Goal: Task Accomplishment & Management: Manage account settings

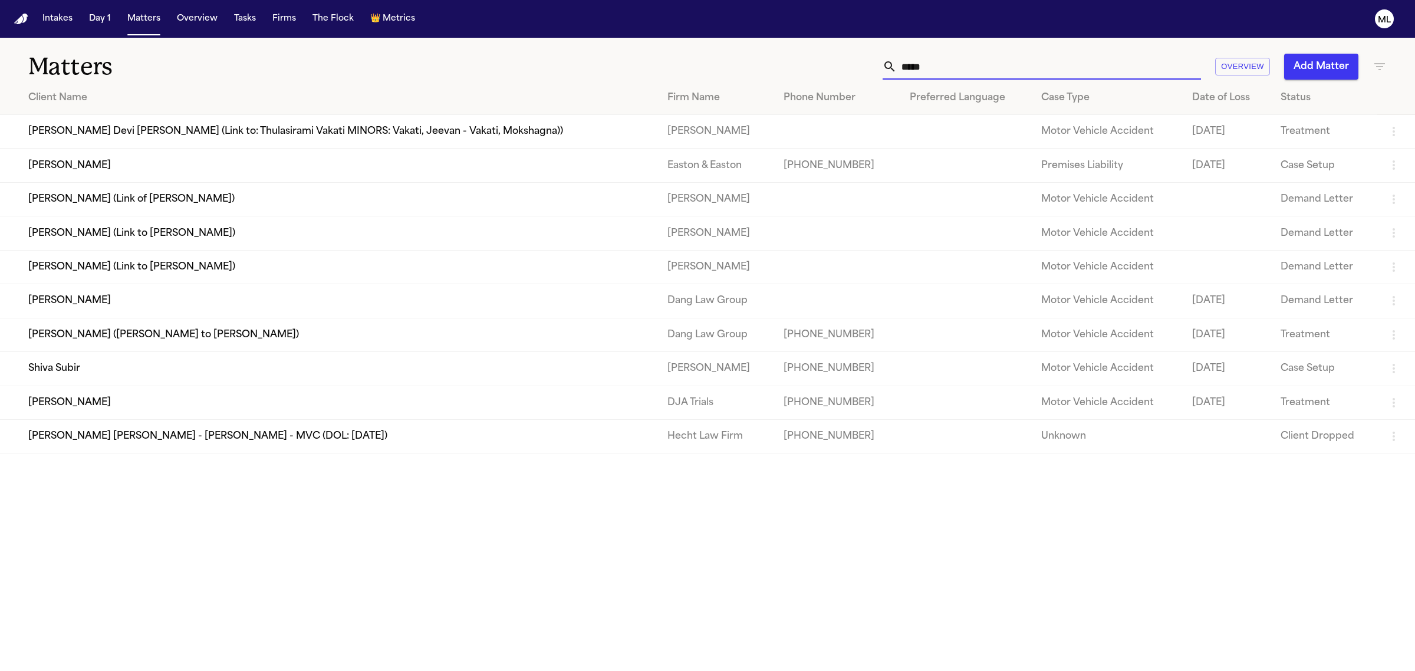
drag, startPoint x: 973, startPoint y: 75, endPoint x: 893, endPoint y: 69, distance: 79.8
click at [893, 69] on div "*****" at bounding box center [1041, 67] width 318 height 26
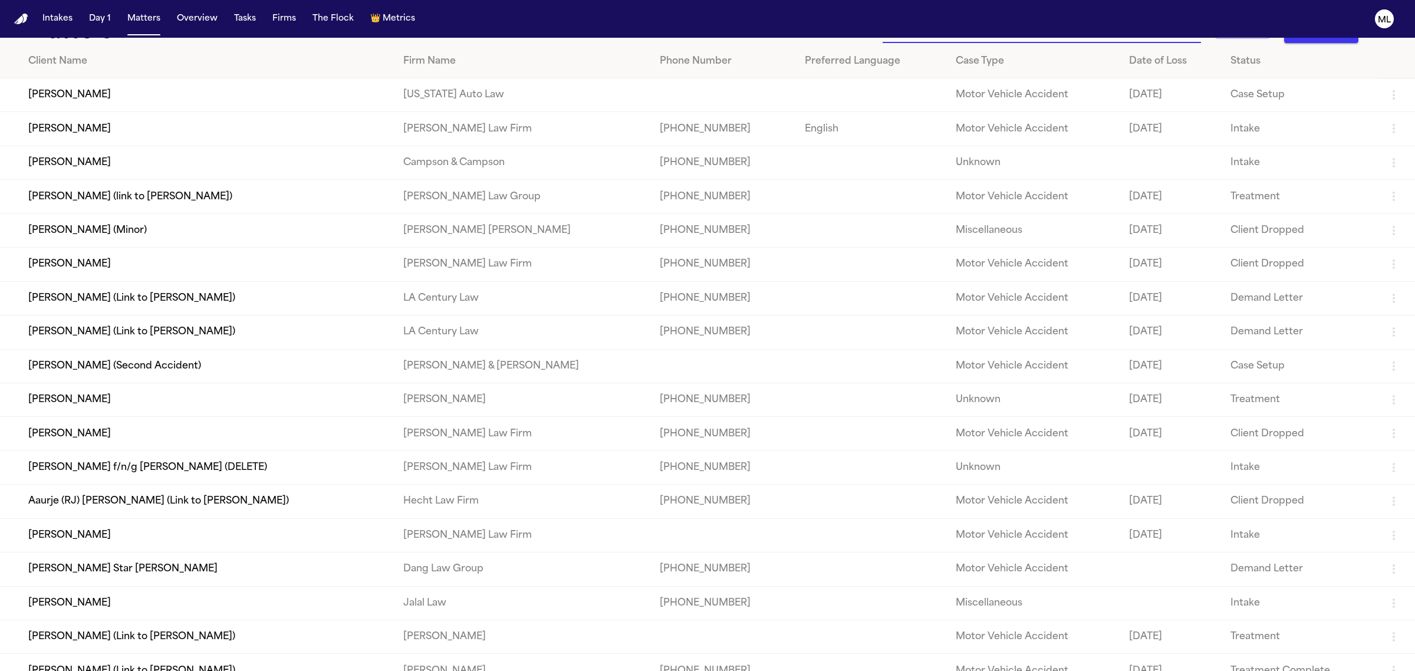
scroll to position [53, 0]
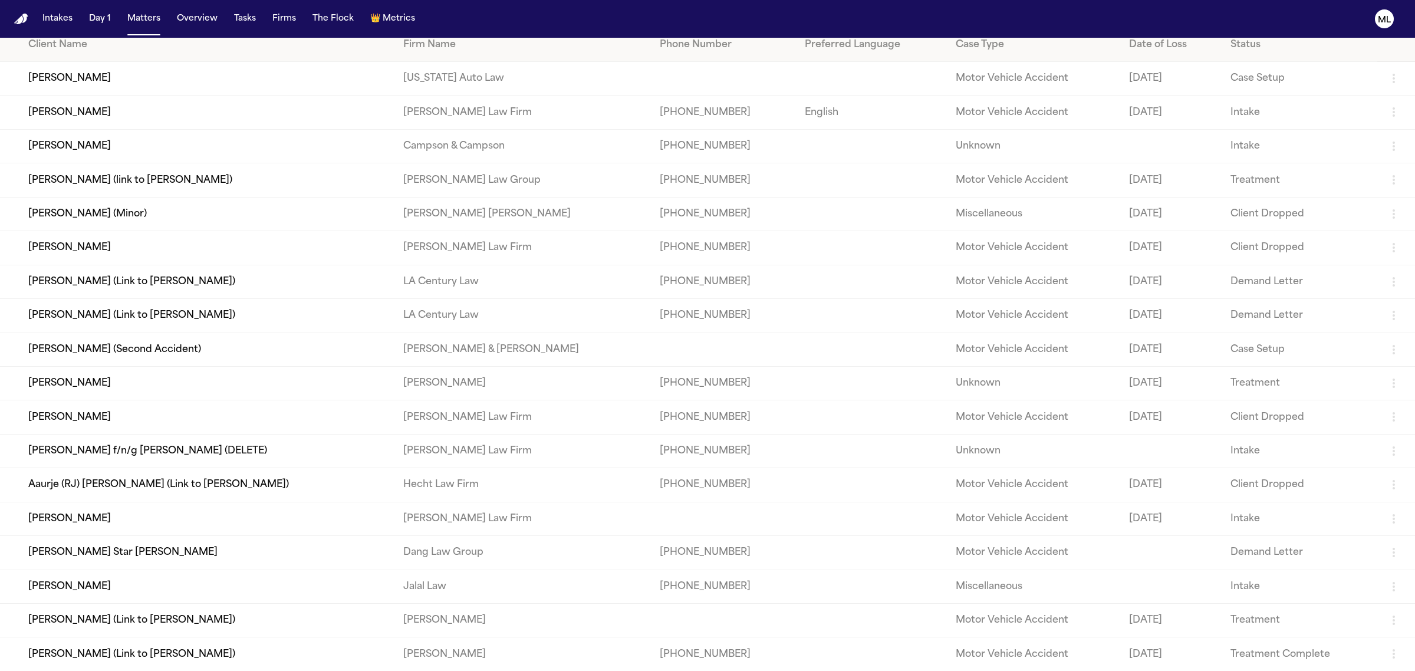
type input "******"
click at [152, 660] on td "Nelson Campos (Link to Emily Campos)" at bounding box center [197, 654] width 394 height 34
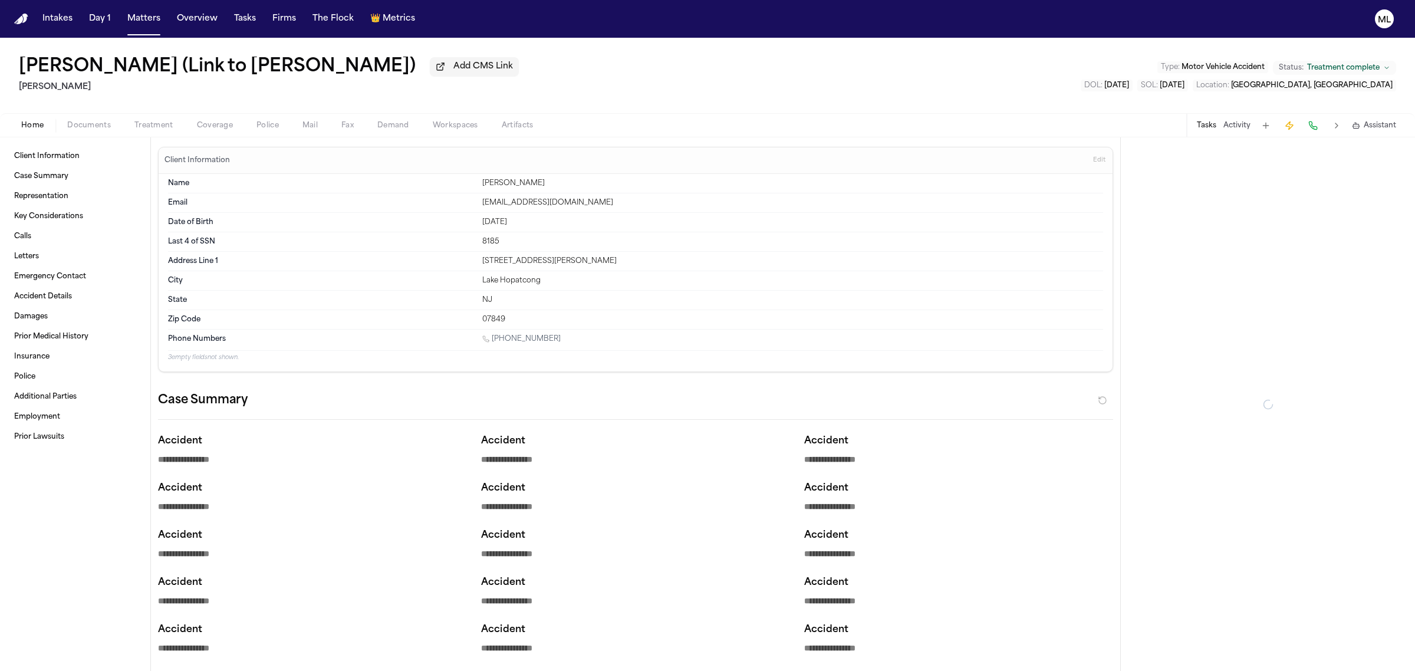
type textarea "*"
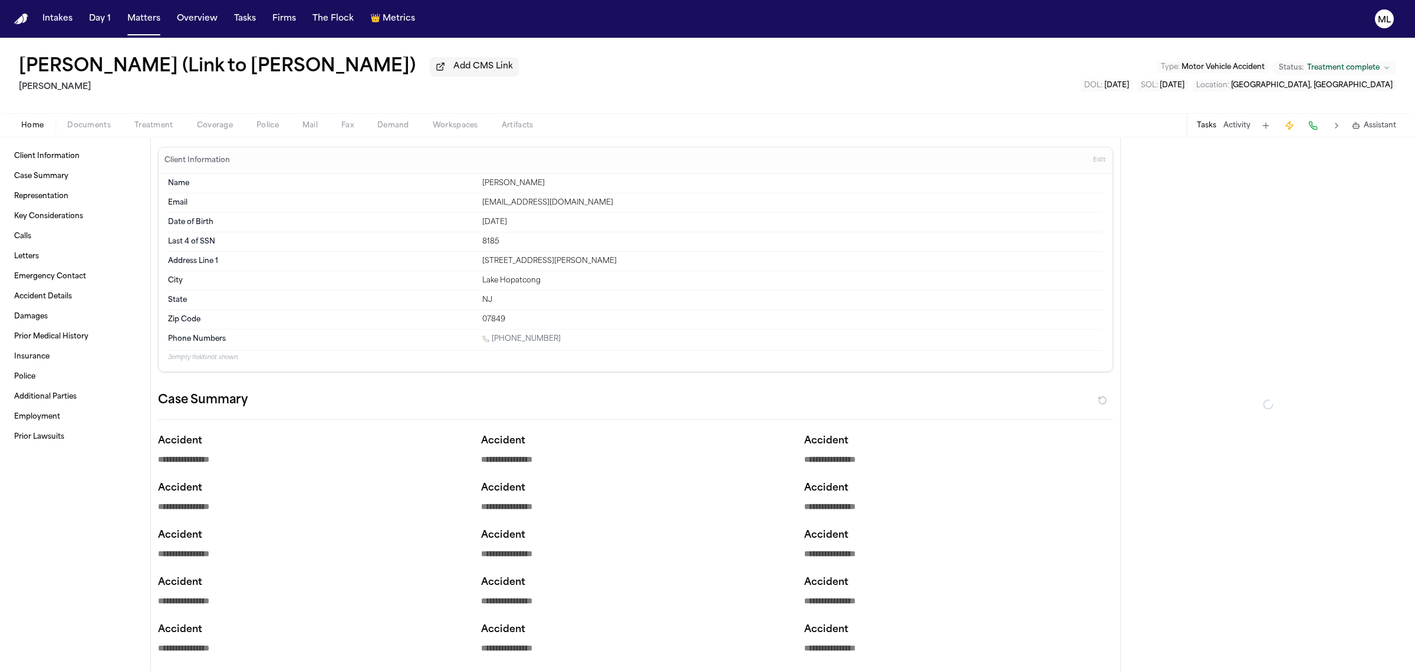
type textarea "*"
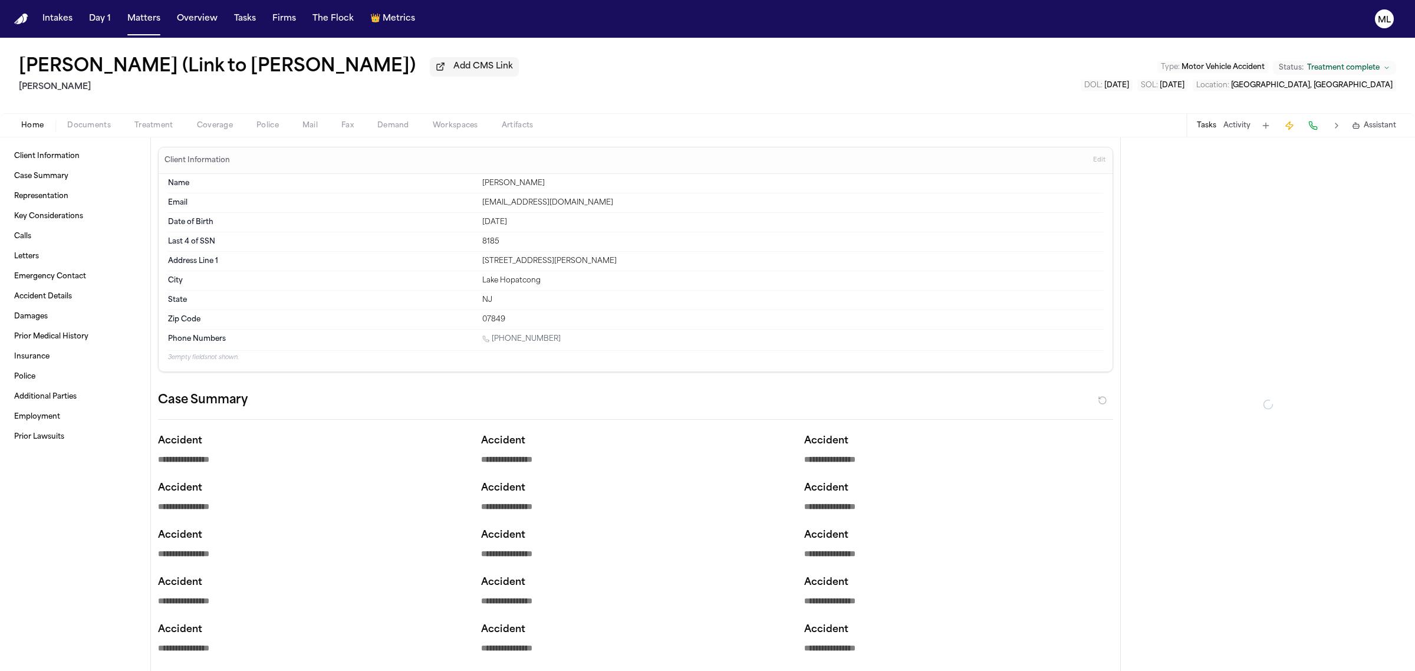
type textarea "*"
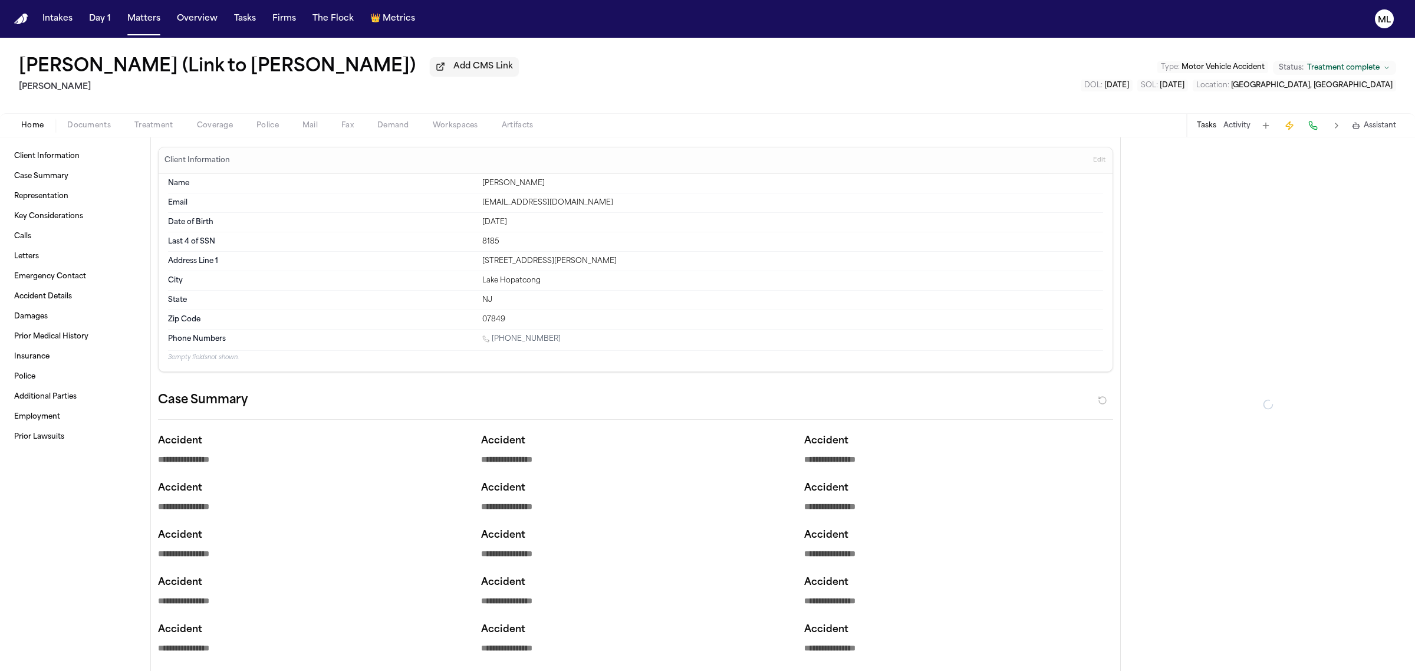
type textarea "*"
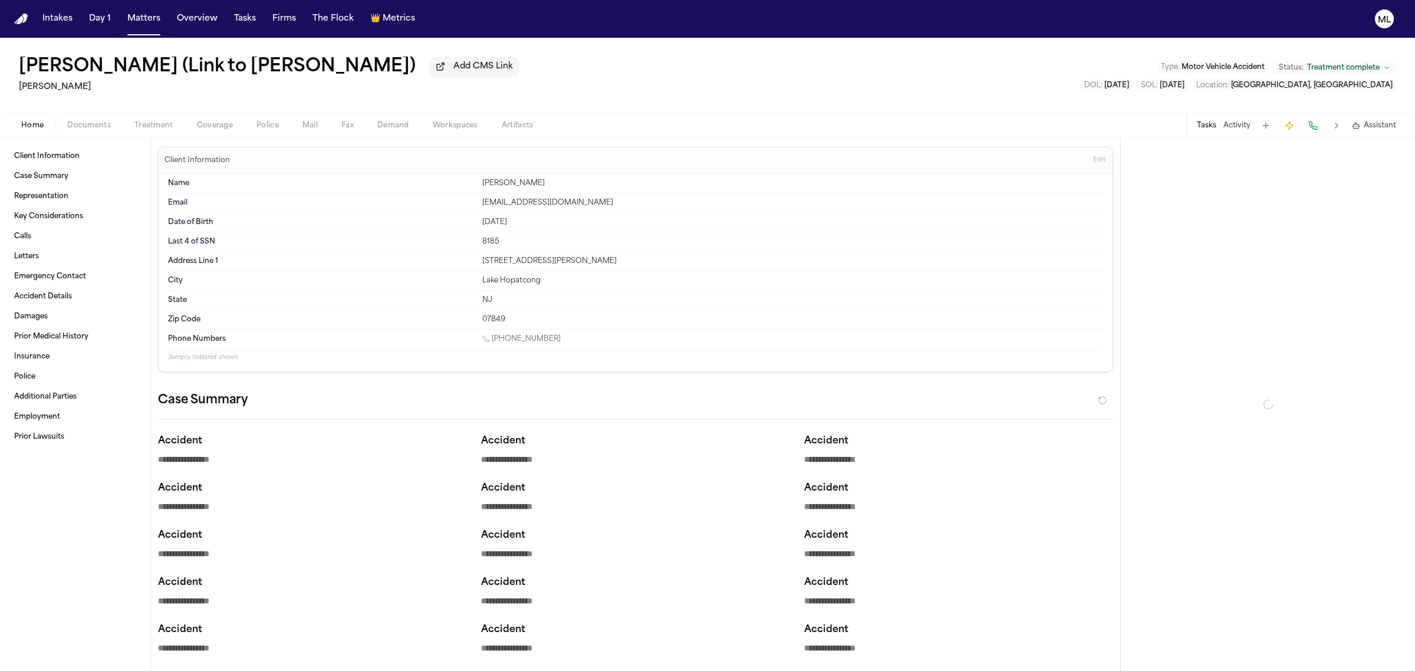
type textarea "*"
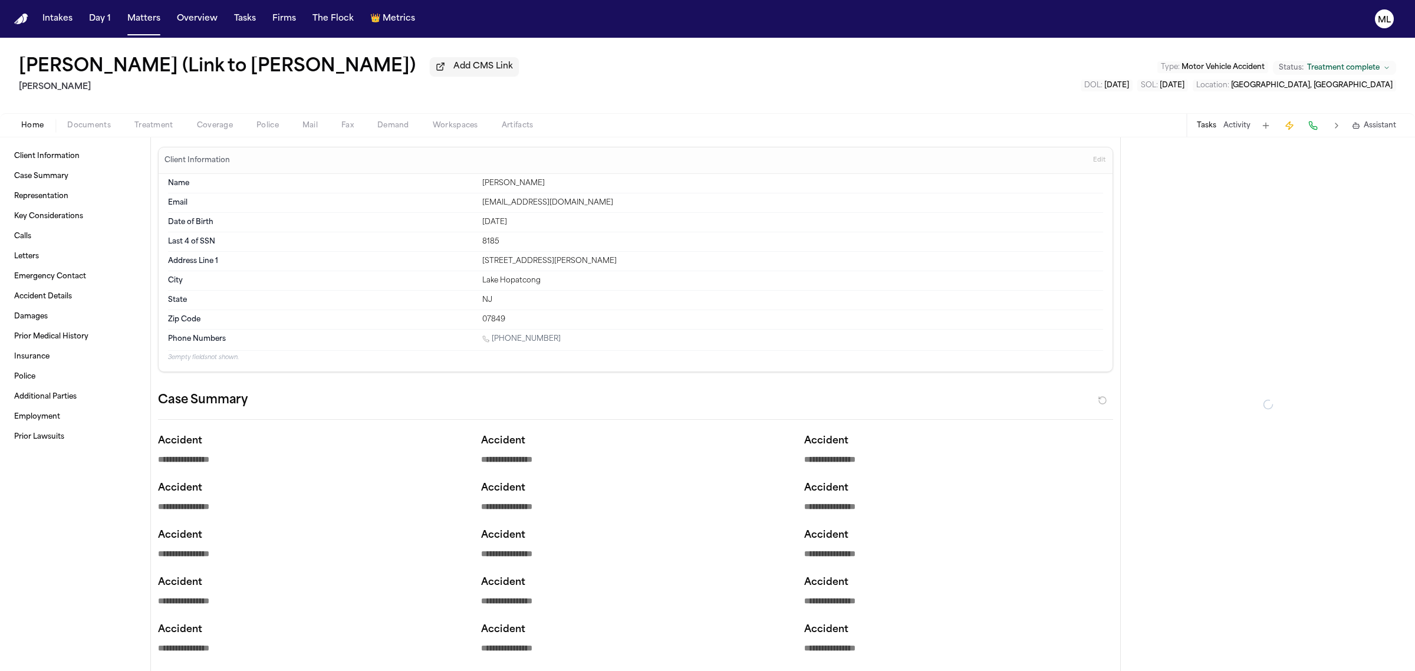
type textarea "*"
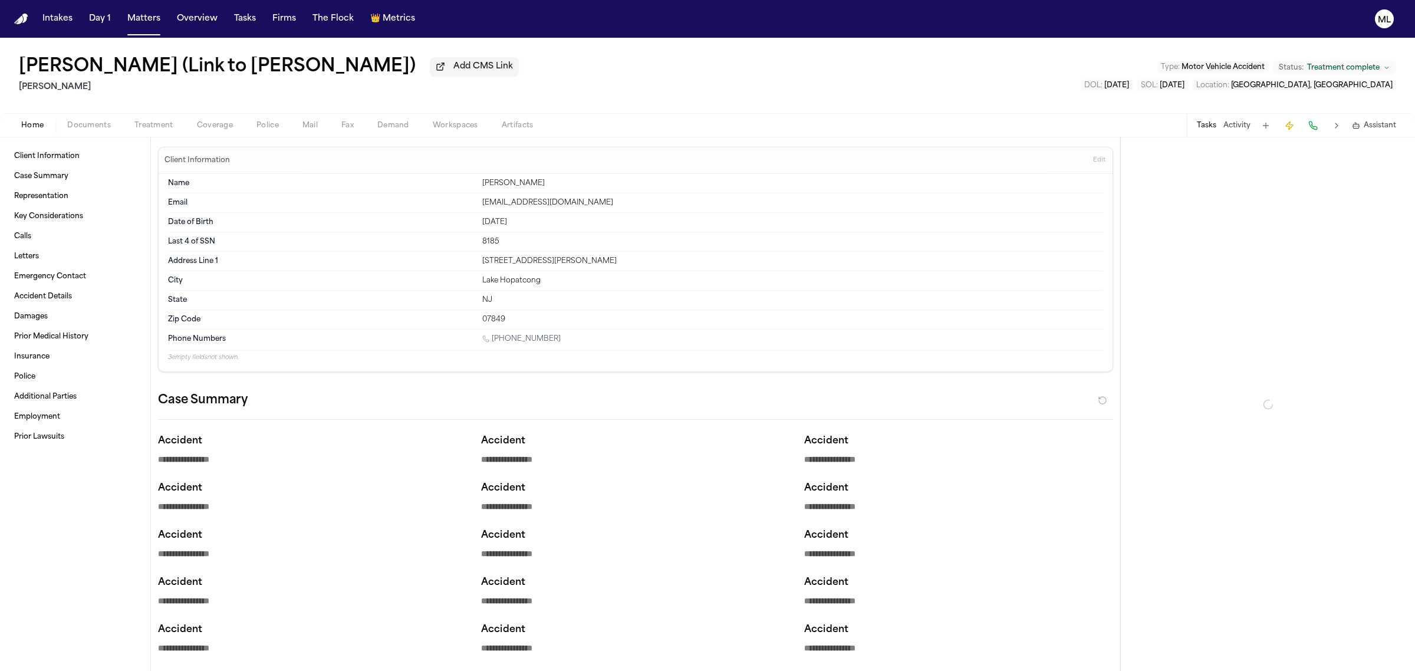
type textarea "*"
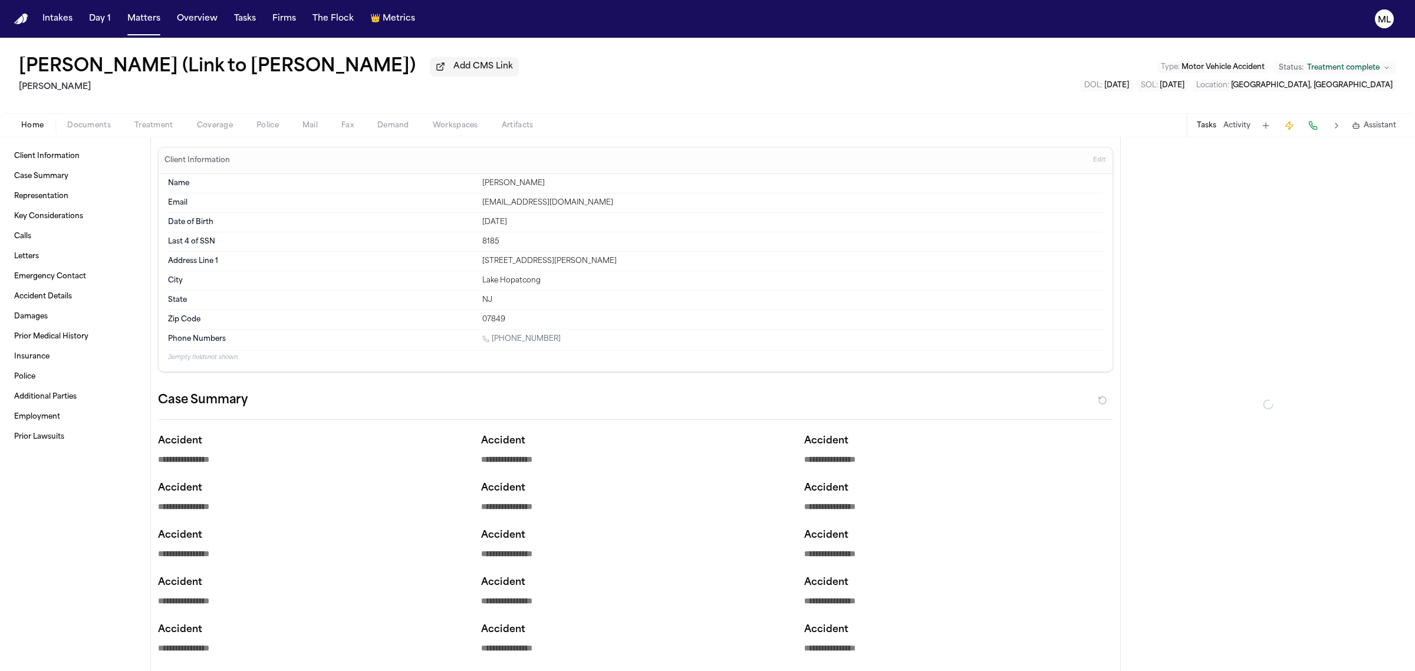
type textarea "*"
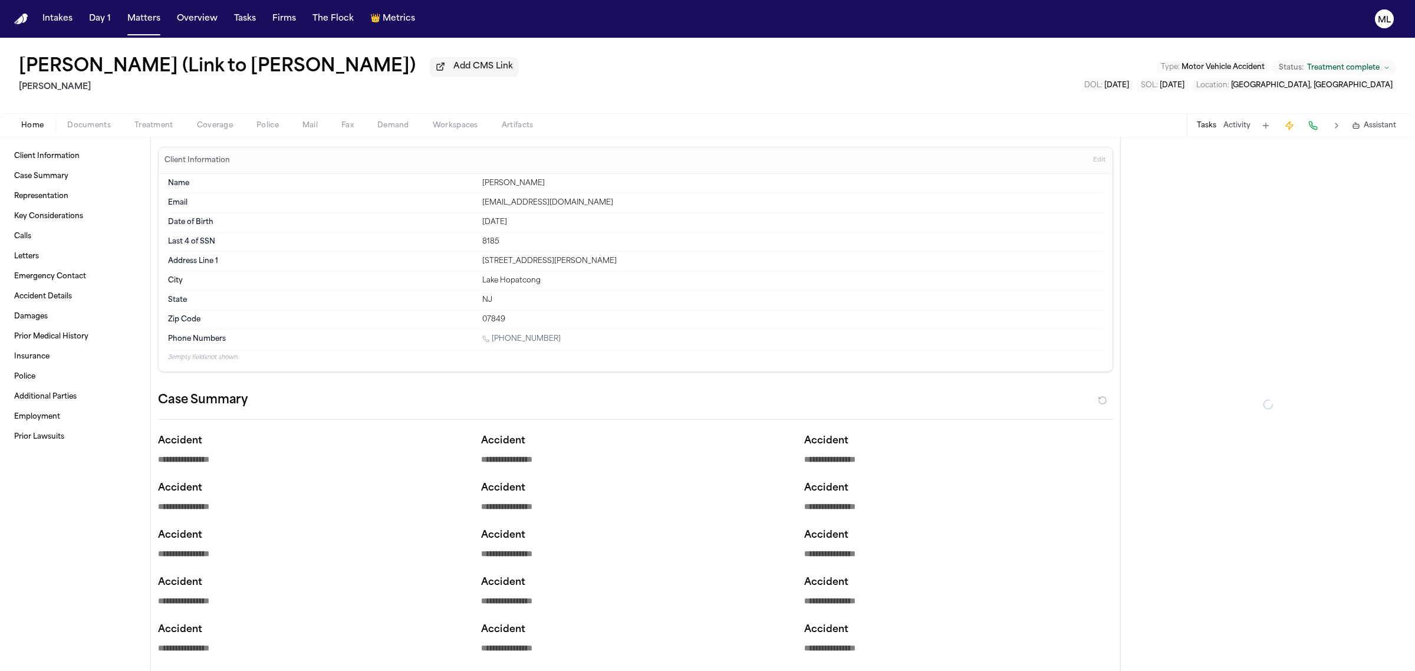
type textarea "*"
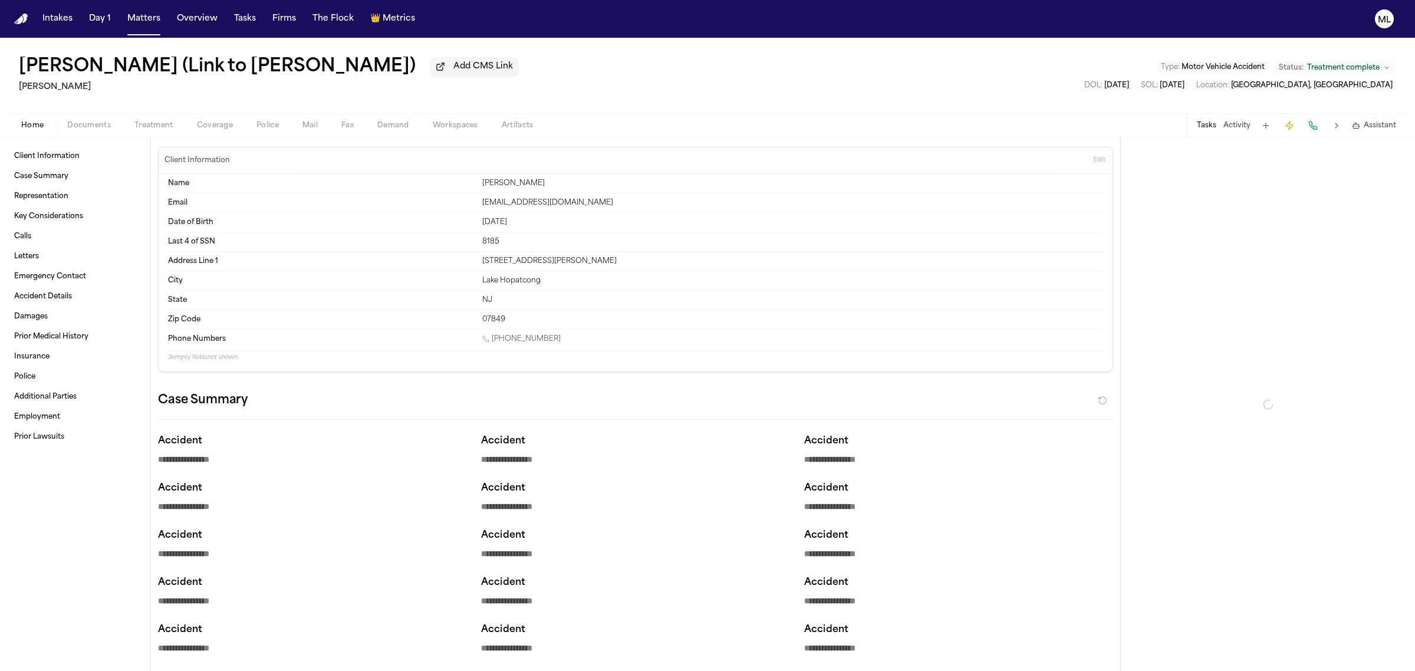
type textarea "*"
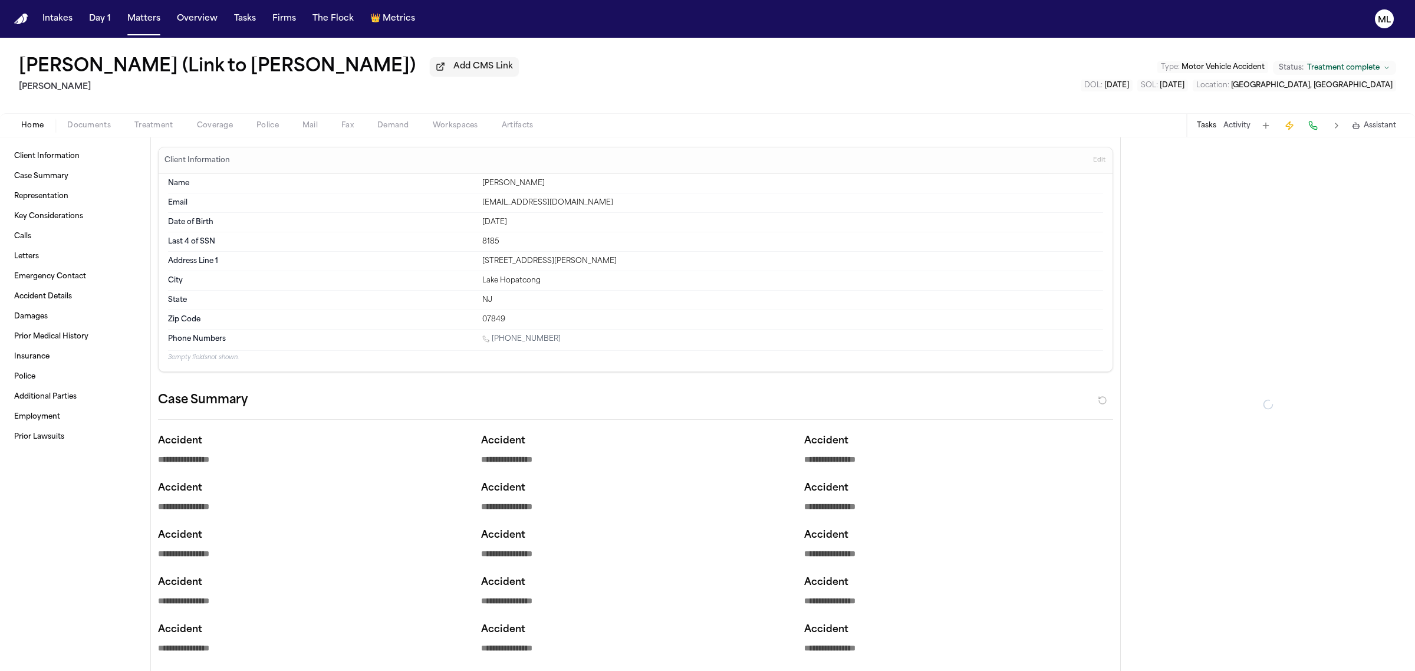
type textarea "*"
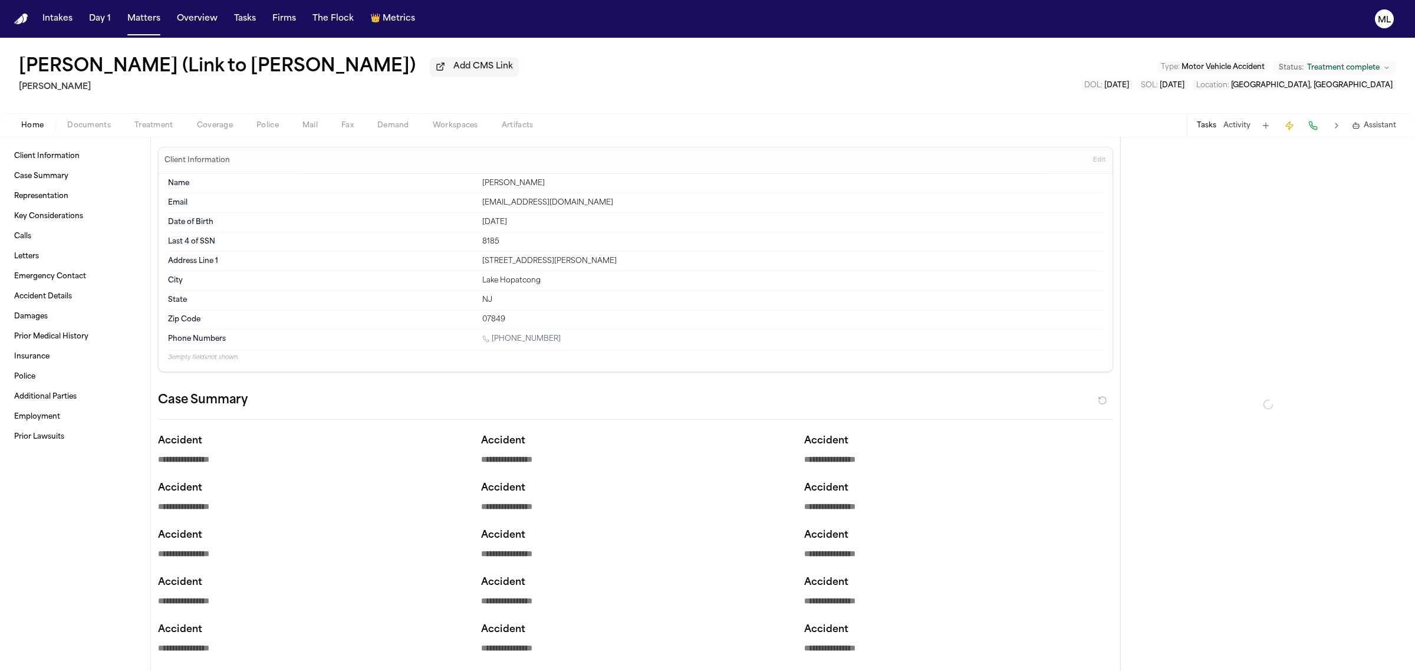
type textarea "*"
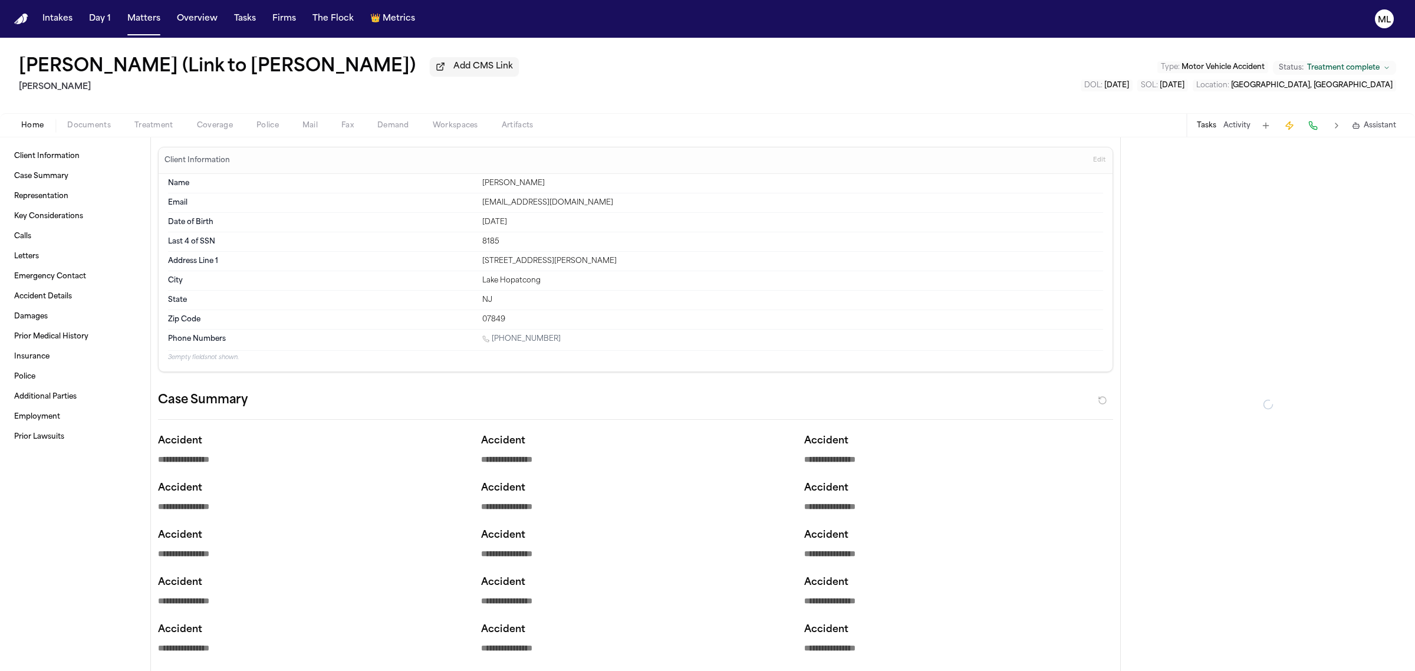
type textarea "*"
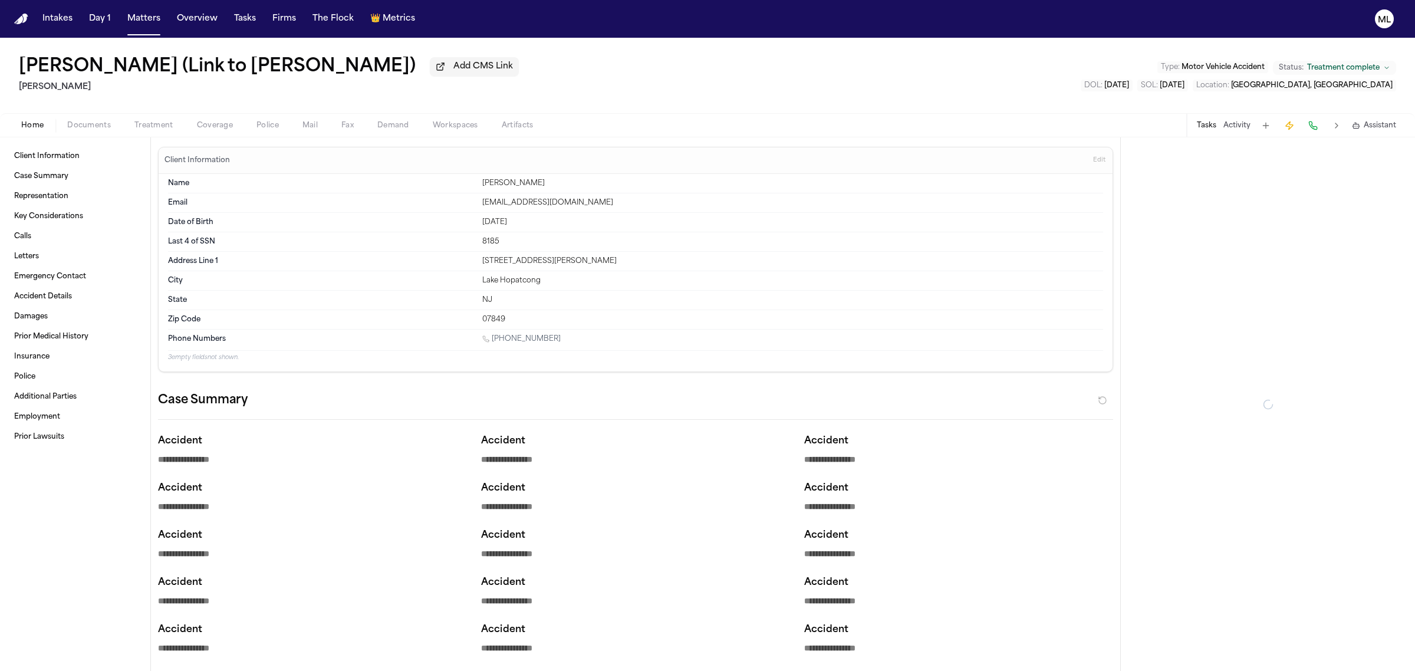
type textarea "*"
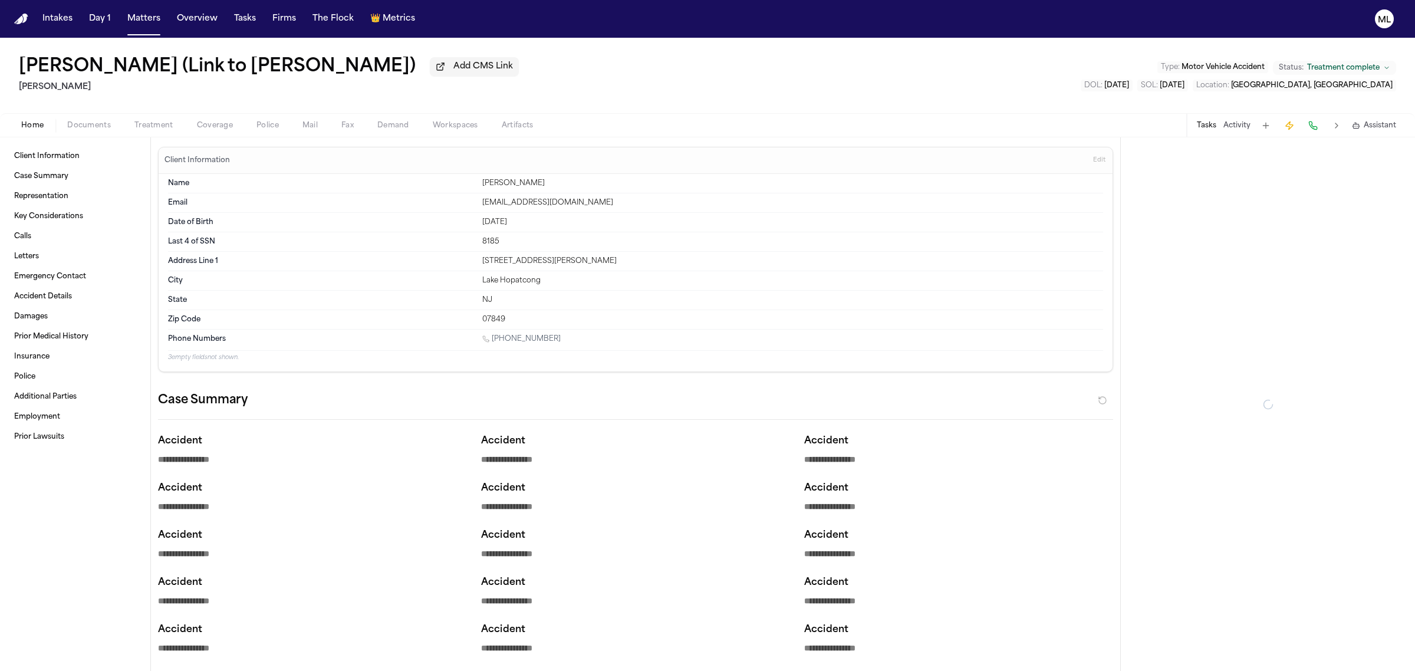
type textarea "*"
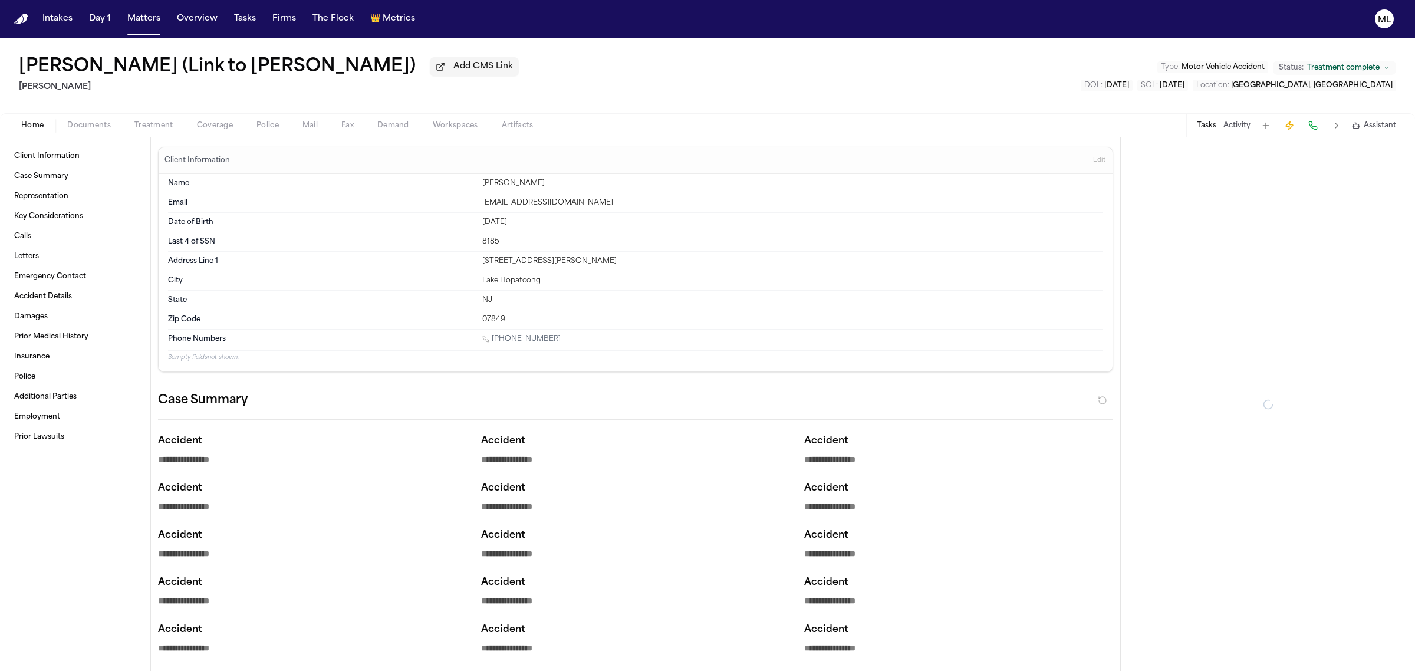
type textarea "*"
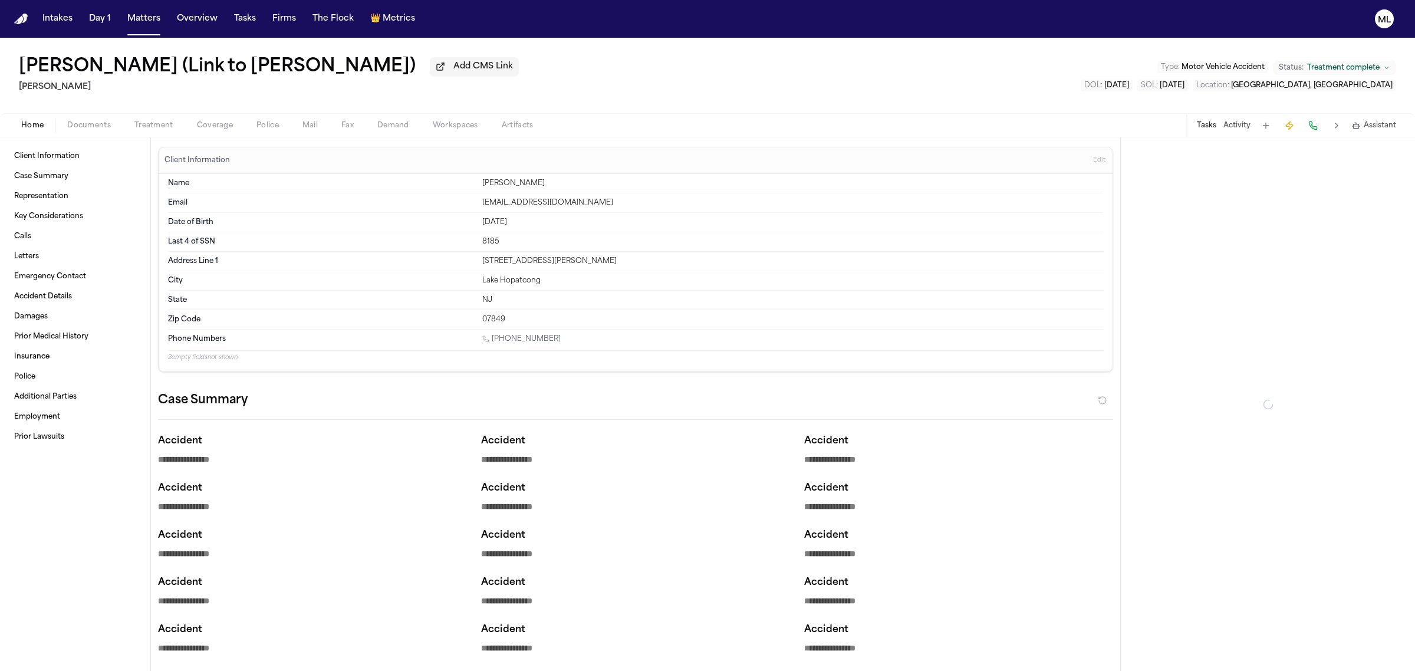
type textarea "*"
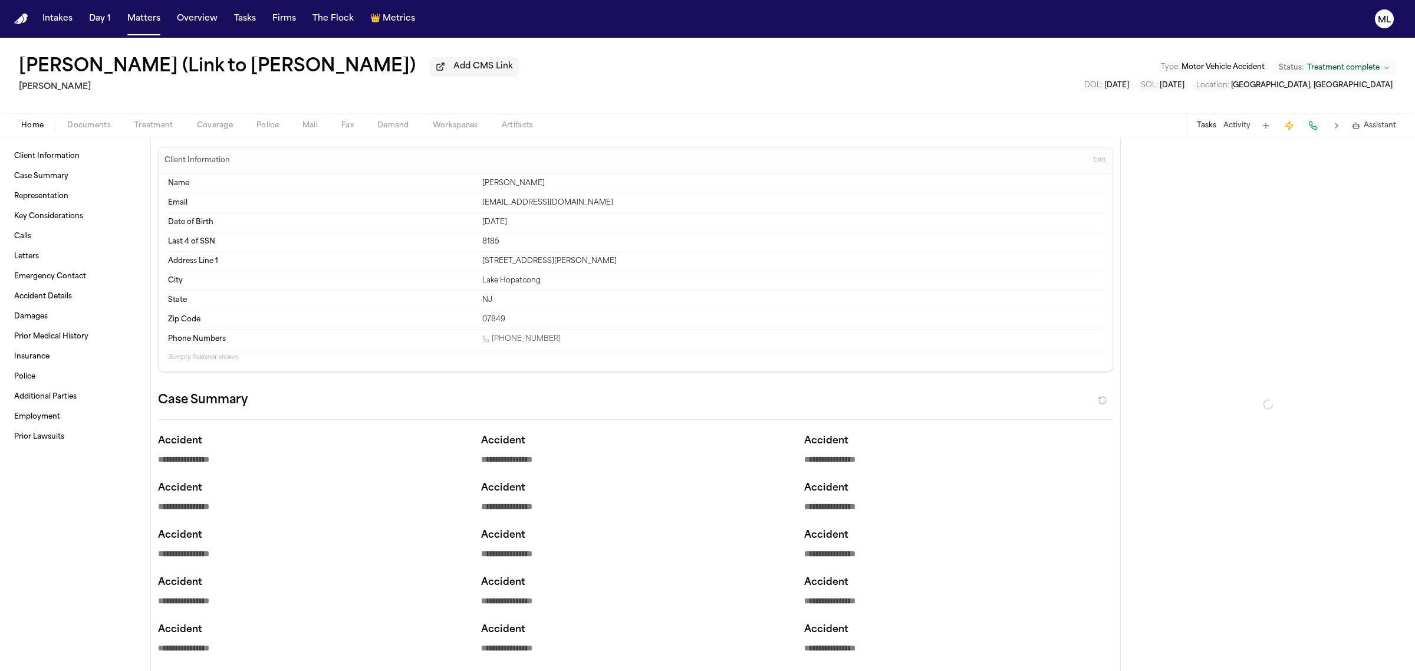
type textarea "*"
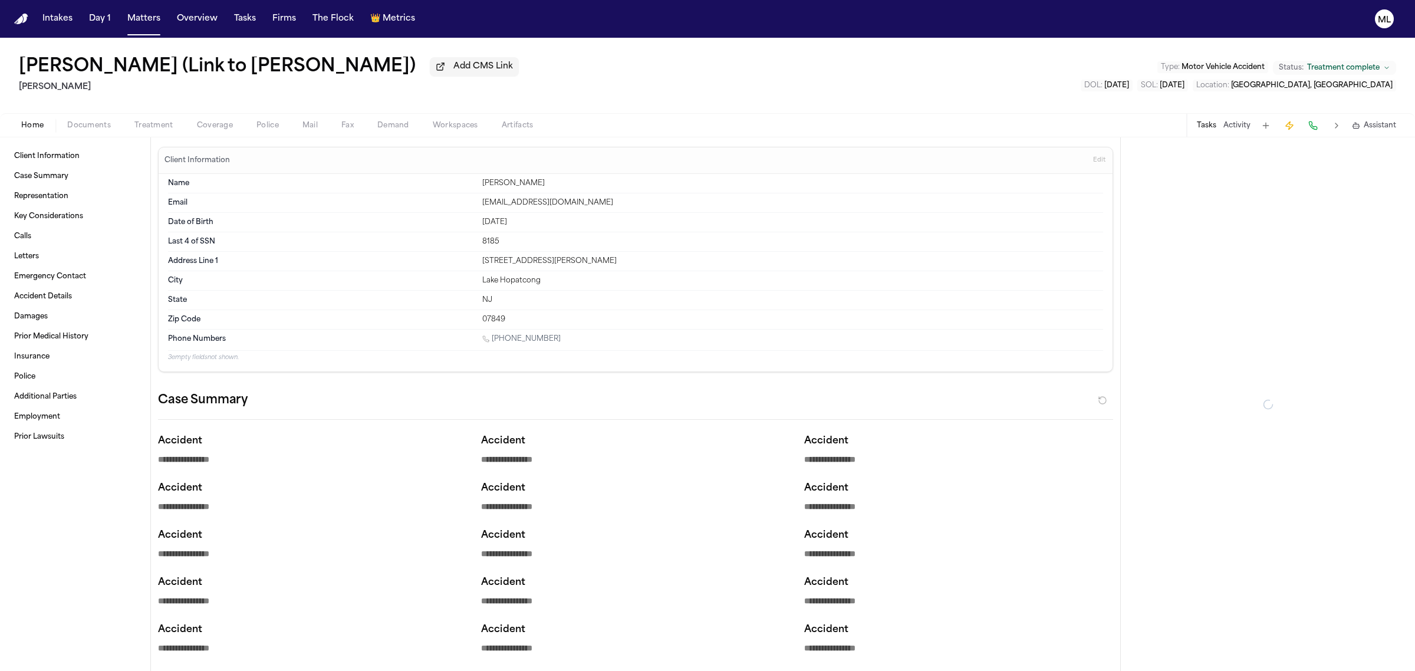
type textarea "*"
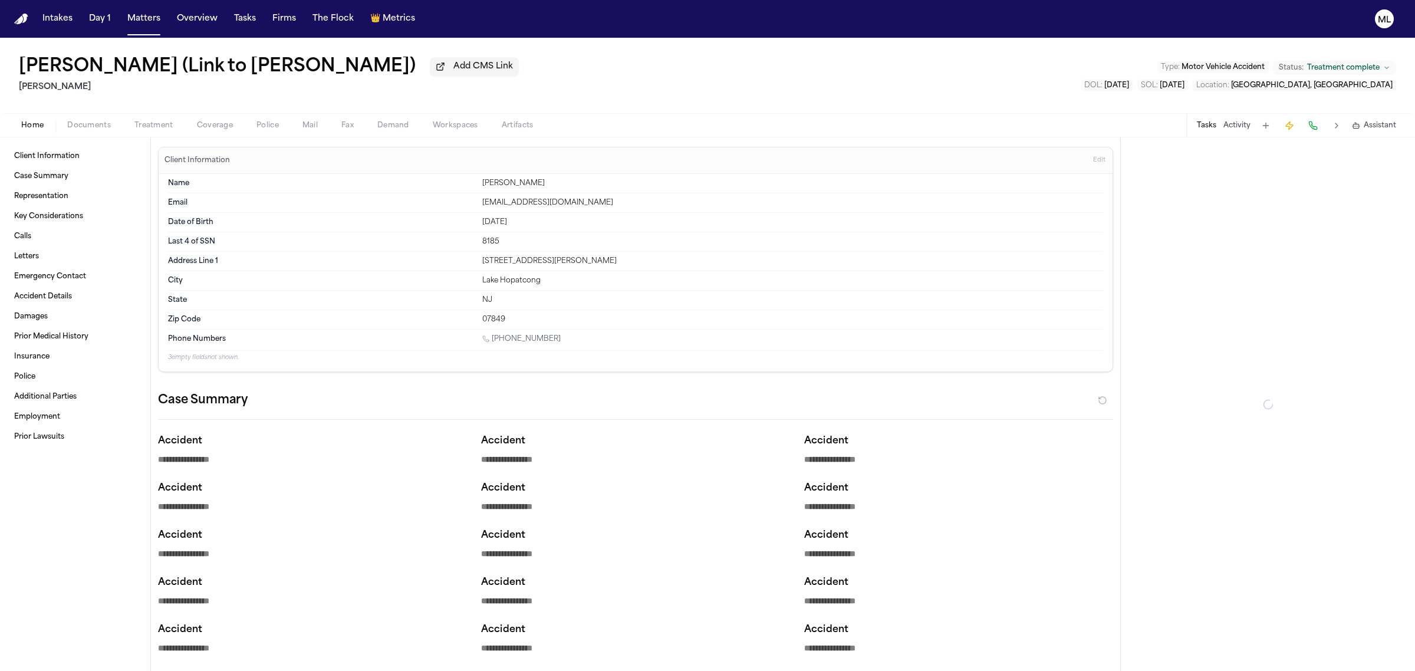
type textarea "*"
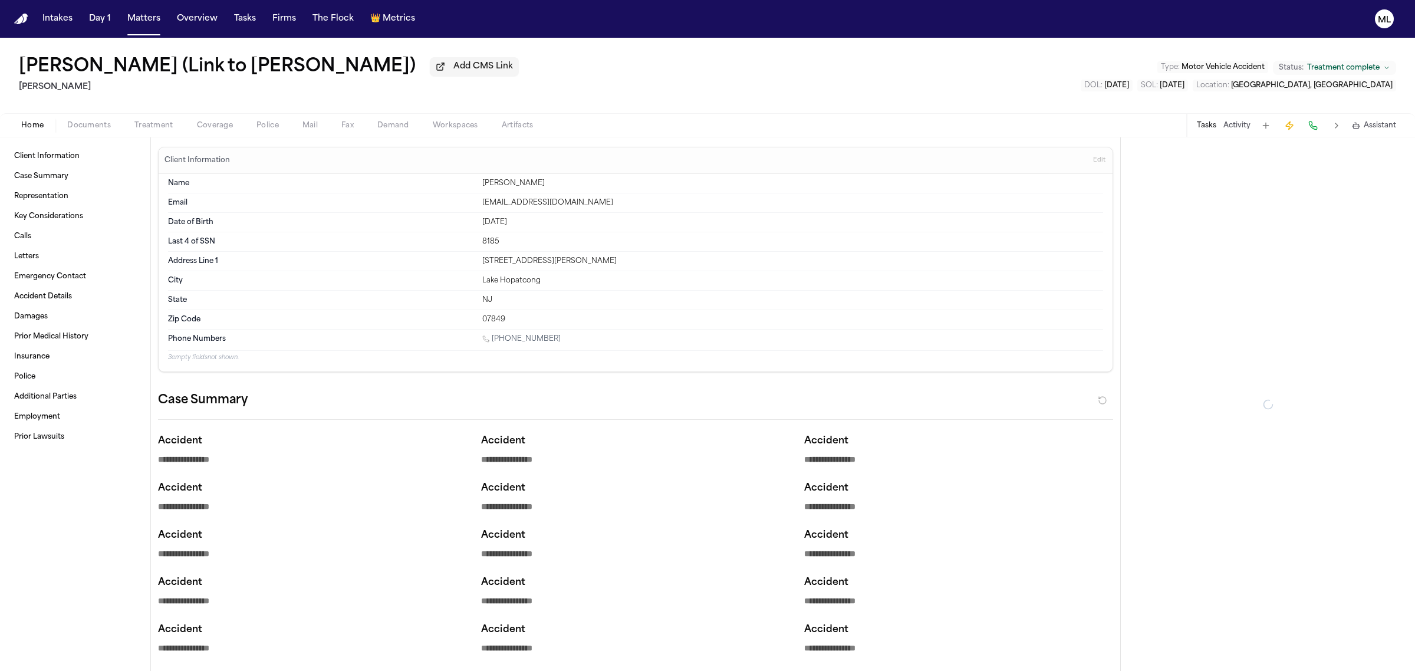
type textarea "*"
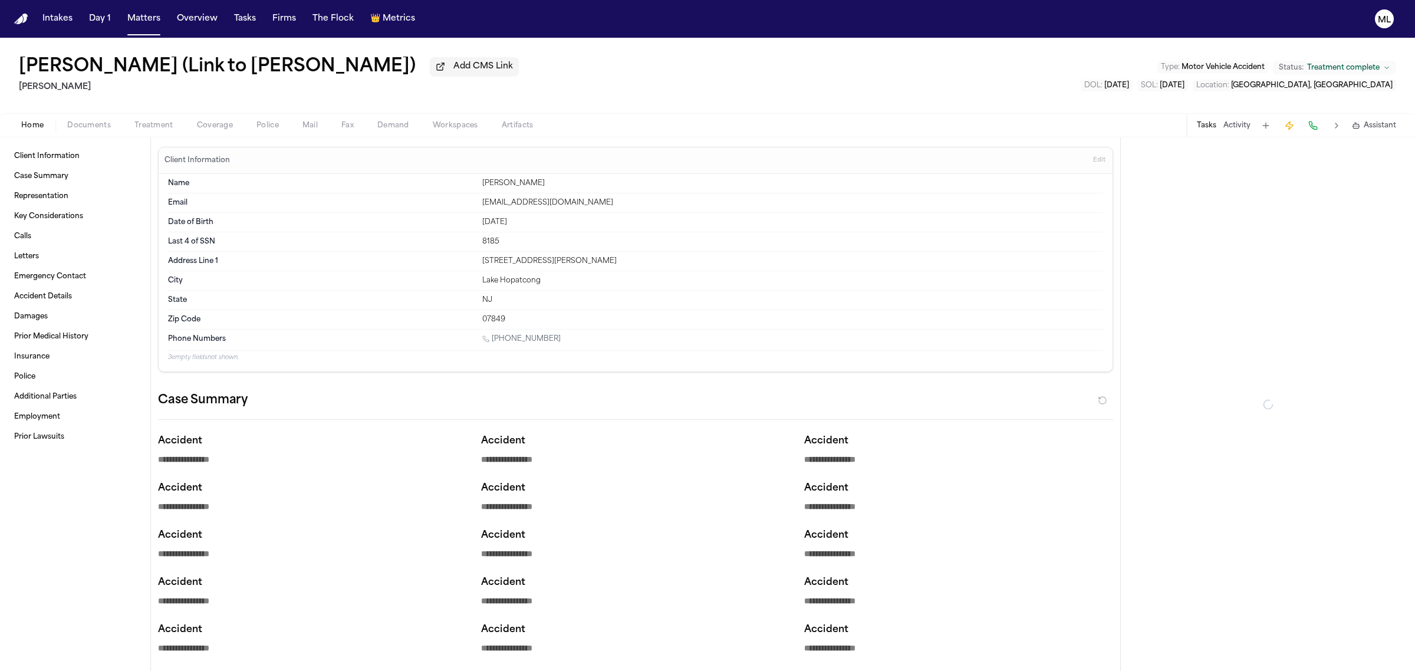
type textarea "*"
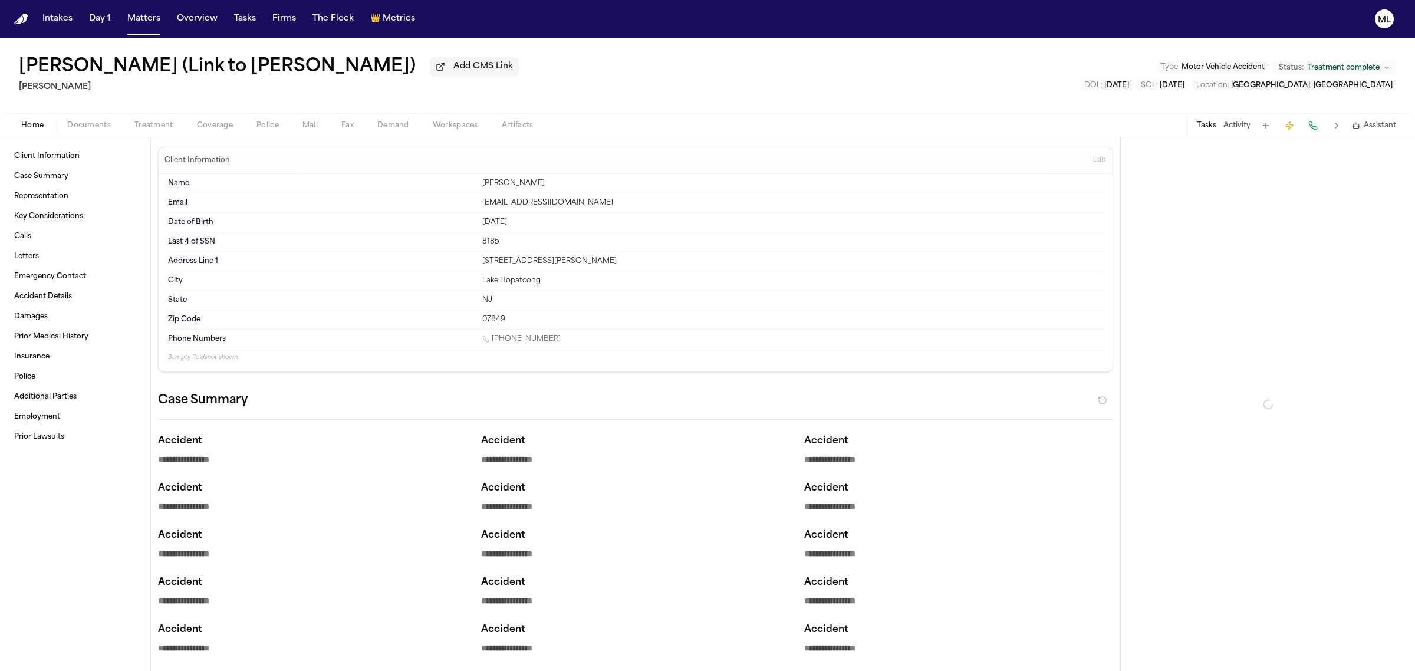
type textarea "*"
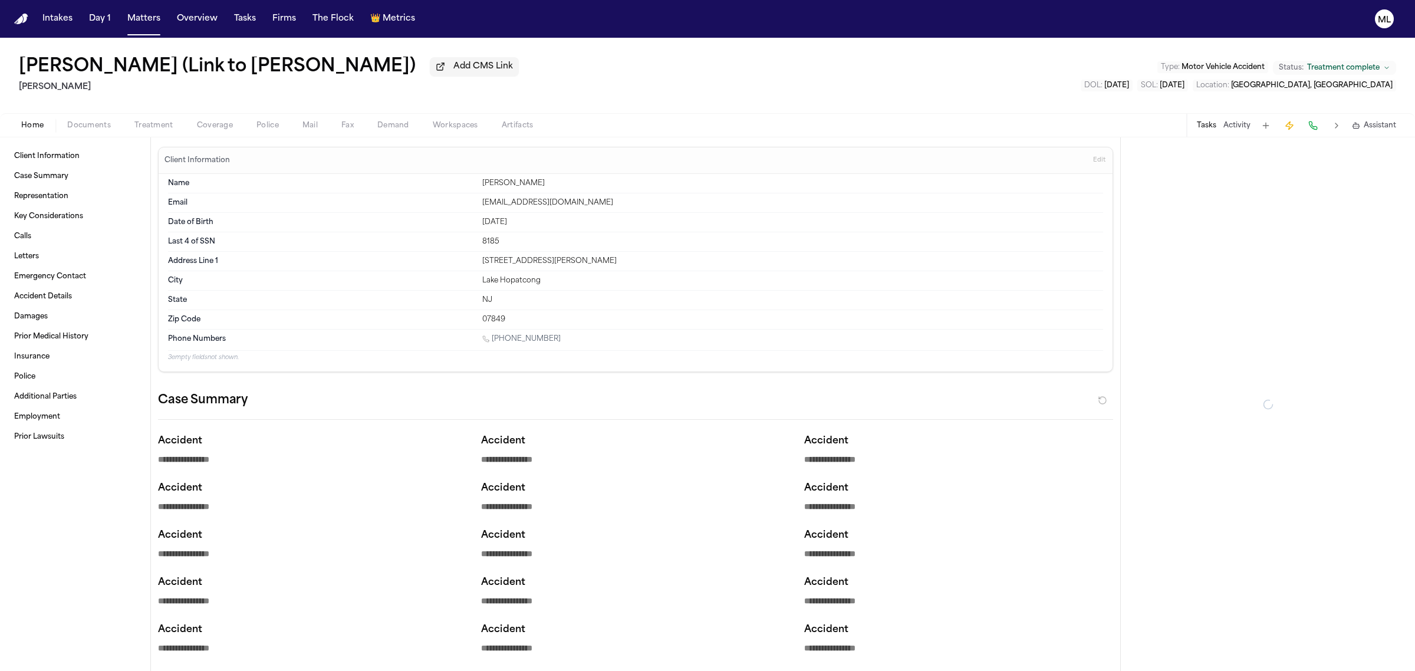
type textarea "*"
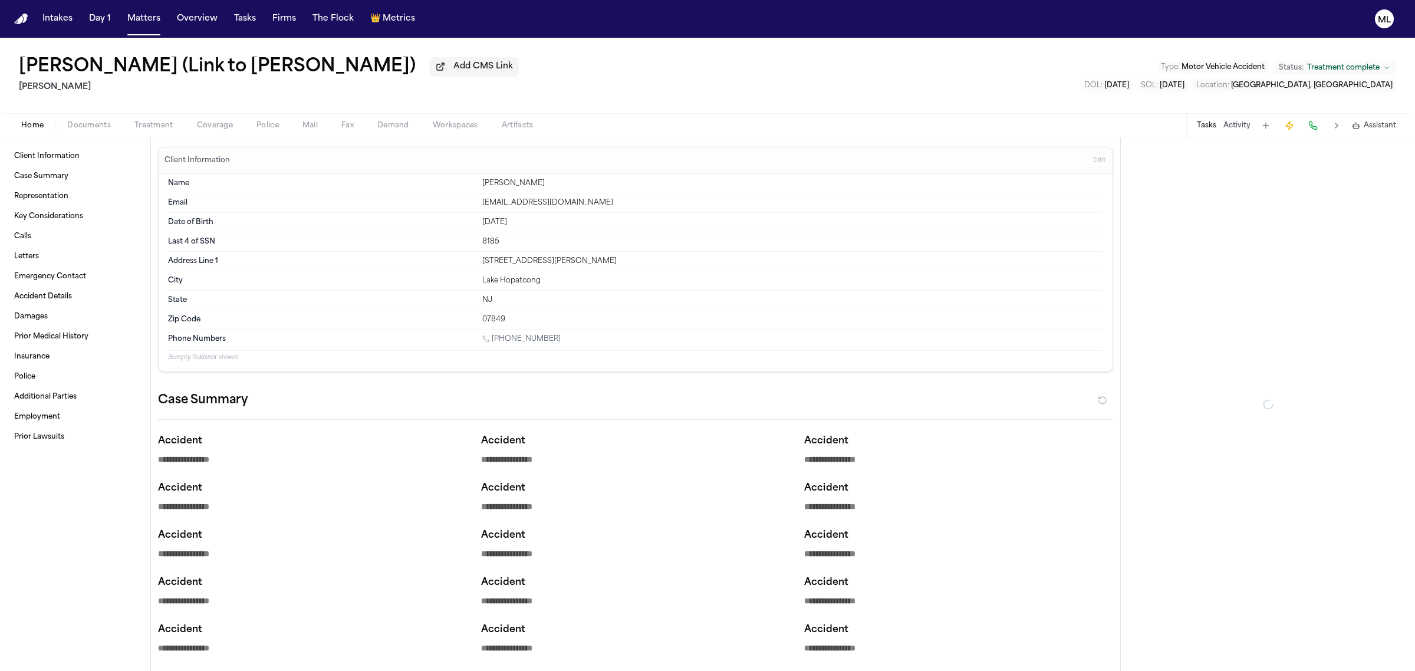
type textarea "*"
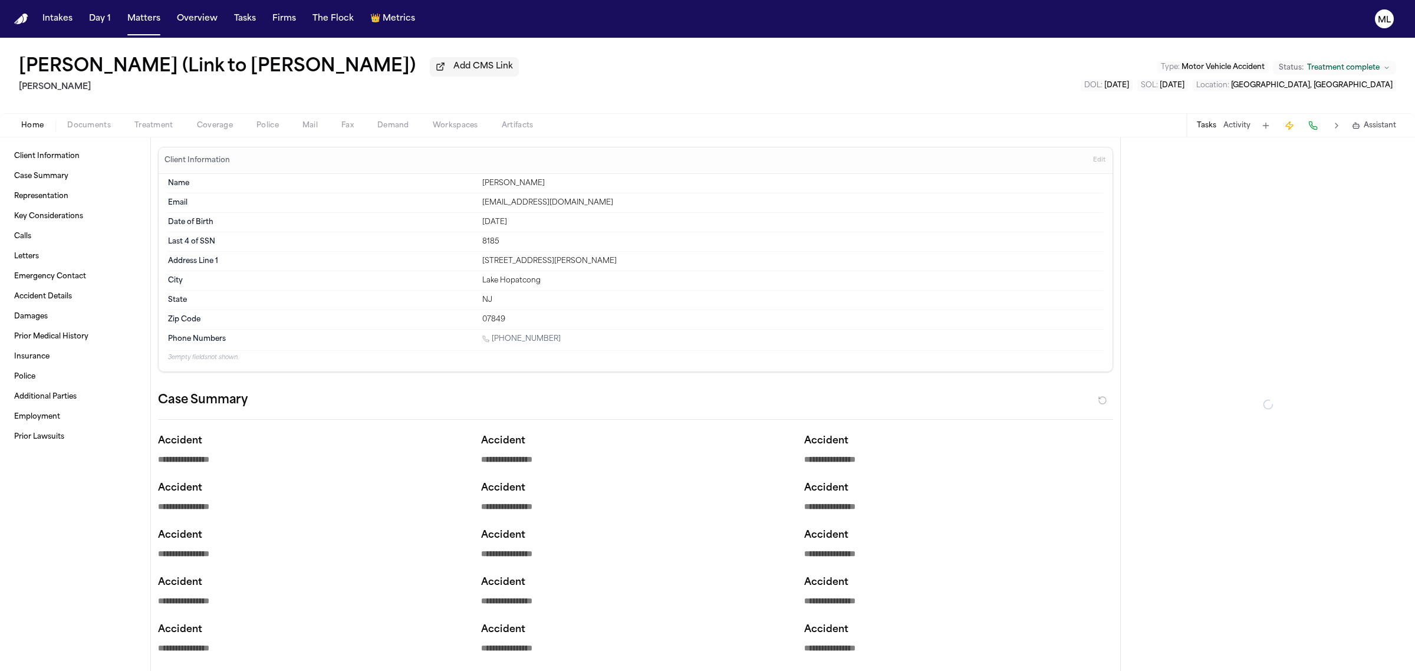
type textarea "*"
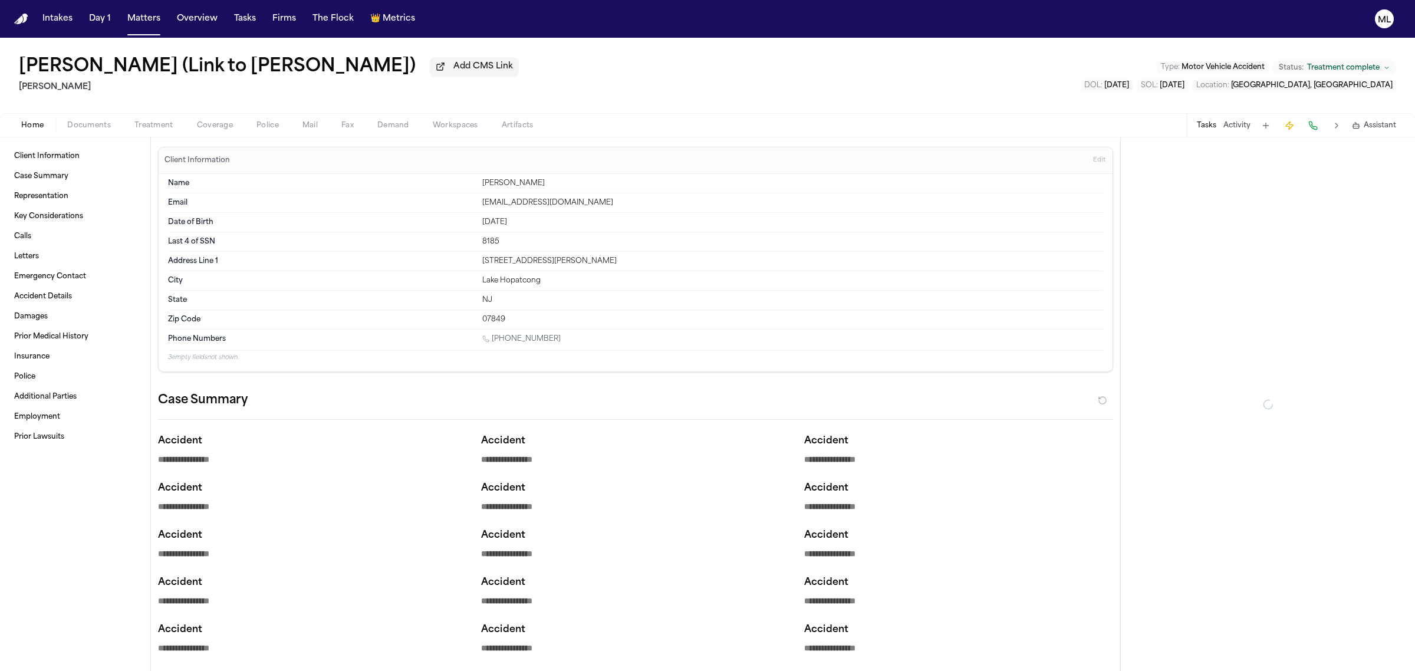
type textarea "*"
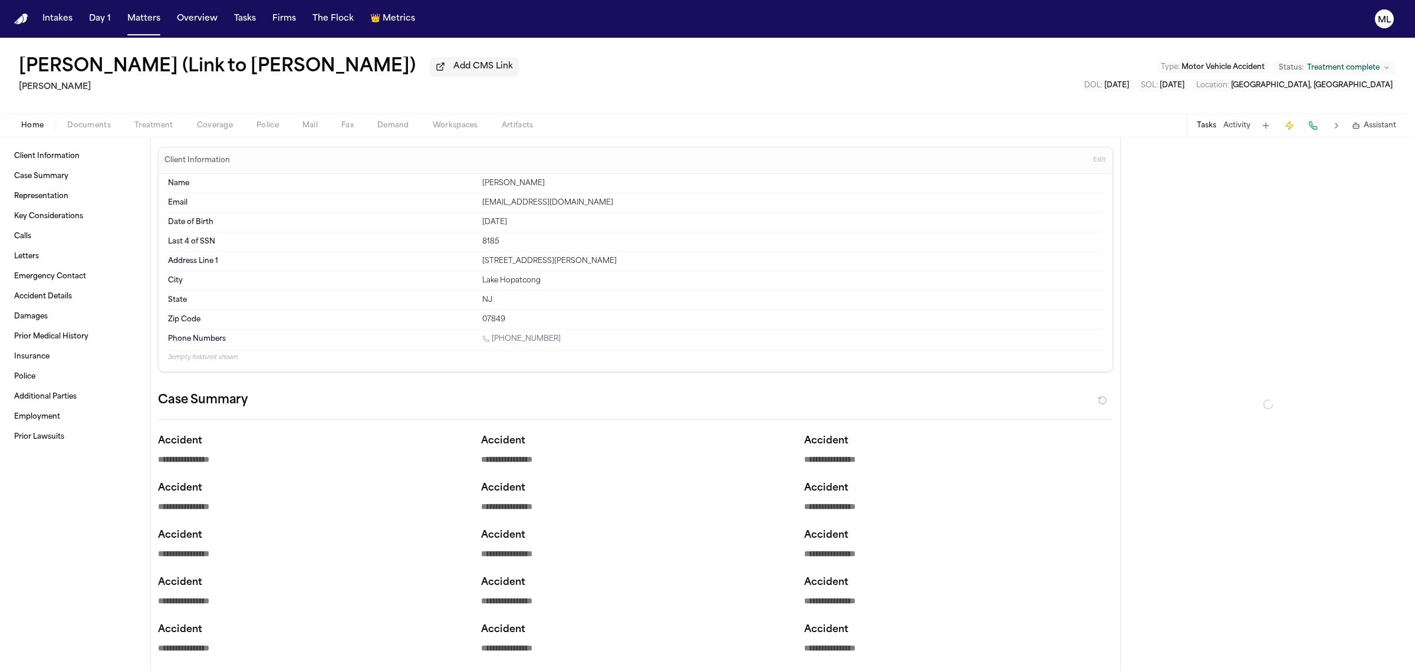
type textarea "*"
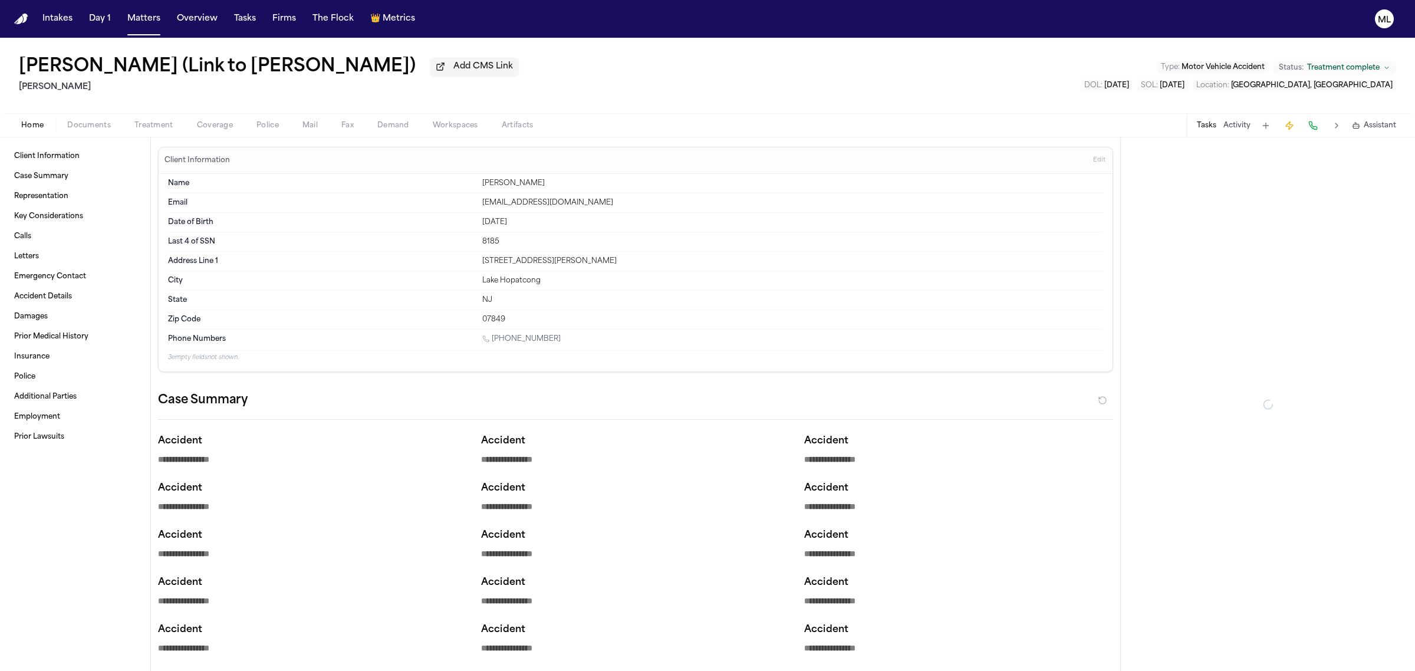
type textarea "*"
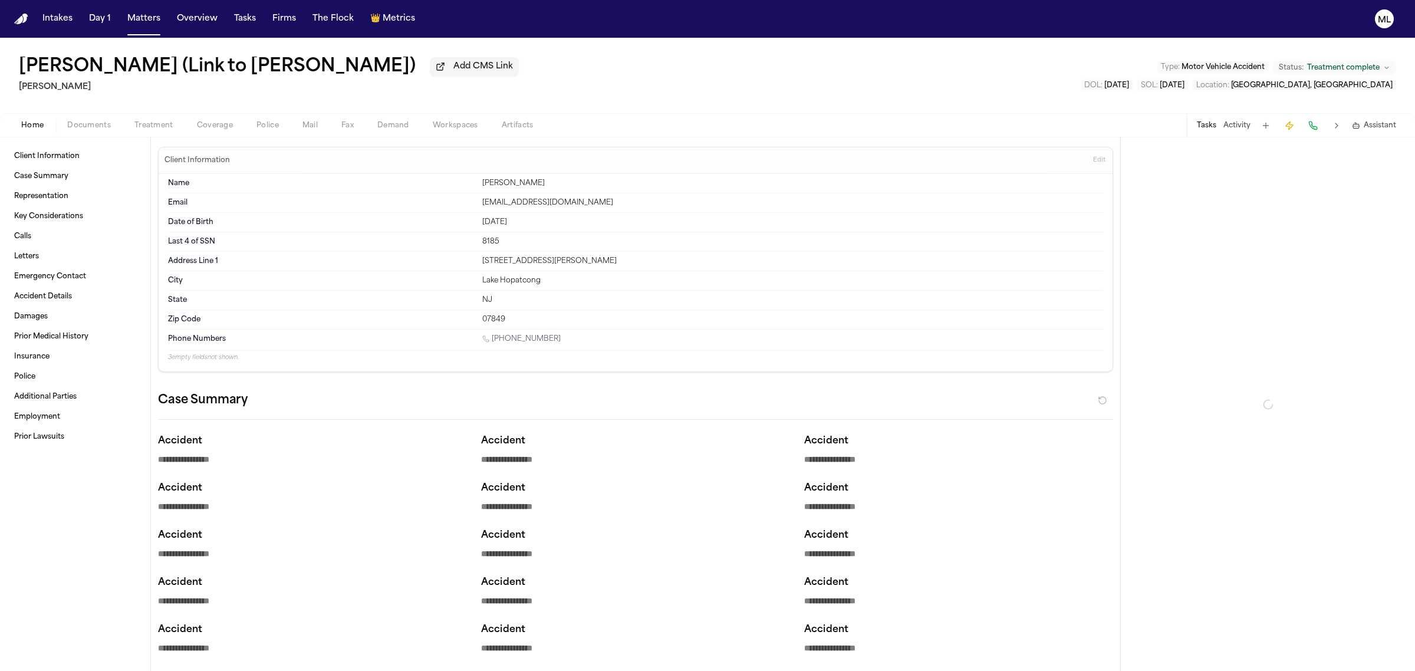
type textarea "*"
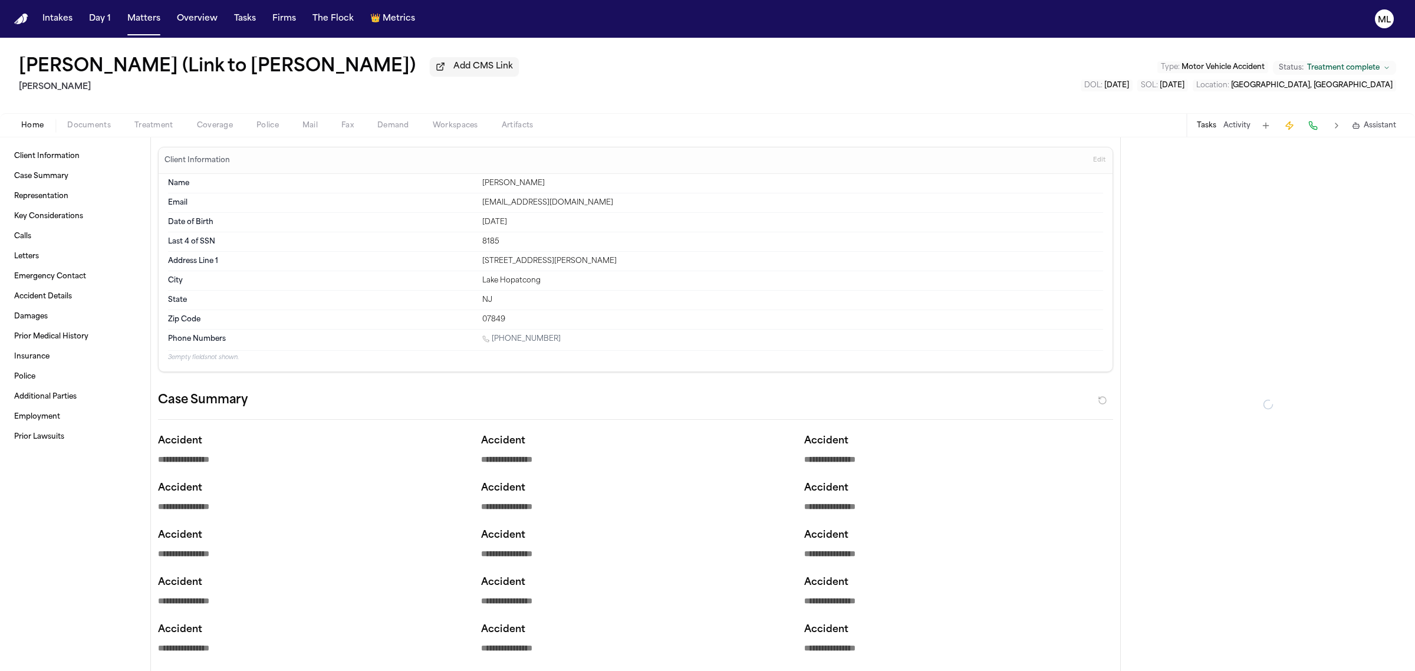
type textarea "*"
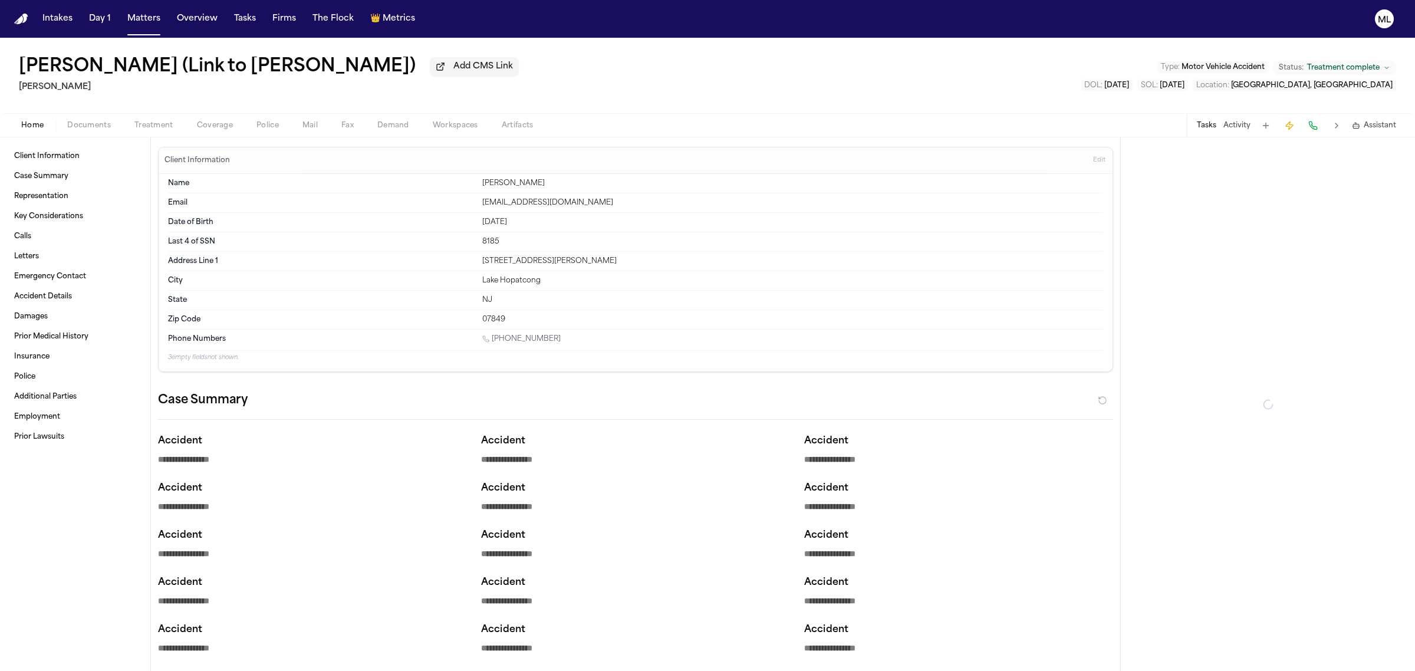
type textarea "*"
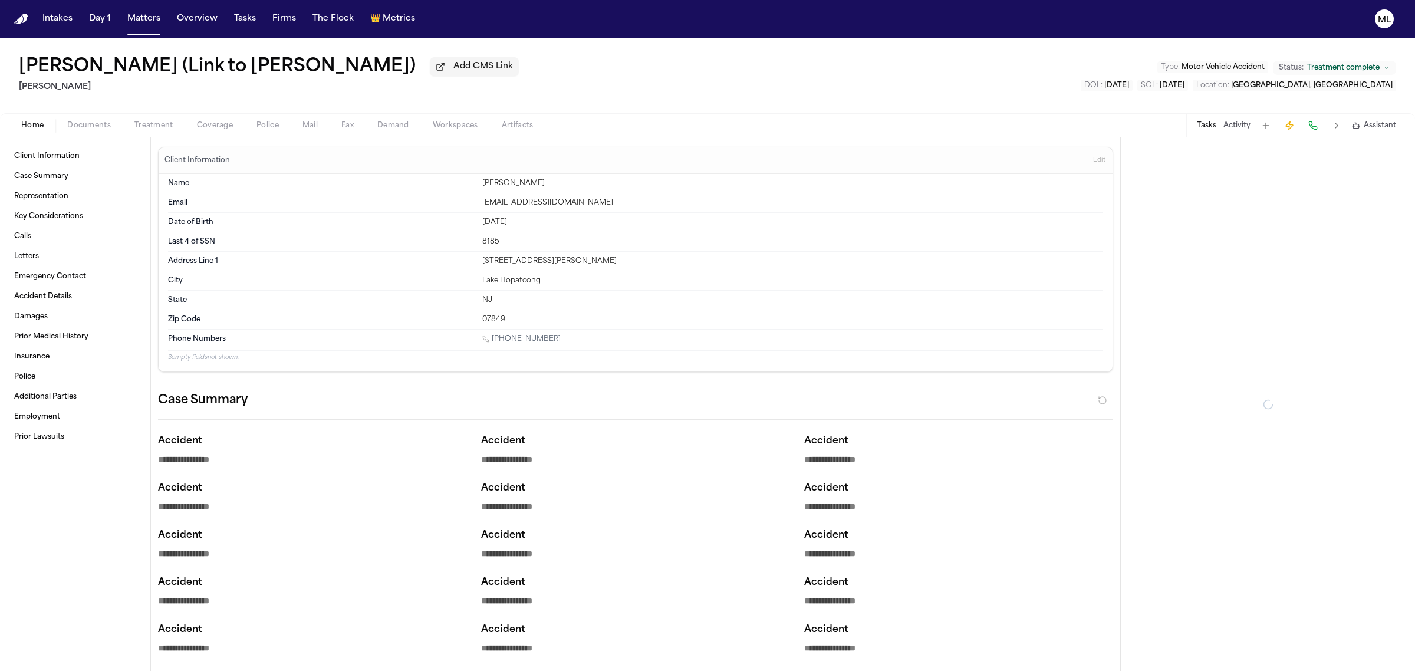
type textarea "*"
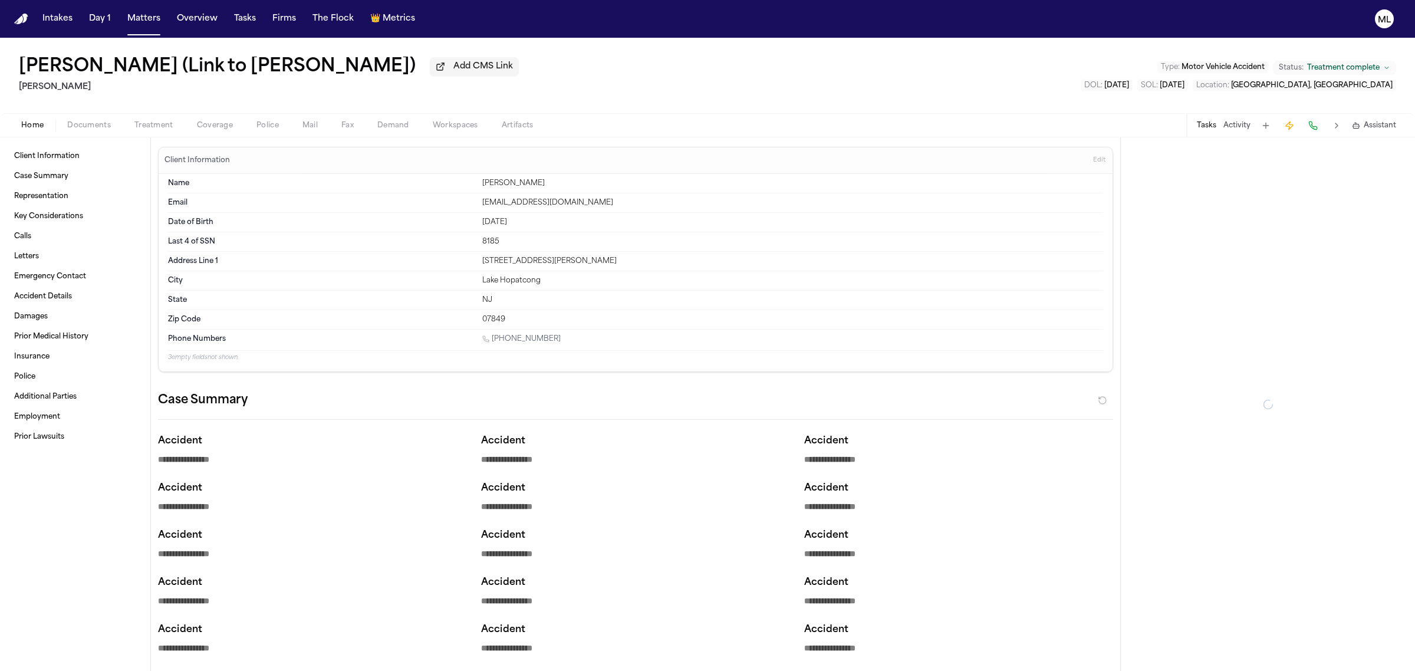
type textarea "*"
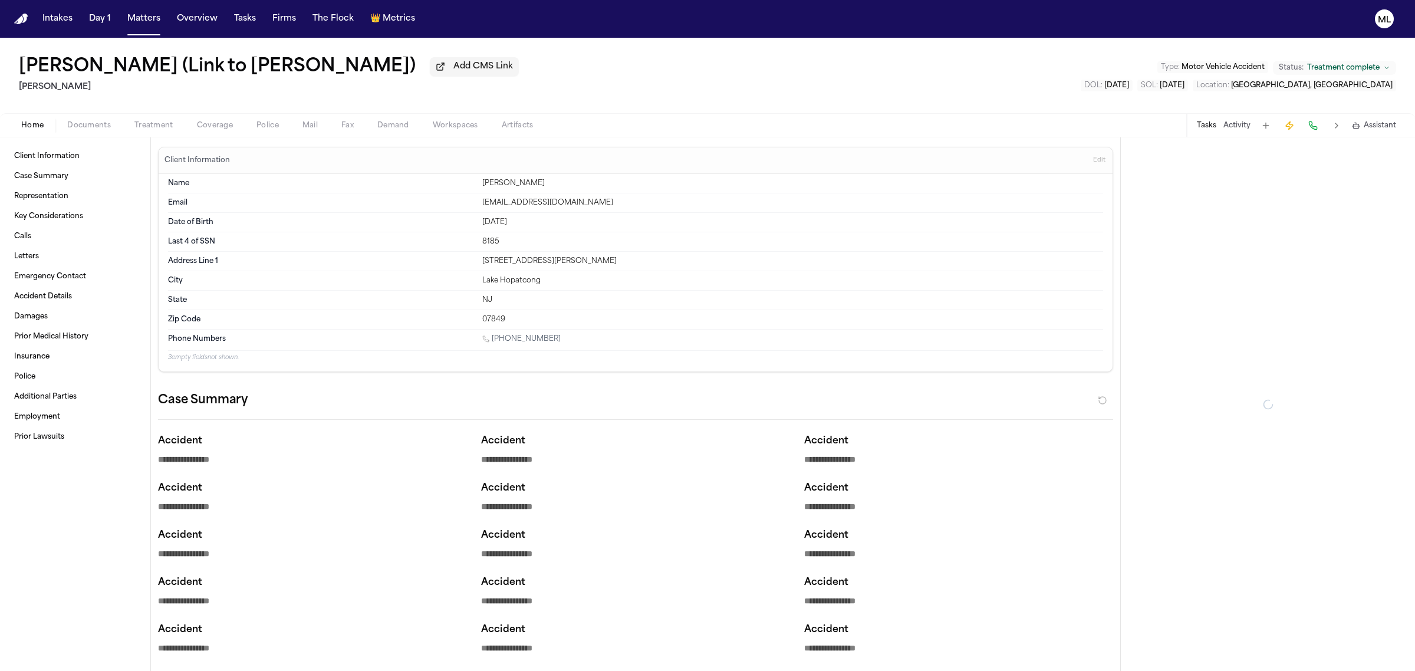
type textarea "*"
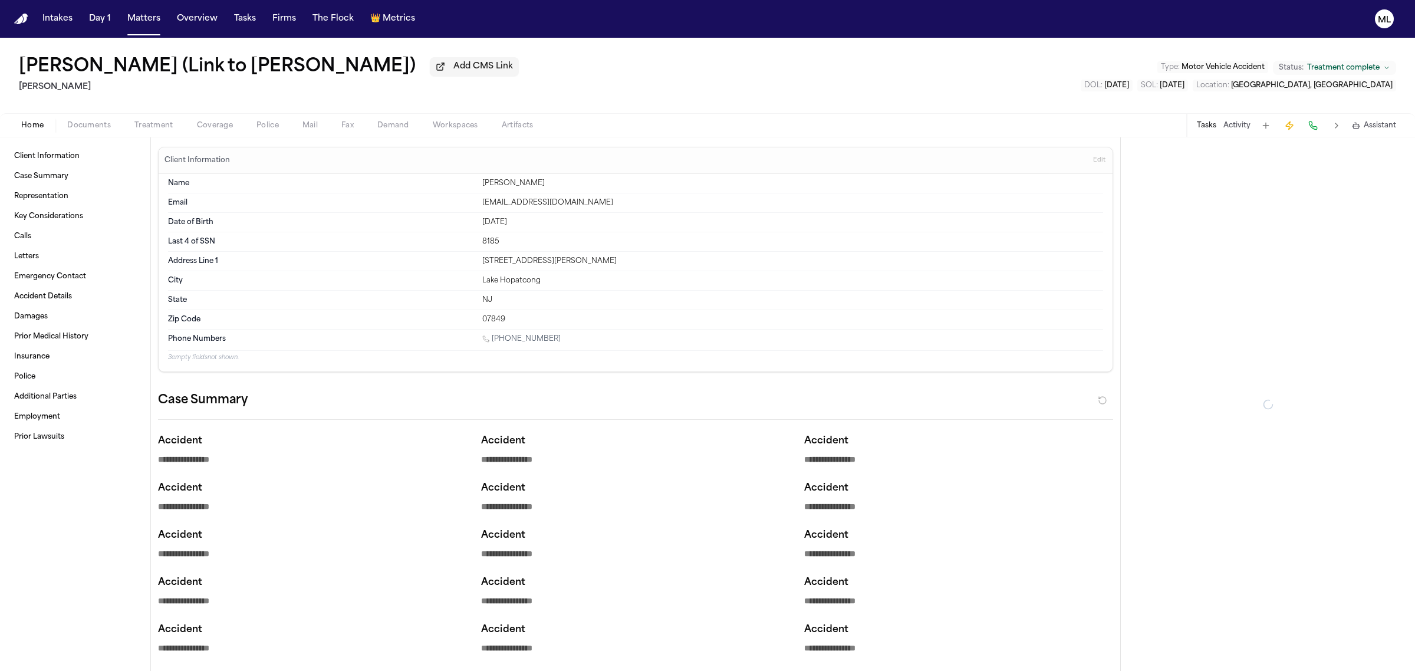
type textarea "*"
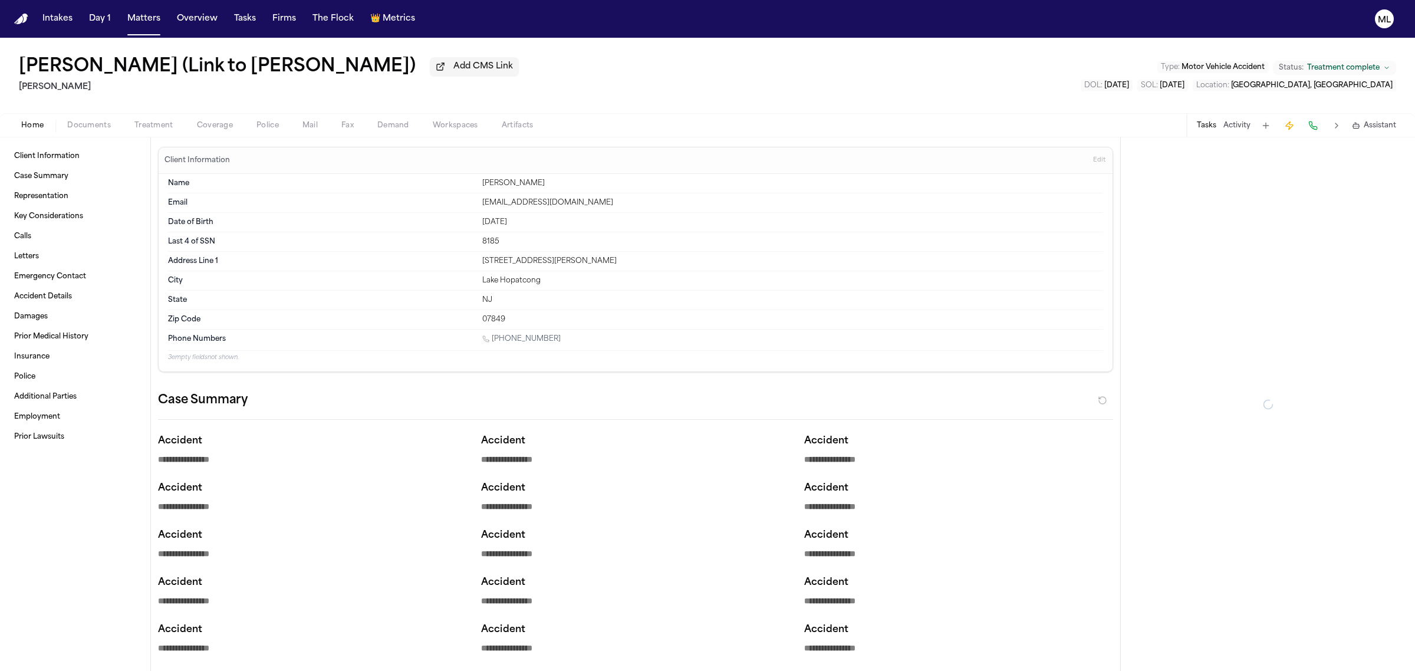
type textarea "*"
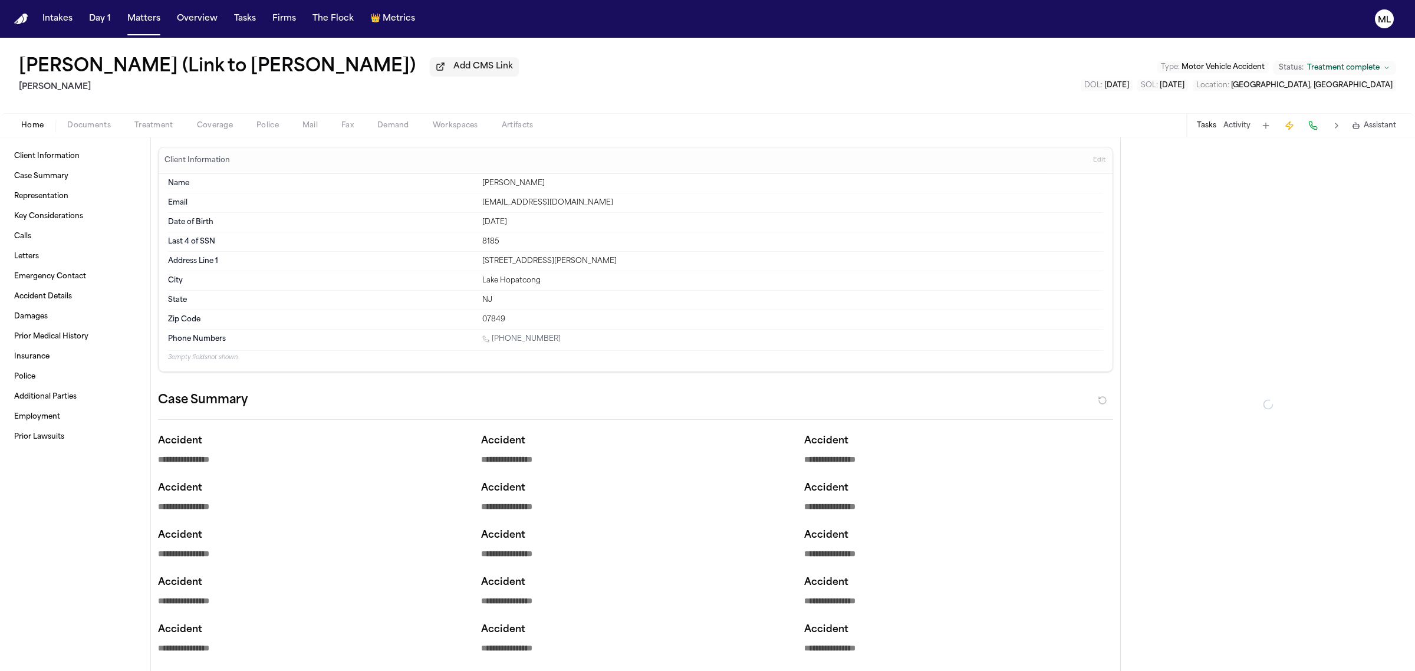
type textarea "*"
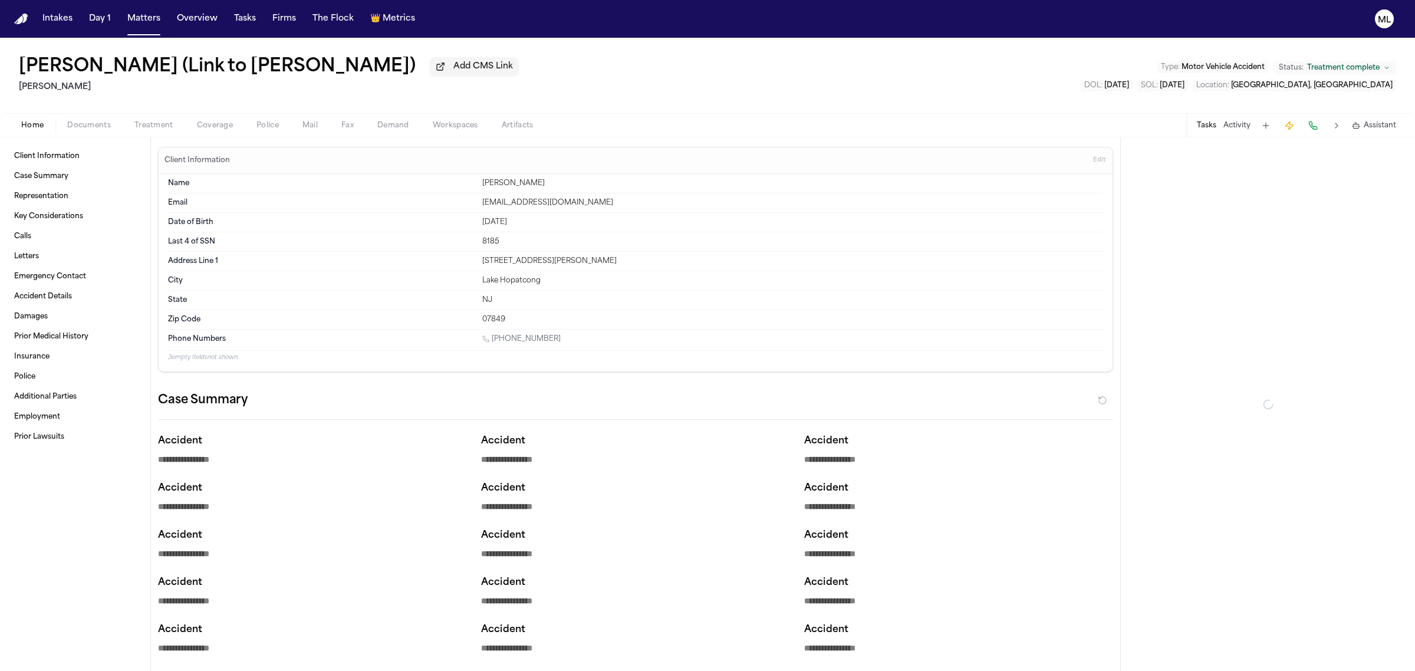
type textarea "*"
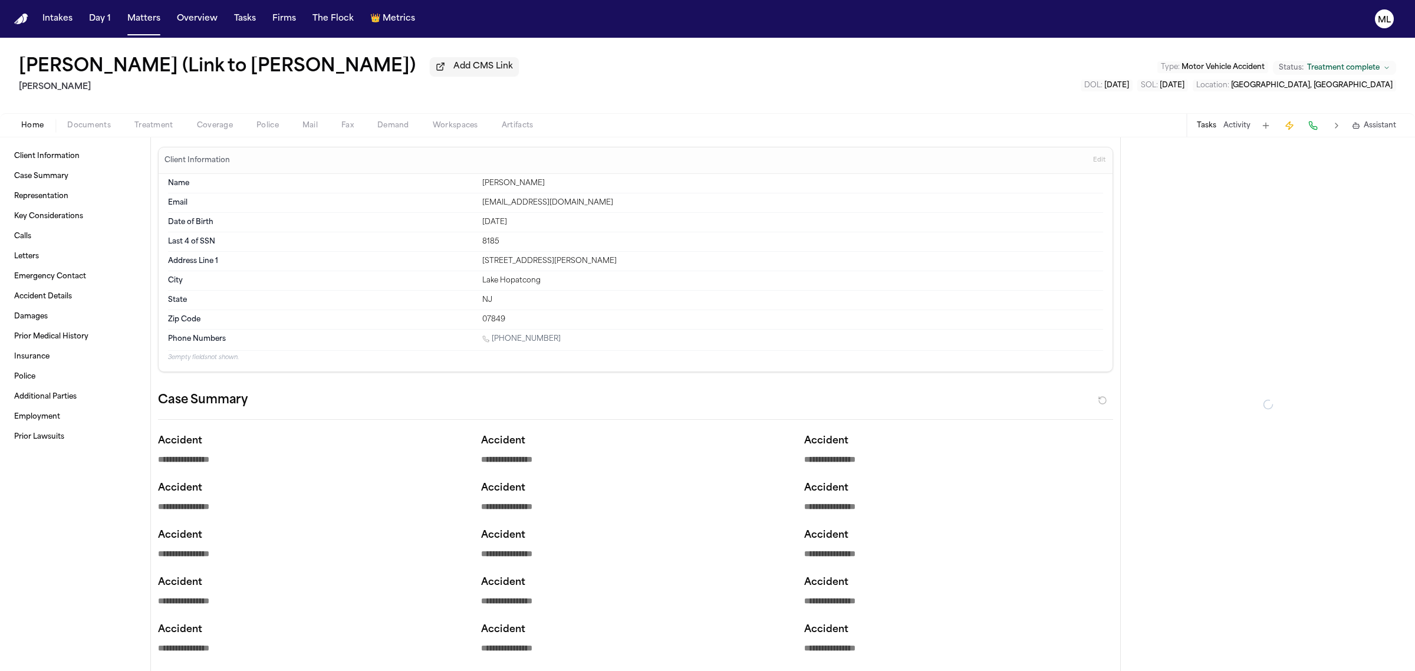
type textarea "*"
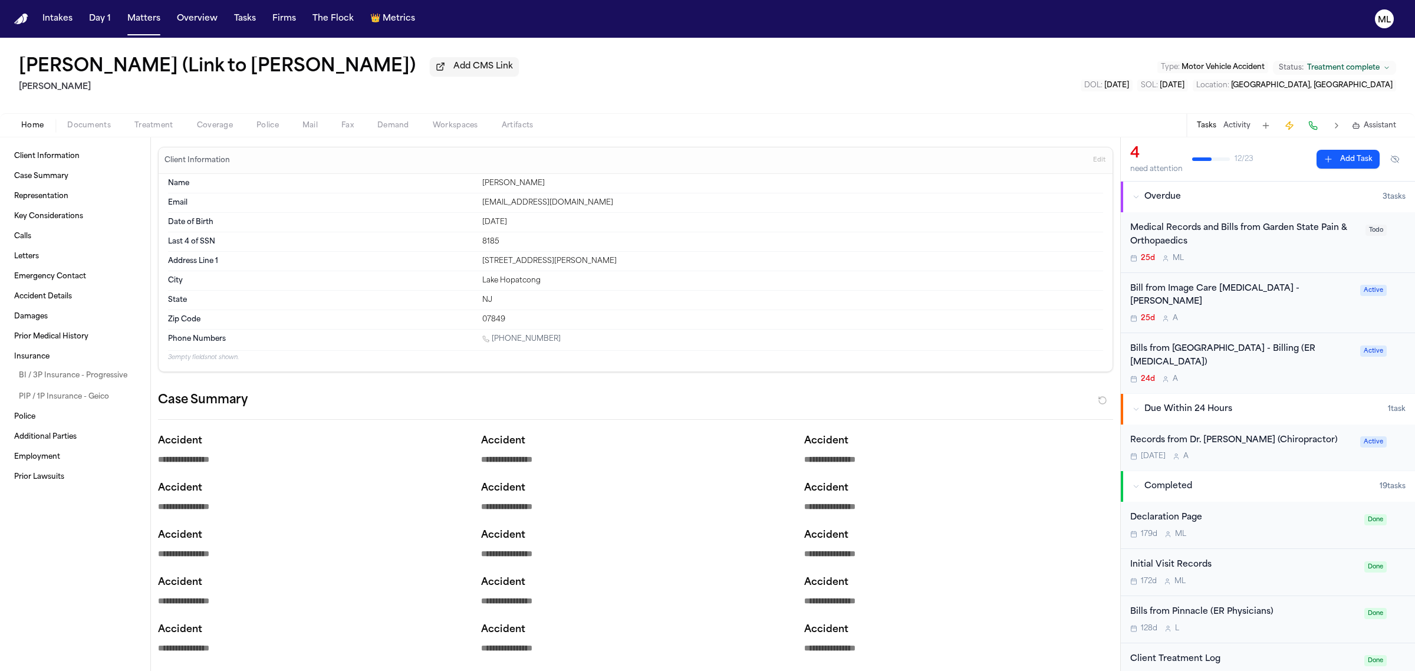
click at [110, 128] on button "Documents" at bounding box center [88, 125] width 67 height 14
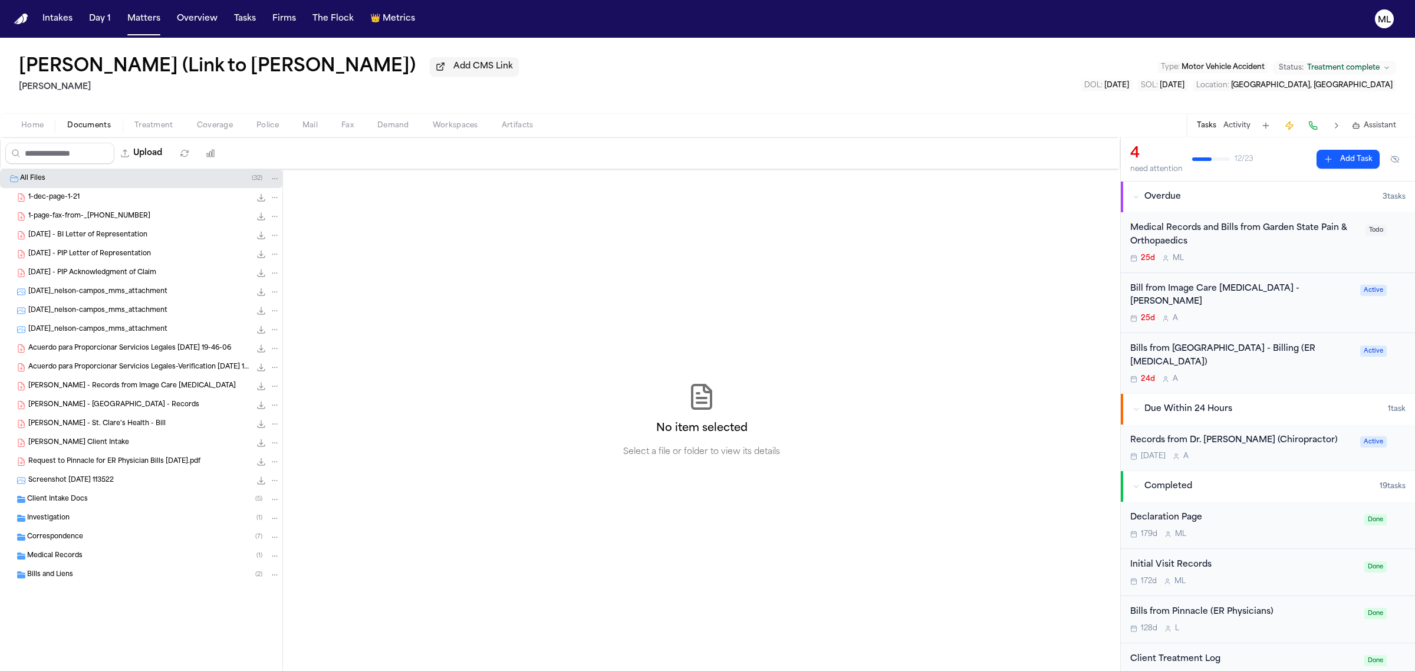
click at [149, 272] on span "2025.01.21 - PIP Acknowledgment of Claim" at bounding box center [92, 273] width 128 height 10
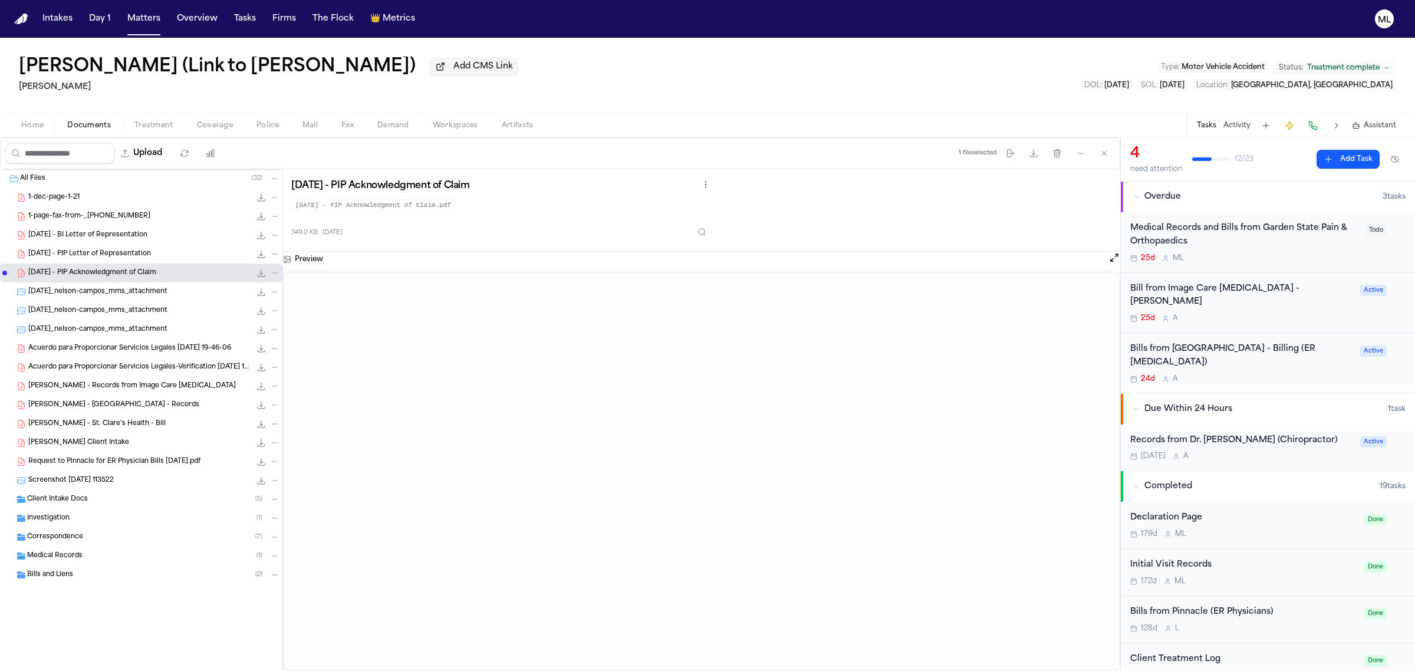
click at [124, 212] on span "1-page-fax-from-_13174283710" at bounding box center [89, 217] width 122 height 10
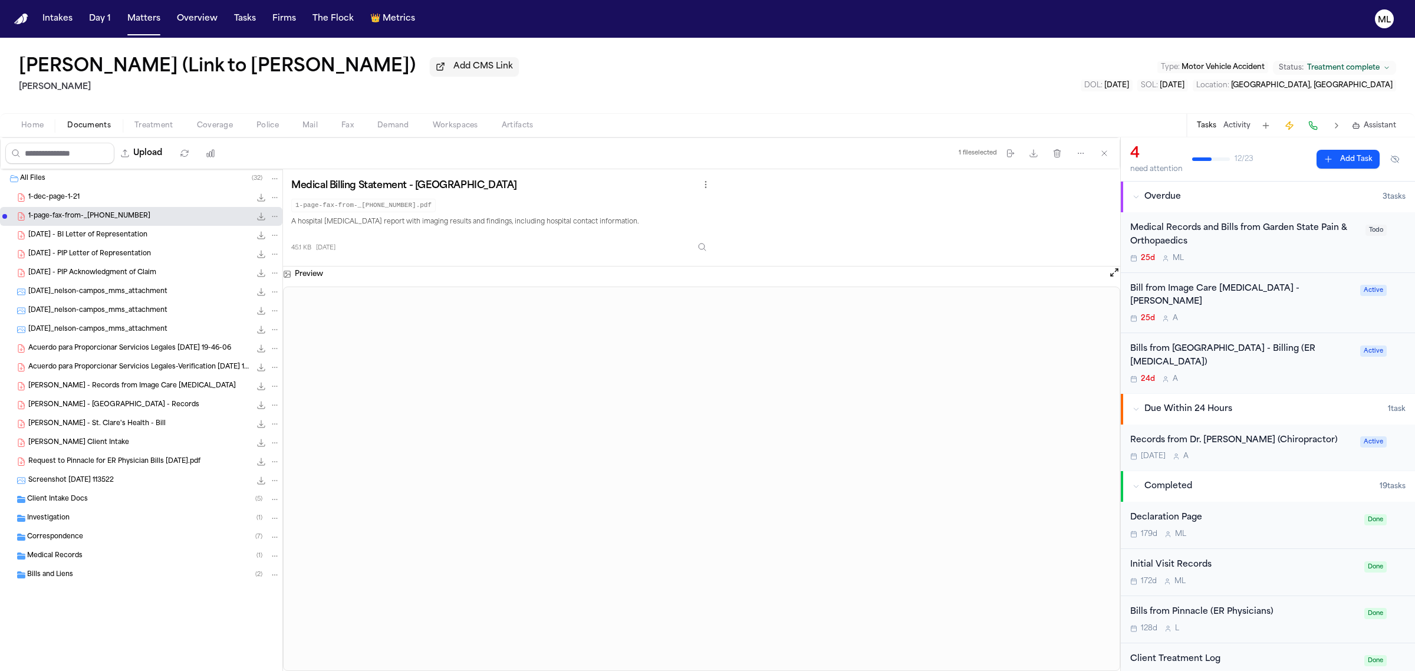
click at [118, 195] on div "1-dec-page-1-21 363.6 KB • PDF" at bounding box center [154, 198] width 252 height 12
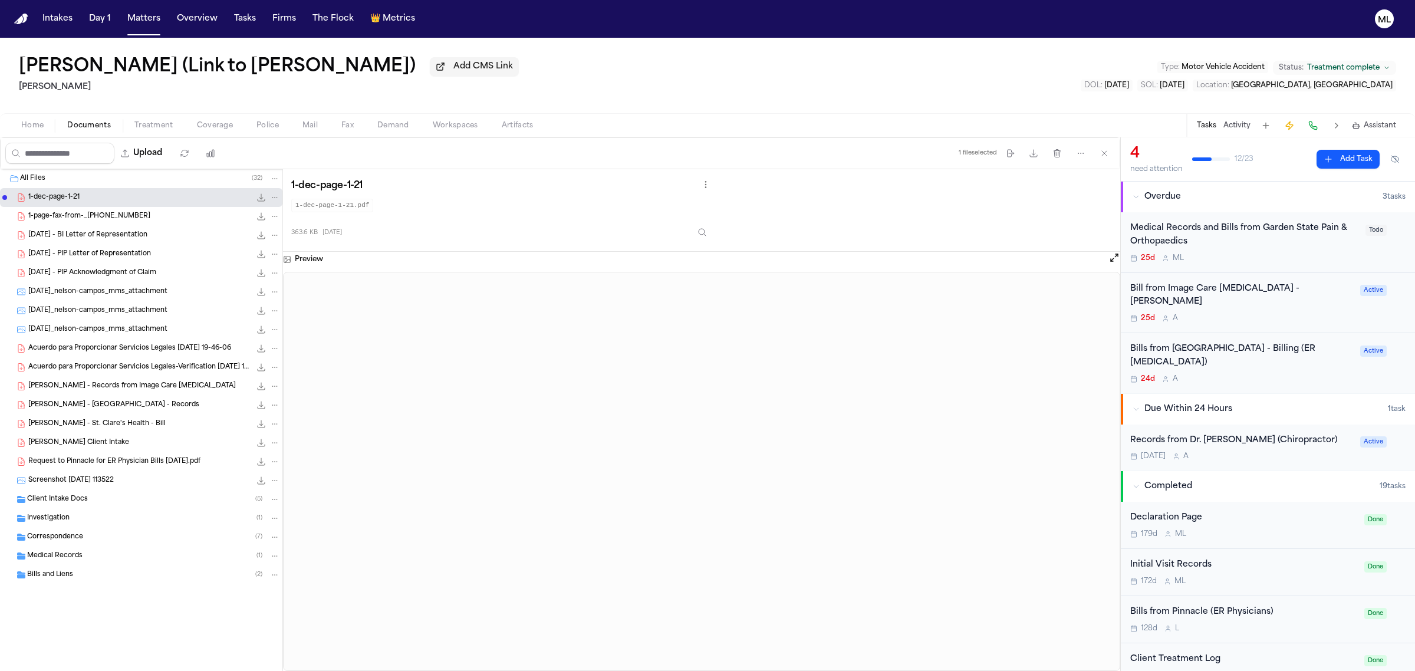
click at [119, 528] on div "Correspondence ( 7 )" at bounding box center [141, 537] width 282 height 19
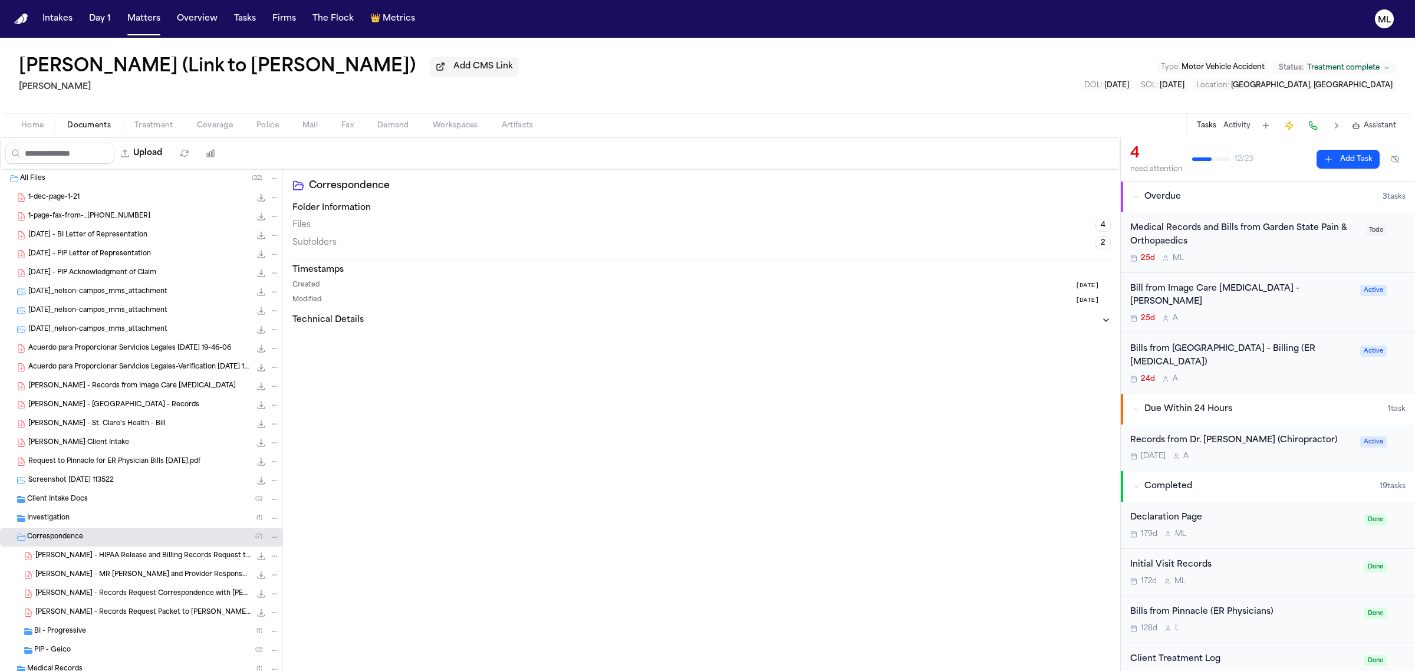
click at [130, 632] on div "BI - Progressive ( 1 )" at bounding box center [157, 631] width 246 height 11
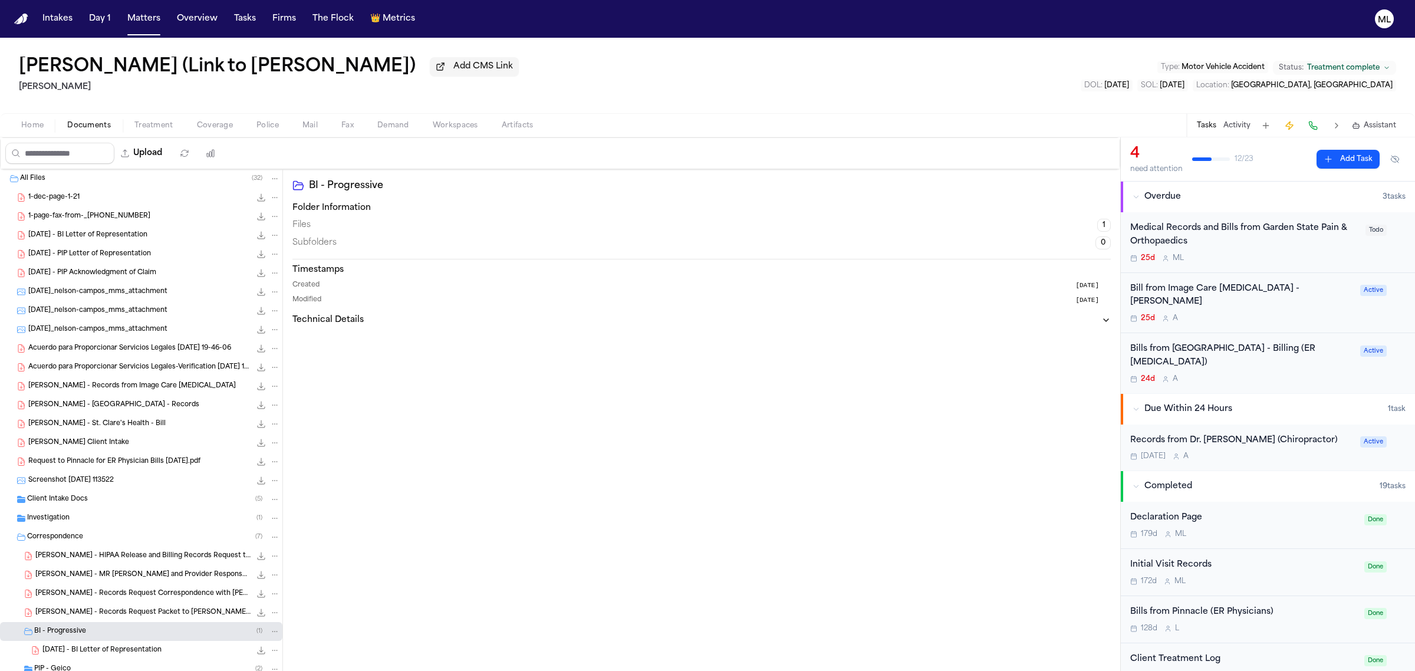
scroll to position [72, 0]
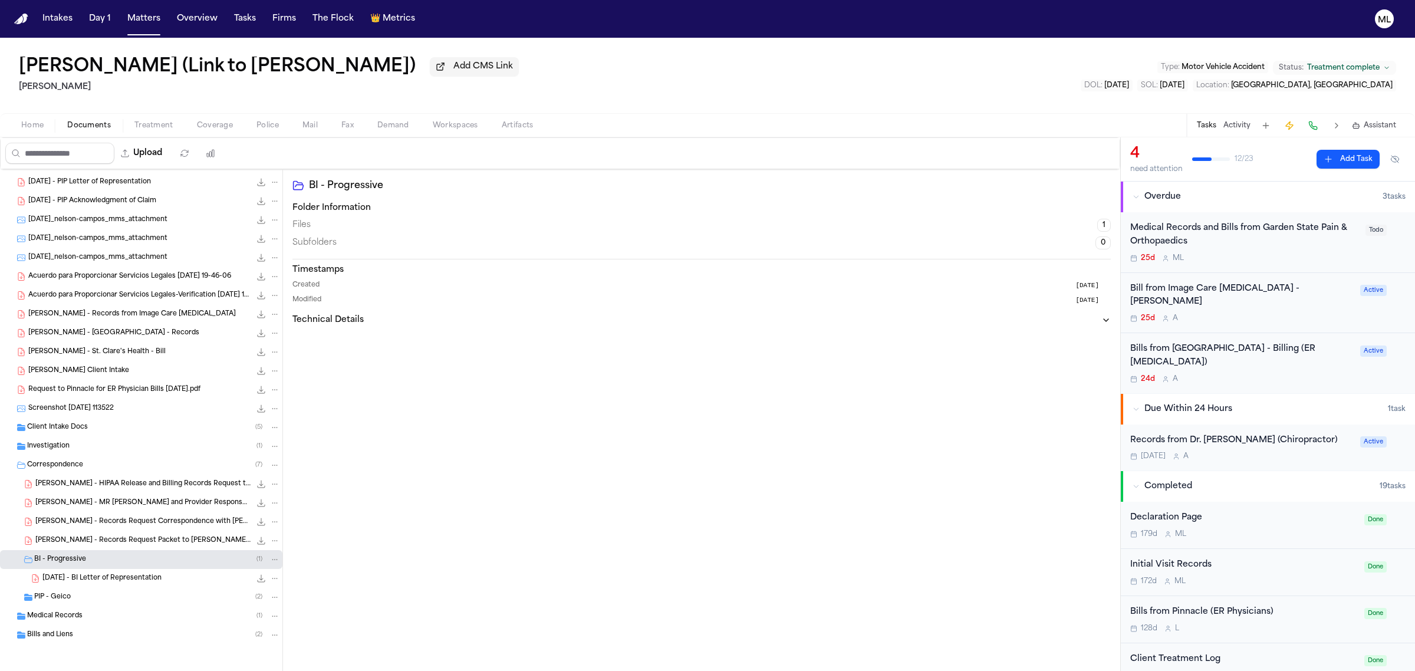
click at [41, 127] on span "Home" at bounding box center [32, 125] width 22 height 9
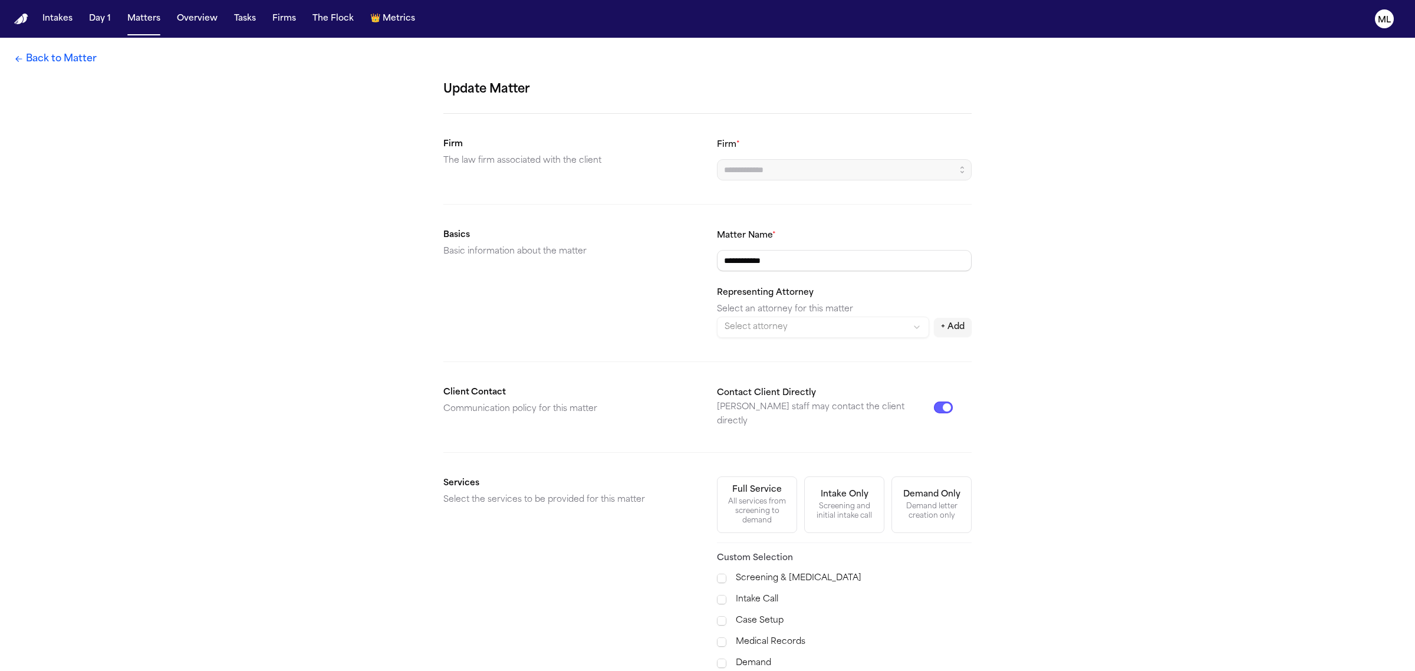
type input "**********"
click at [66, 55] on link "Back to Matter" at bounding box center [55, 59] width 83 height 14
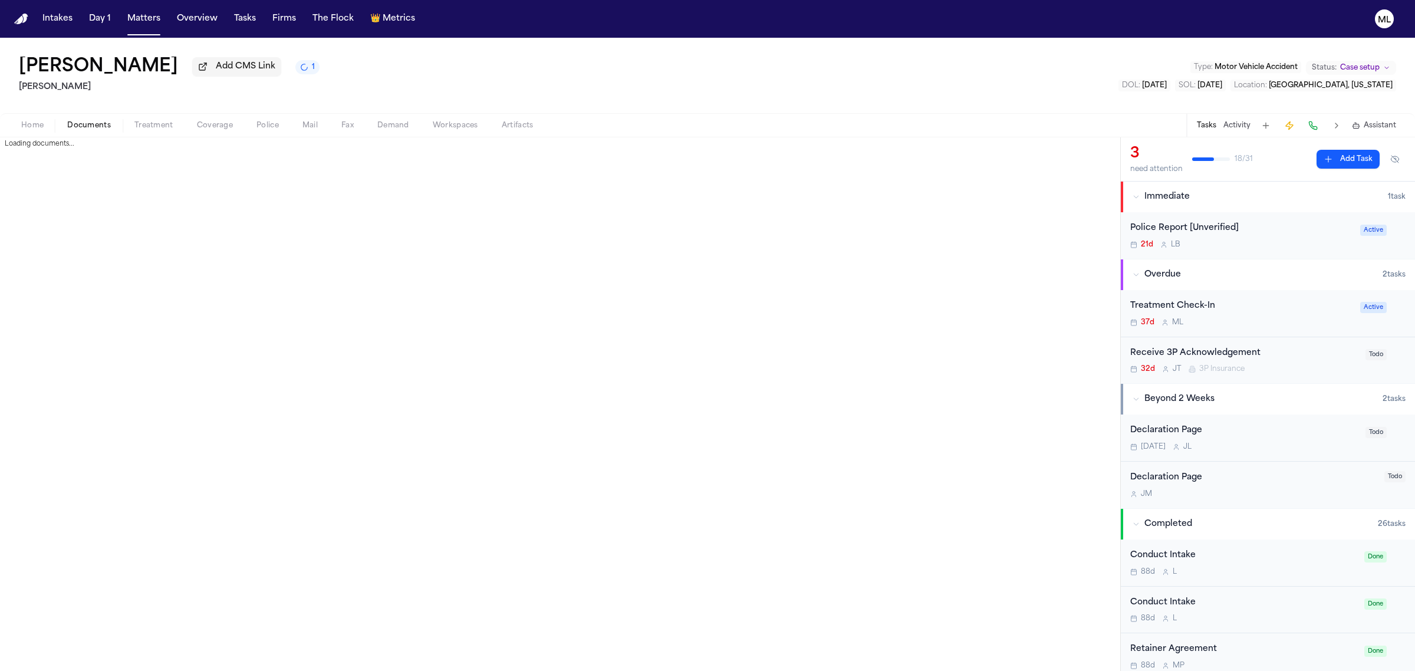
click at [93, 127] on span "Documents" at bounding box center [89, 125] width 44 height 9
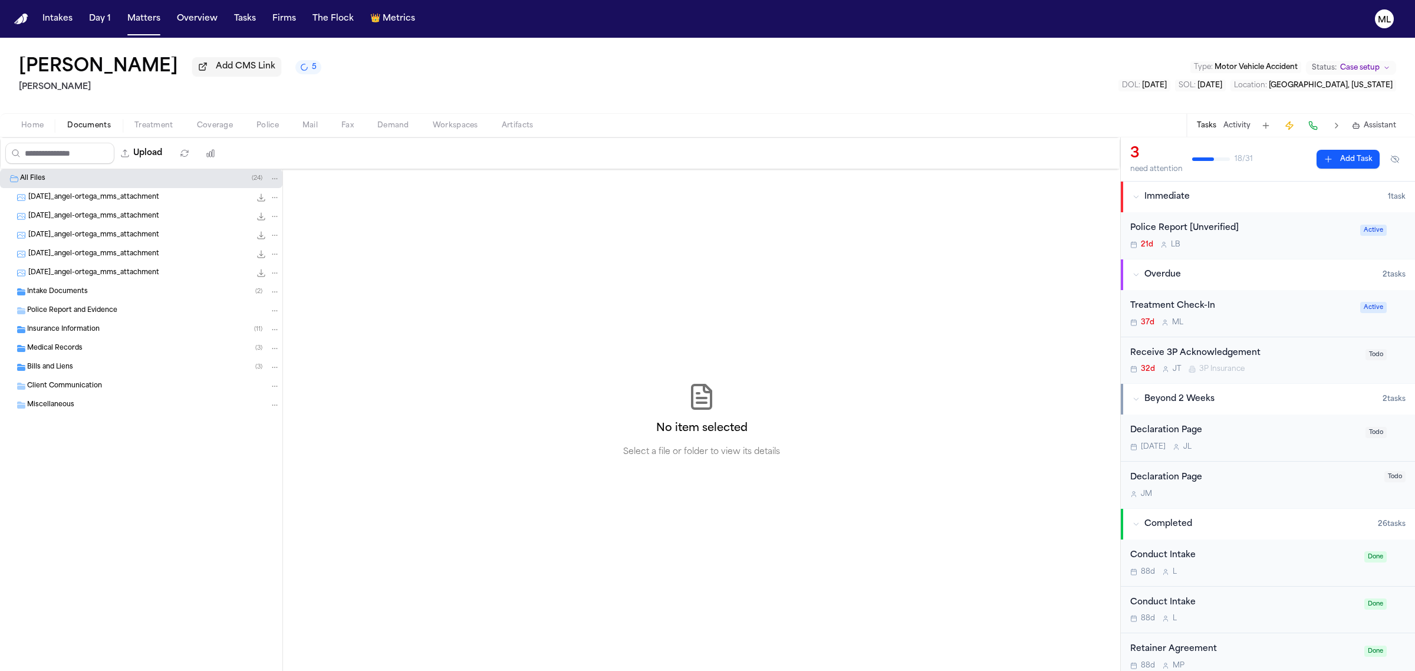
click at [44, 322] on div "Insurance Information ( 11 )" at bounding box center [141, 329] width 282 height 19
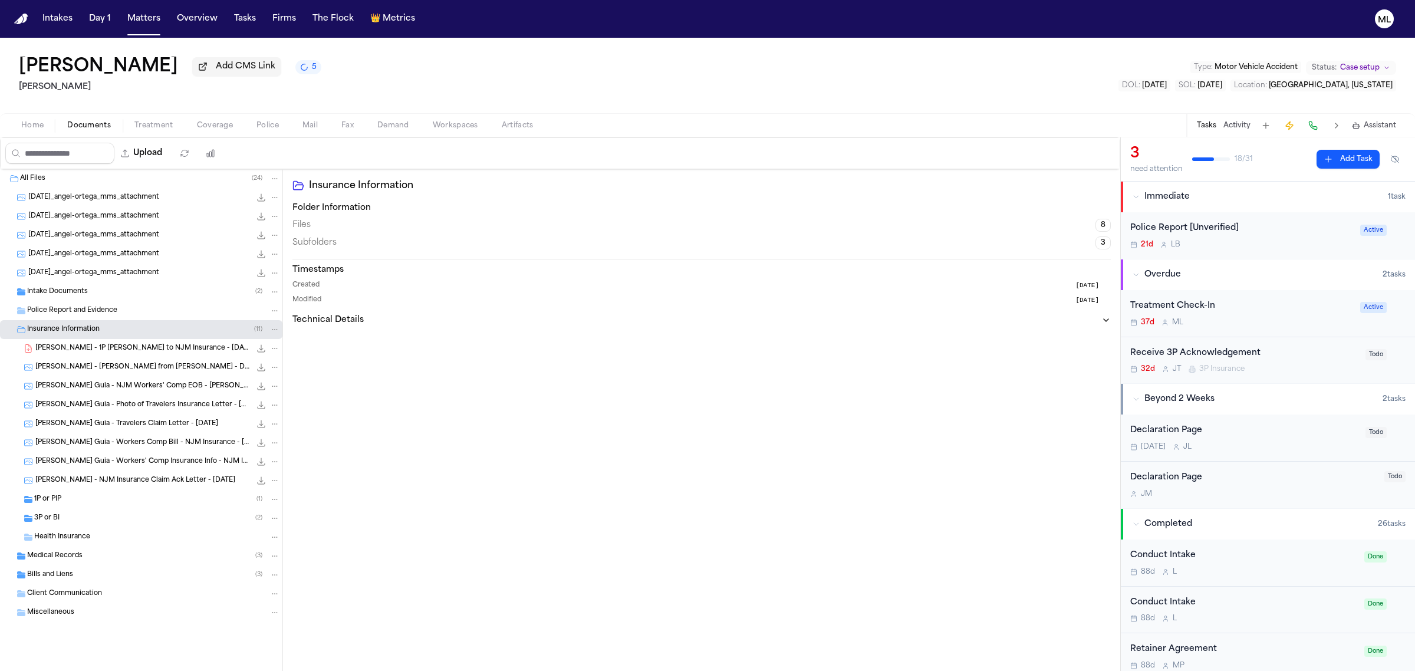
click at [101, 517] on div "3P or BI ( 2 )" at bounding box center [157, 518] width 246 height 11
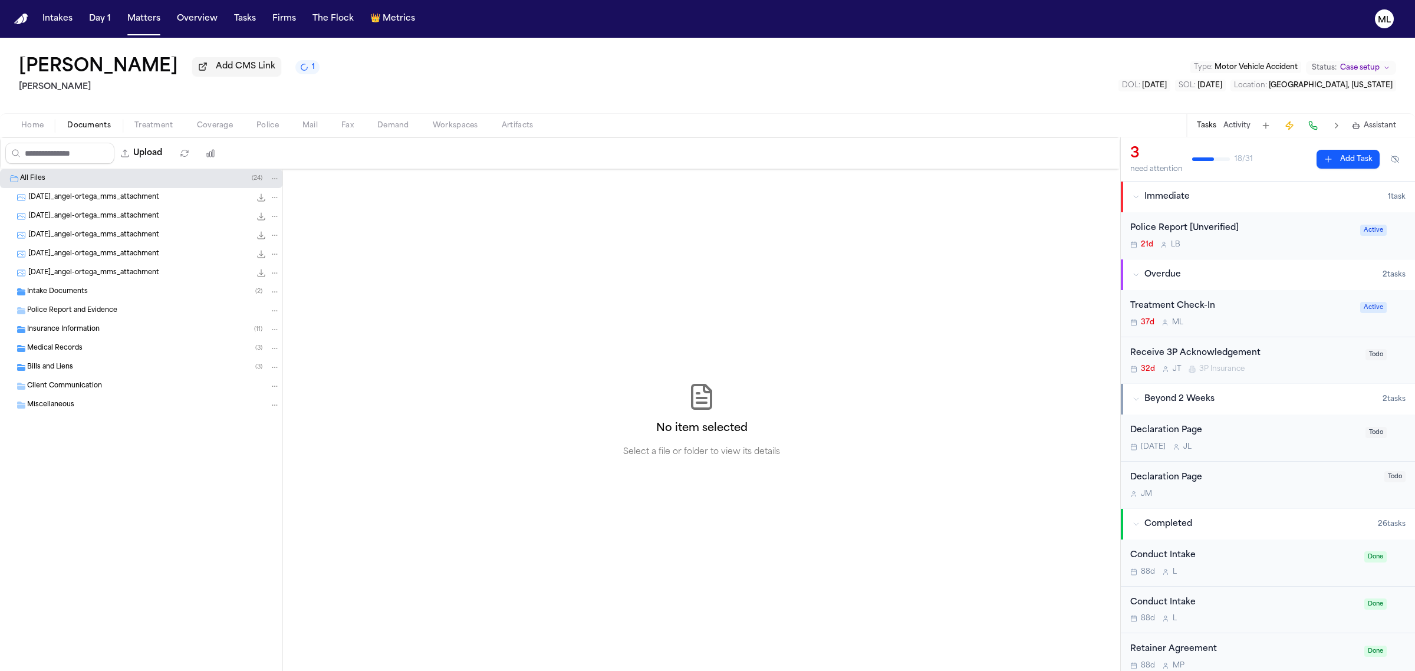
click at [95, 332] on span "Insurance Information" at bounding box center [63, 330] width 72 height 10
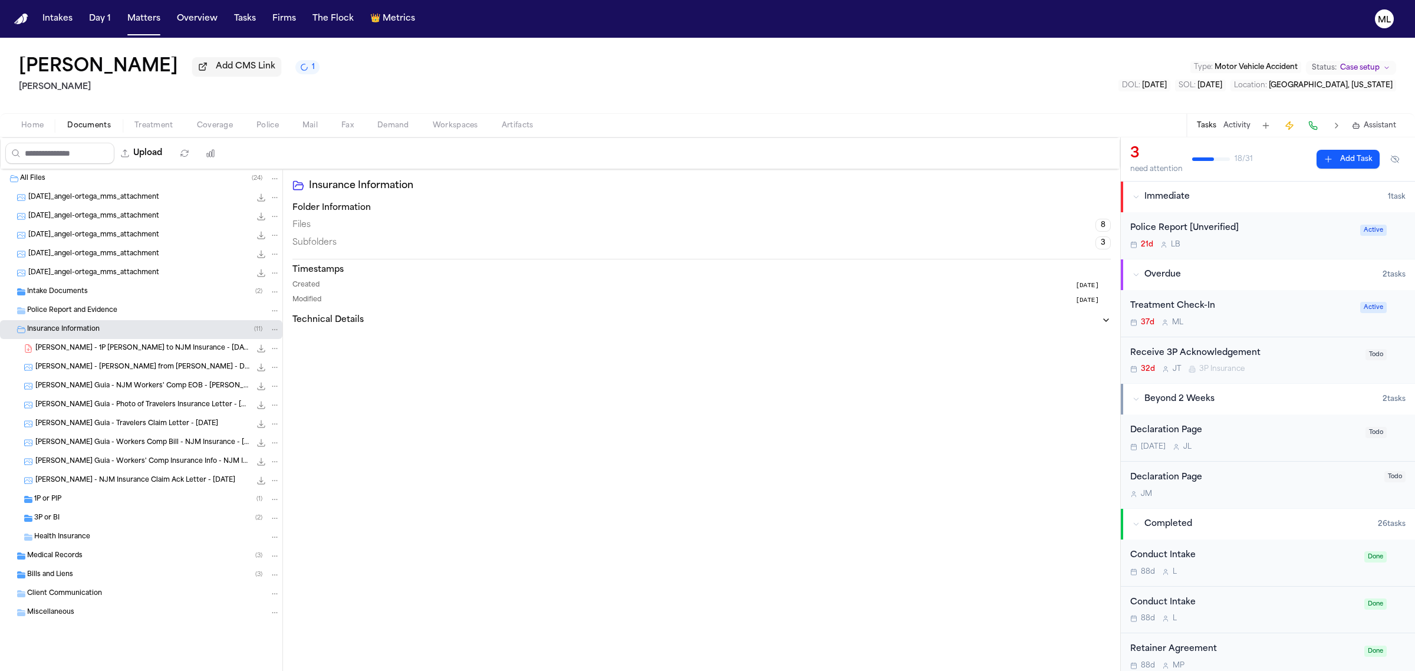
click at [80, 512] on div "3P or BI ( 2 )" at bounding box center [141, 518] width 282 height 19
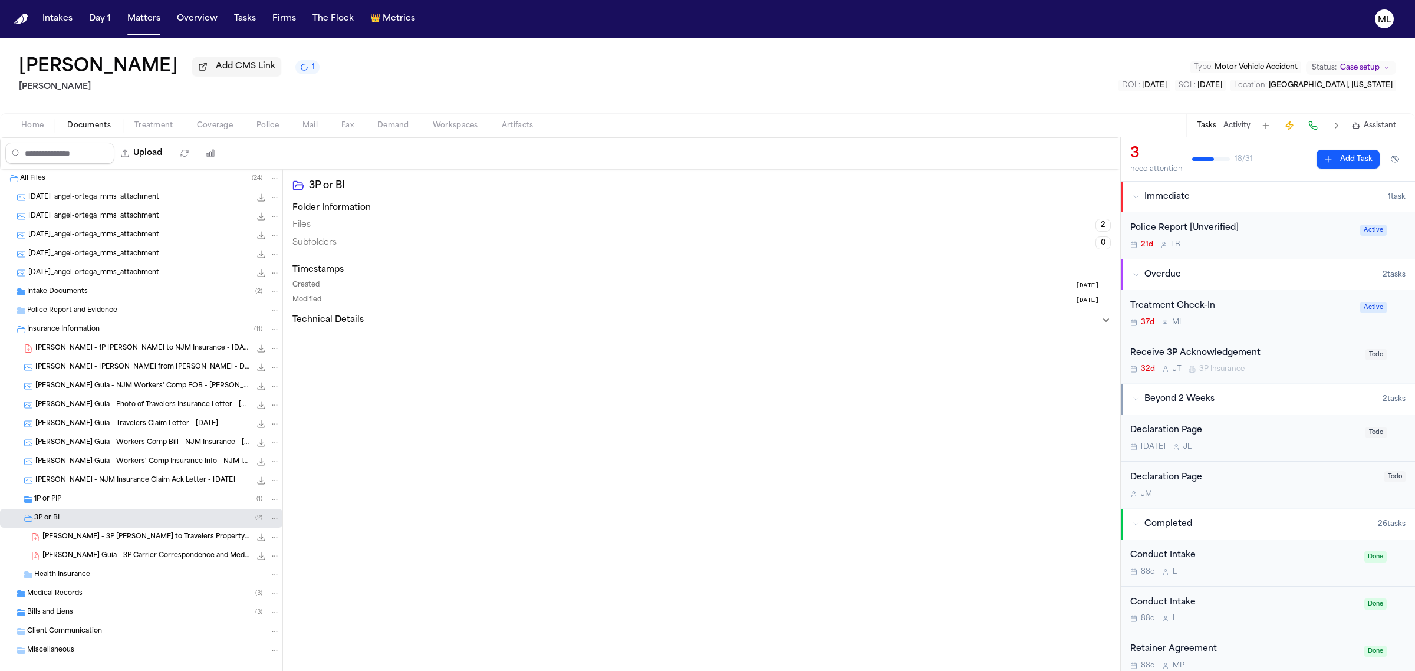
click at [141, 486] on div "A. Ortega - NJM Insurance Claim Ack Letter - 6.13.25 95.0 KB • JPG" at bounding box center [157, 480] width 245 height 12
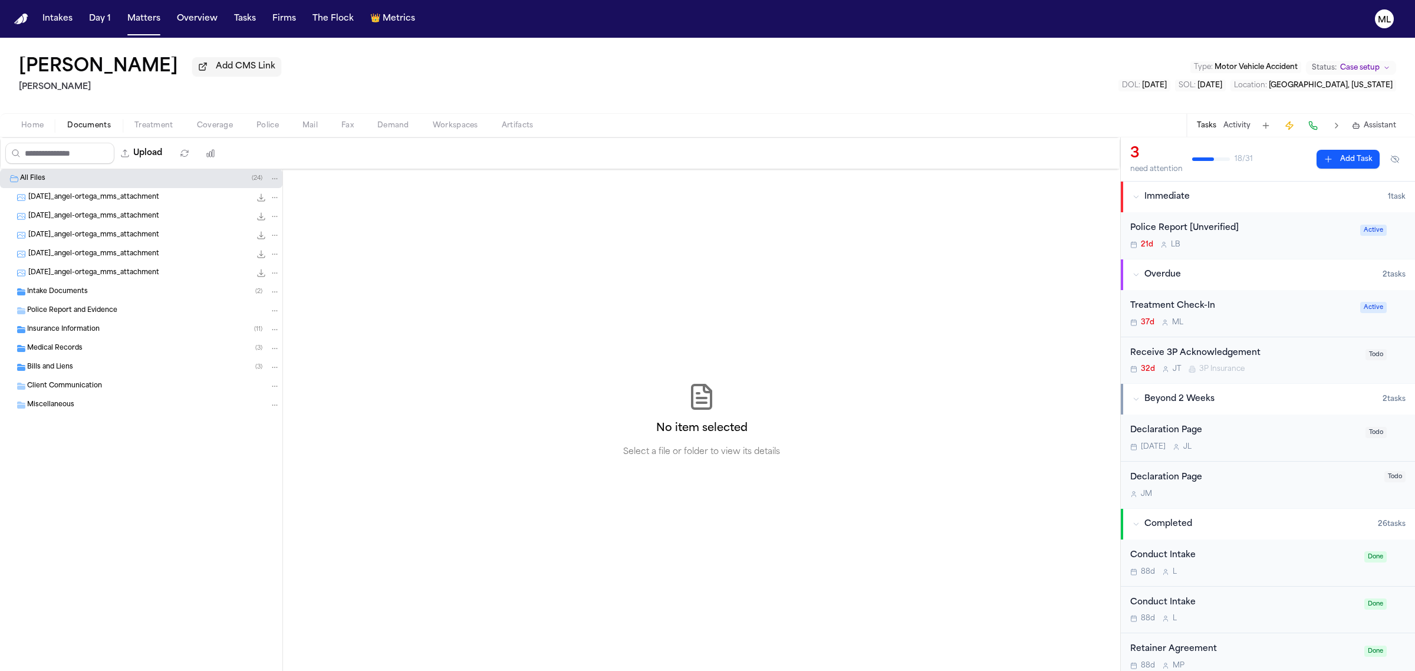
click at [107, 291] on div "Intake Documents ( 2 )" at bounding box center [153, 291] width 253 height 11
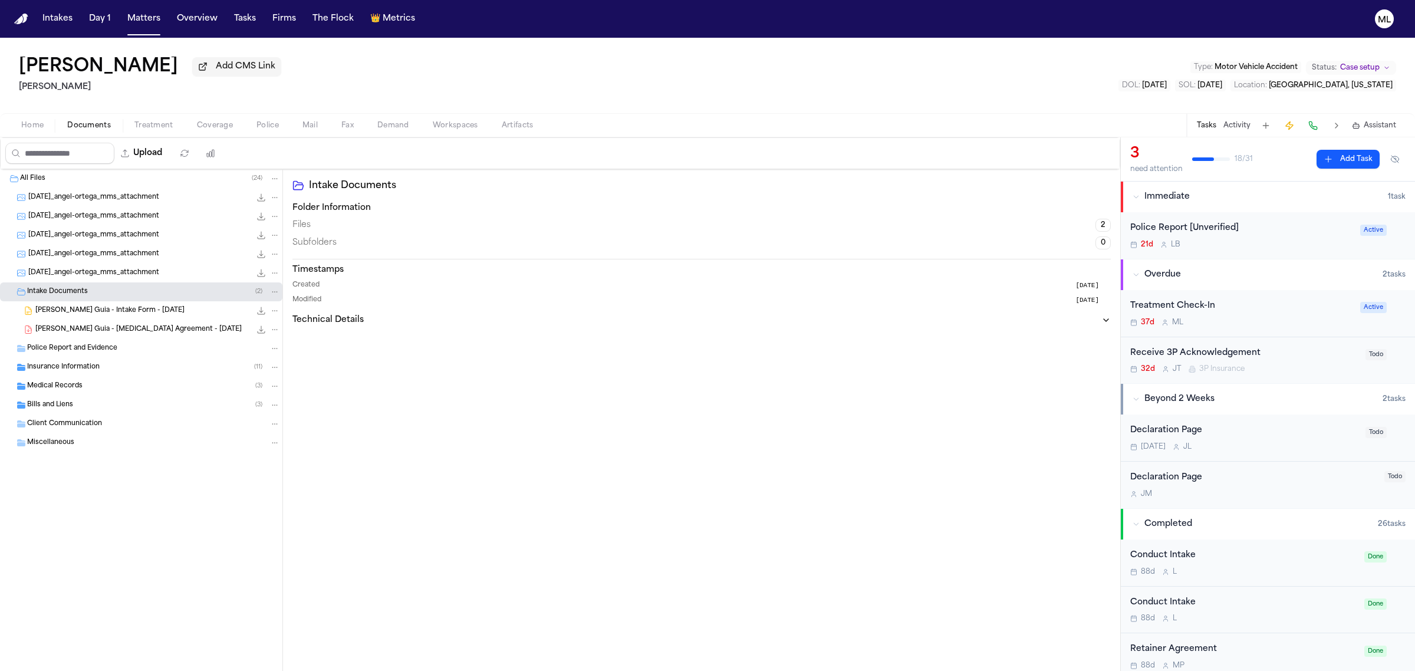
click at [101, 364] on div "Insurance Information ( 11 )" at bounding box center [153, 367] width 253 height 11
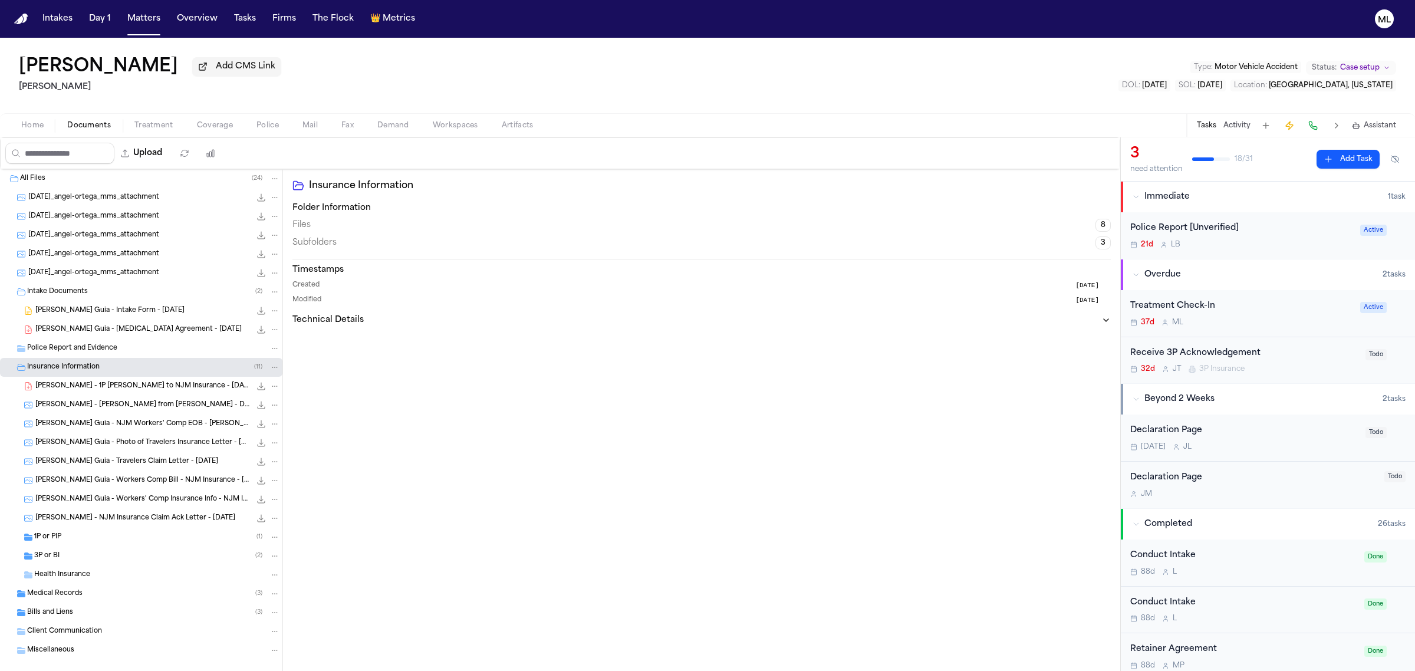
click at [83, 536] on div "1P or PIP ( 1 )" at bounding box center [157, 537] width 246 height 11
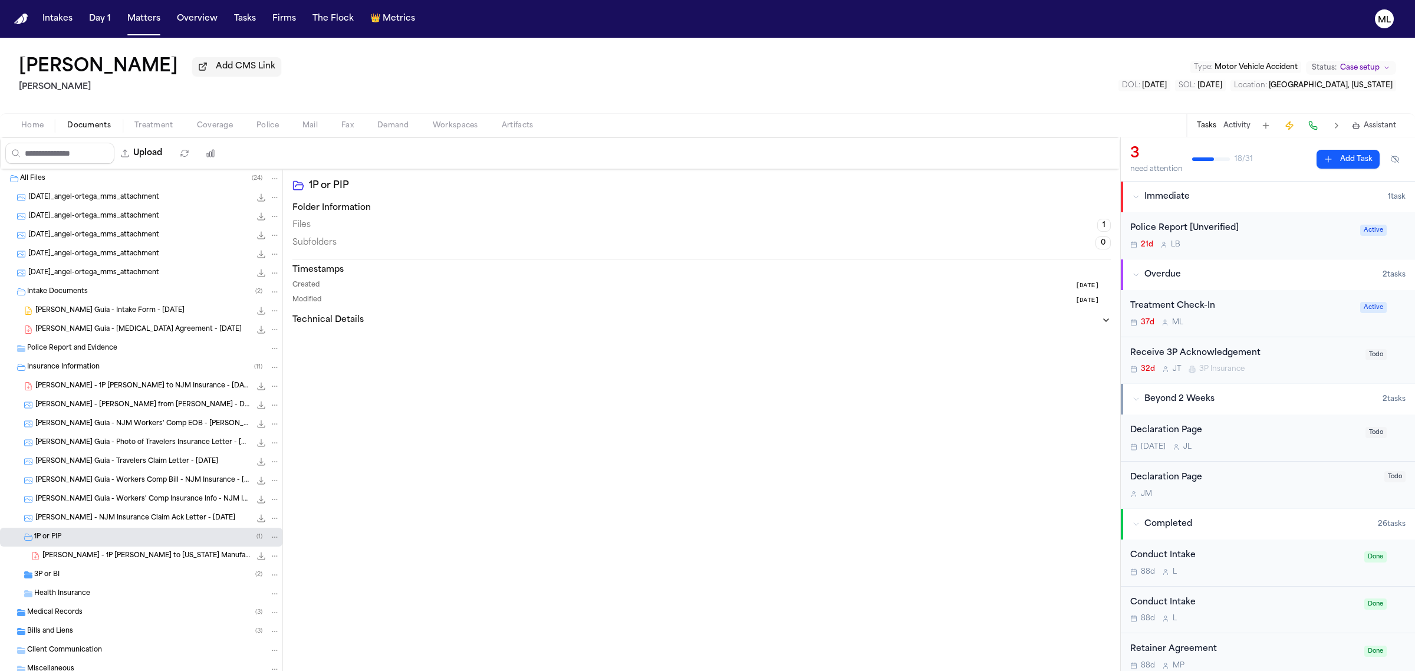
click at [90, 575] on div "3P or BI ( 2 )" at bounding box center [157, 574] width 246 height 11
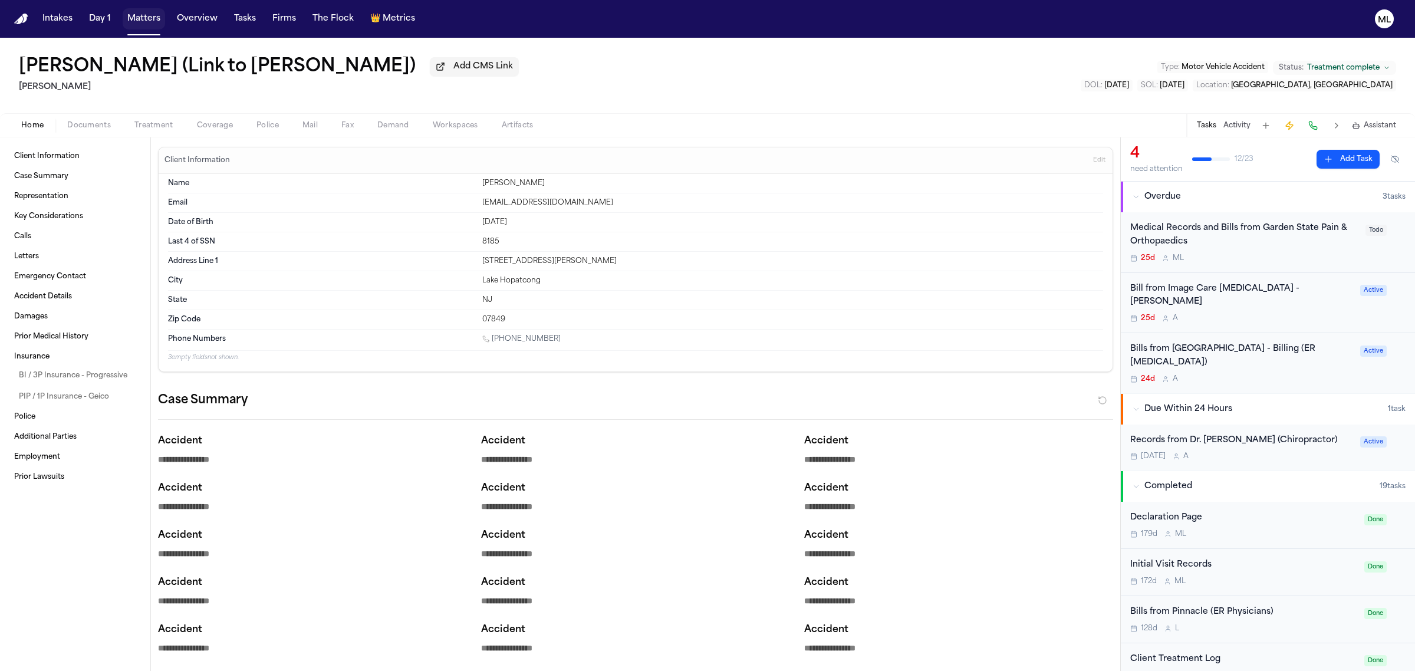
click at [140, 21] on button "Matters" at bounding box center [144, 18] width 42 height 21
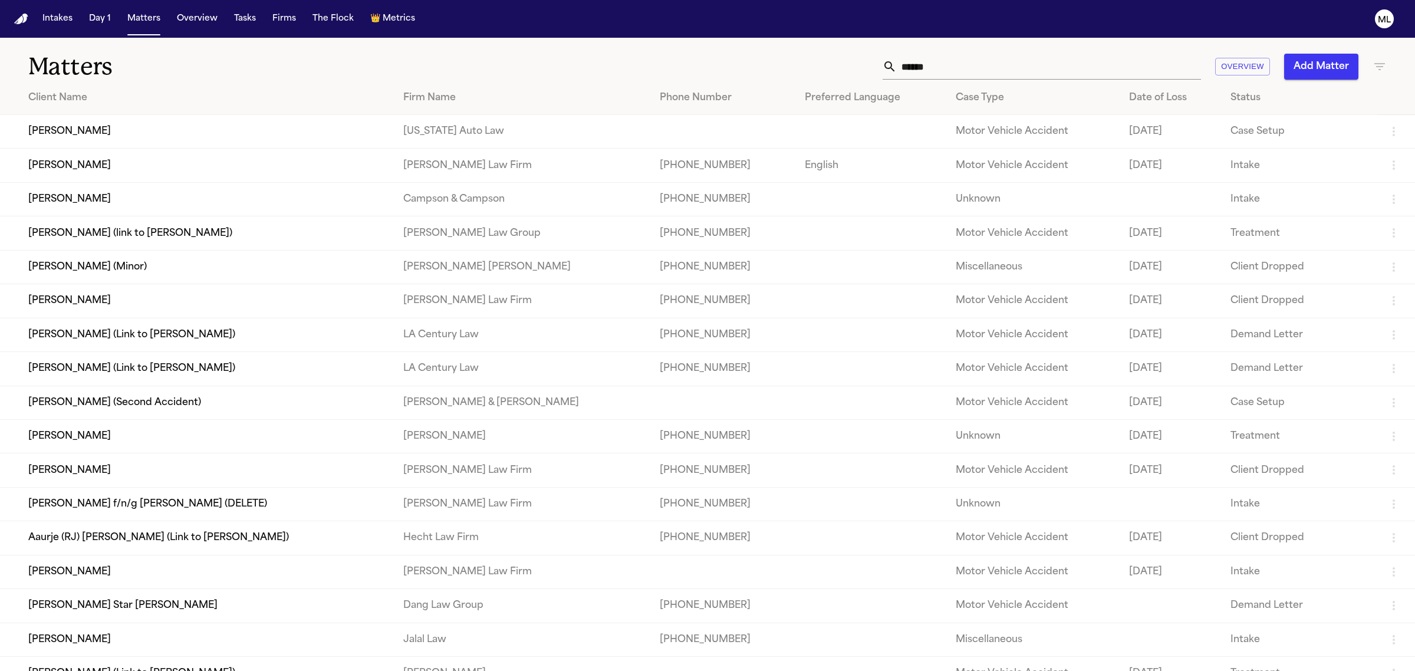
click at [929, 71] on input "******" at bounding box center [1048, 67] width 304 height 26
click at [905, 62] on input "******" at bounding box center [1048, 67] width 304 height 26
drag, startPoint x: 939, startPoint y: 63, endPoint x: 889, endPoint y: 60, distance: 50.2
click at [888, 64] on div "******" at bounding box center [1041, 67] width 318 height 26
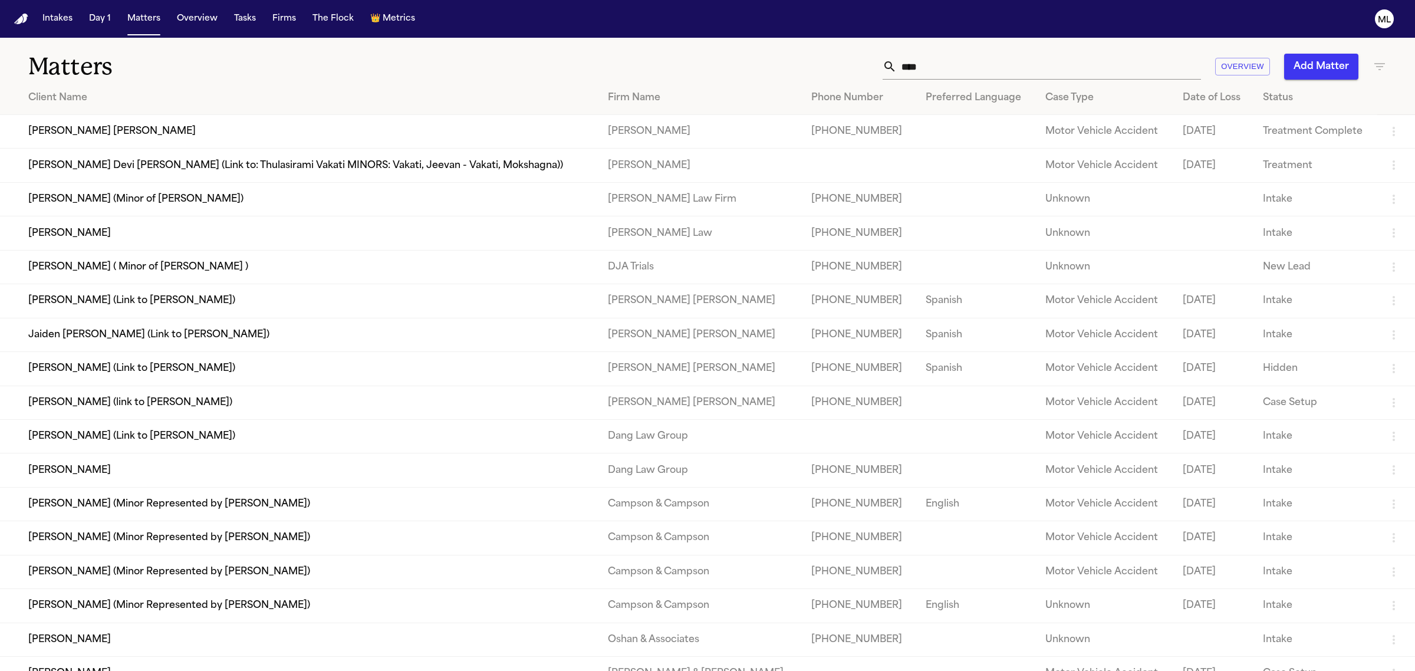
click at [962, 63] on input "****" at bounding box center [1048, 67] width 304 height 26
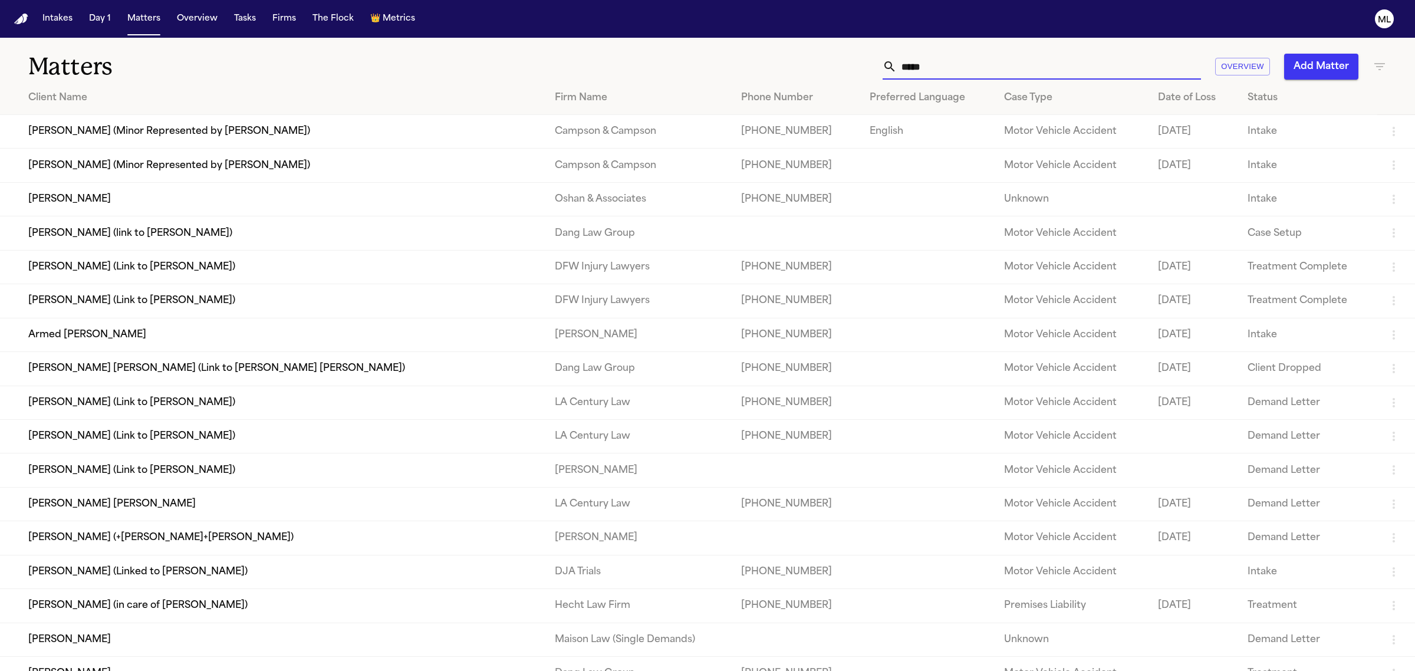
type input "*****"
click at [1067, 62] on input "*****" at bounding box center [1048, 67] width 304 height 26
click at [149, 15] on button "Matters" at bounding box center [144, 18] width 42 height 21
click at [933, 74] on input "*****" at bounding box center [1048, 67] width 304 height 26
click at [944, 65] on input "*****" at bounding box center [1048, 67] width 304 height 26
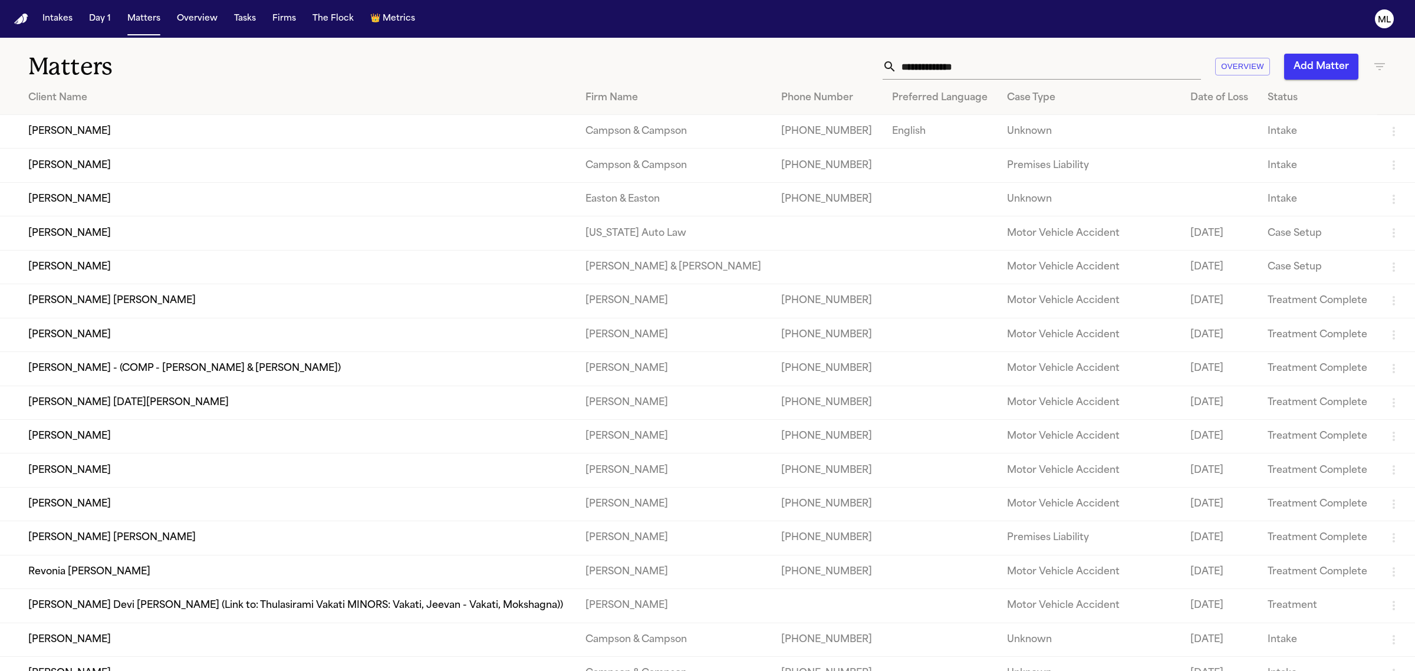
click at [940, 72] on input "text" at bounding box center [1048, 67] width 304 height 26
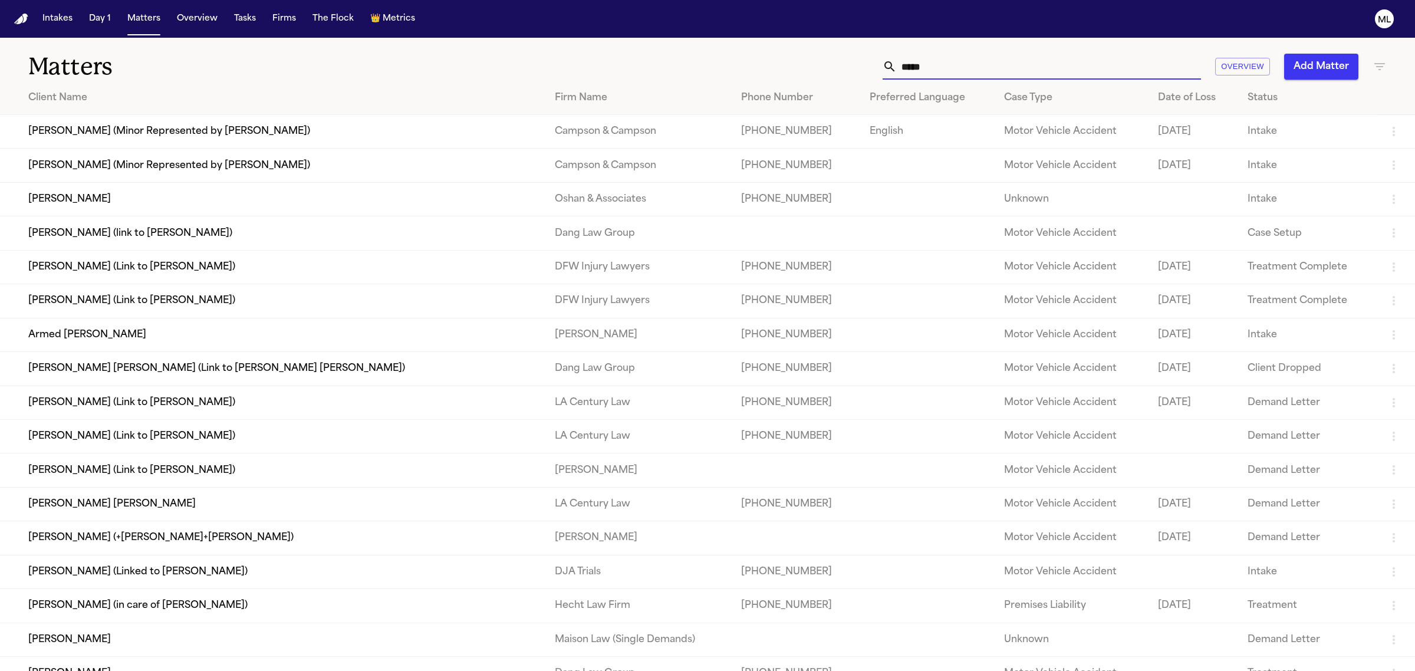
type input "*****"
click at [1366, 66] on div "***** Overview Add Matter" at bounding box center [911, 67] width 951 height 26
click at [1374, 65] on icon "button" at bounding box center [1379, 67] width 14 height 14
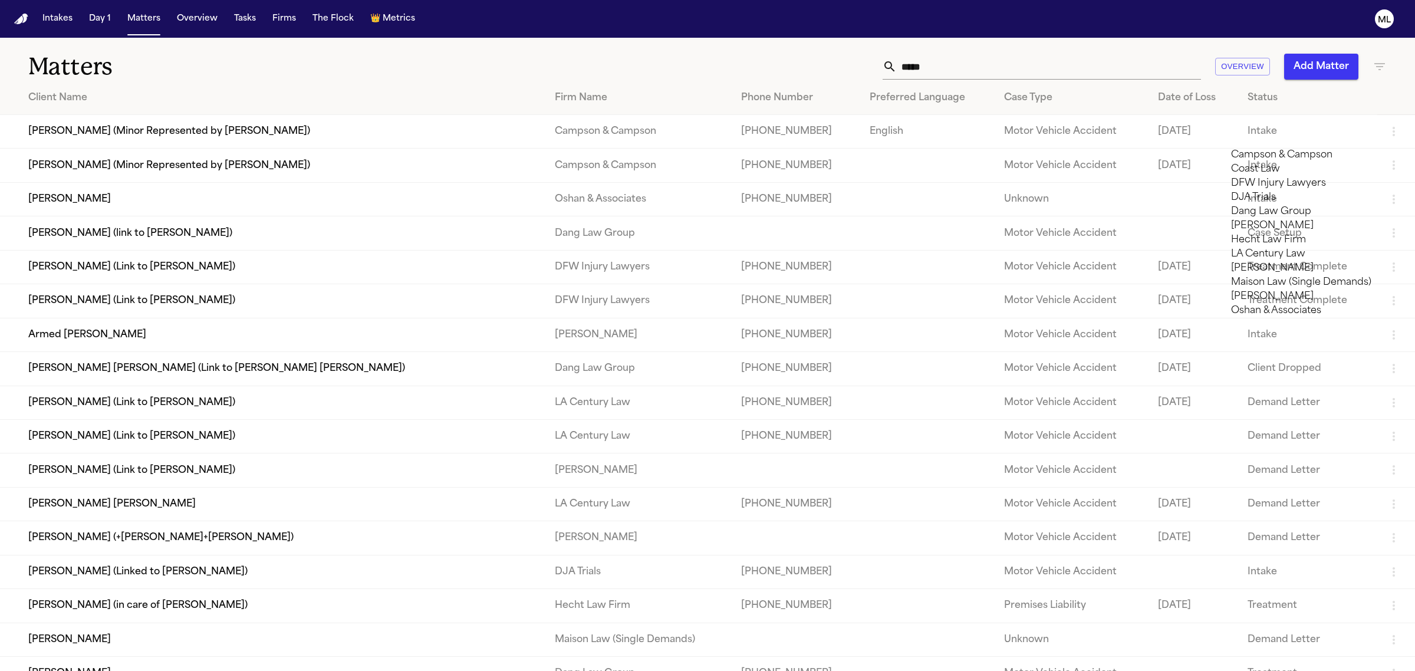
drag, startPoint x: 1300, startPoint y: 367, endPoint x: 1287, endPoint y: 362, distance: 14.2
click at [1300, 304] on li "[PERSON_NAME]" at bounding box center [1314, 296] width 167 height 14
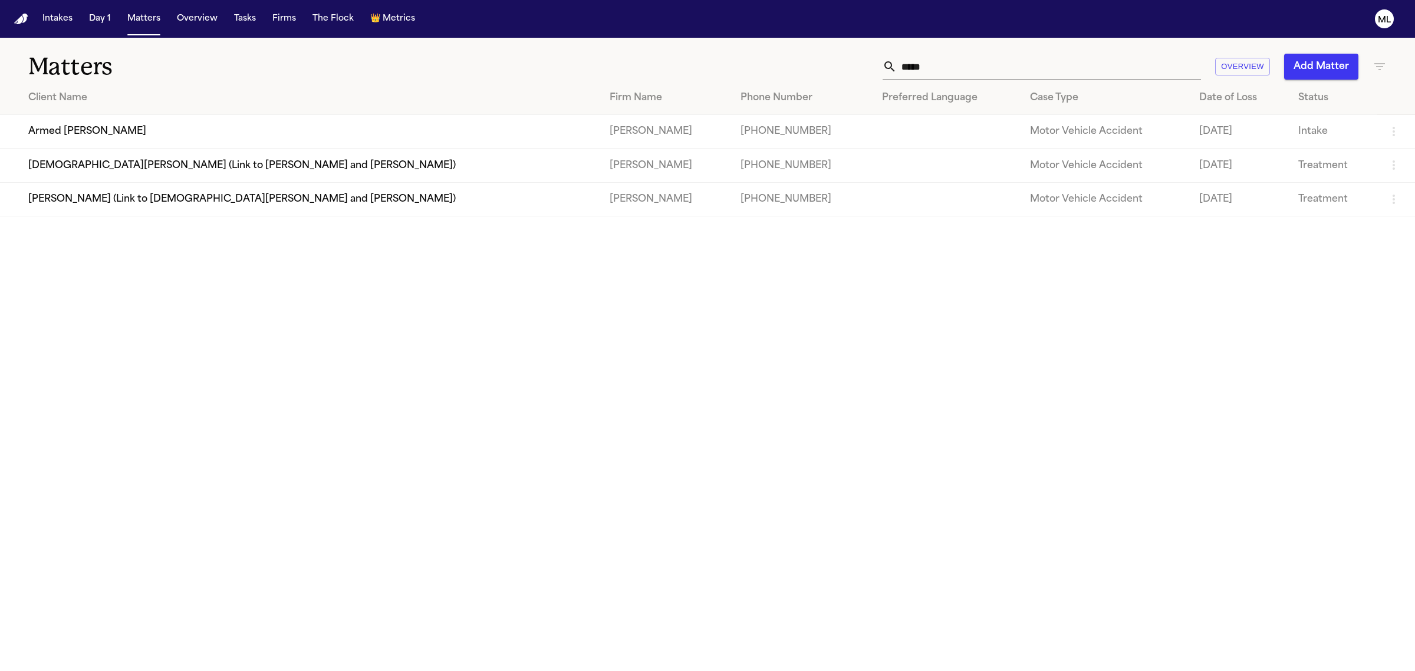
click at [44, 670] on div at bounding box center [707, 671] width 1415 height 0
click at [49, 131] on td "Armed [PERSON_NAME]" at bounding box center [300, 132] width 600 height 34
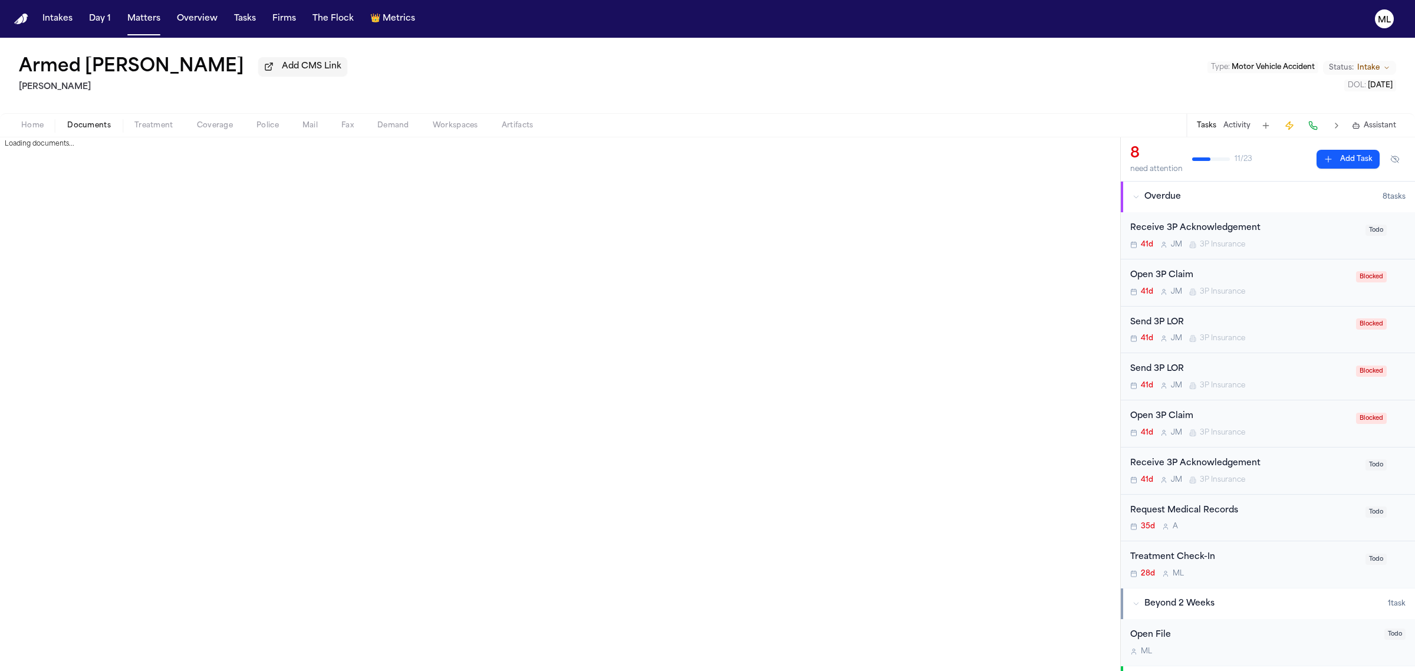
click at [90, 130] on button "Documents" at bounding box center [88, 125] width 67 height 14
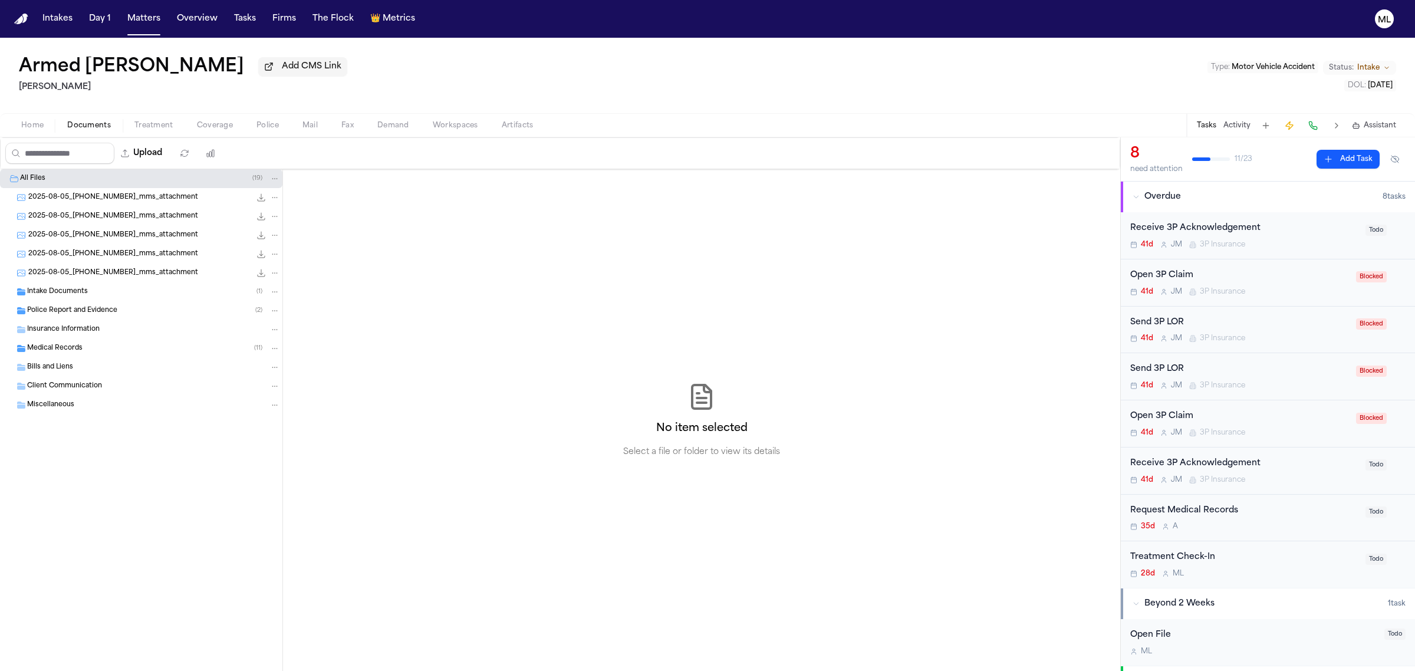
click at [83, 291] on span "Intake Documents" at bounding box center [57, 292] width 61 height 10
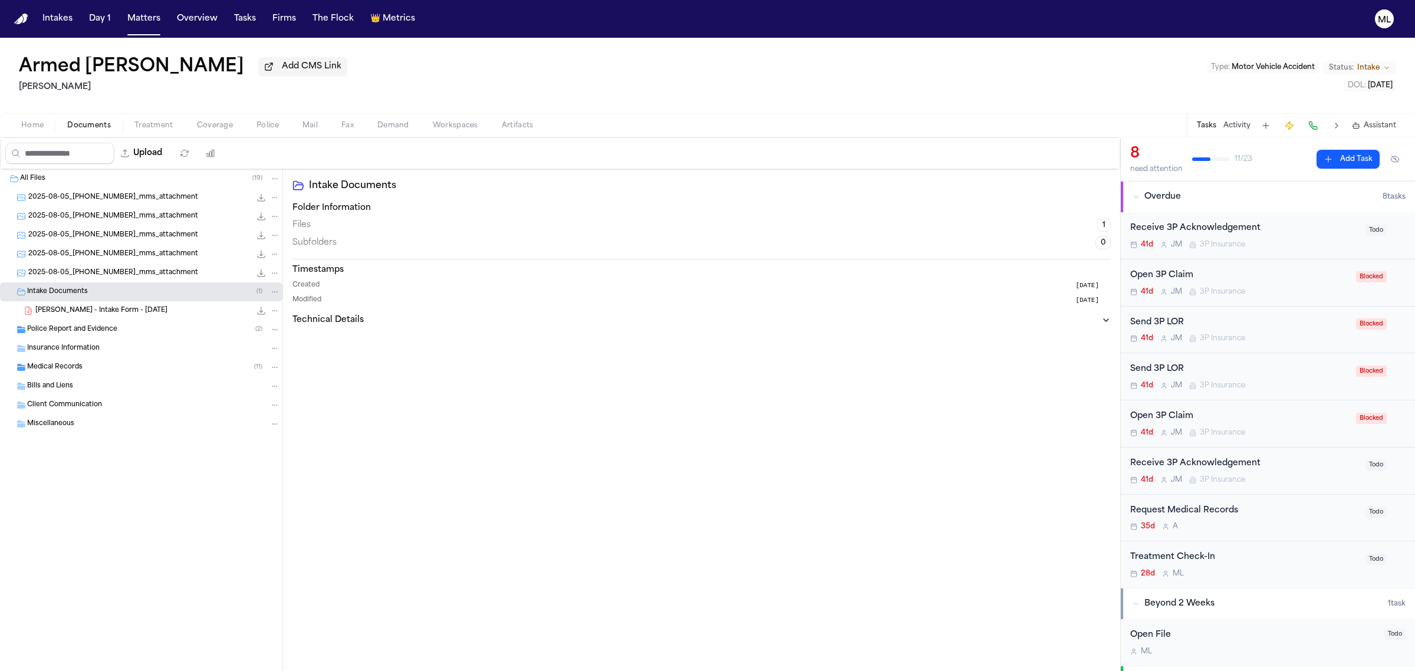
click at [101, 329] on span "Police Report and Evidence" at bounding box center [72, 330] width 90 height 10
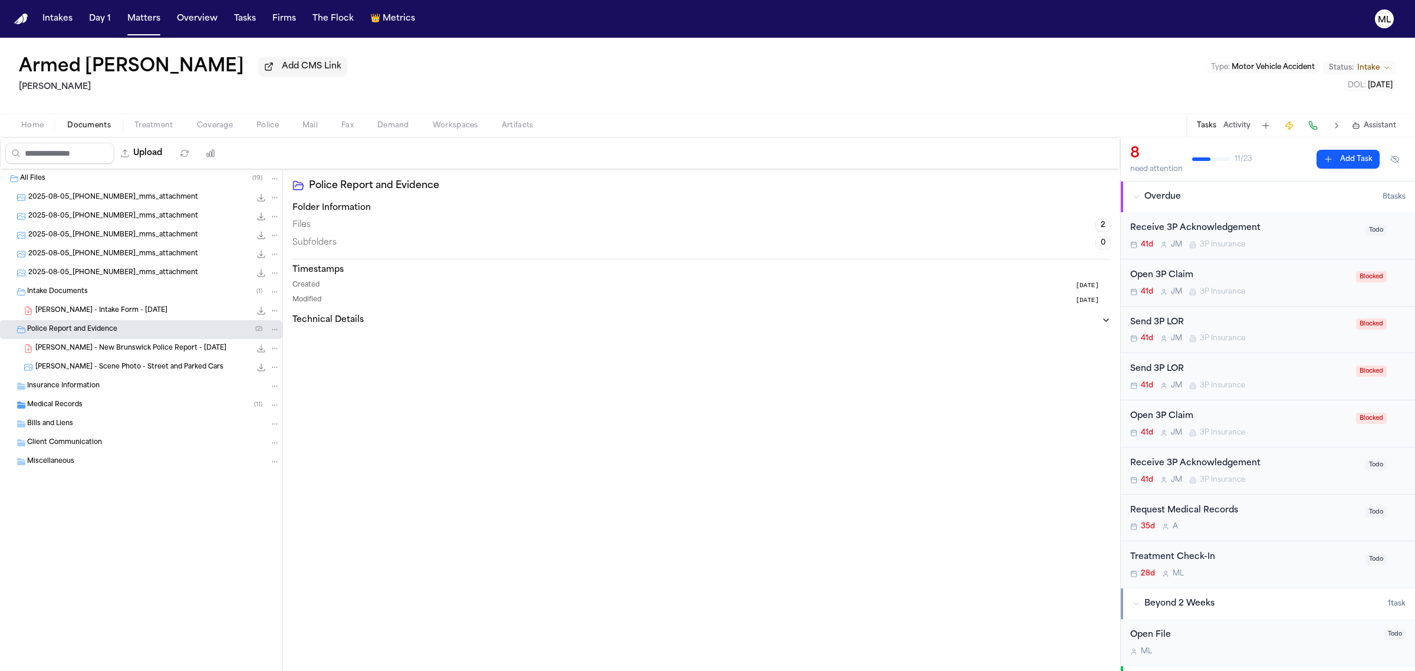
click at [117, 348] on span "A. Barkley - New Brunswick Police Report - 7.28.25" at bounding box center [130, 349] width 191 height 10
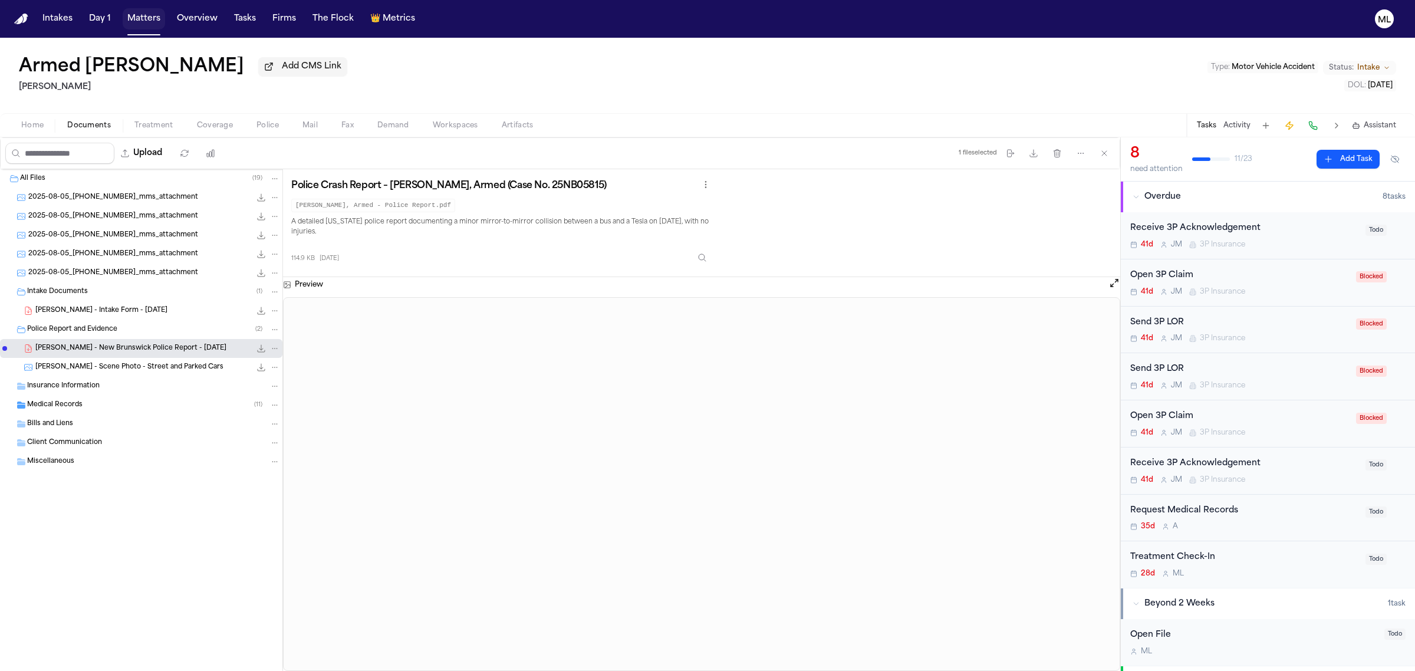
drag, startPoint x: 151, startPoint y: 16, endPoint x: 177, endPoint y: 21, distance: 26.9
click at [151, 16] on button "Matters" at bounding box center [144, 18] width 42 height 21
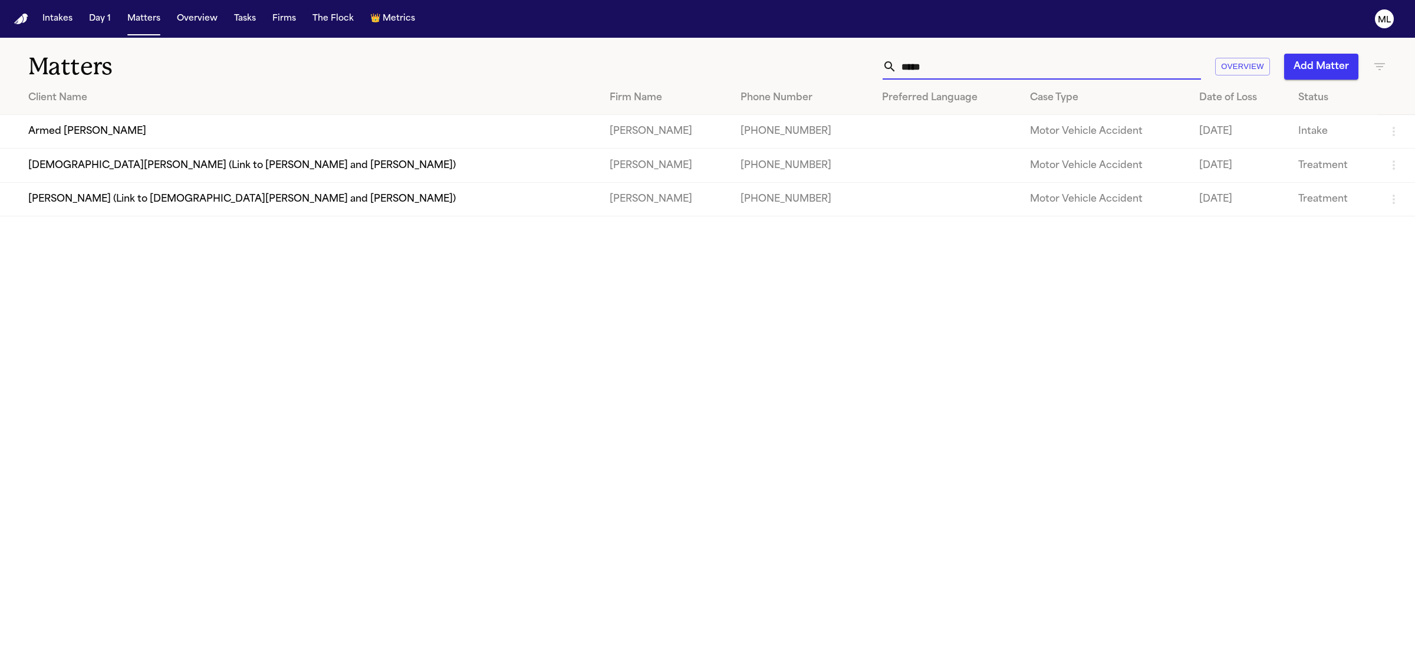
drag, startPoint x: 941, startPoint y: 64, endPoint x: 866, endPoint y: 65, distance: 74.9
click at [866, 65] on div "***** Overview Add Matter" at bounding box center [911, 67] width 951 height 26
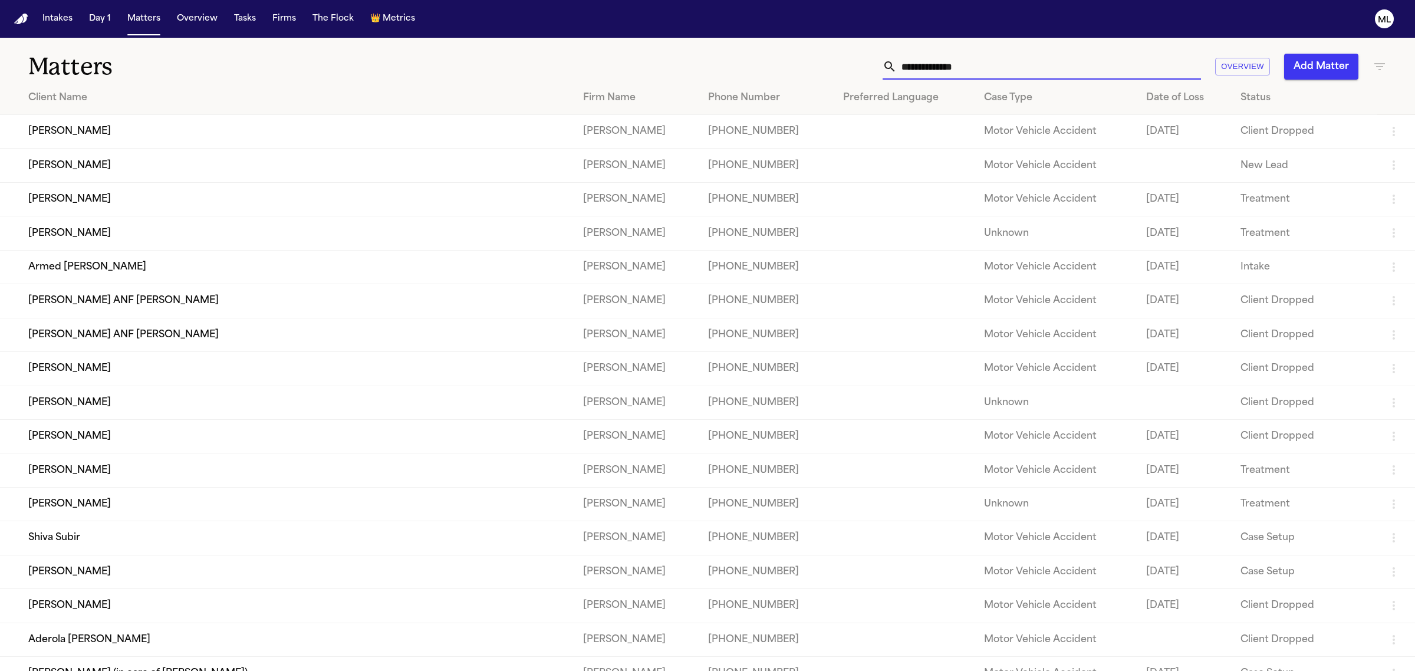
click at [1378, 69] on icon "button" at bounding box center [1379, 66] width 11 height 7
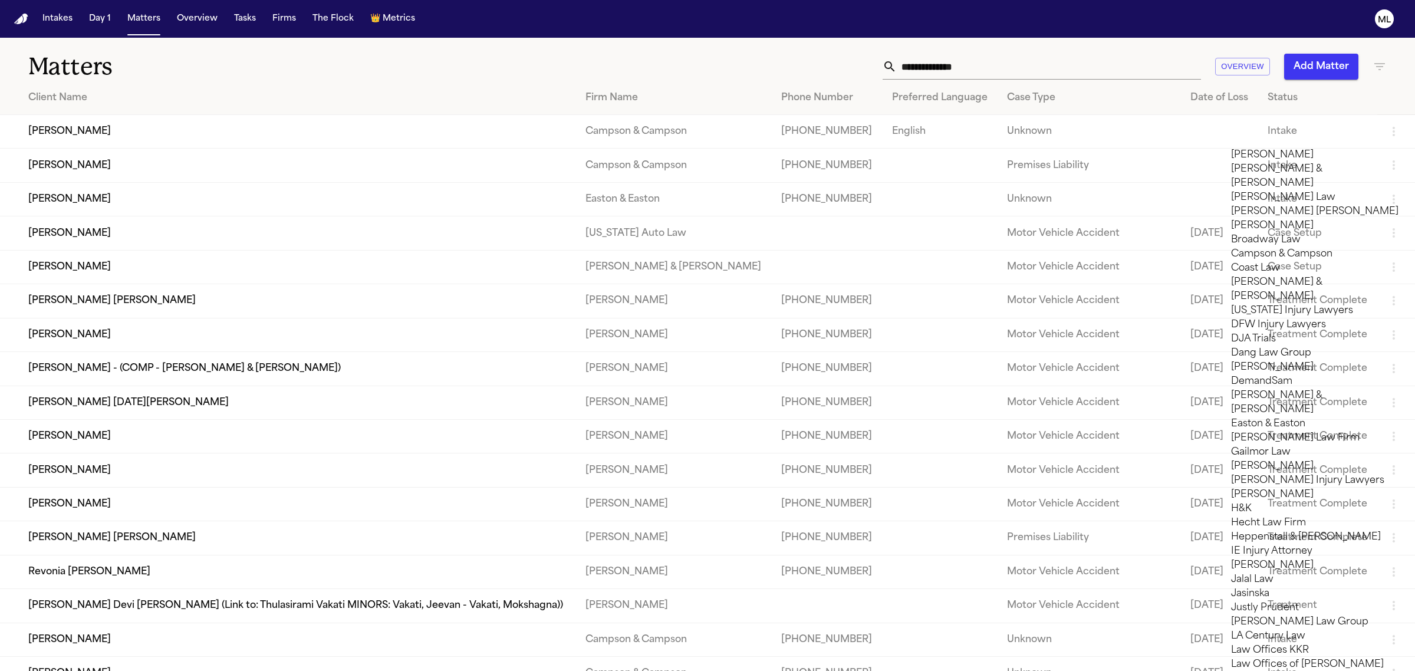
scroll to position [147, 0]
click at [1273, 346] on li "Dang Law Group" at bounding box center [1314, 353] width 167 height 14
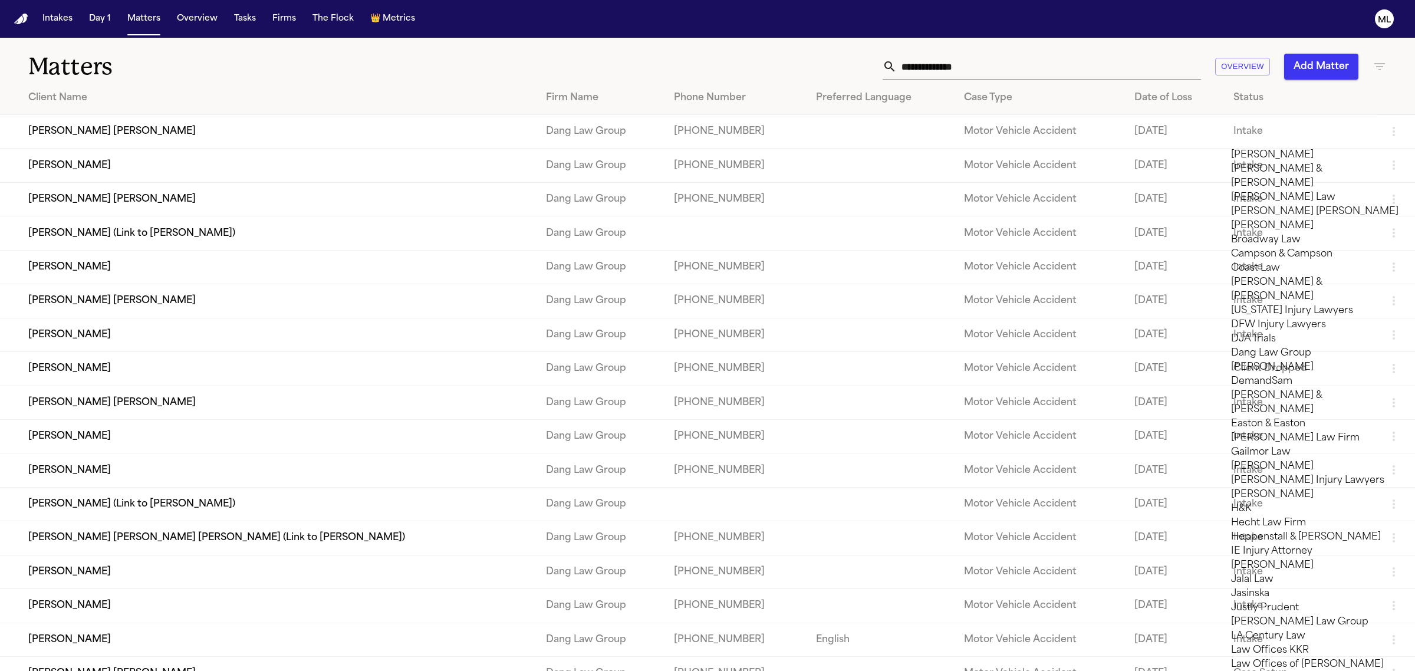
click at [149, 670] on div at bounding box center [707, 671] width 1415 height 0
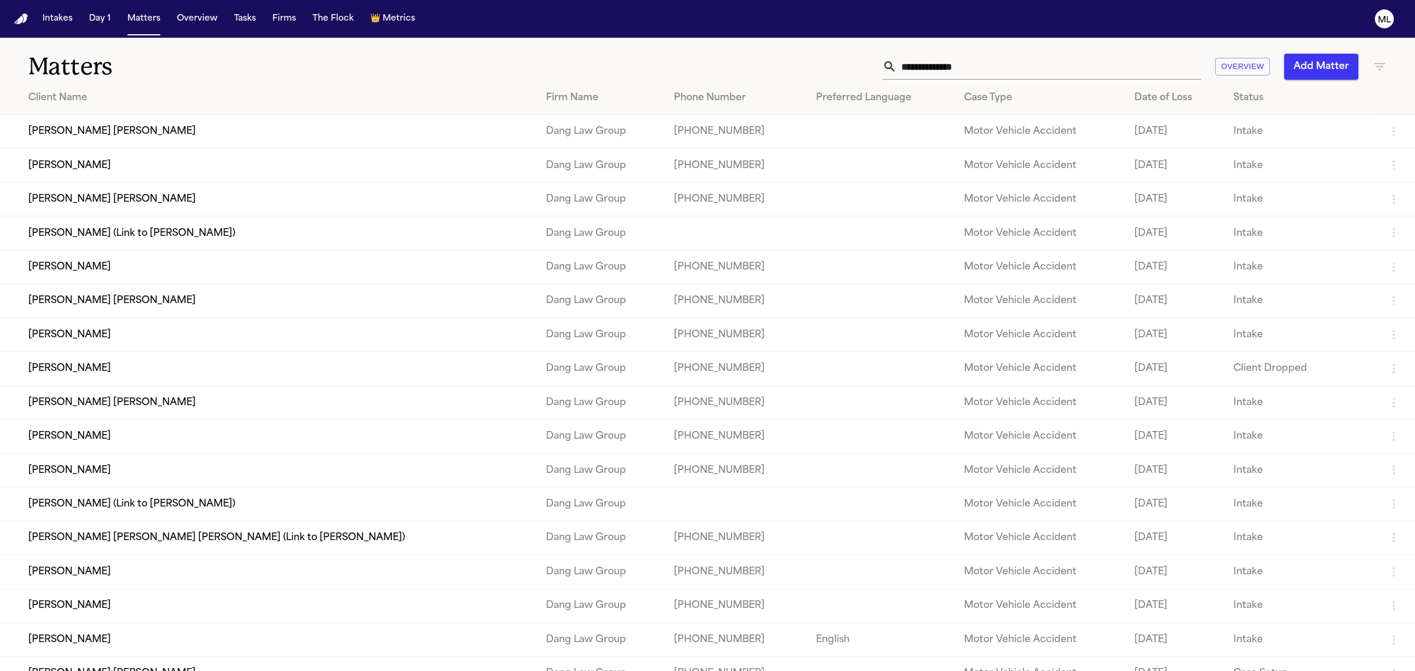
click at [109, 200] on td "[PERSON_NAME] [PERSON_NAME]" at bounding box center [268, 199] width 536 height 34
click at [983, 71] on input "text" at bounding box center [1048, 67] width 304 height 26
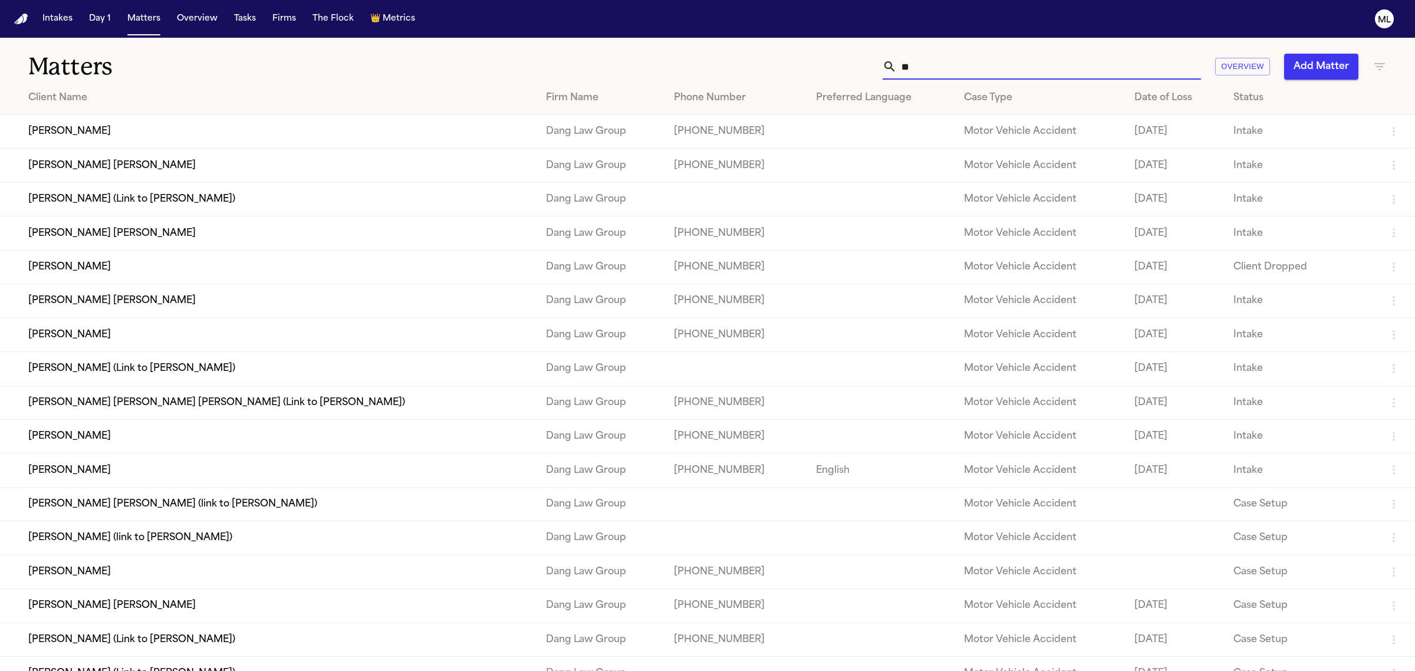
type input "*"
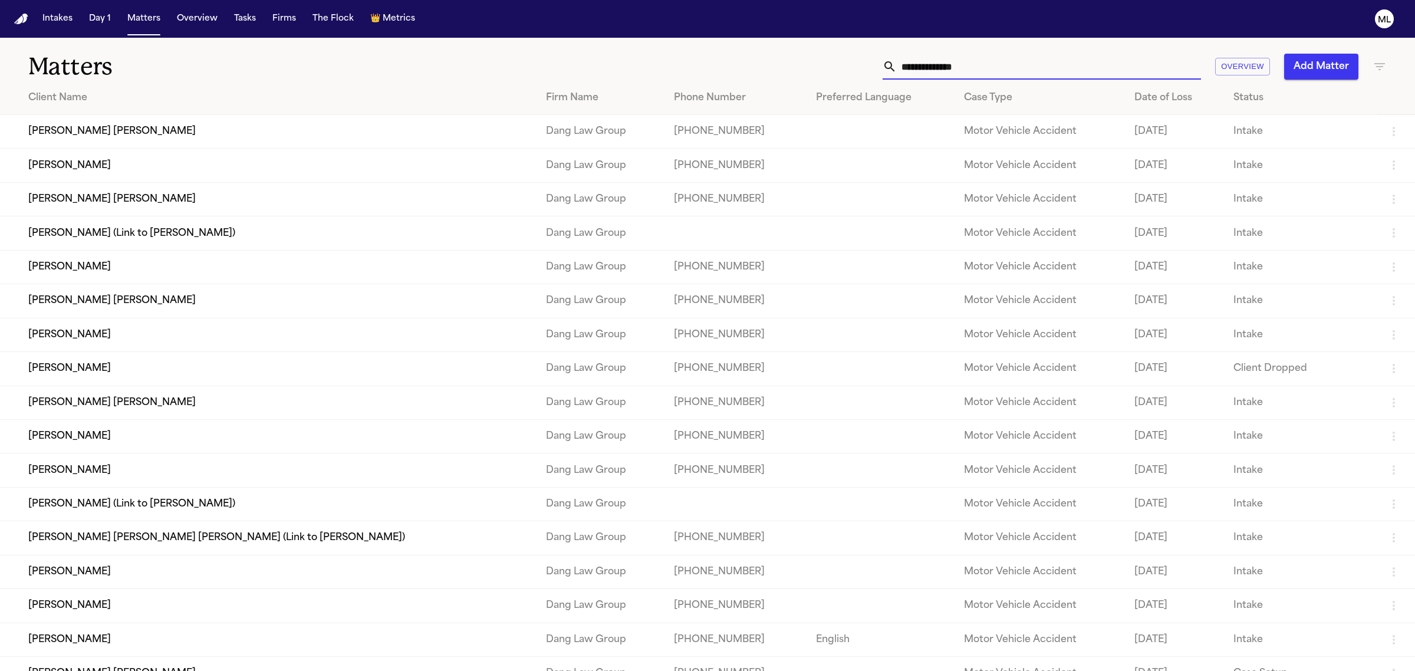
click at [1378, 67] on icon "button" at bounding box center [1379, 66] width 11 height 7
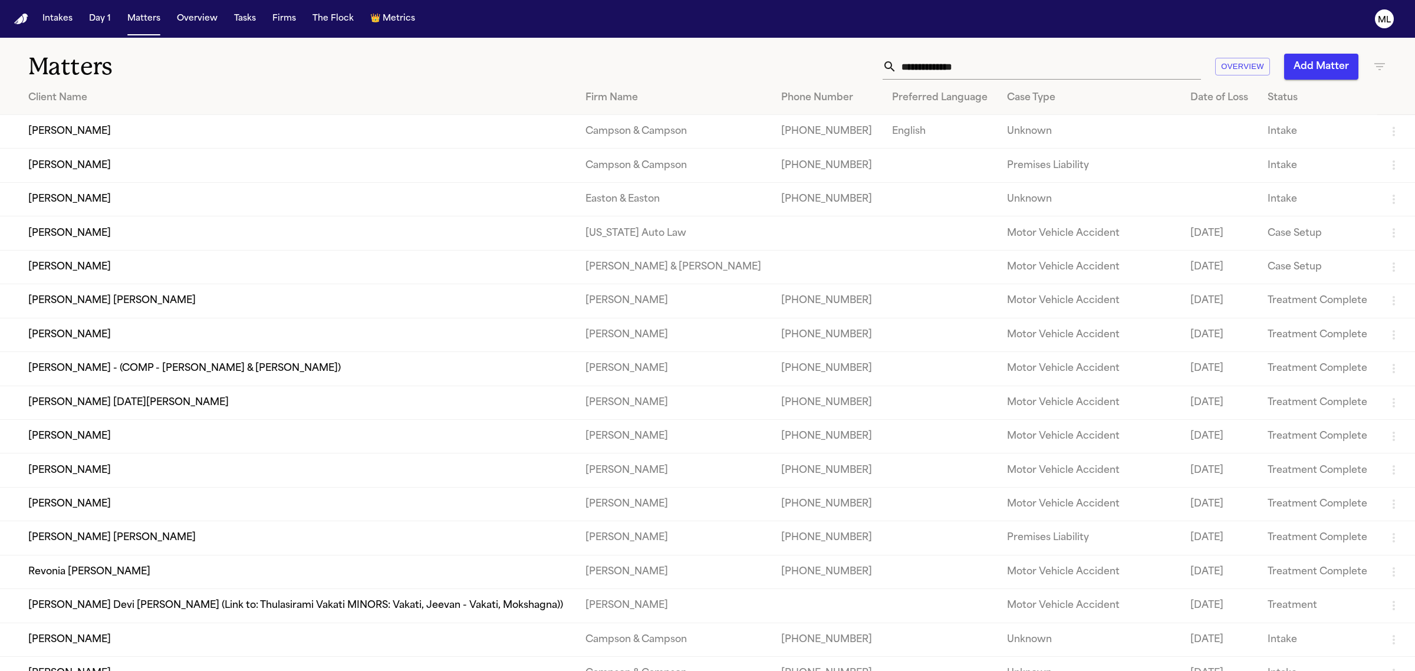
click at [979, 670] on div at bounding box center [707, 671] width 1415 height 0
click at [957, 63] on input "text" at bounding box center [1048, 67] width 304 height 26
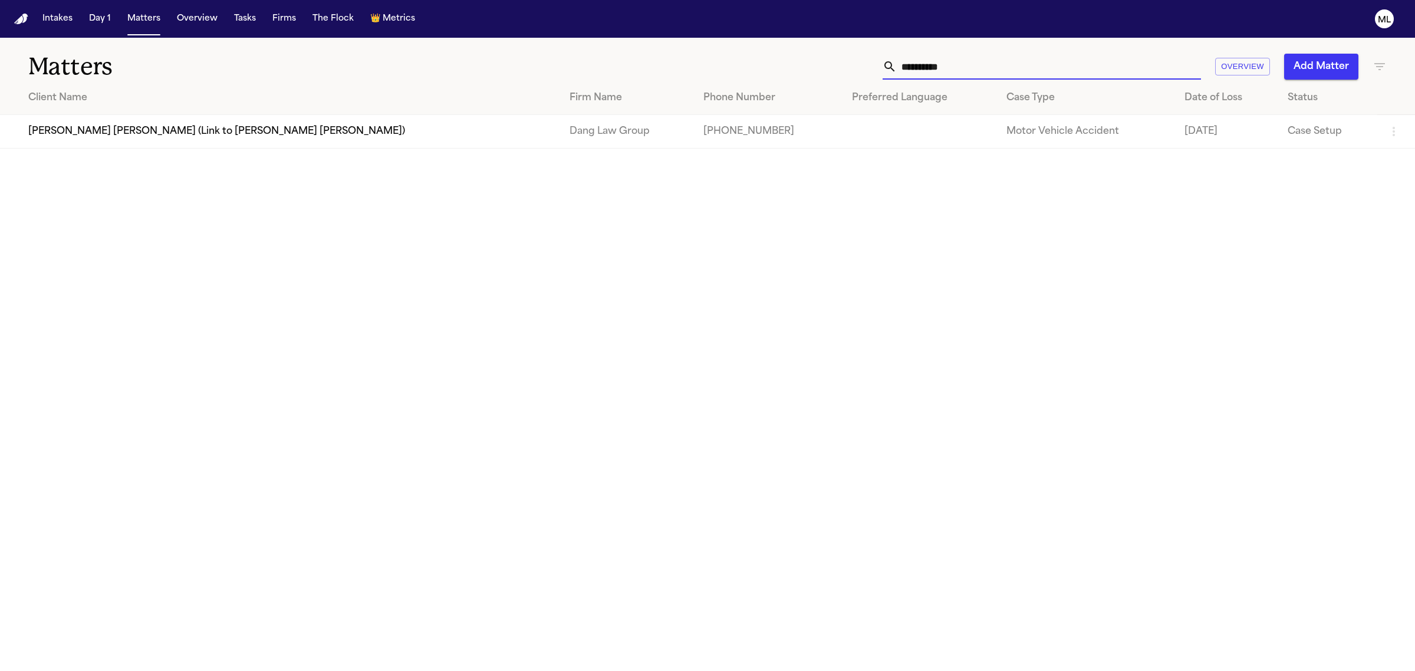
click at [901, 64] on input "**********" at bounding box center [1048, 67] width 304 height 26
type input "**********"
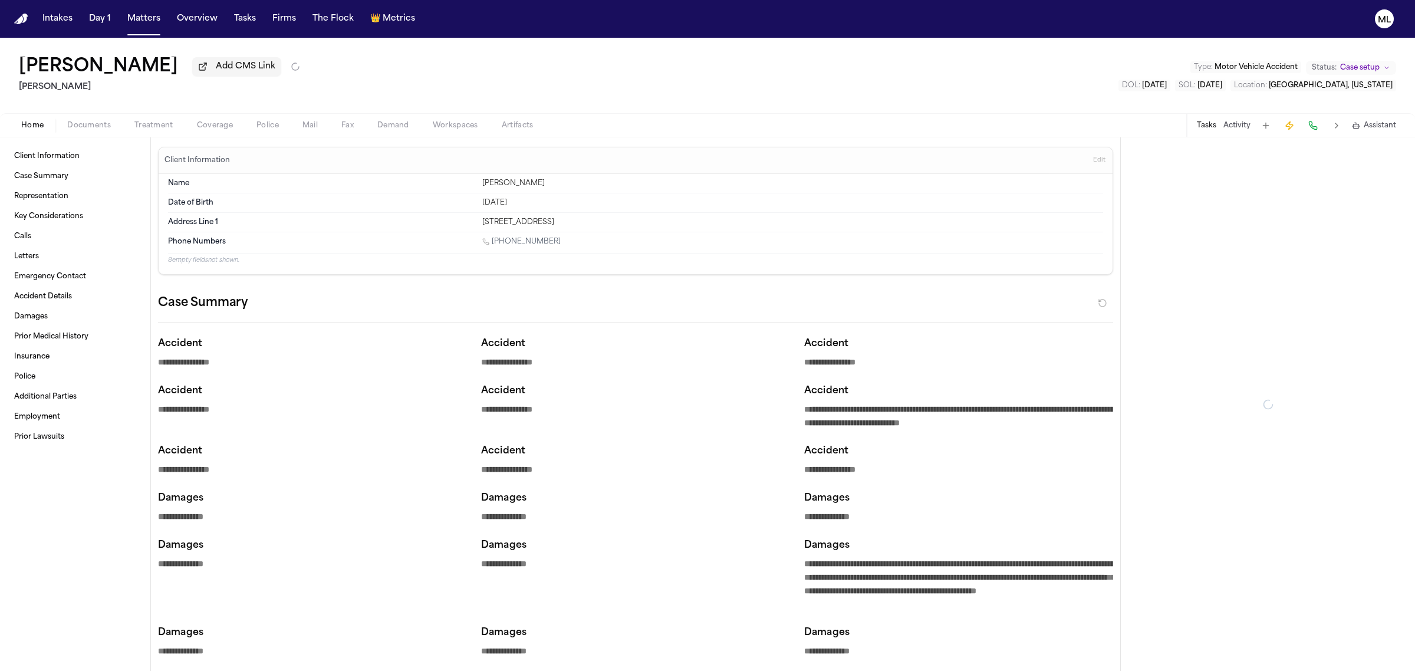
type textarea "*"
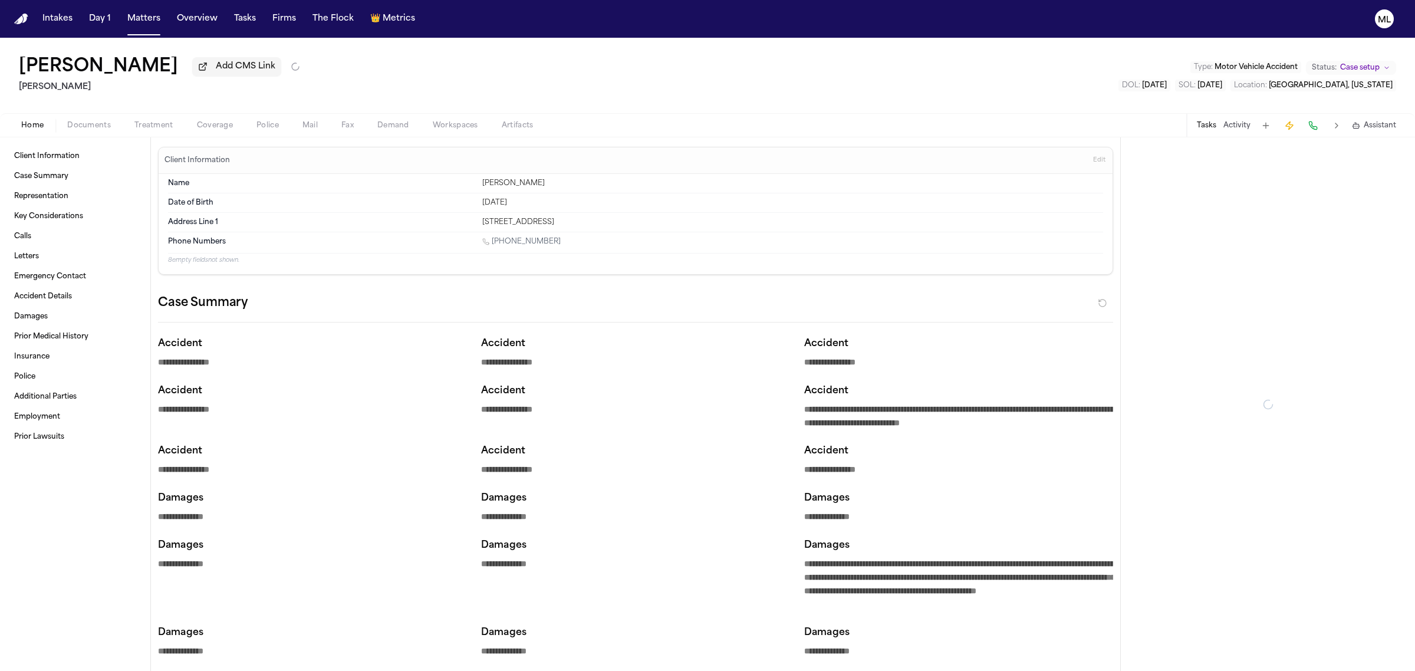
type textarea "*"
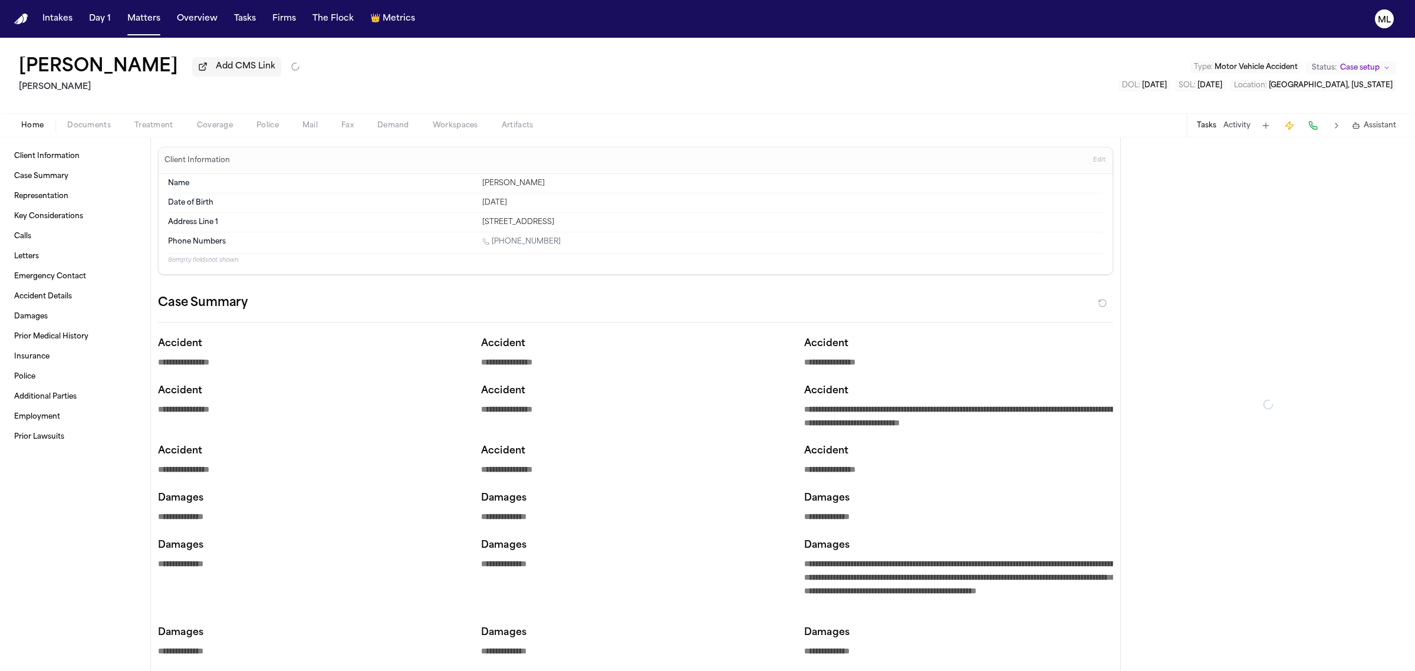
type textarea "*"
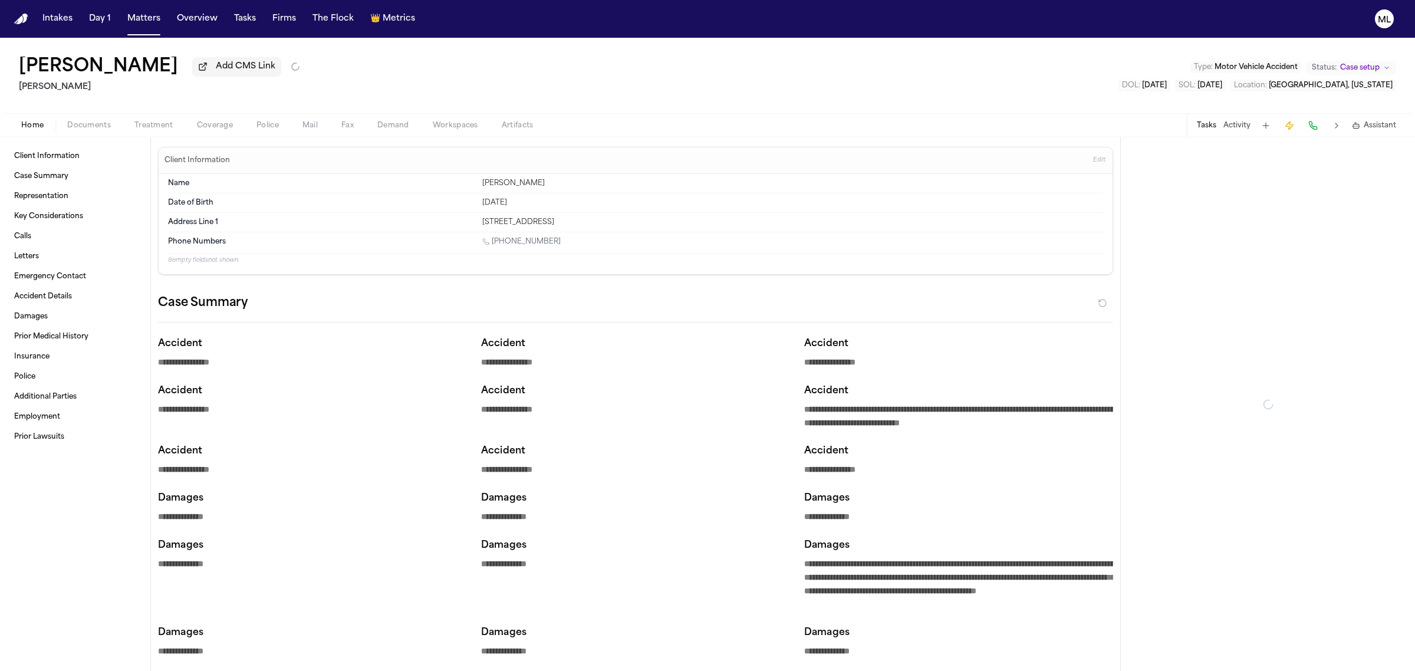
type textarea "*"
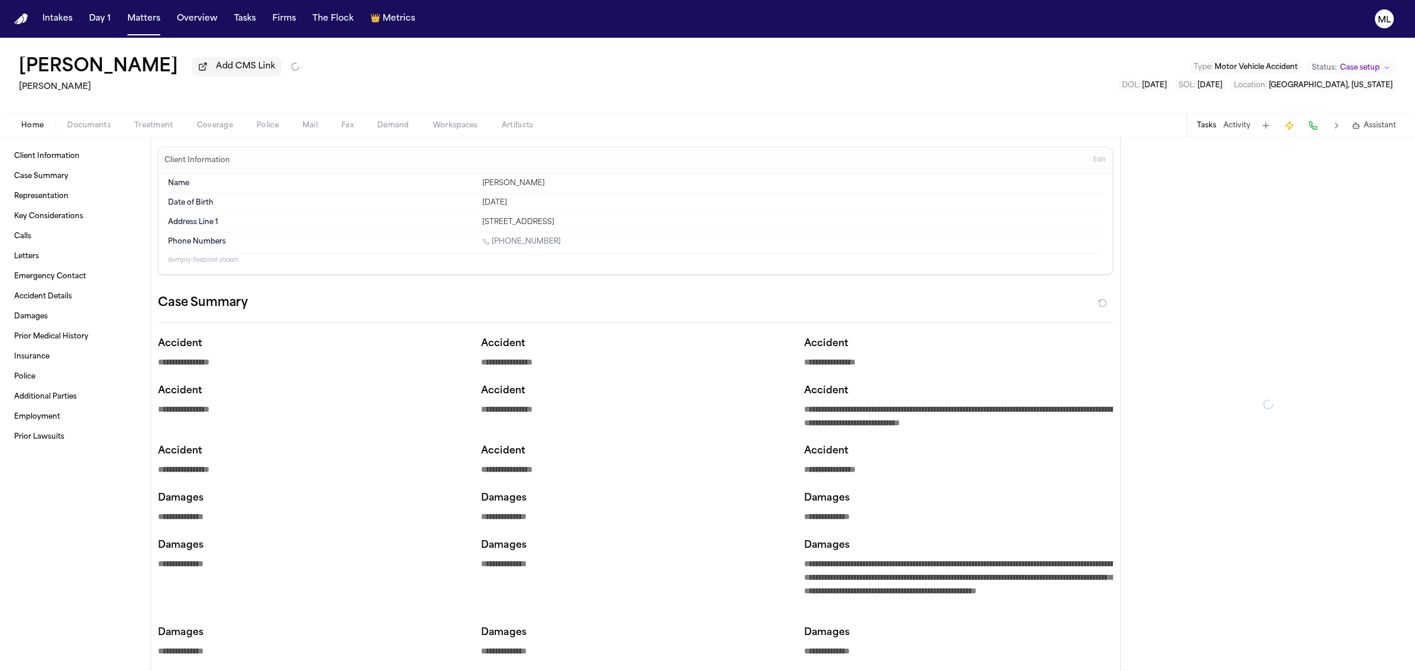
type textarea "*"
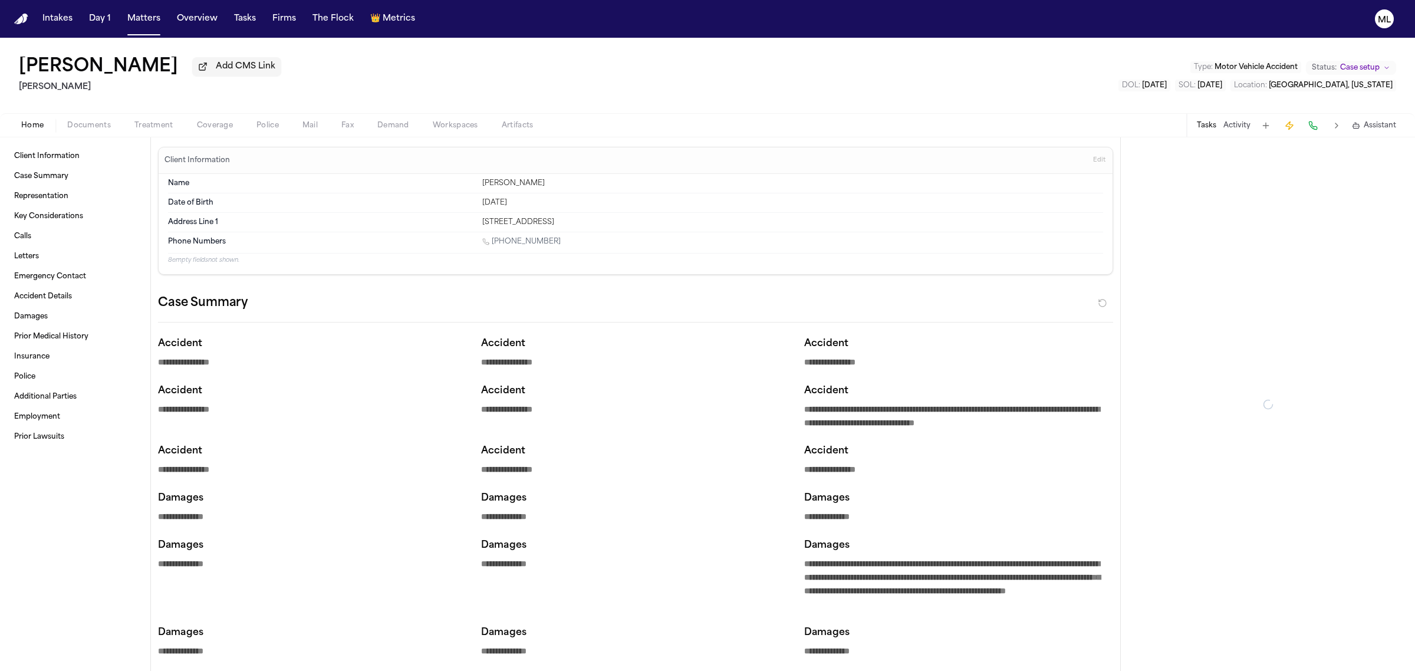
type textarea "*"
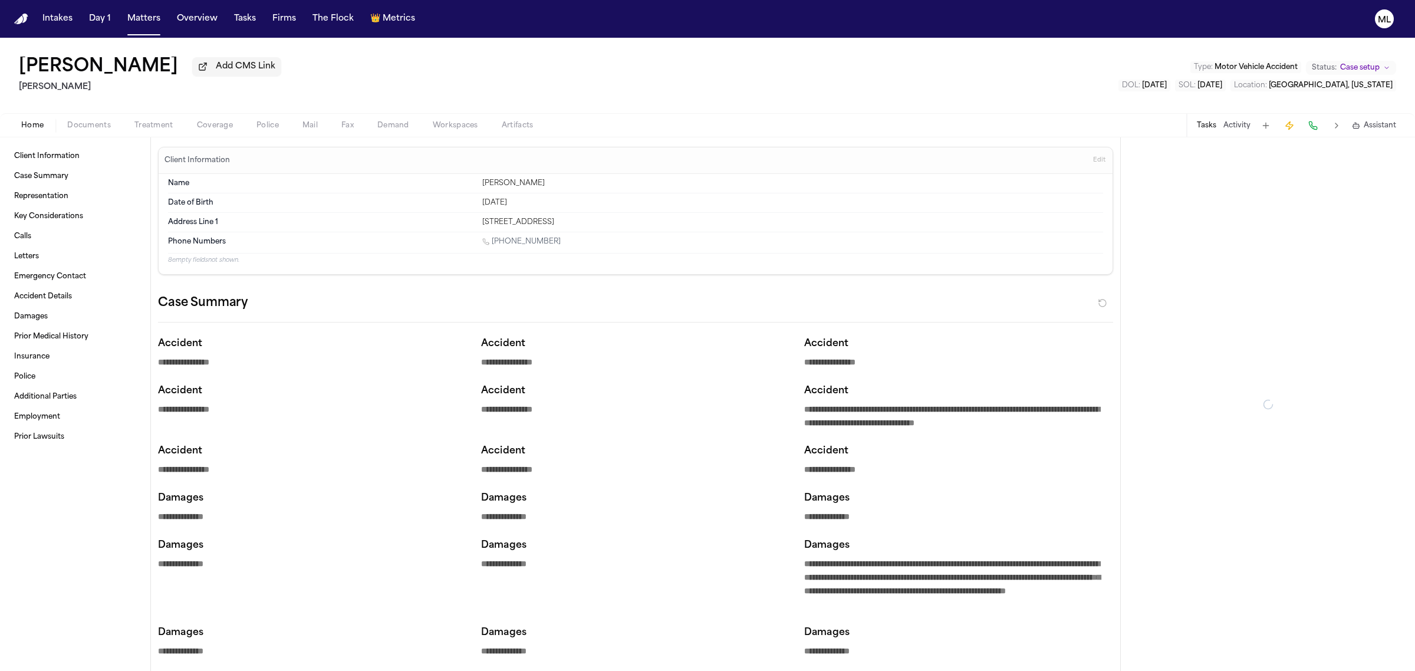
type textarea "*"
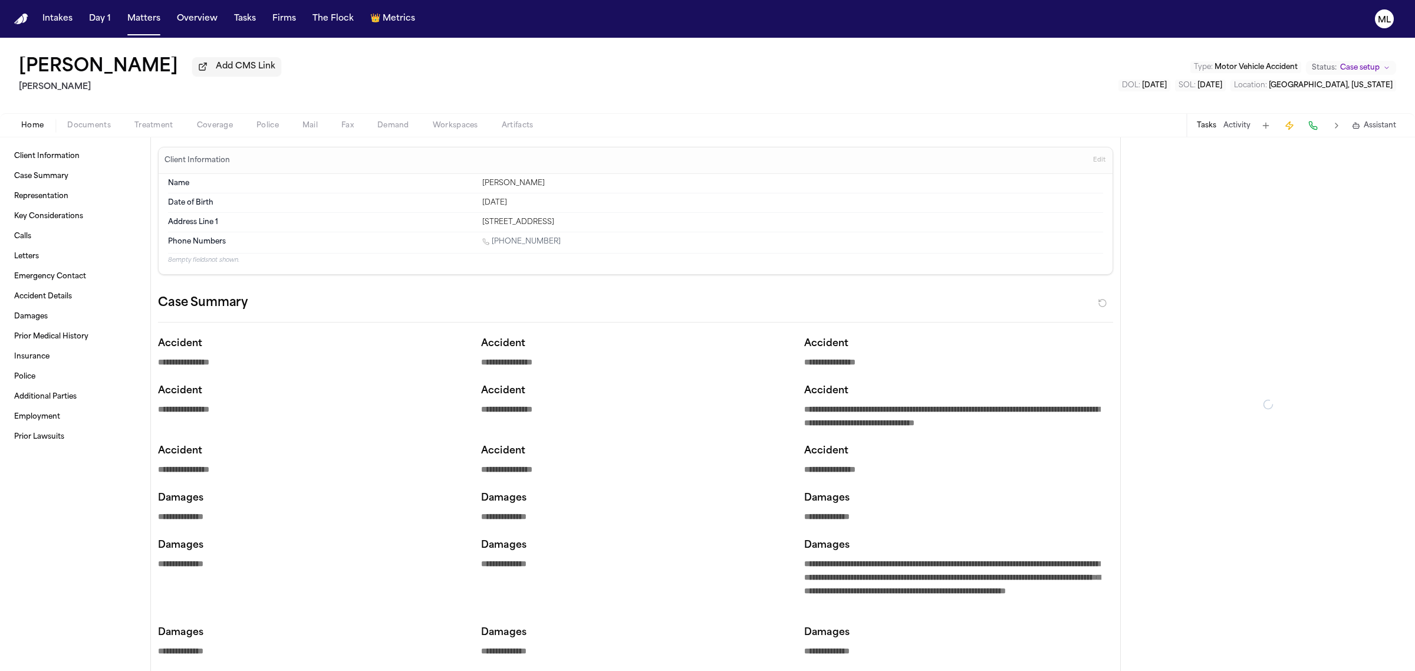
type textarea "*"
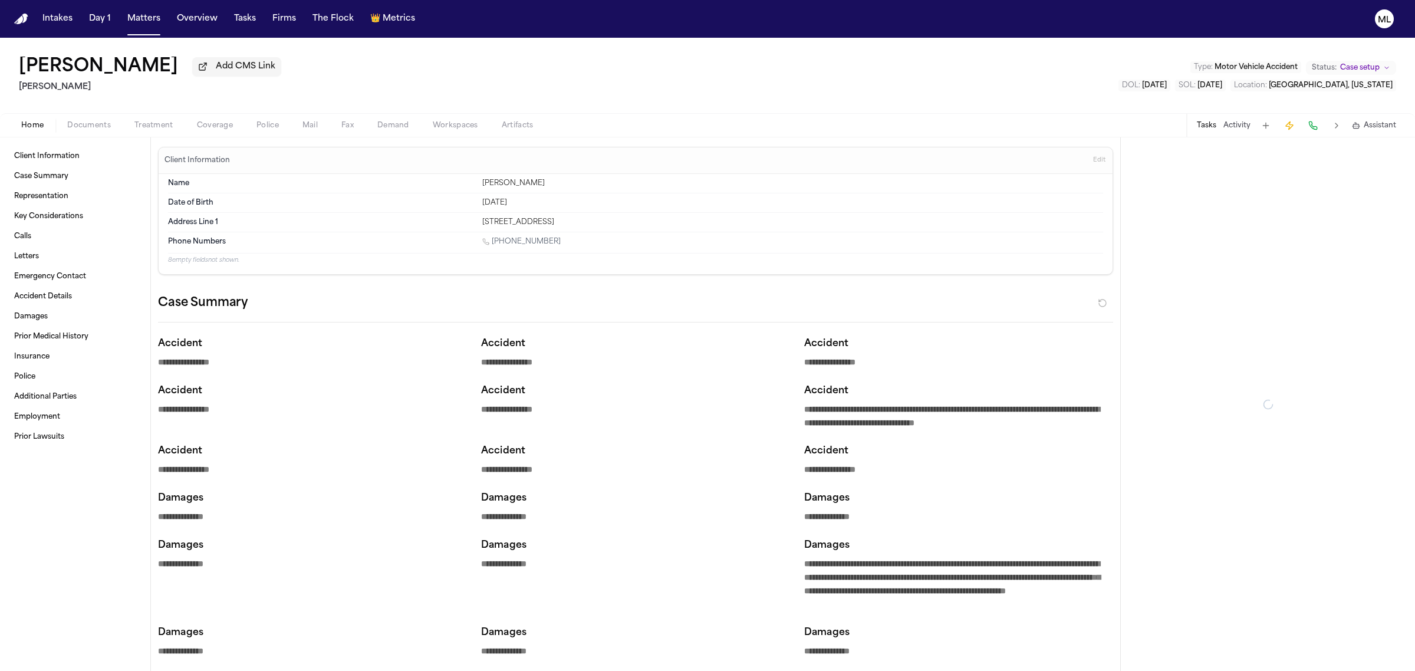
type textarea "*"
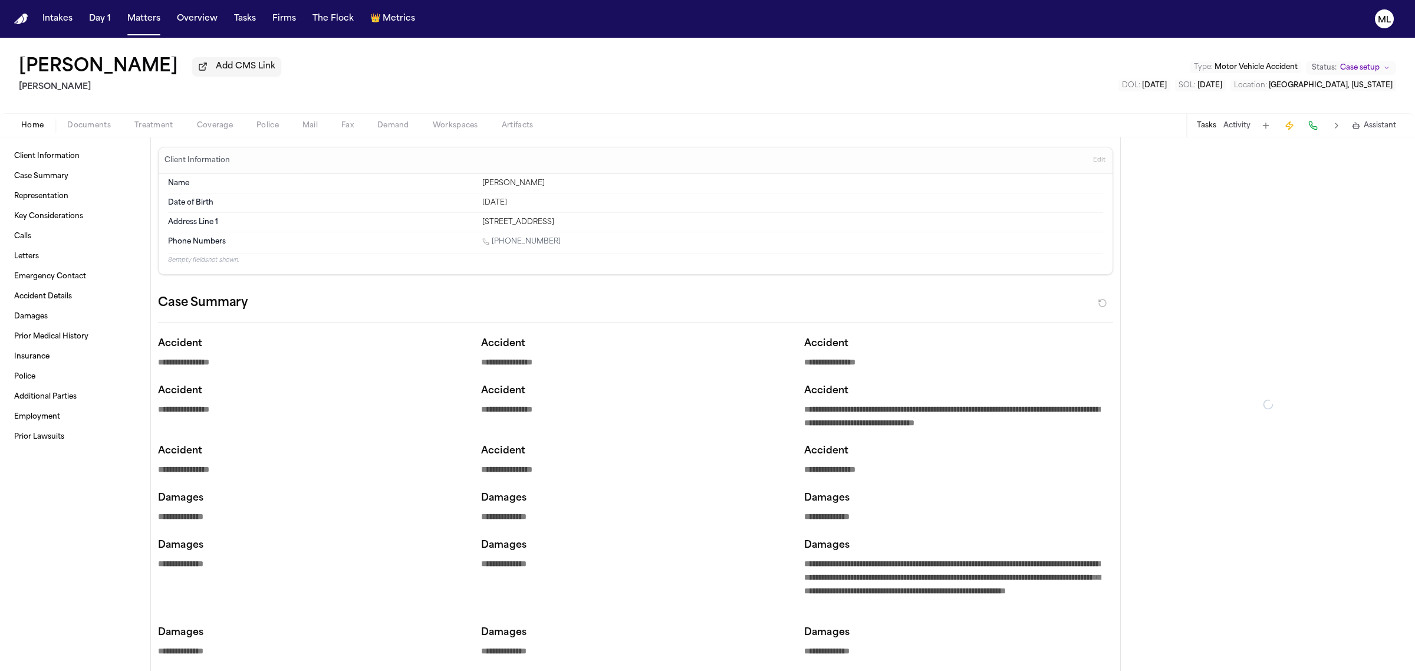
type textarea "*"
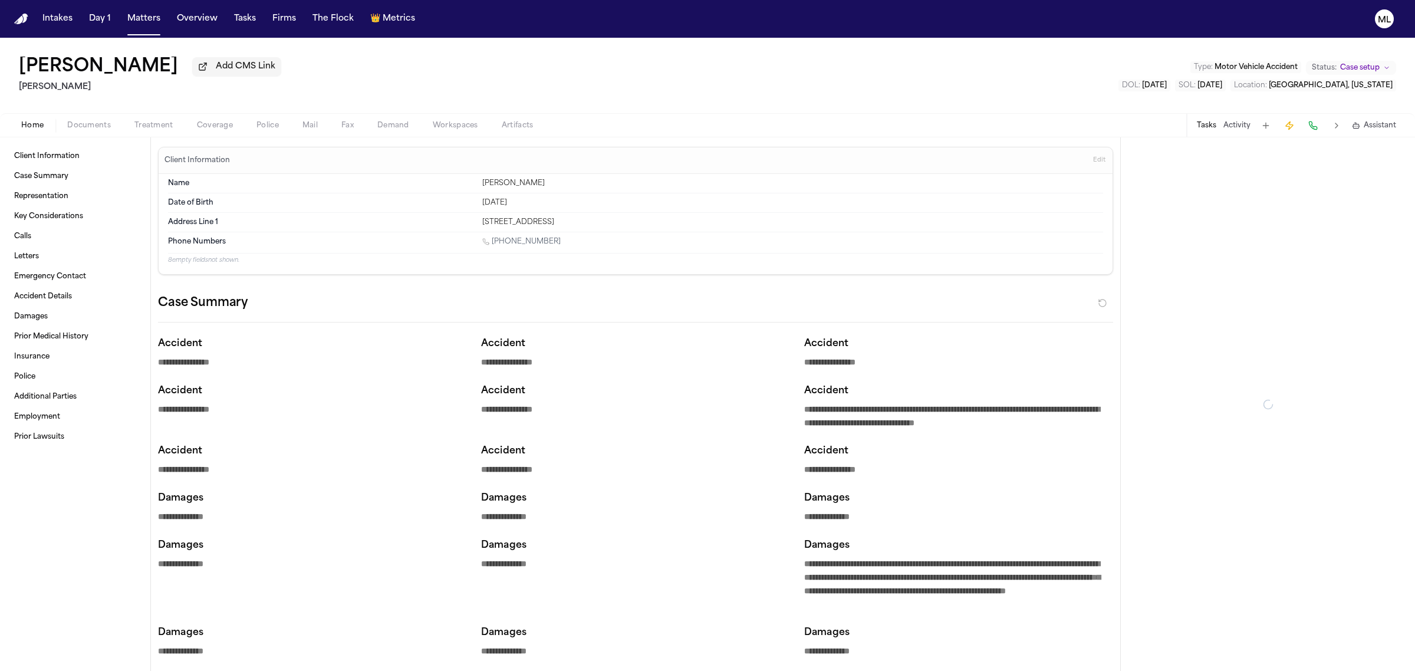
type textarea "*"
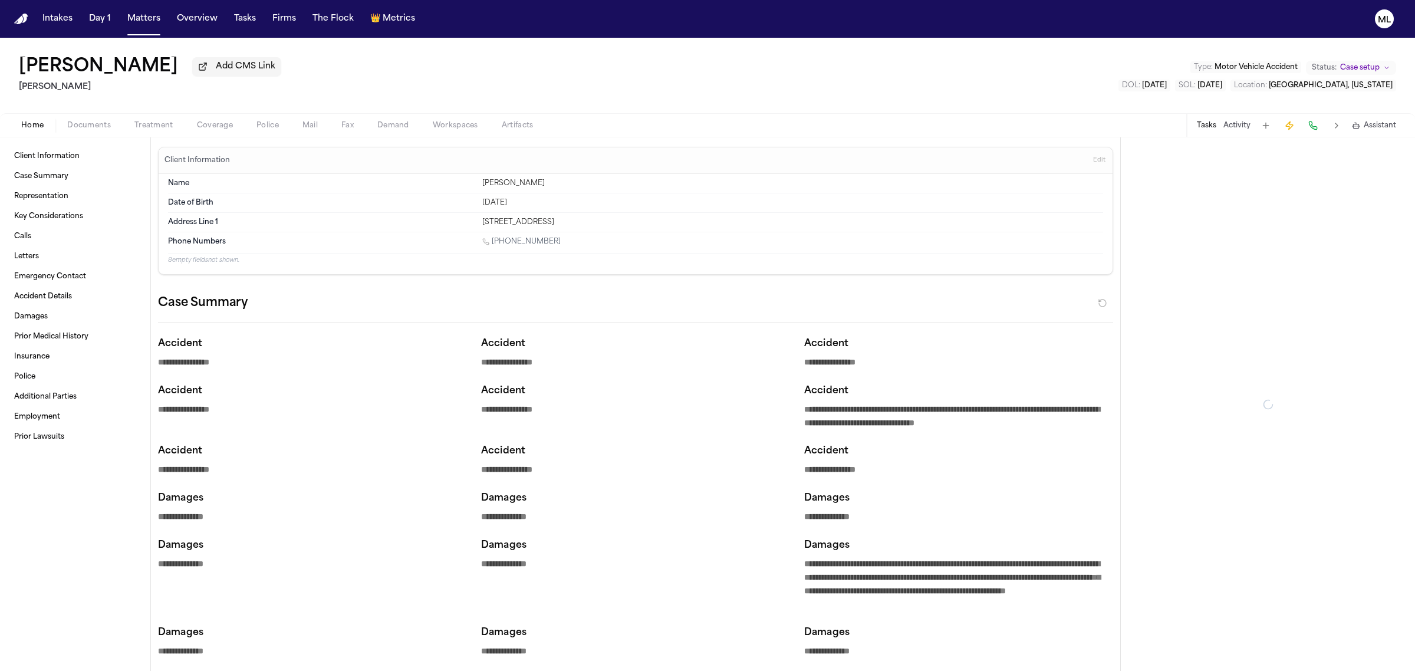
type textarea "*"
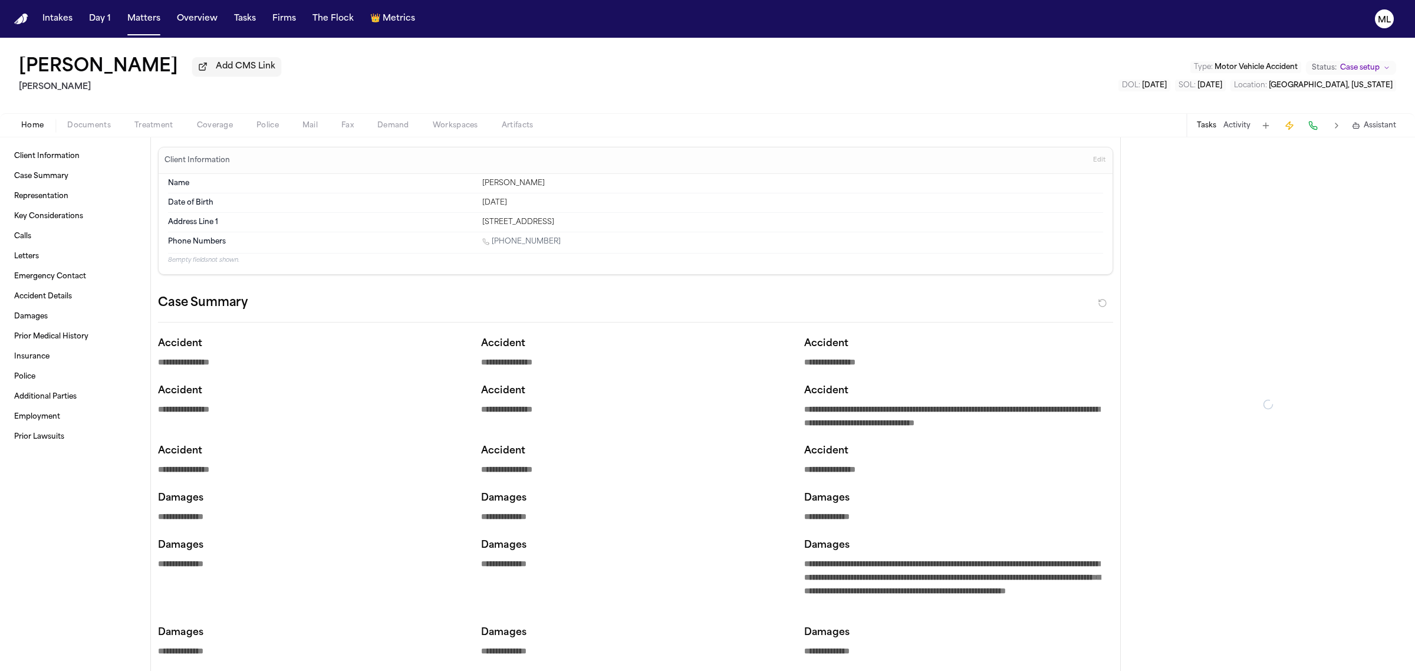
type textarea "*"
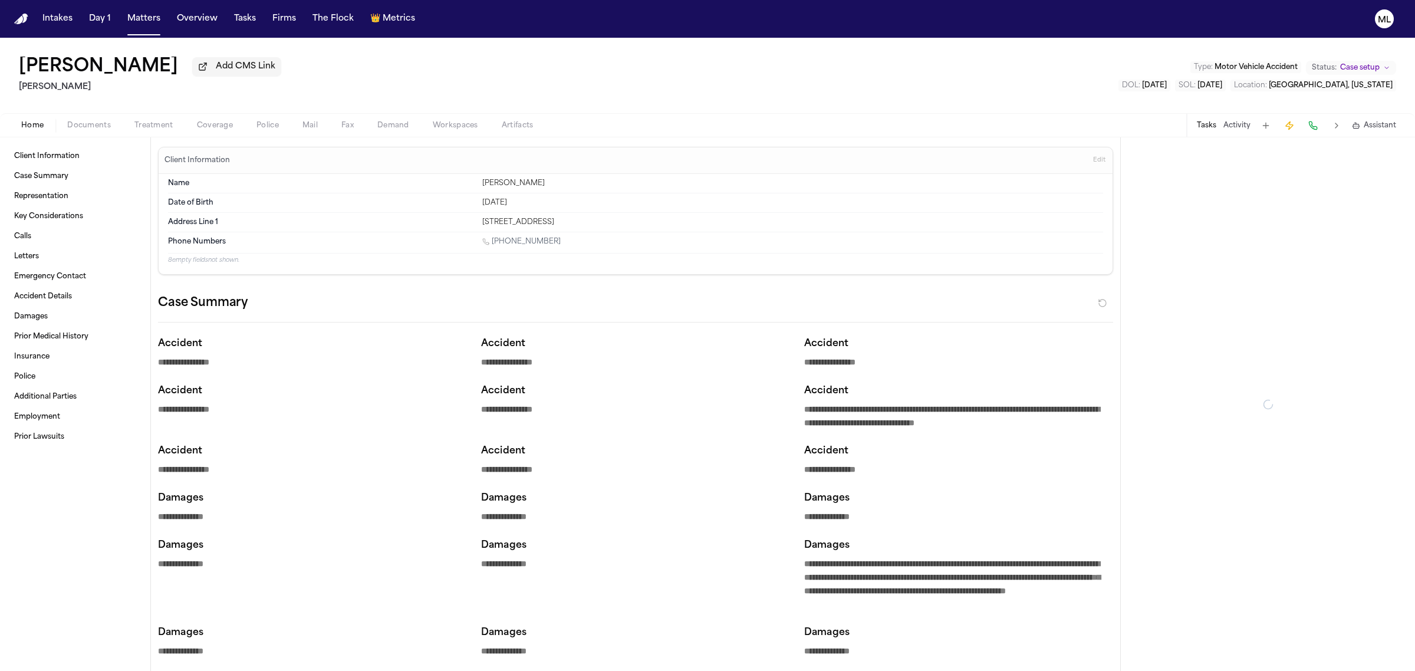
type textarea "*"
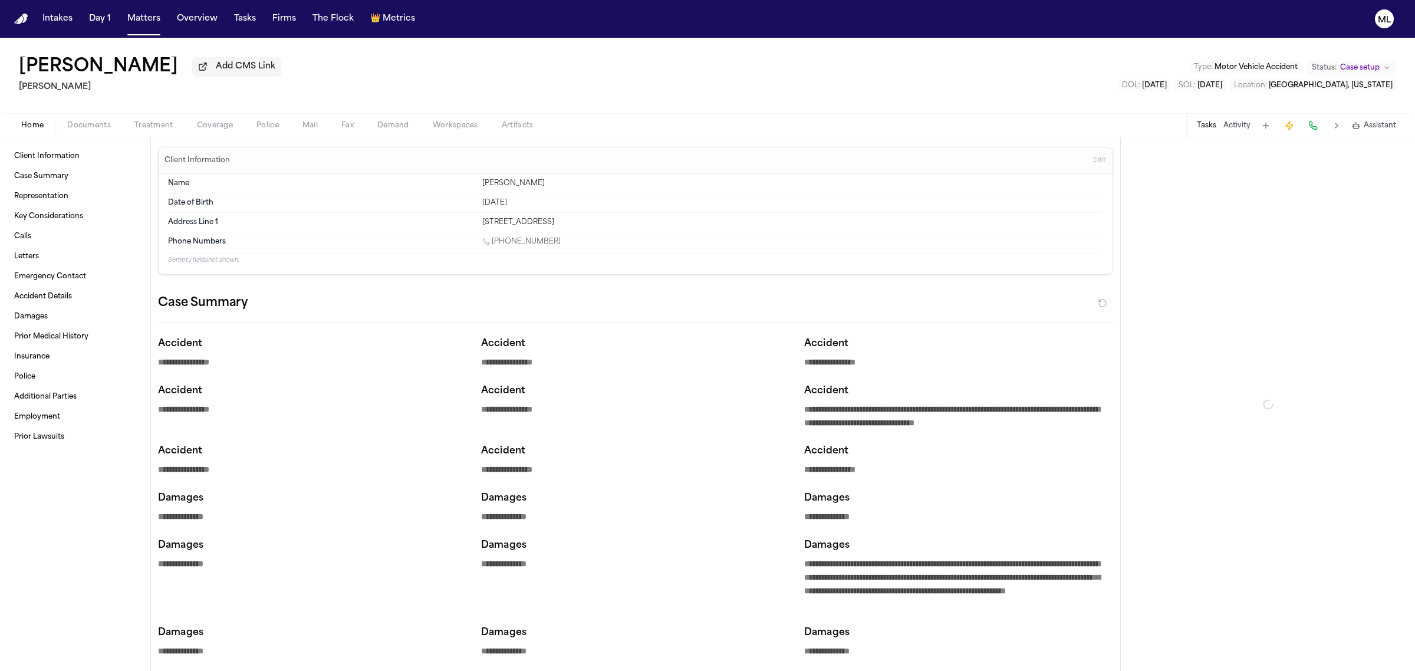
type textarea "*"
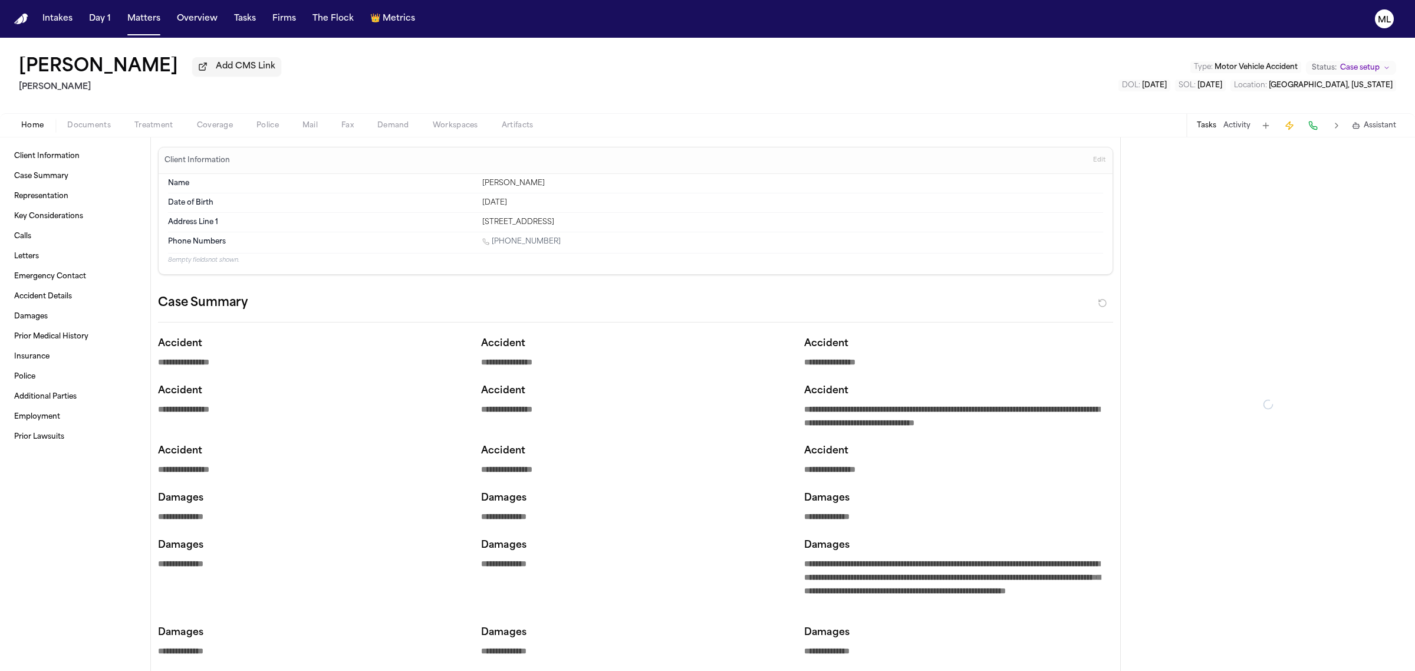
type textarea "*"
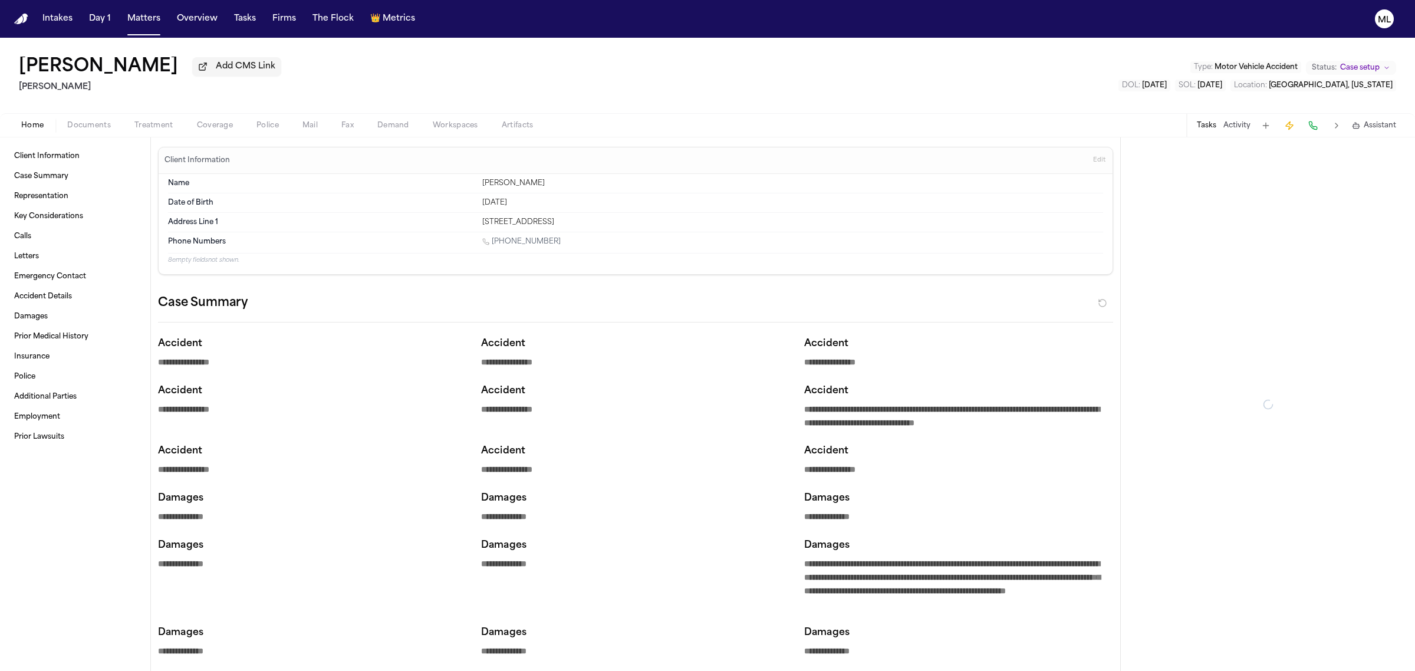
type textarea "*"
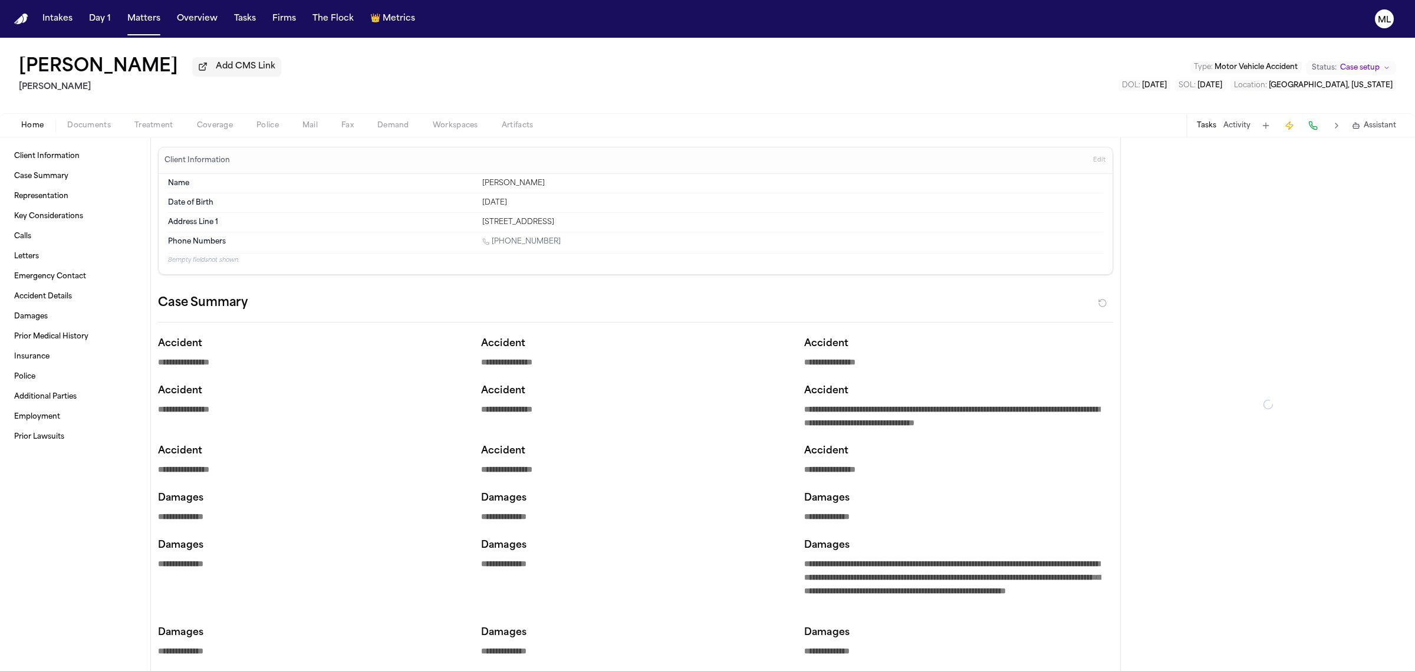
type textarea "*"
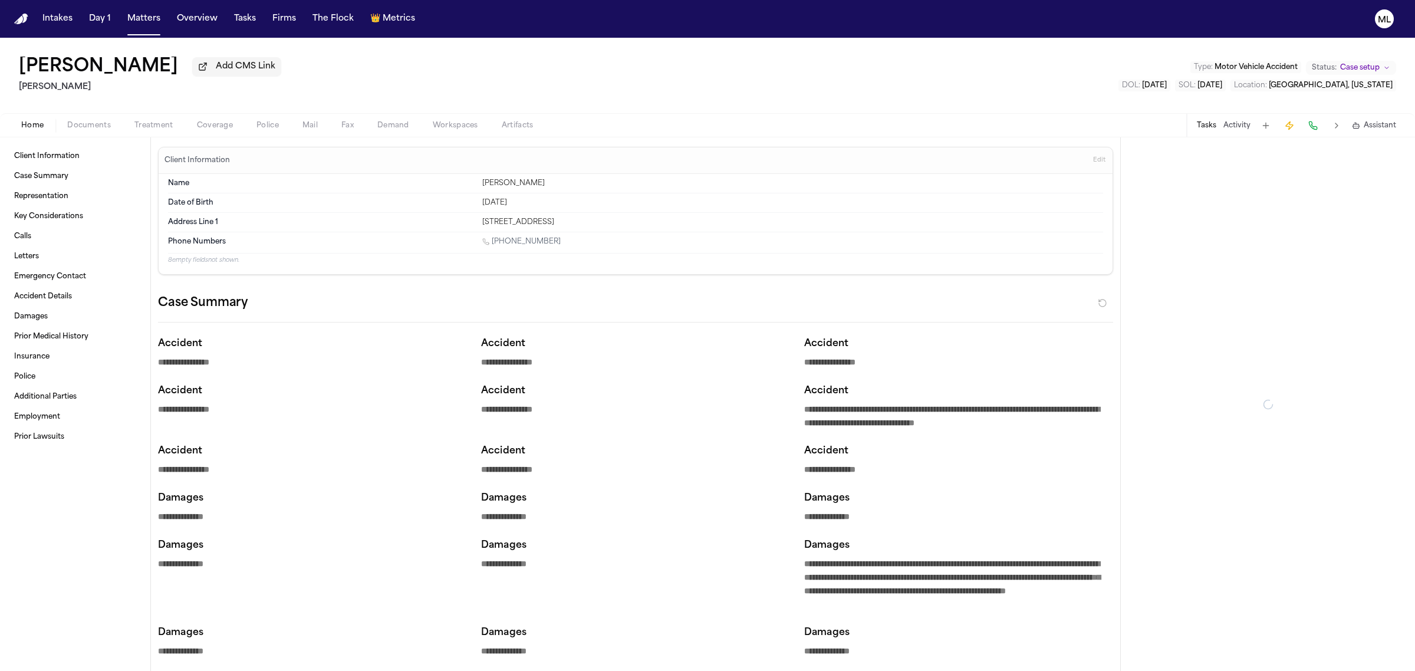
type textarea "*"
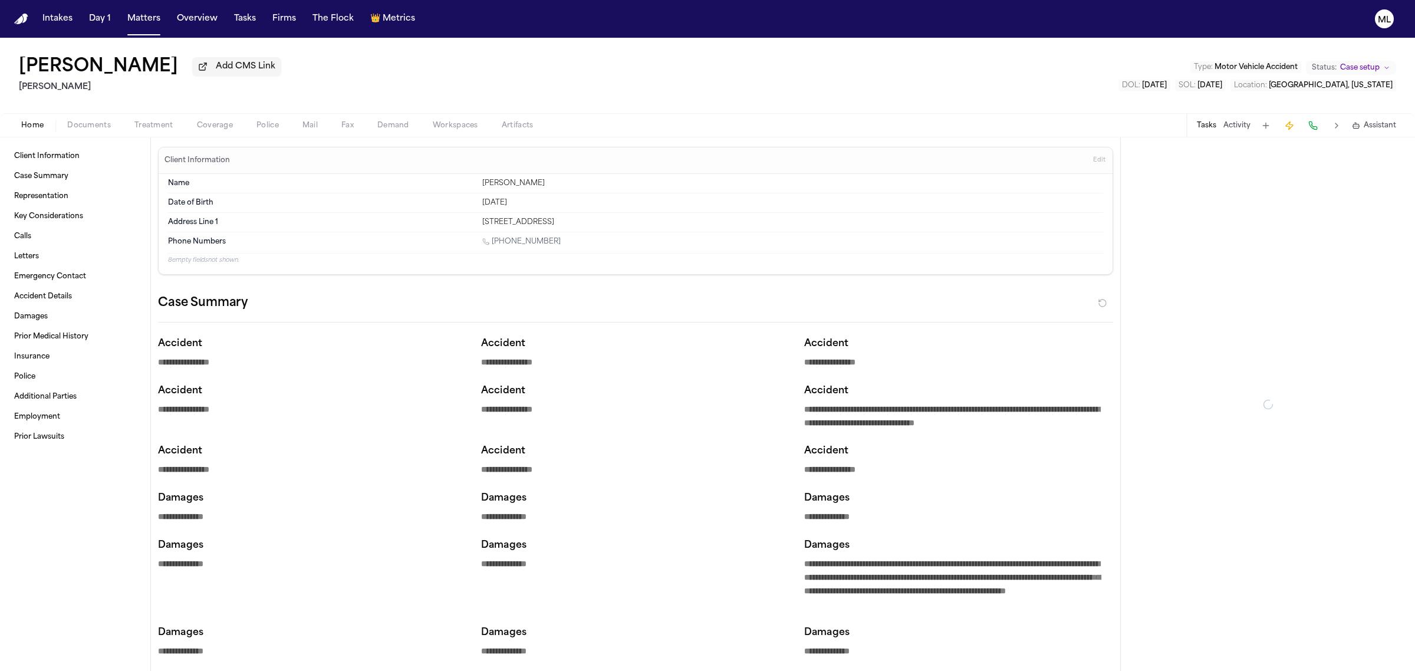
type textarea "*"
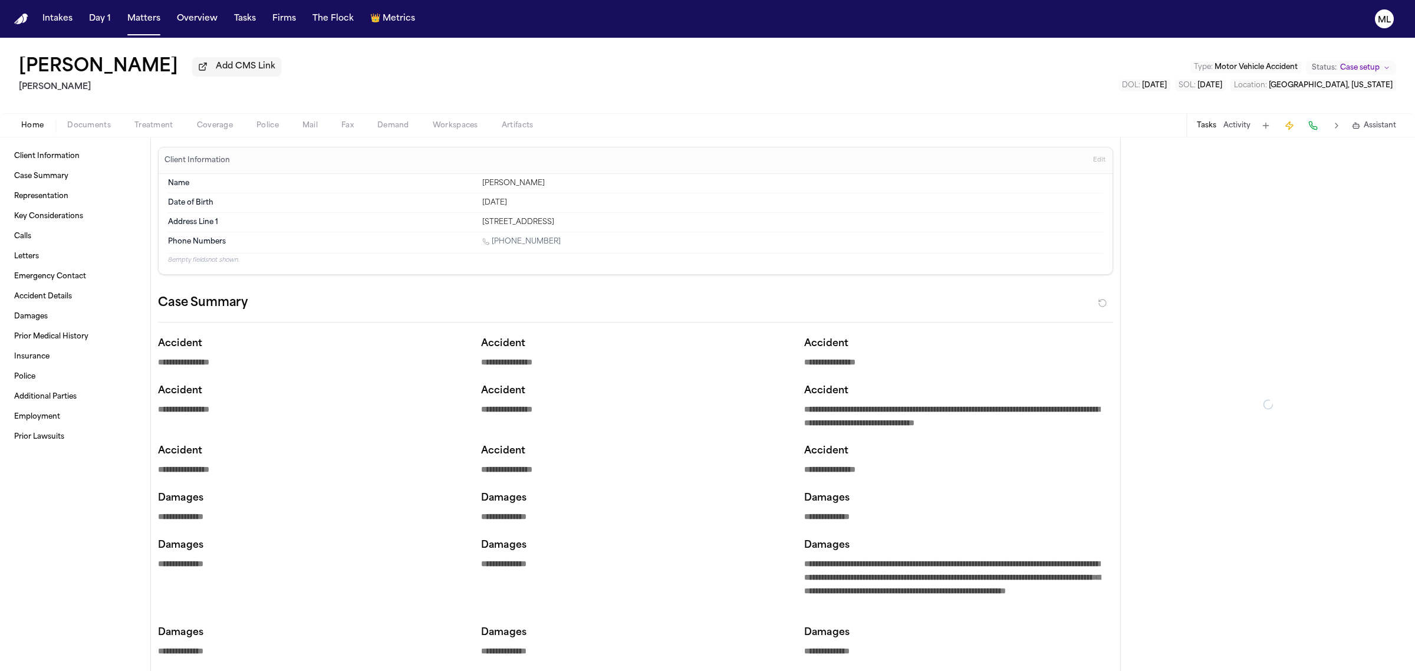
type textarea "*"
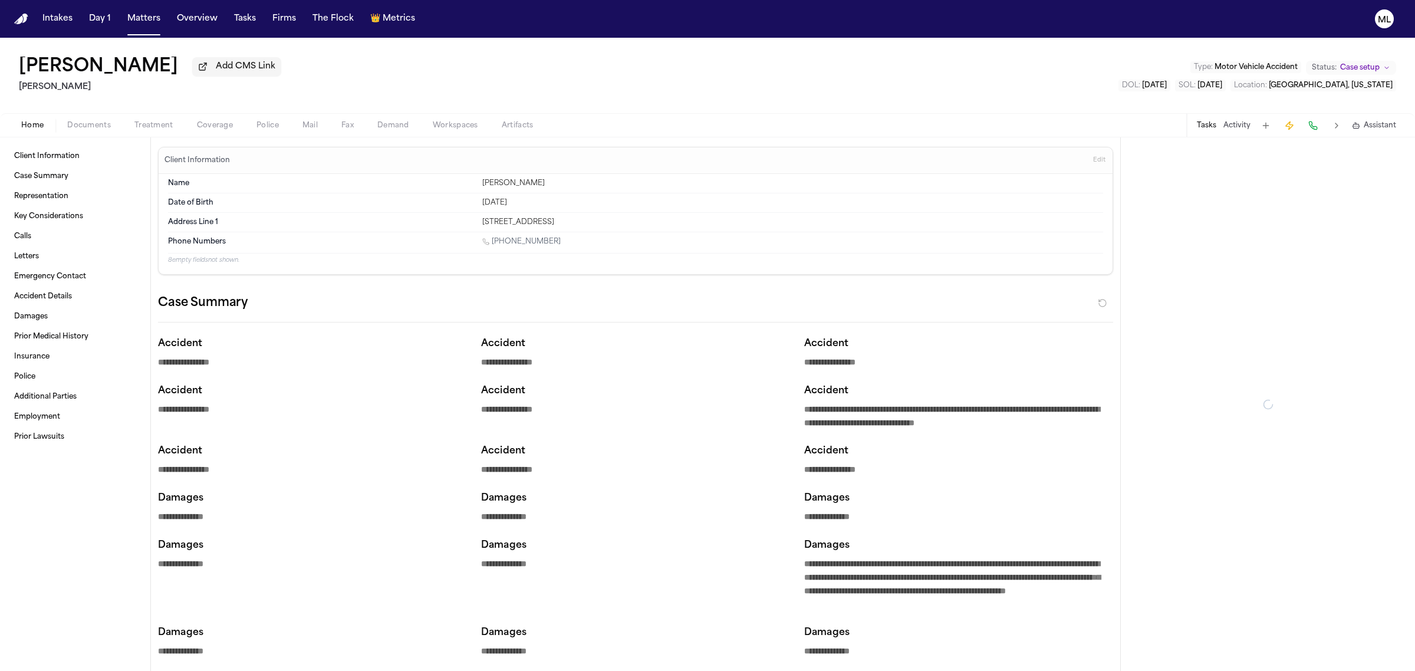
type textarea "*"
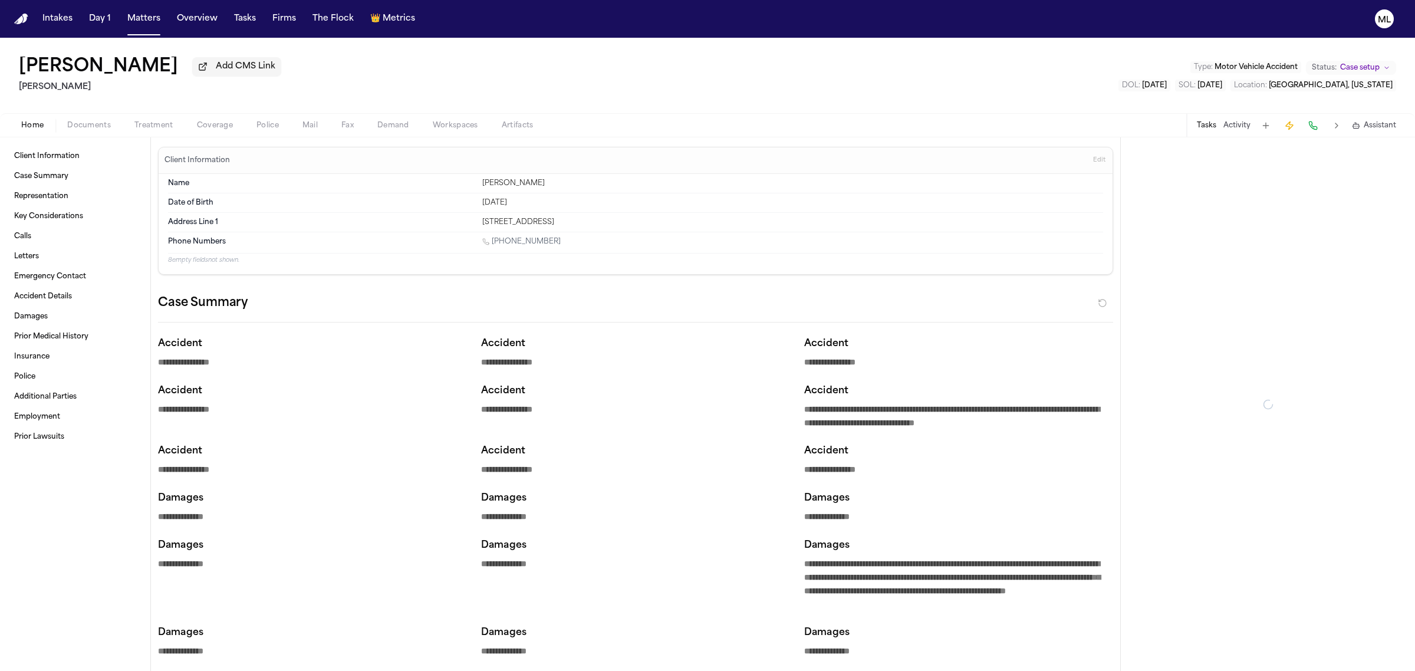
type textarea "*"
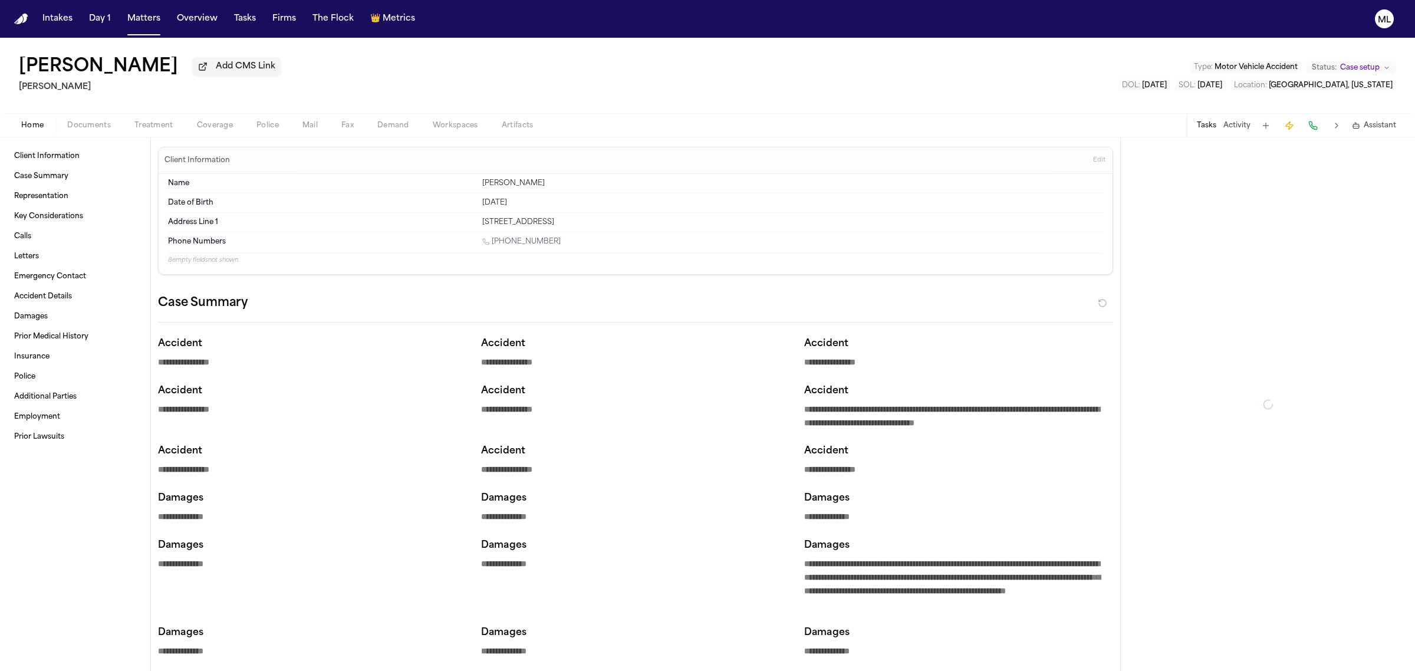
type textarea "*"
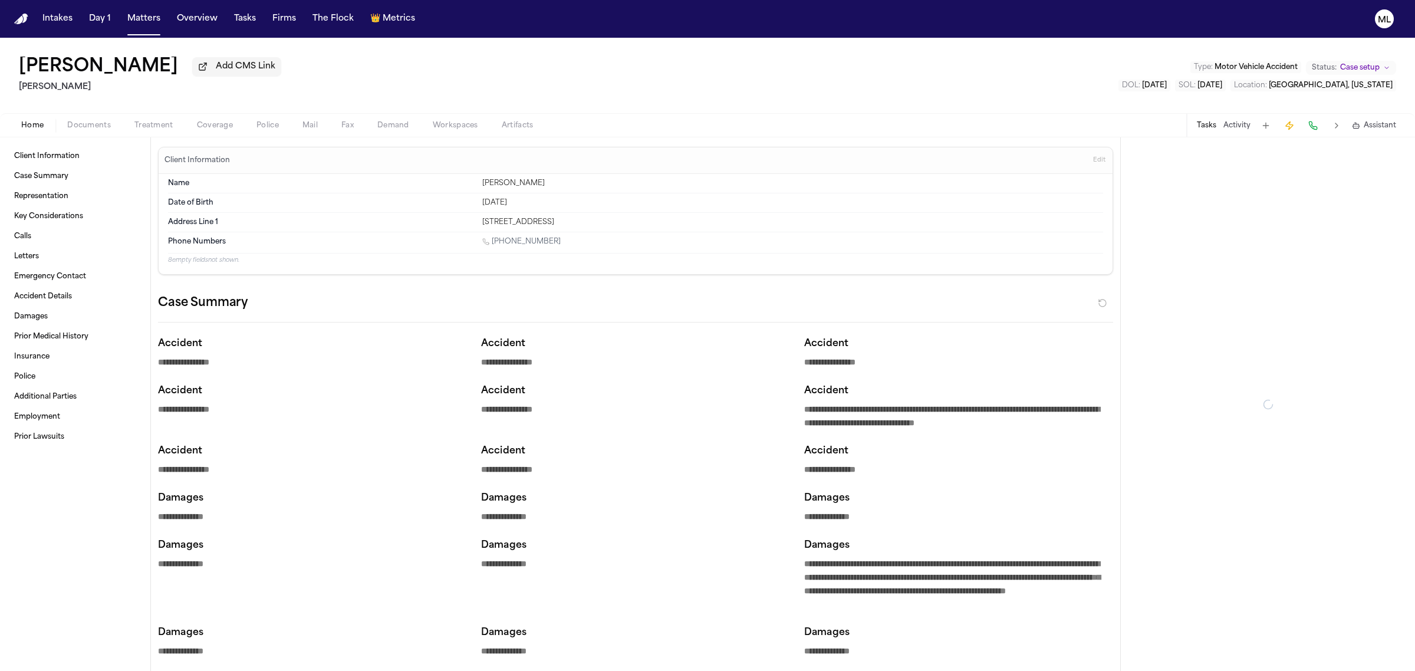
type textarea "*"
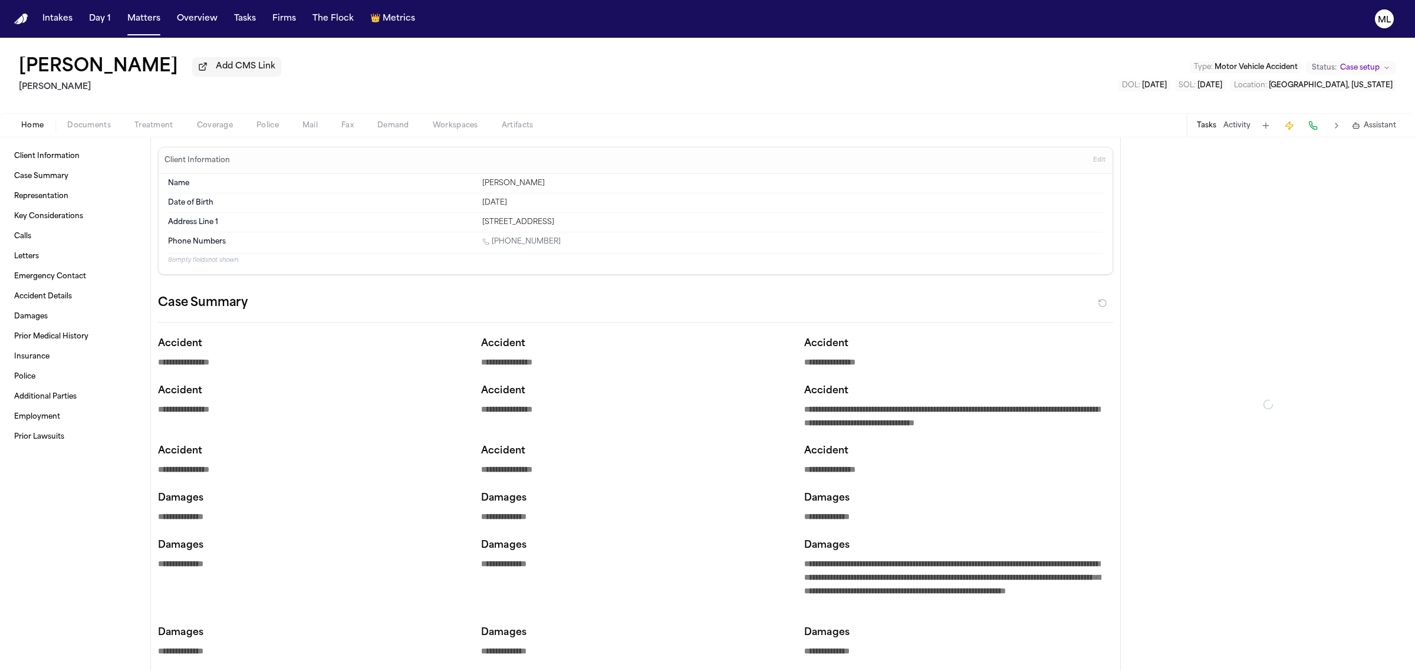
type textarea "*"
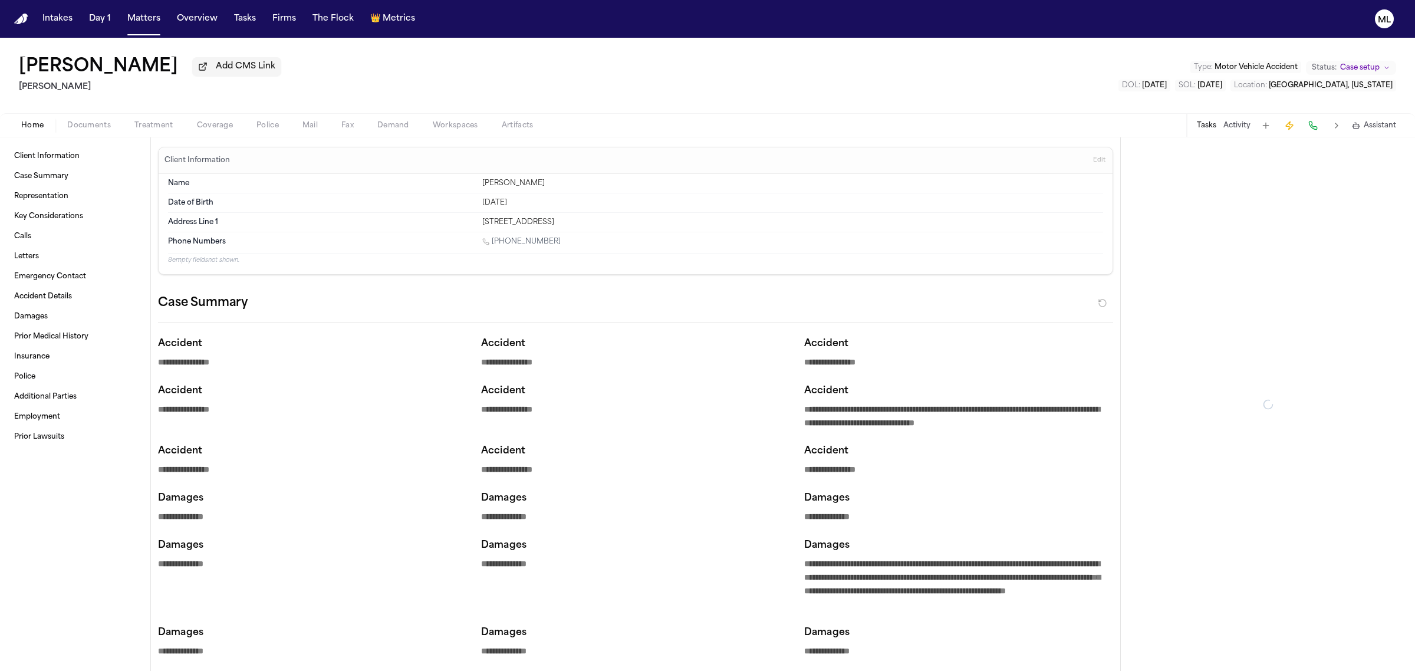
type textarea "*"
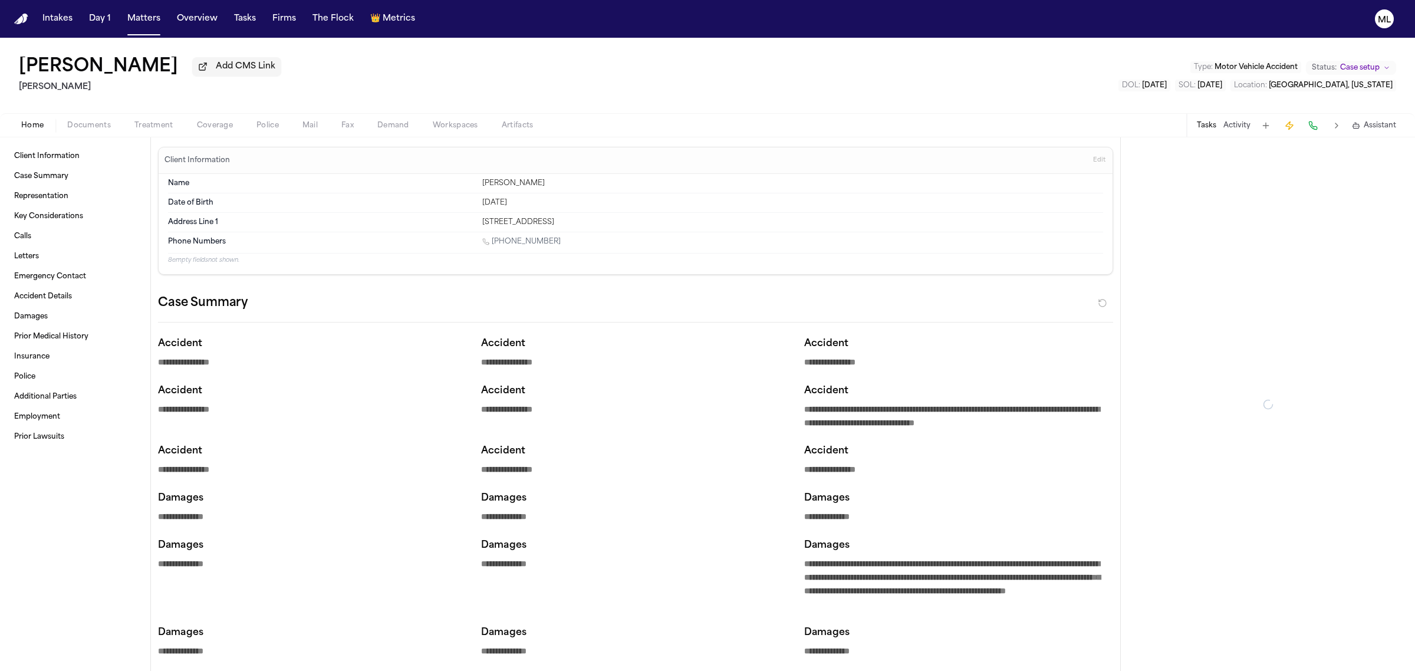
type textarea "*"
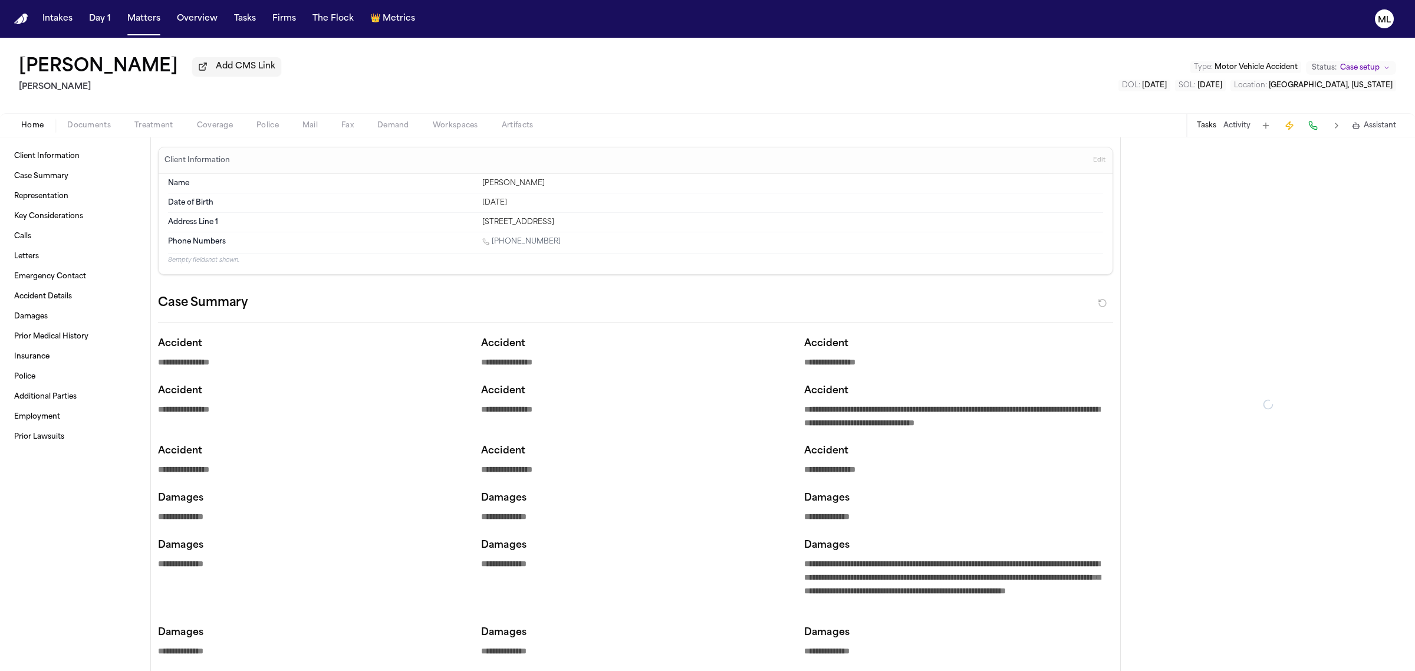
type textarea "*"
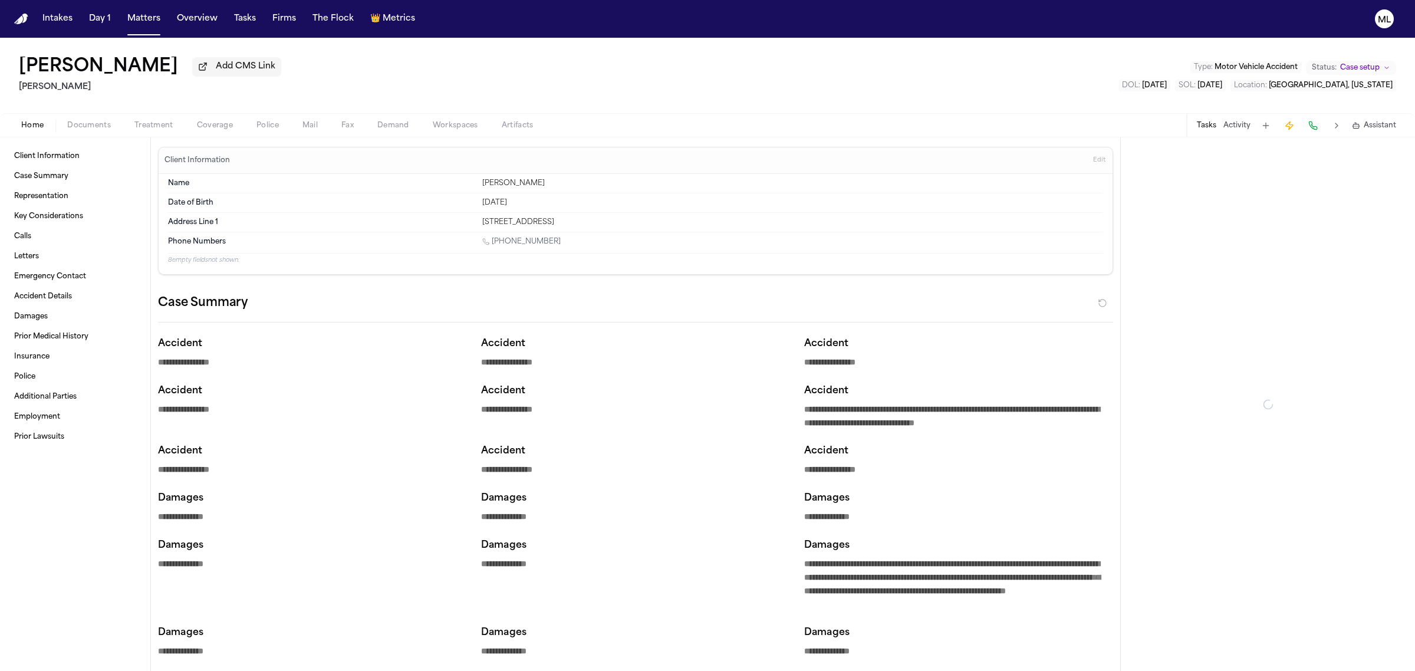
type textarea "*"
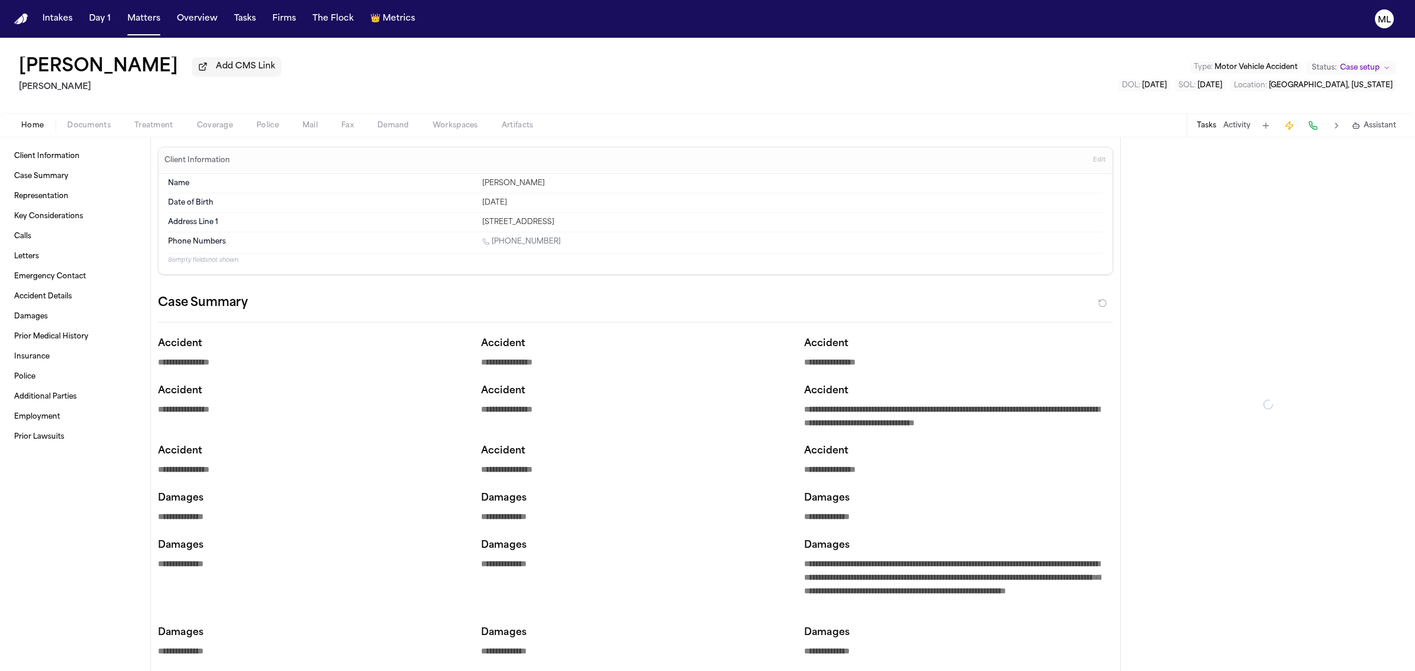
type textarea "*"
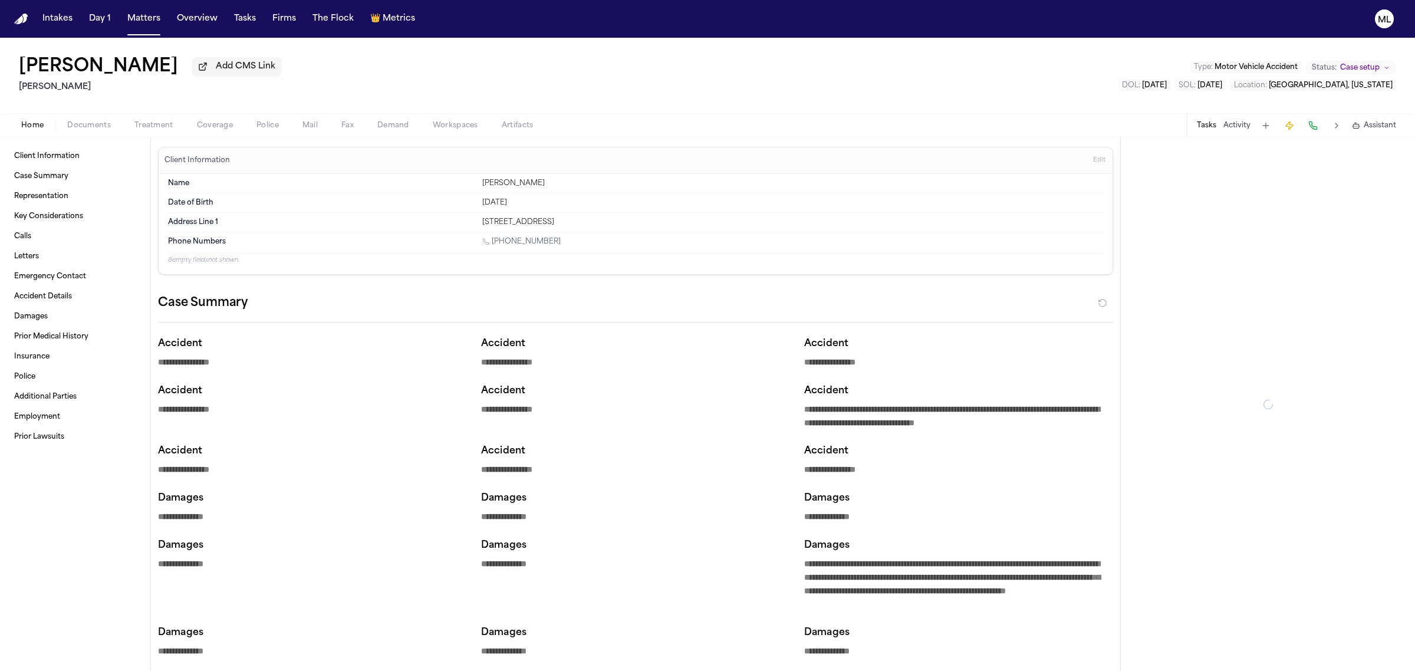
type textarea "*"
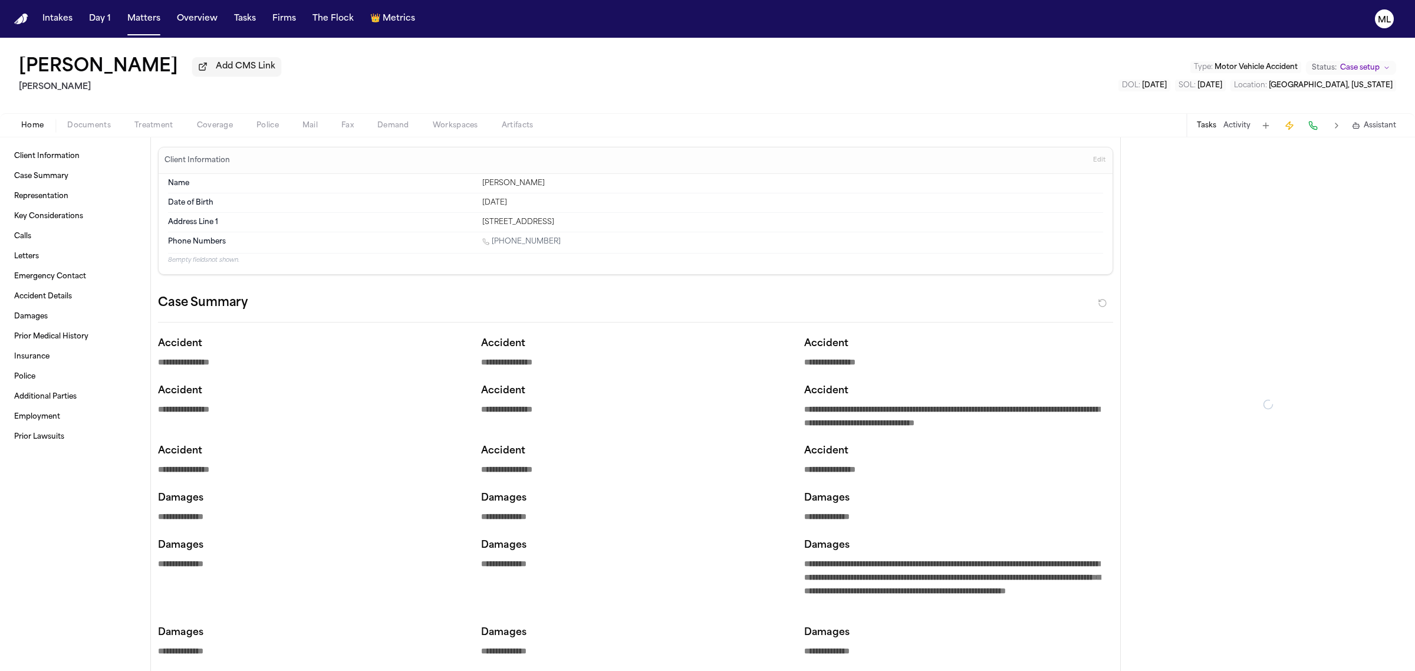
type textarea "*"
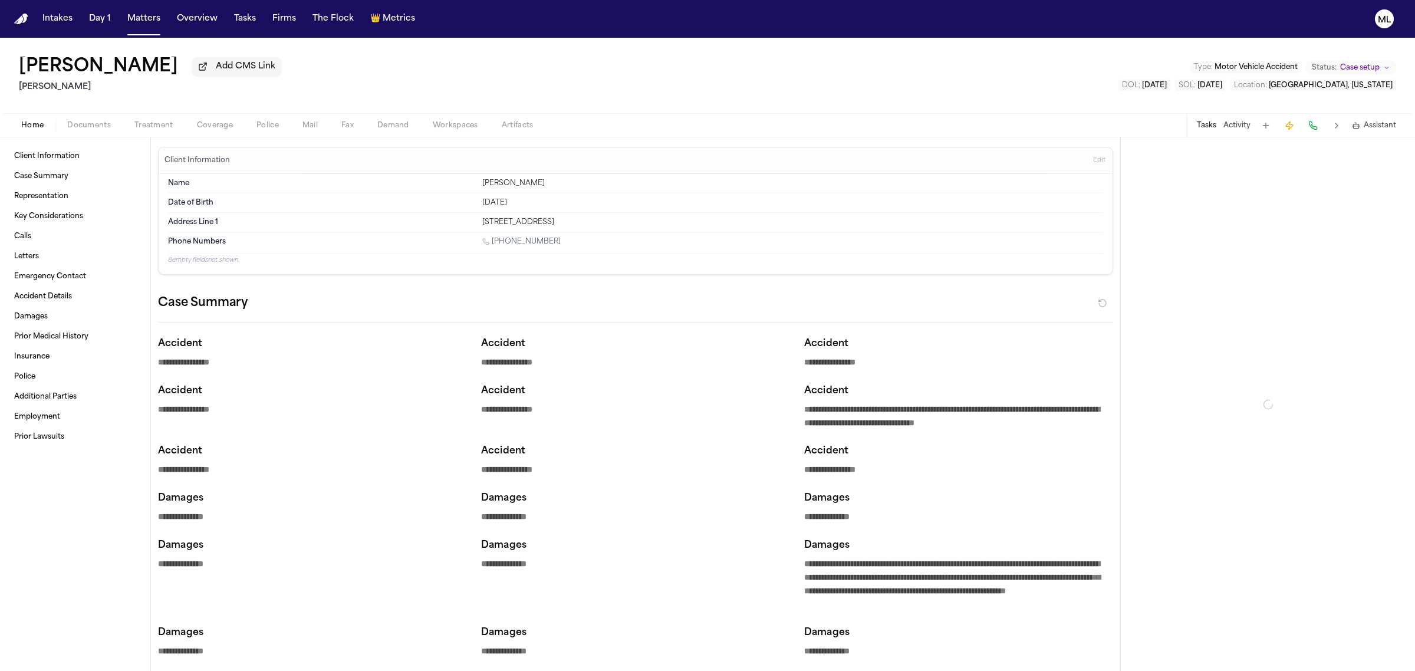
type textarea "*"
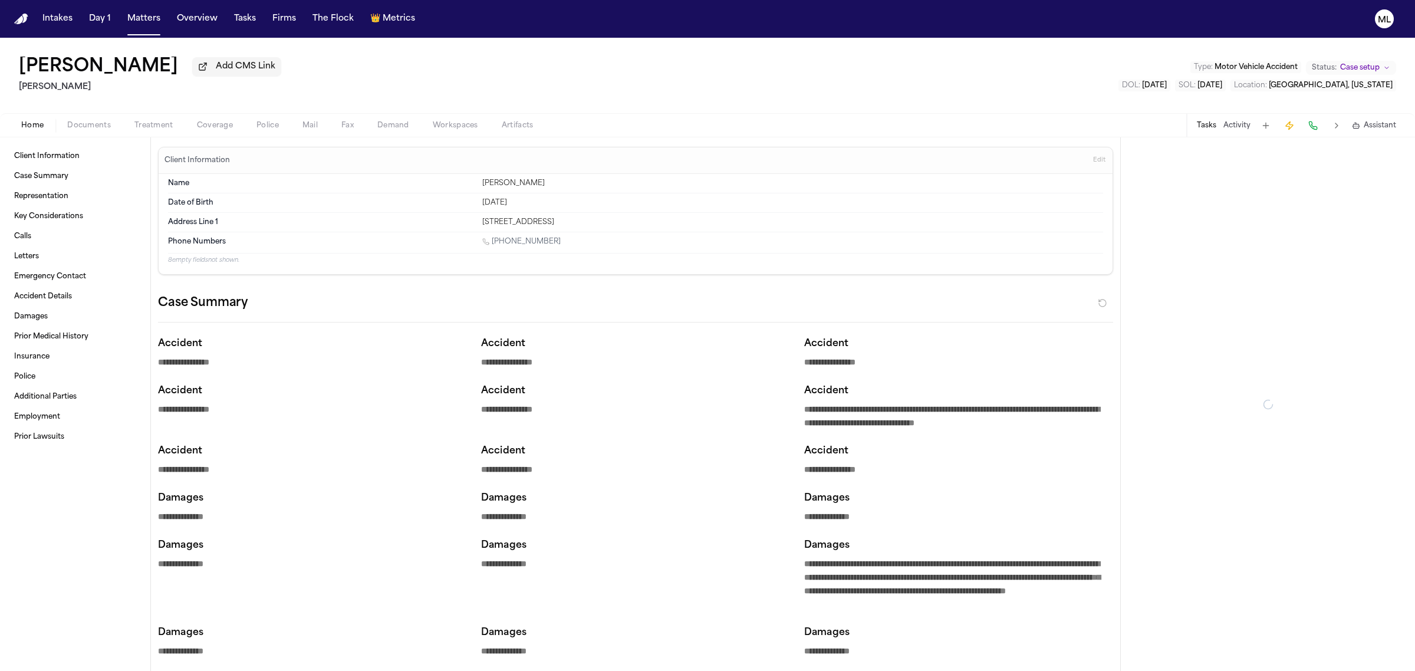
type textarea "*"
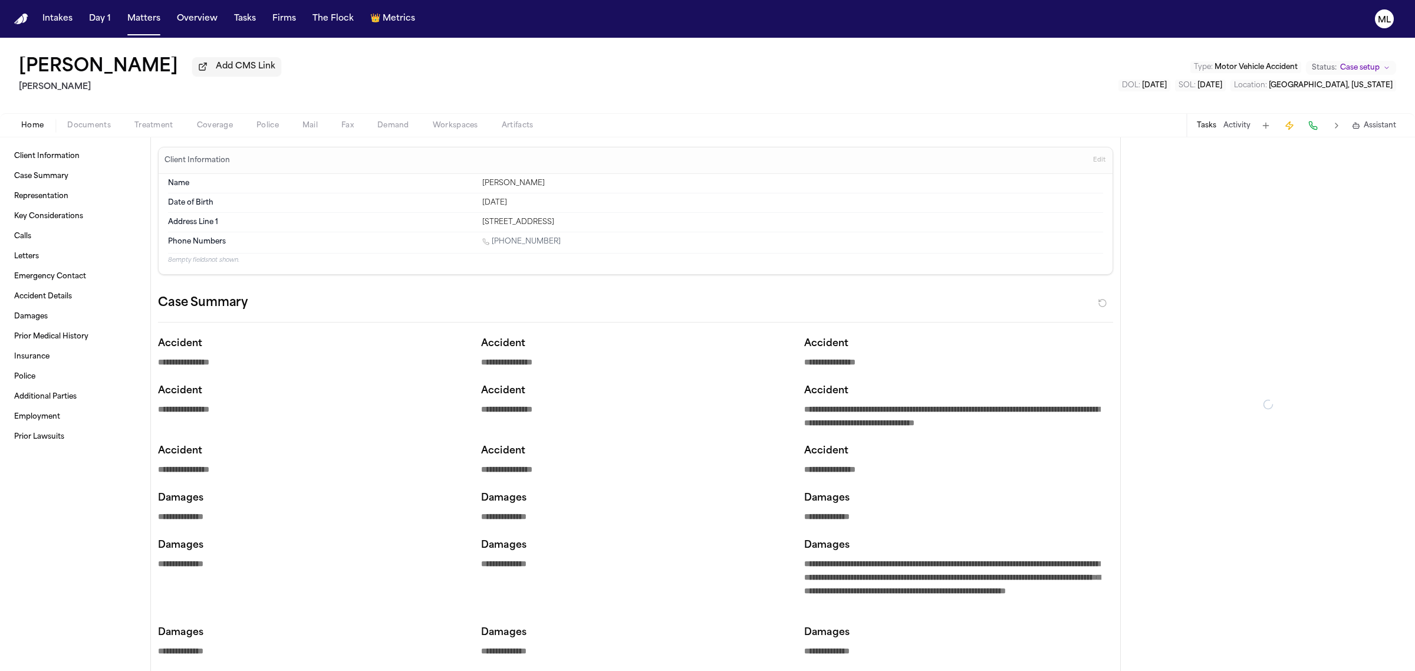
type textarea "*"
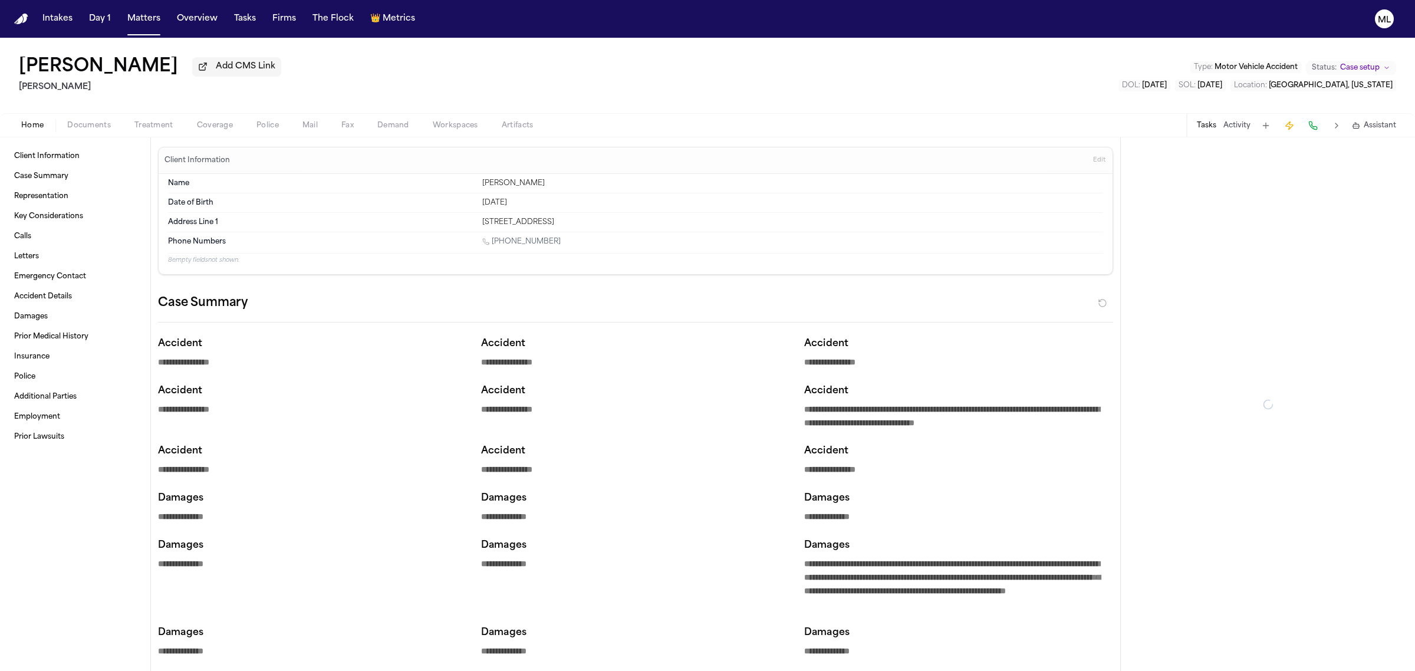
type textarea "*"
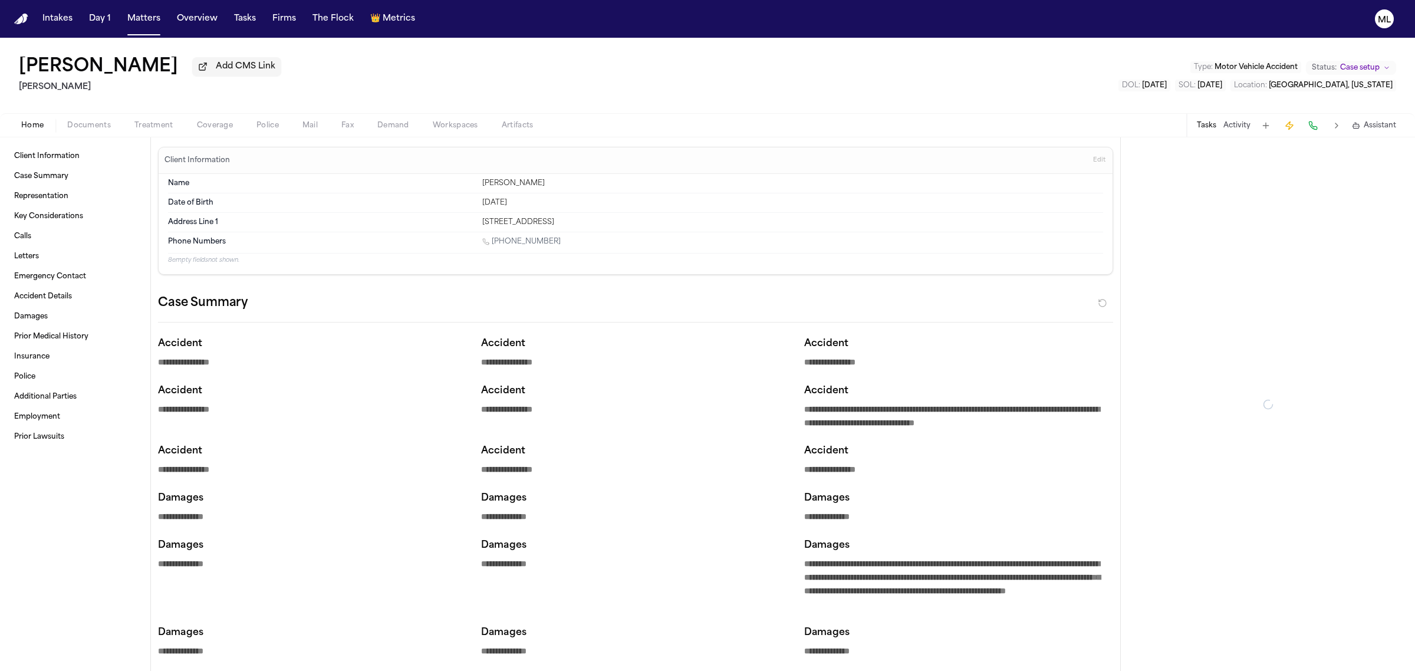
type textarea "*"
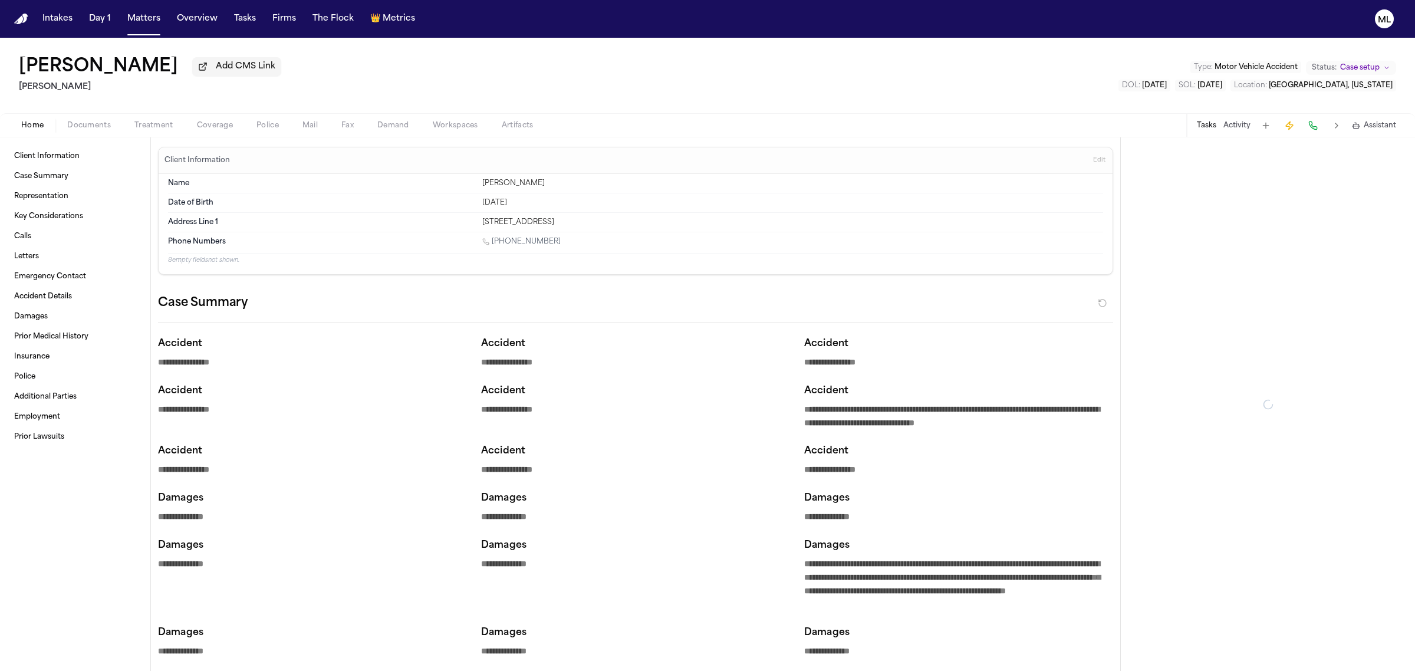
type textarea "*"
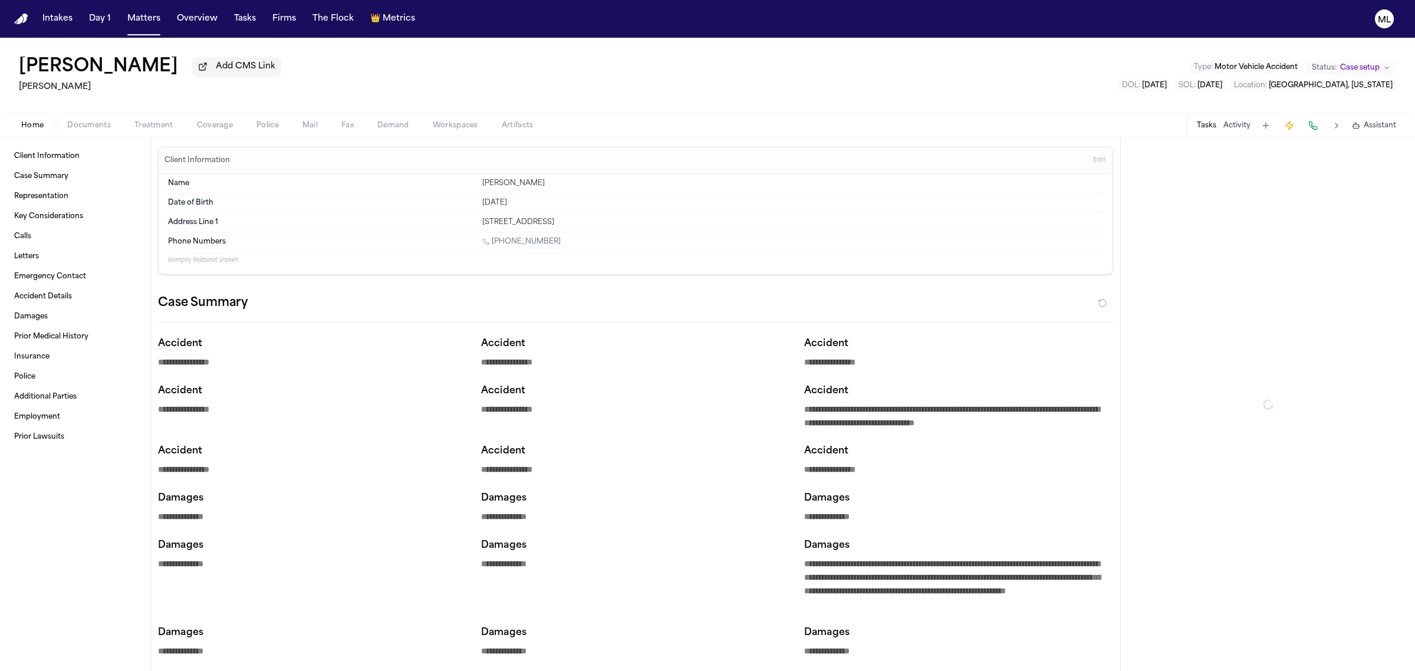
type textarea "*"
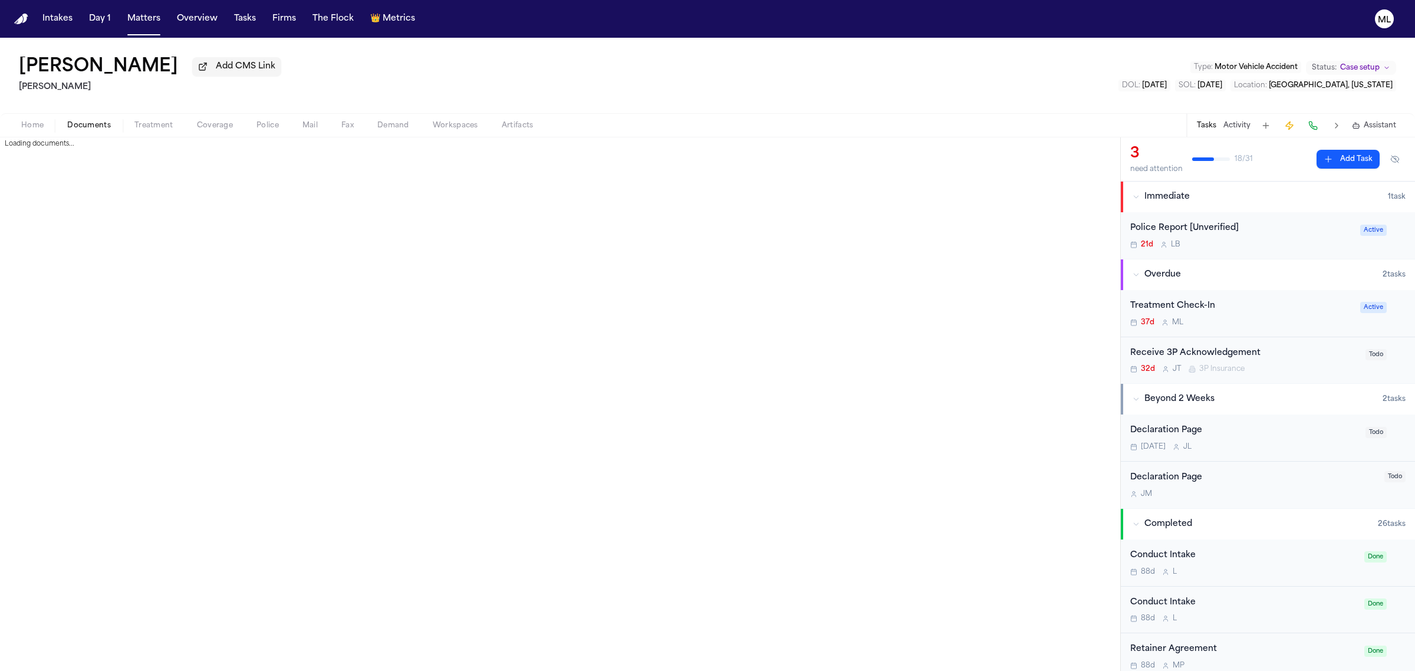
click at [100, 121] on span "Documents" at bounding box center [89, 125] width 44 height 9
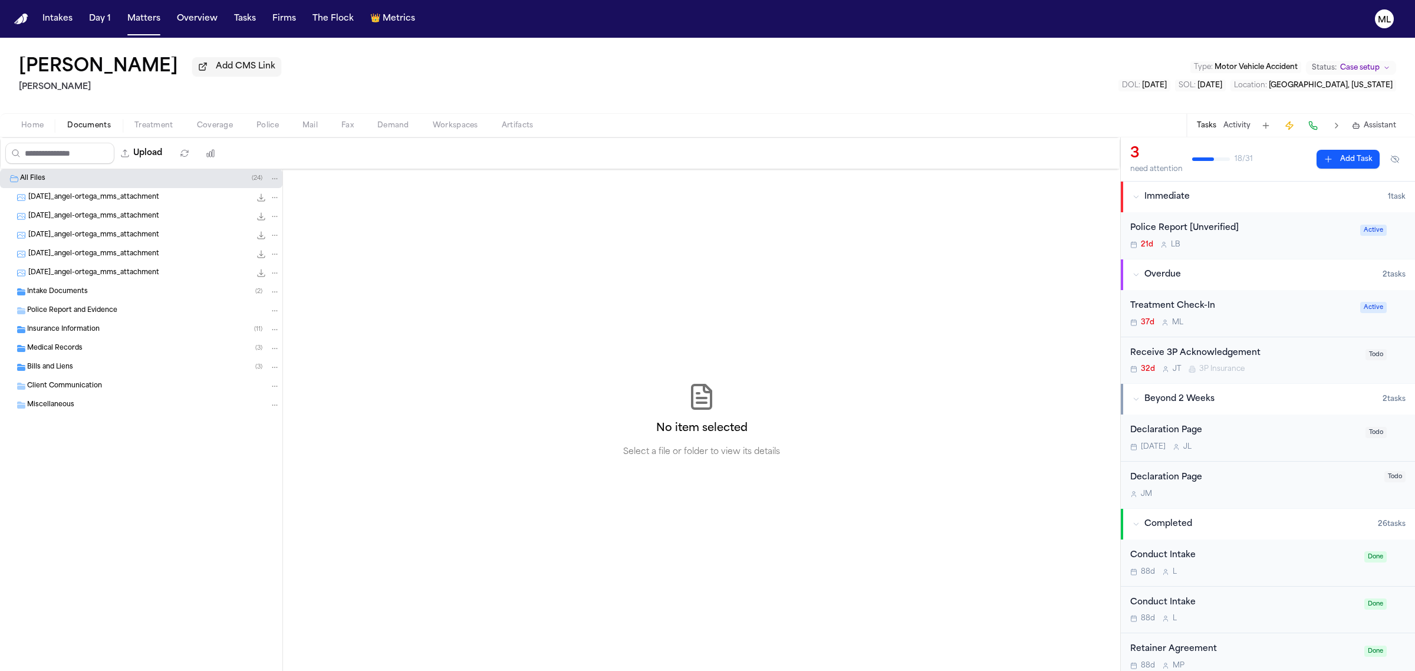
click at [36, 123] on span "Home" at bounding box center [32, 125] width 22 height 9
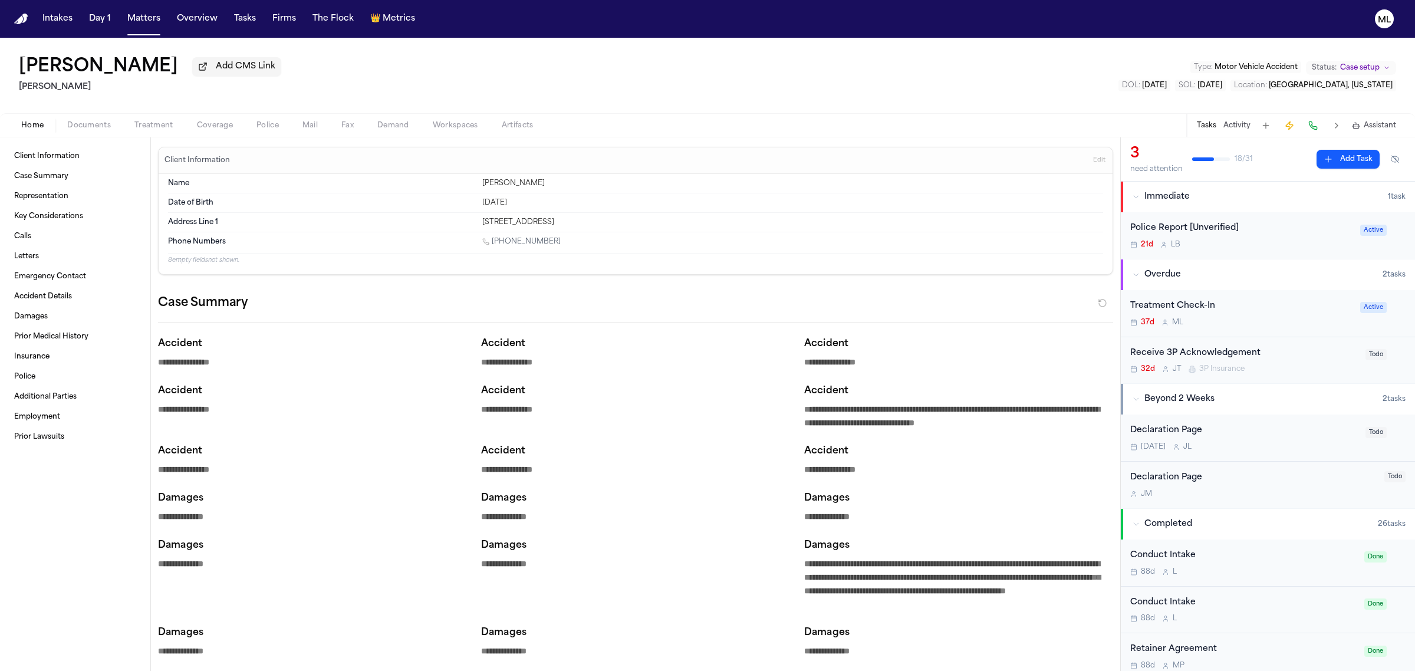
click at [87, 118] on button "Documents" at bounding box center [88, 125] width 67 height 14
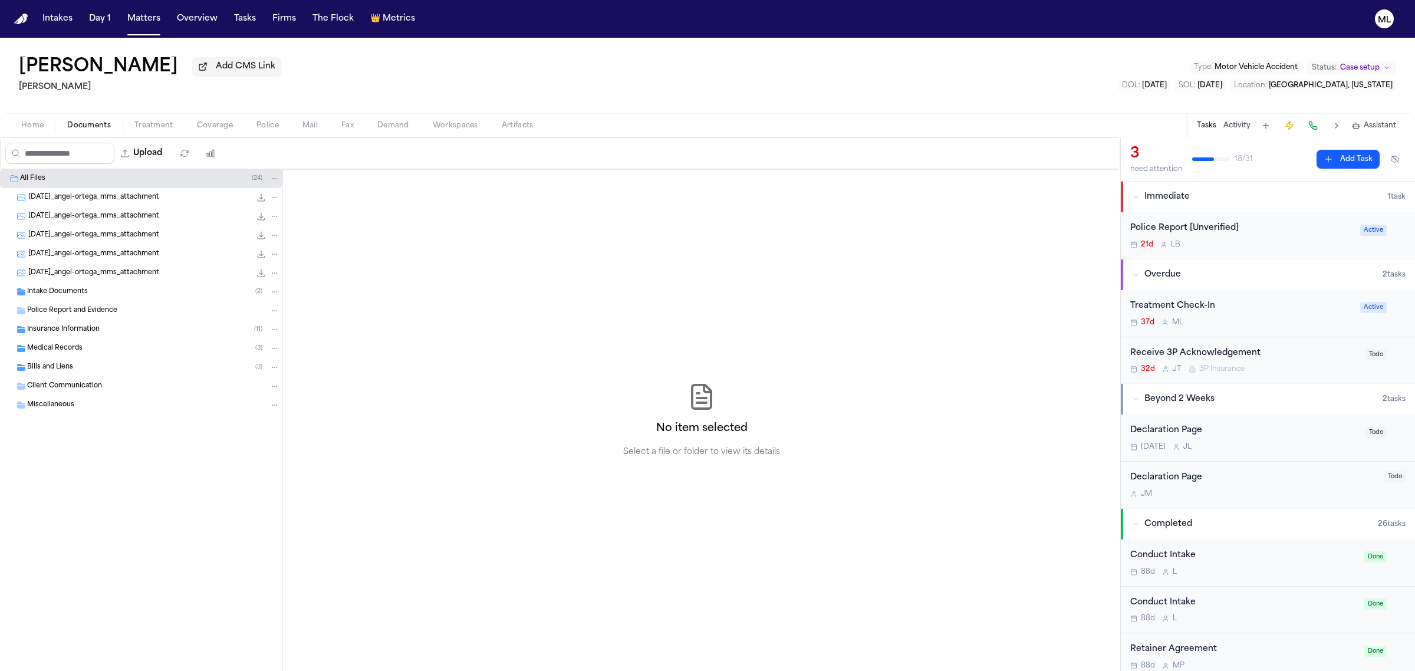
click at [100, 336] on div "Insurance Information ( 11 )" at bounding box center [141, 329] width 282 height 19
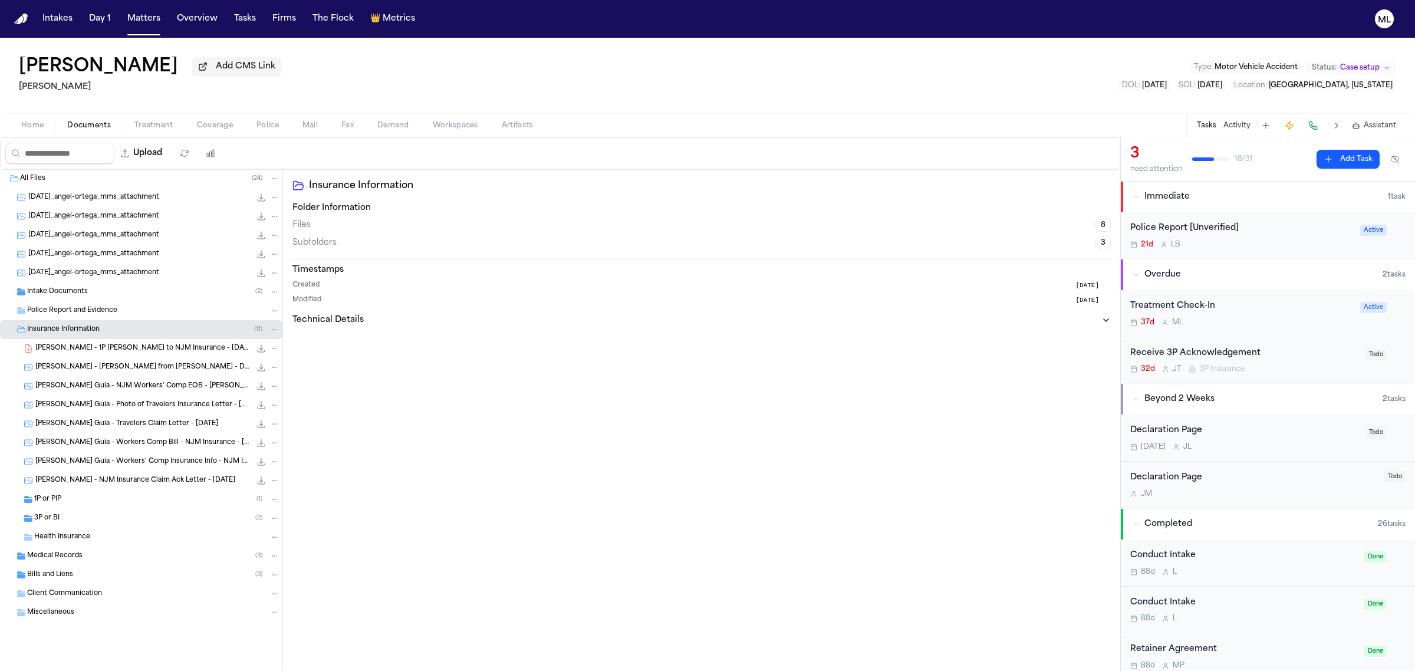
click at [102, 516] on div "3P or BI ( 2 )" at bounding box center [157, 518] width 246 height 11
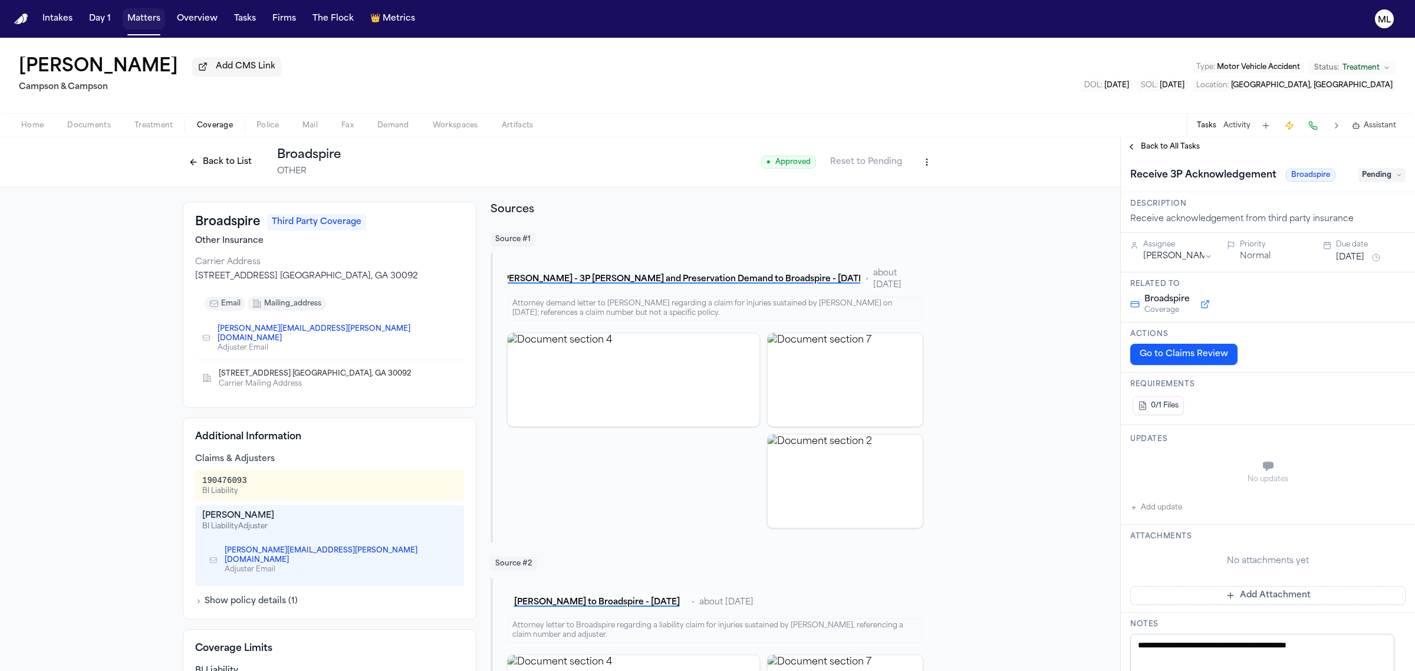
click at [139, 19] on button "Matters" at bounding box center [144, 18] width 42 height 21
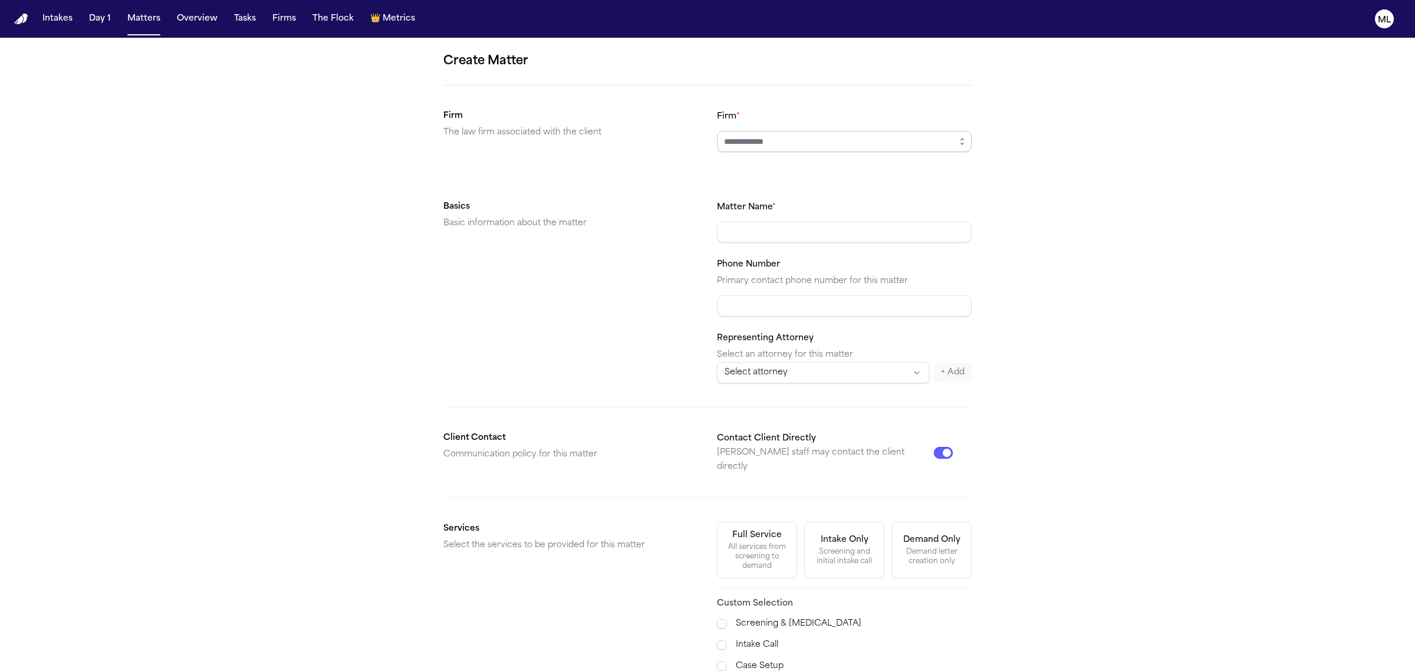
click at [882, 133] on input "Firm *" at bounding box center [844, 141] width 255 height 21
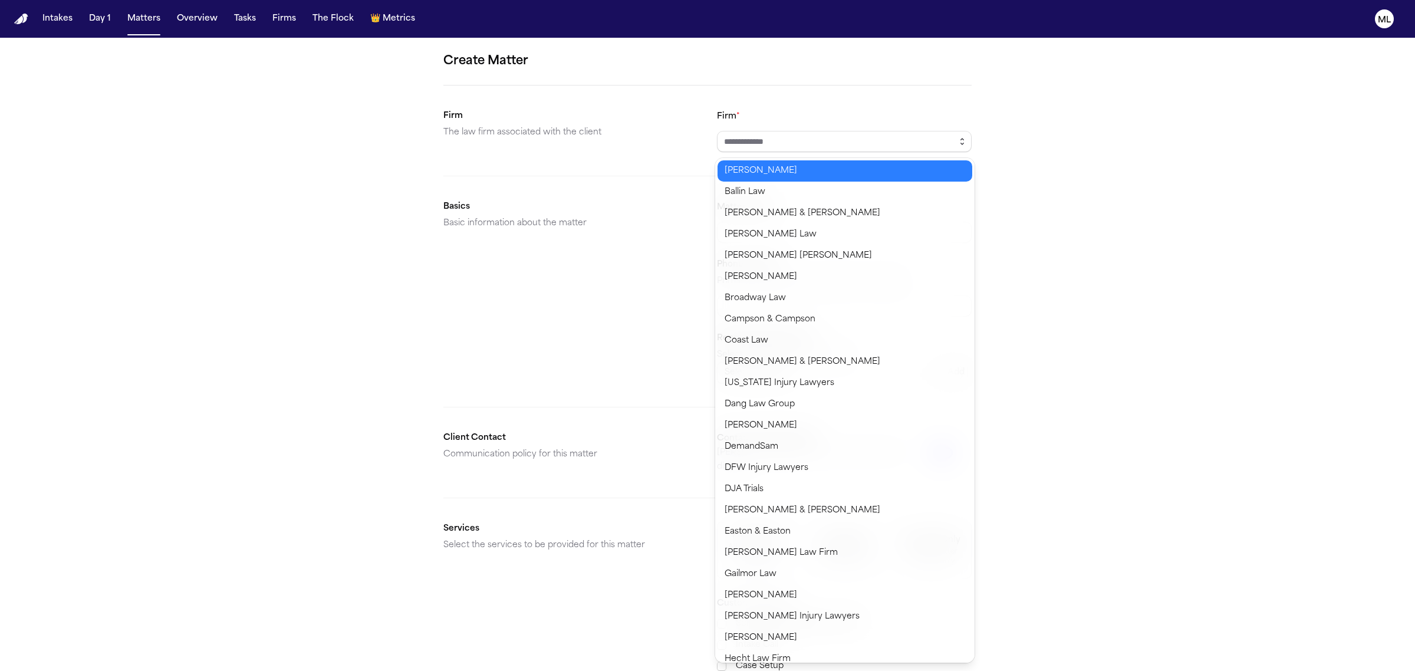
click at [968, 140] on button "button" at bounding box center [961, 141] width 19 height 21
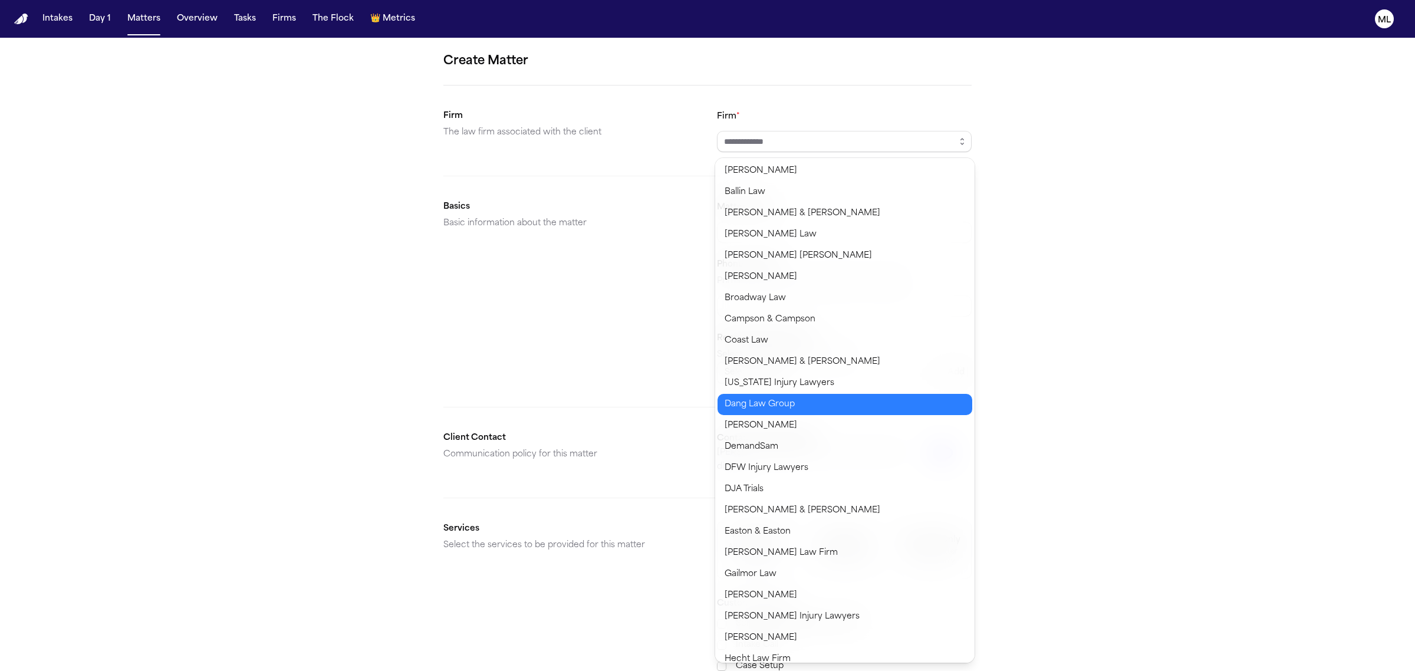
type input "**********"
click at [823, 408] on body "**********" at bounding box center [707, 335] width 1415 height 671
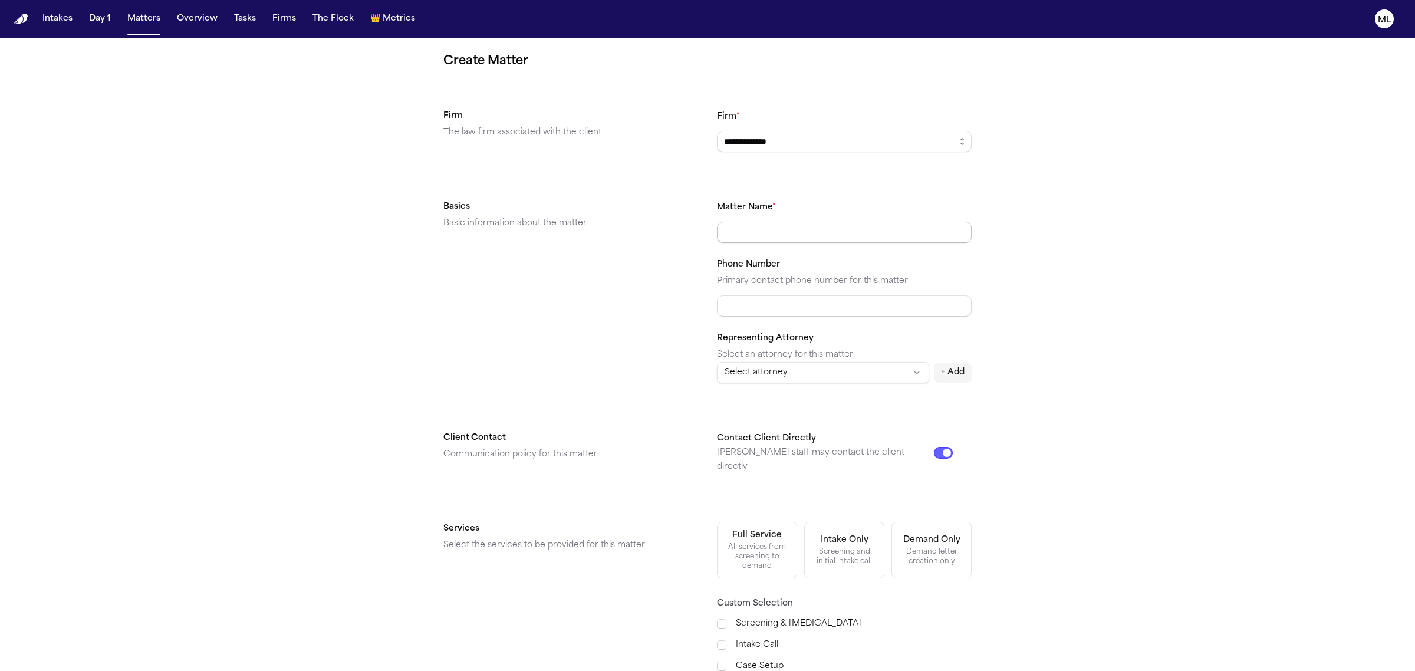
click at [772, 237] on input "Matter Name *" at bounding box center [844, 232] width 255 height 21
paste input "**********"
click at [721, 230] on input "**********" at bounding box center [844, 232] width 255 height 21
drag, startPoint x: 909, startPoint y: 237, endPoint x: 836, endPoint y: 239, distance: 73.1
click at [836, 239] on input "**********" at bounding box center [844, 232] width 255 height 21
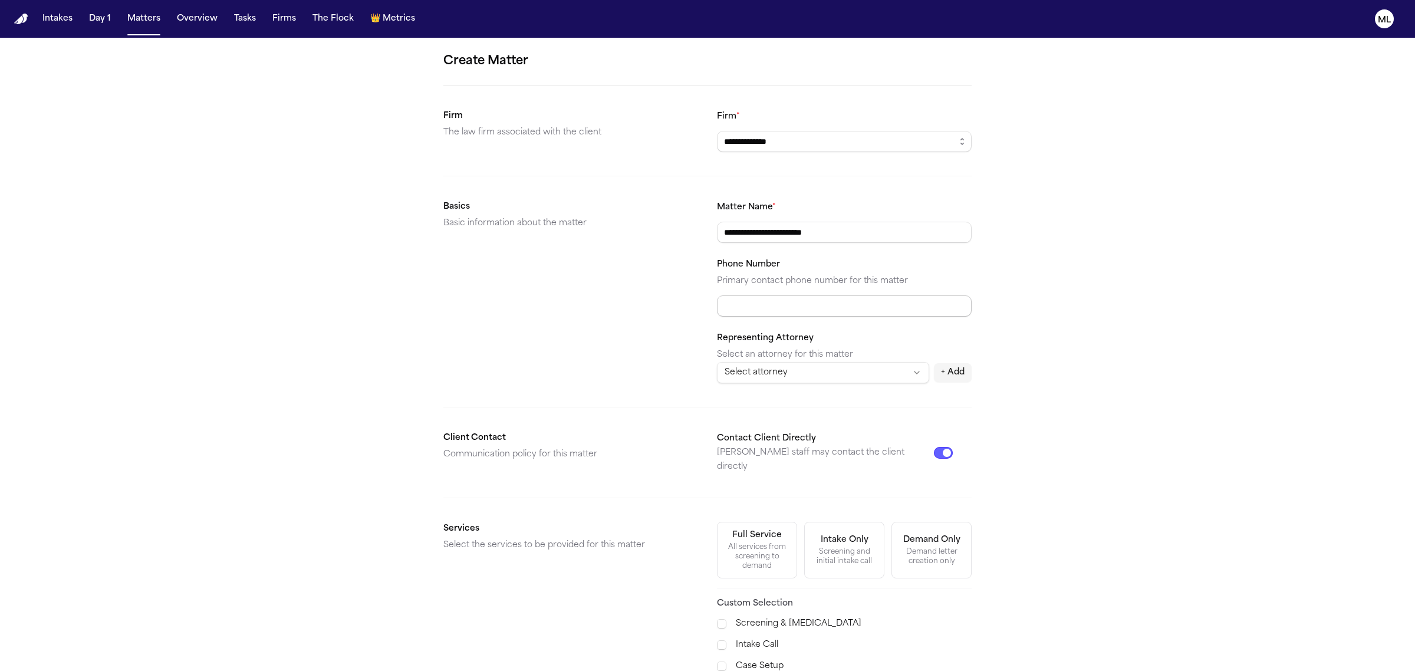
type input "**********"
click at [800, 301] on input "Phone Number" at bounding box center [844, 305] width 255 height 21
paste input "**********"
drag, startPoint x: 733, startPoint y: 302, endPoint x: 749, endPoint y: 302, distance: 15.9
click at [739, 302] on input "**********" at bounding box center [844, 305] width 255 height 21
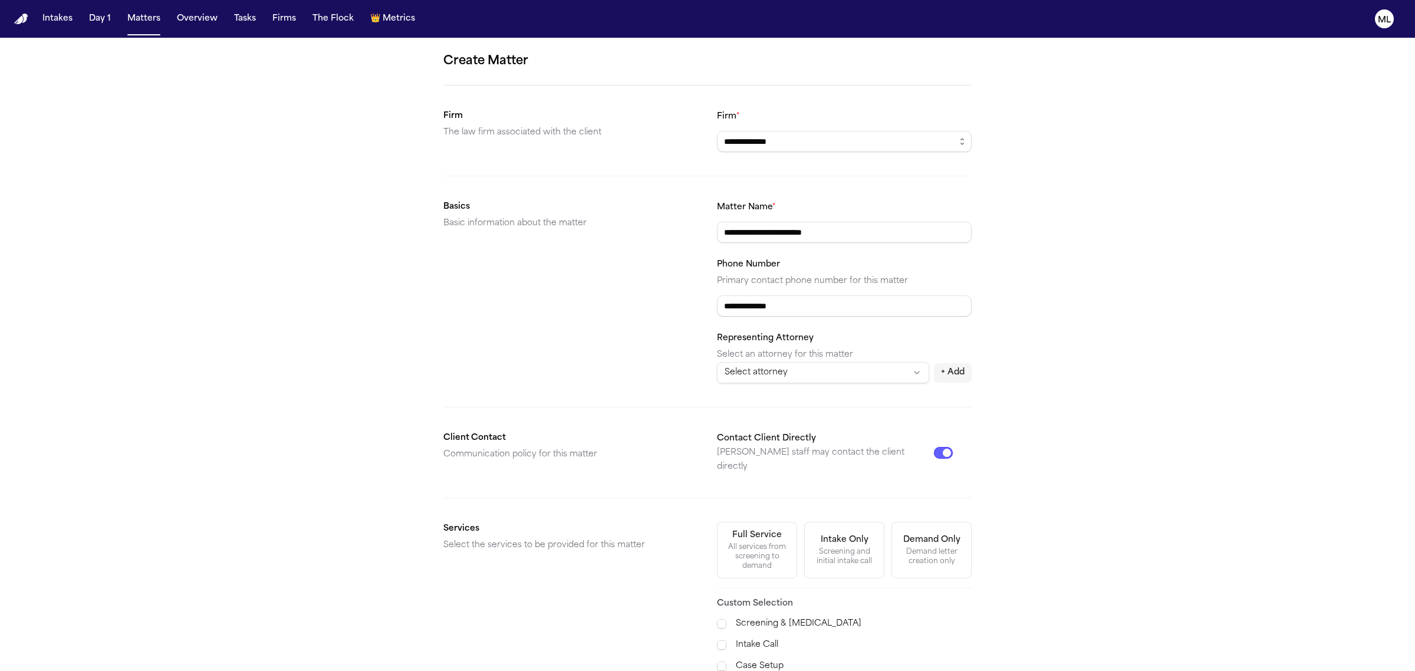
type input "**********"
click at [794, 374] on html "**********" at bounding box center [707, 335] width 1415 height 671
click at [797, 368] on html "**********" at bounding box center [707, 335] width 1415 height 671
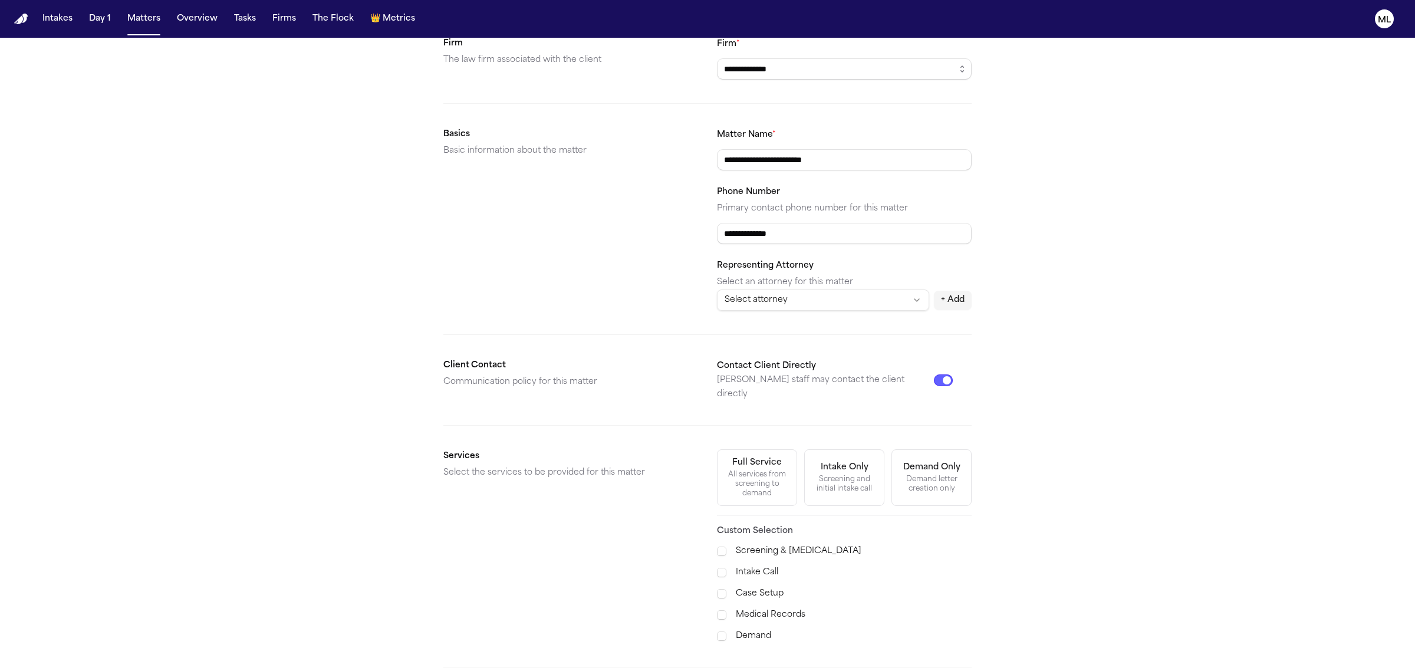
scroll to position [172, 0]
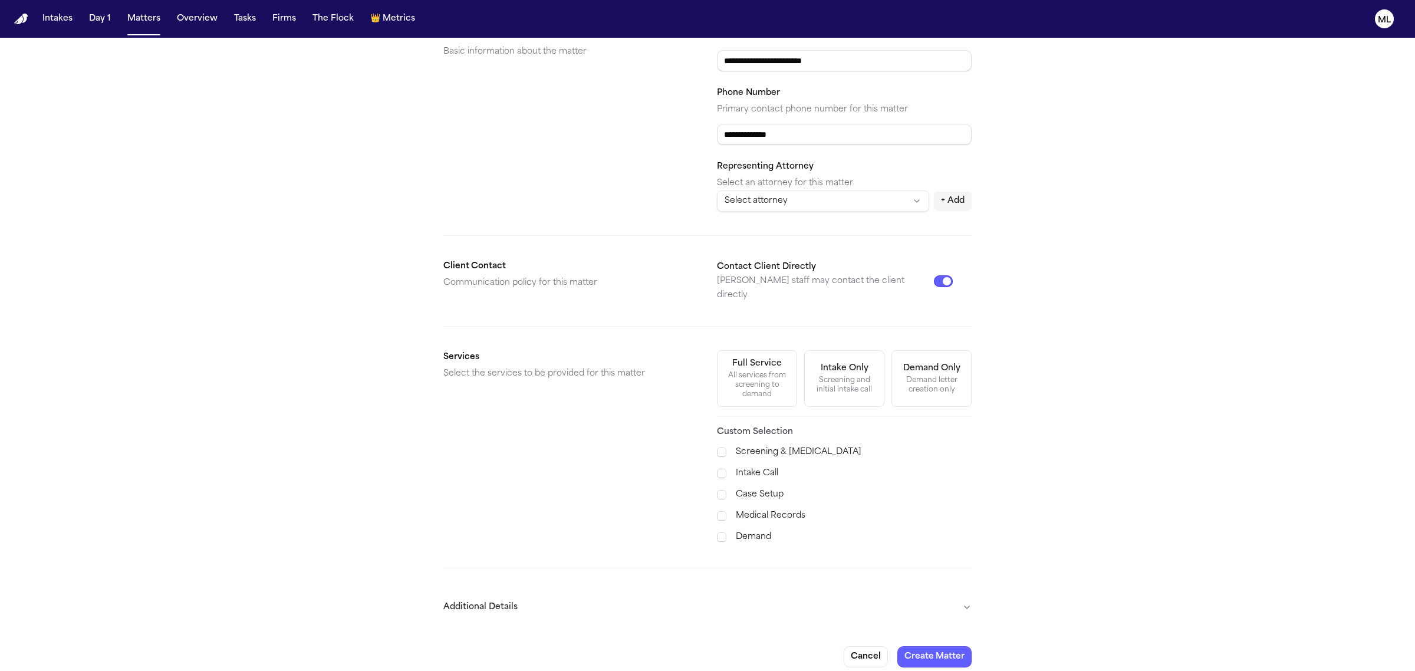
click at [756, 466] on label "Intake Call" at bounding box center [854, 473] width 236 height 14
click at [759, 487] on label "Case Setup" at bounding box center [854, 494] width 236 height 14
click at [758, 509] on label "Medical Records" at bounding box center [854, 516] width 236 height 14
click at [752, 530] on label "Demand" at bounding box center [854, 537] width 236 height 14
click at [894, 597] on button "Additional Details" at bounding box center [707, 607] width 528 height 31
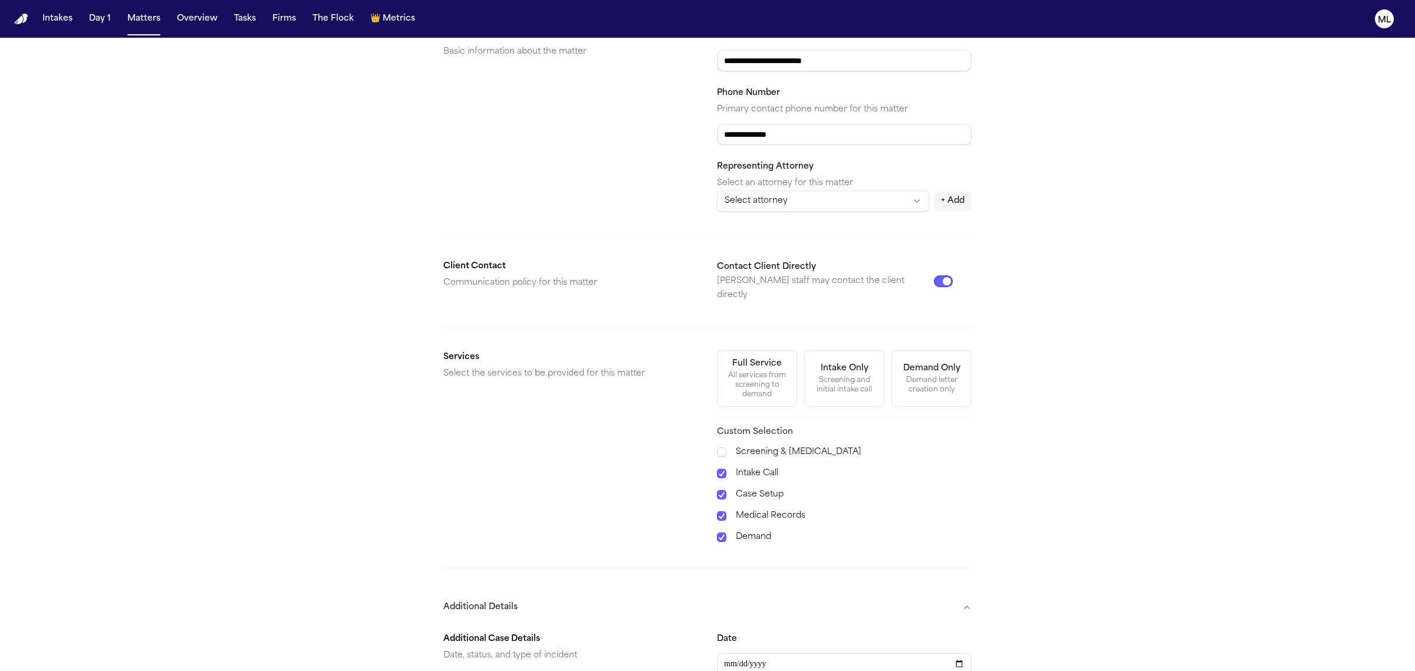
scroll to position [466, 0]
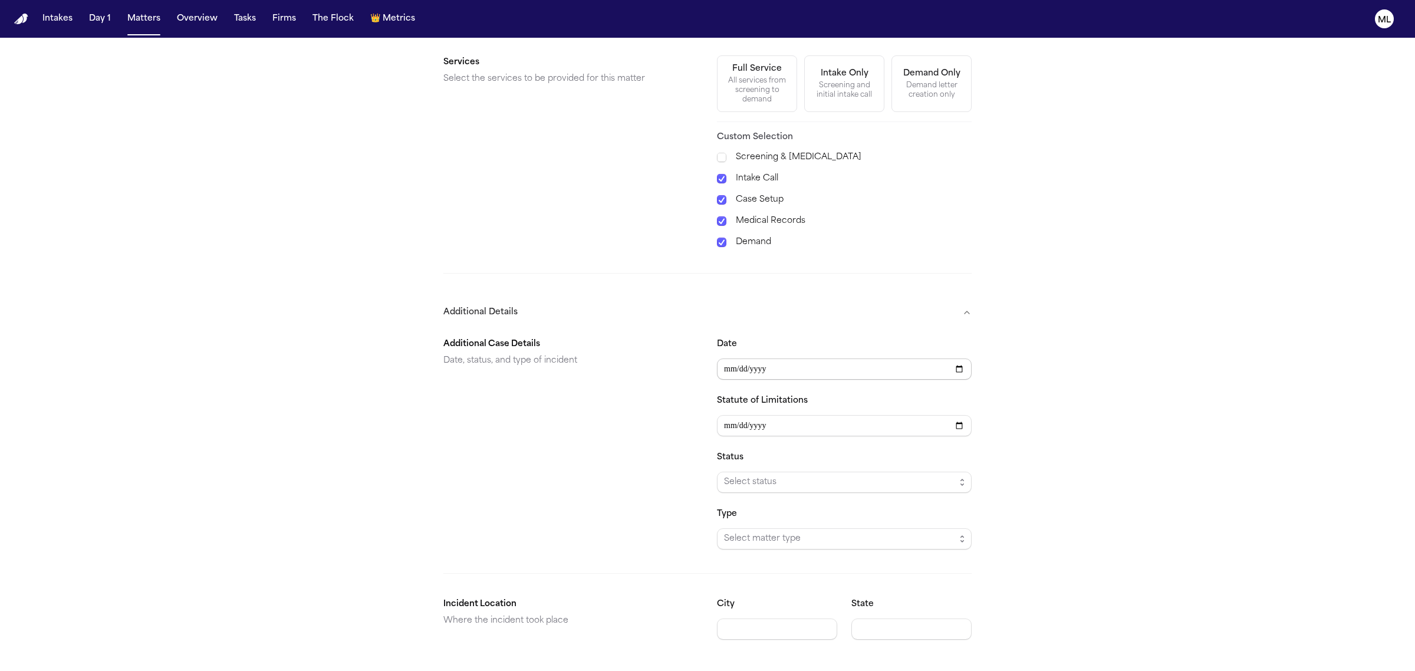
click at [728, 358] on input "Date" at bounding box center [844, 368] width 255 height 21
click at [747, 358] on input "Date" at bounding box center [844, 368] width 255 height 21
click at [729, 360] on input "Date" at bounding box center [844, 368] width 255 height 21
type input "**********"
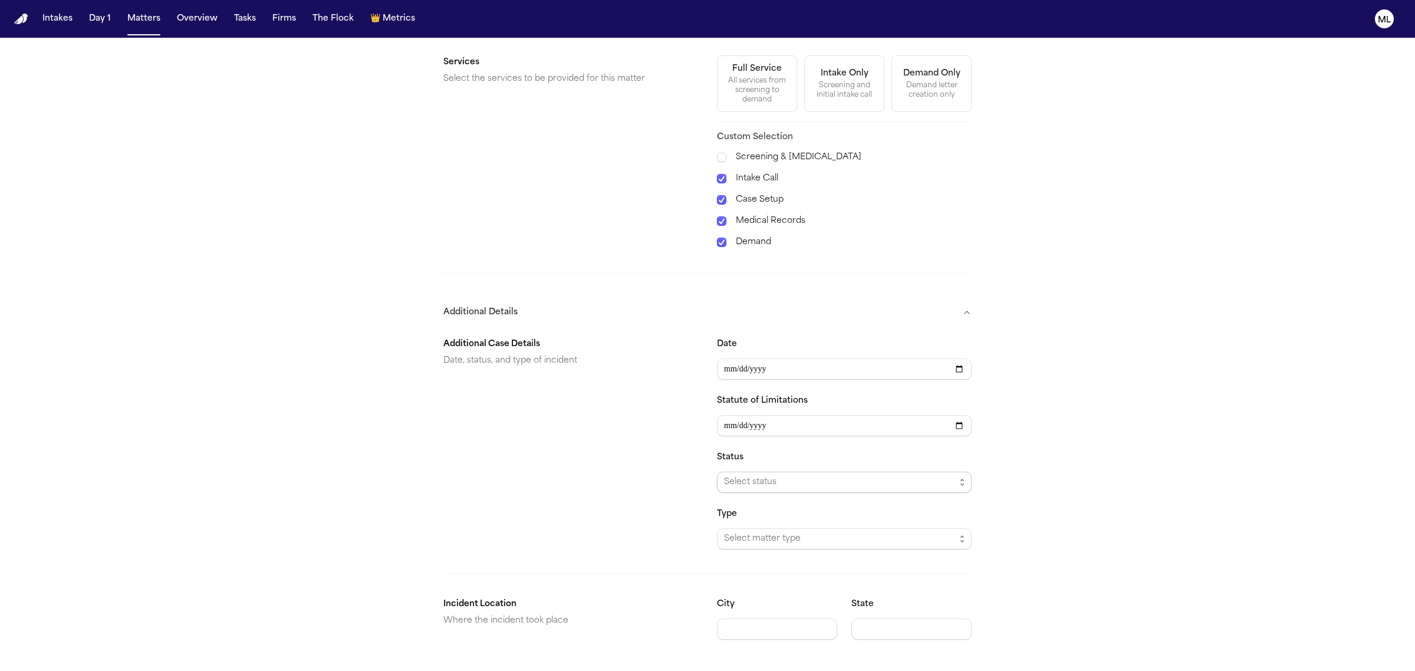
click at [829, 476] on span "Select status" at bounding box center [839, 482] width 231 height 14
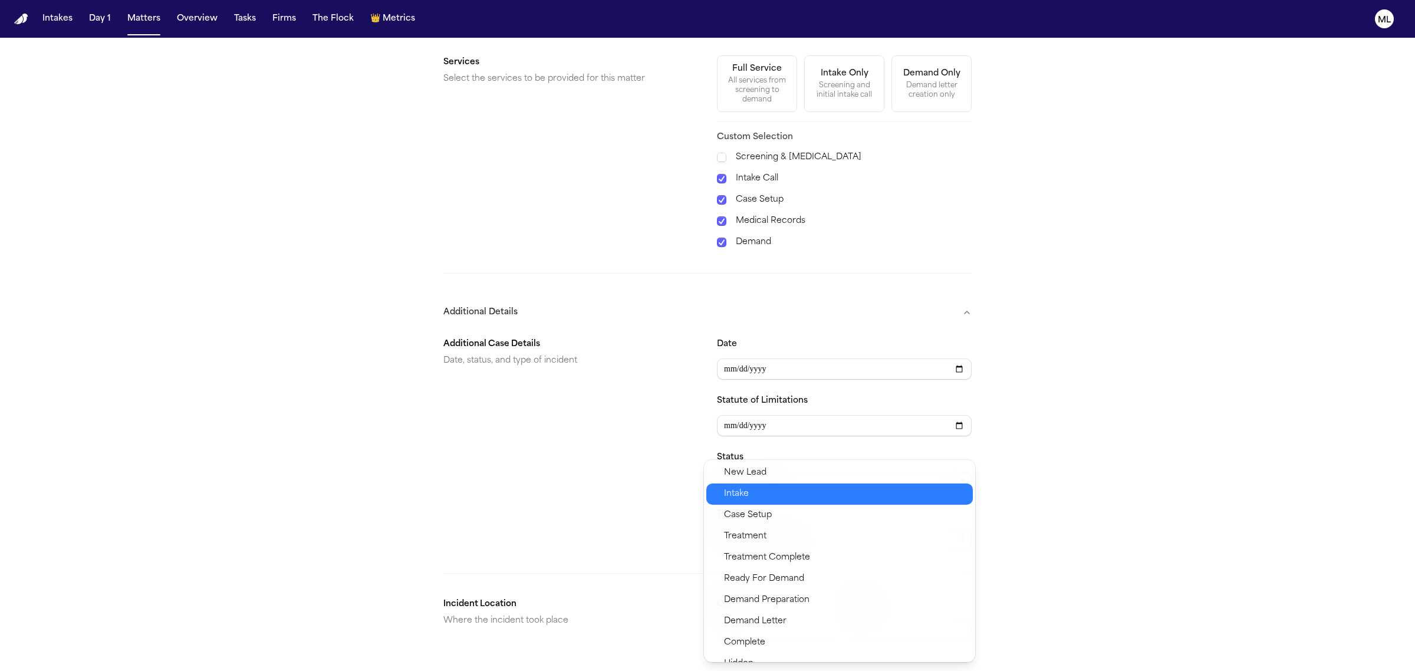
click at [832, 501] on div "Intake" at bounding box center [839, 493] width 266 height 21
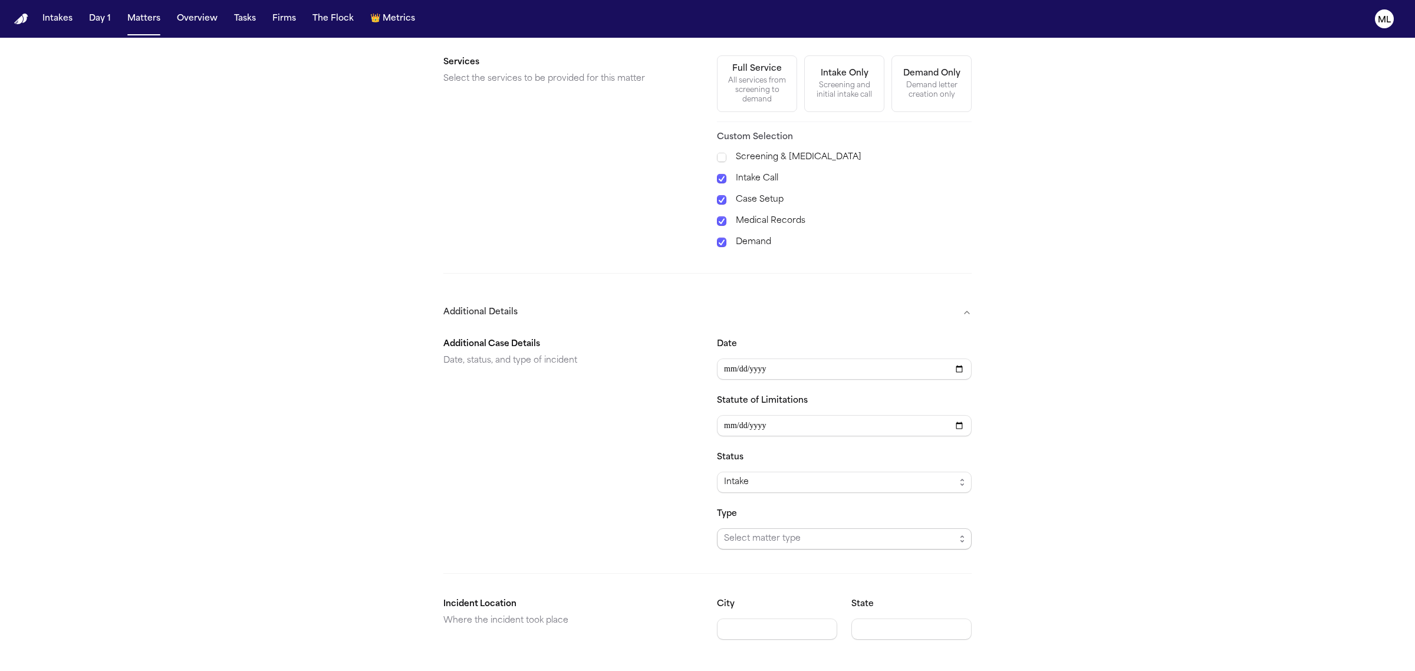
click at [826, 532] on span "Select matter type" at bounding box center [839, 539] width 231 height 14
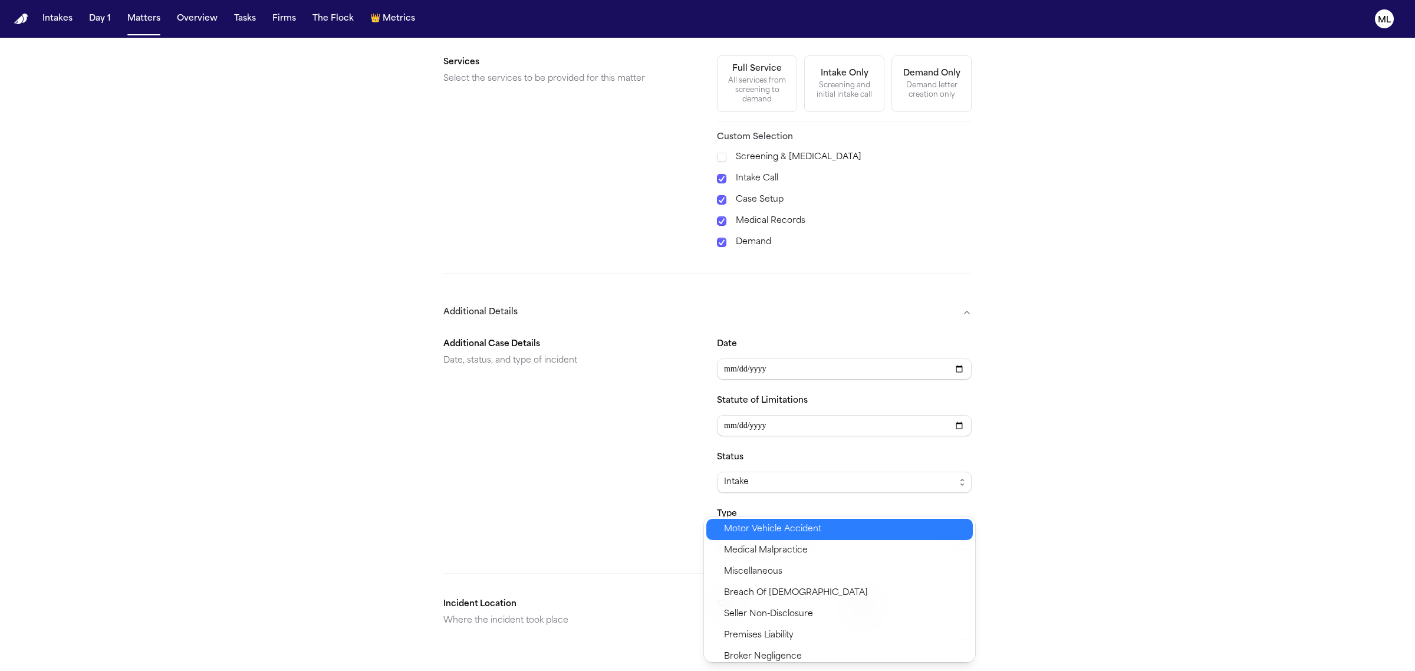
click at [821, 528] on span "Motor Vehicle Accident" at bounding box center [845, 529] width 242 height 14
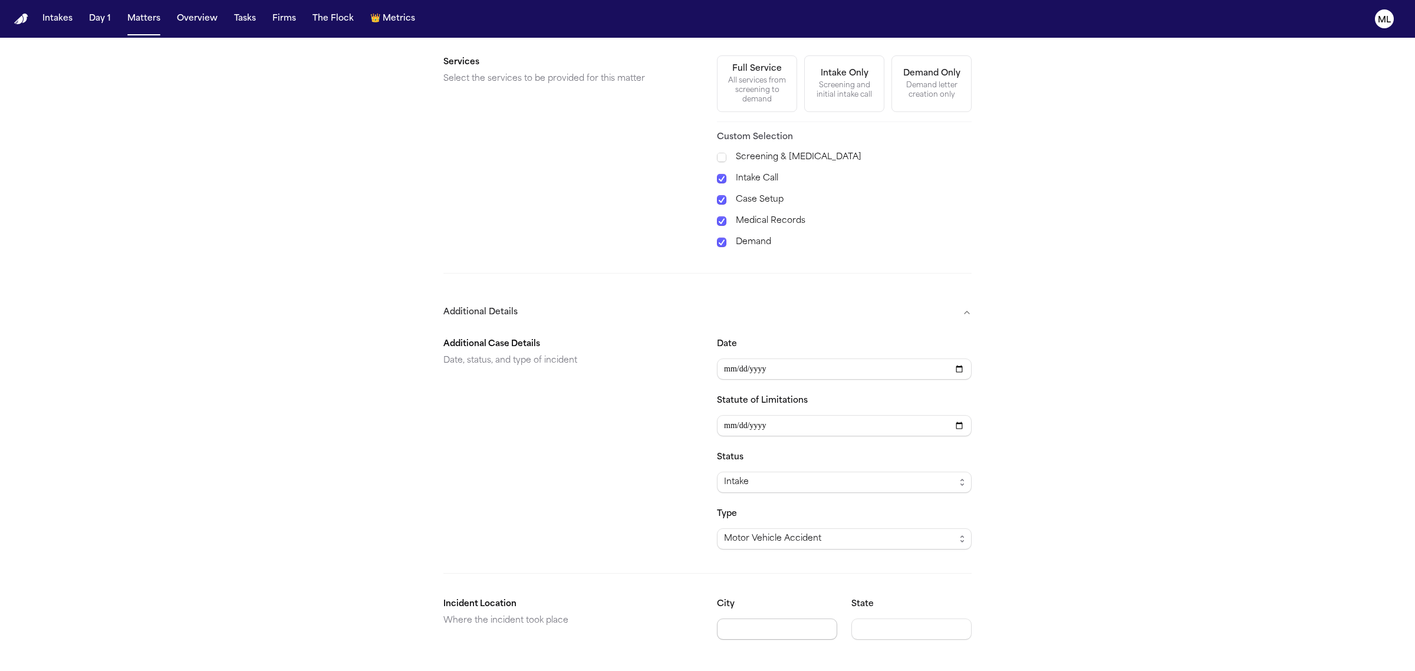
click at [783, 618] on input "City" at bounding box center [777, 628] width 120 height 21
type input "******"
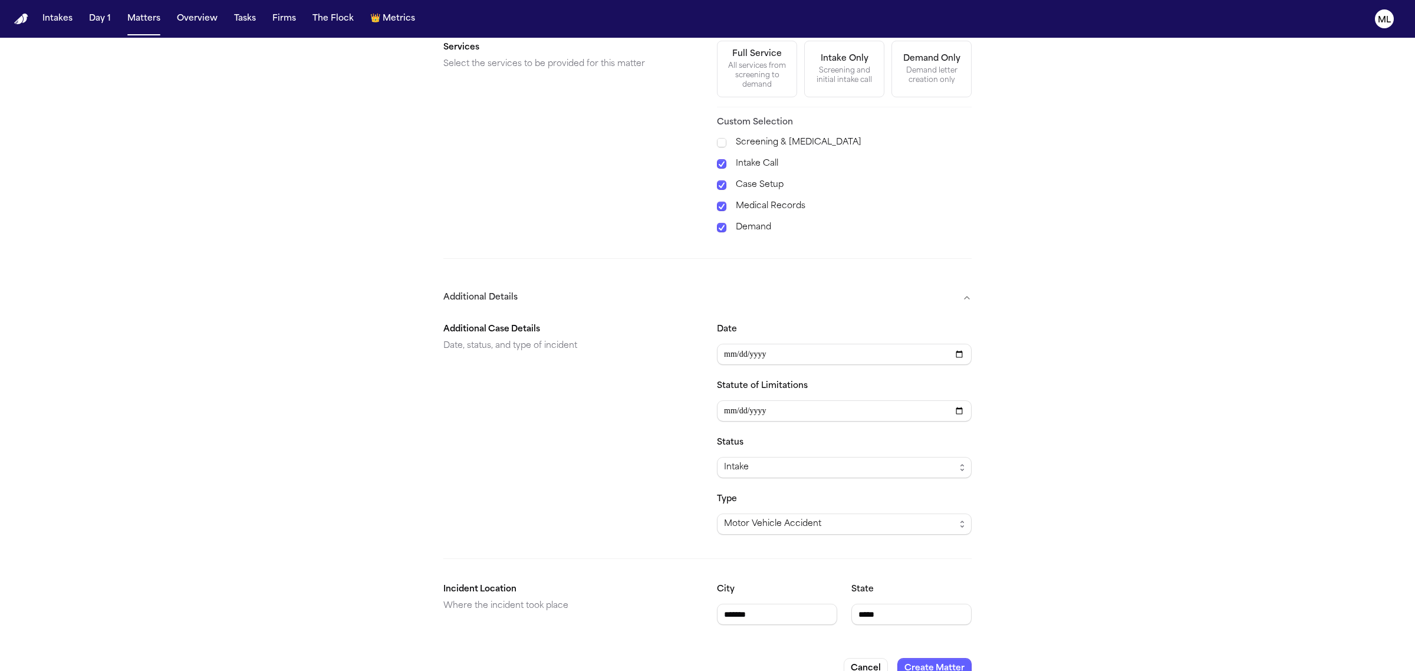
scroll to position [495, 0]
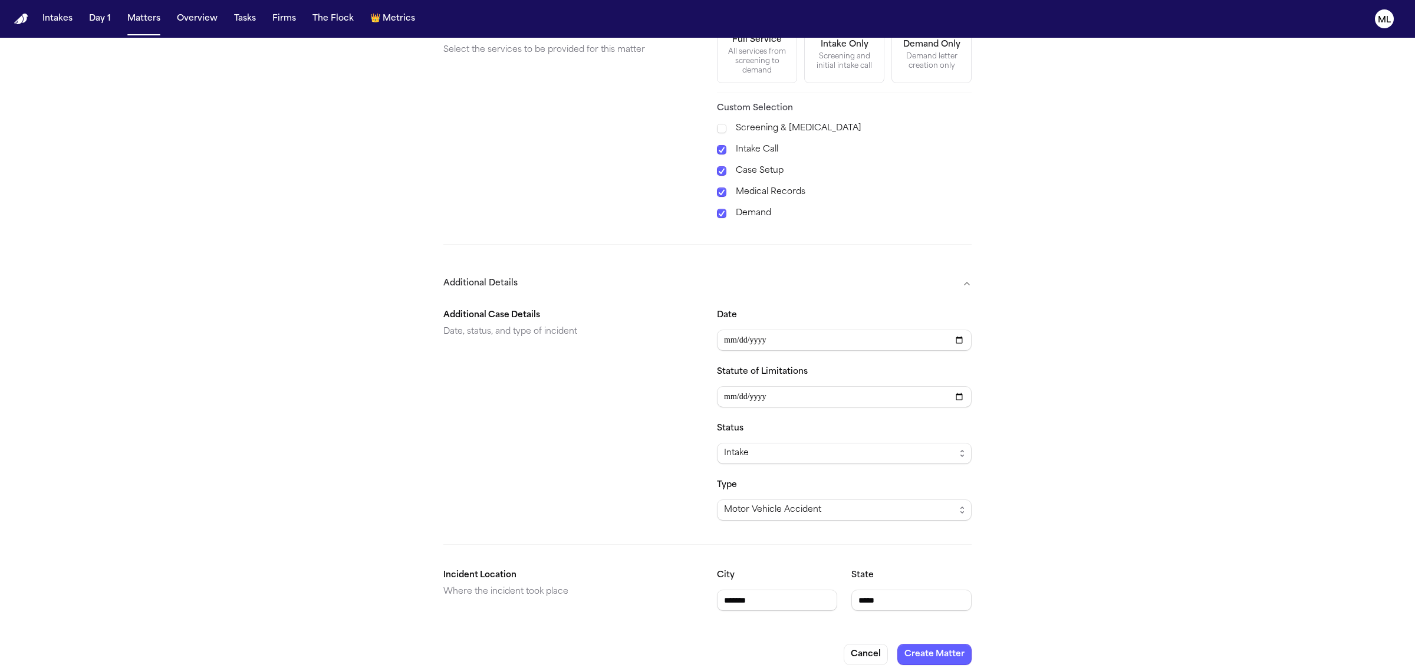
type input "*****"
click at [927, 661] on div "**********" at bounding box center [707, 111] width 1415 height 1136
click at [927, 655] on button "Create Matter" at bounding box center [934, 654] width 74 height 21
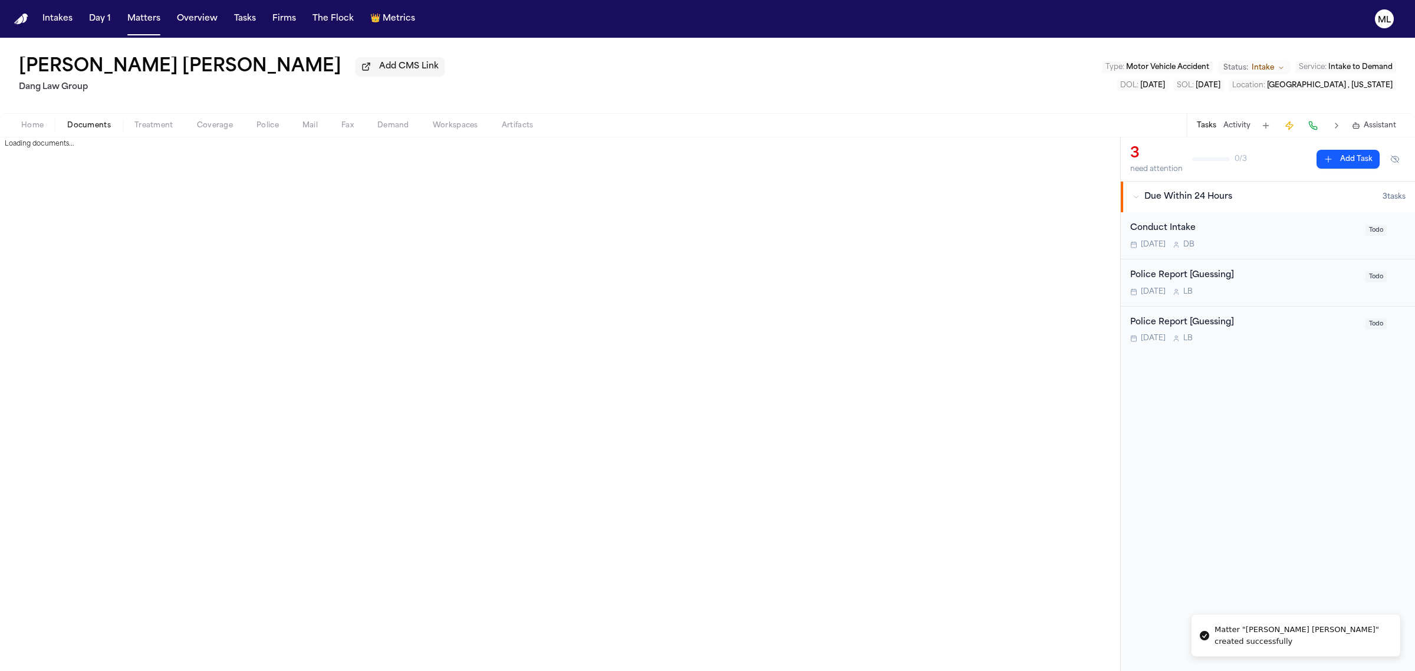
click at [104, 124] on span "Documents" at bounding box center [89, 125] width 44 height 9
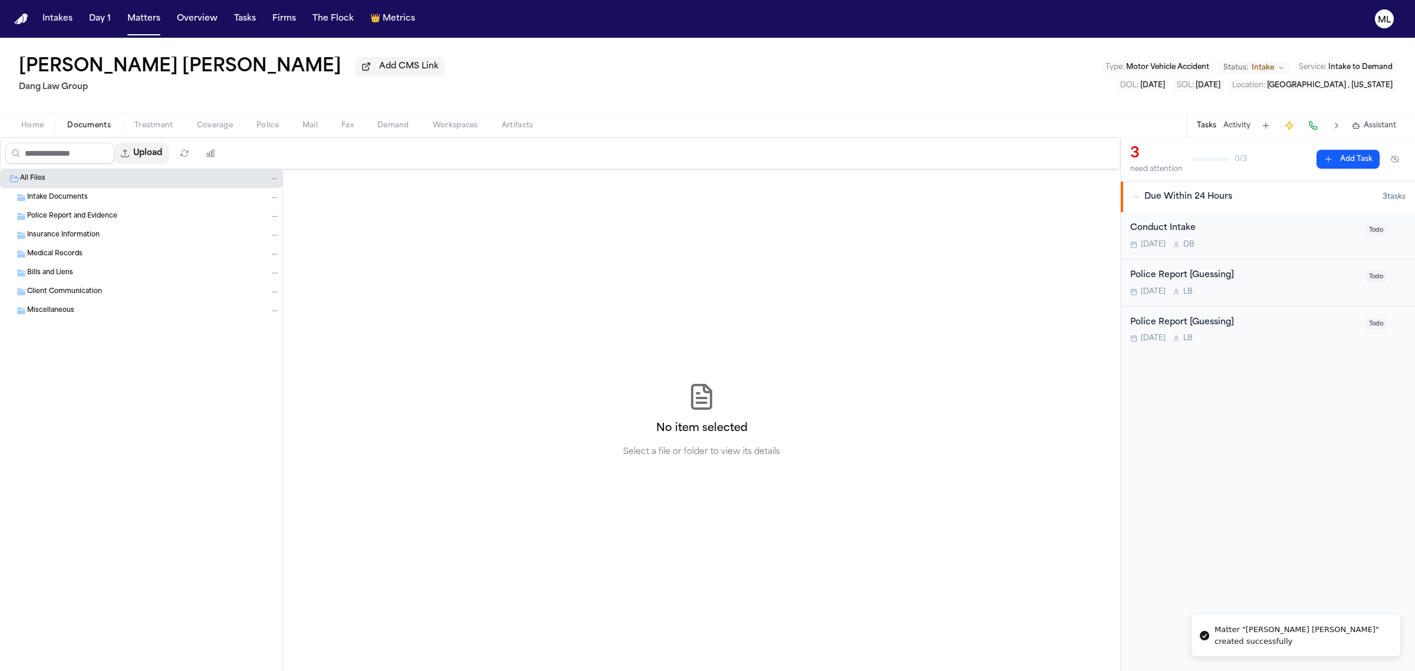
click at [157, 151] on button "Upload" at bounding box center [141, 153] width 55 height 21
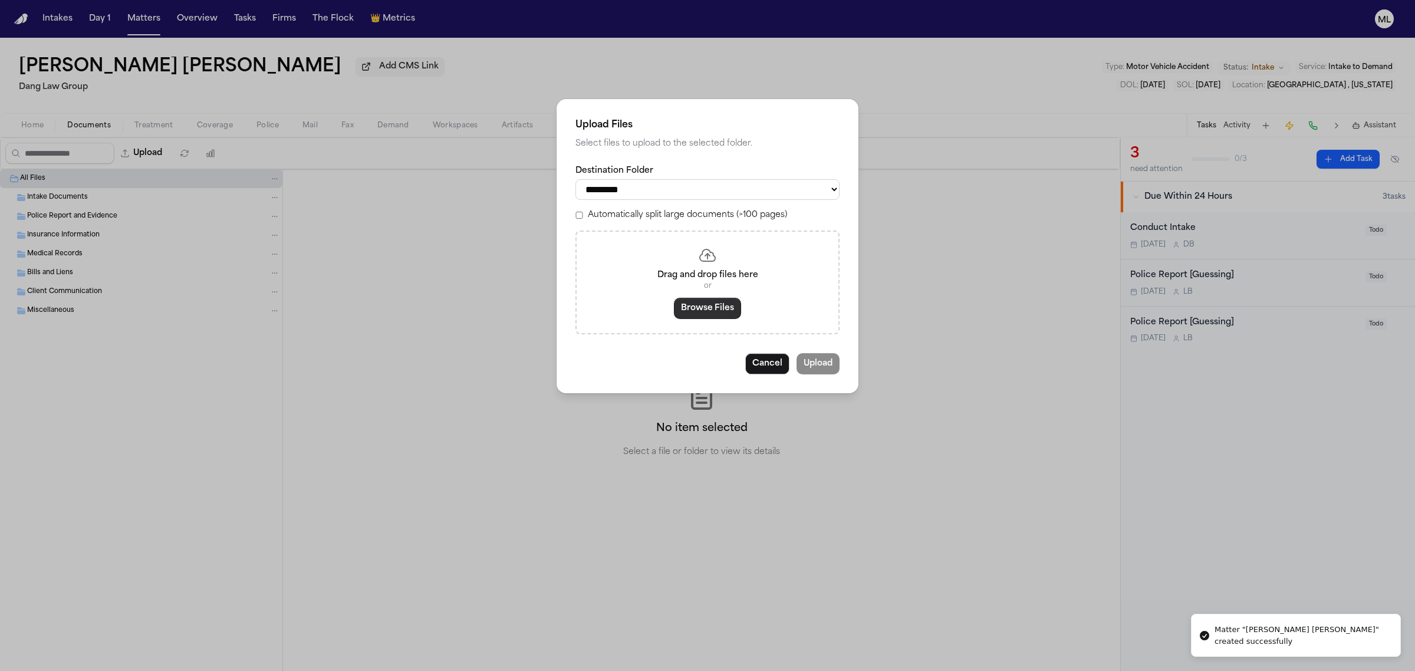
click at [696, 312] on button "Browse Files" at bounding box center [707, 308] width 67 height 21
click at [714, 307] on button "Browse Files" at bounding box center [707, 308] width 67 height 21
click at [713, 314] on button "Browse Files" at bounding box center [707, 308] width 67 height 21
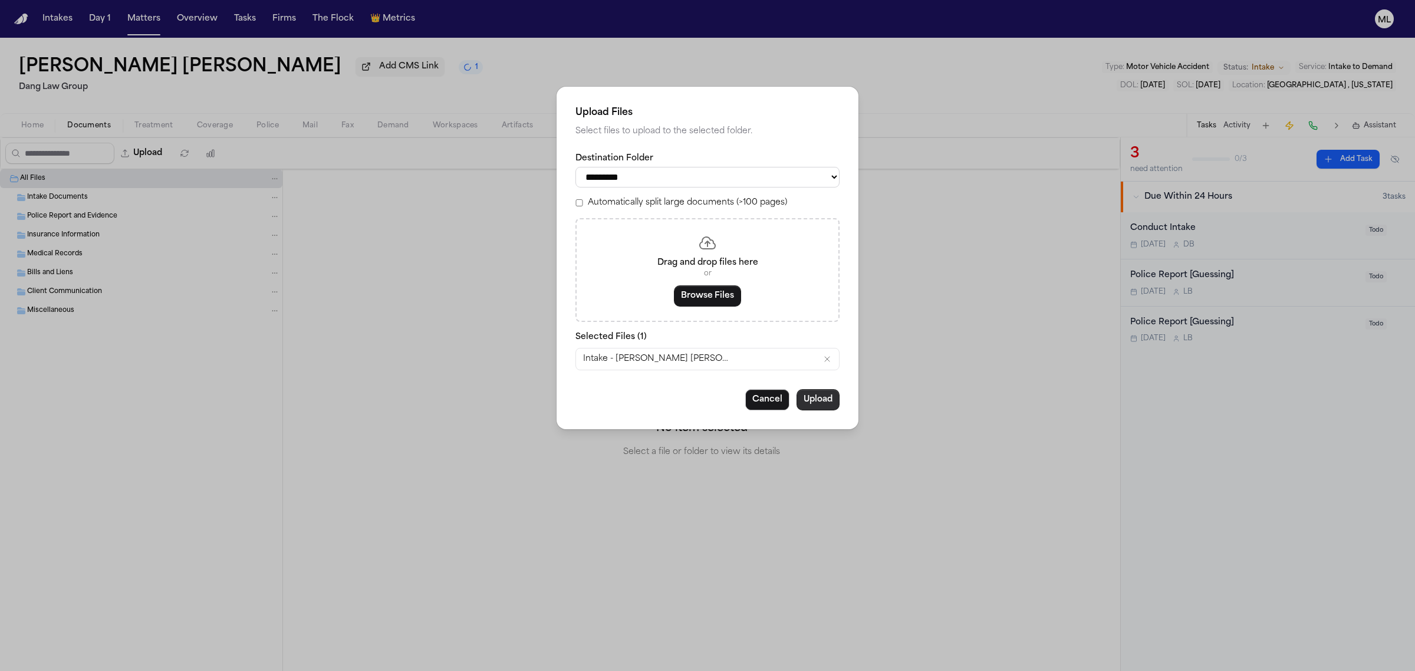
click at [820, 399] on button "Upload" at bounding box center [817, 399] width 43 height 21
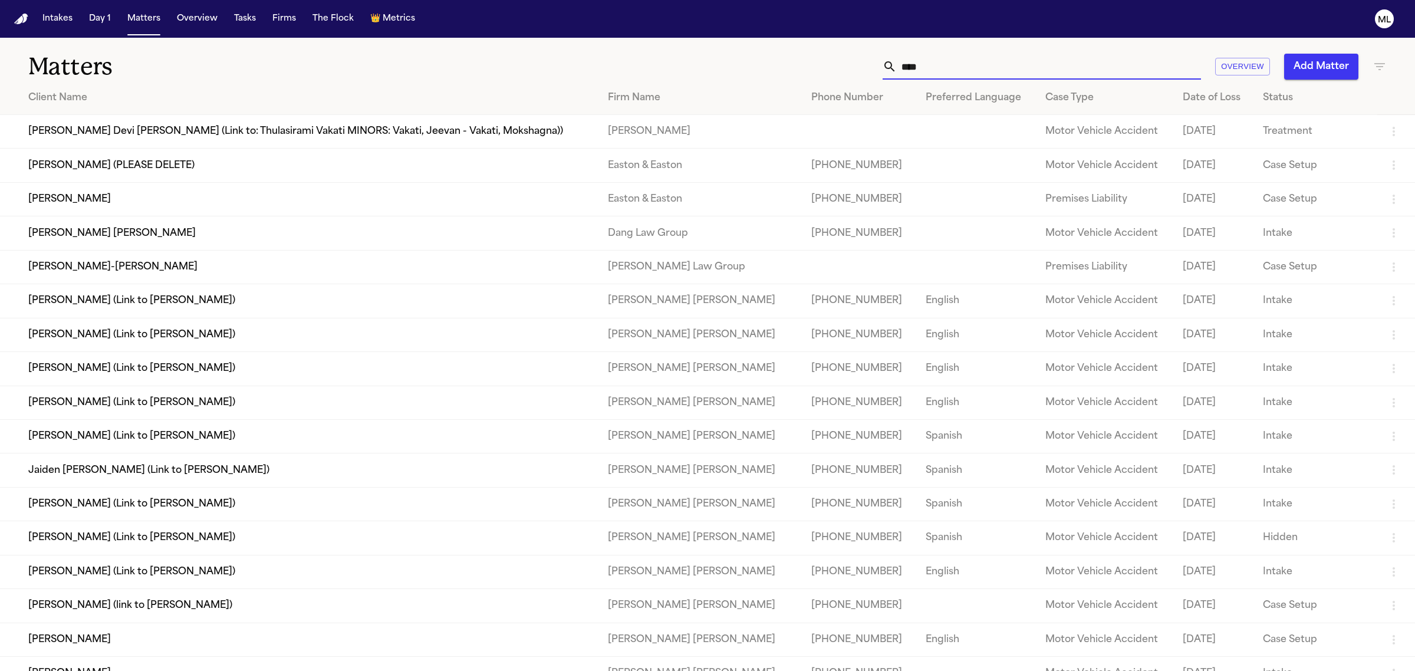
drag, startPoint x: 1019, startPoint y: 71, endPoint x: 875, endPoint y: 60, distance: 143.7
click at [875, 60] on div "**** Overview Add Matter" at bounding box center [911, 67] width 951 height 26
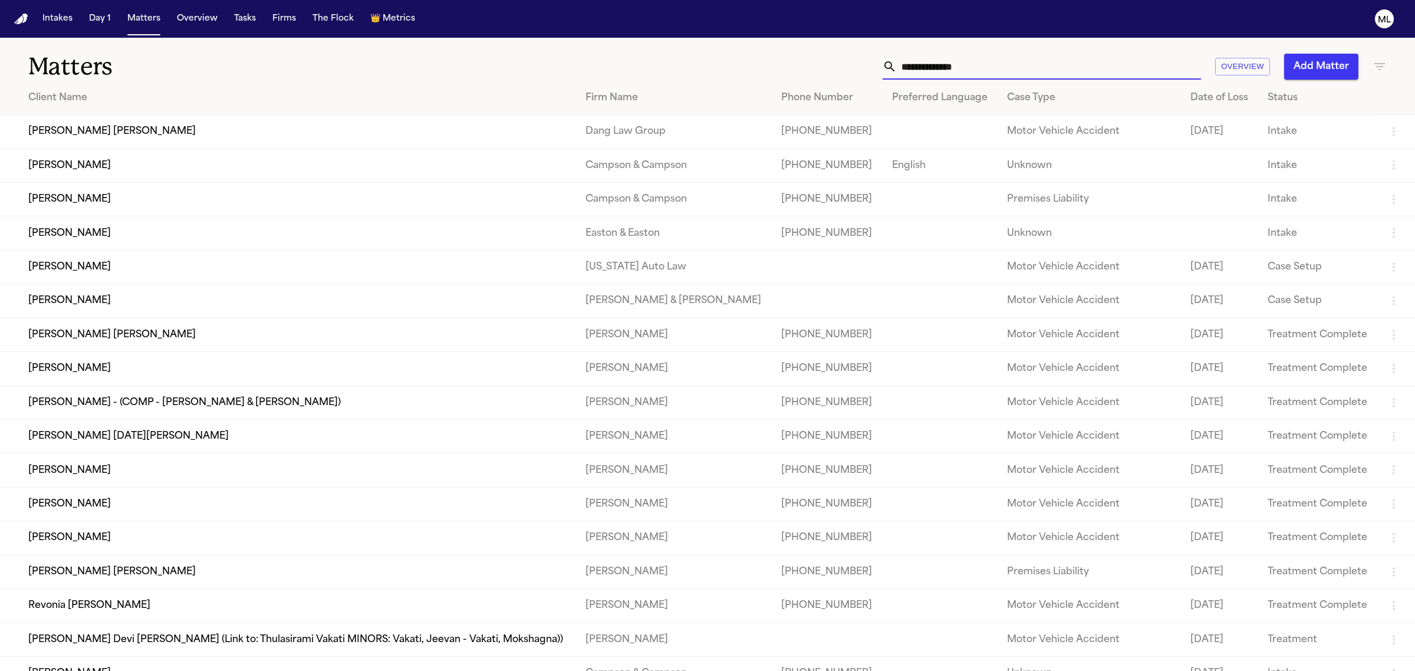
click at [1384, 65] on icon "button" at bounding box center [1379, 67] width 14 height 14
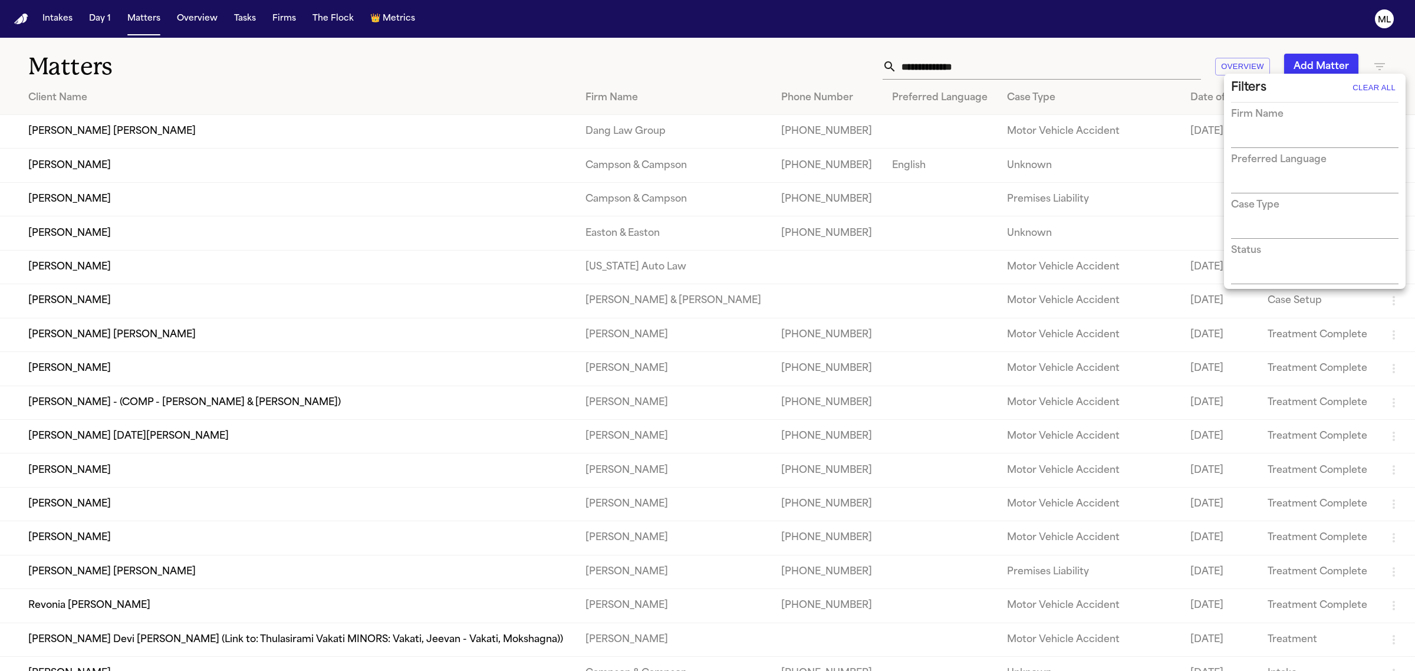
click at [1267, 139] on input "text" at bounding box center [1306, 139] width 150 height 17
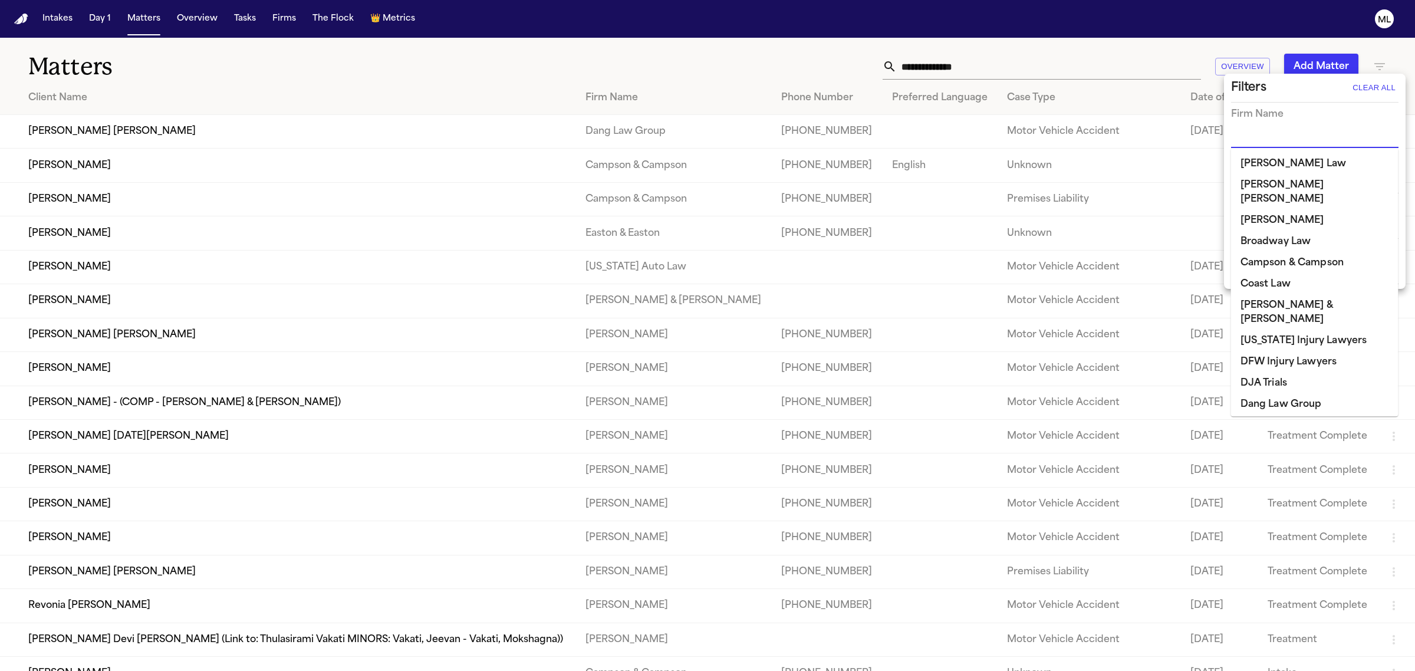
scroll to position [147, 0]
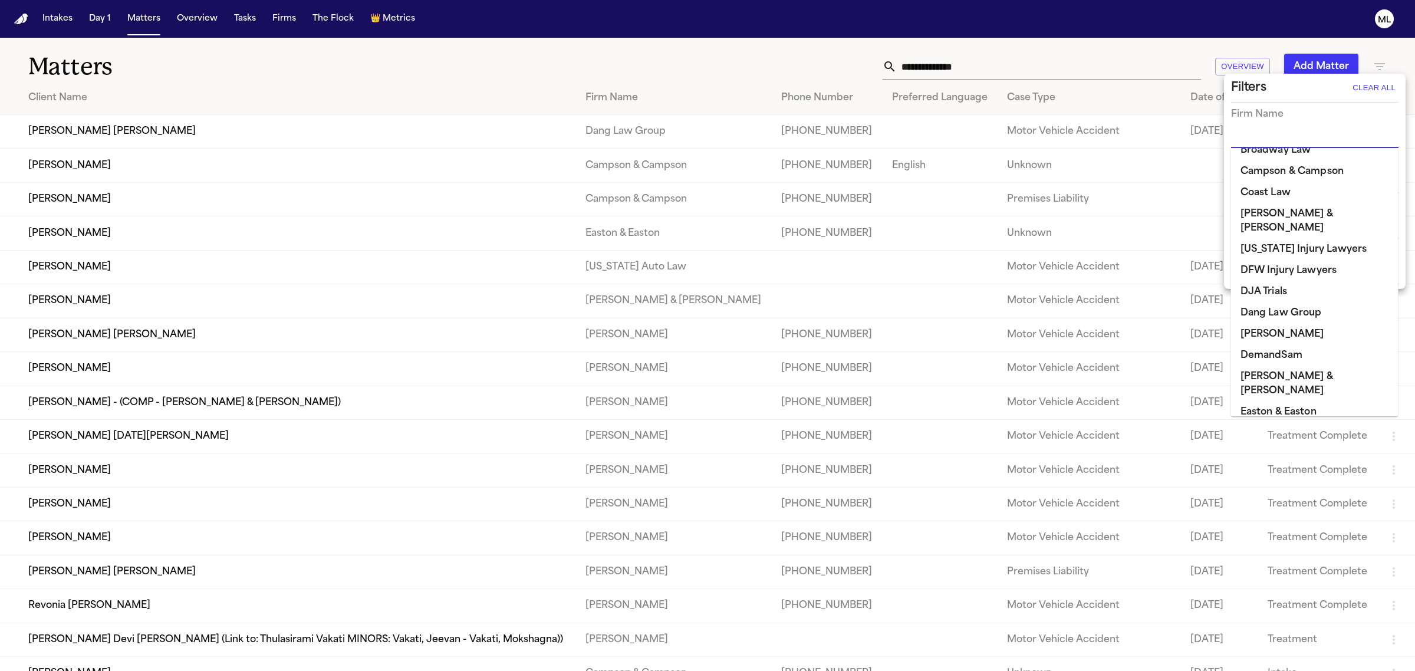
click at [1269, 345] on li "DemandSam" at bounding box center [1314, 355] width 167 height 21
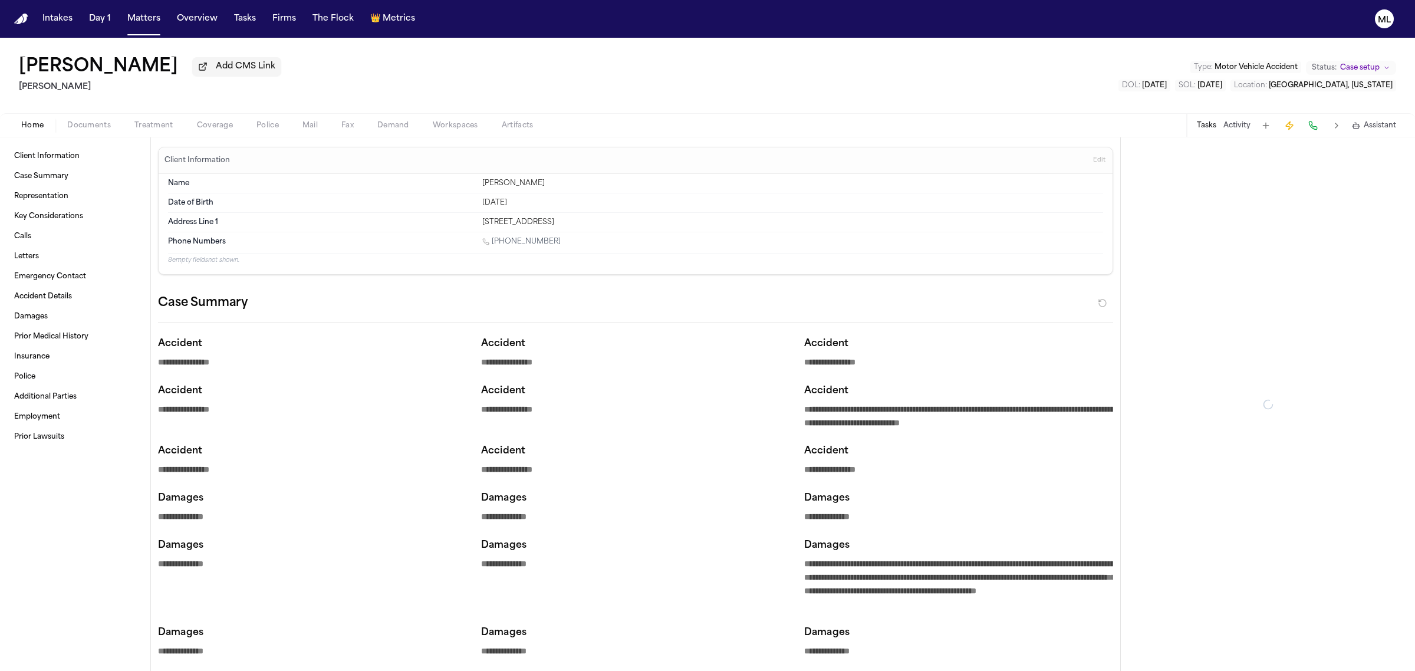
type textarea "*"
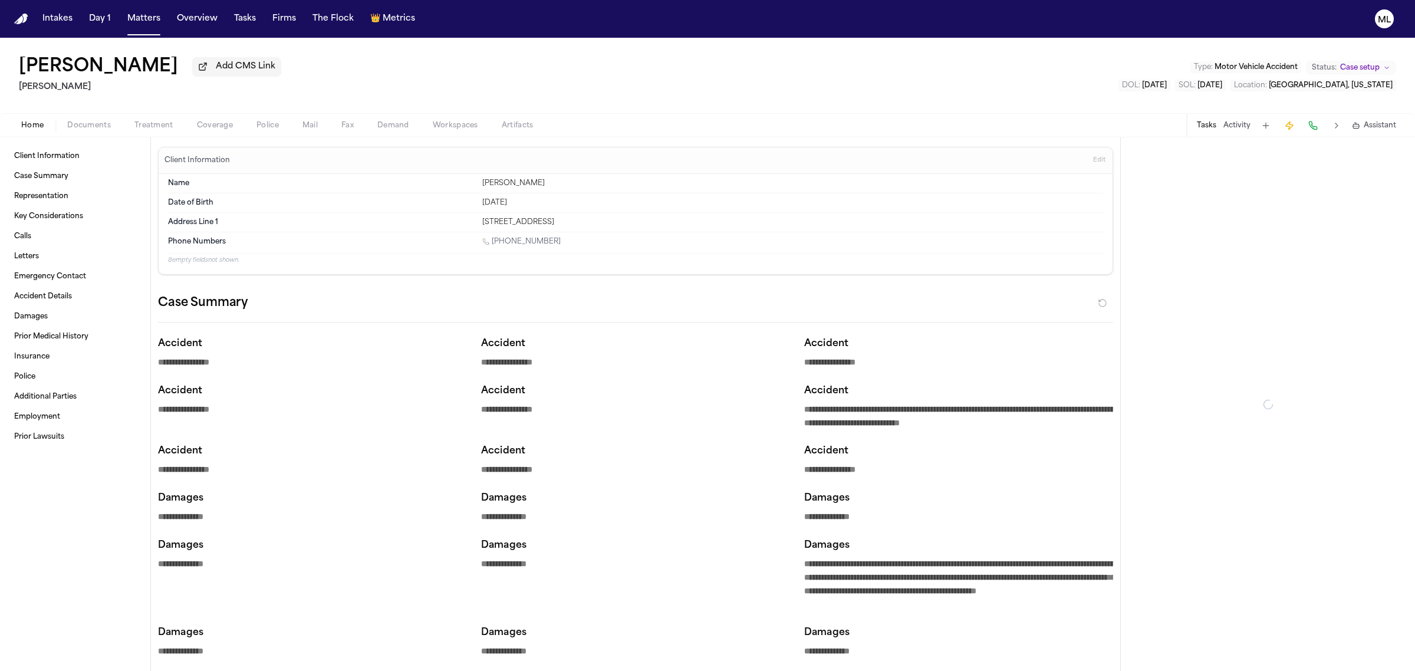
type textarea "*"
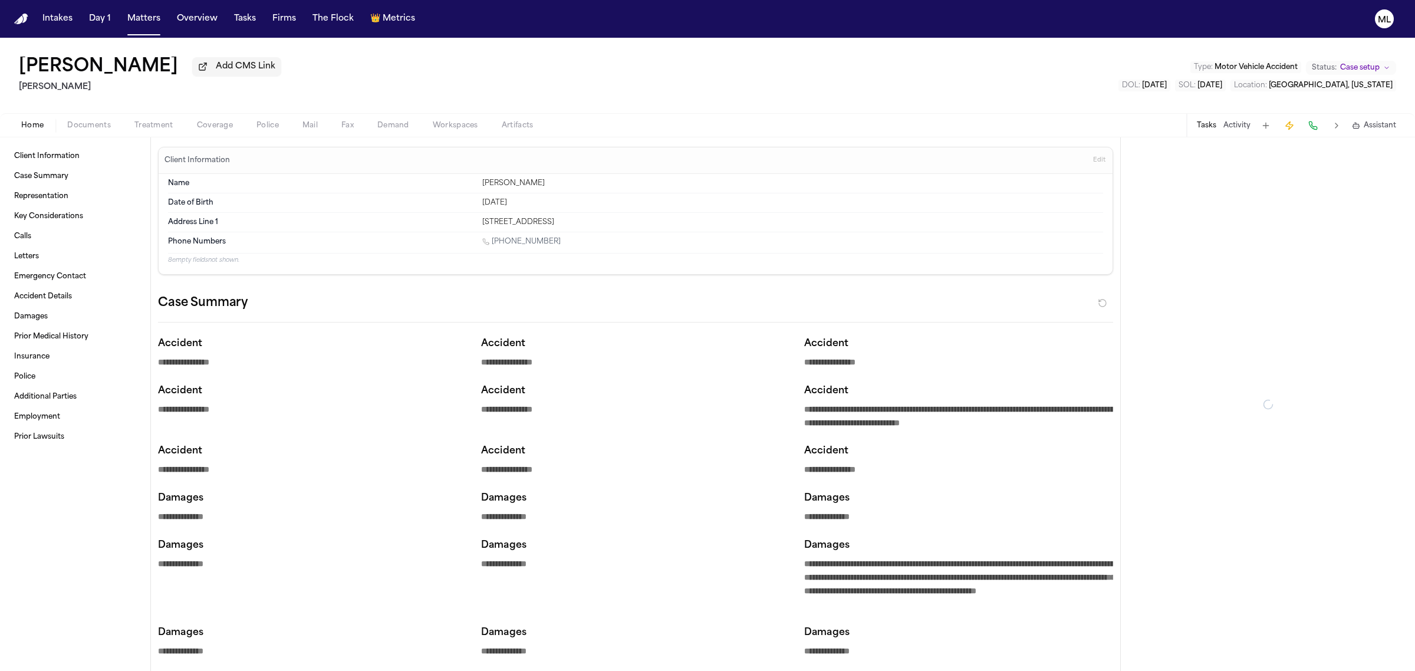
type textarea "*"
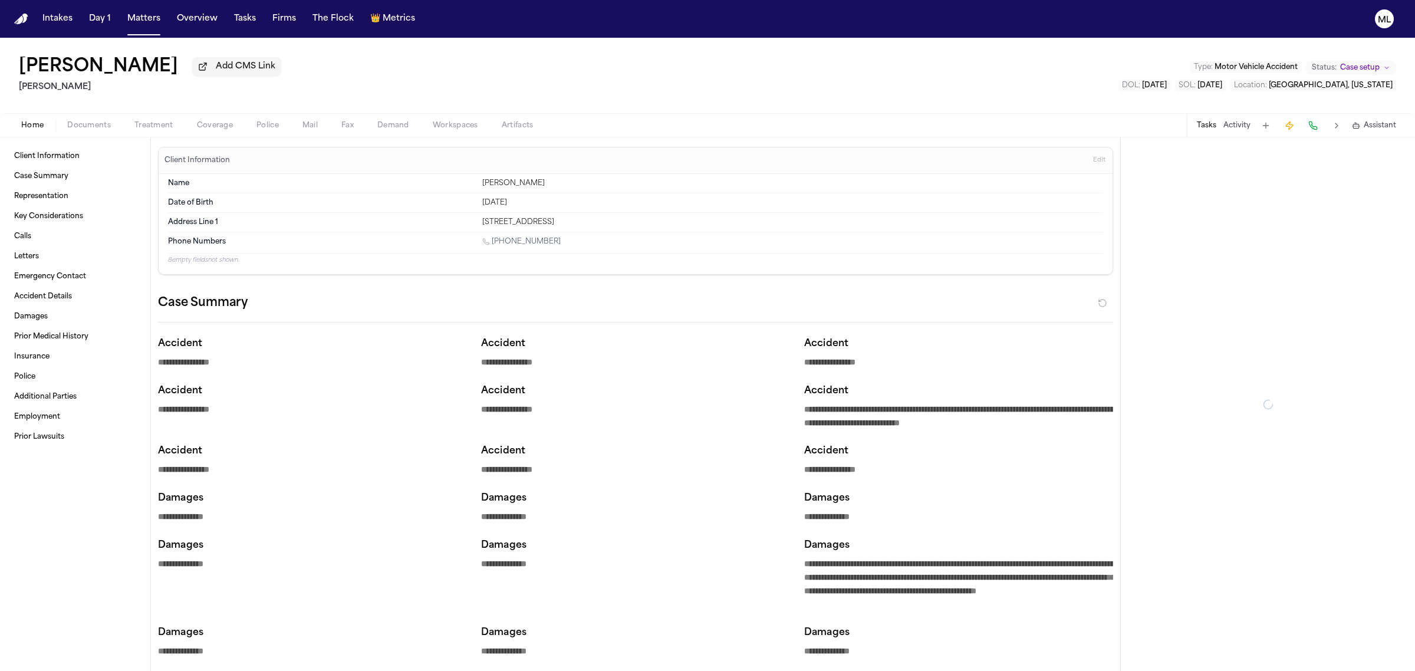
type textarea "*"
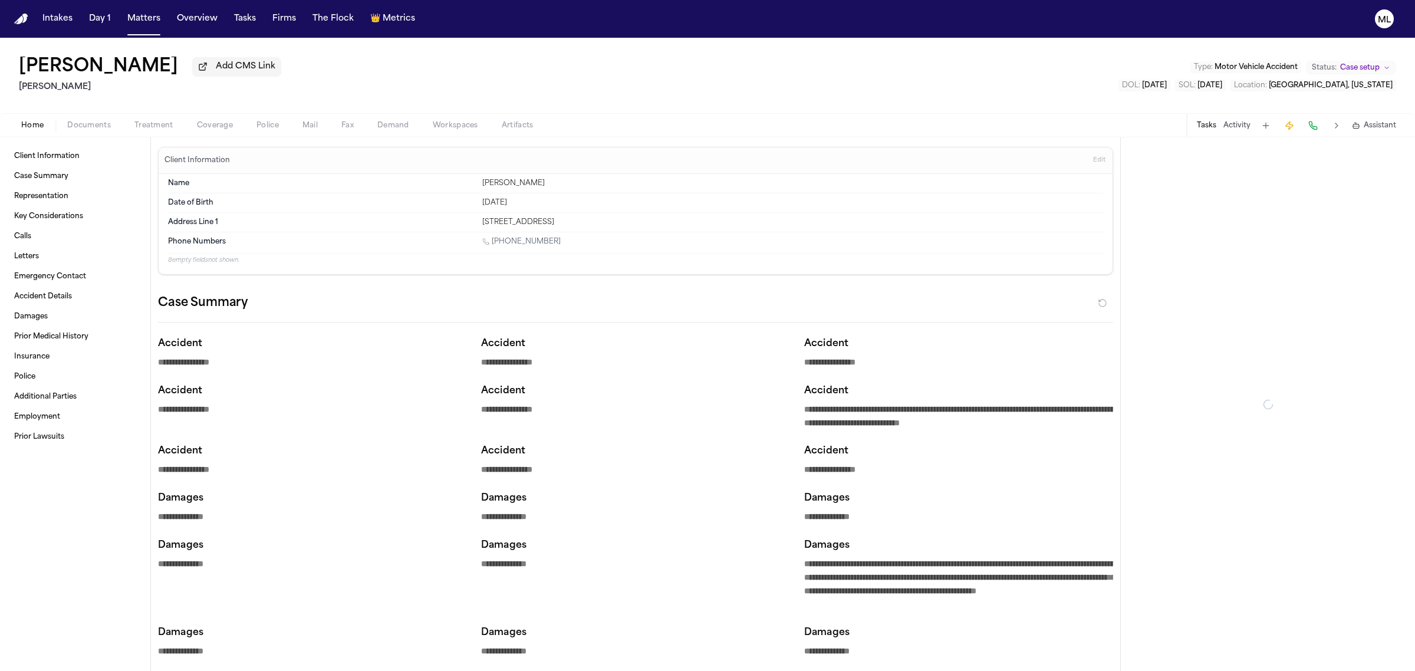
type textarea "*"
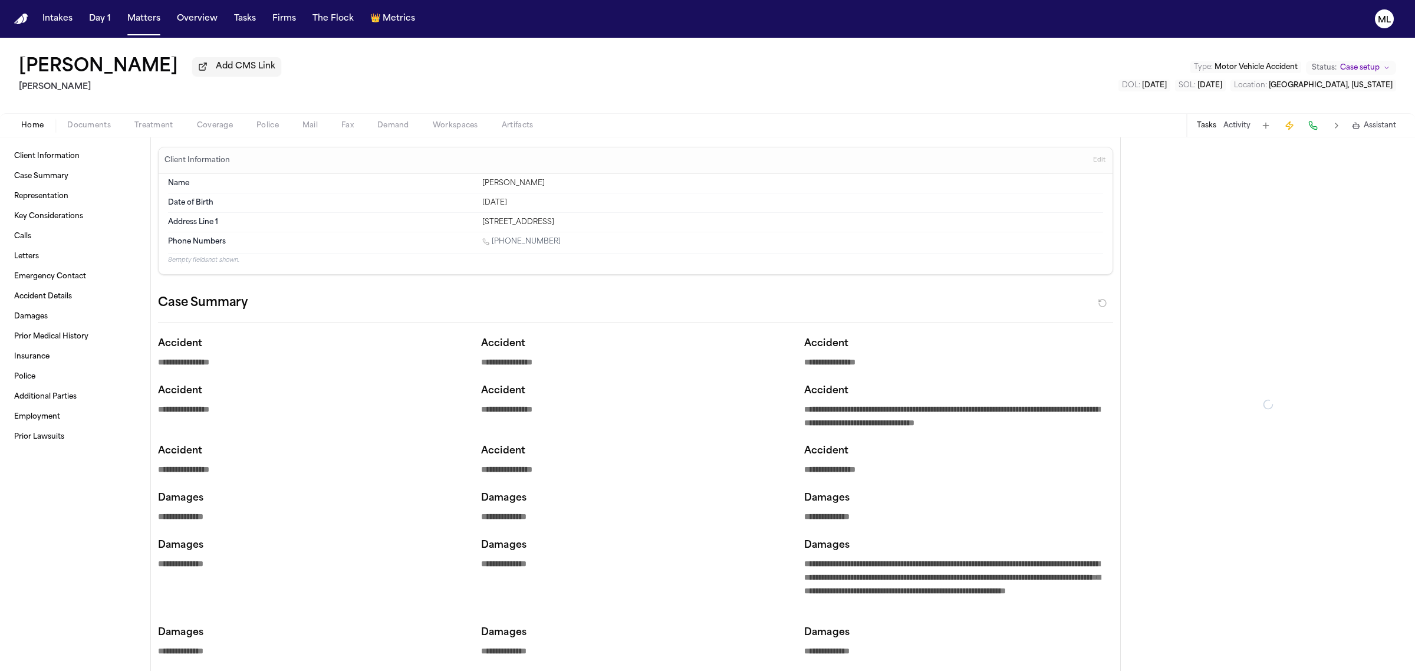
type textarea "*"
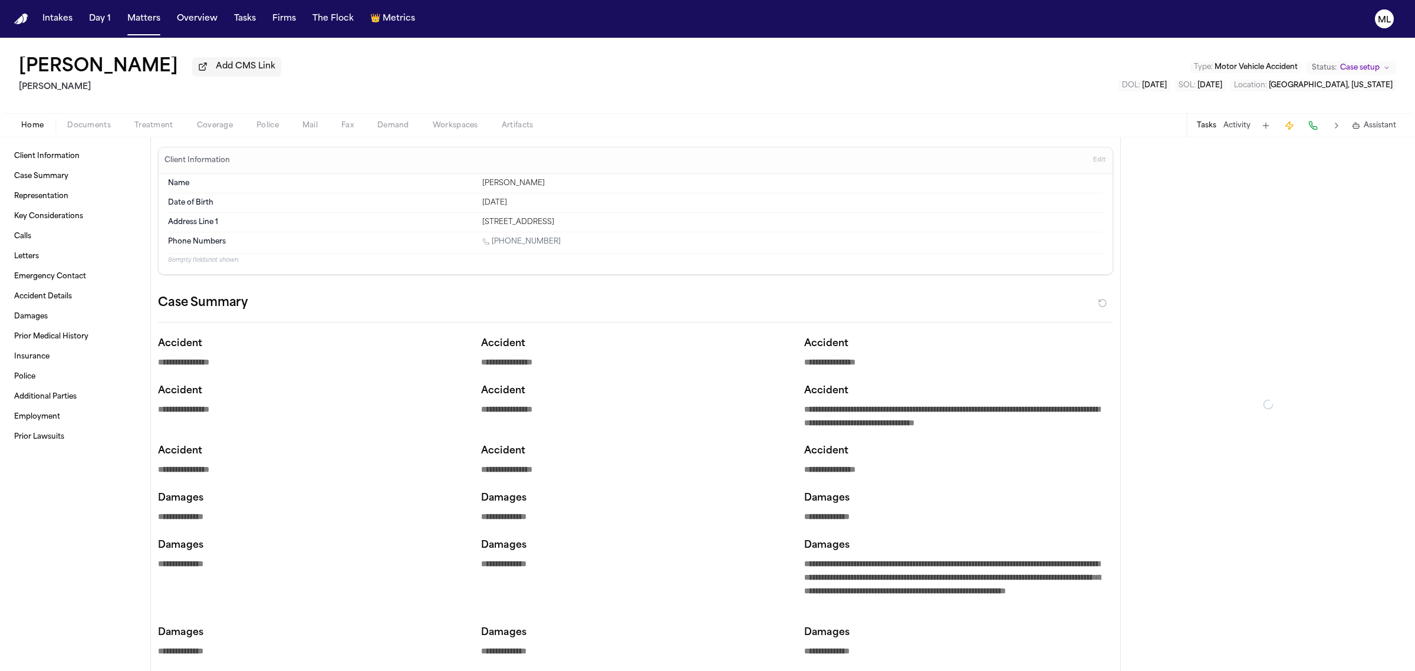
type textarea "*"
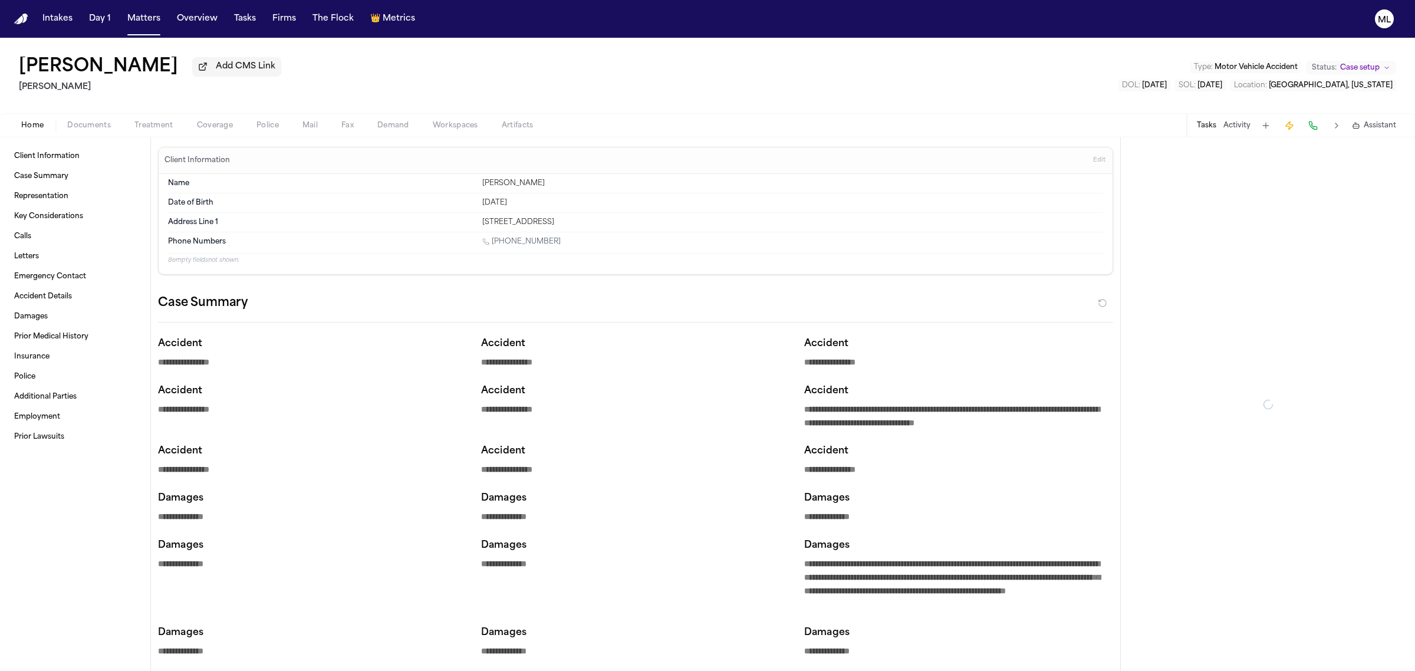
type textarea "*"
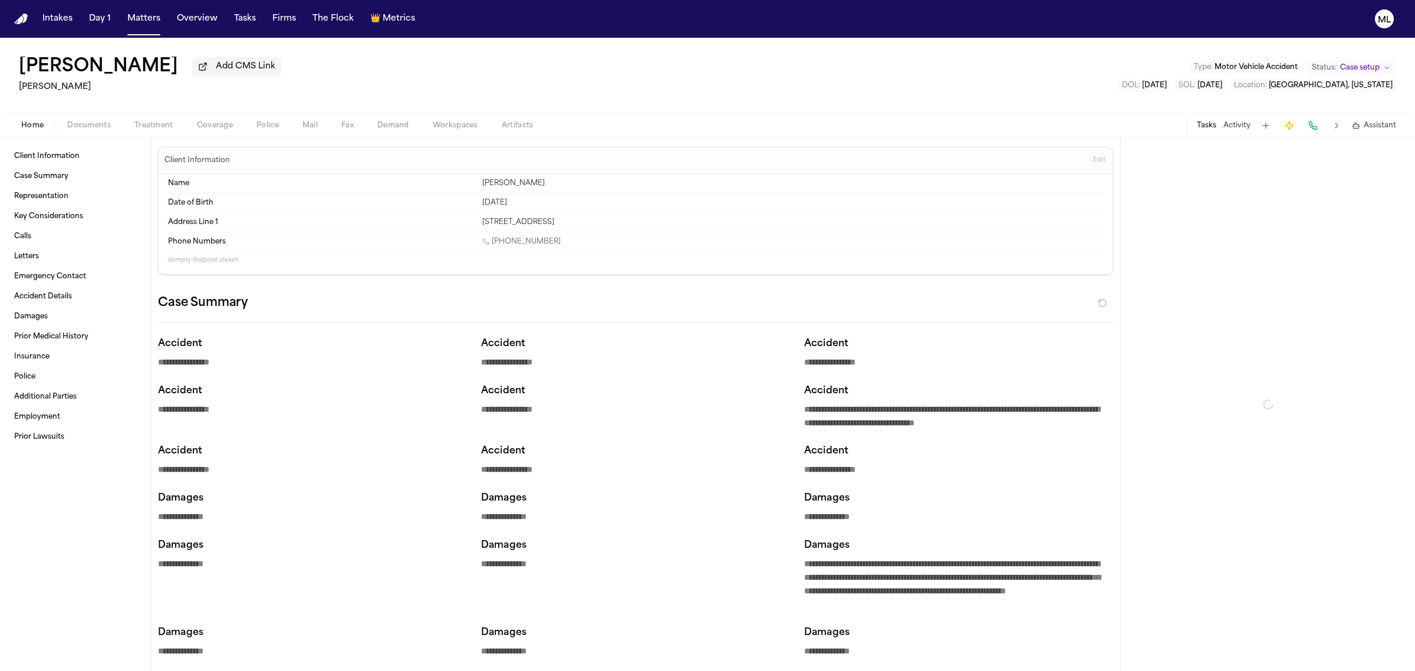
type textarea "*"
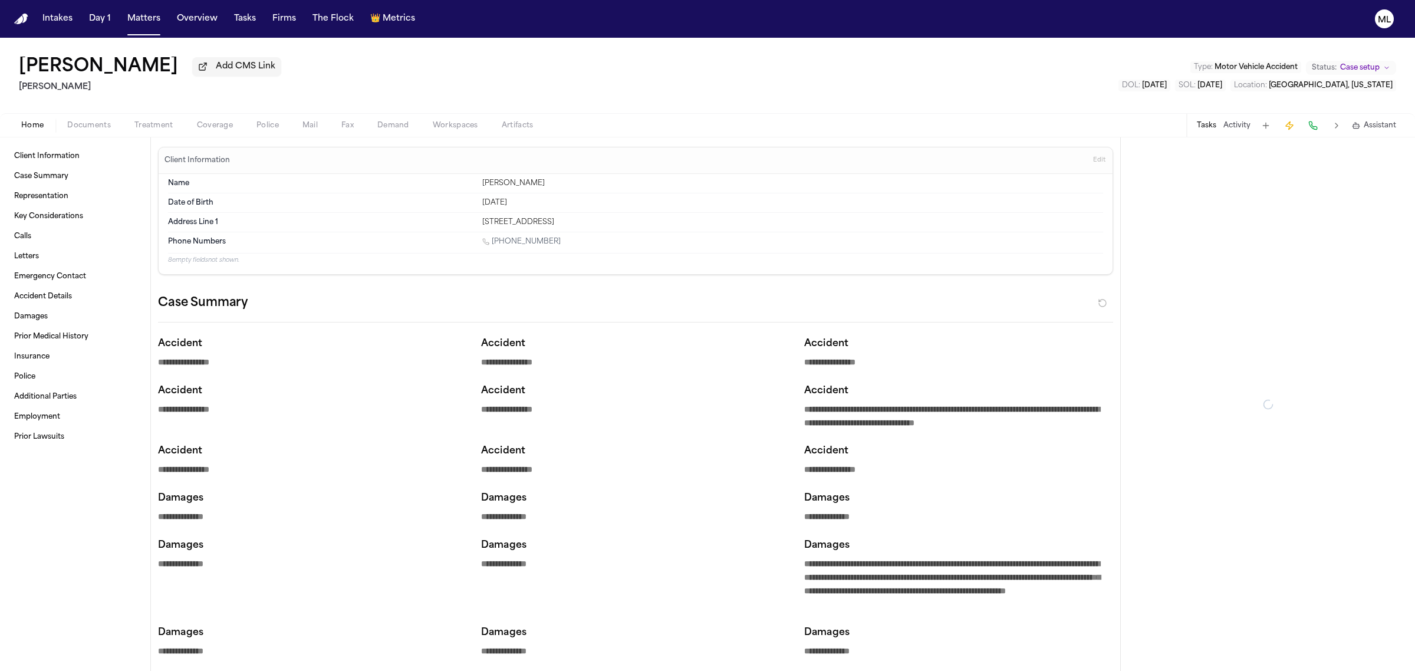
type textarea "*"
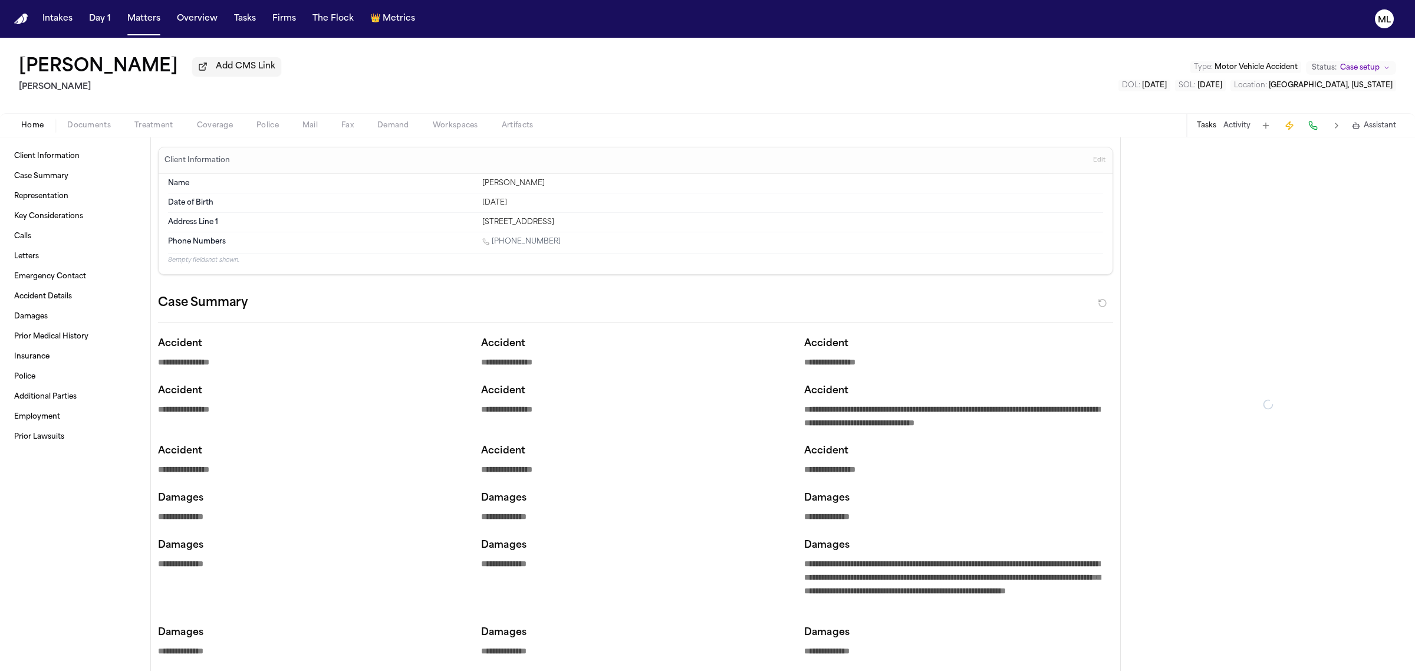
type textarea "*"
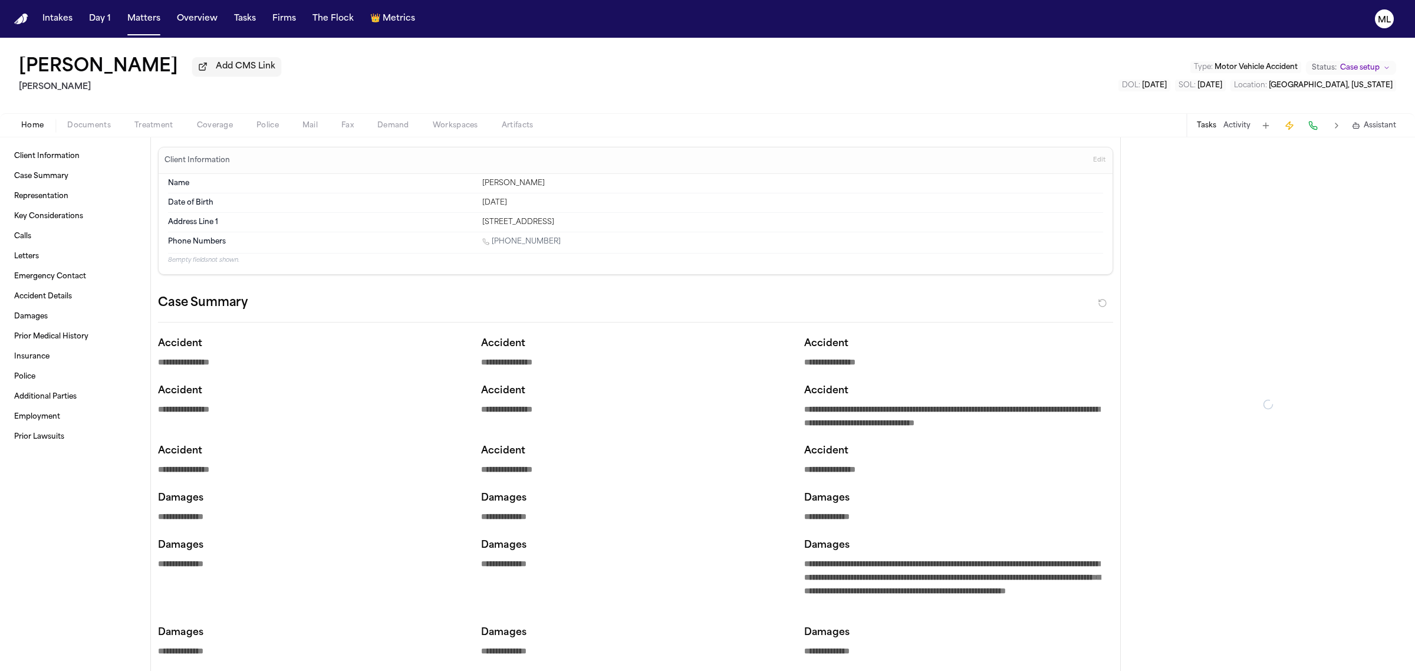
type textarea "*"
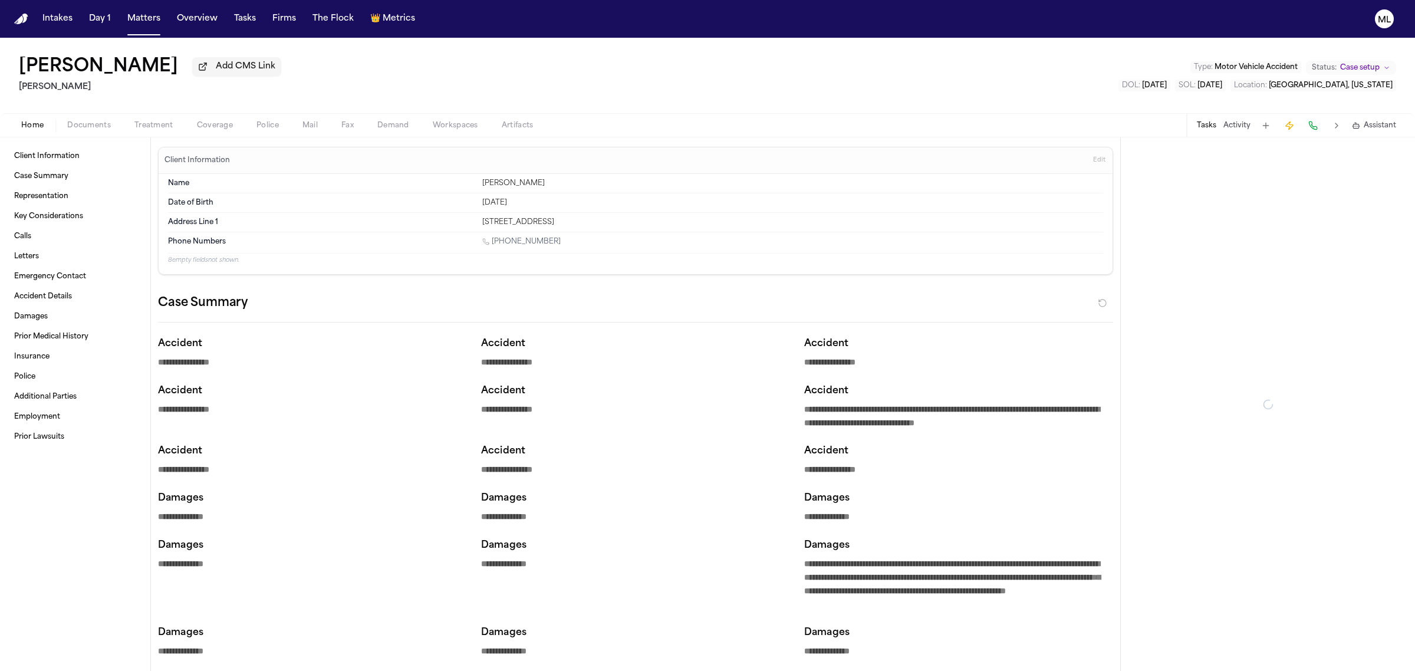
type textarea "*"
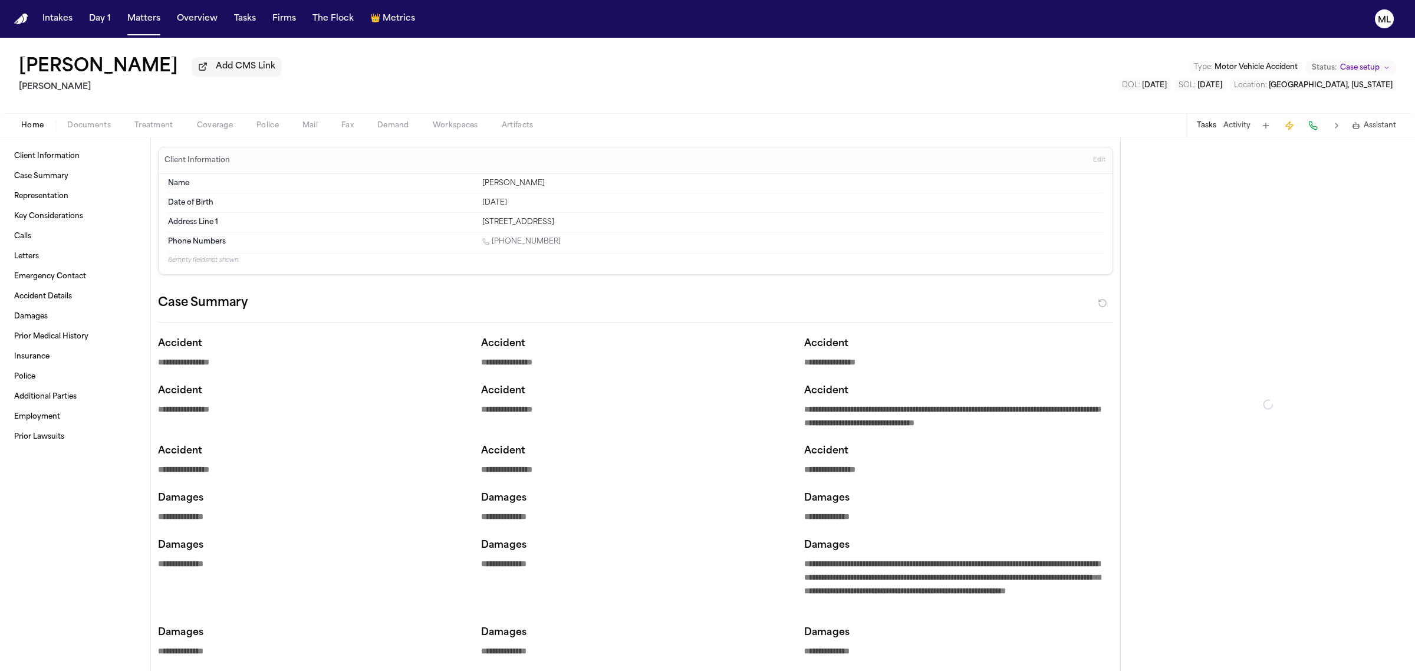
type textarea "*"
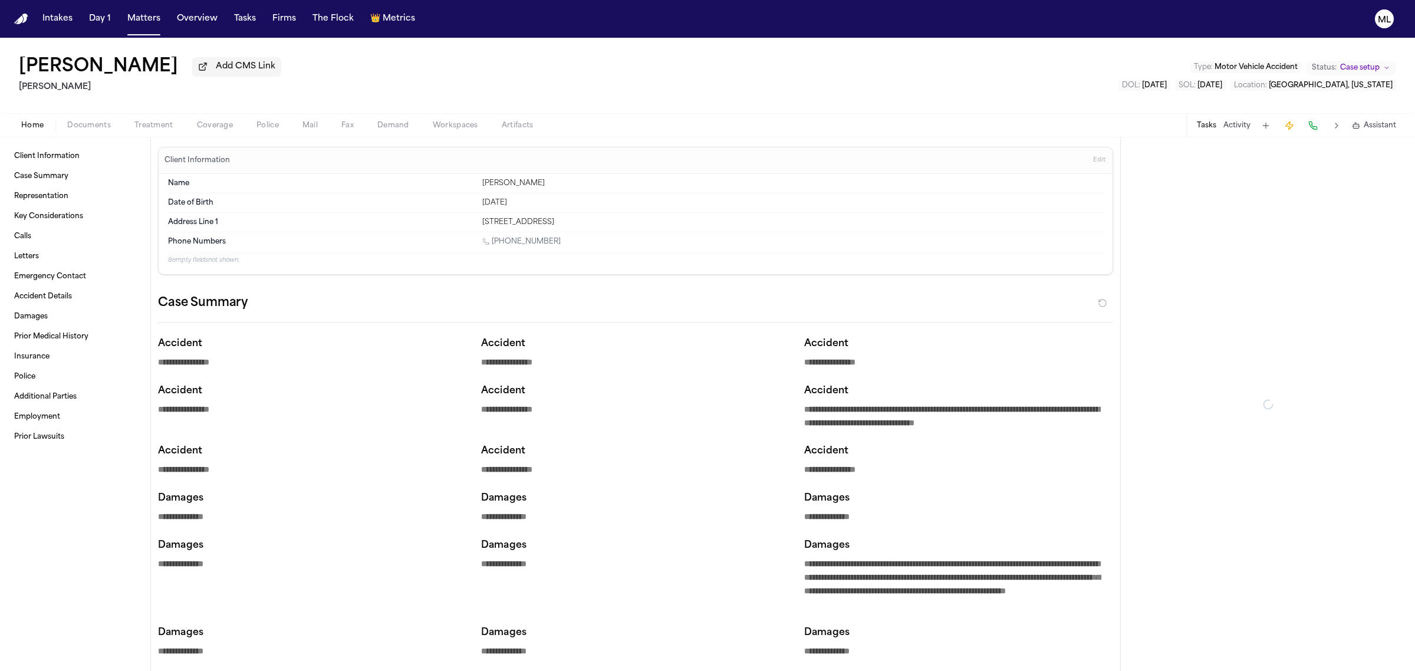
type textarea "*"
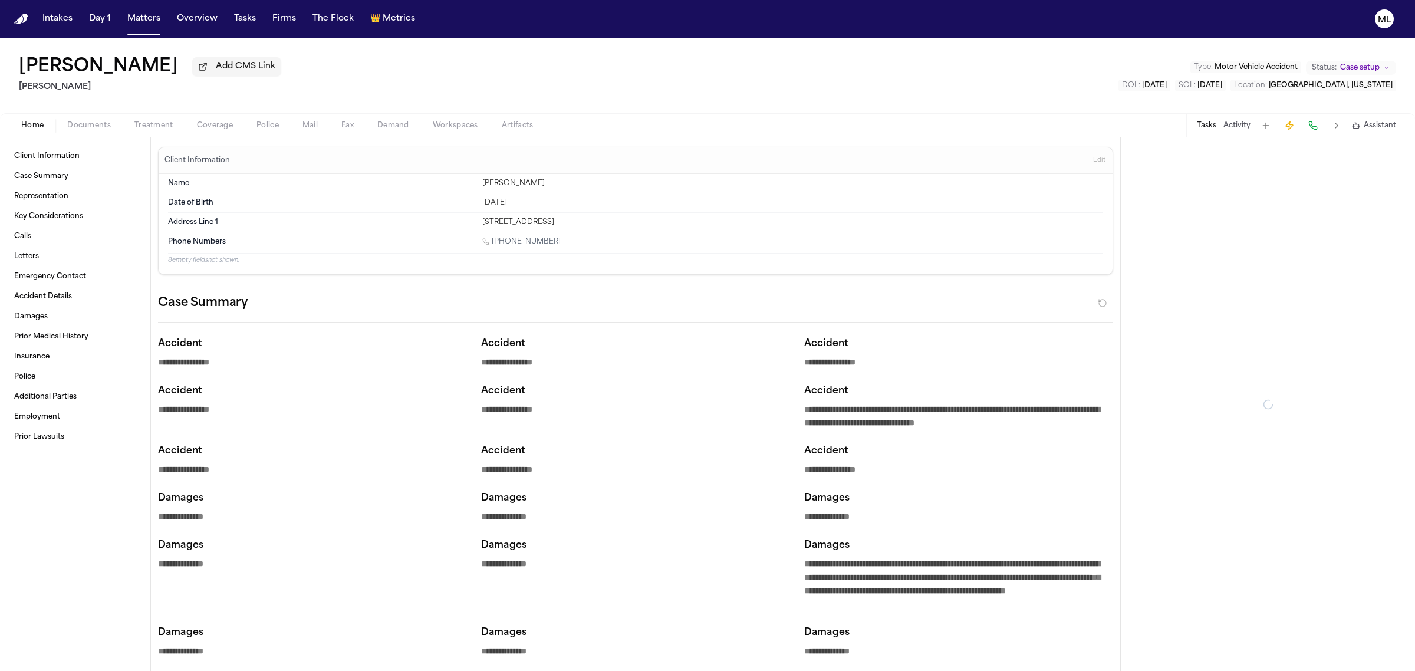
type textarea "*"
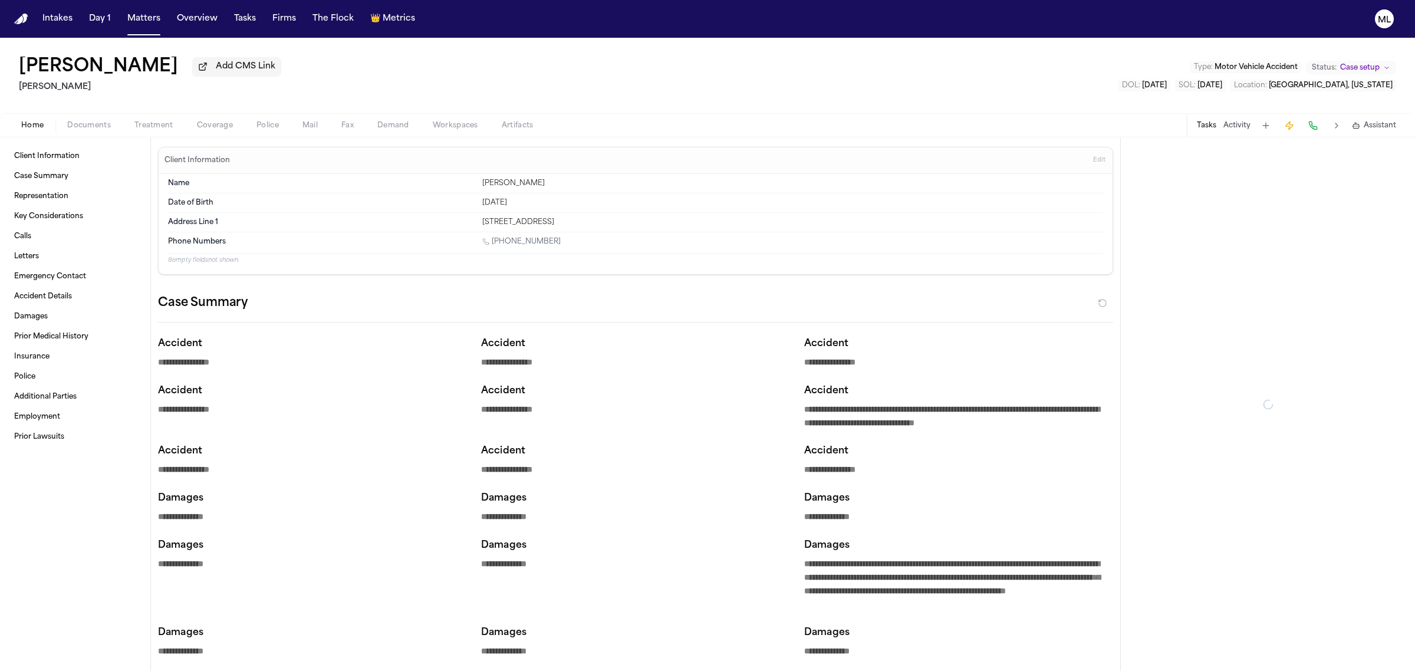
type textarea "*"
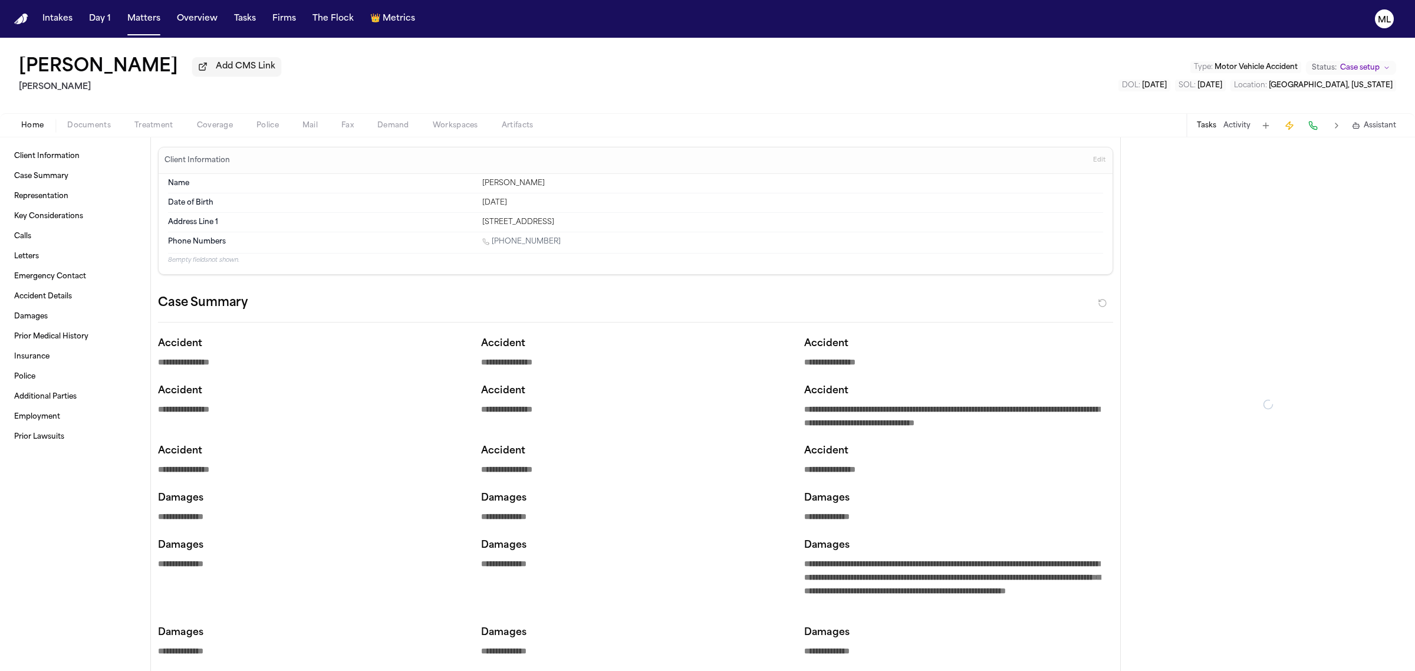
type textarea "*"
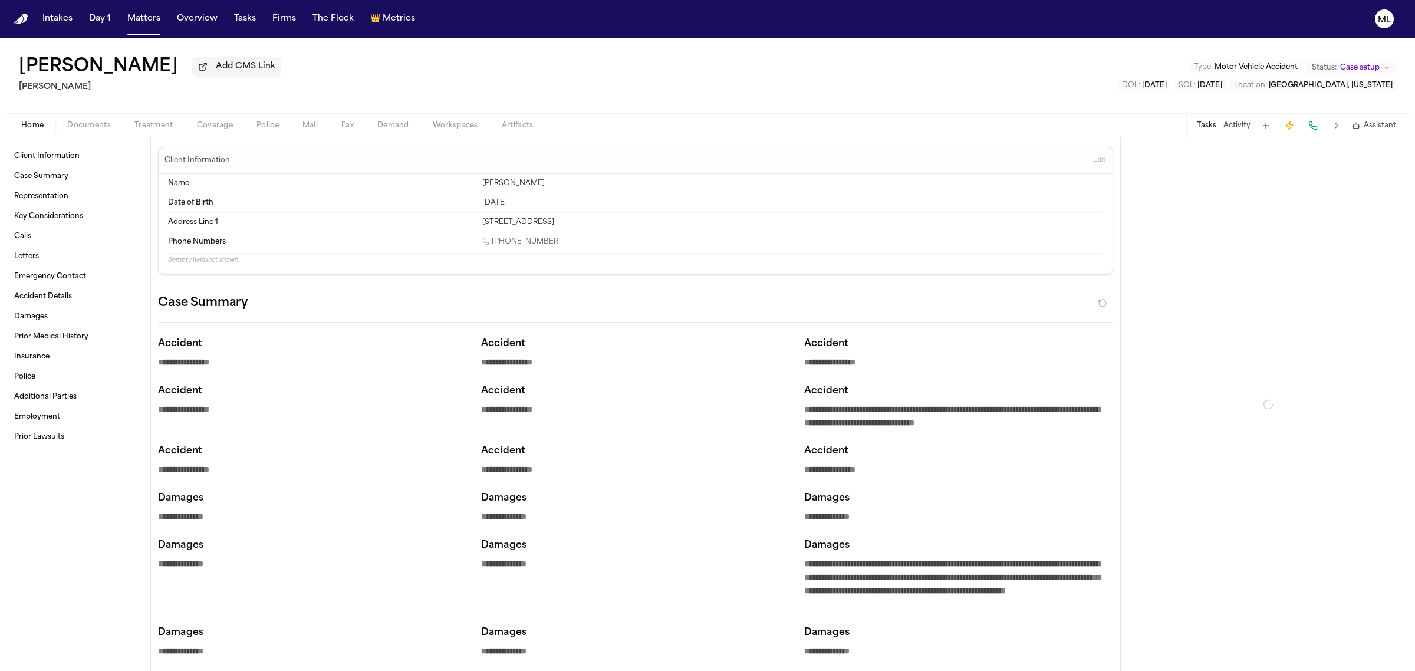
type textarea "*"
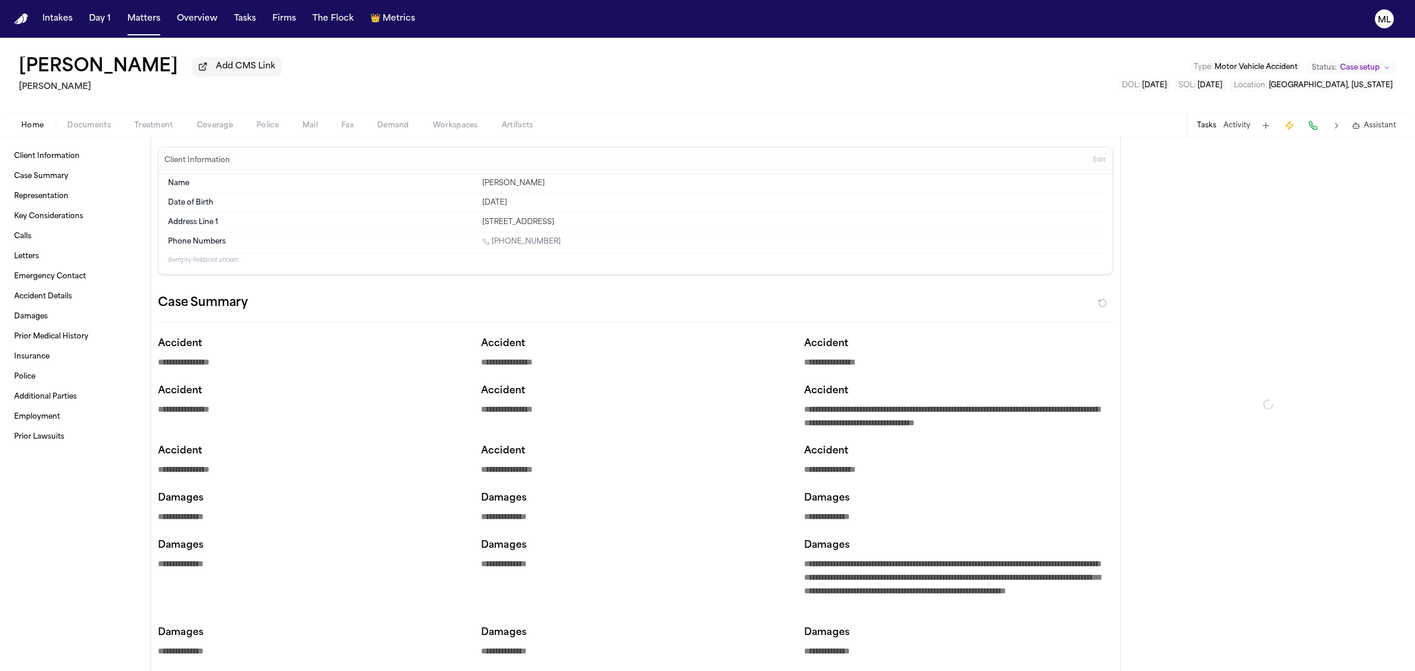
type textarea "*"
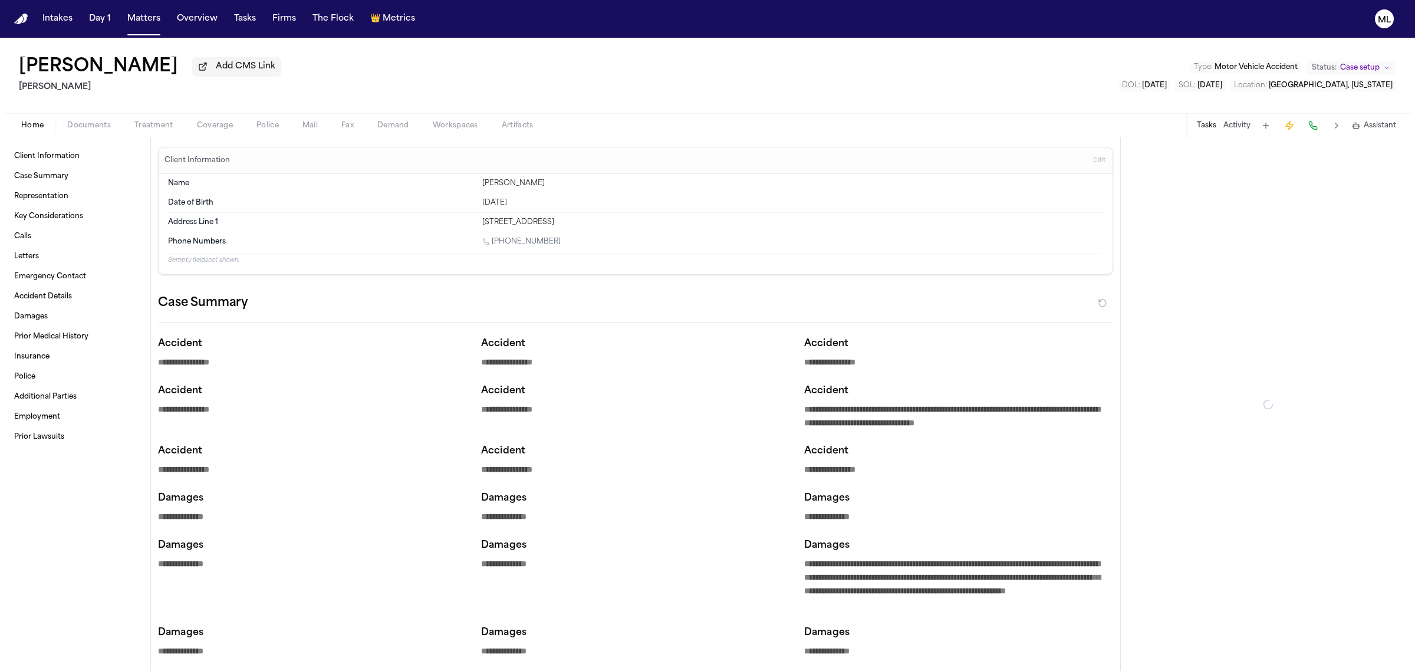
type textarea "*"
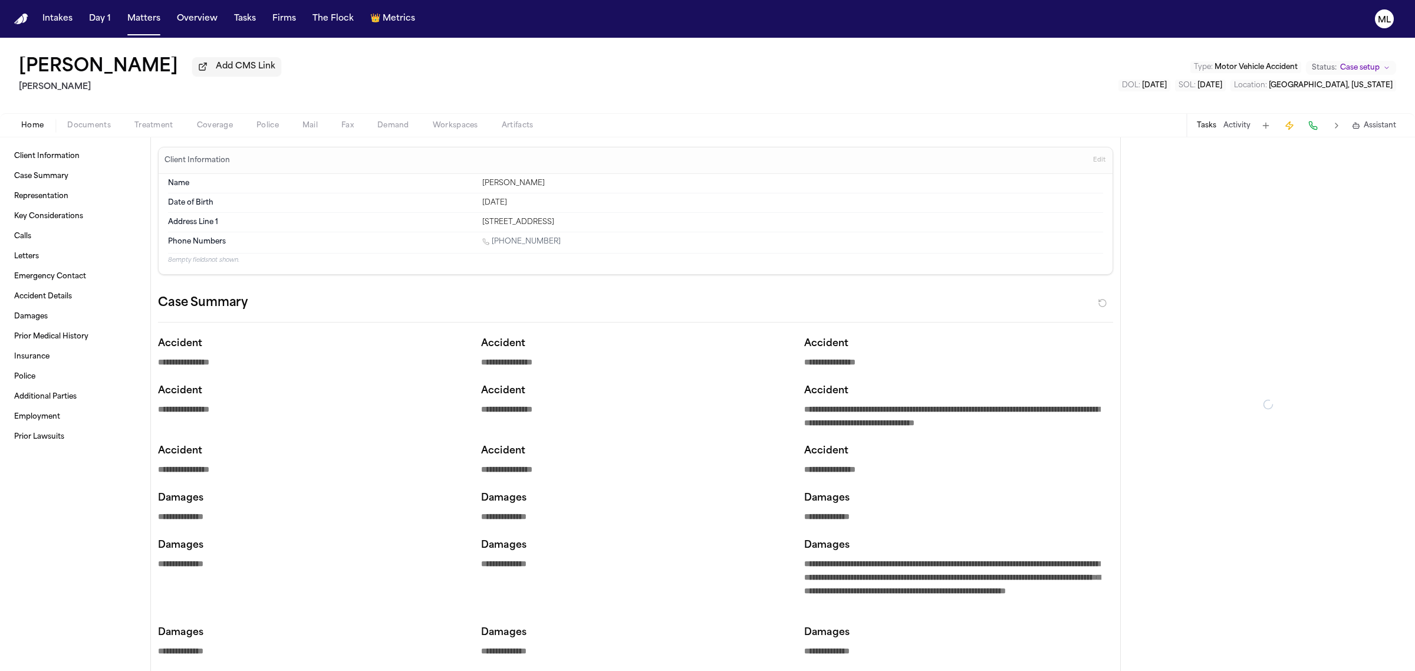
type textarea "*"
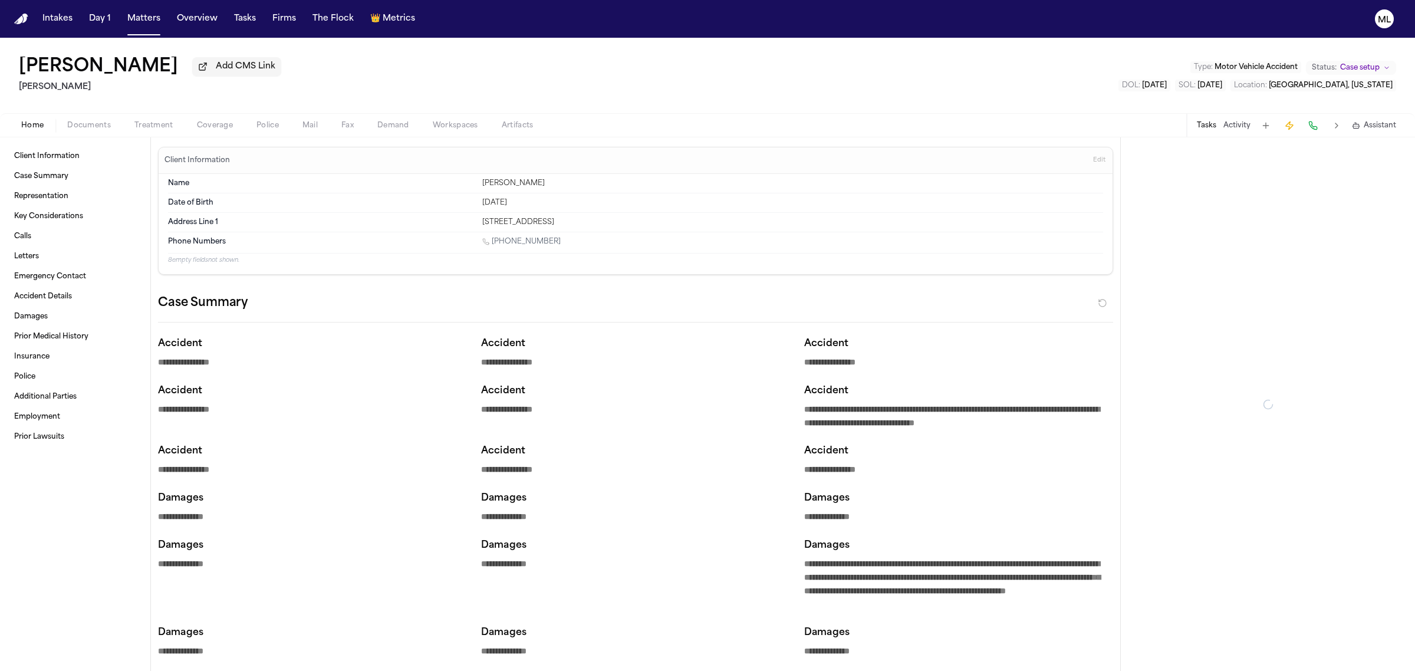
type textarea "*"
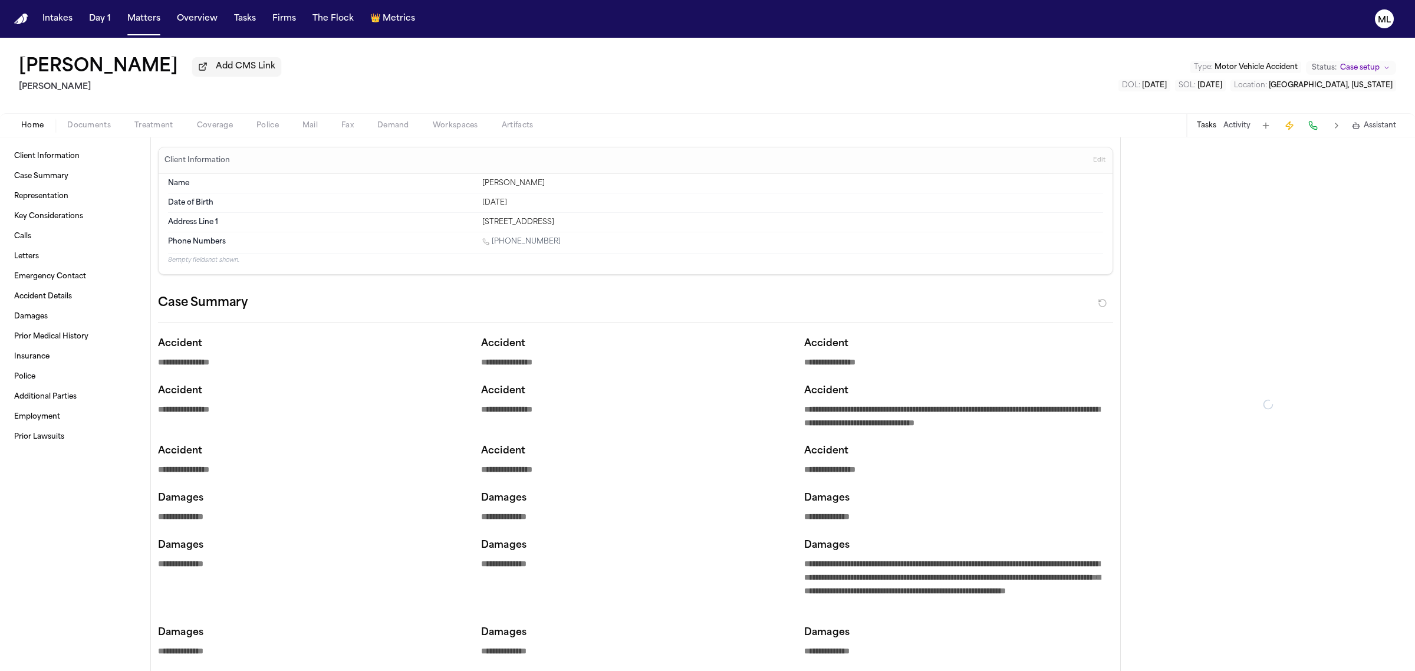
type textarea "*"
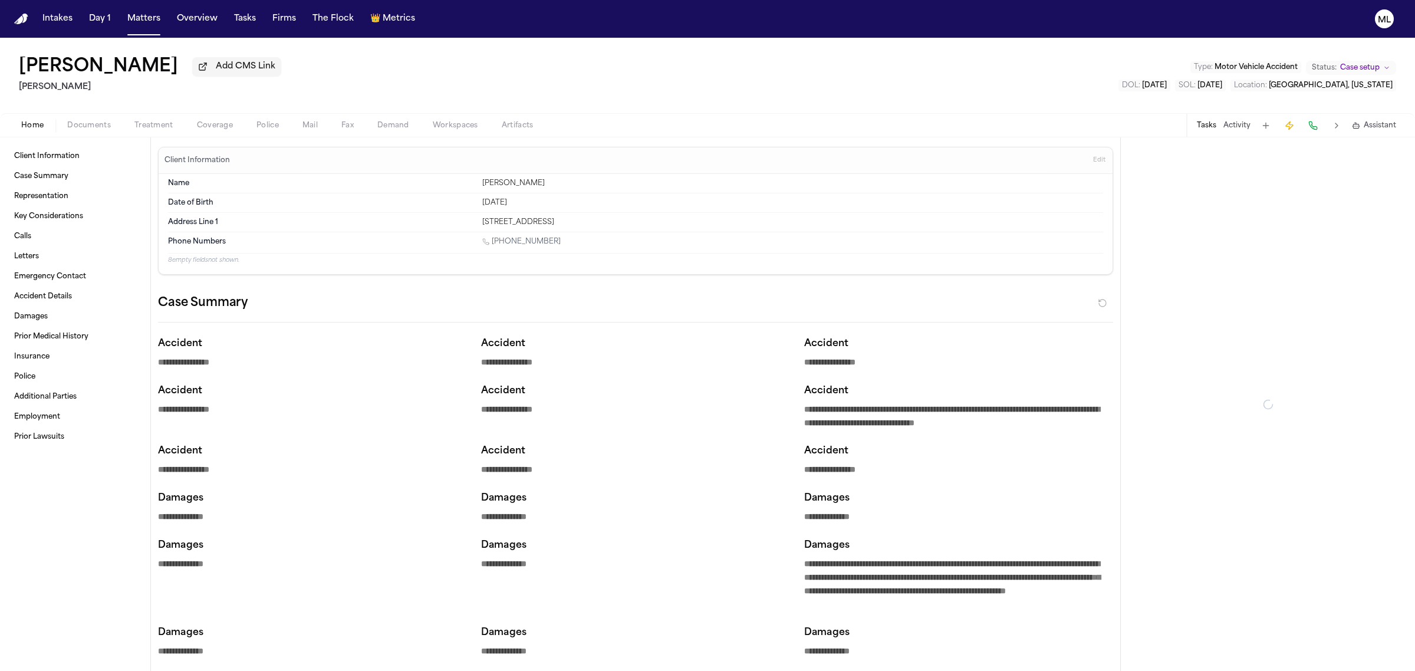
type textarea "*"
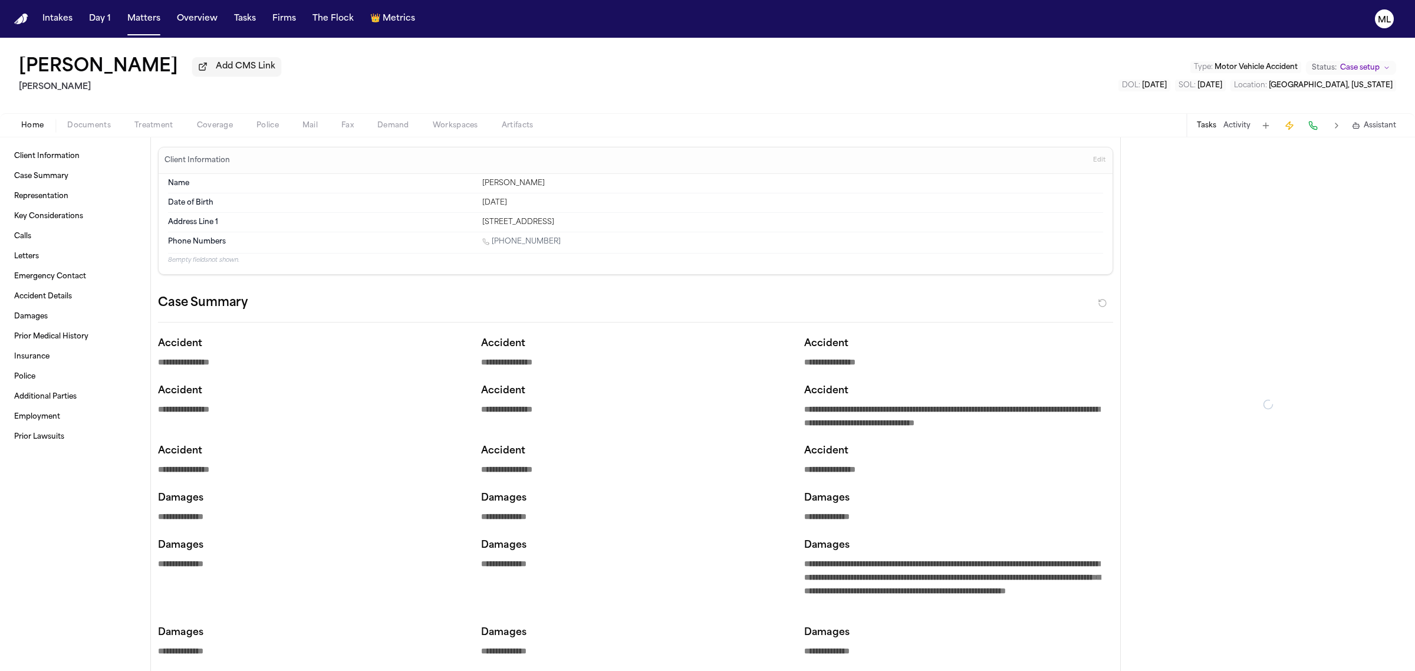
type textarea "*"
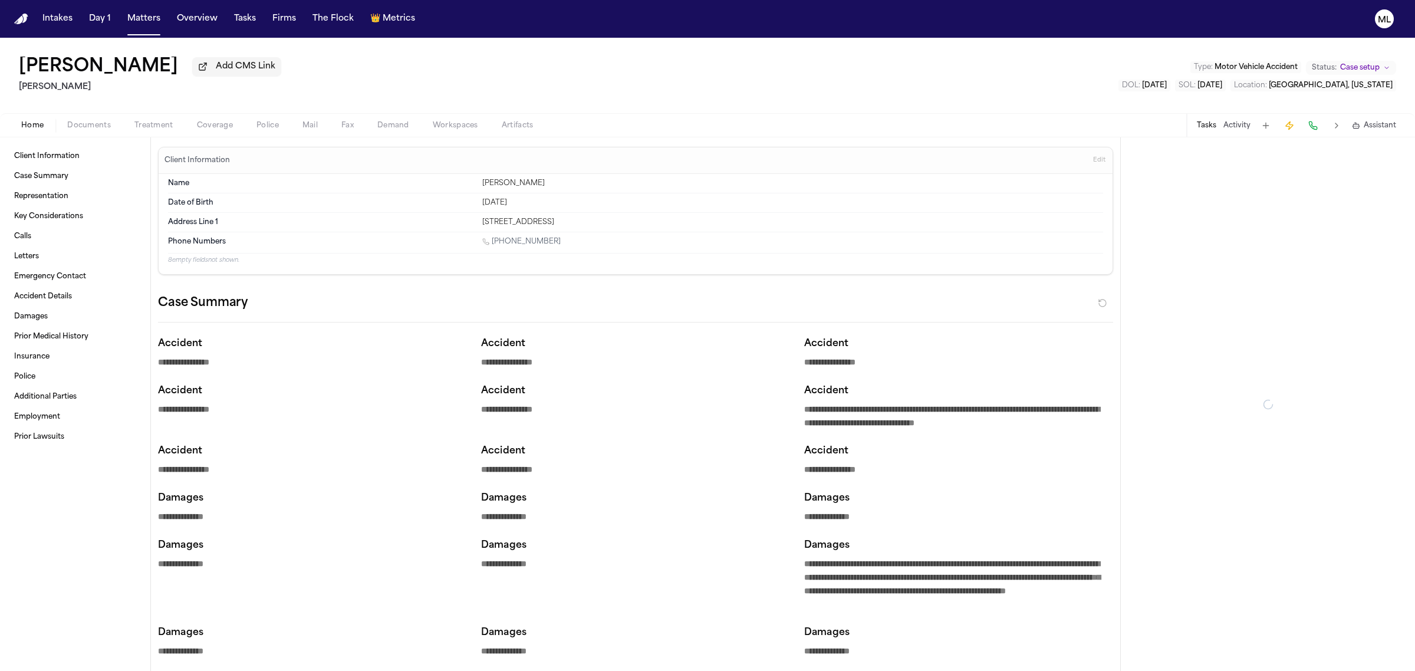
type textarea "*"
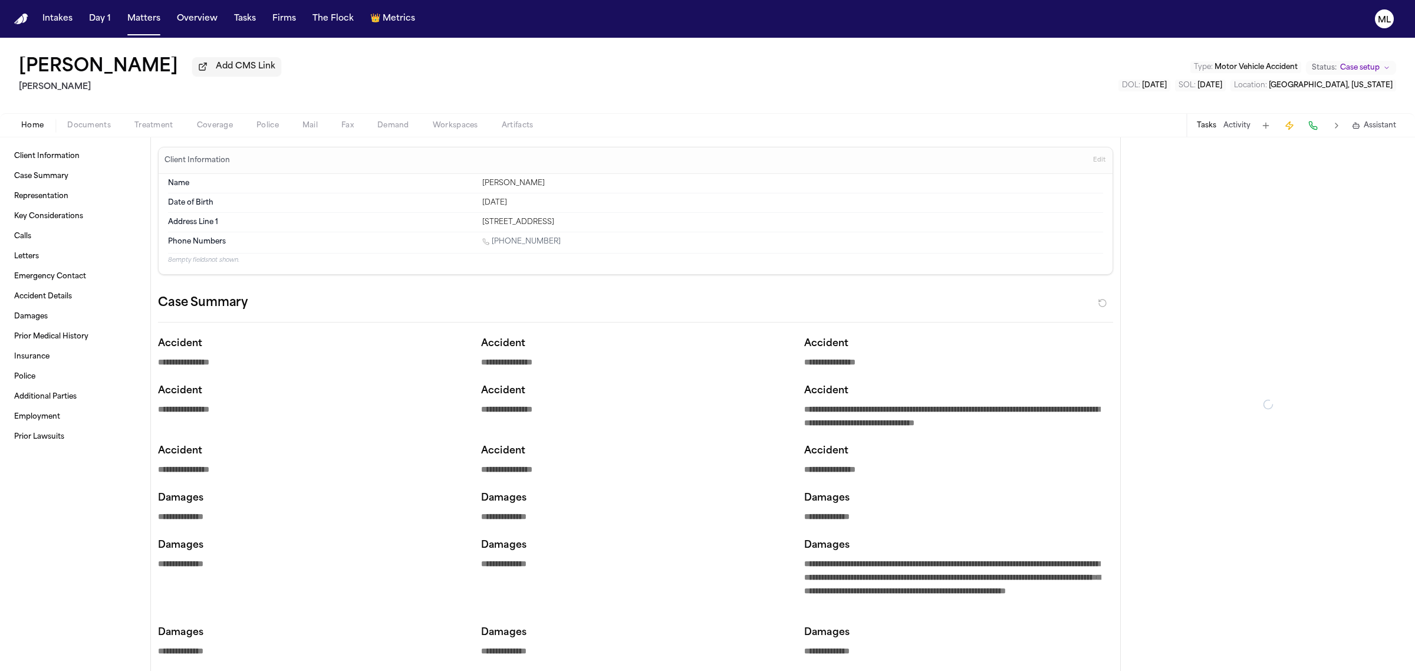
type textarea "*"
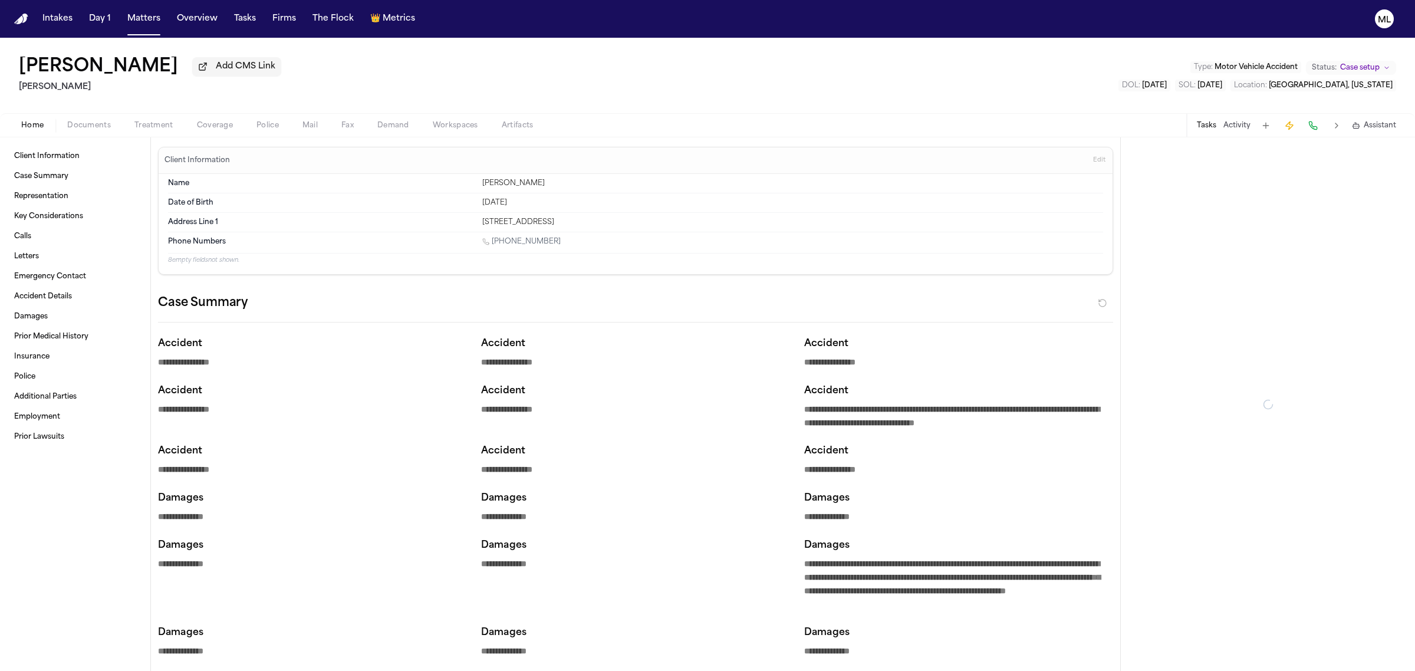
type textarea "*"
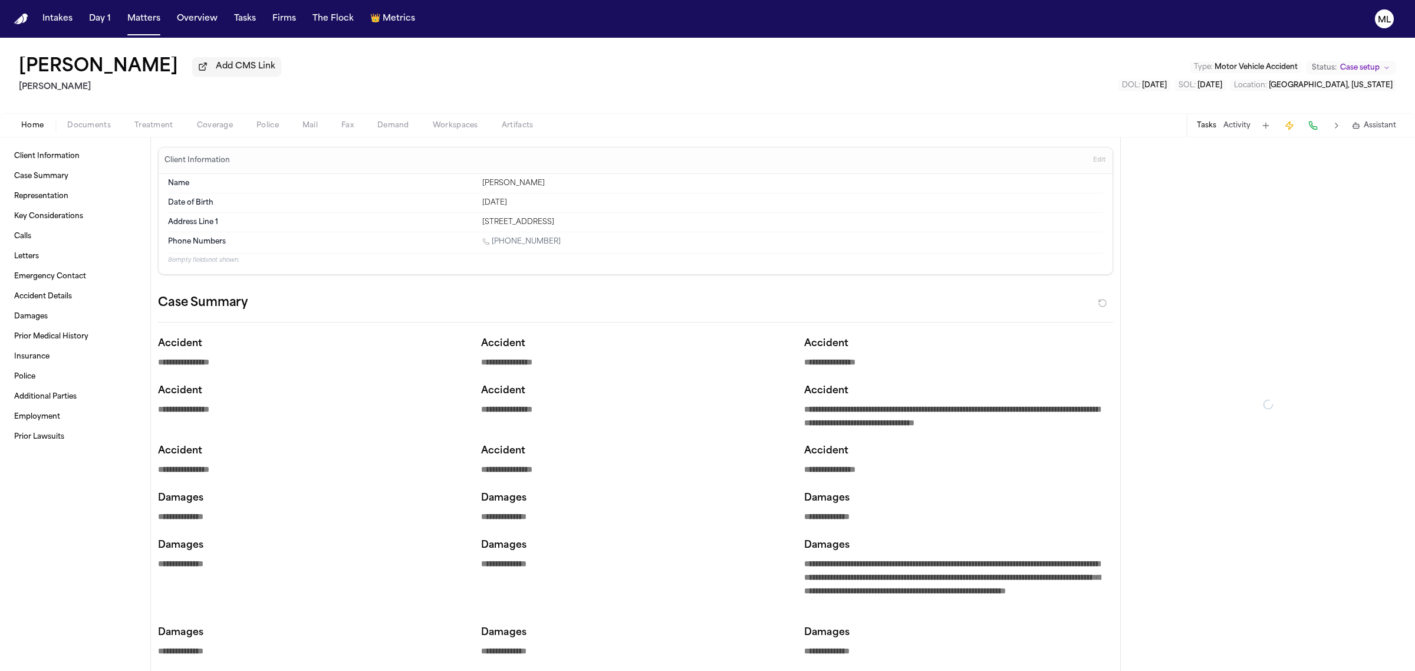
type textarea "*"
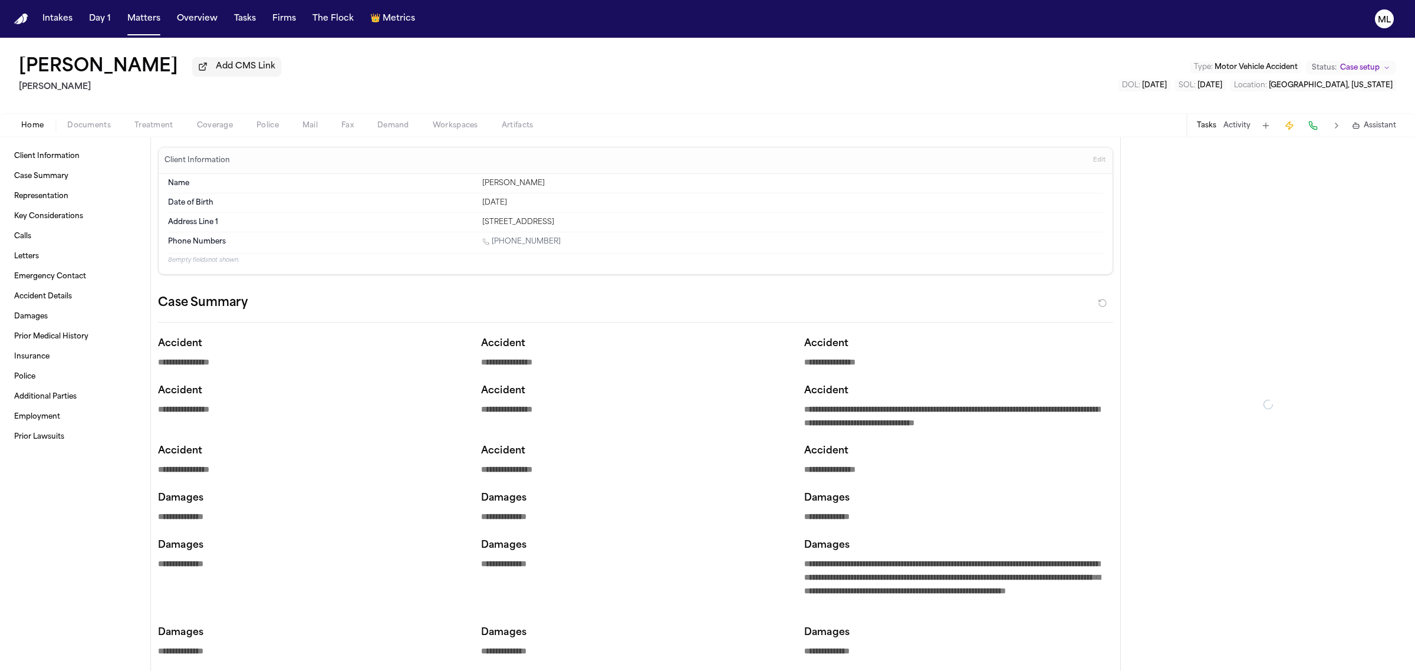
type textarea "*"
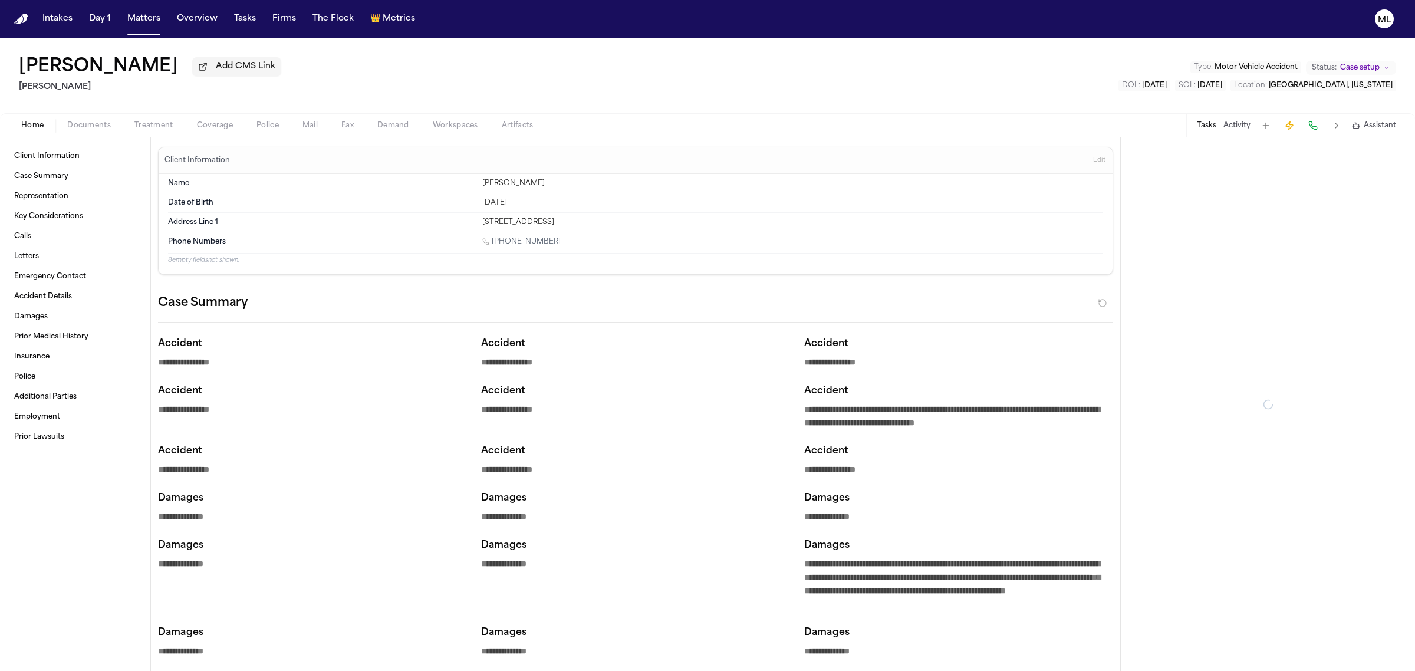
type textarea "*"
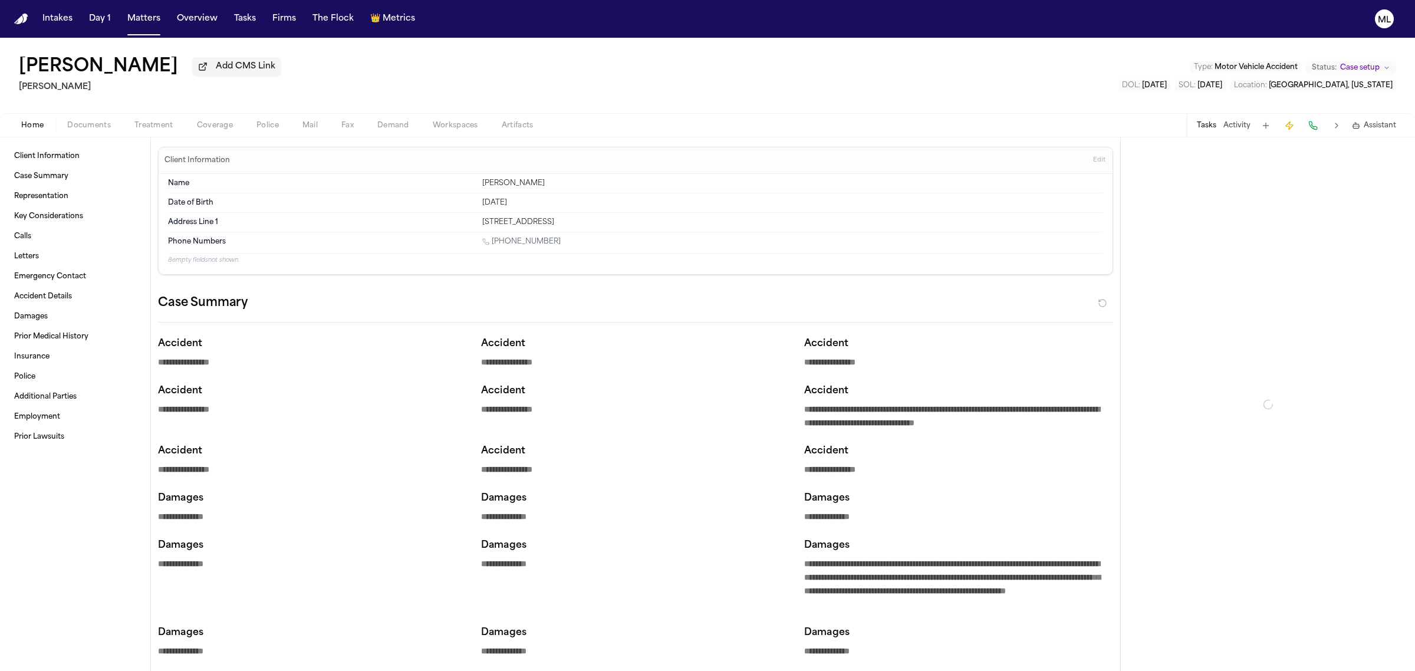
type textarea "*"
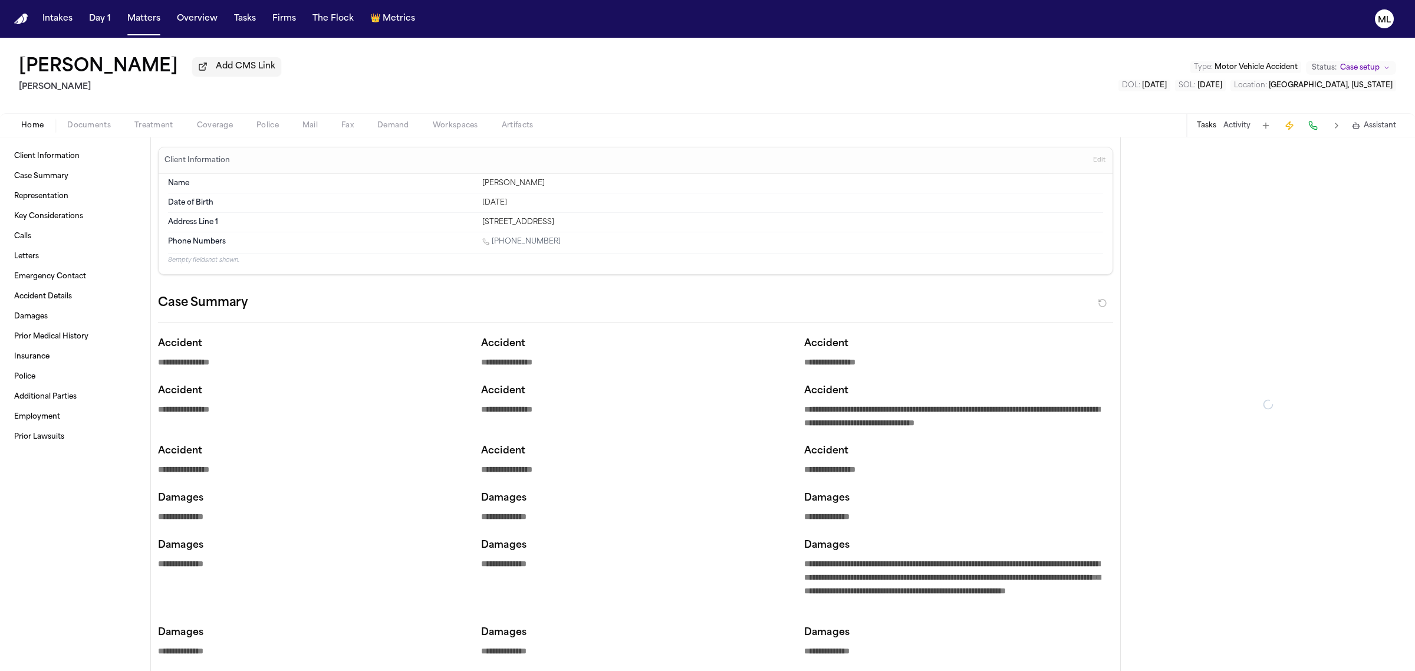
type textarea "*"
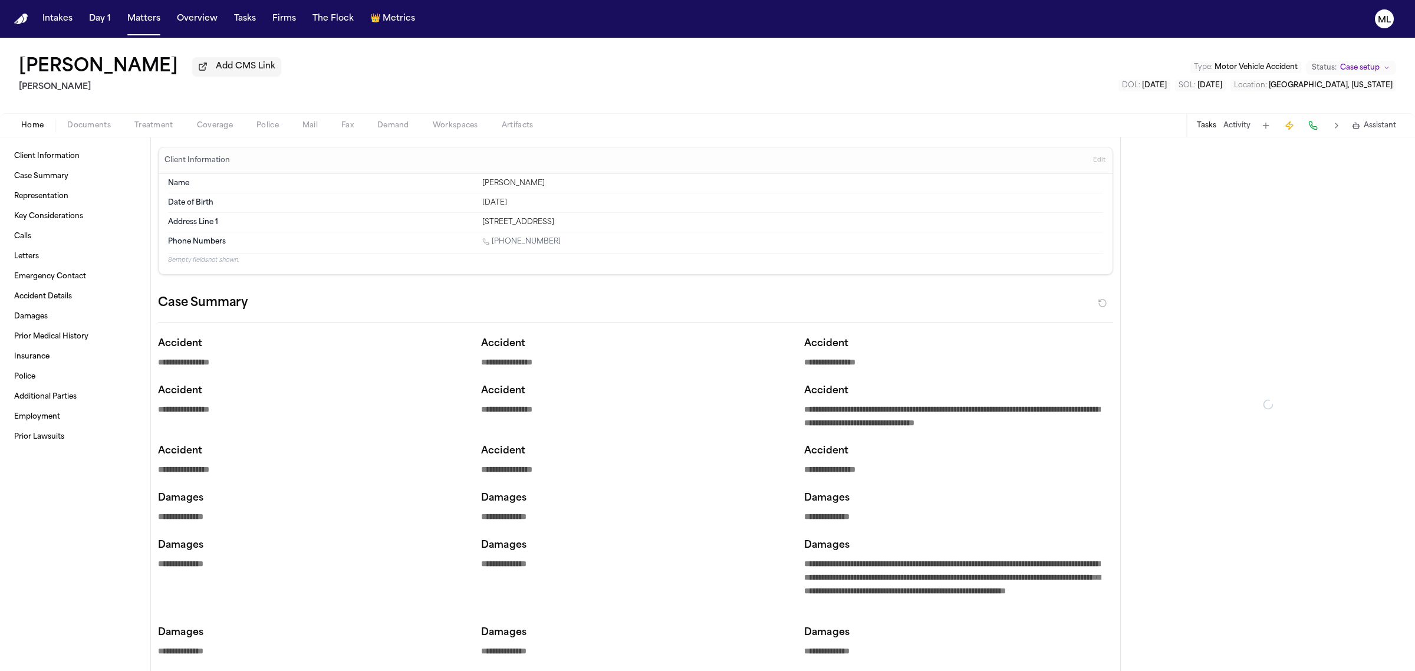
type textarea "*"
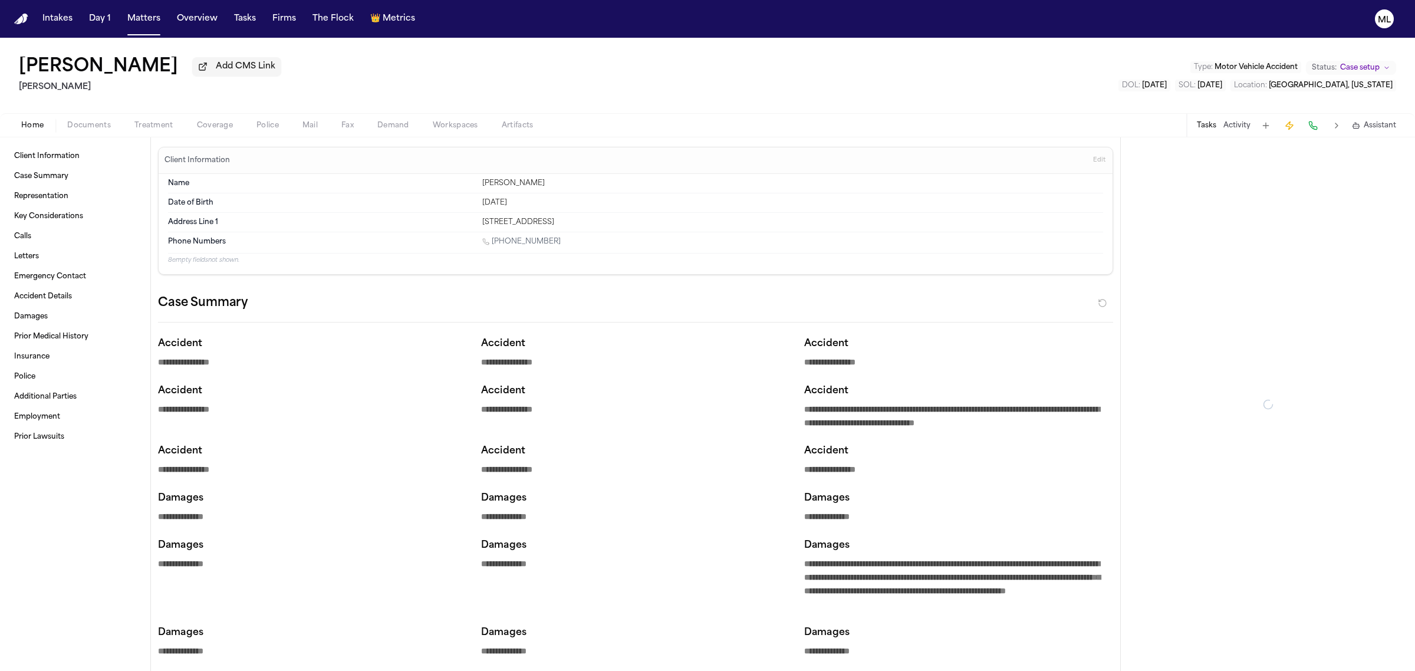
type textarea "*"
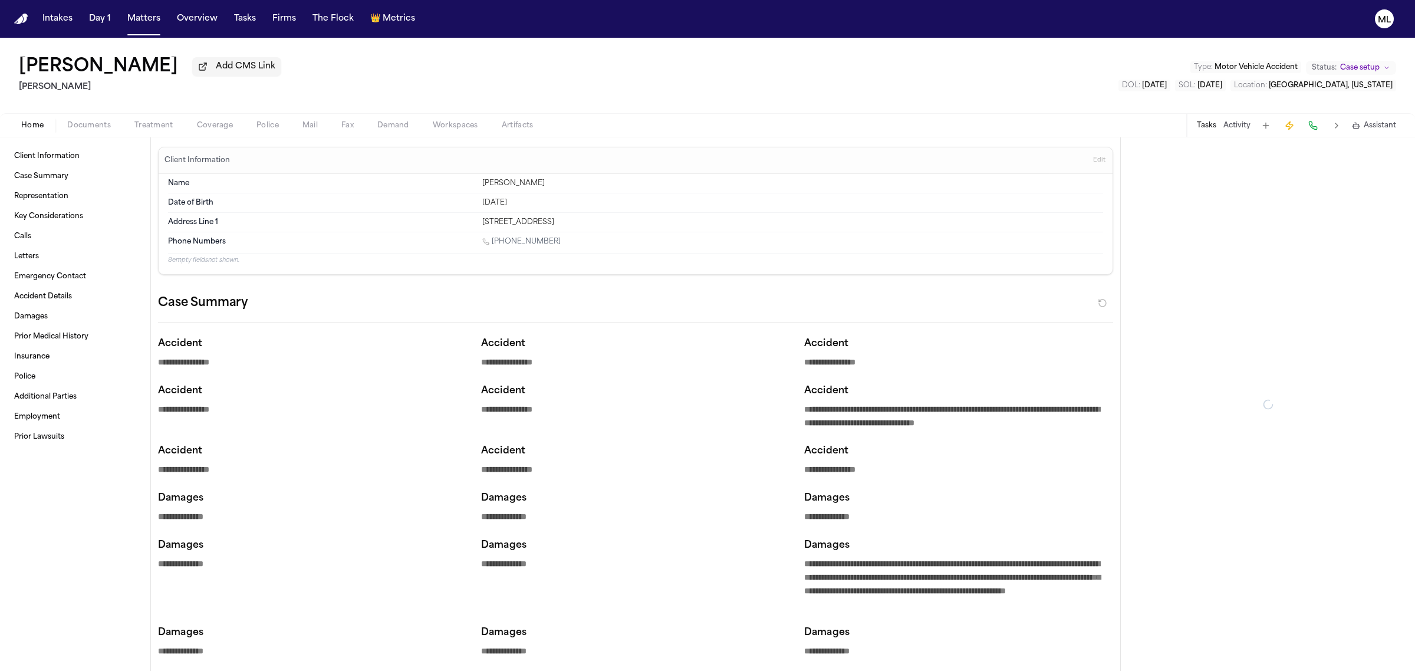
type textarea "*"
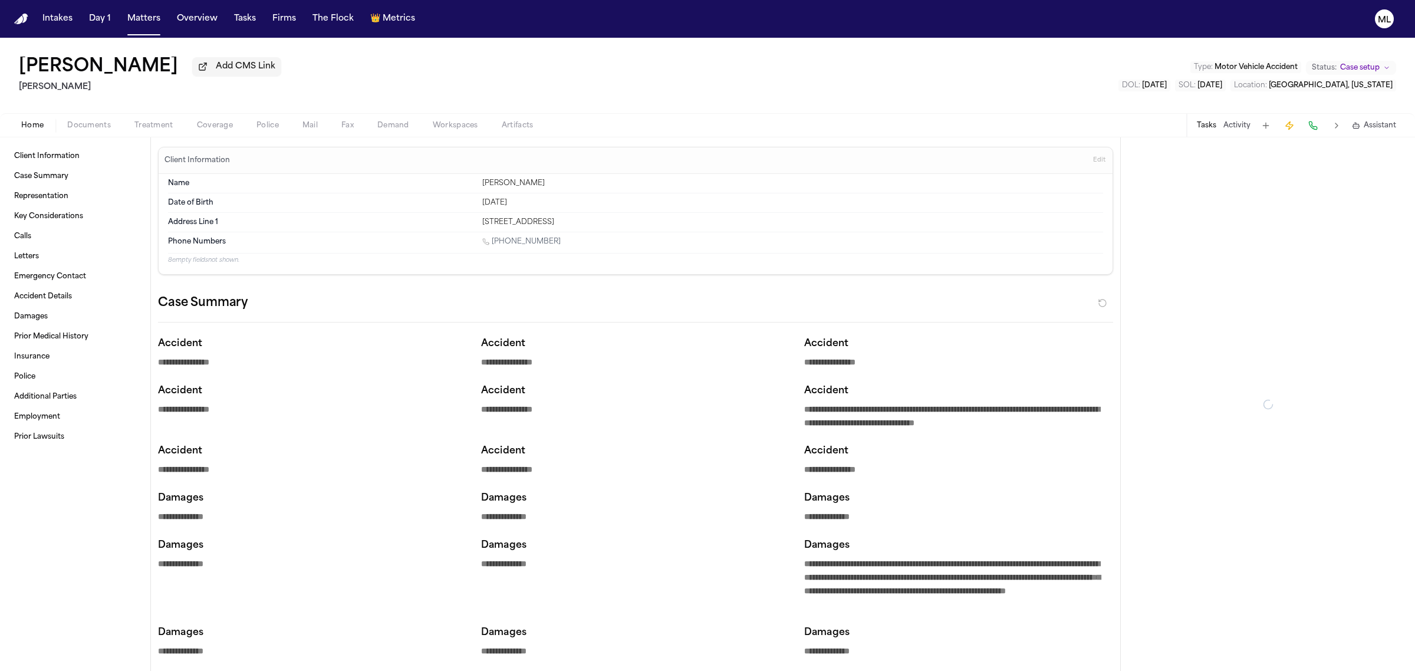
type textarea "*"
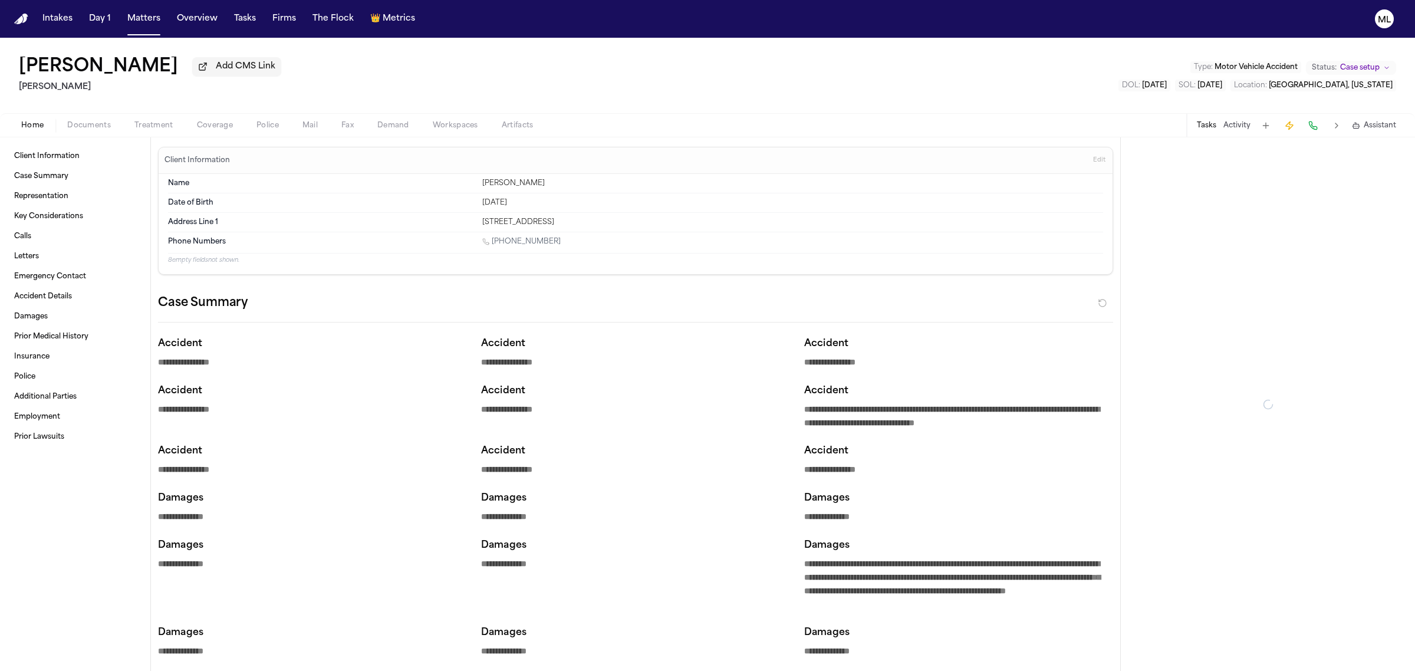
type textarea "*"
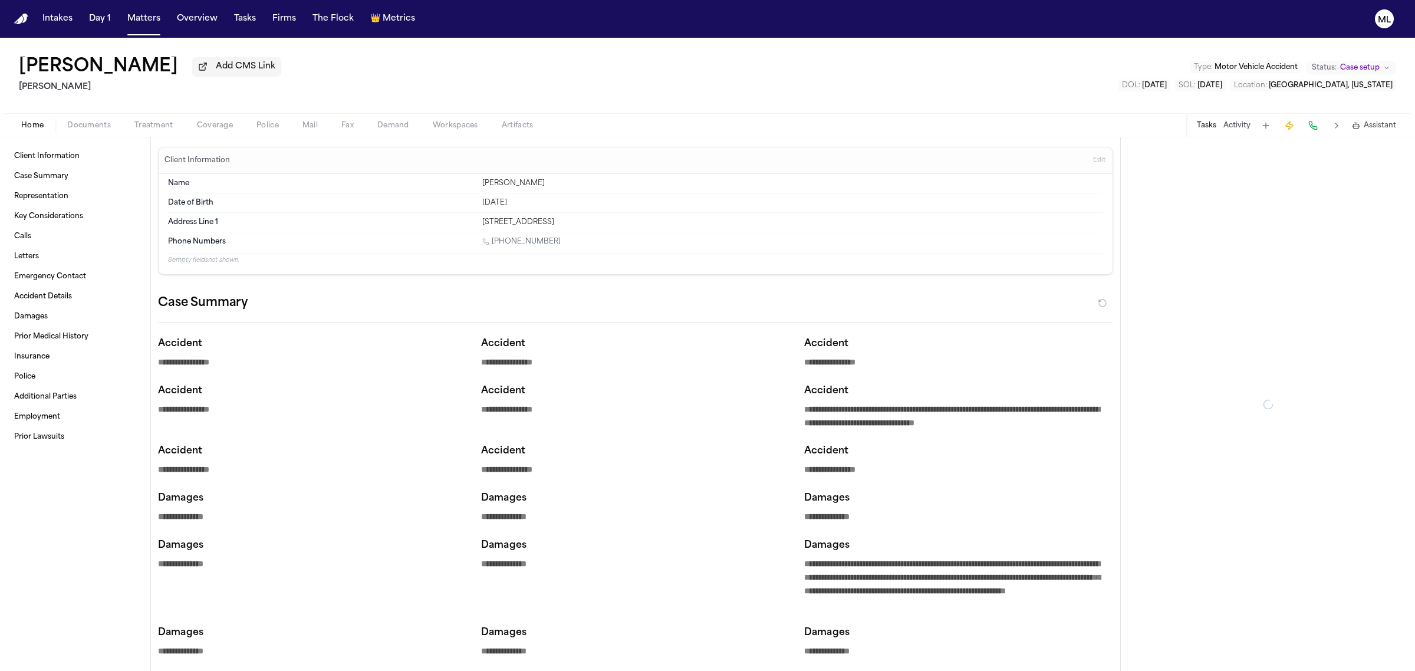
type textarea "*"
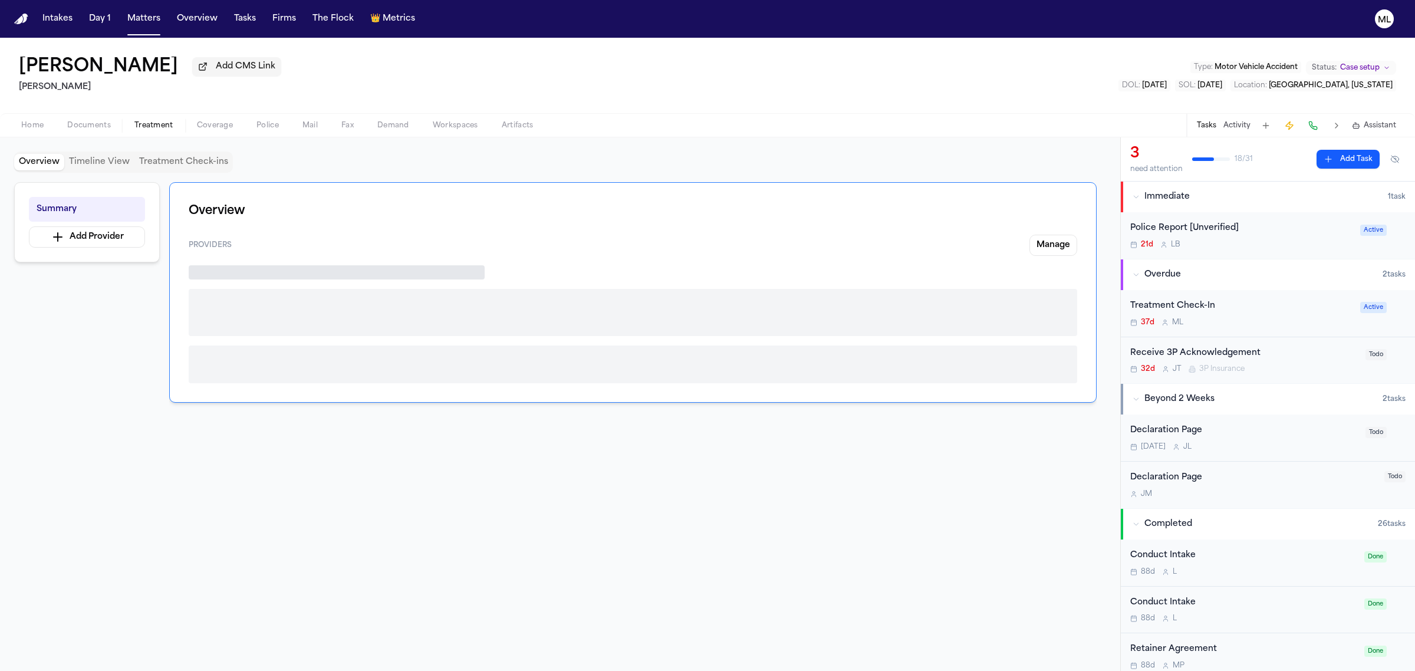
click at [146, 122] on span "Treatment" at bounding box center [153, 125] width 39 height 9
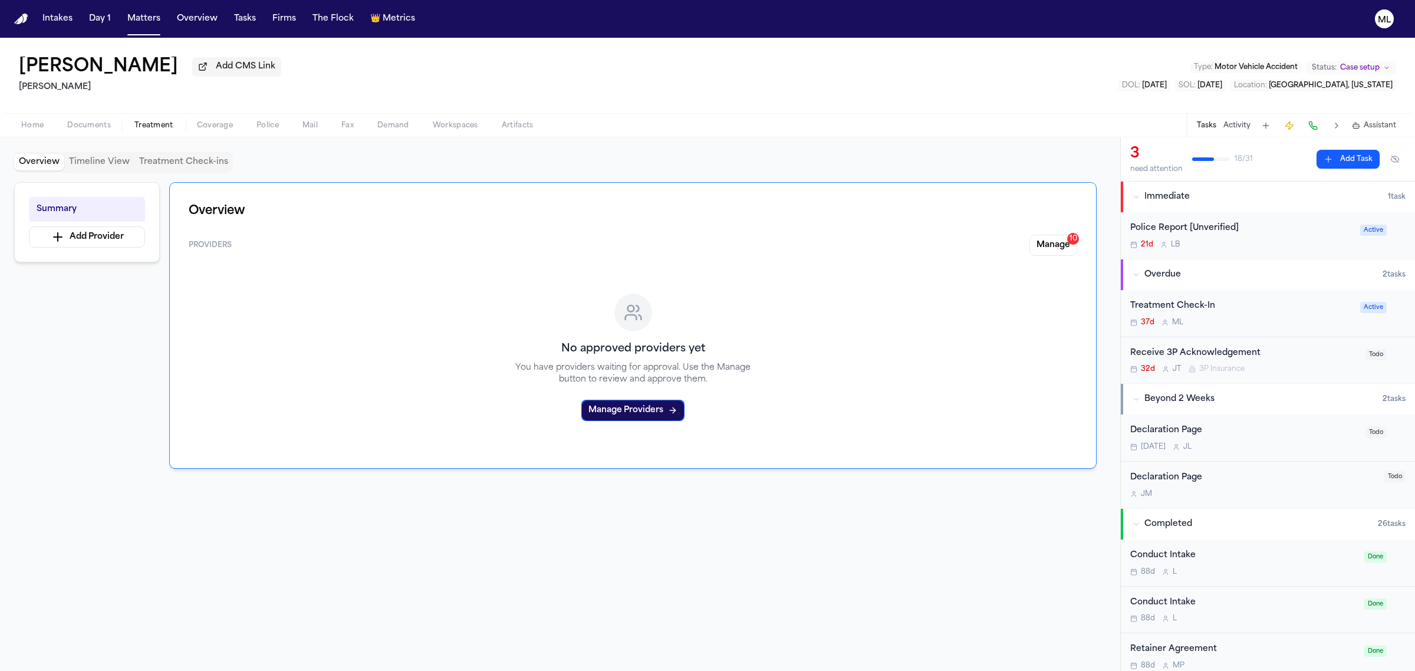
click at [223, 123] on span "Coverage" at bounding box center [215, 125] width 36 height 9
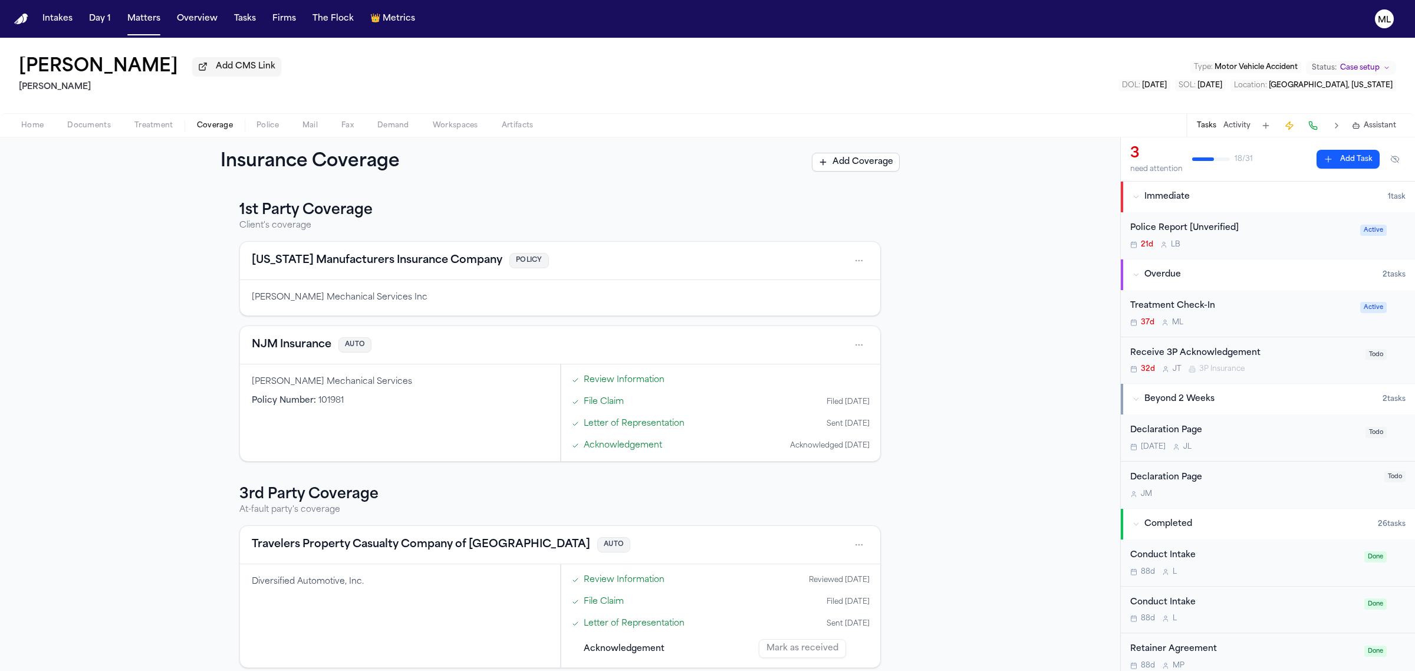
click at [90, 128] on span "Documents" at bounding box center [89, 125] width 44 height 9
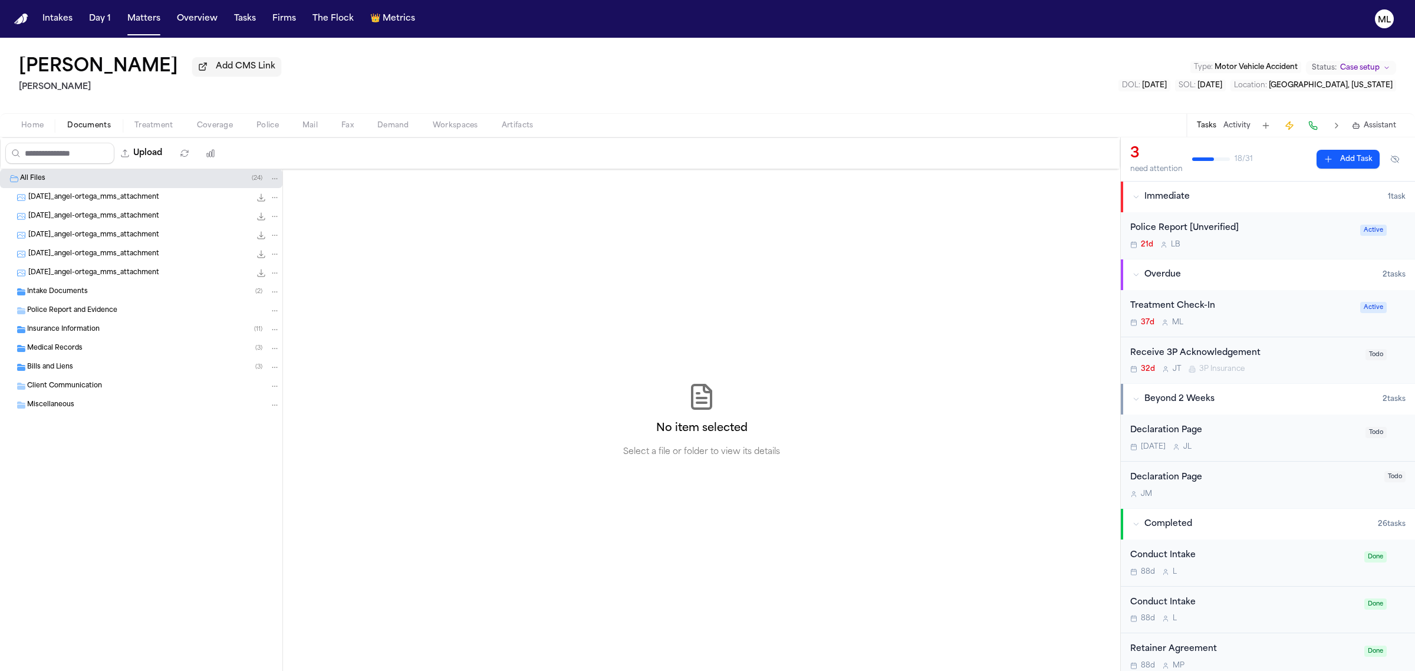
click at [78, 329] on span "Insurance Information" at bounding box center [63, 330] width 72 height 10
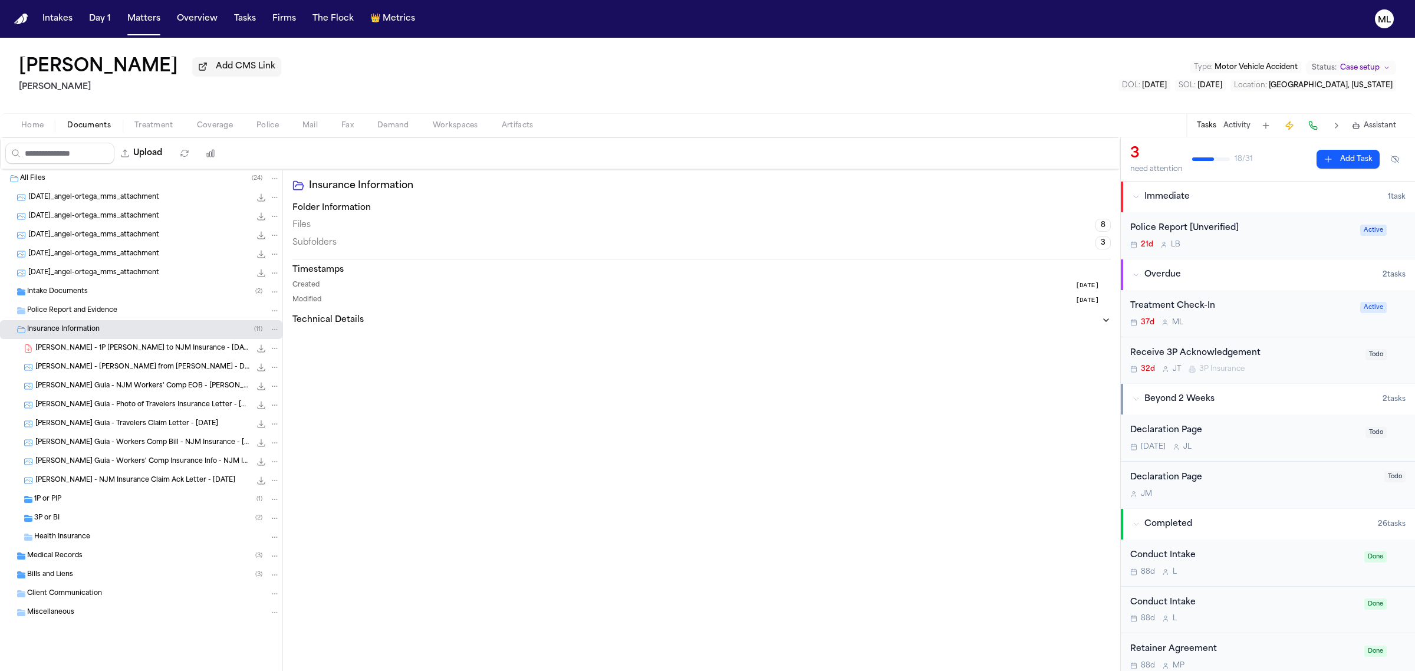
click at [117, 512] on div "3P or BI ( 2 )" at bounding box center [141, 518] width 282 height 19
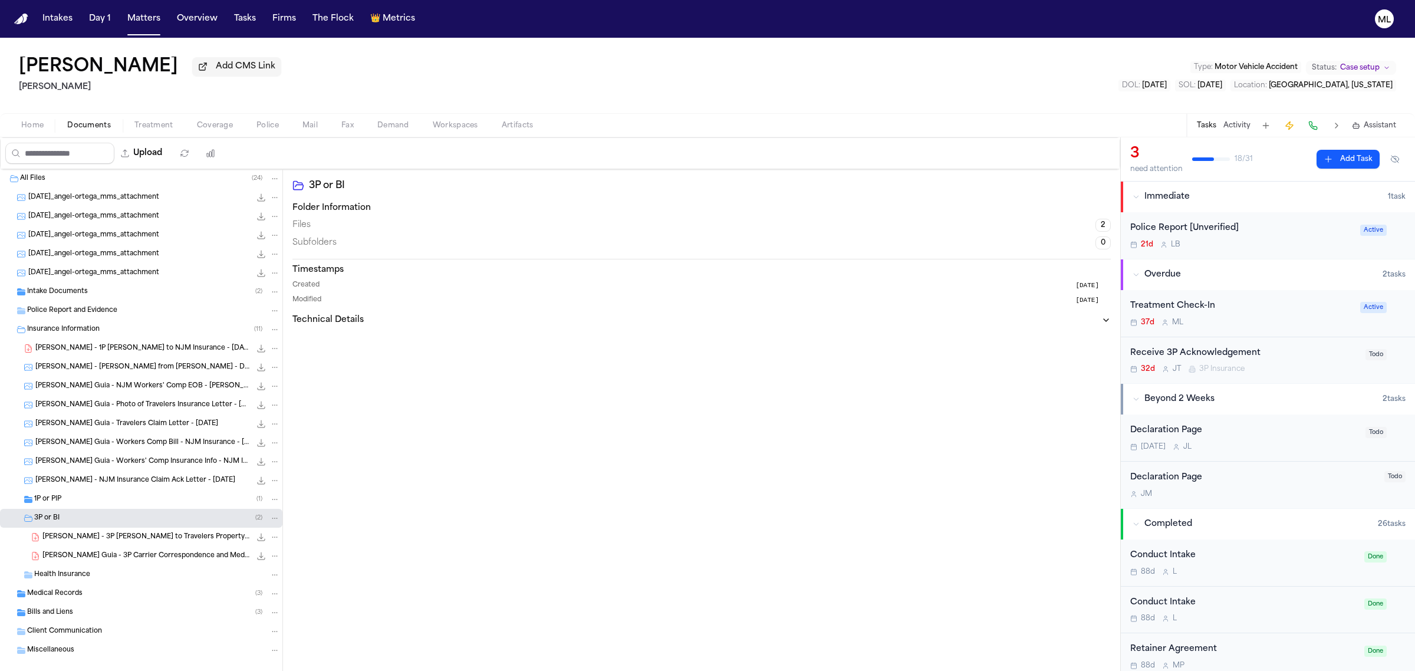
scroll to position [15, 0]
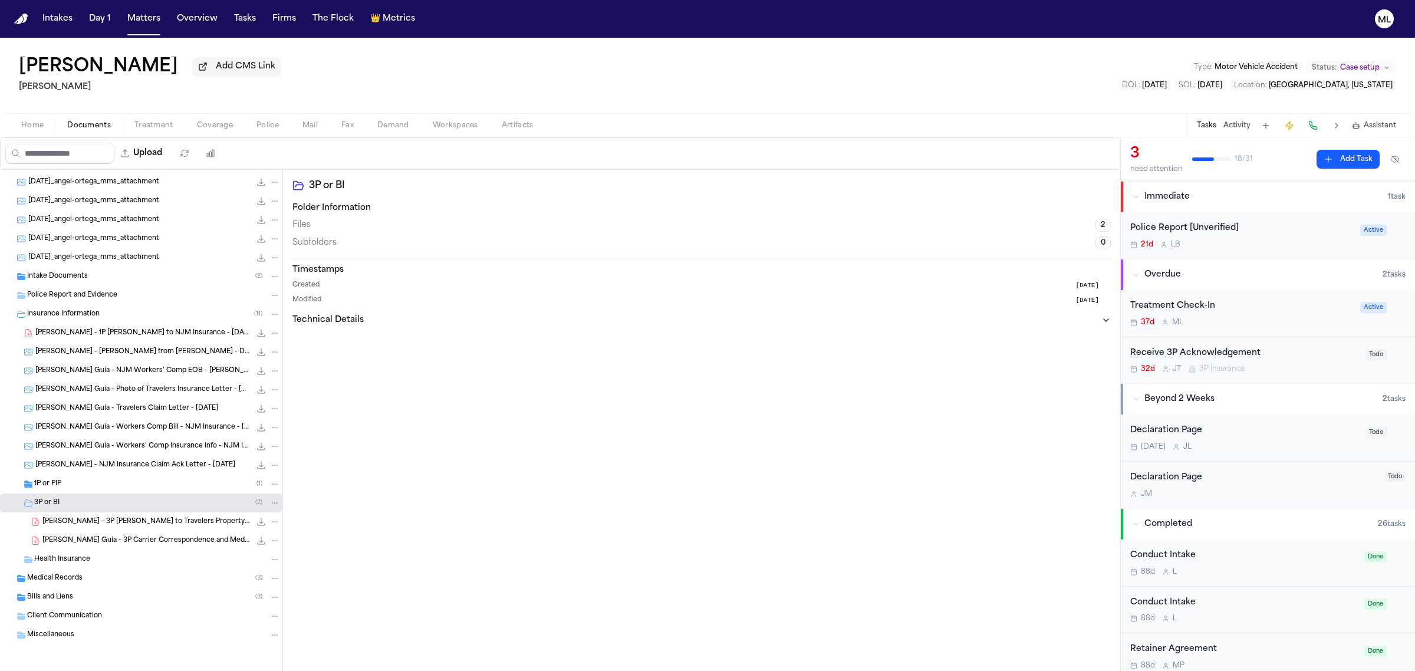
click at [164, 541] on span "A. Ortega Guia - 3P Carrier Correspondence and Medical Auths from Travelers Pro…" at bounding box center [146, 541] width 208 height 10
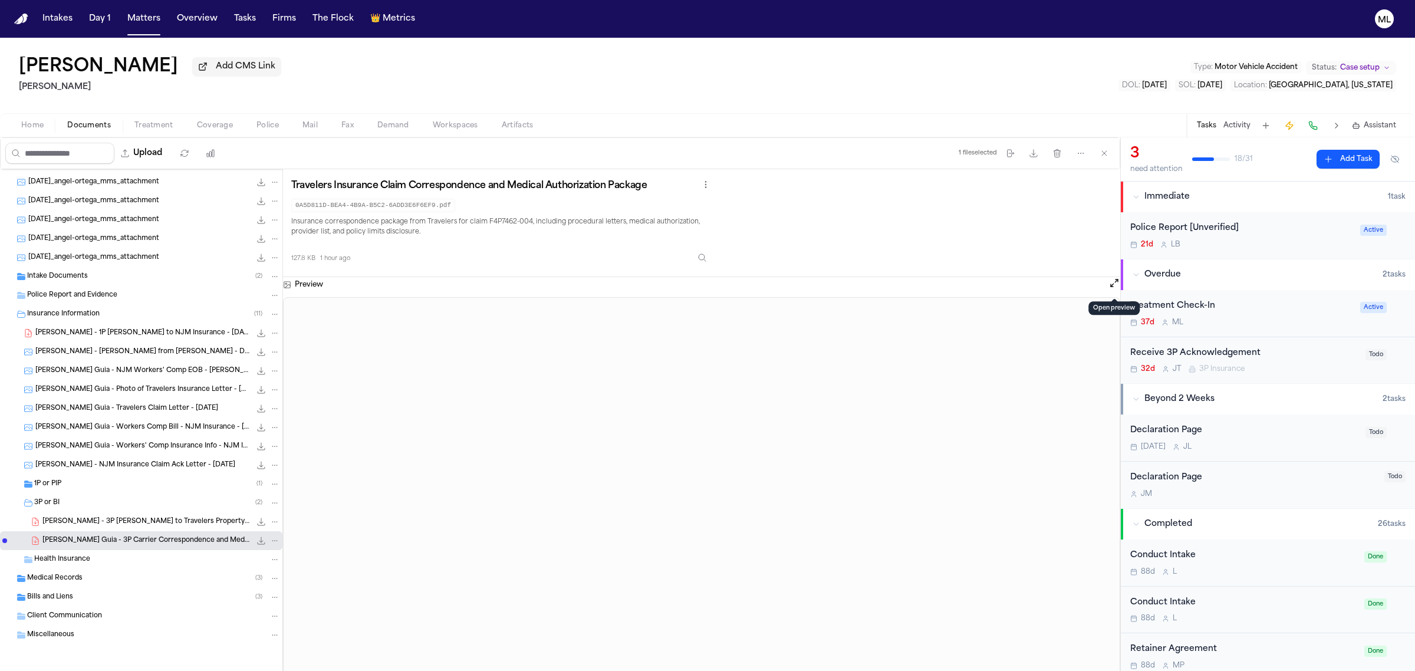
click at [1111, 282] on button "Open preview" at bounding box center [1114, 283] width 12 height 12
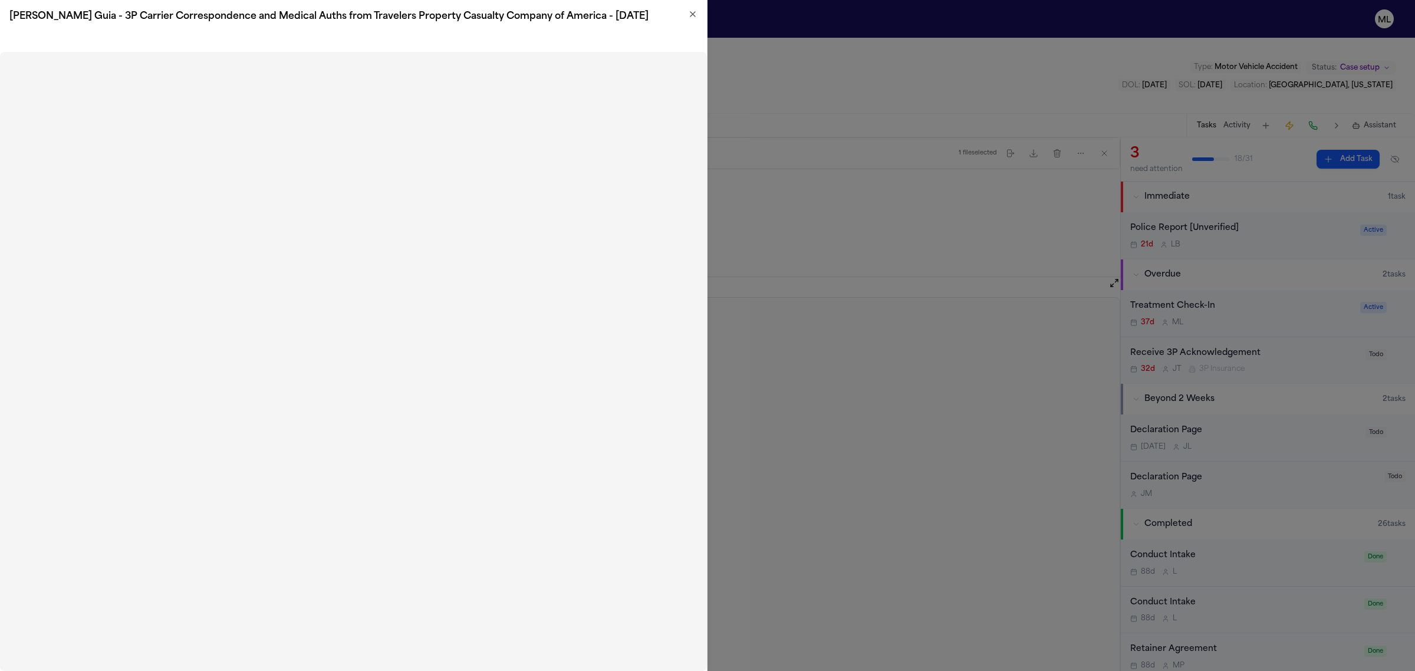
click at [690, 17] on icon "button" at bounding box center [692, 13] width 9 height 9
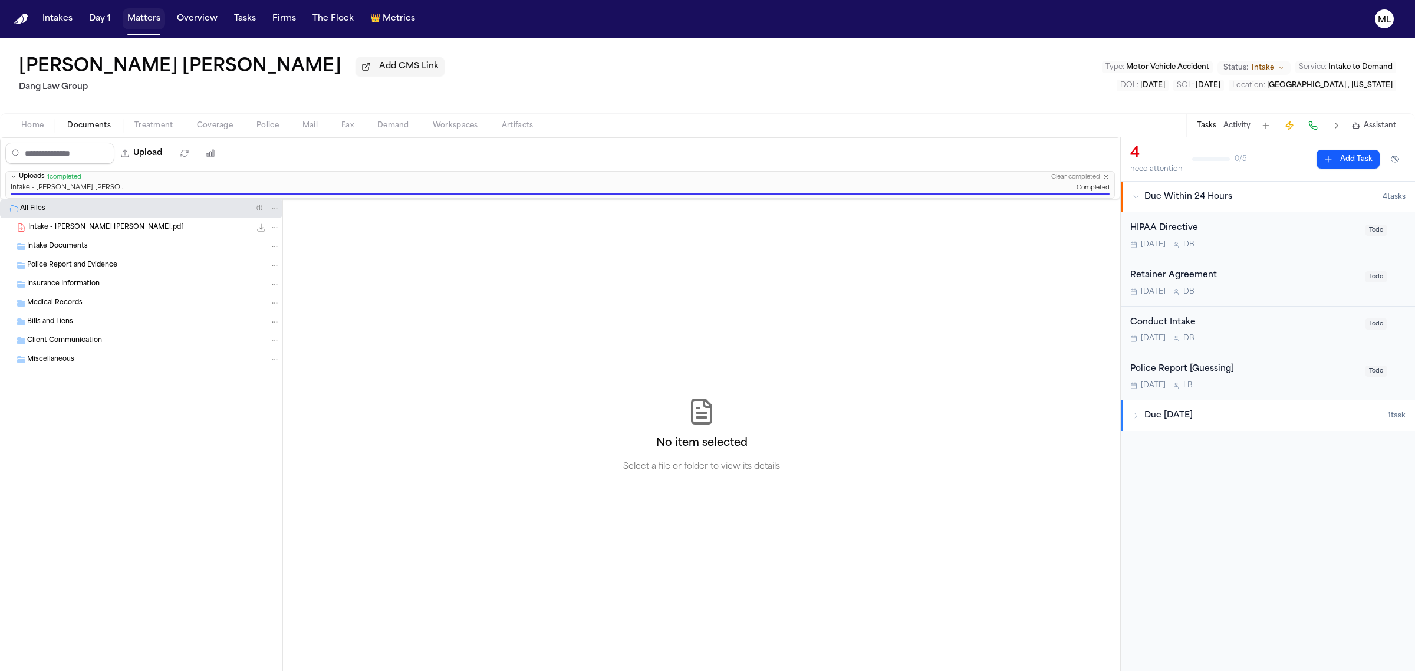
click at [149, 17] on button "Matters" at bounding box center [144, 18] width 42 height 21
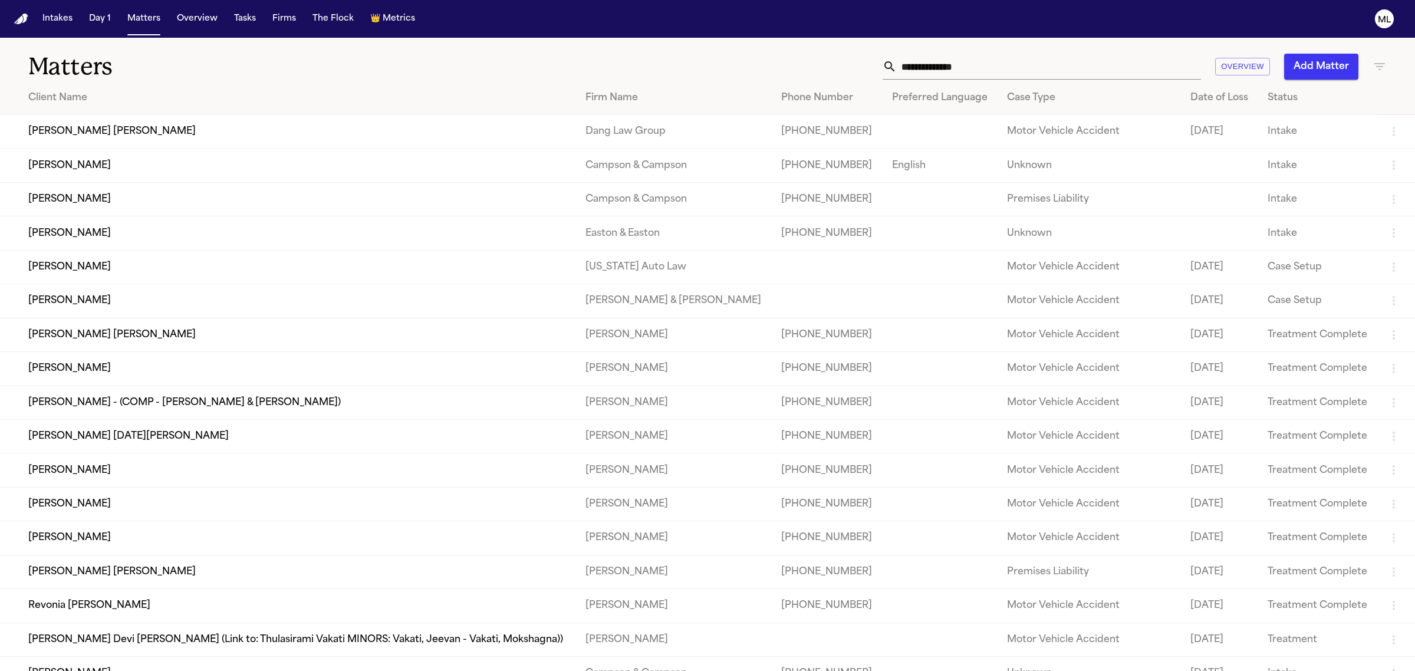
click at [934, 55] on input "text" at bounding box center [1048, 67] width 304 height 26
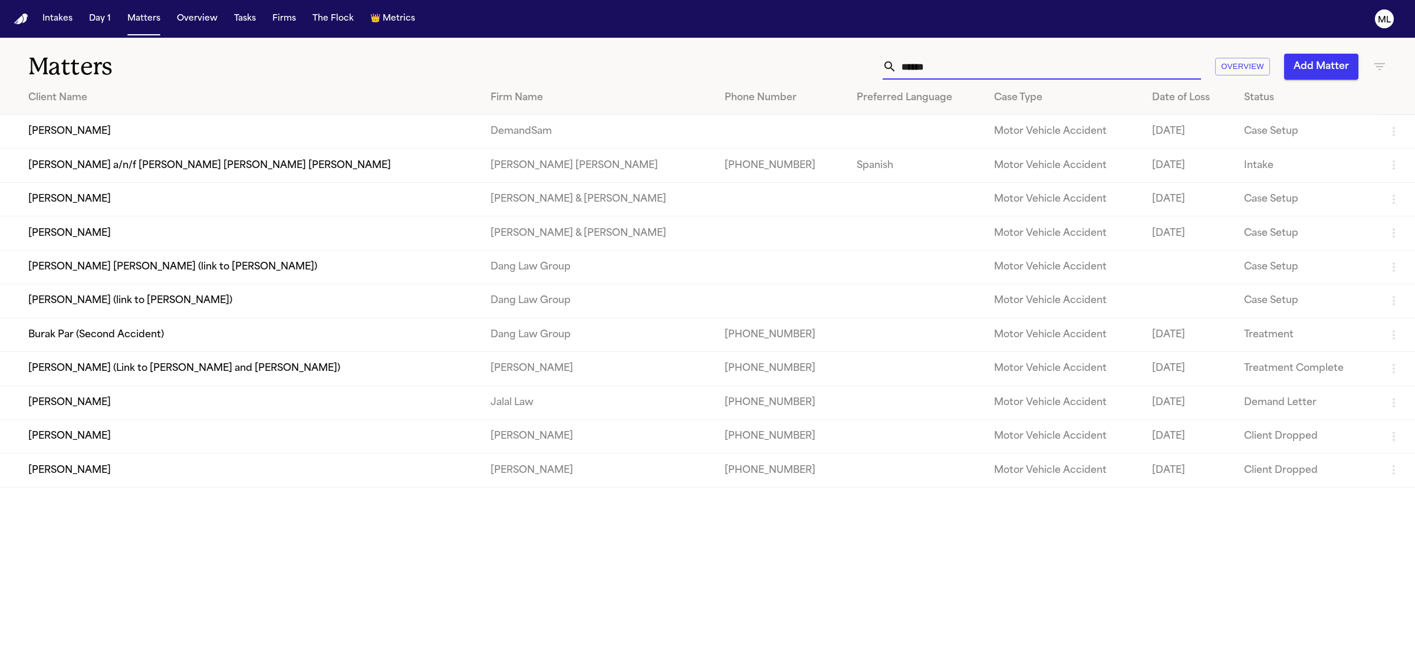
drag, startPoint x: 947, startPoint y: 65, endPoint x: 880, endPoint y: 70, distance: 66.8
click at [880, 70] on div "****** Overview Add Matter" at bounding box center [911, 67] width 951 height 26
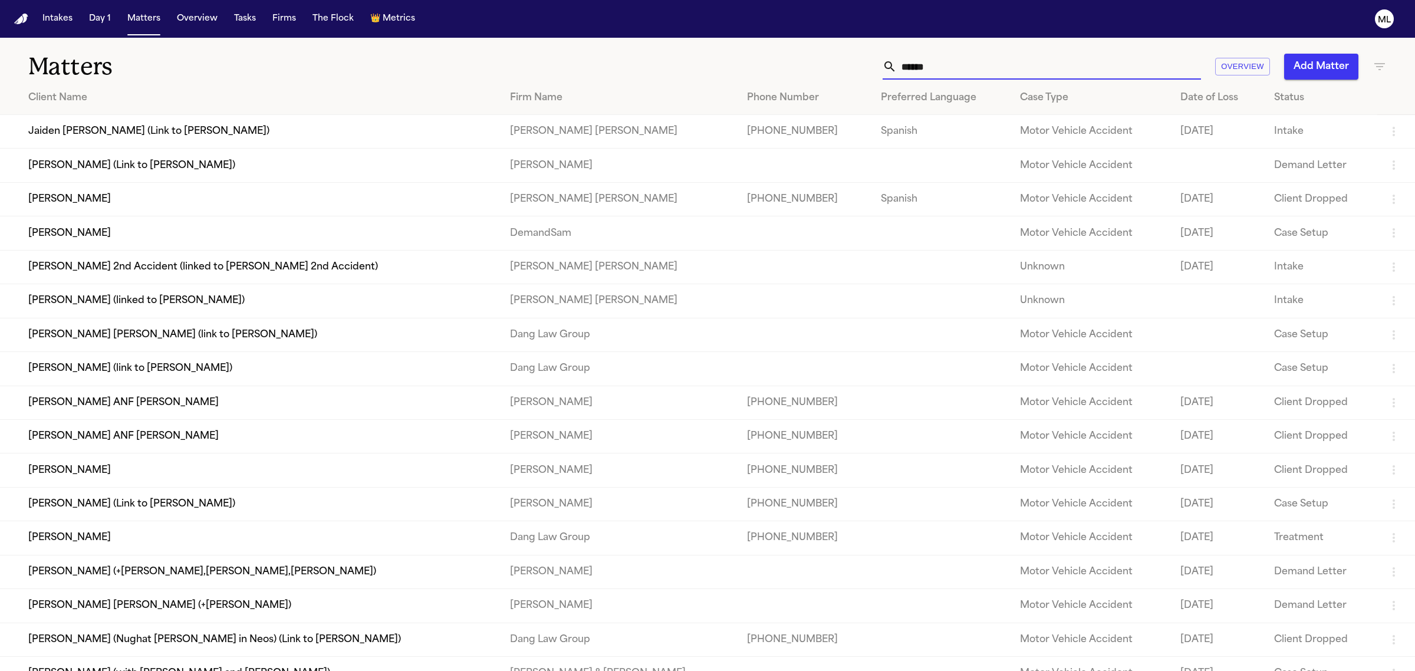
type input "******"
click at [243, 238] on td "[PERSON_NAME]" at bounding box center [250, 233] width 500 height 34
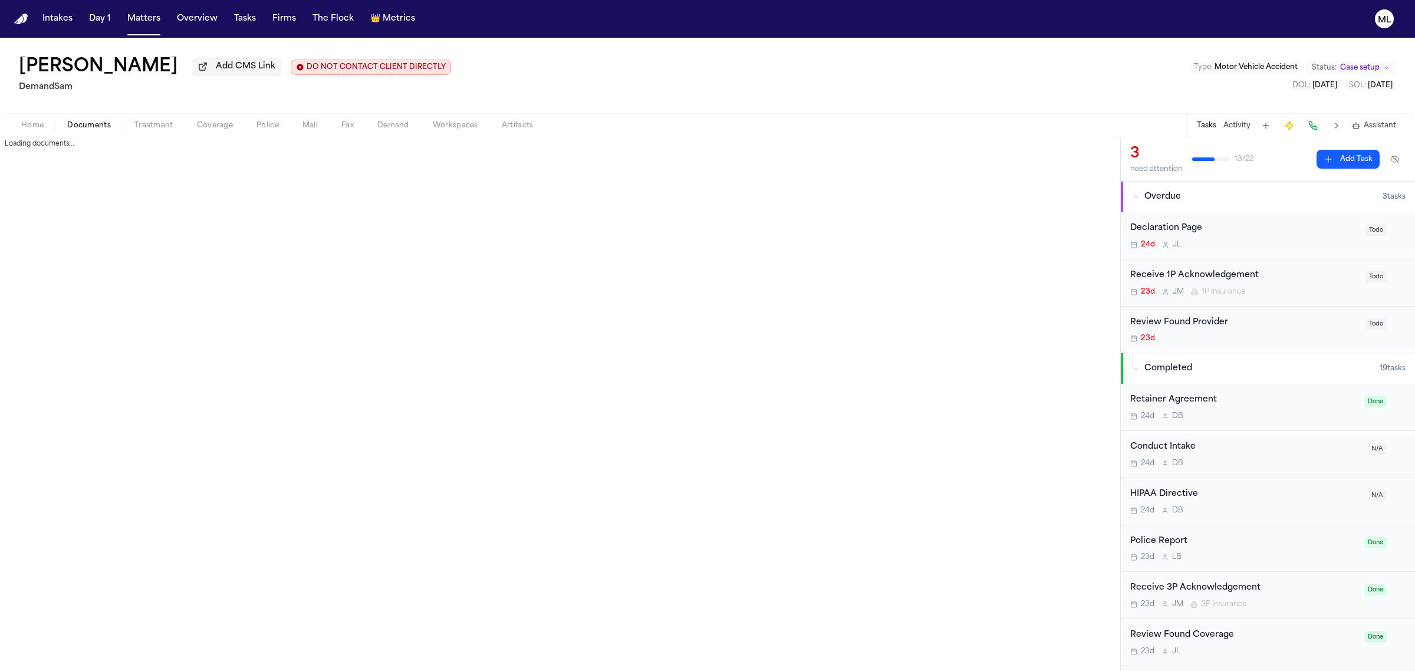
click at [105, 118] on button "Documents" at bounding box center [88, 125] width 67 height 14
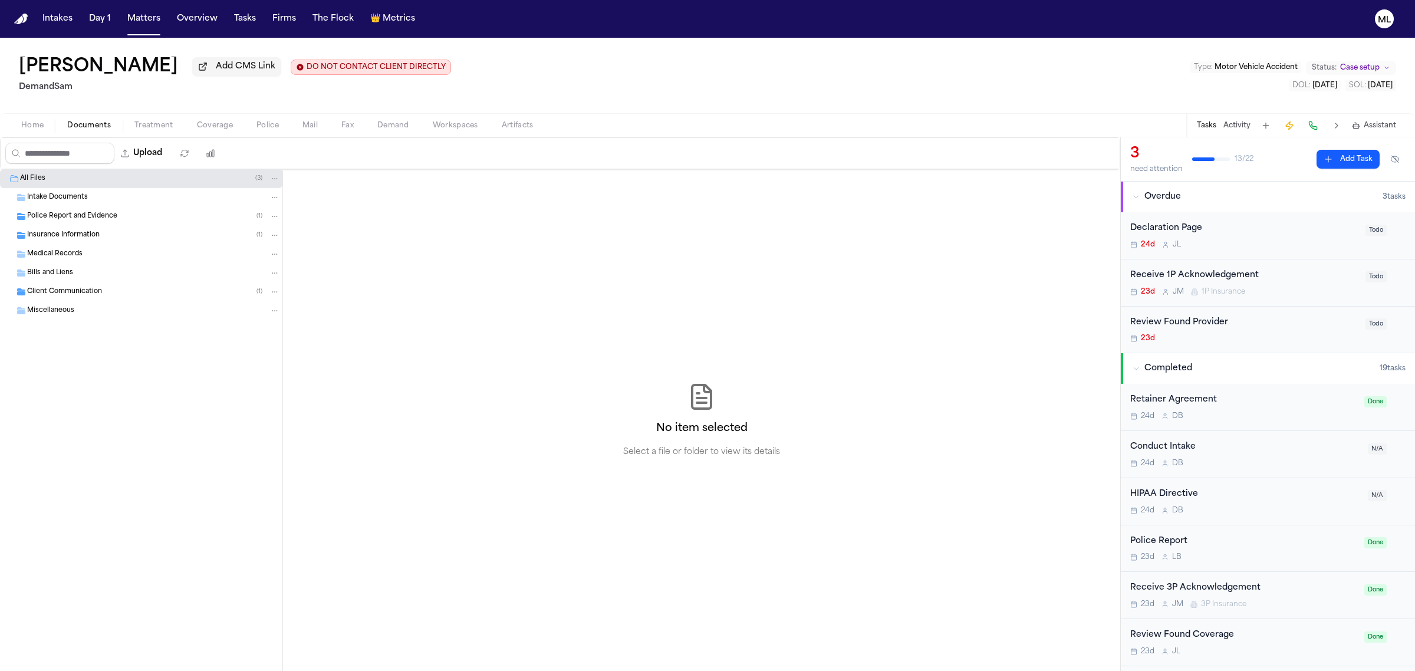
click at [109, 234] on div "Insurance Information ( 1 )" at bounding box center [153, 235] width 253 height 11
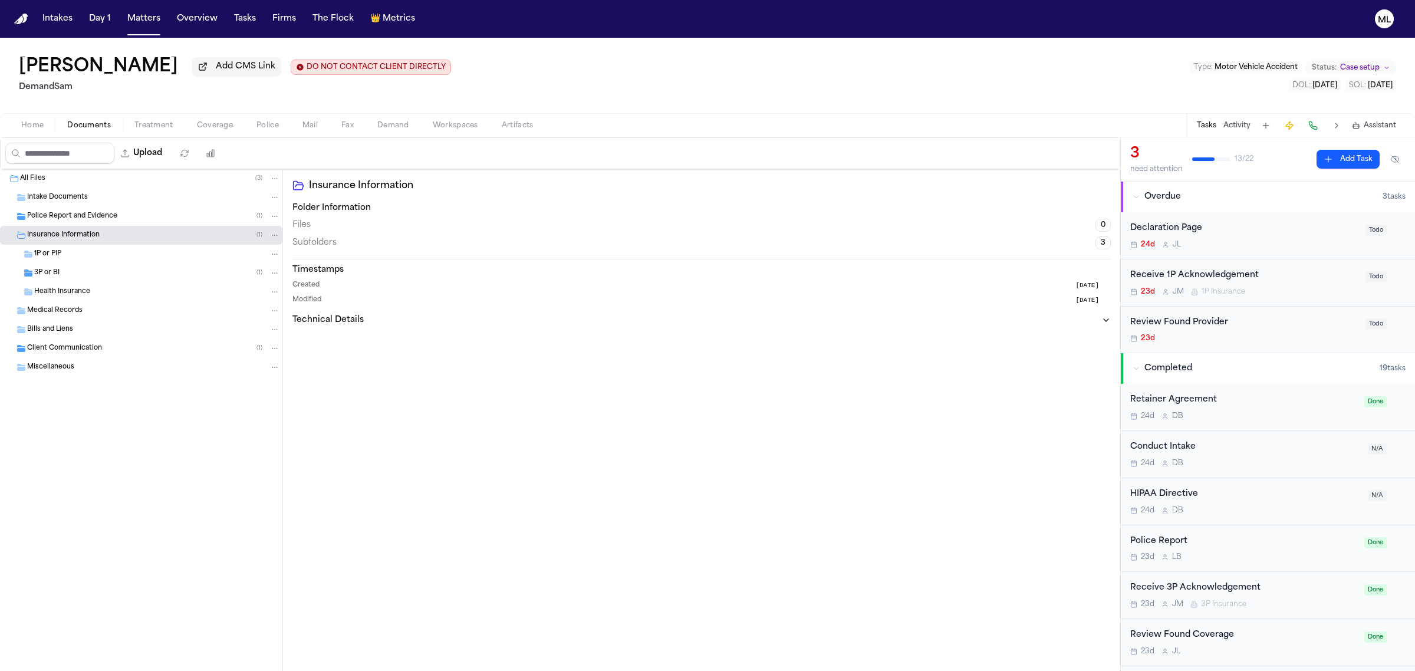
click at [108, 267] on div "3P or BI ( 1 )" at bounding box center [141, 272] width 282 height 19
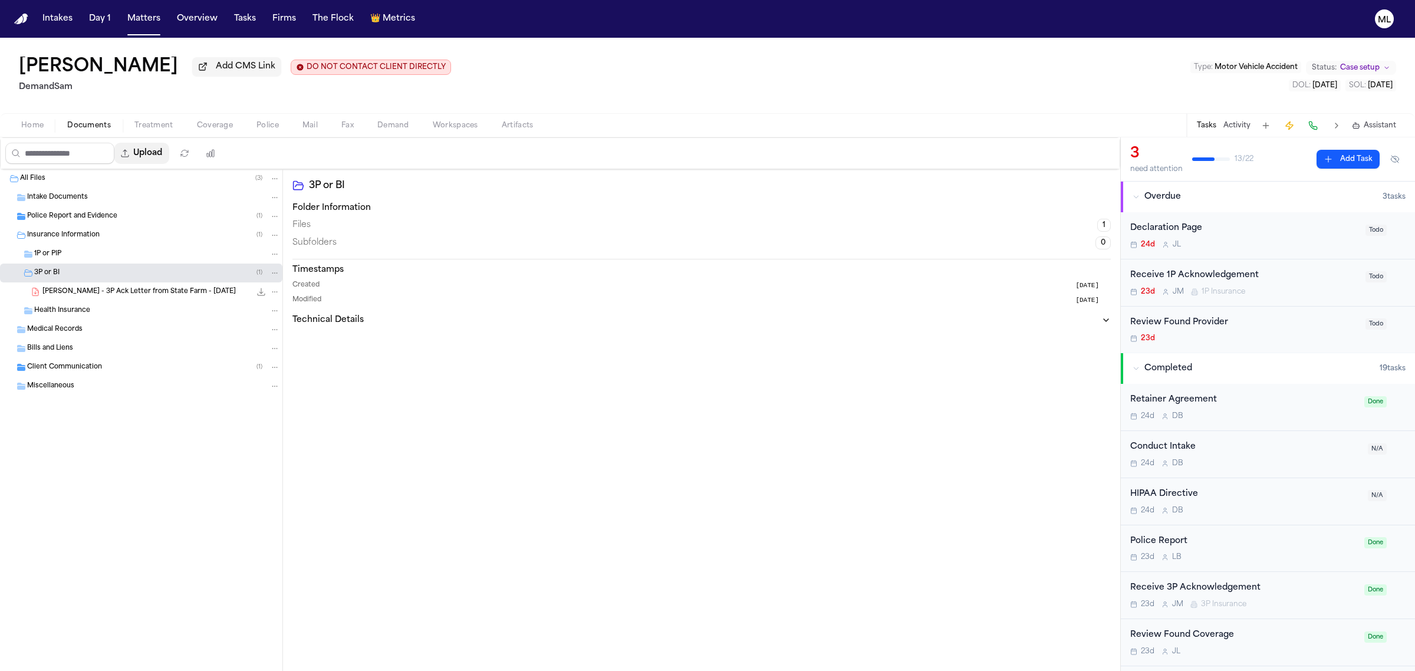
click at [166, 149] on button "Upload" at bounding box center [141, 153] width 55 height 21
select select "**********"
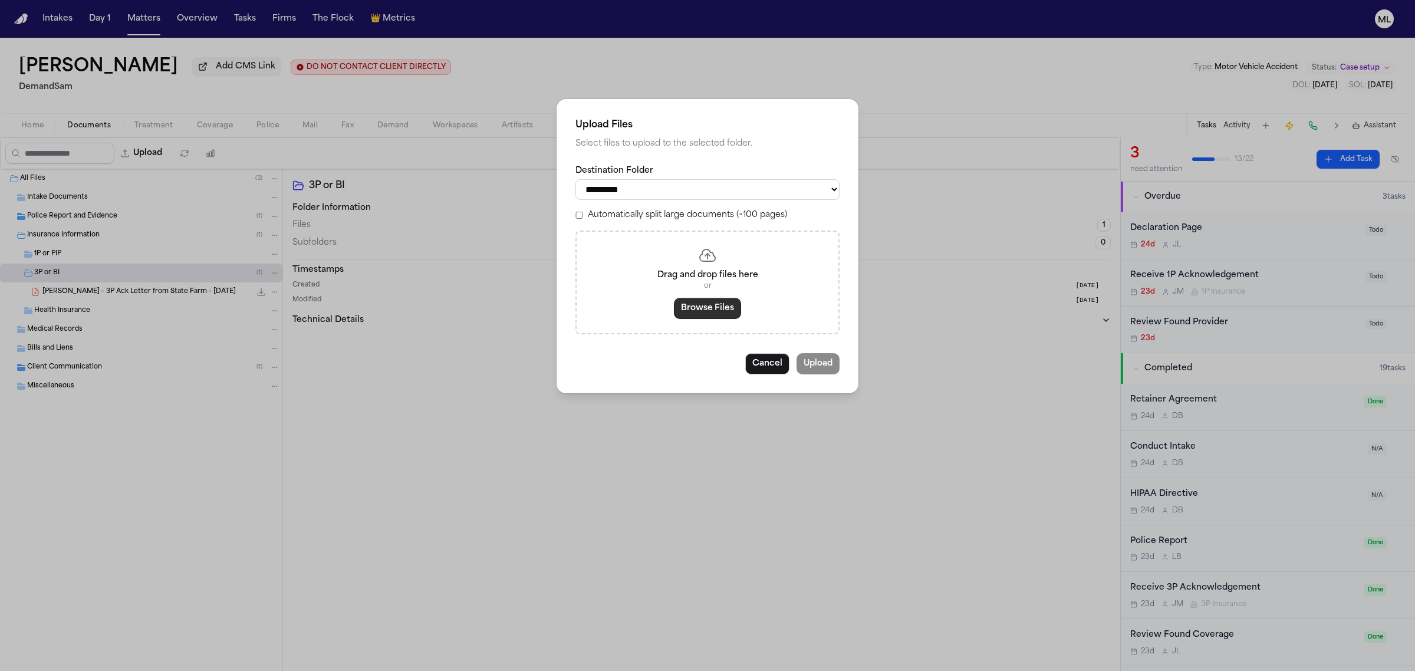
click at [721, 314] on button "Browse Files" at bounding box center [707, 308] width 67 height 21
click at [700, 325] on div "Drag and drop files here or Browse Files" at bounding box center [707, 282] width 264 height 104
click at [703, 316] on button "Browse Files" at bounding box center [707, 308] width 67 height 21
click at [726, 313] on button "Browse Files" at bounding box center [707, 308] width 67 height 21
click at [760, 355] on button "Cancel" at bounding box center [767, 363] width 44 height 21
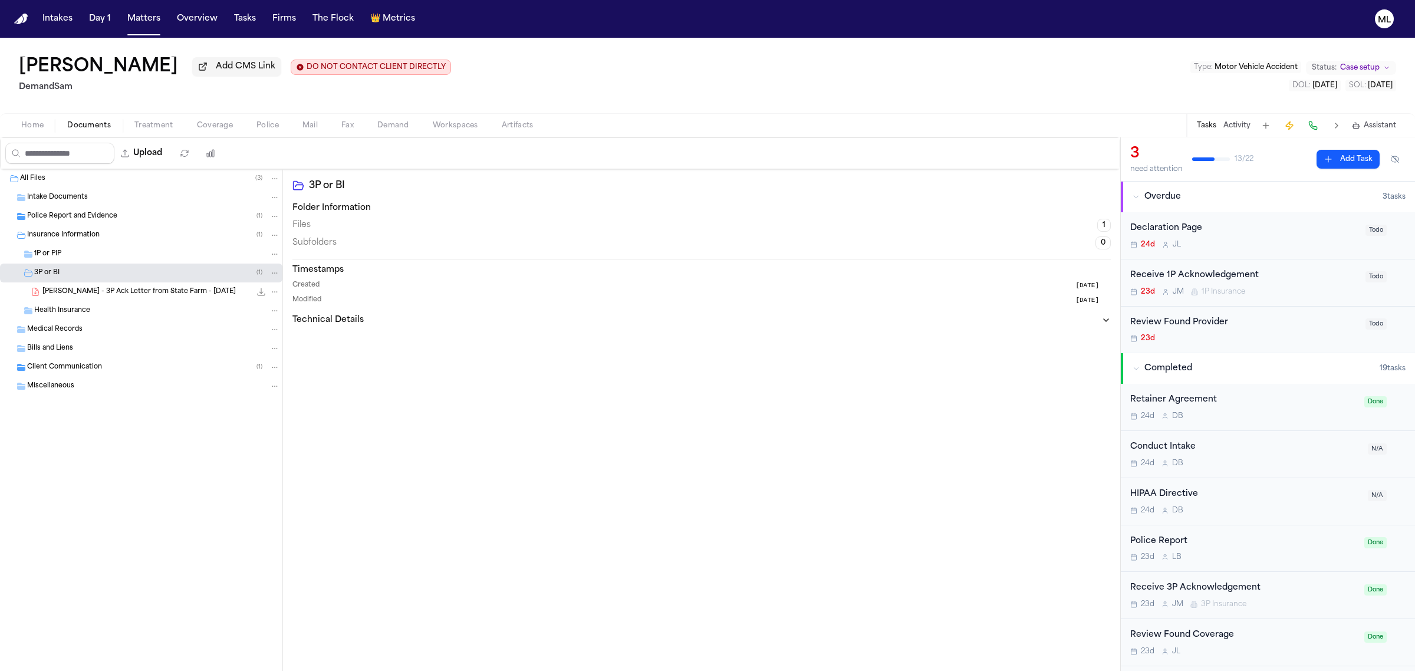
click at [65, 273] on div "3P or BI ( 1 )" at bounding box center [157, 273] width 246 height 11
click at [66, 274] on div "3P or BI ( 1 )" at bounding box center [157, 273] width 246 height 11
click at [158, 157] on button "Upload" at bounding box center [141, 153] width 55 height 21
select select "**********"
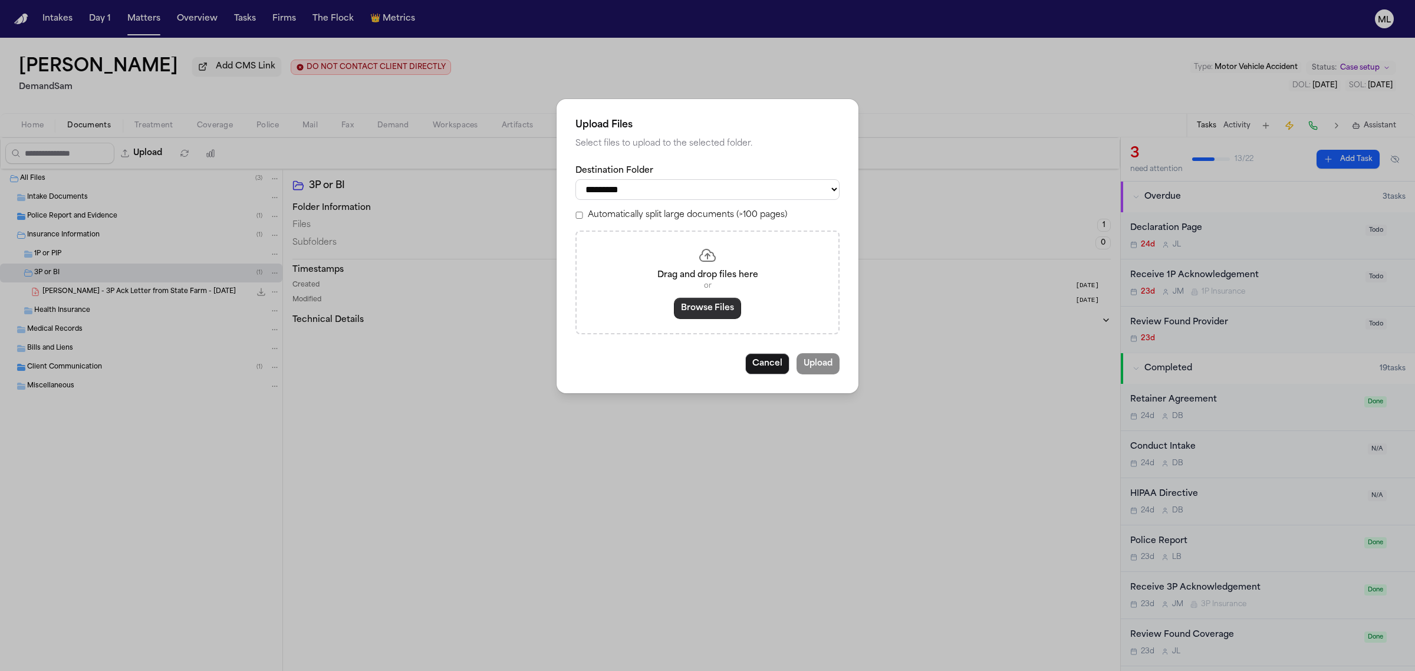
click at [710, 314] on button "Browse Files" at bounding box center [707, 308] width 67 height 21
click at [775, 365] on button "Cancel" at bounding box center [767, 363] width 44 height 21
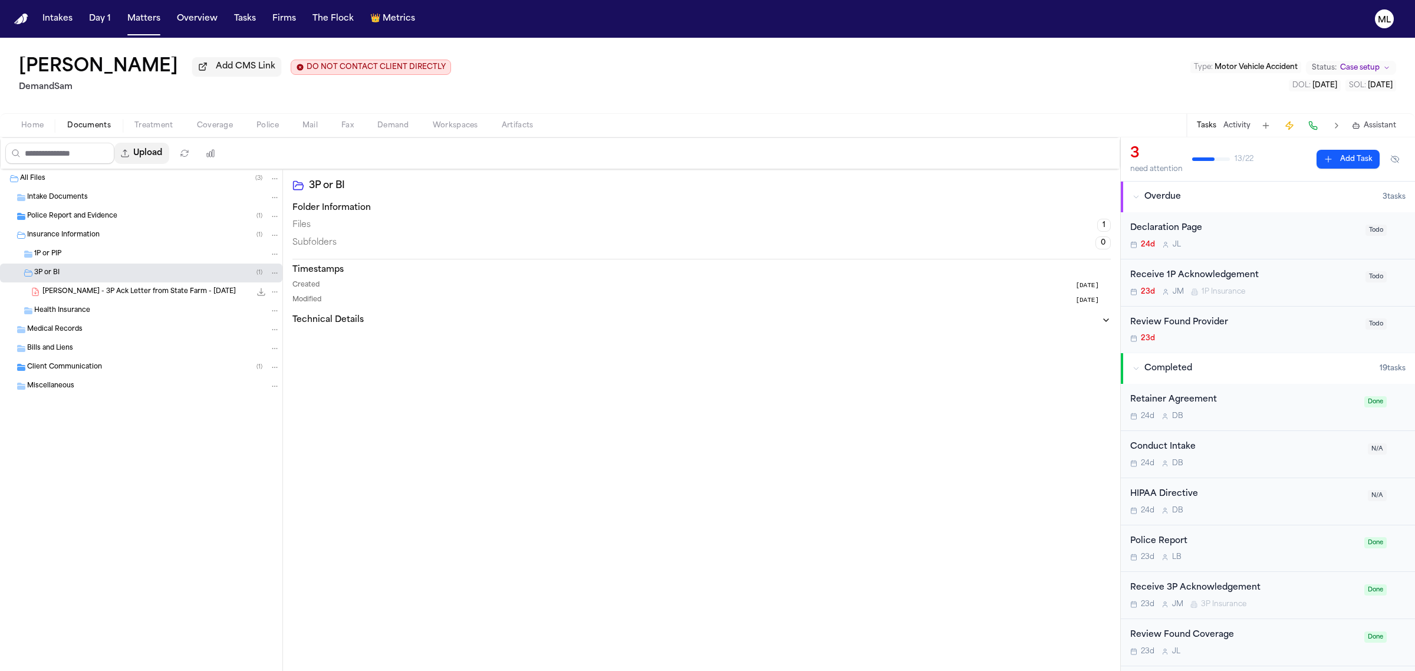
click at [167, 162] on button "Upload" at bounding box center [141, 153] width 55 height 21
select select "**********"
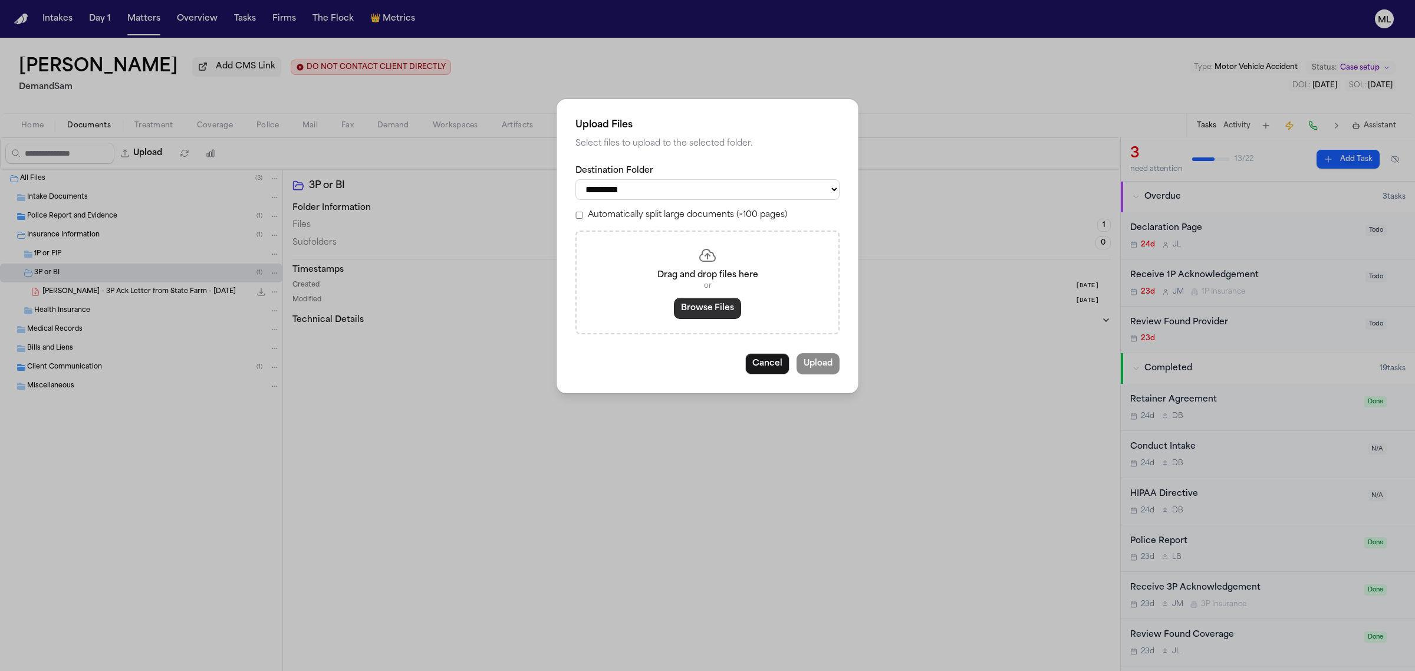
click at [694, 305] on button "Browse Files" at bounding box center [707, 308] width 67 height 21
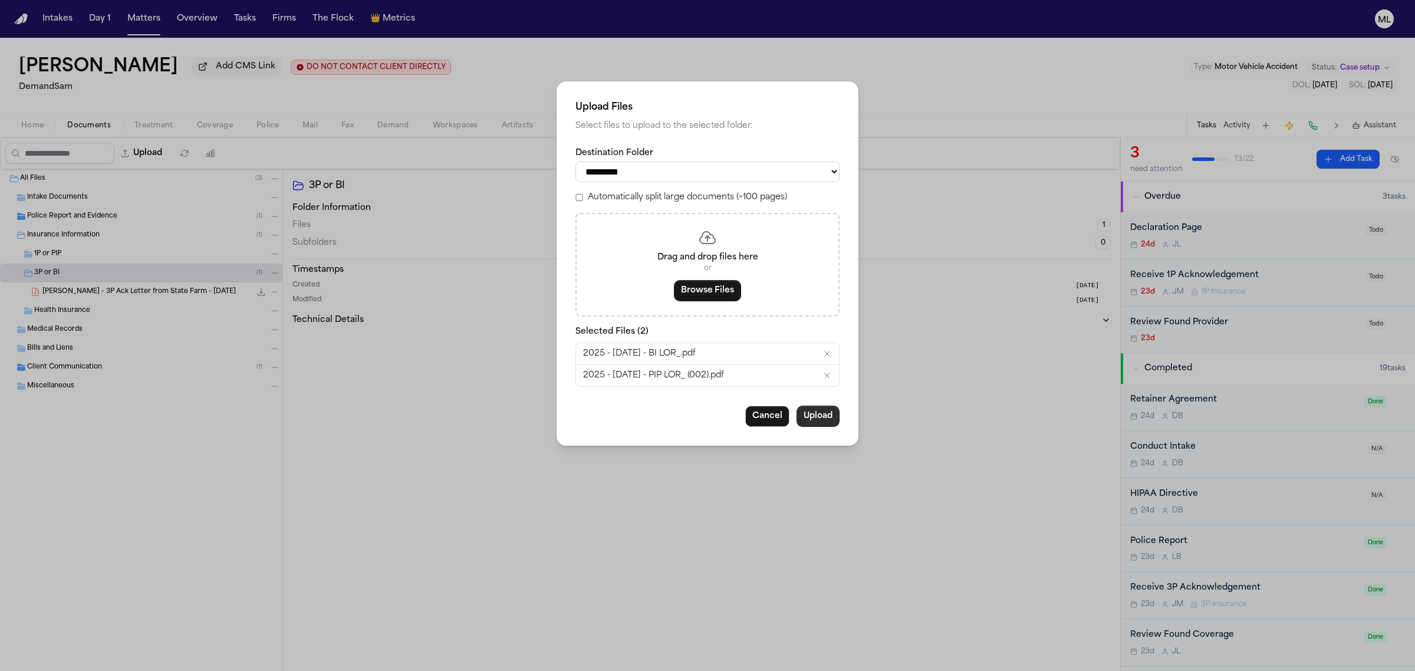
click at [829, 416] on button "Upload" at bounding box center [817, 416] width 43 height 21
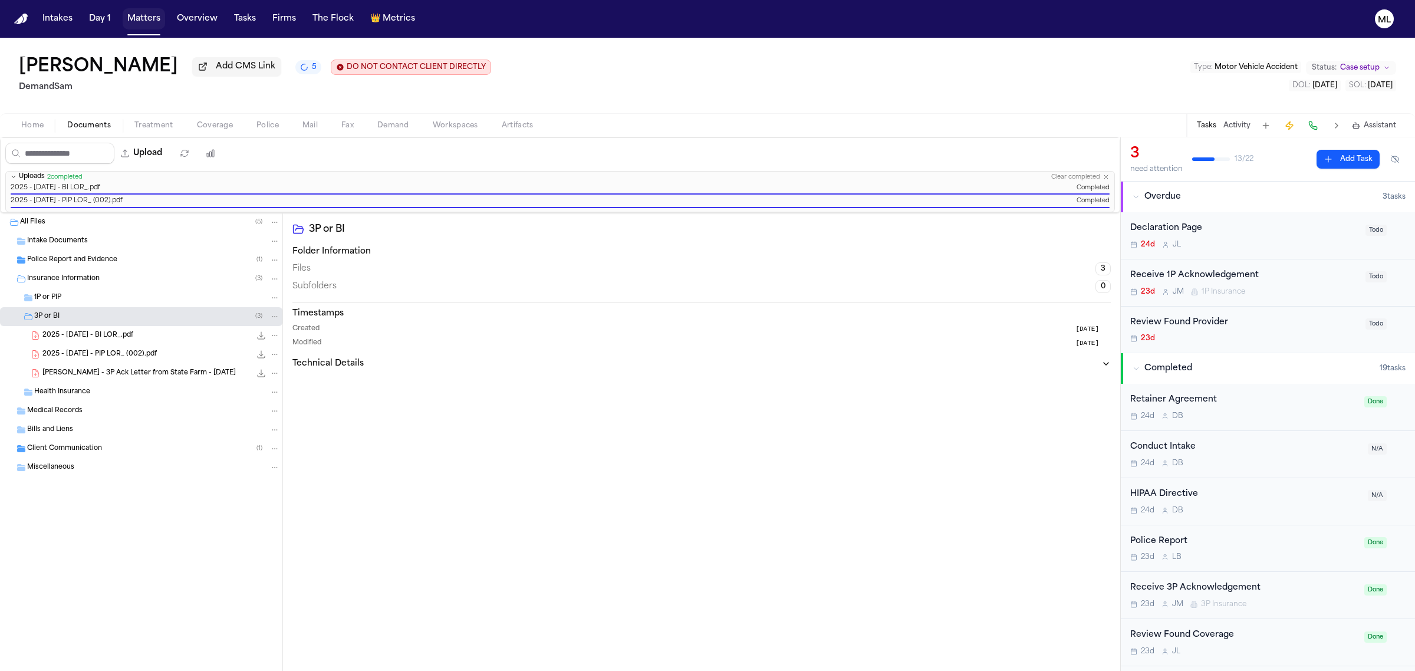
drag, startPoint x: 144, startPoint y: 15, endPoint x: 177, endPoint y: 27, distance: 35.0
click at [144, 15] on button "Matters" at bounding box center [144, 18] width 42 height 21
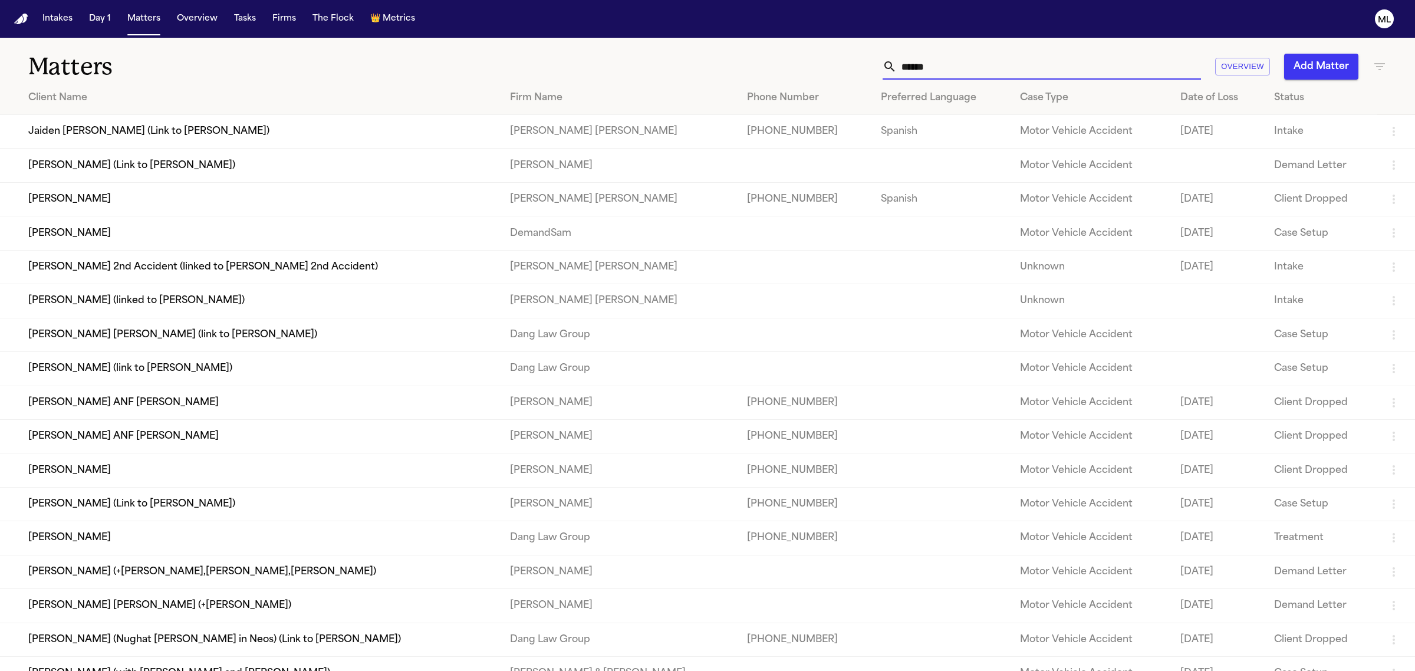
drag, startPoint x: 961, startPoint y: 68, endPoint x: 902, endPoint y: 65, distance: 58.4
click at [902, 65] on input "******" at bounding box center [1048, 67] width 304 height 26
click at [183, 240] on td "[PERSON_NAME]" at bounding box center [250, 233] width 500 height 34
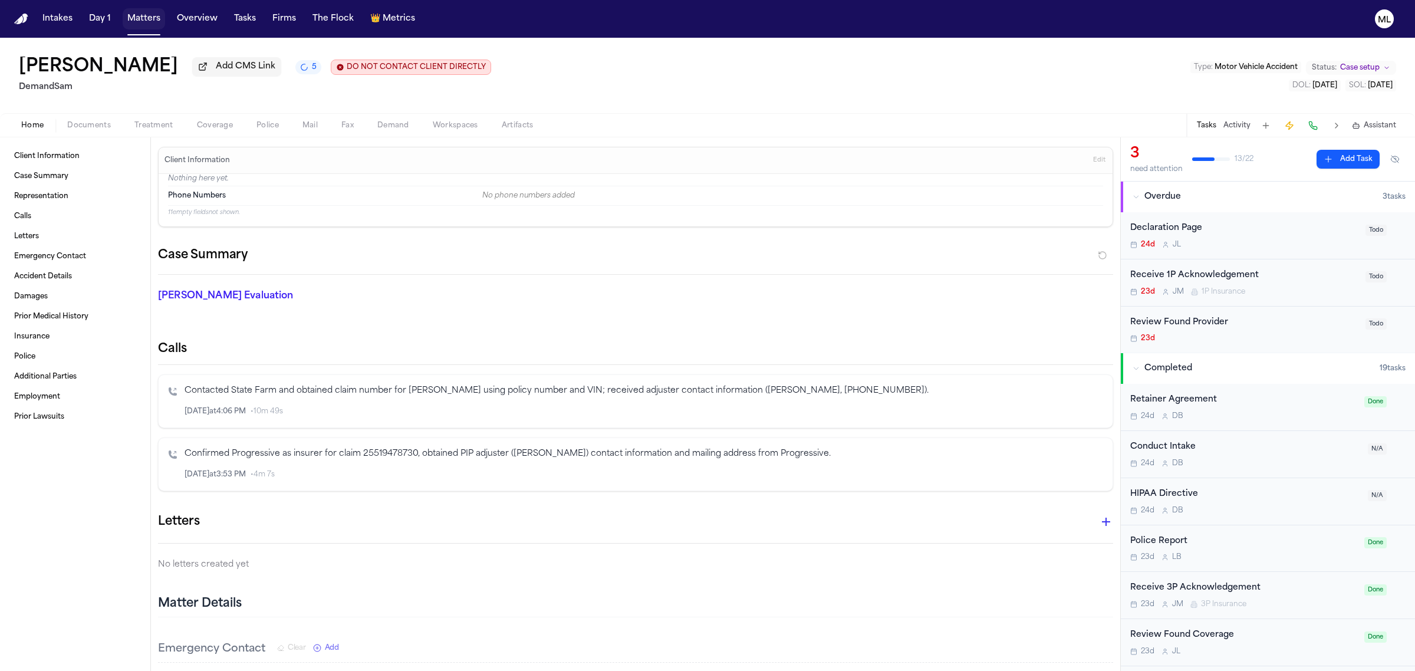
click at [142, 21] on button "Matters" at bounding box center [144, 18] width 42 height 21
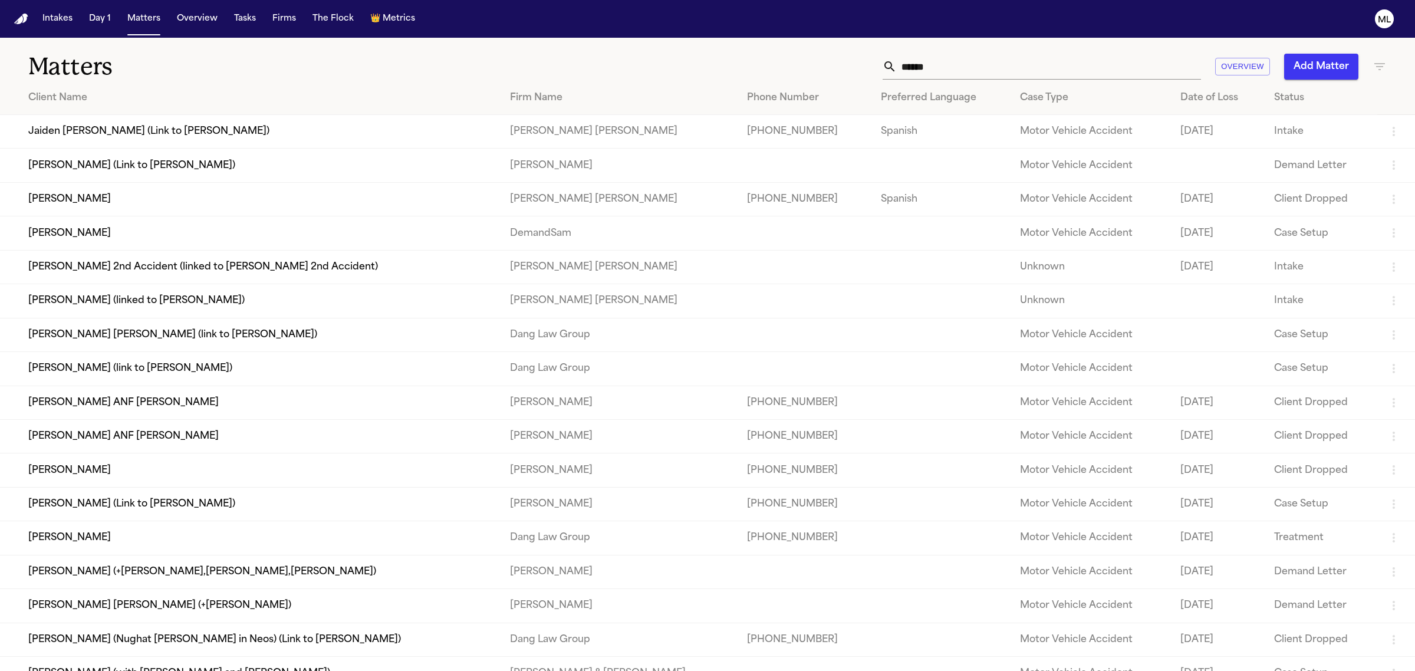
click at [123, 8] on button "Matters" at bounding box center [144, 18] width 42 height 21
click at [1095, 72] on input "******" at bounding box center [1048, 67] width 304 height 26
click at [1080, 70] on input "******" at bounding box center [1048, 67] width 304 height 26
click at [187, 230] on td "[PERSON_NAME]" at bounding box center [250, 233] width 500 height 34
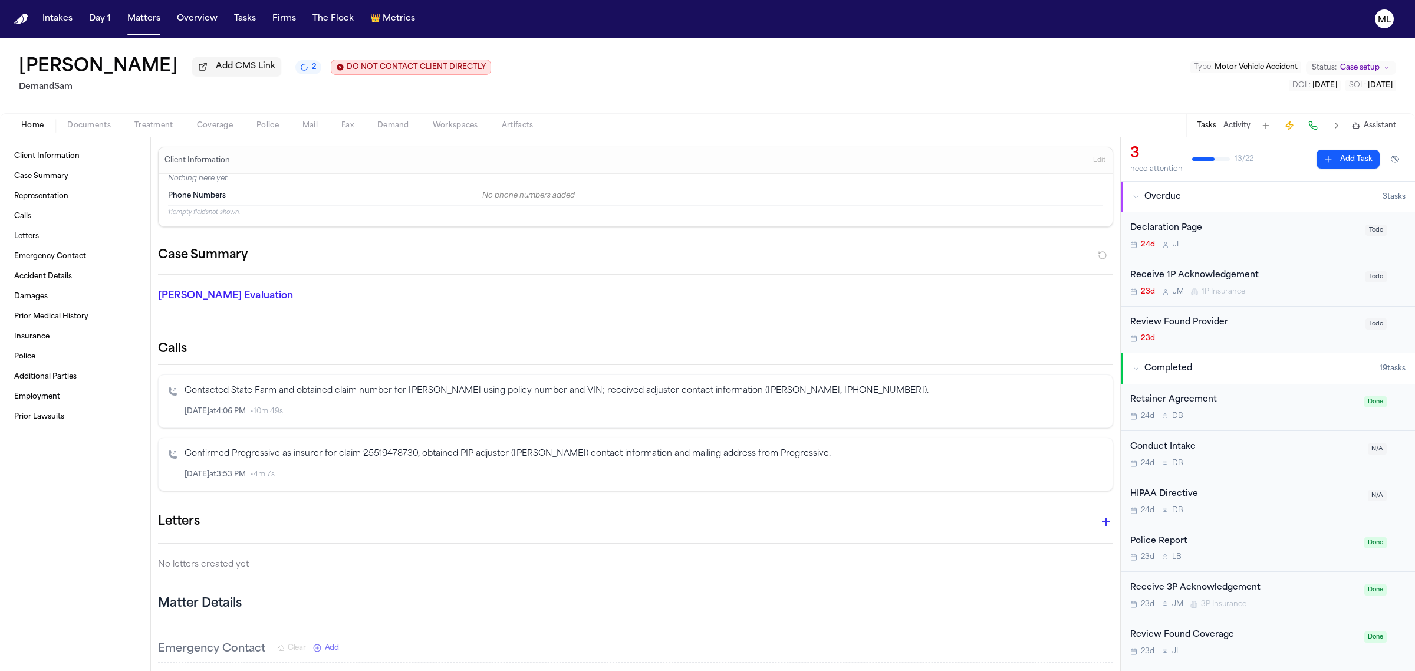
click at [1323, 163] on button "Add Task" at bounding box center [1347, 159] width 63 height 19
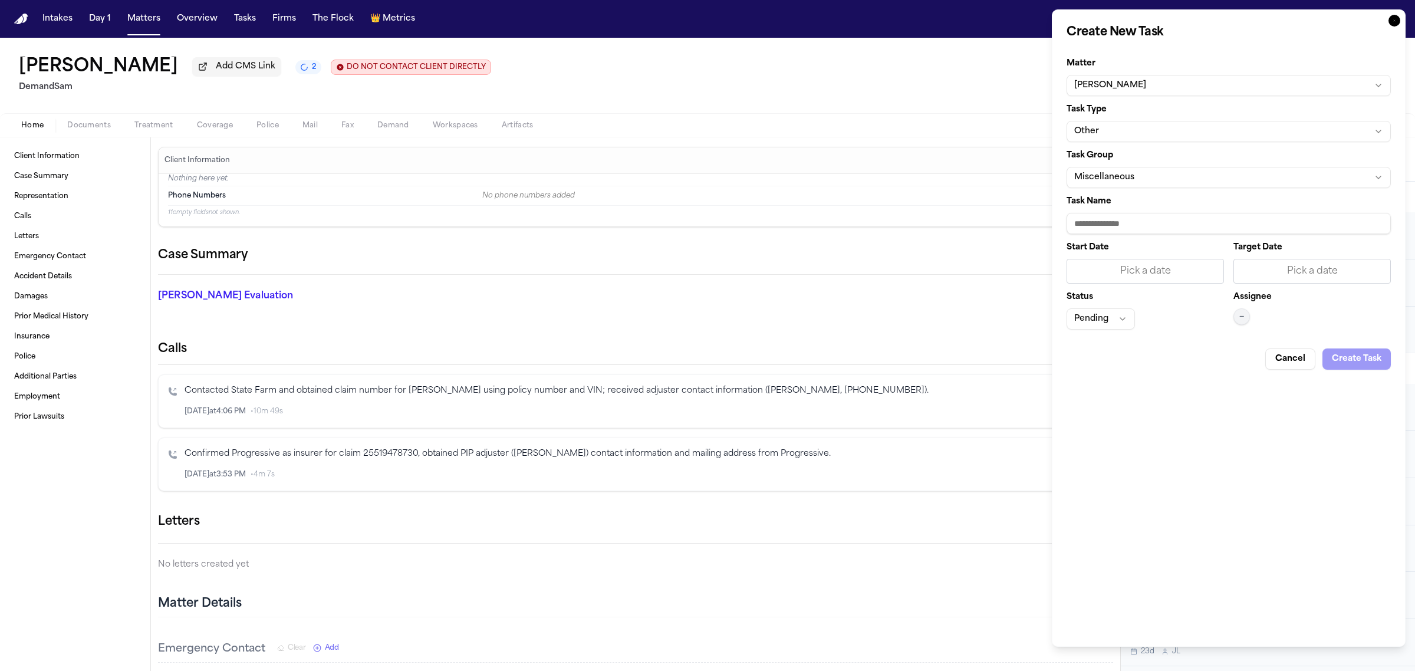
click at [1176, 134] on button "Other" at bounding box center [1228, 131] width 324 height 21
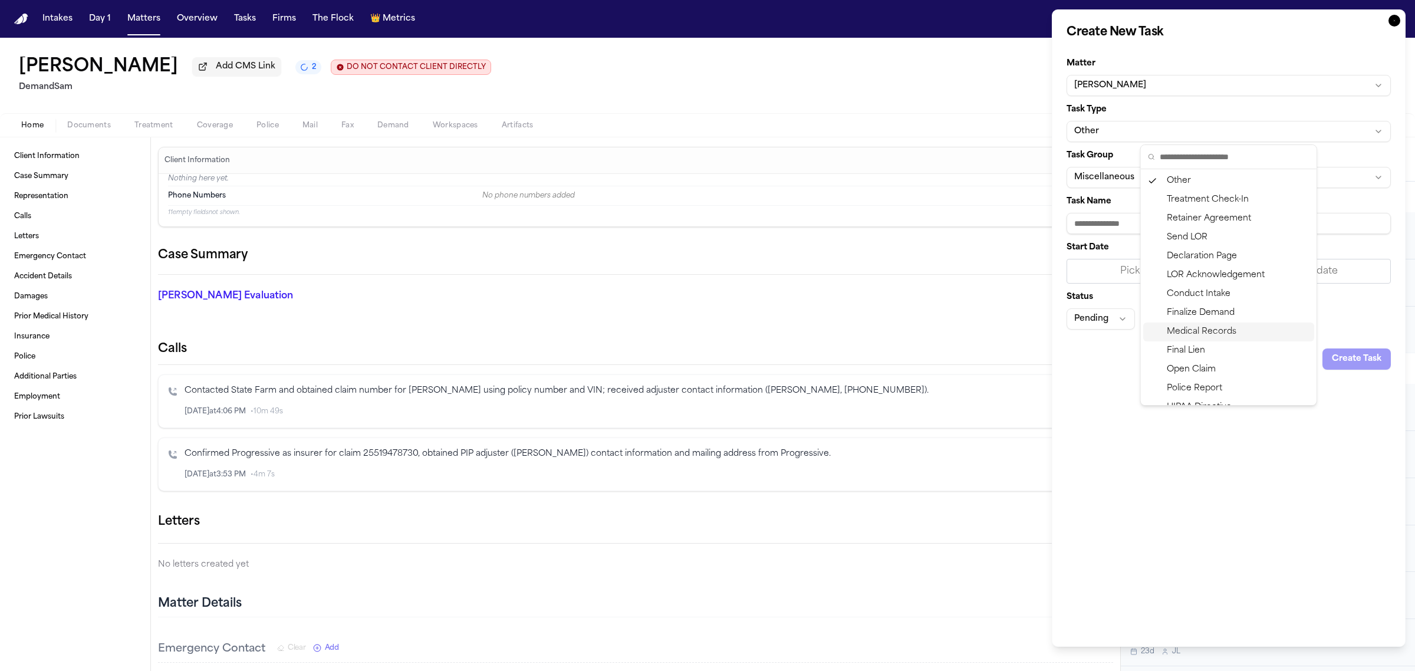
click at [1213, 334] on div "Medical Records" at bounding box center [1228, 331] width 171 height 19
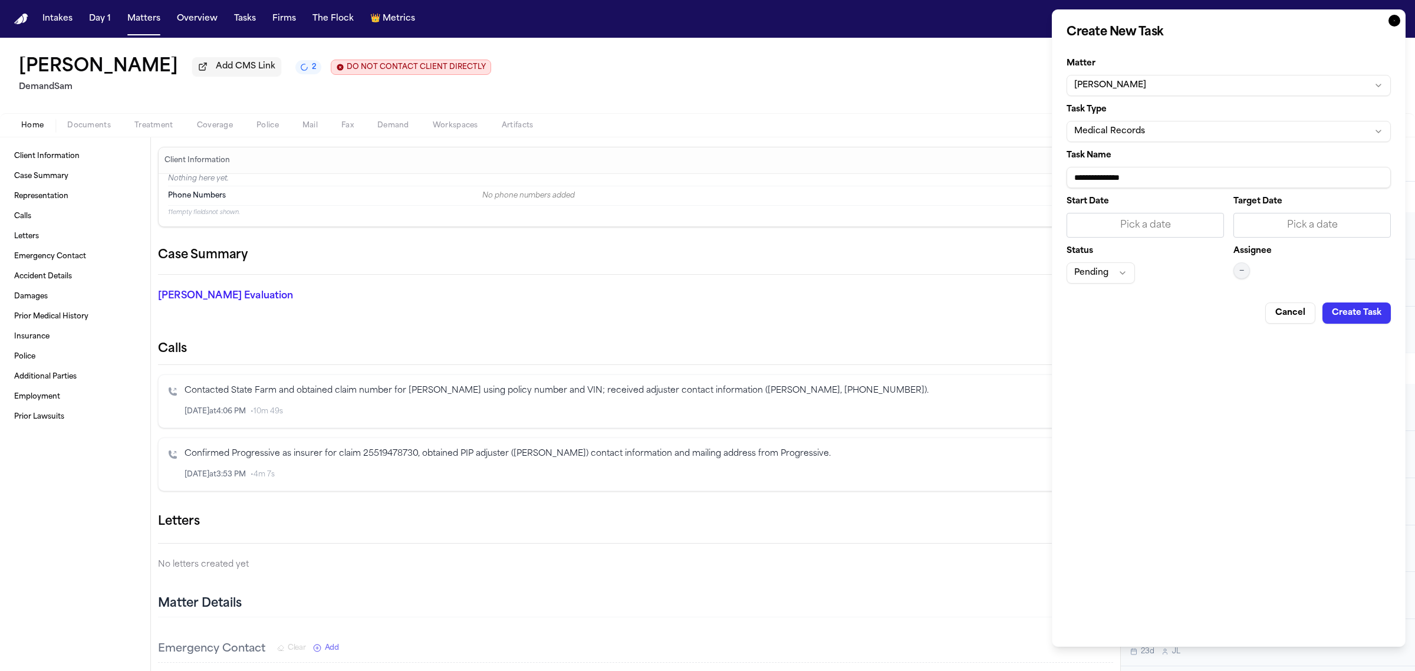
click at [1182, 181] on input "**********" at bounding box center [1228, 177] width 324 height 21
type input "**********"
click at [1304, 223] on div "Pick a date" at bounding box center [1312, 225] width 142 height 14
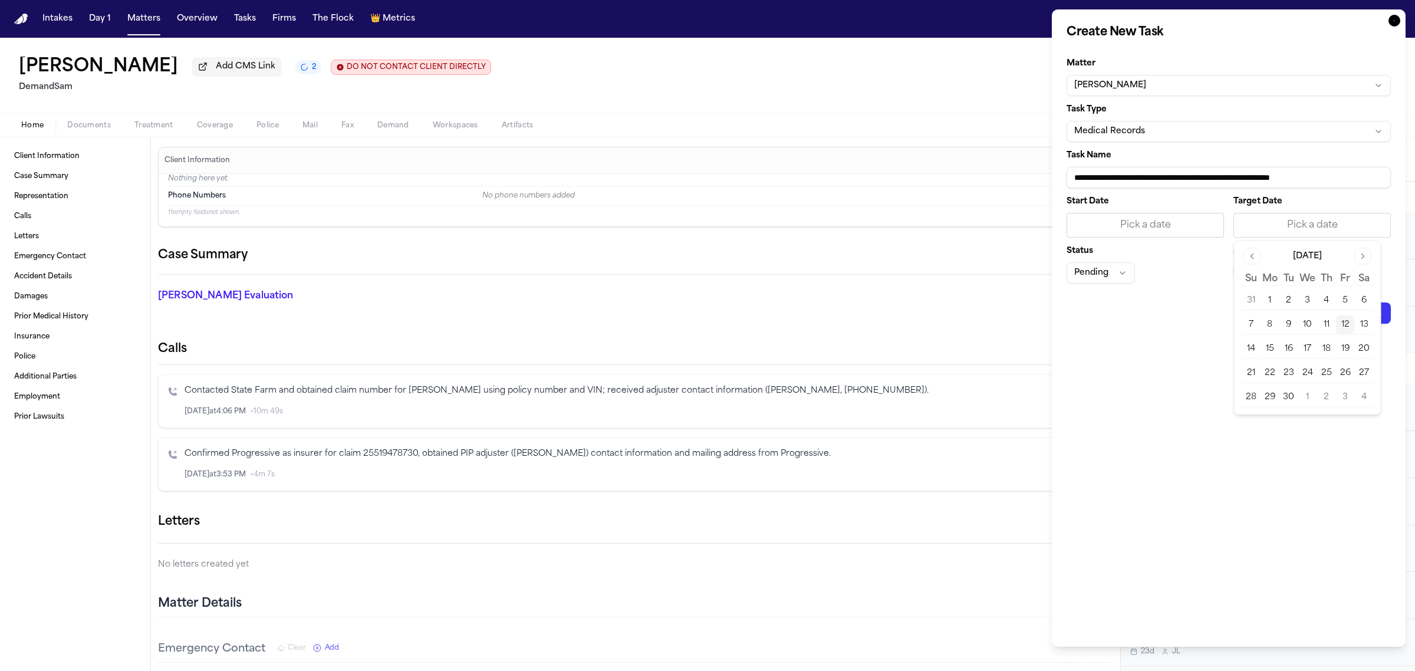
click at [1306, 346] on button "17" at bounding box center [1307, 349] width 19 height 19
click at [1123, 269] on button "Pending" at bounding box center [1100, 272] width 68 height 21
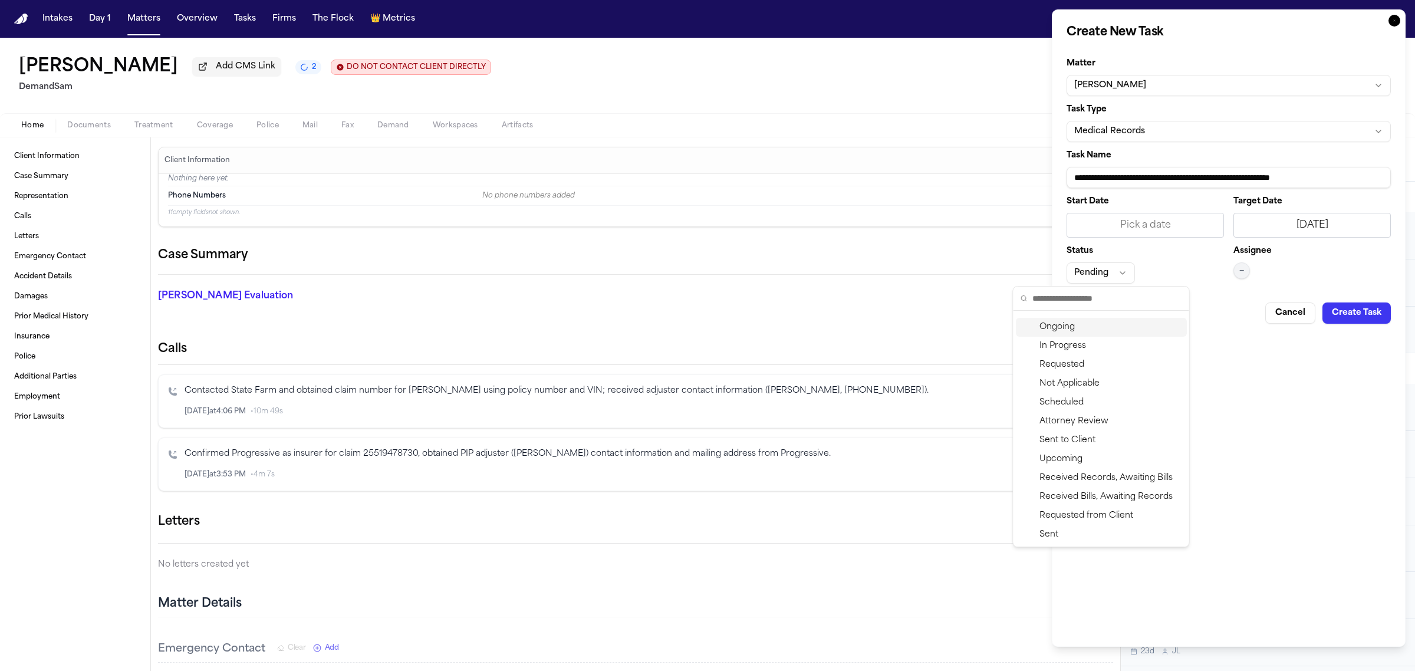
scroll to position [113, 0]
click at [1067, 355] on div "Requested" at bounding box center [1101, 364] width 171 height 19
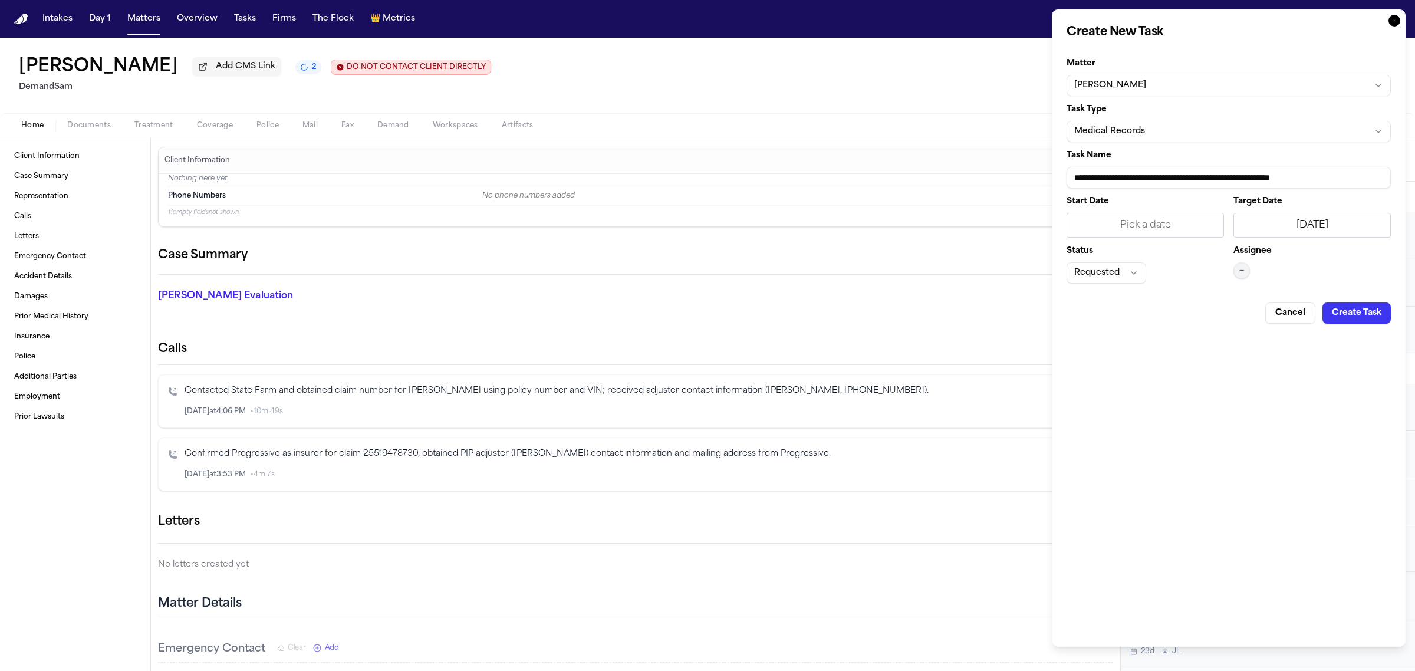
click at [1248, 272] on button "—" at bounding box center [1241, 270] width 17 height 17
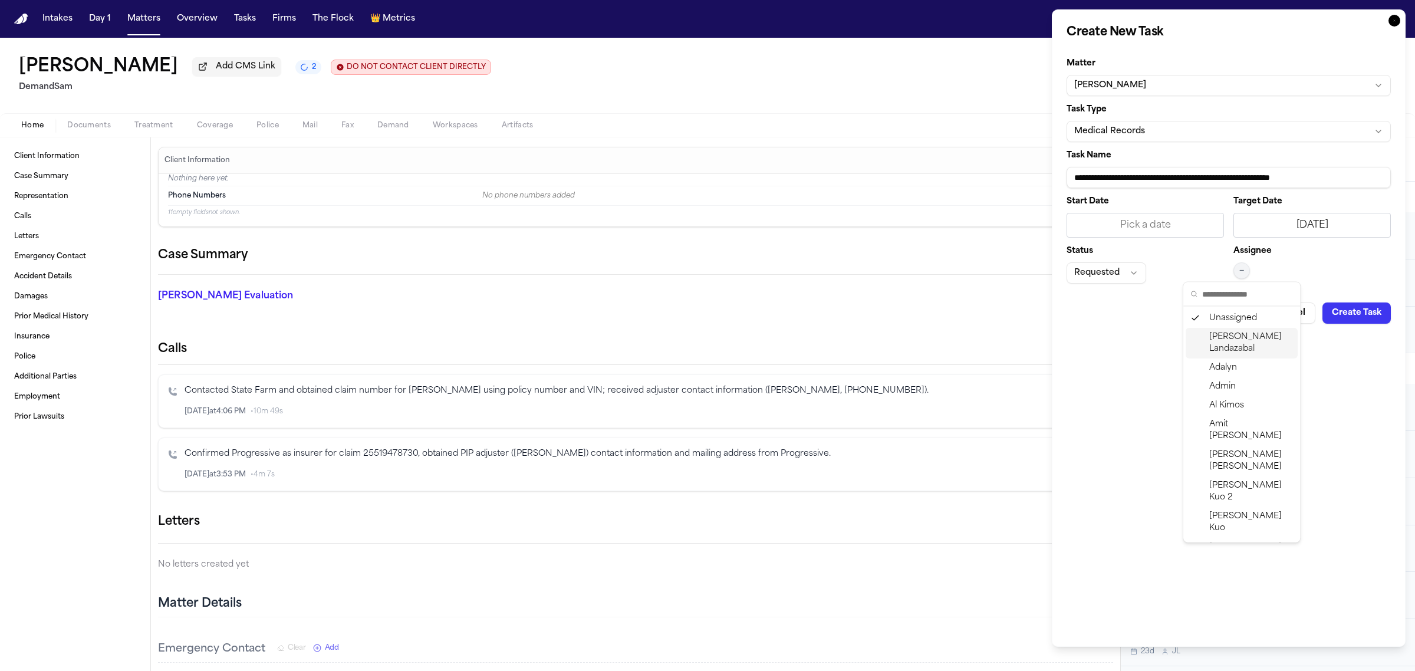
click at [1234, 346] on span "Michelle Landazabal" at bounding box center [1251, 343] width 84 height 24
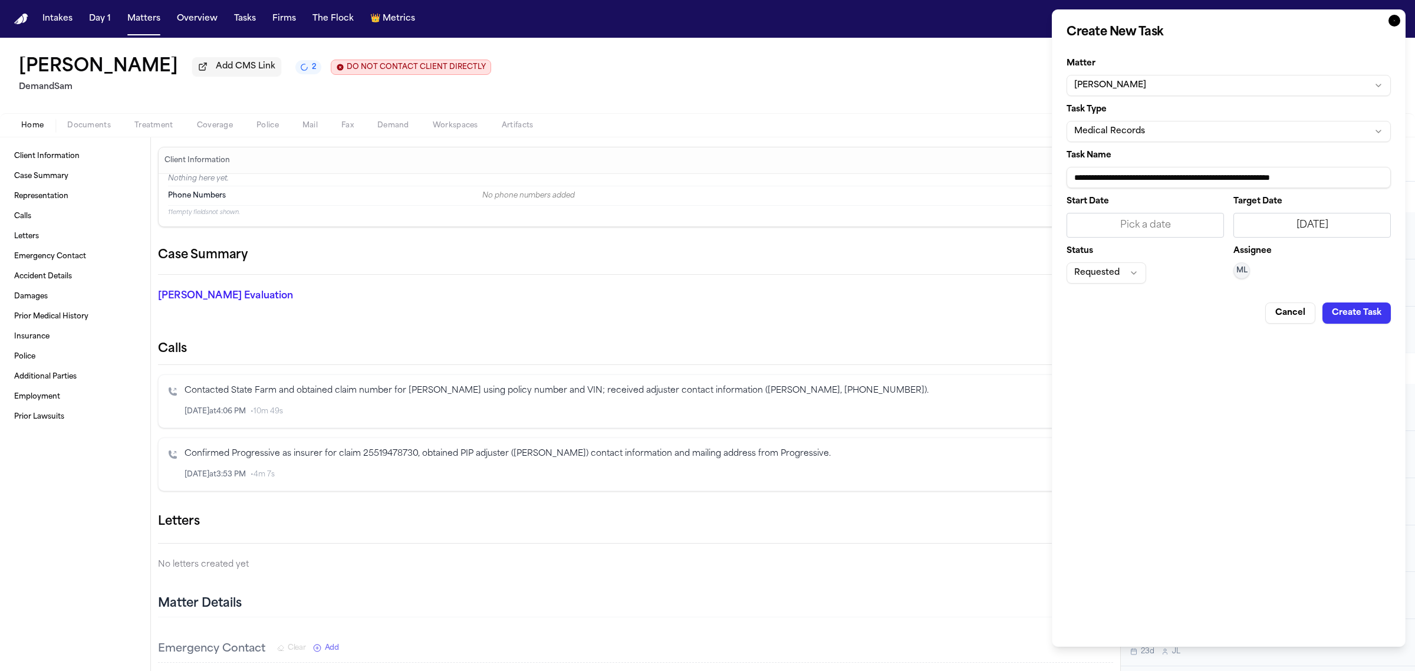
click at [1352, 313] on button "Create Task" at bounding box center [1356, 312] width 68 height 21
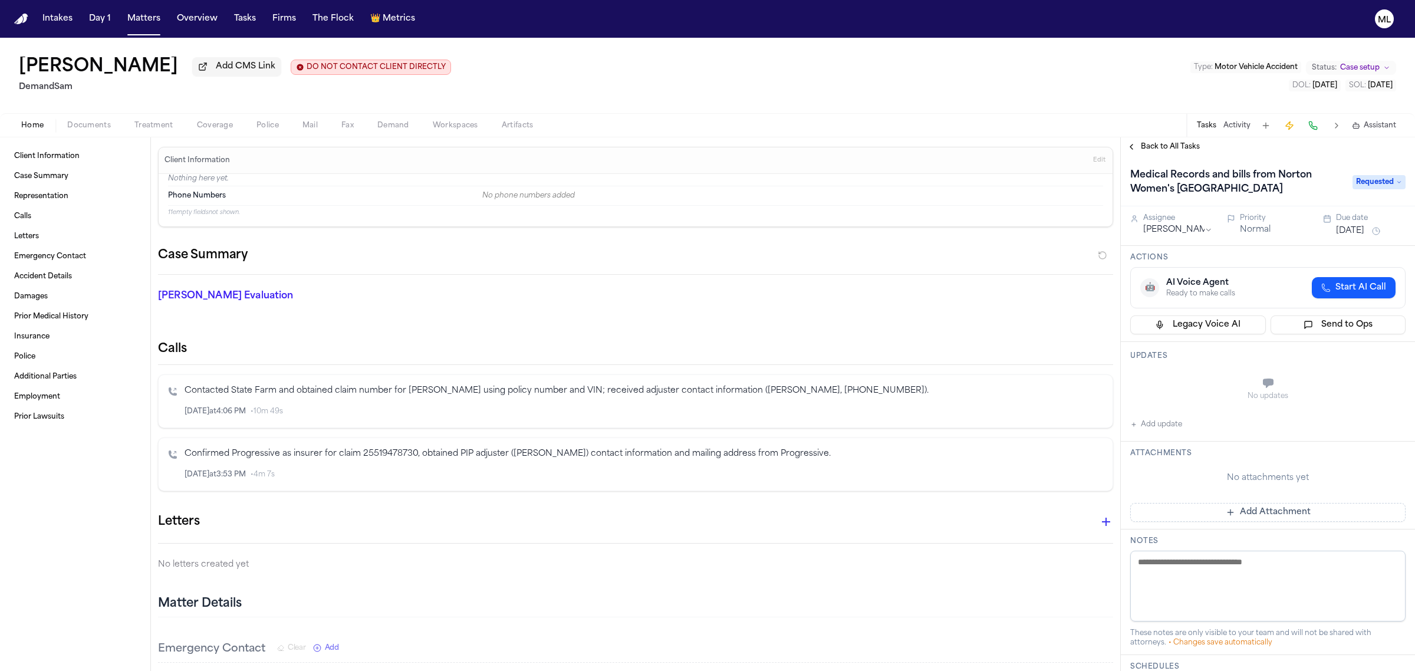
click at [1155, 143] on span "Back to All Tasks" at bounding box center [1170, 146] width 59 height 9
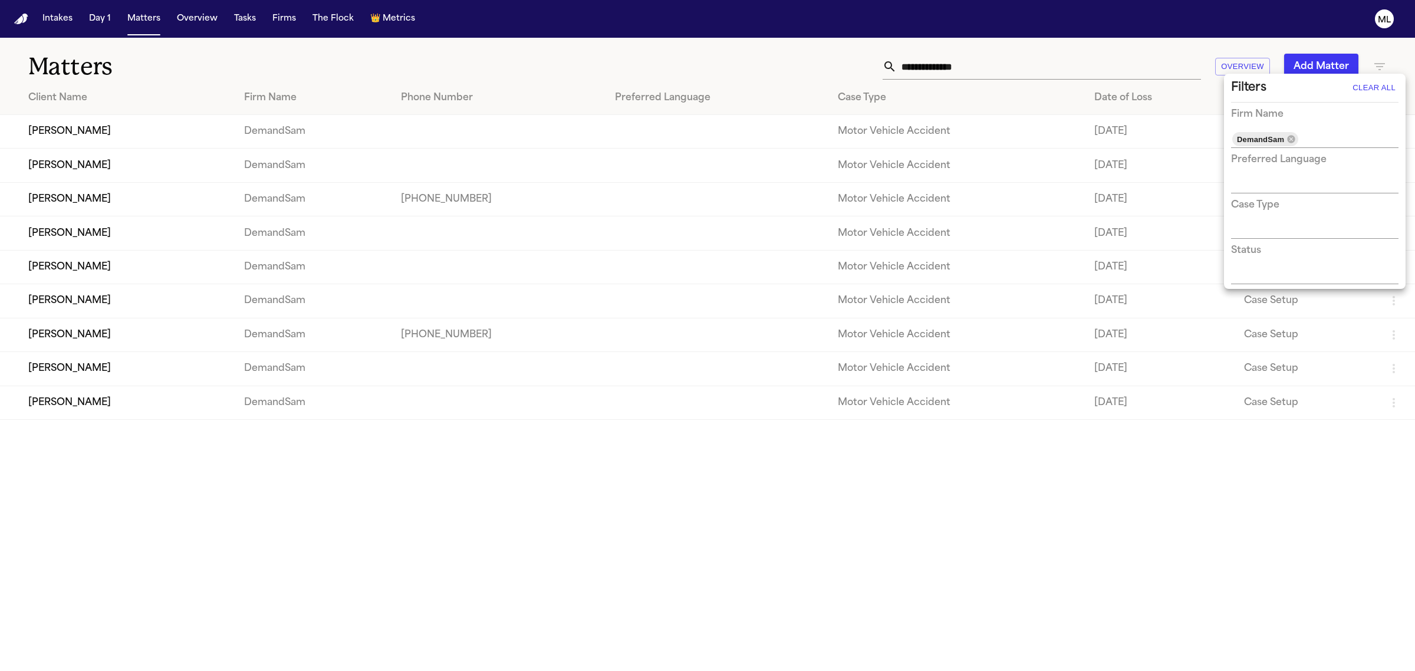
click at [985, 68] on div at bounding box center [707, 335] width 1415 height 671
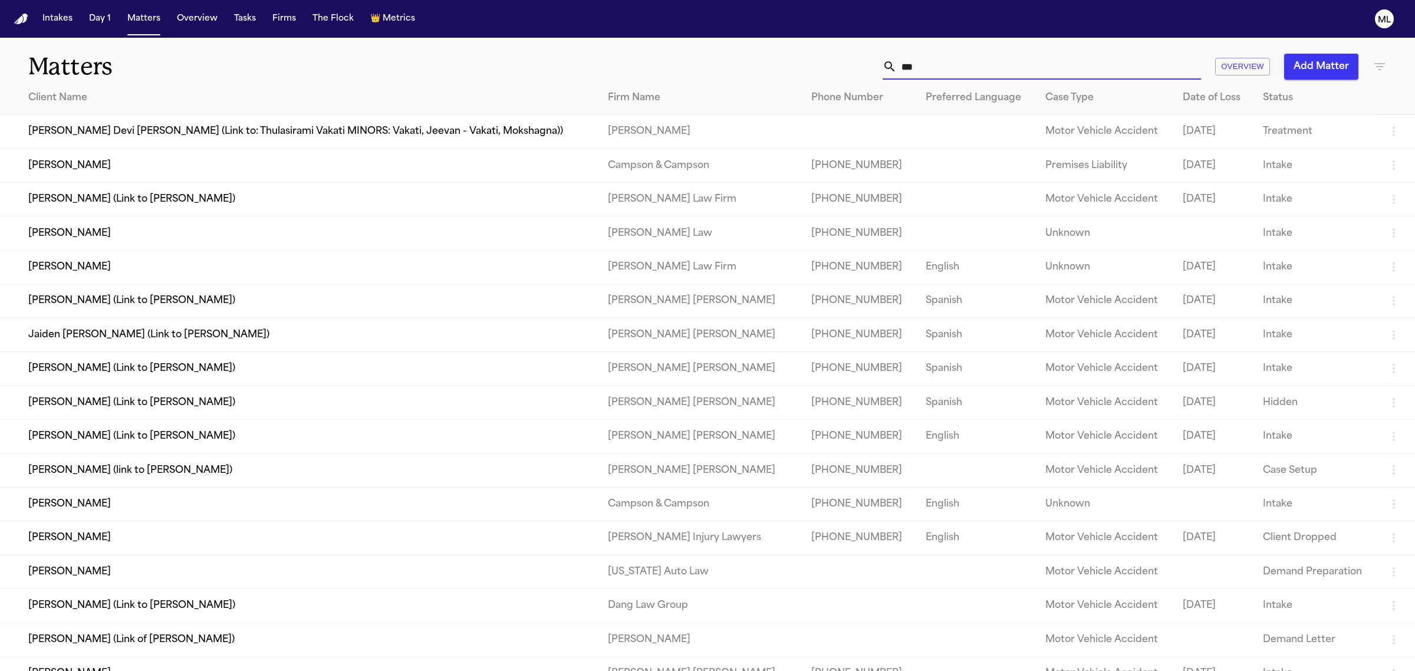
type input "***"
click at [181, 271] on td "[PERSON_NAME]" at bounding box center [299, 267] width 598 height 34
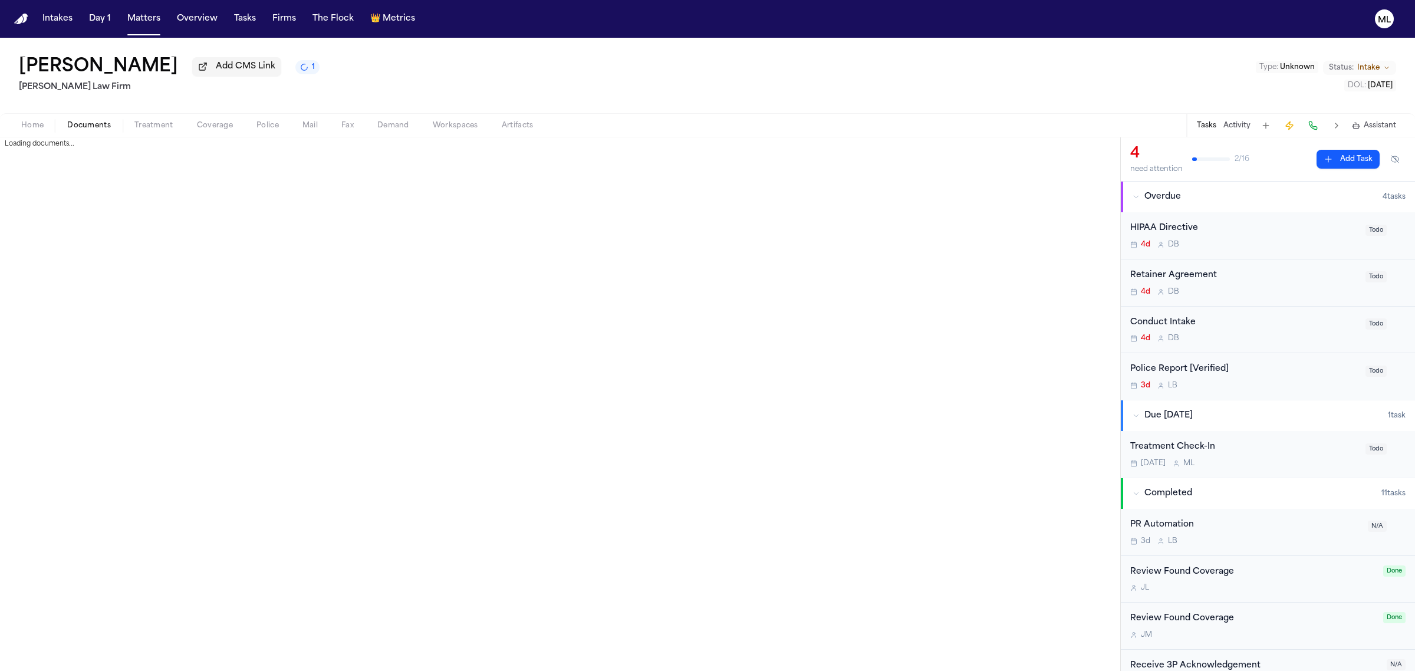
click at [77, 128] on span "Documents" at bounding box center [89, 125] width 44 height 9
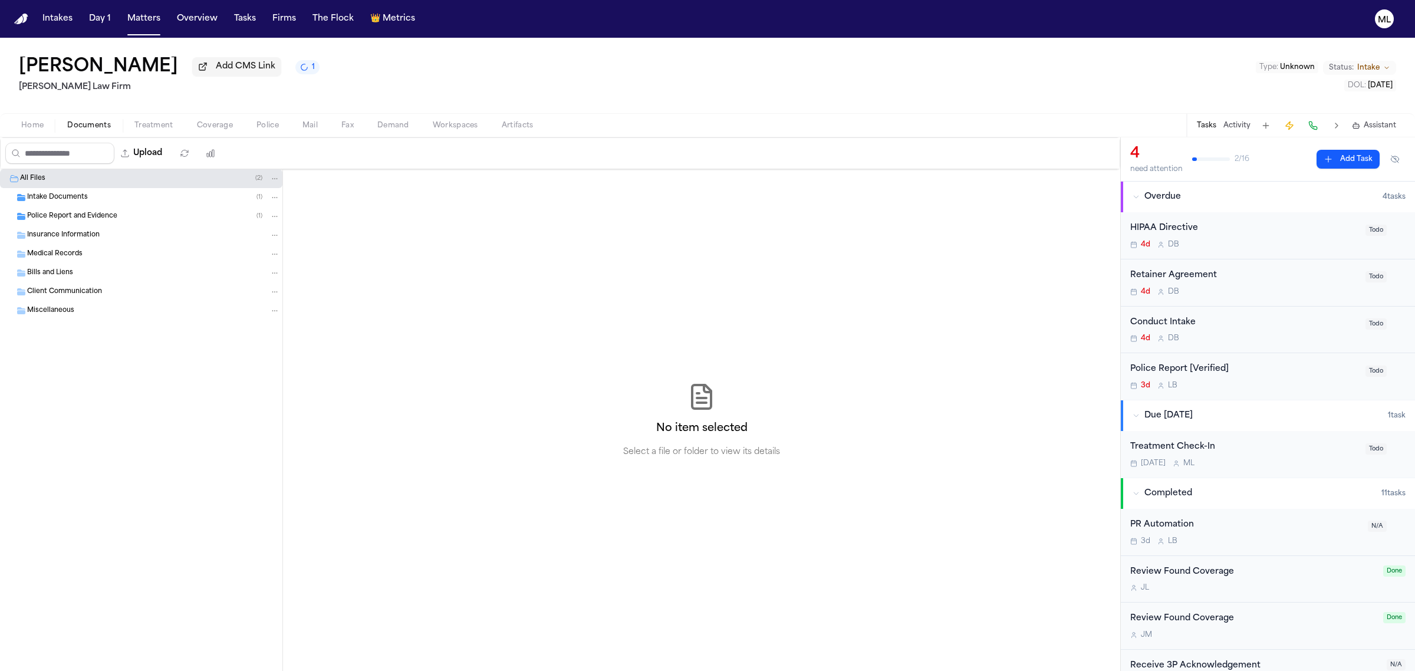
click at [78, 204] on div "Intake Documents ( 1 )" at bounding box center [141, 197] width 282 height 19
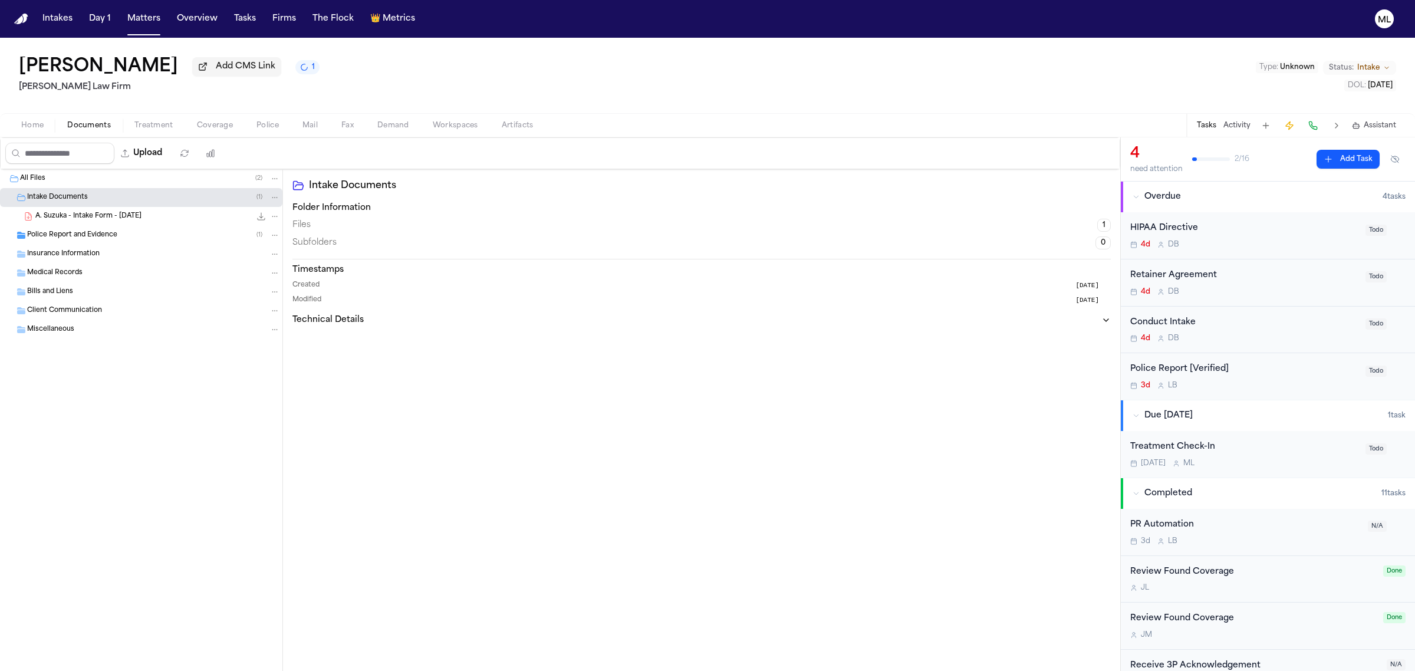
click at [112, 213] on span "A. Suzuka - Intake Form - [DATE]" at bounding box center [88, 217] width 106 height 10
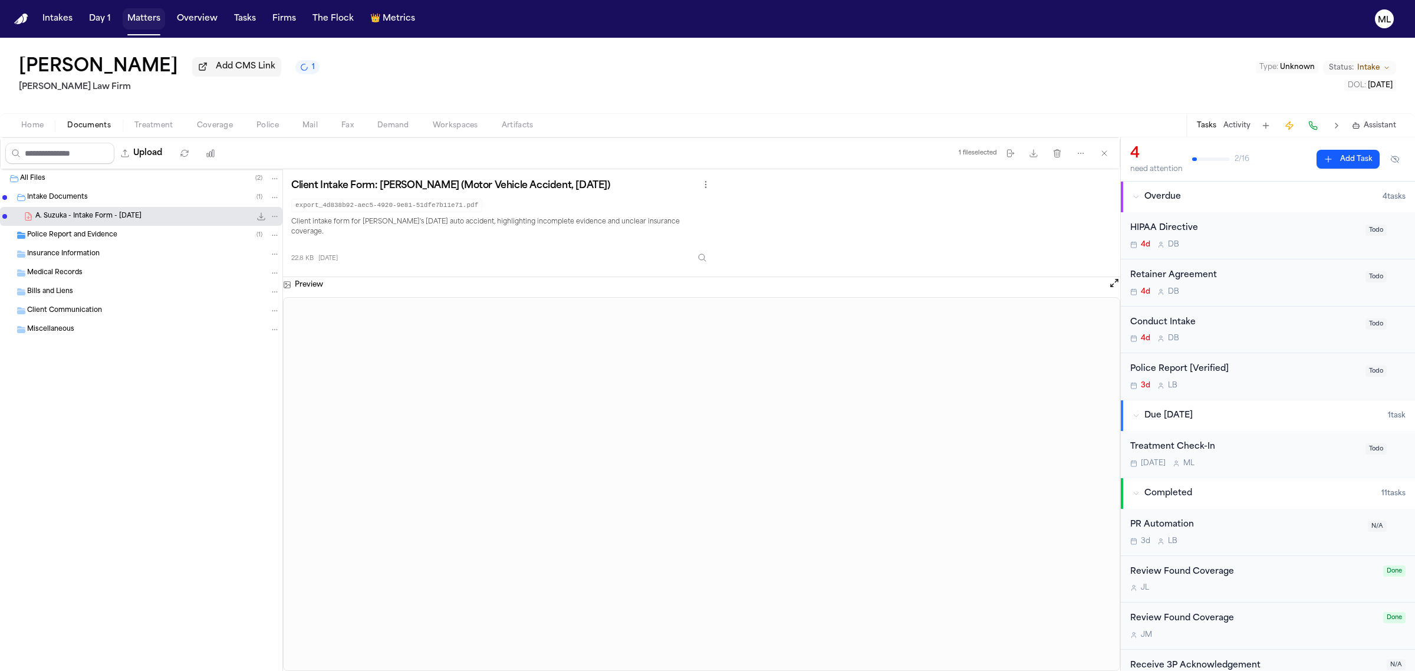
click at [154, 12] on button "Matters" at bounding box center [144, 18] width 42 height 21
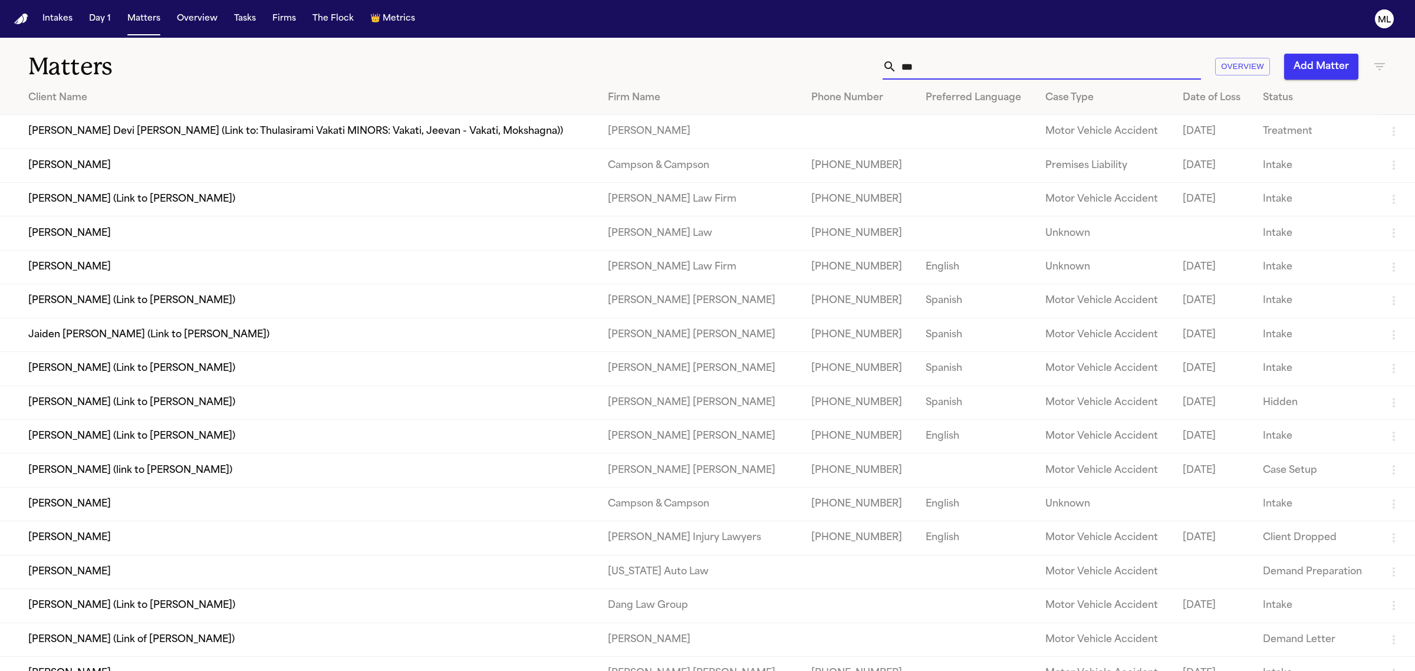
drag, startPoint x: 947, startPoint y: 57, endPoint x: 896, endPoint y: 60, distance: 51.4
click at [896, 60] on div "***" at bounding box center [1041, 67] width 318 height 26
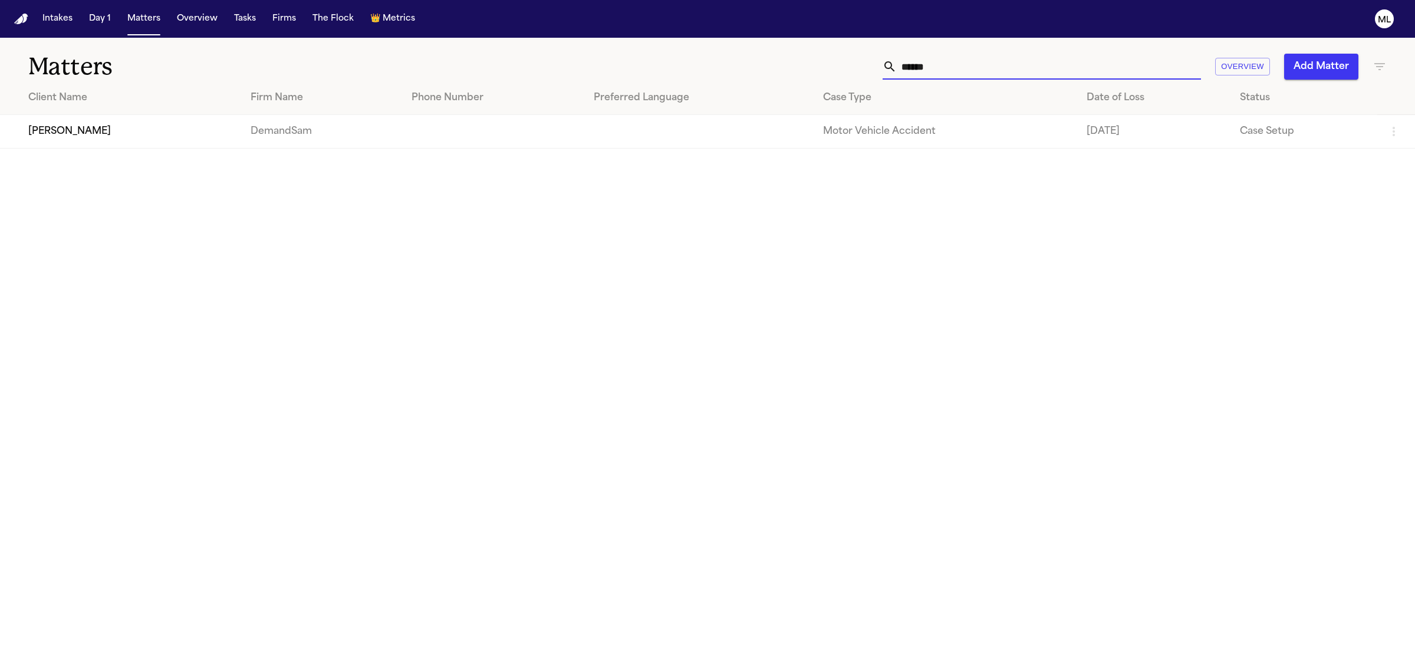
type input "******"
click at [80, 139] on td "[PERSON_NAME]" at bounding box center [120, 132] width 241 height 34
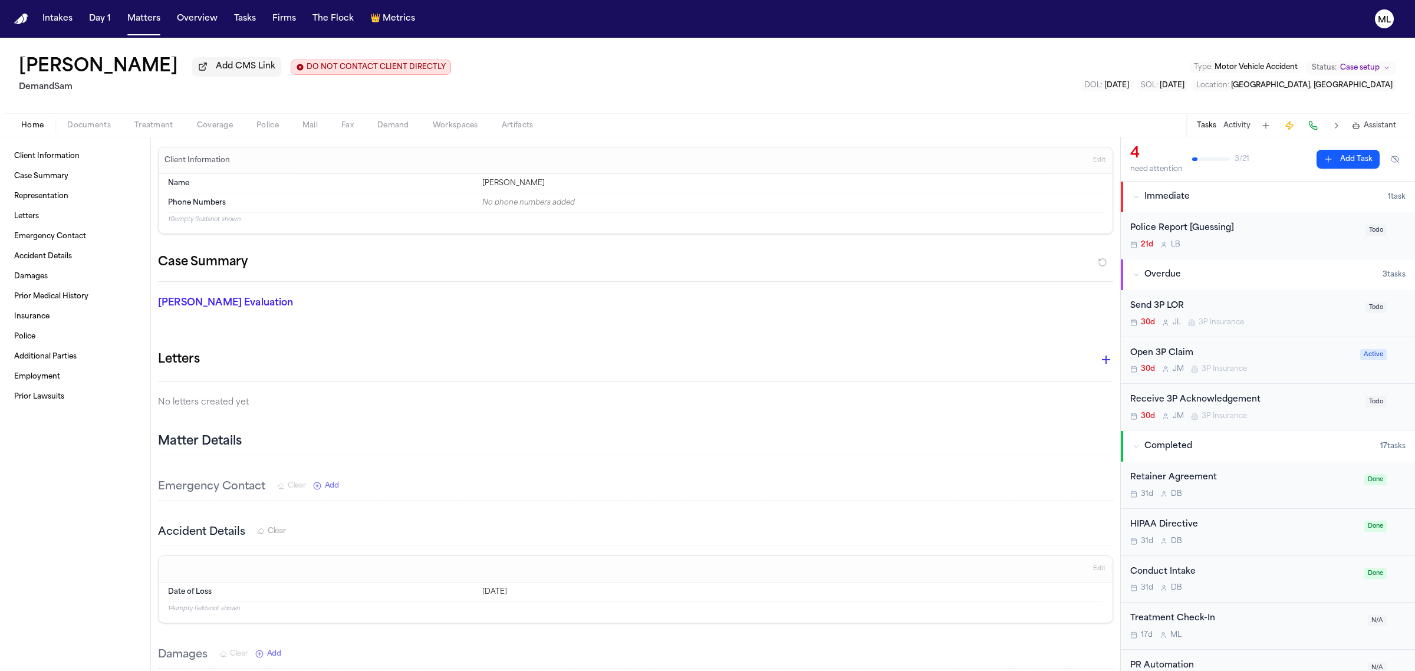
click at [88, 131] on span "button" at bounding box center [89, 131] width 58 height 1
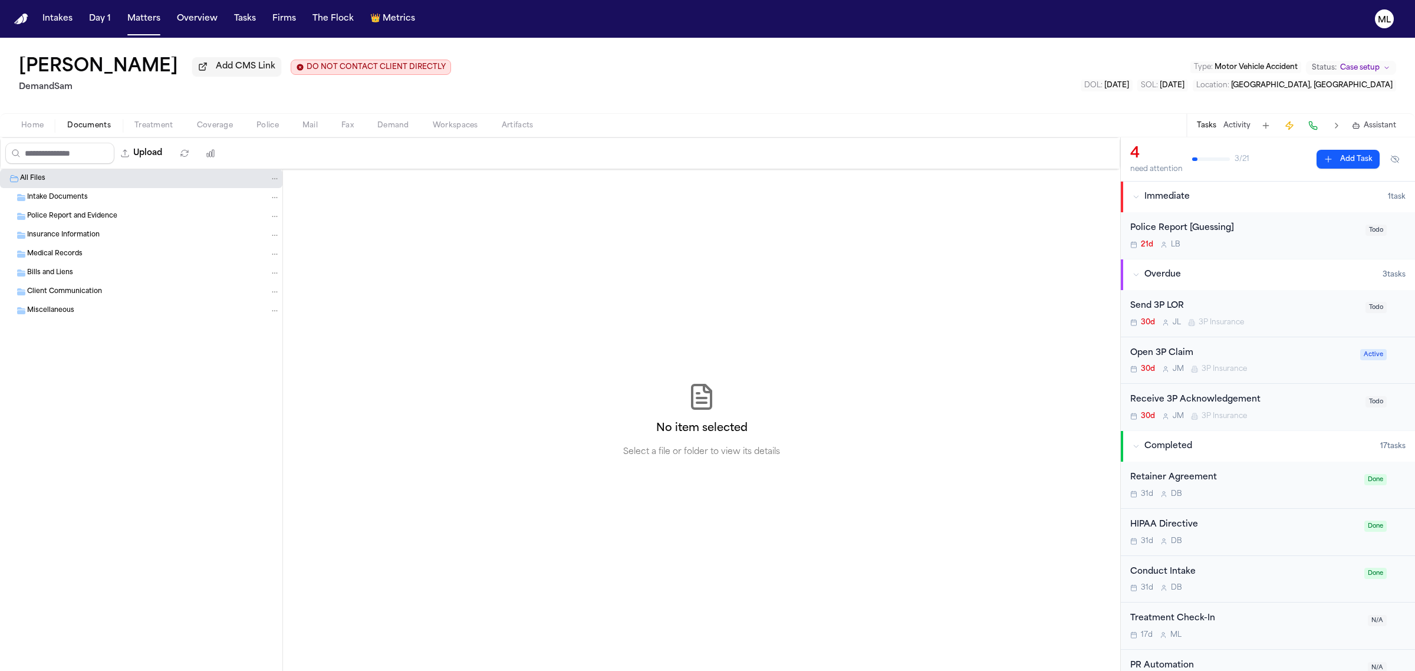
click at [1250, 299] on div "Send 3P LOR" at bounding box center [1244, 306] width 228 height 14
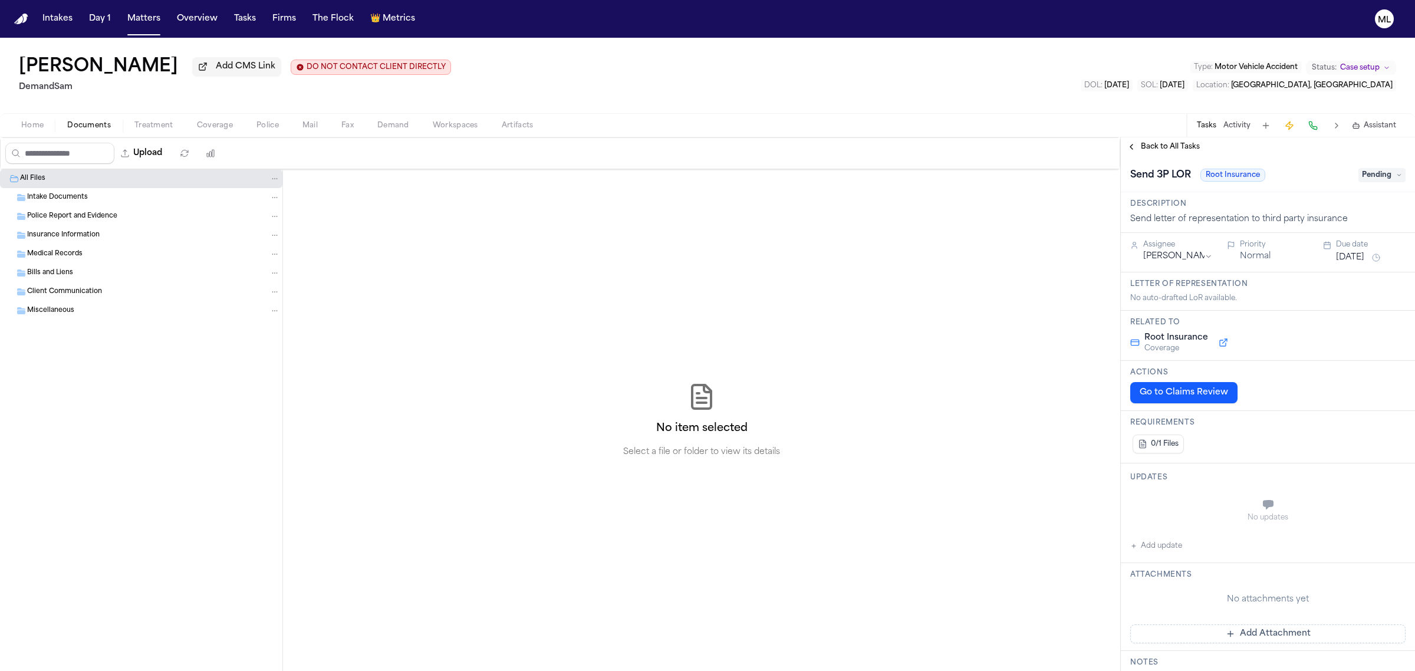
click at [1358, 173] on span "Pending" at bounding box center [1381, 175] width 47 height 14
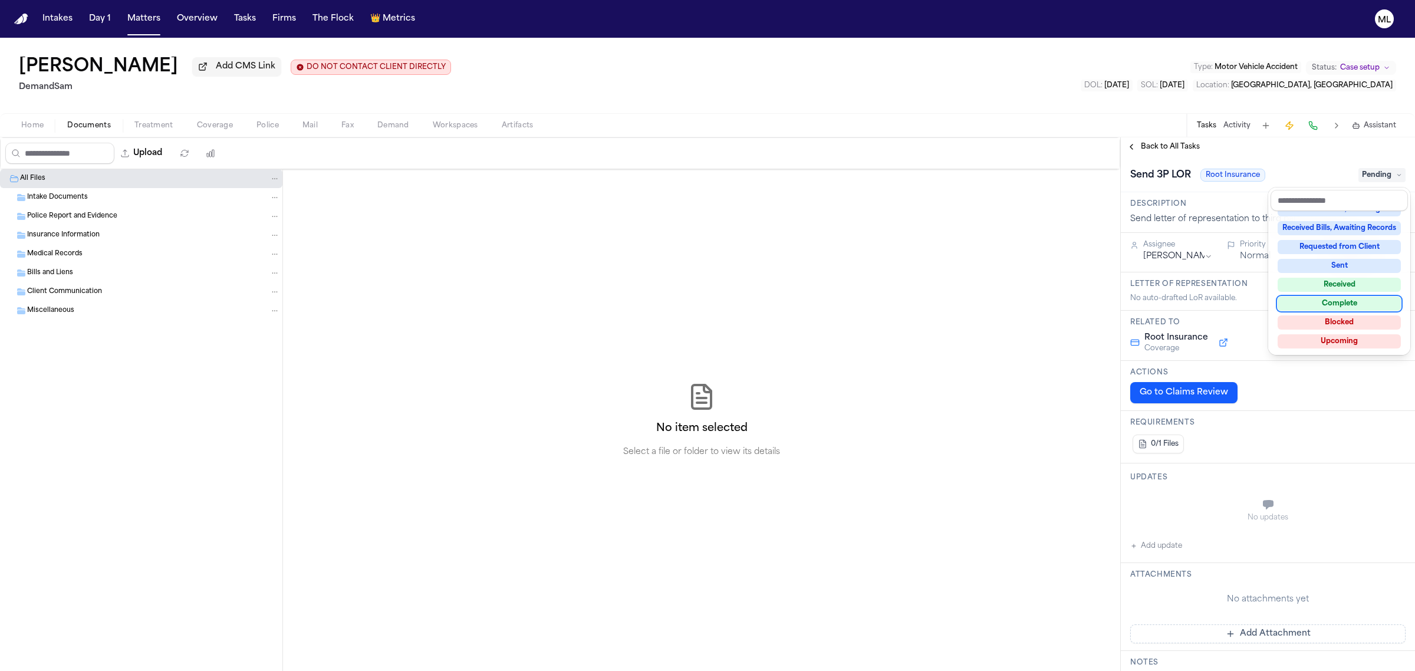
click at [1323, 298] on div "Complete" at bounding box center [1338, 303] width 123 height 14
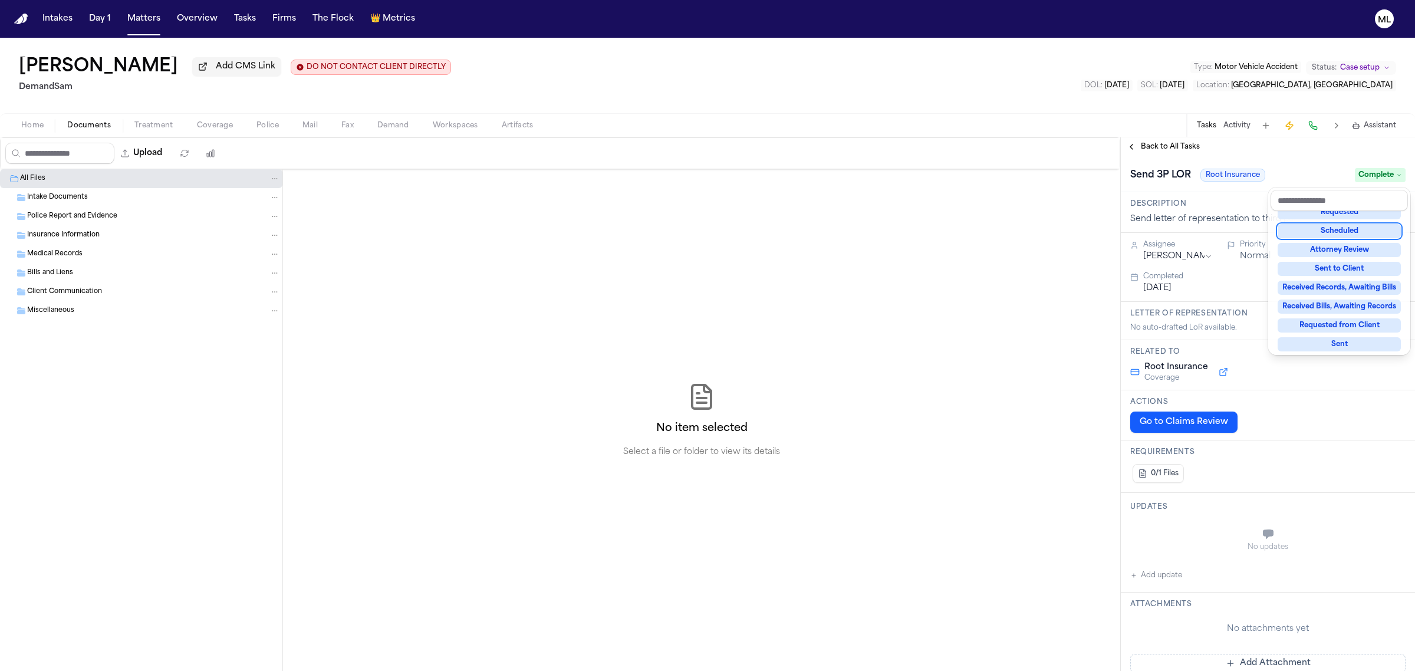
click at [1161, 143] on div "**********" at bounding box center [1267, 403] width 294 height 533
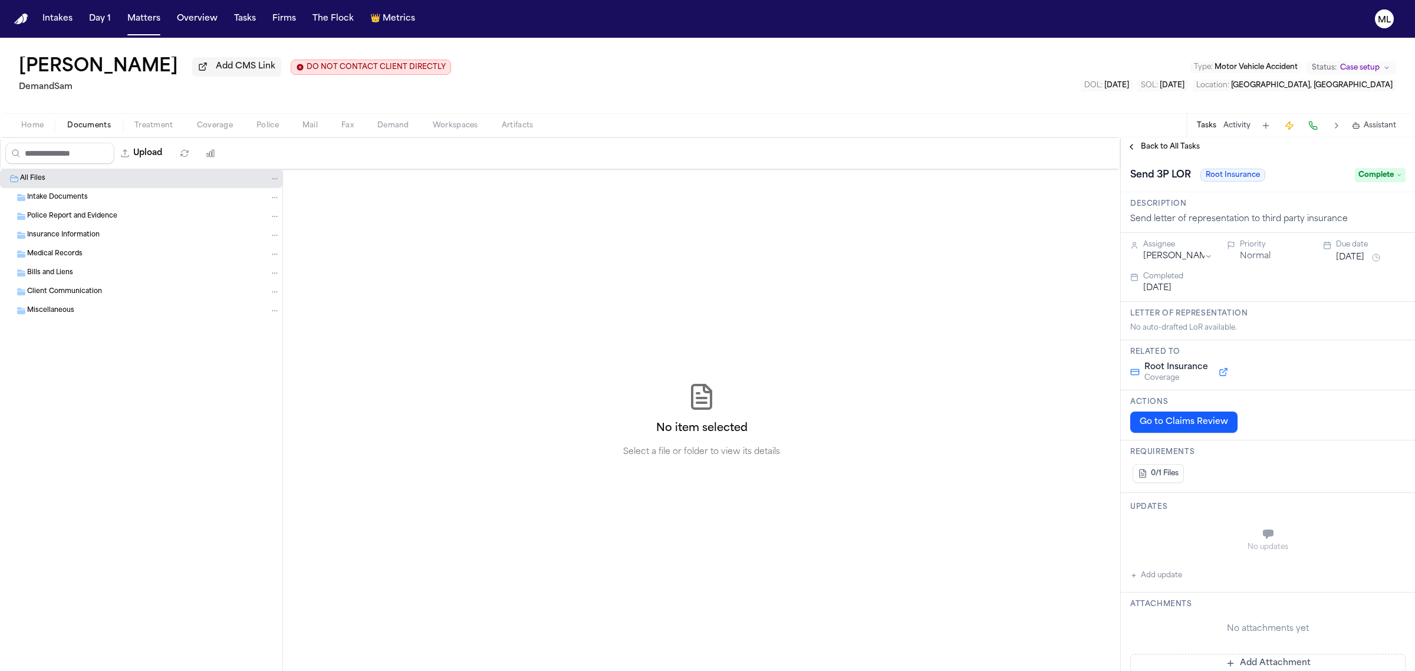
click at [1161, 143] on span "Back to All Tasks" at bounding box center [1170, 146] width 59 height 9
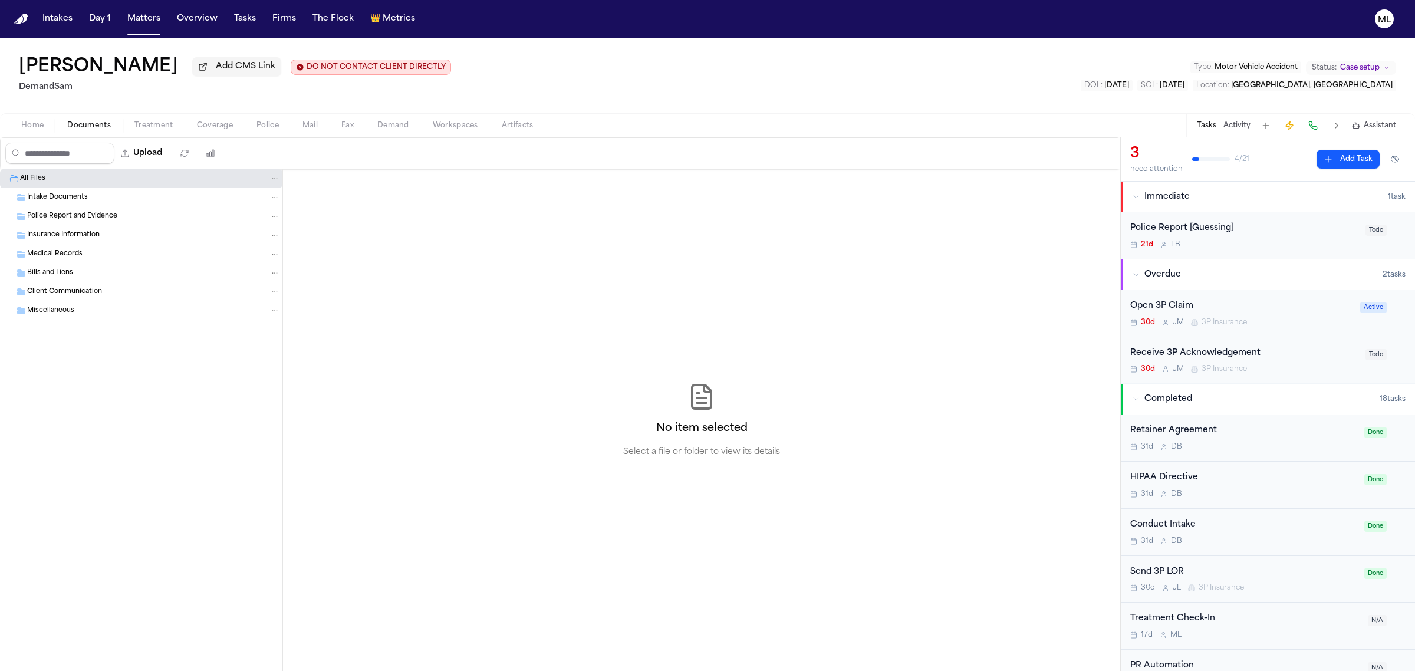
click at [1313, 245] on div "21d L B" at bounding box center [1244, 244] width 228 height 9
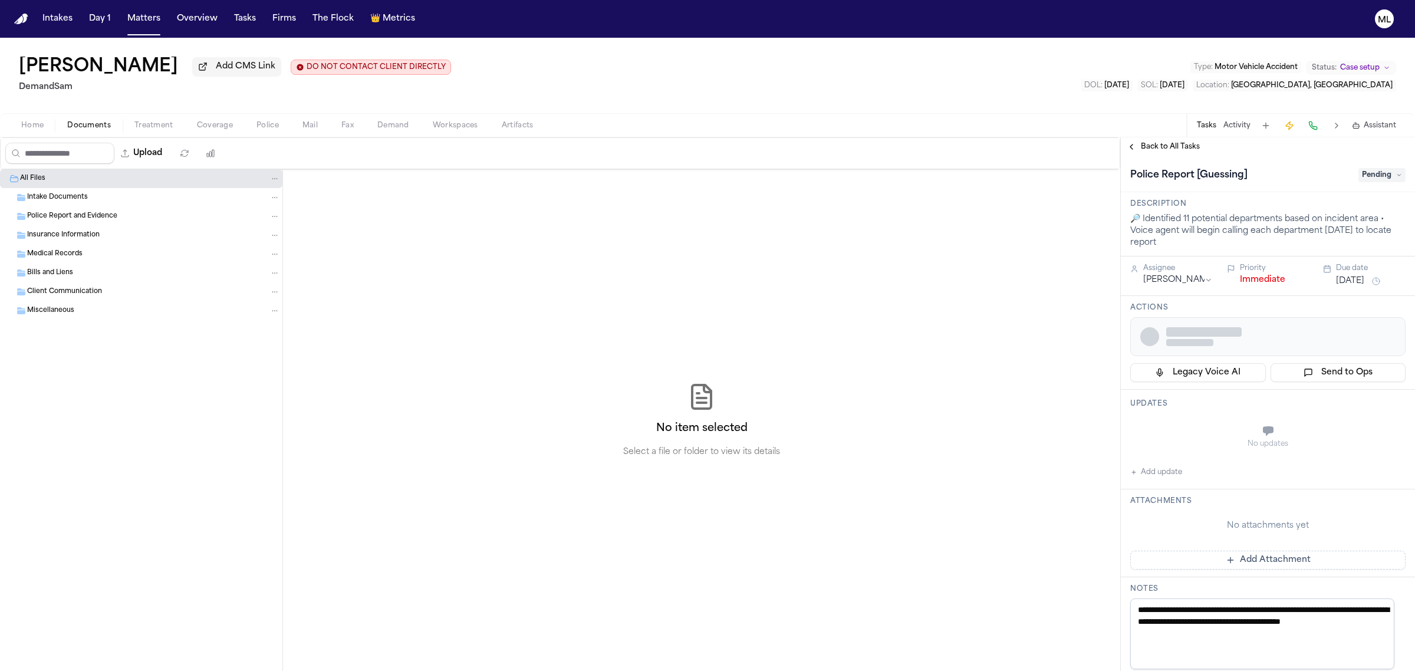
click at [1358, 174] on span "Pending" at bounding box center [1381, 175] width 47 height 14
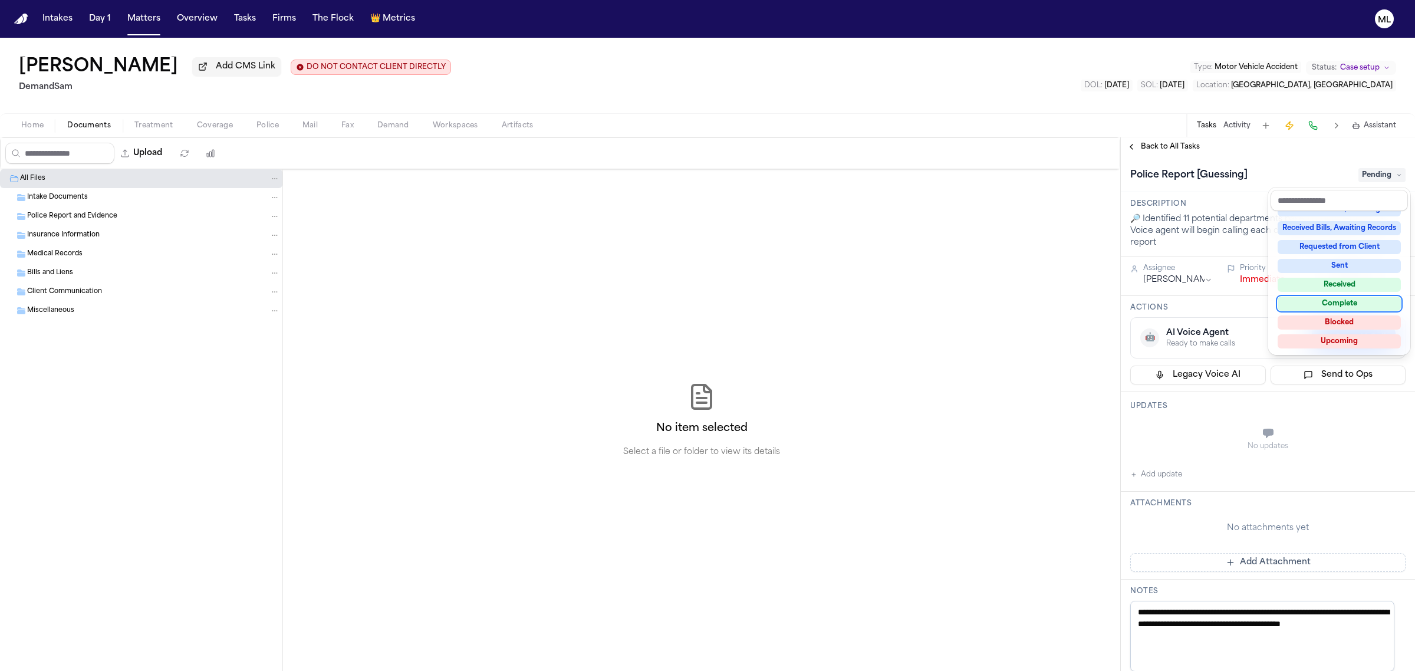
click at [1331, 301] on div "Complete" at bounding box center [1338, 303] width 123 height 14
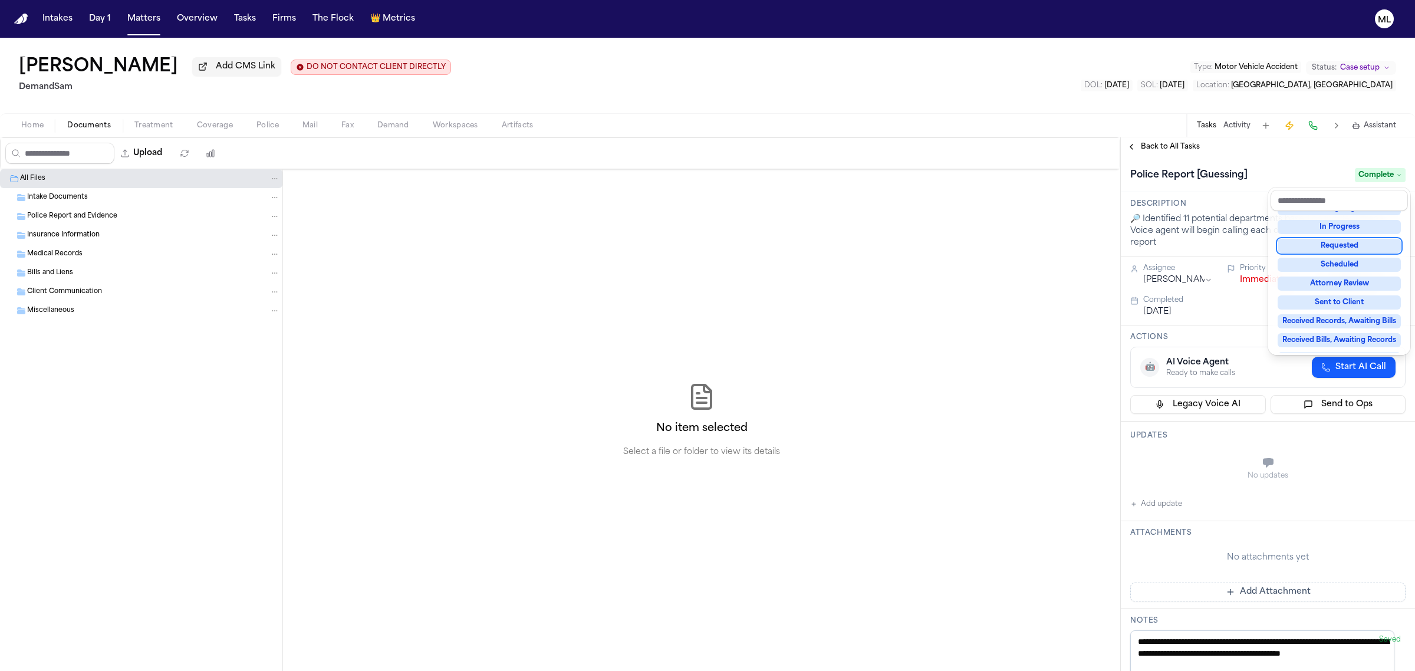
click at [1178, 145] on div "**********" at bounding box center [1267, 403] width 294 height 533
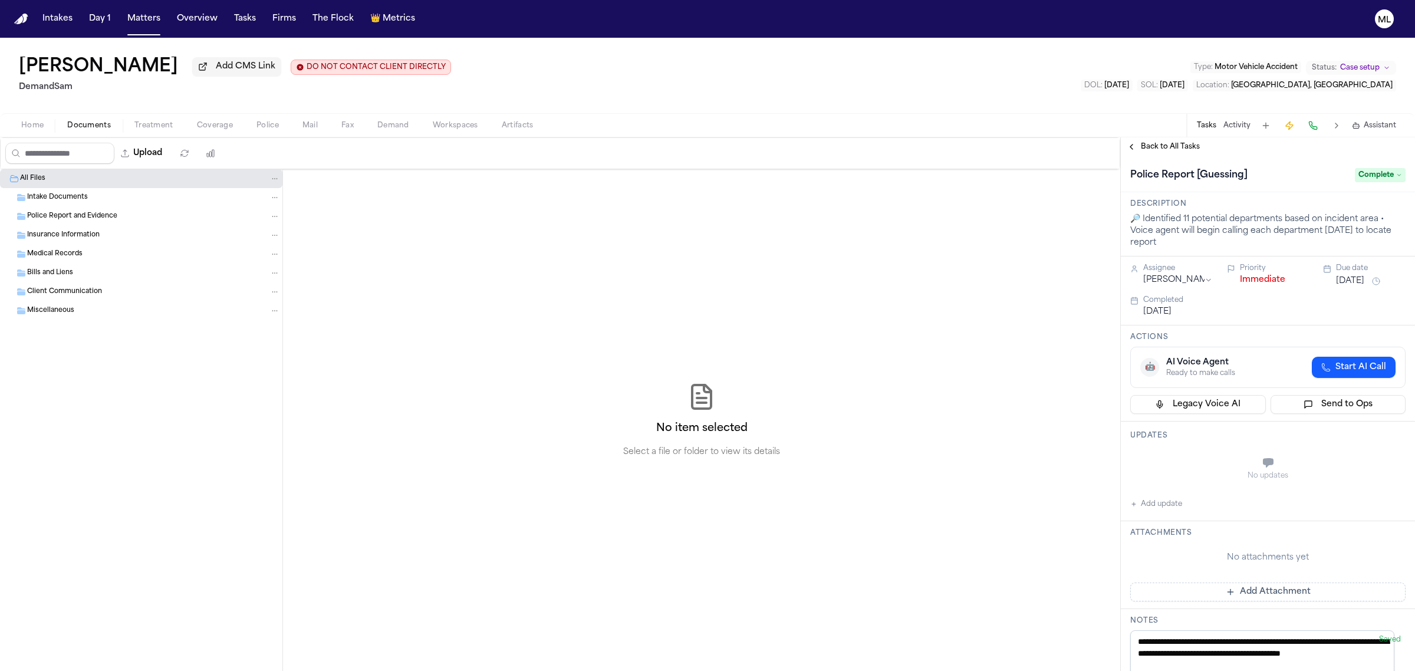
click at [1178, 145] on span "Back to All Tasks" at bounding box center [1170, 146] width 59 height 9
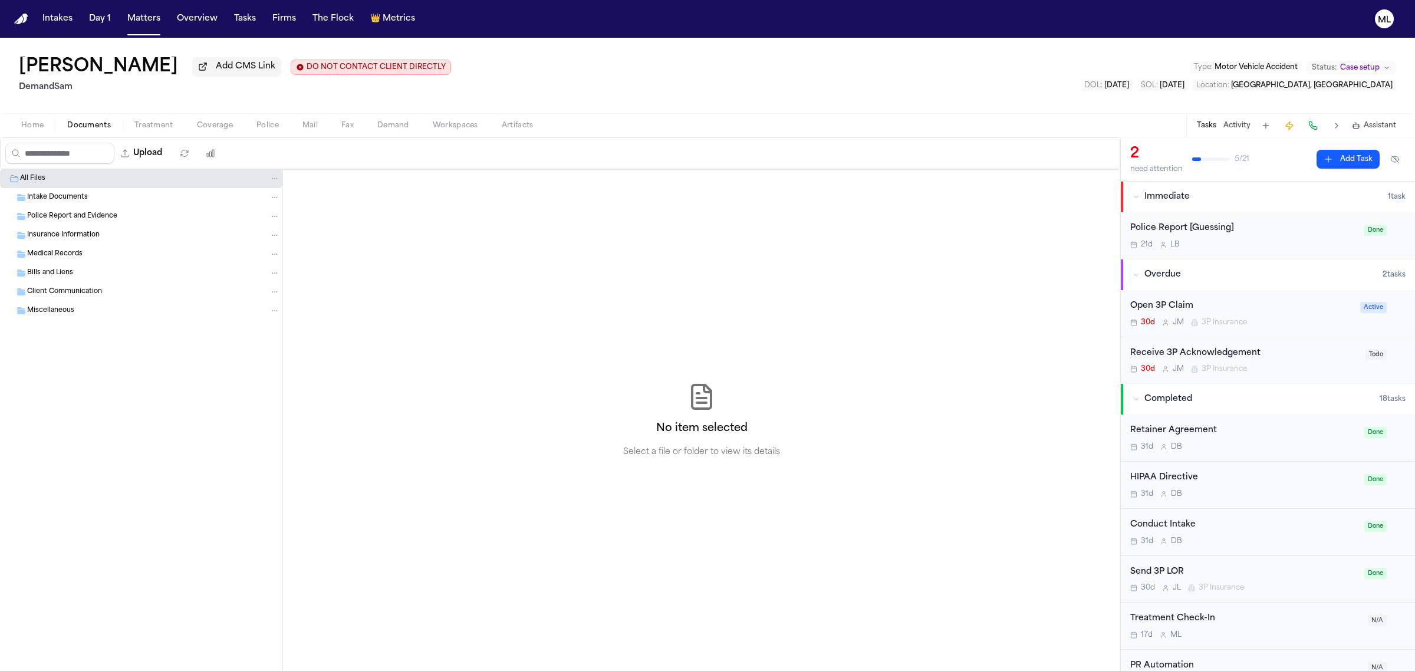
click at [1332, 233] on div "Police Report [Guessing]" at bounding box center [1243, 229] width 227 height 14
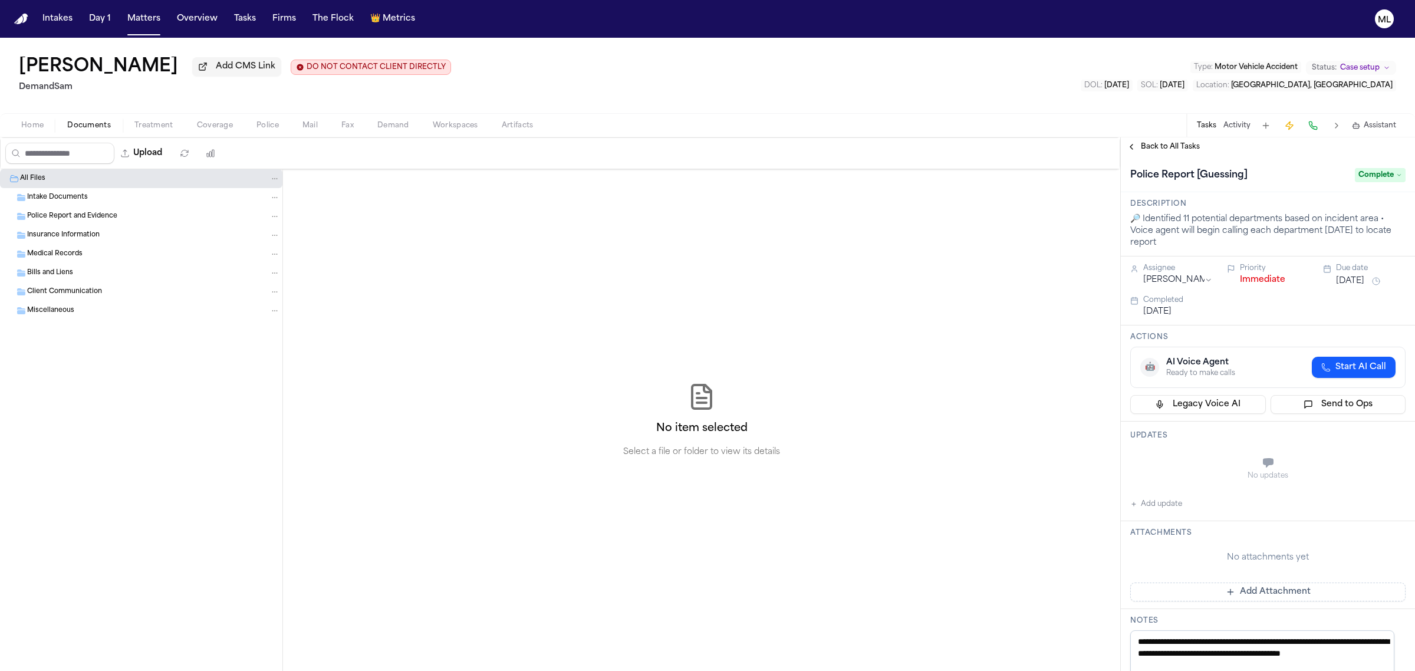
click at [1170, 147] on span "Back to All Tasks" at bounding box center [1170, 146] width 59 height 9
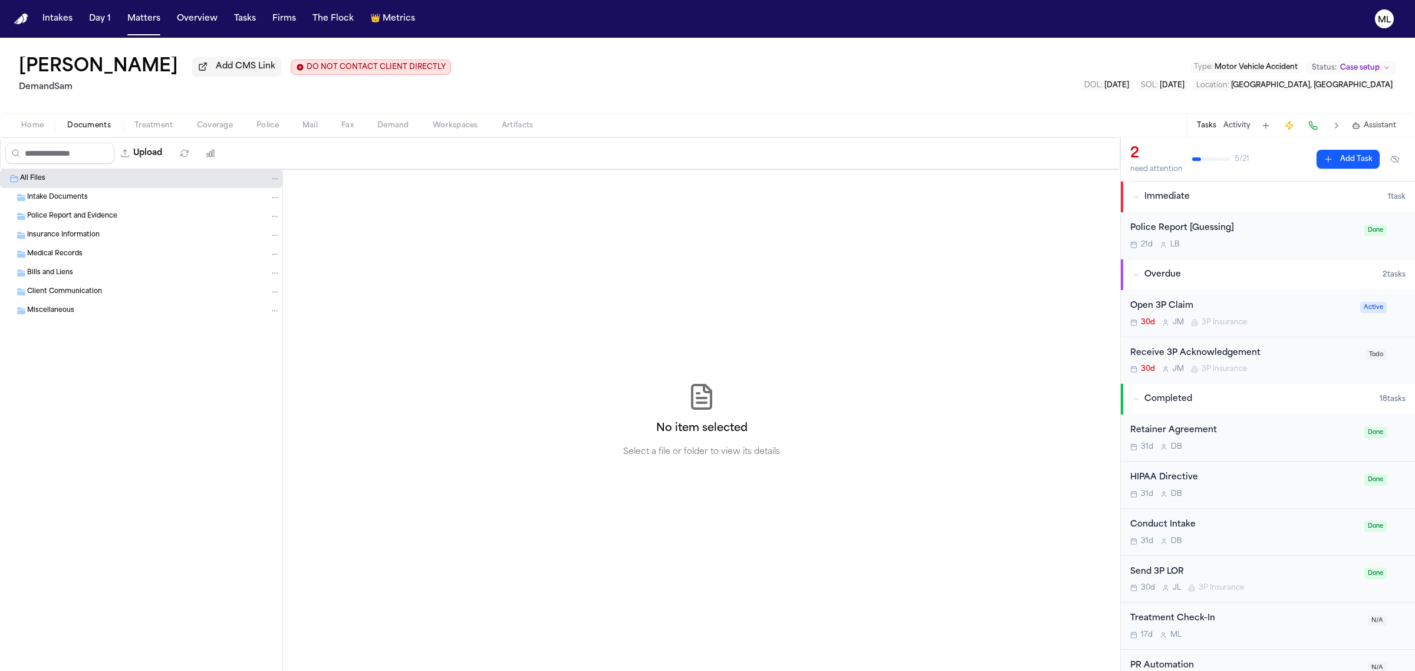
click at [1301, 307] on div "Open 3P Claim" at bounding box center [1241, 306] width 223 height 14
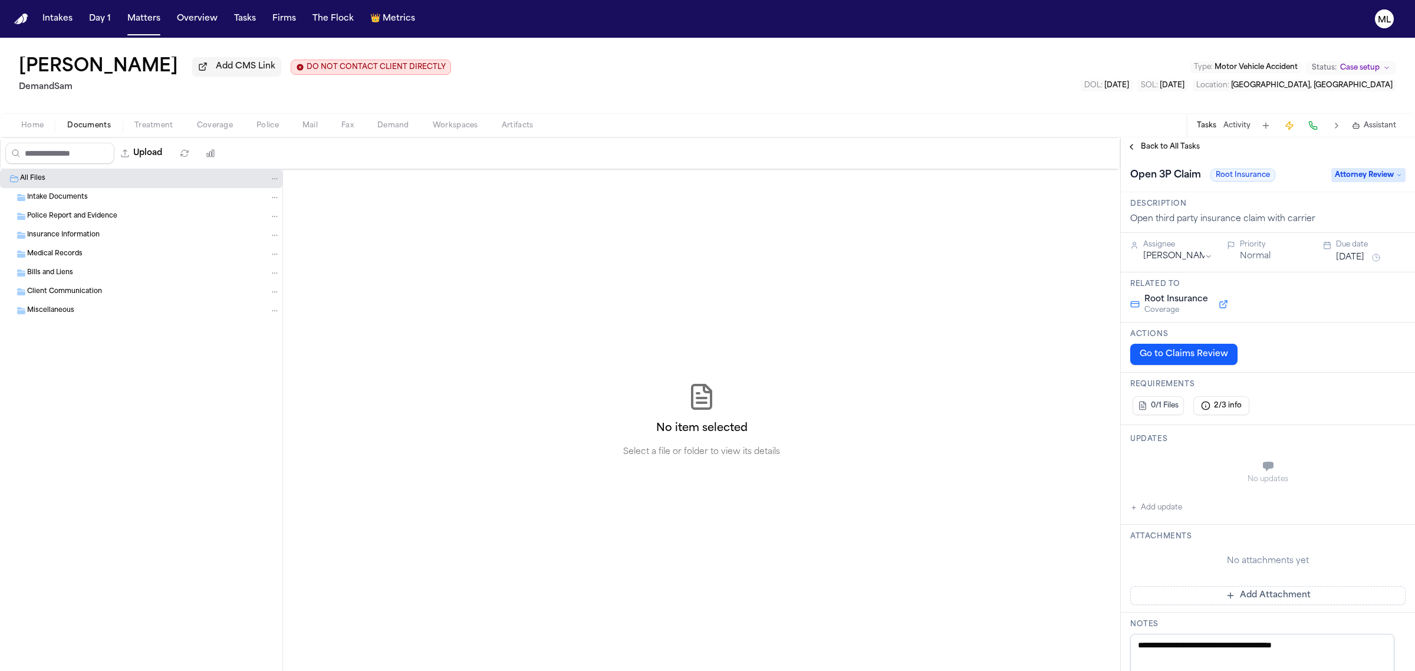
click at [1356, 172] on span "Attorney Review" at bounding box center [1368, 175] width 74 height 14
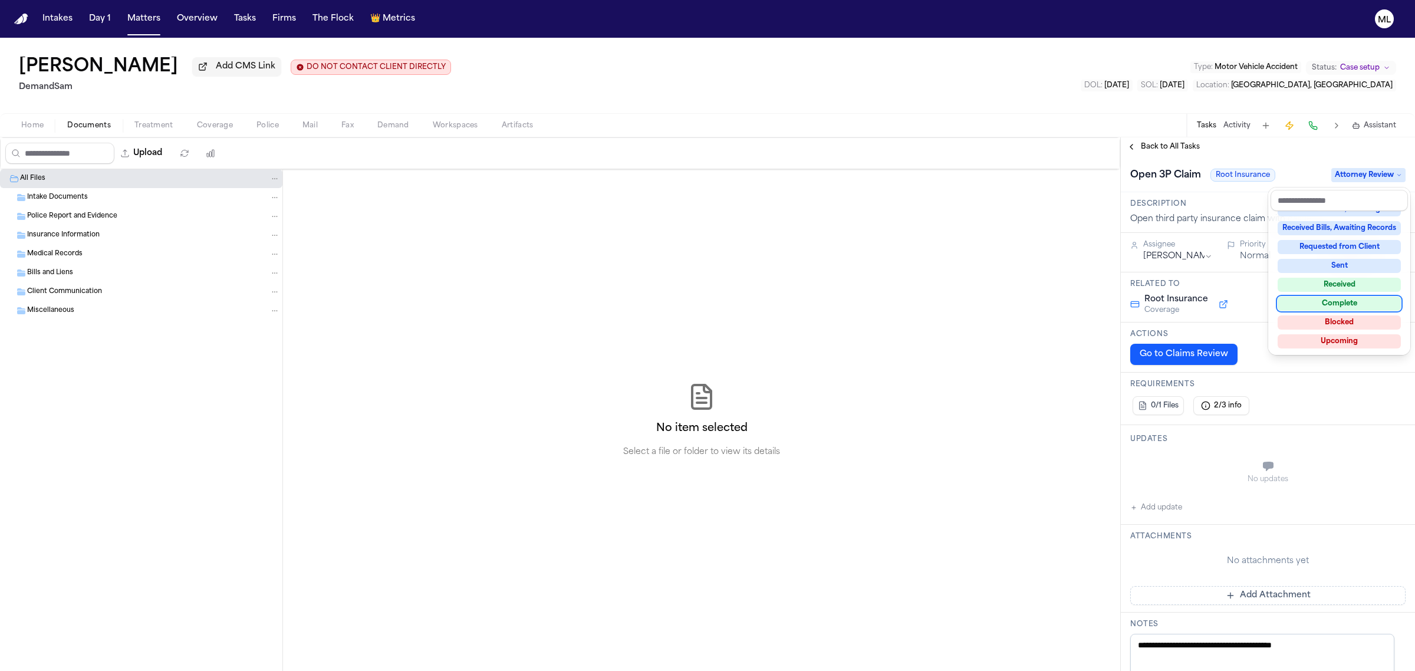
click at [1333, 298] on div "Complete" at bounding box center [1338, 303] width 123 height 14
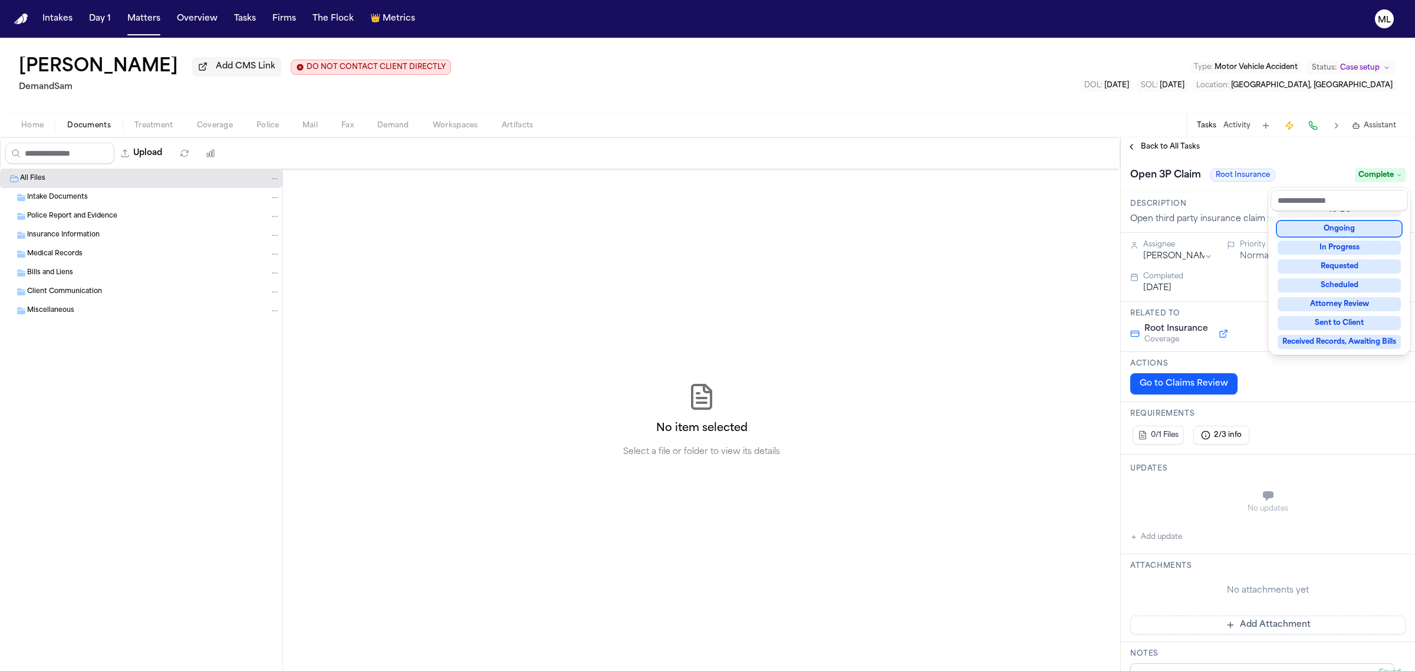
click at [1157, 141] on div "**********" at bounding box center [1267, 403] width 294 height 533
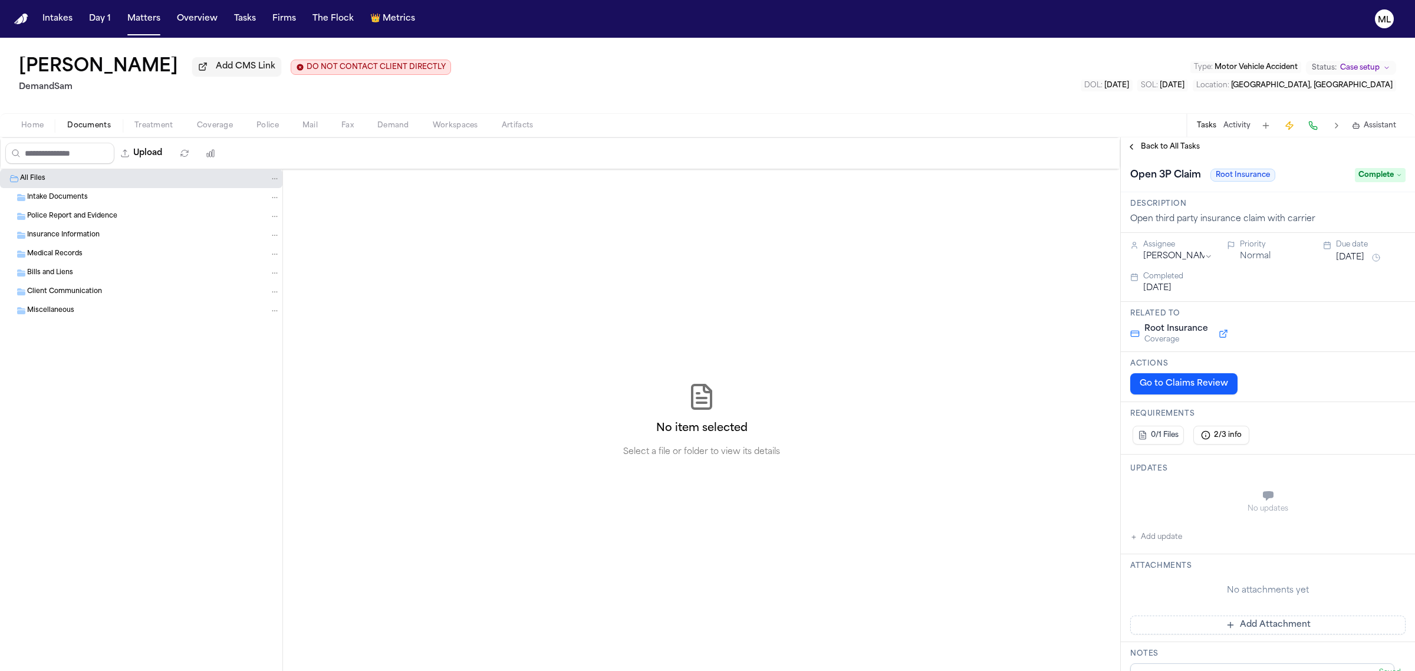
click at [1157, 142] on span "Back to All Tasks" at bounding box center [1170, 146] width 59 height 9
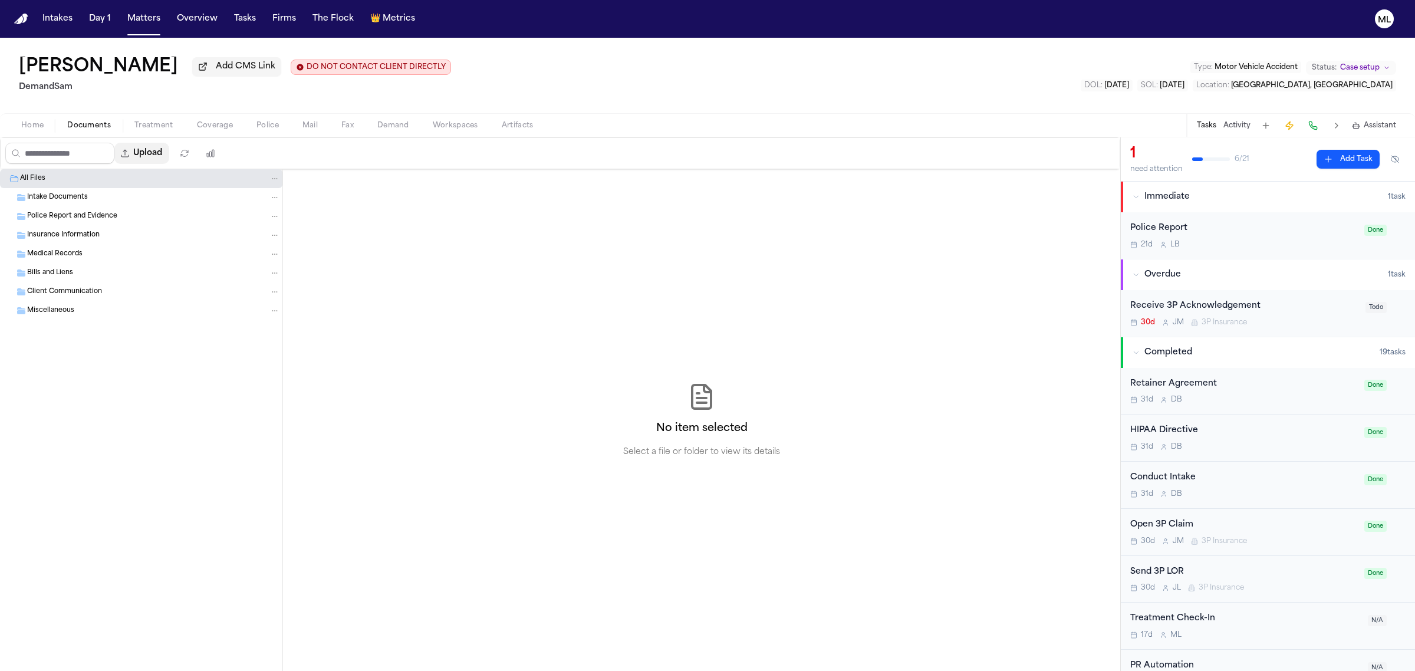
click at [165, 154] on button "Upload" at bounding box center [141, 153] width 55 height 21
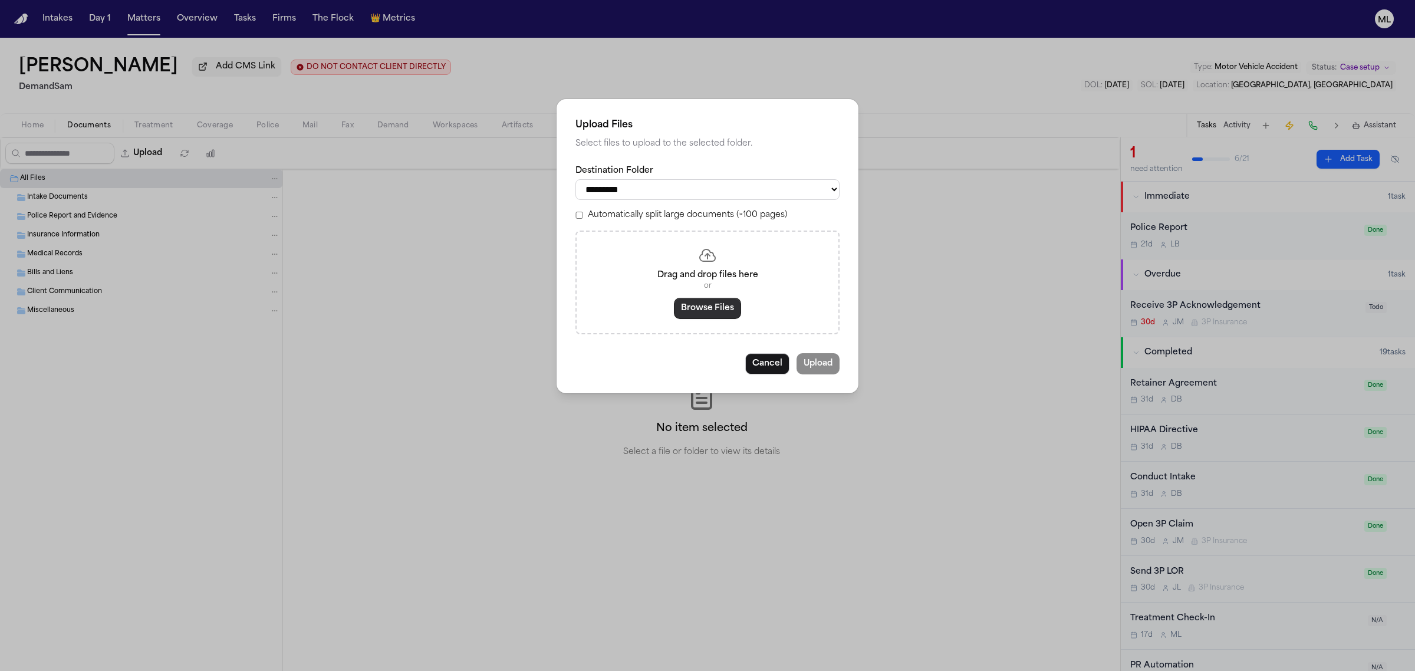
click at [717, 317] on button "Browse Files" at bounding box center [707, 308] width 67 height 21
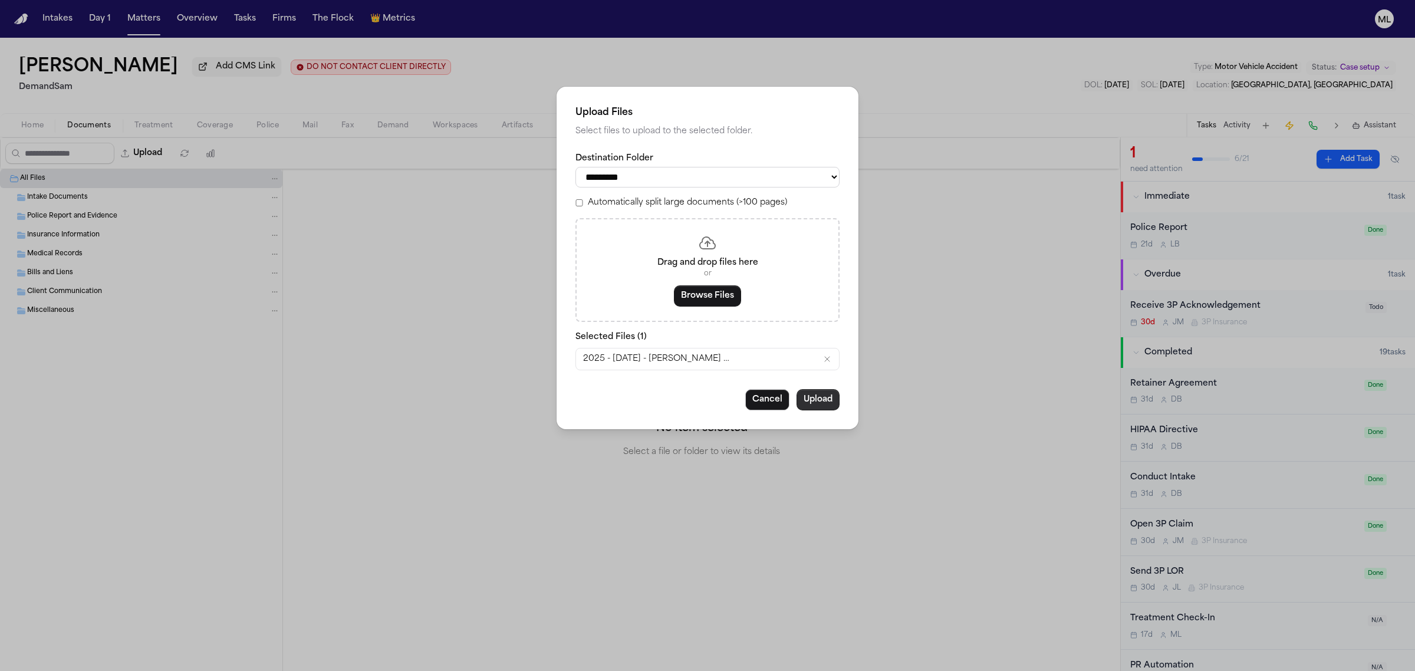
click at [831, 406] on button "Upload" at bounding box center [817, 399] width 43 height 21
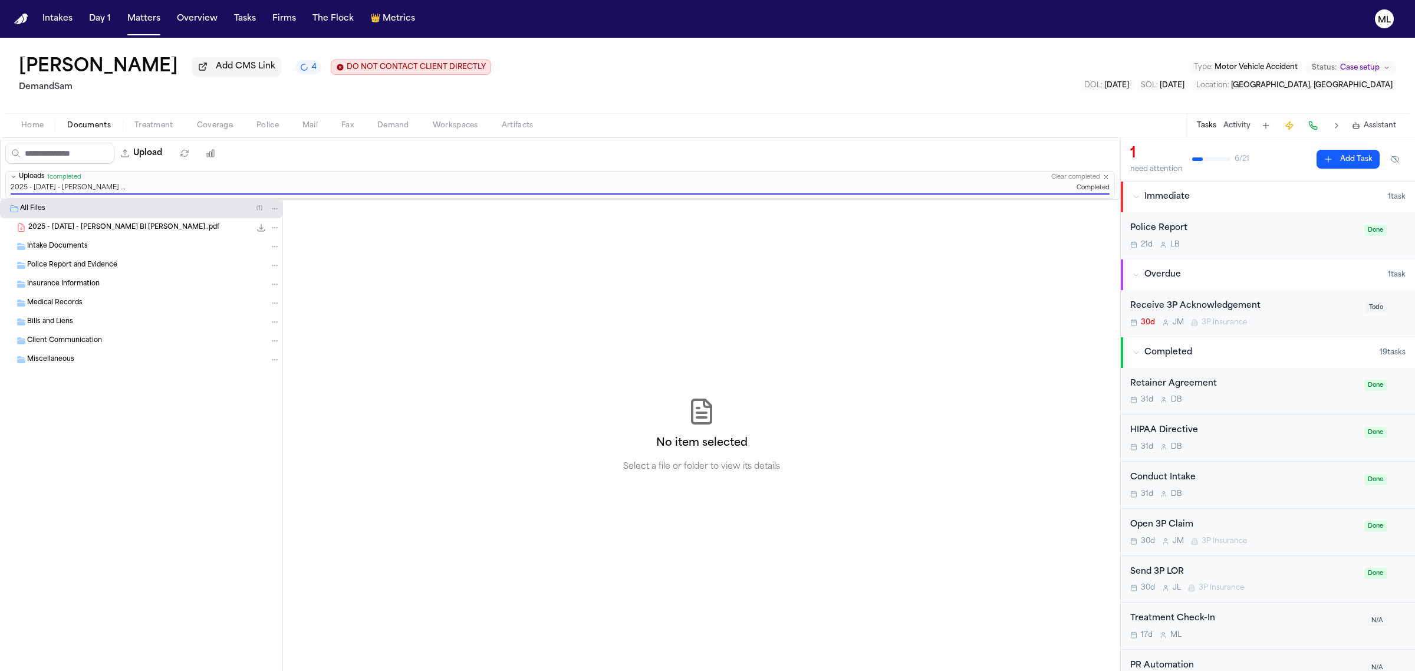
click at [1288, 311] on div "Receive 3P Acknowledgement" at bounding box center [1244, 306] width 228 height 14
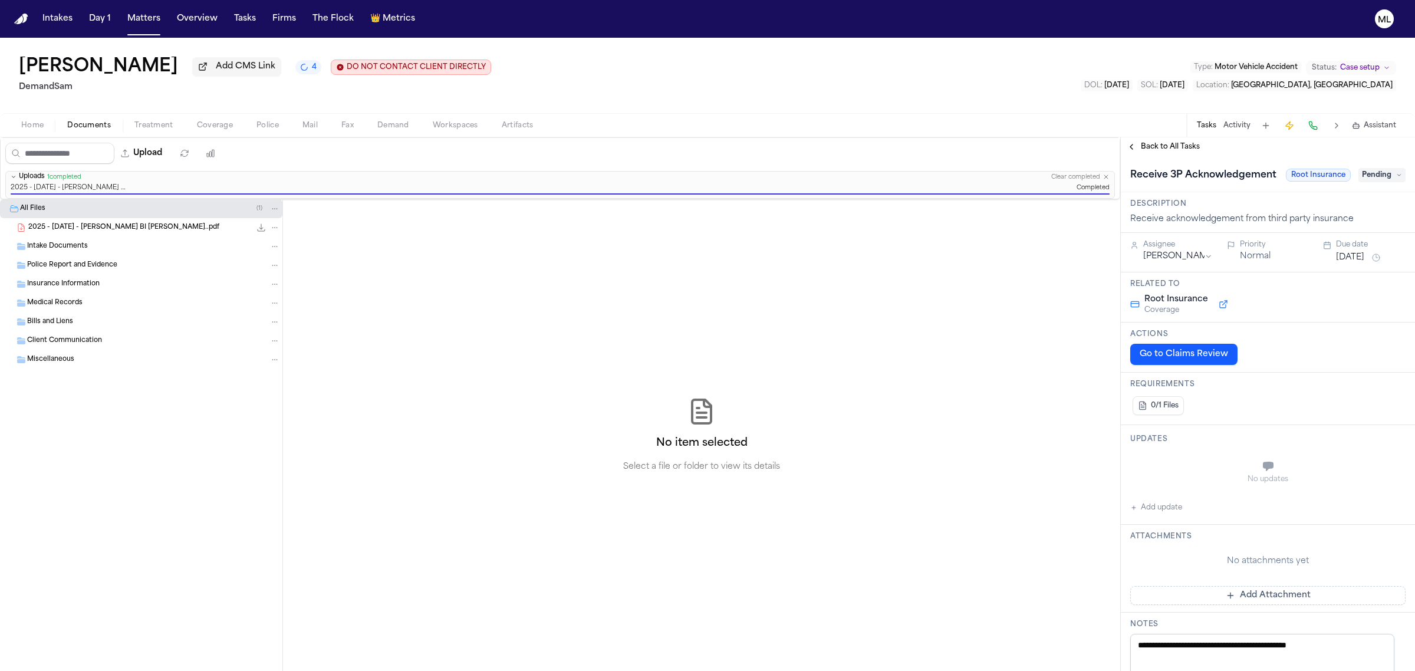
click at [1360, 177] on span "Pending" at bounding box center [1381, 175] width 47 height 14
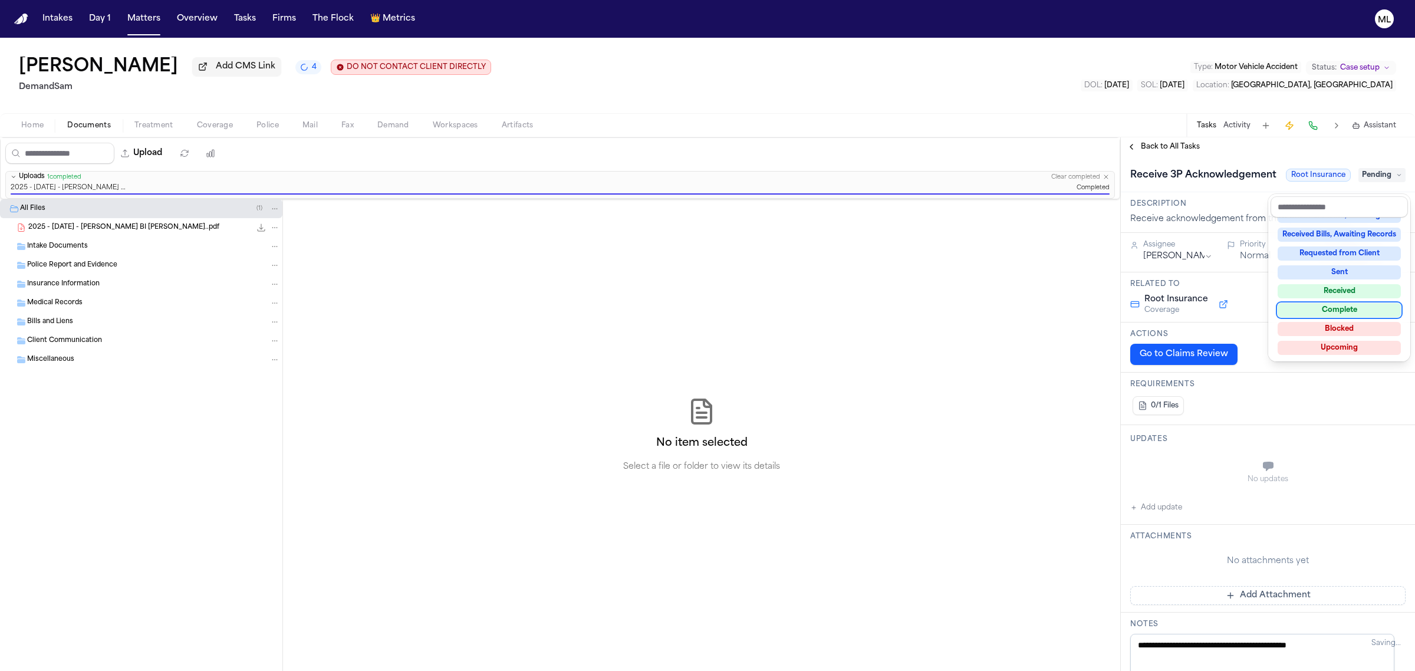
click at [1341, 308] on div "Complete" at bounding box center [1338, 310] width 123 height 14
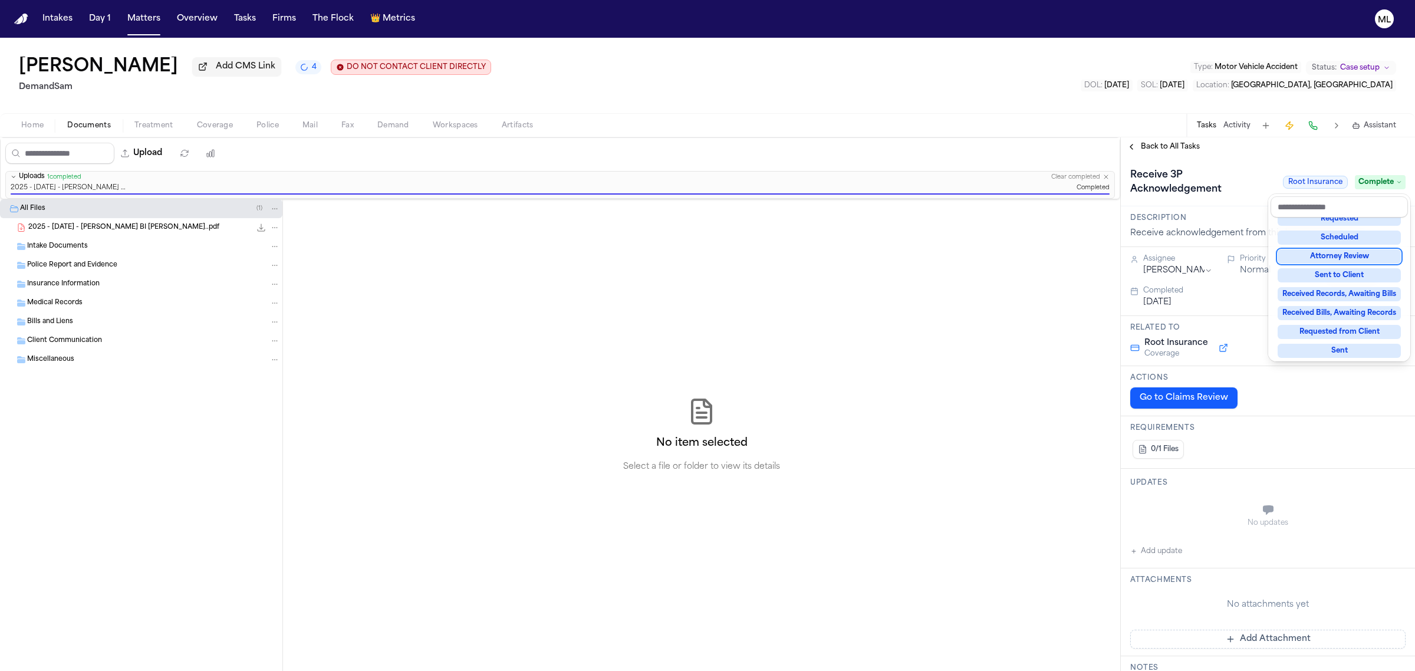
click at [1170, 143] on div "**********" at bounding box center [1267, 403] width 294 height 533
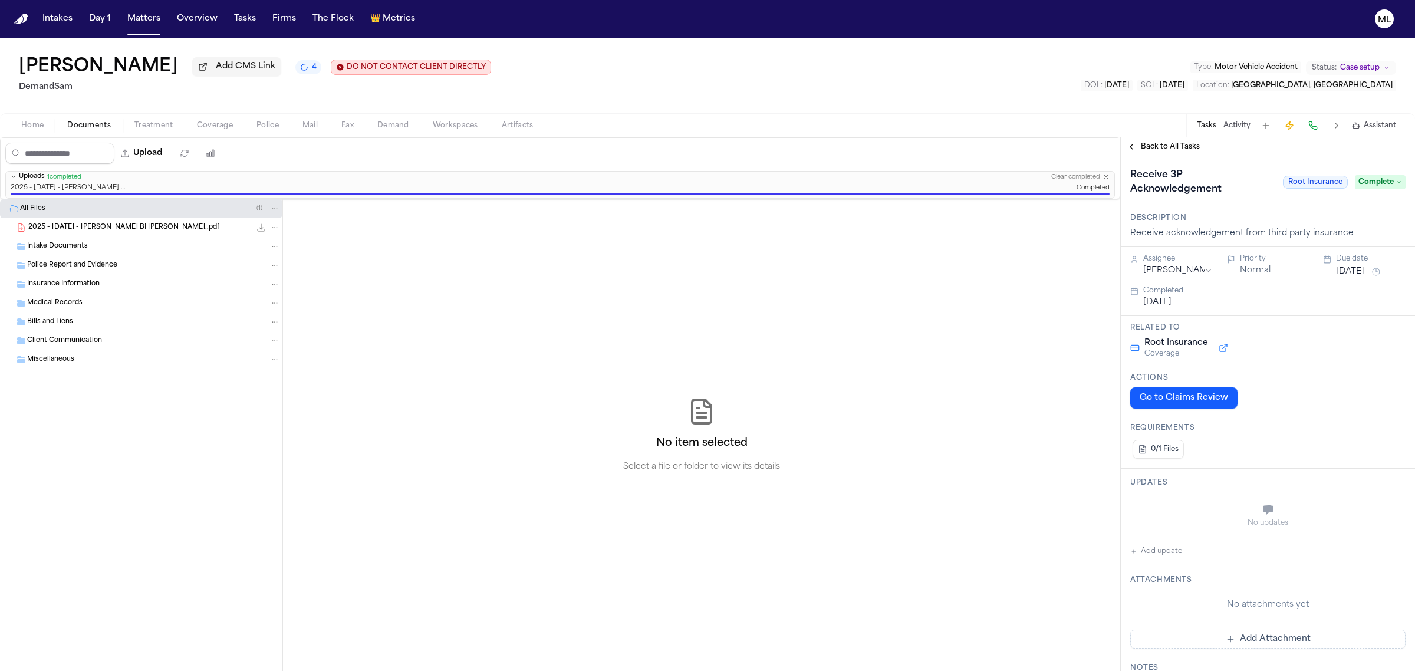
click at [1170, 143] on span "Back to All Tasks" at bounding box center [1170, 146] width 59 height 9
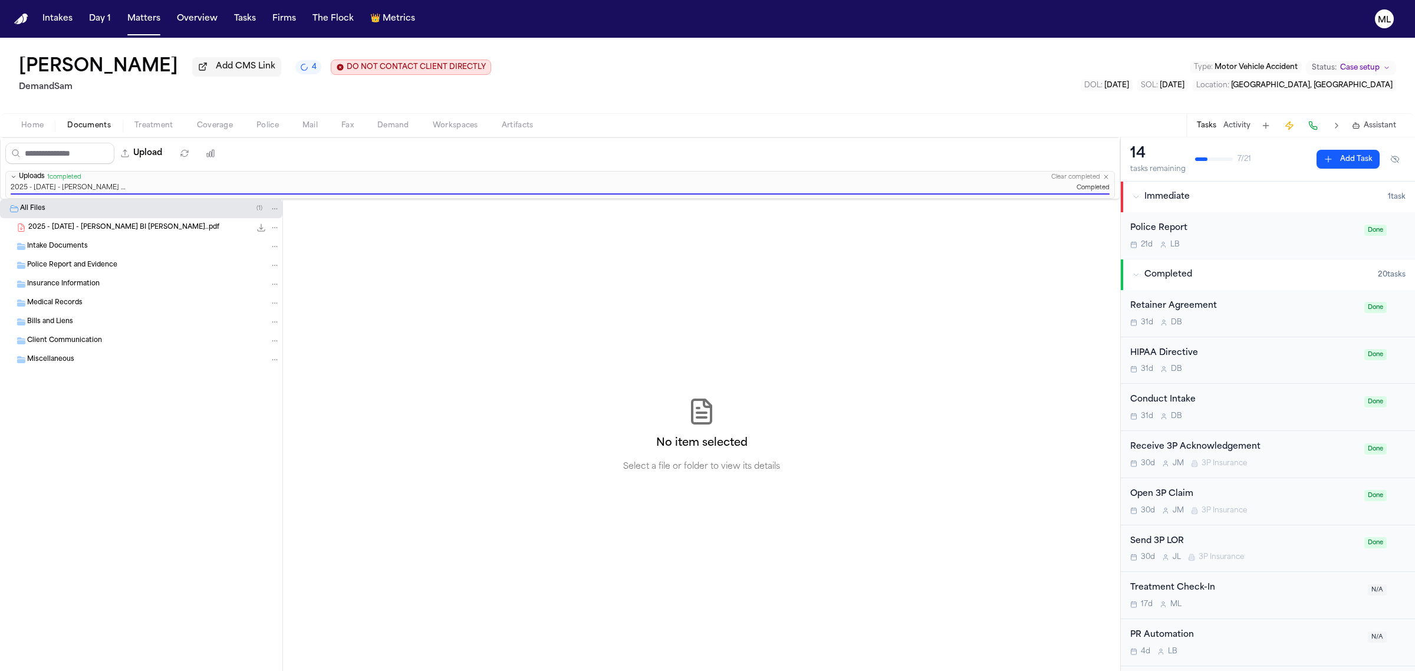
click at [1329, 160] on button "Add Task" at bounding box center [1347, 159] width 63 height 19
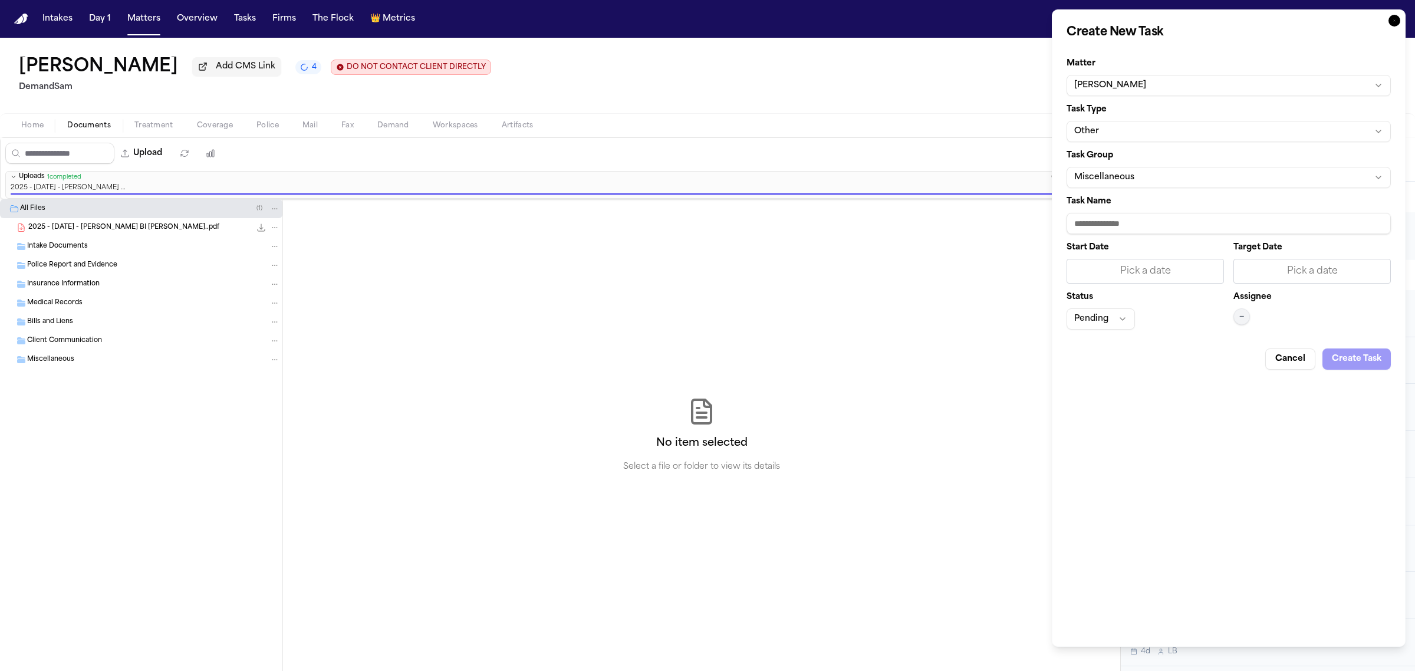
click at [1200, 137] on button "Other" at bounding box center [1228, 131] width 324 height 21
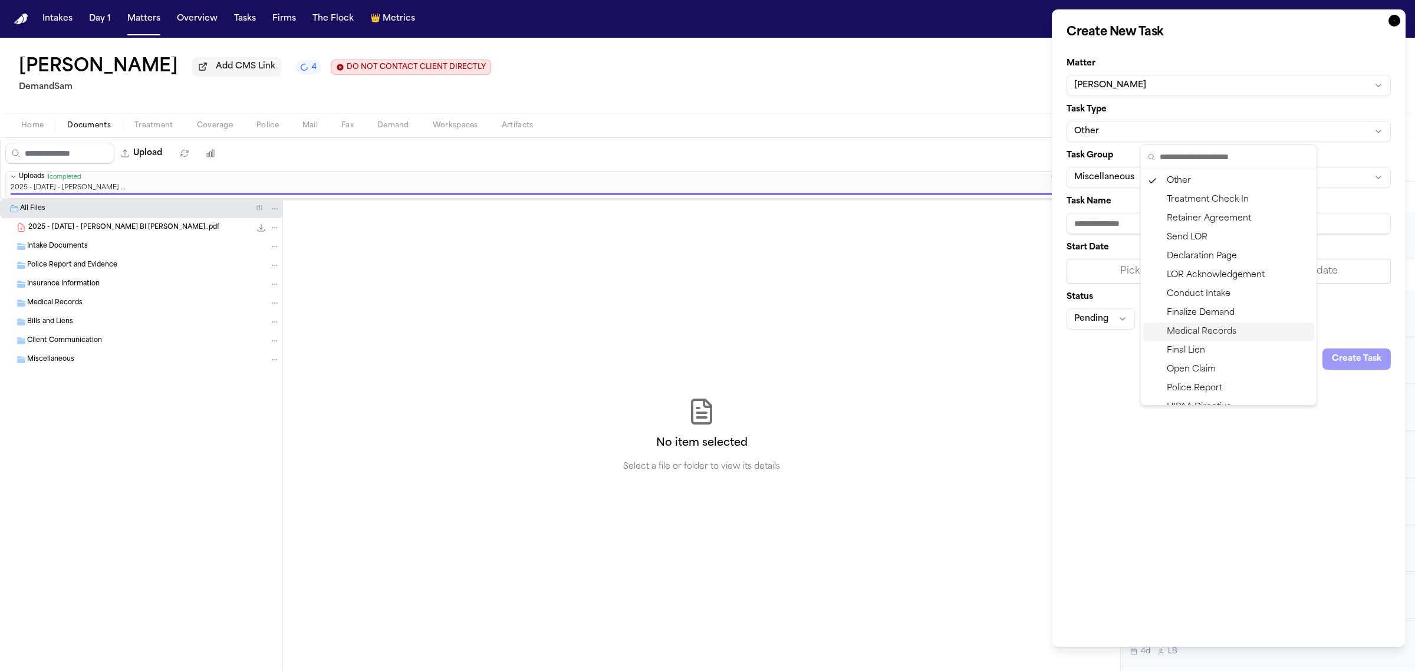
click at [1224, 328] on div "Medical Records" at bounding box center [1228, 331] width 171 height 19
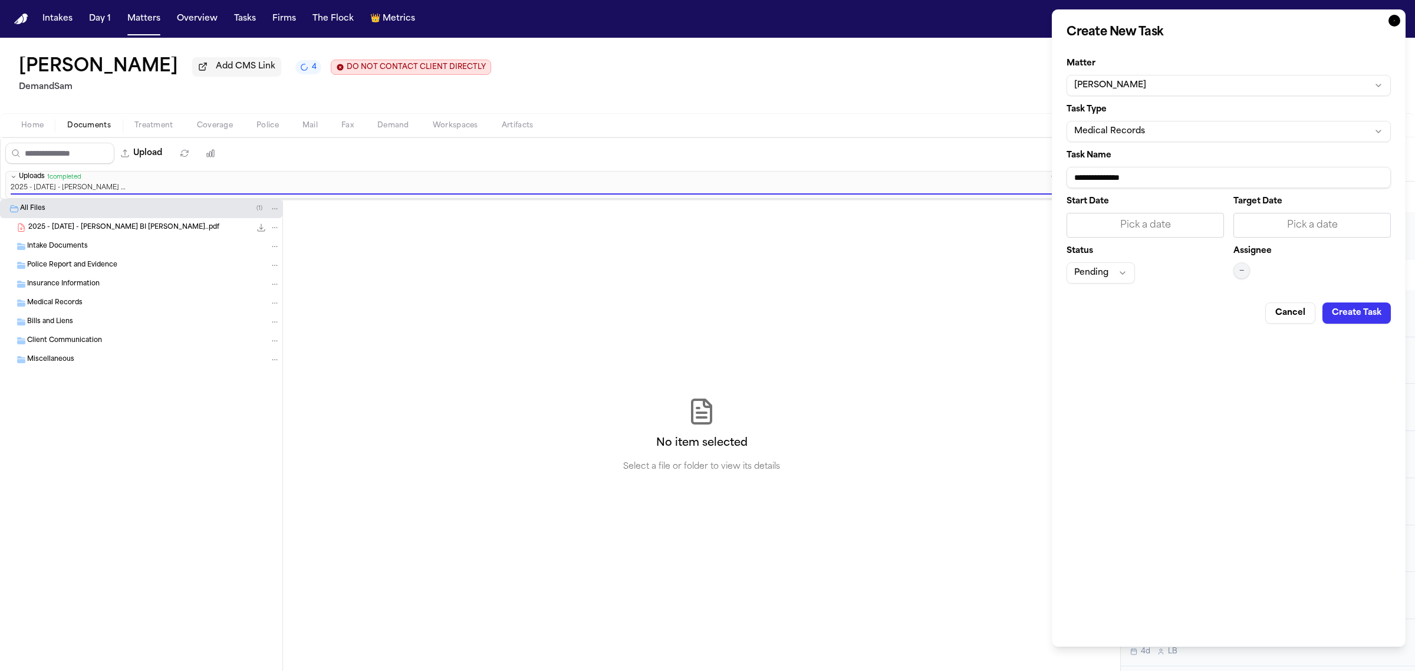
click at [1192, 176] on input "**********" at bounding box center [1228, 177] width 324 height 21
type input "**********"
click at [1288, 228] on div "Pick a date" at bounding box center [1312, 225] width 142 height 14
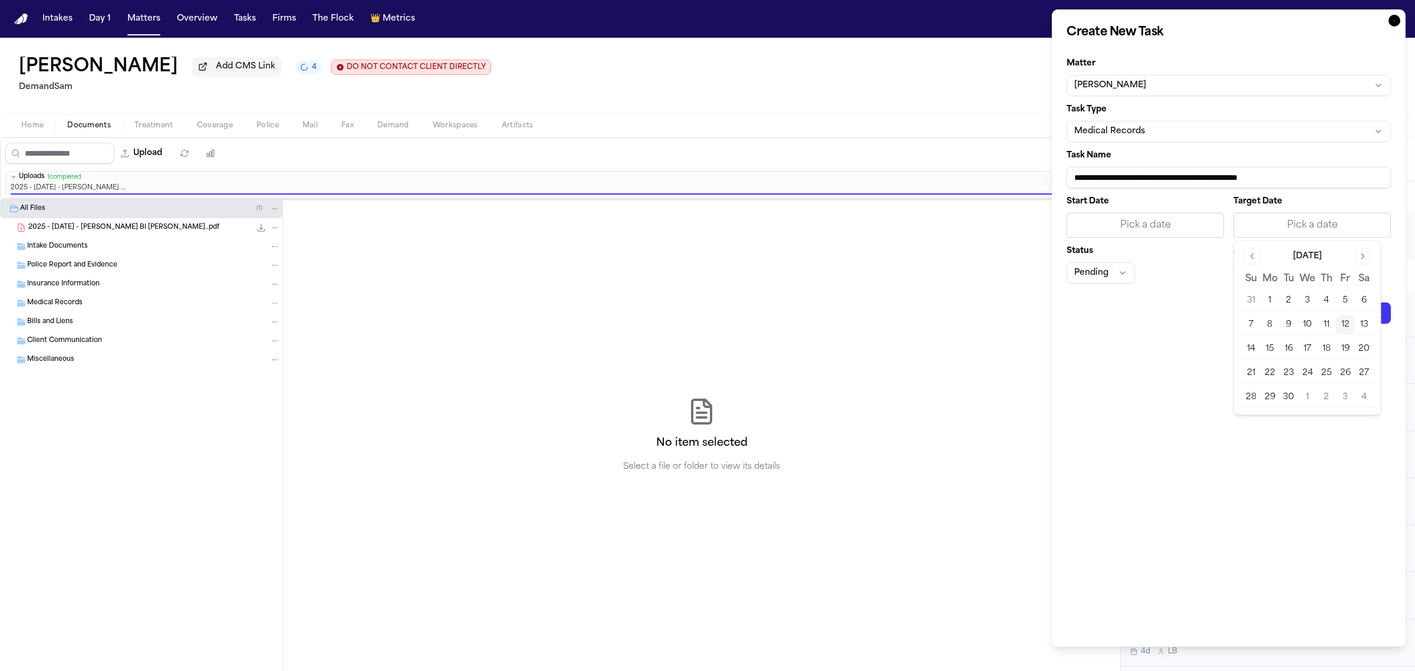
click at [1274, 398] on button "29" at bounding box center [1269, 397] width 19 height 19
click at [1099, 271] on button "Pending" at bounding box center [1100, 272] width 68 height 21
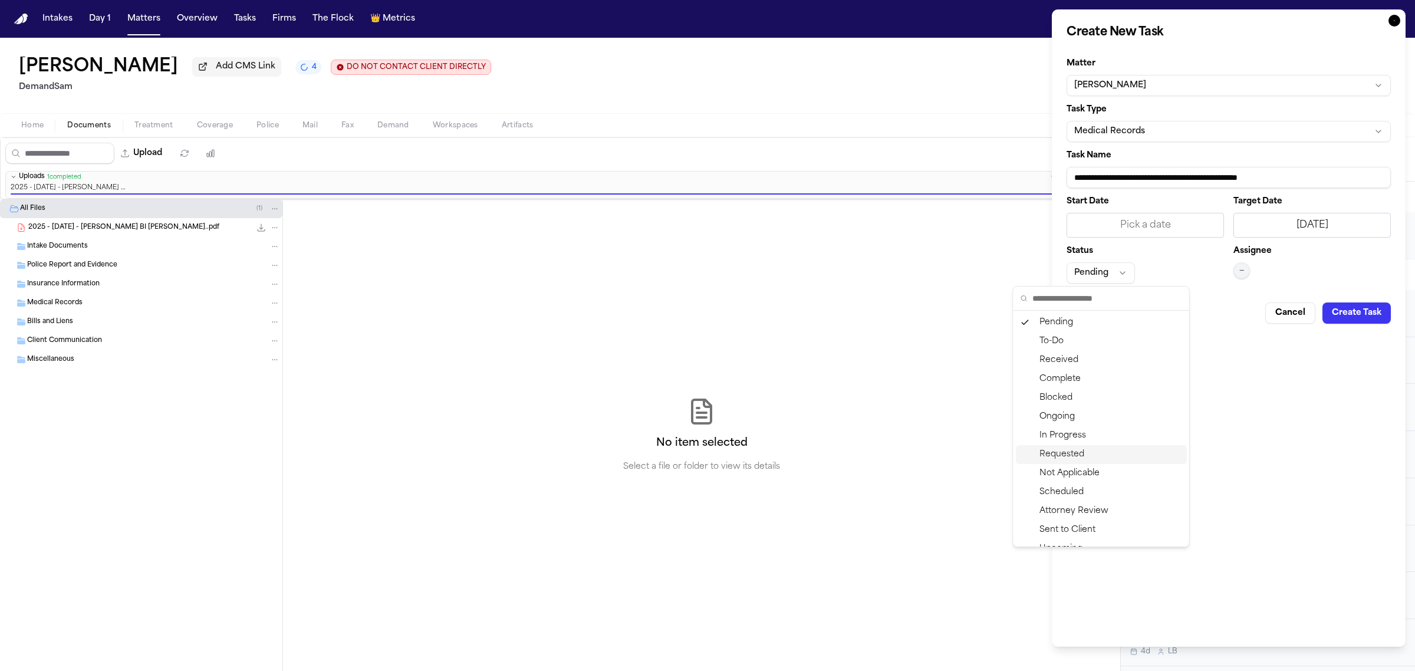
click at [1101, 454] on div "Requested" at bounding box center [1101, 454] width 171 height 19
click at [1348, 323] on button "Create Task" at bounding box center [1356, 312] width 68 height 21
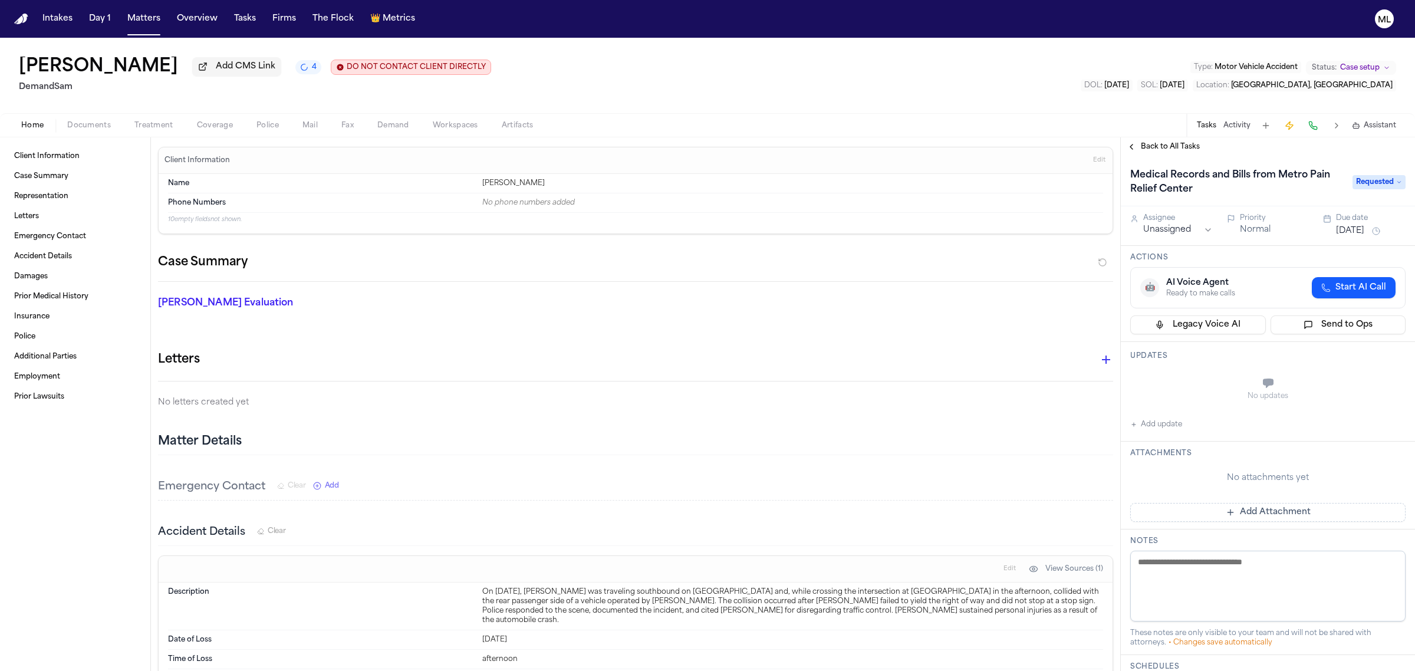
click at [1176, 143] on span "Back to All Tasks" at bounding box center [1170, 146] width 59 height 9
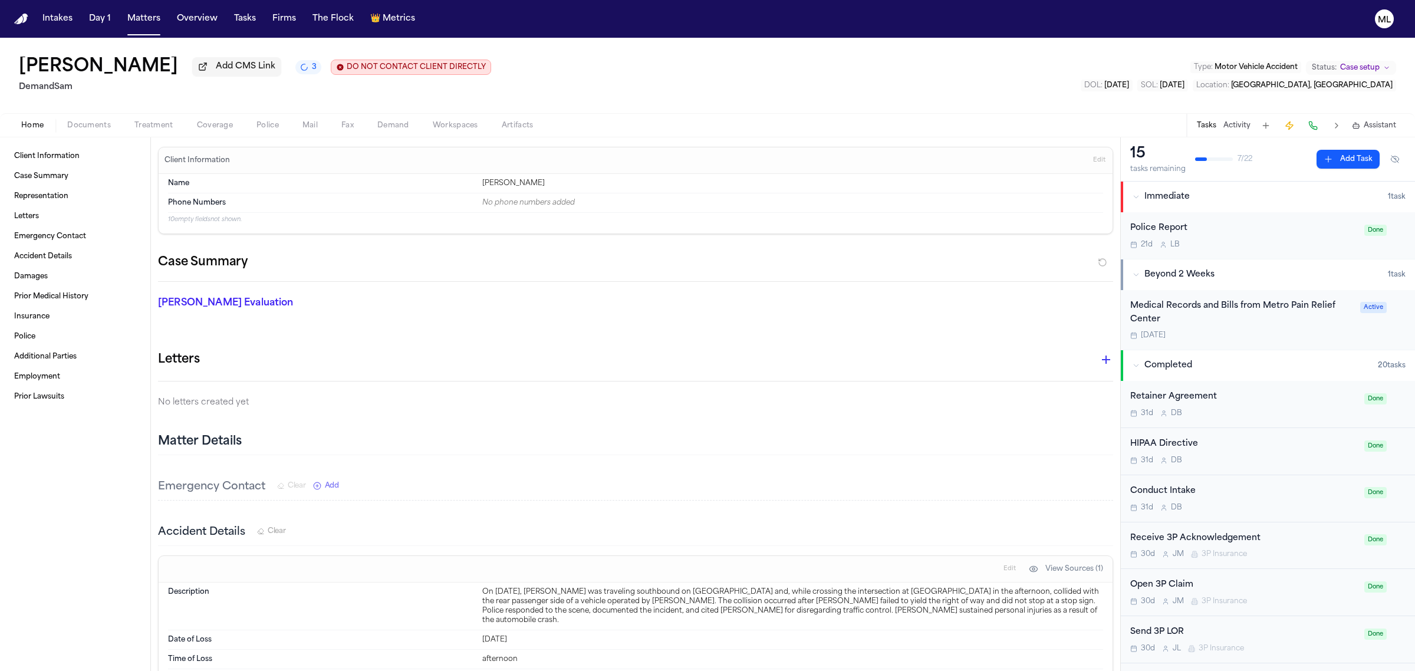
click at [1350, 154] on button "Add Task" at bounding box center [1347, 159] width 63 height 19
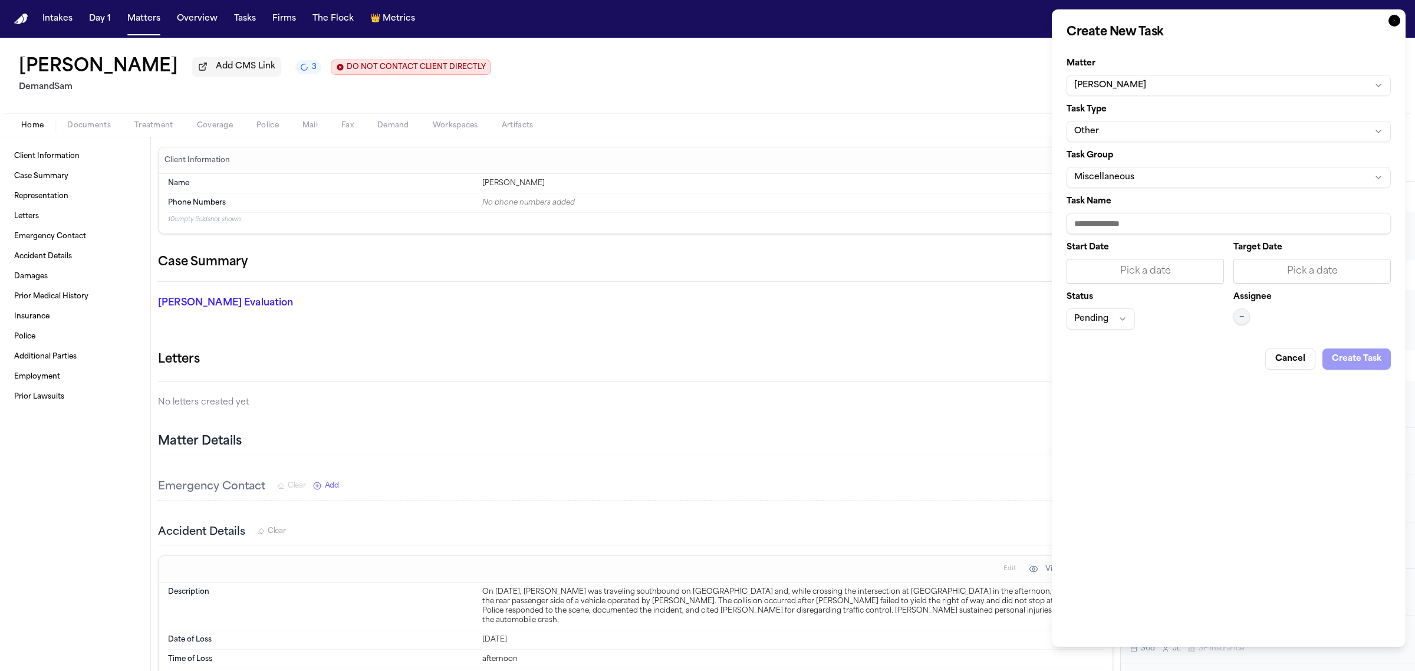
click at [1170, 137] on button "Other" at bounding box center [1228, 131] width 324 height 21
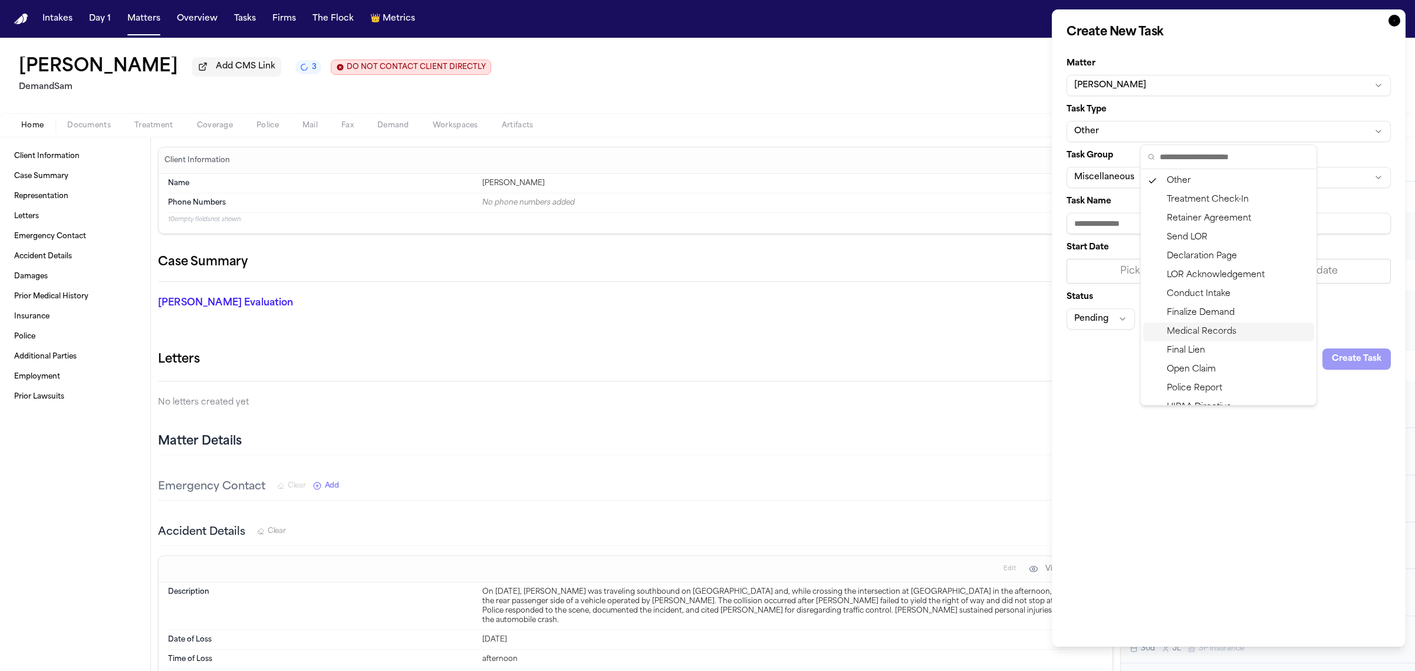
click at [1194, 335] on div "Medical Records" at bounding box center [1228, 331] width 171 height 19
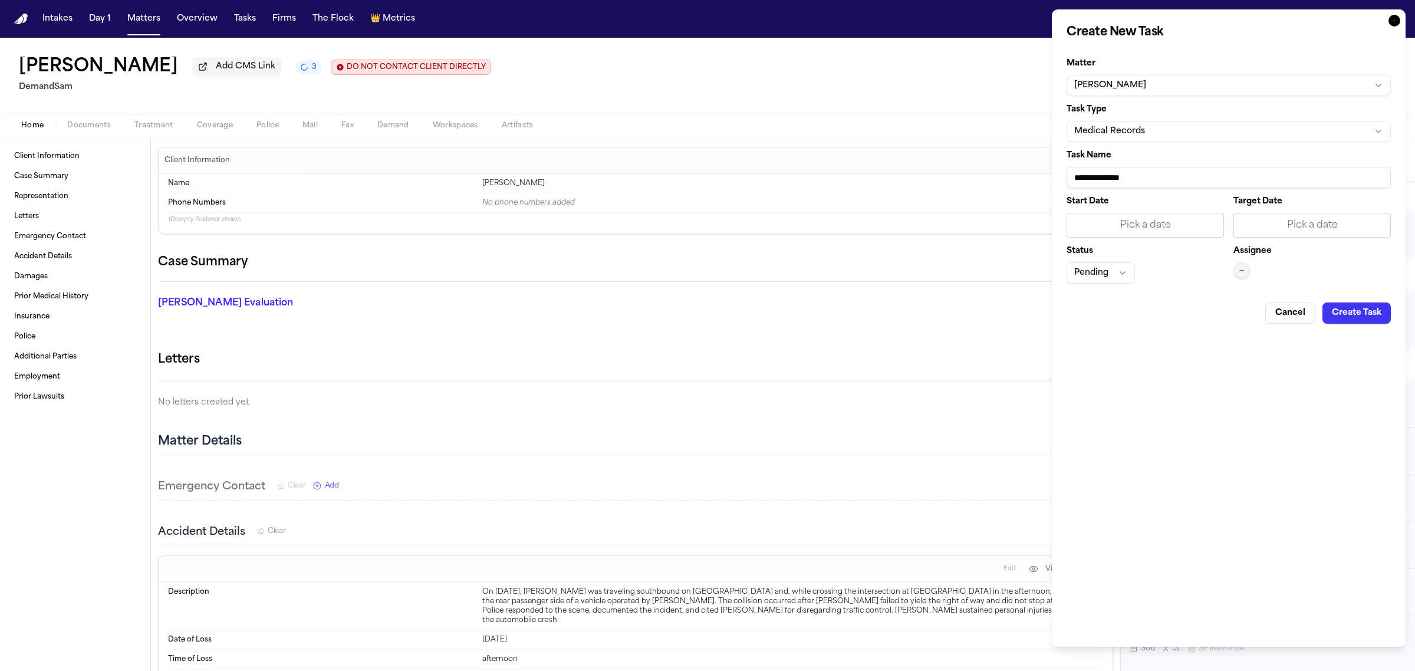
click at [1178, 174] on input "**********" at bounding box center [1228, 177] width 324 height 21
type input "**********"
click at [1247, 216] on div "Pick a date" at bounding box center [1311, 225] width 157 height 25
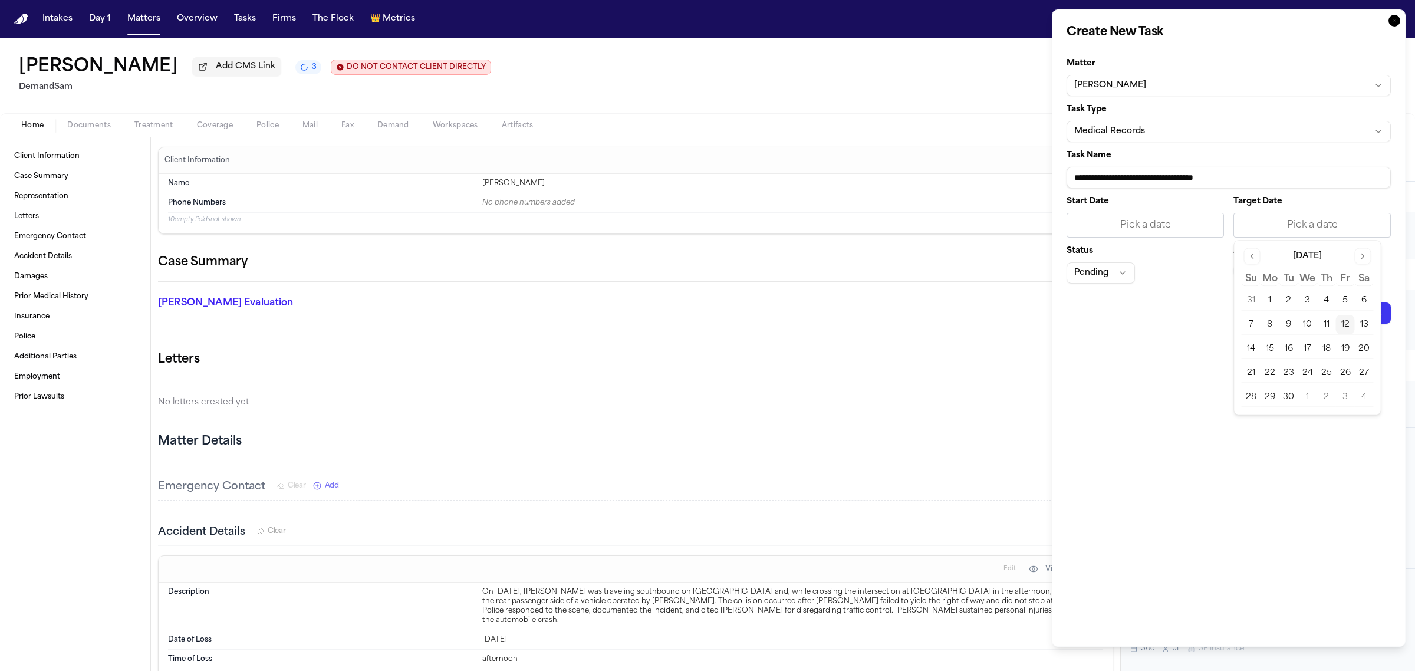
click at [1281, 395] on button "30" at bounding box center [1288, 397] width 19 height 19
click at [1117, 272] on button "Pending" at bounding box center [1100, 272] width 68 height 21
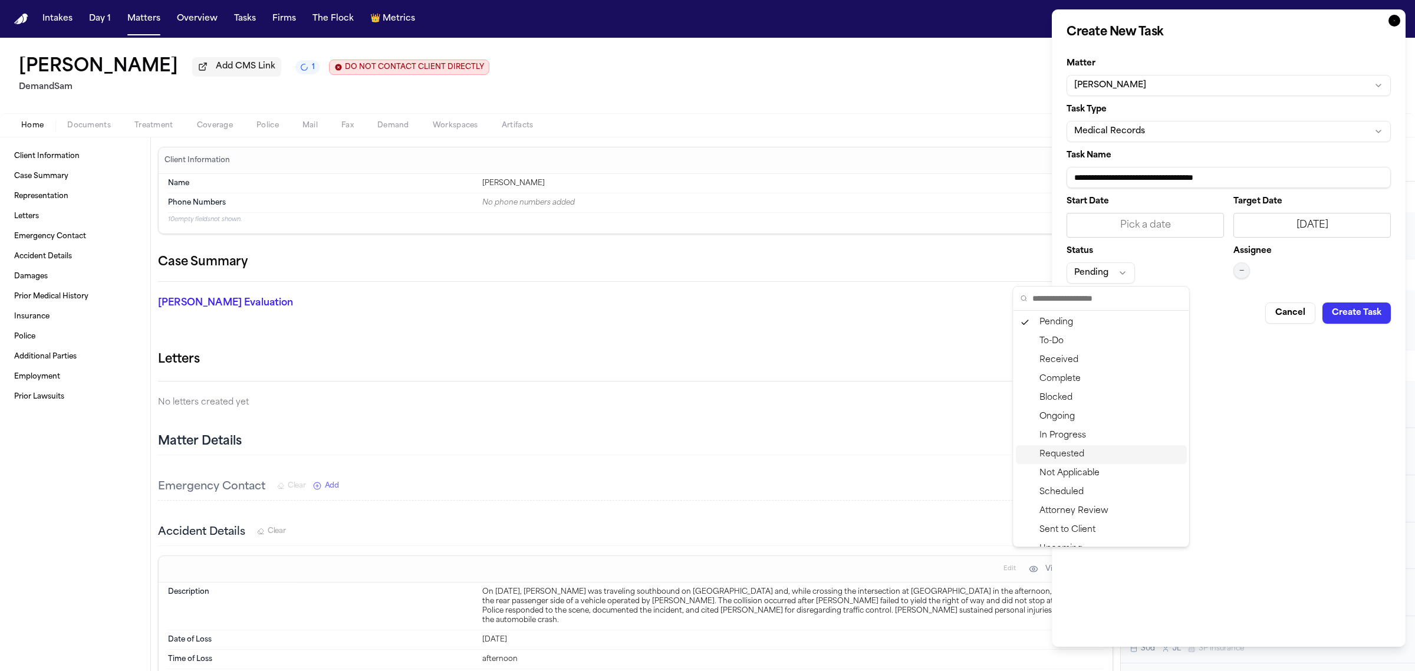
click at [1103, 446] on div "Requested" at bounding box center [1101, 454] width 171 height 19
click at [1365, 314] on button "Create Task" at bounding box center [1356, 312] width 68 height 21
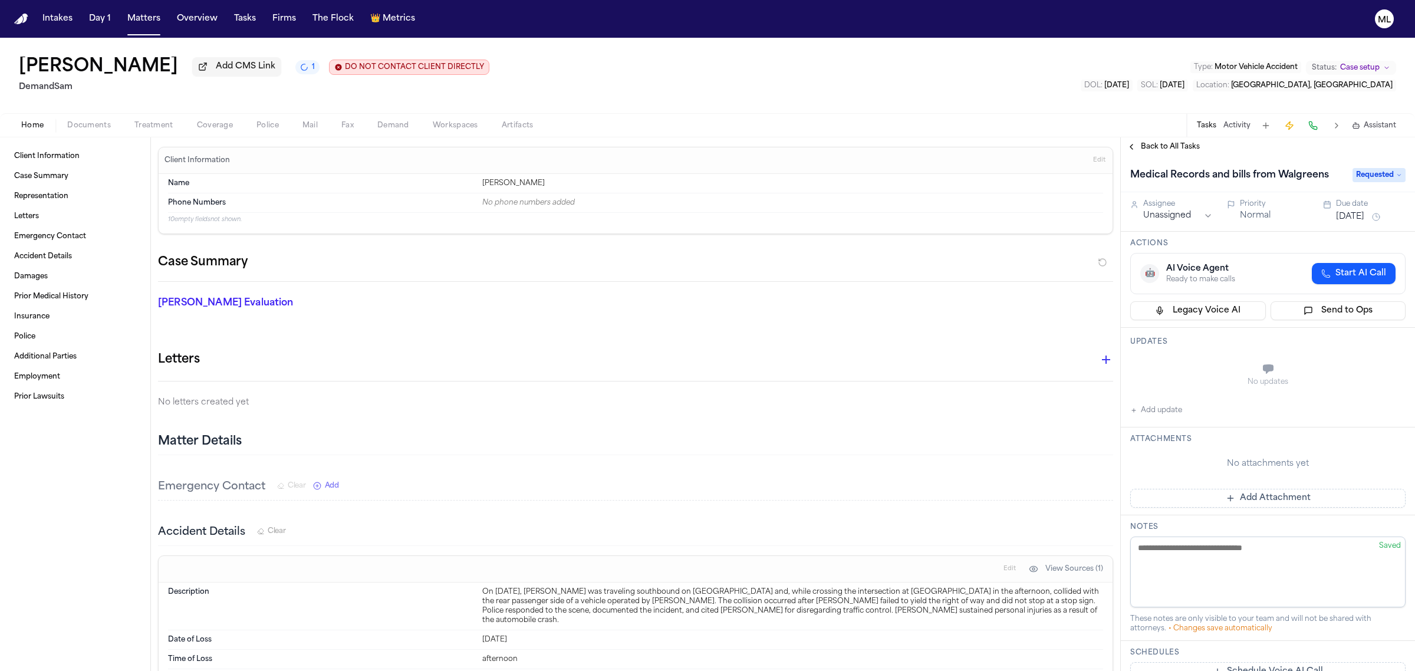
click at [1145, 154] on div "Back to All Tasks" at bounding box center [1267, 146] width 294 height 19
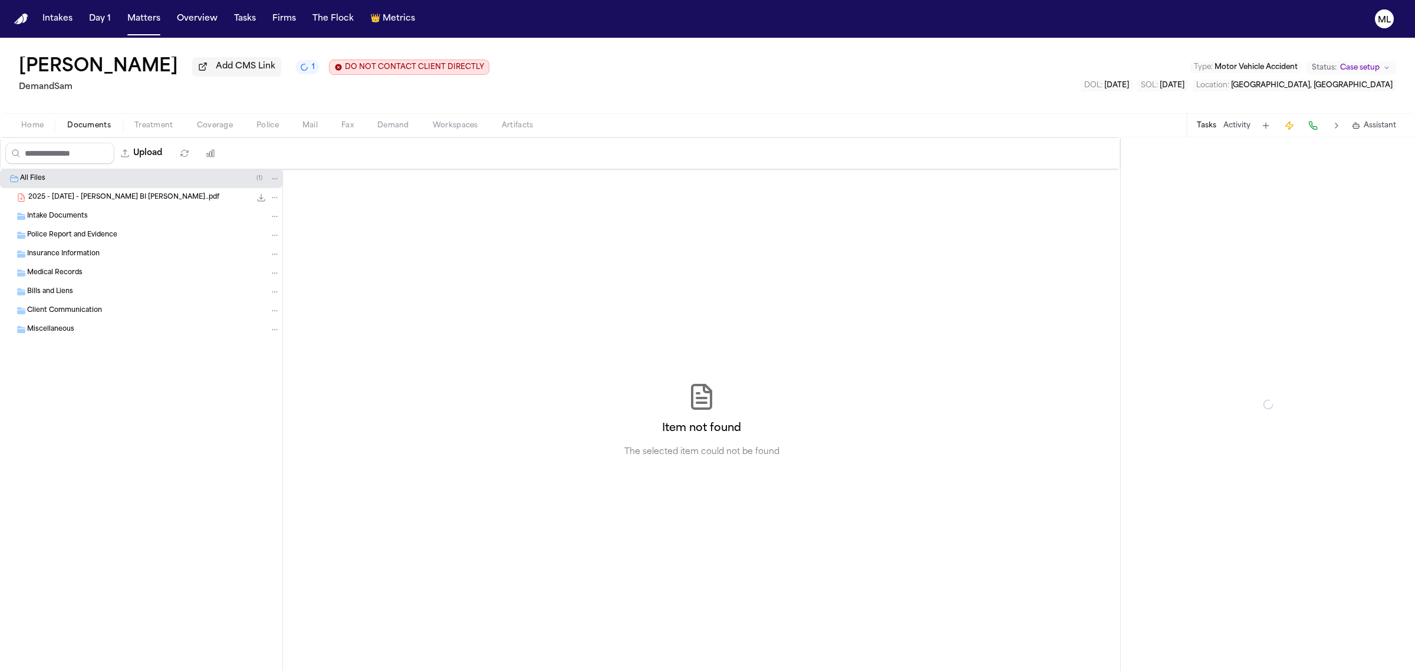
click at [90, 127] on span "Documents" at bounding box center [89, 125] width 44 height 9
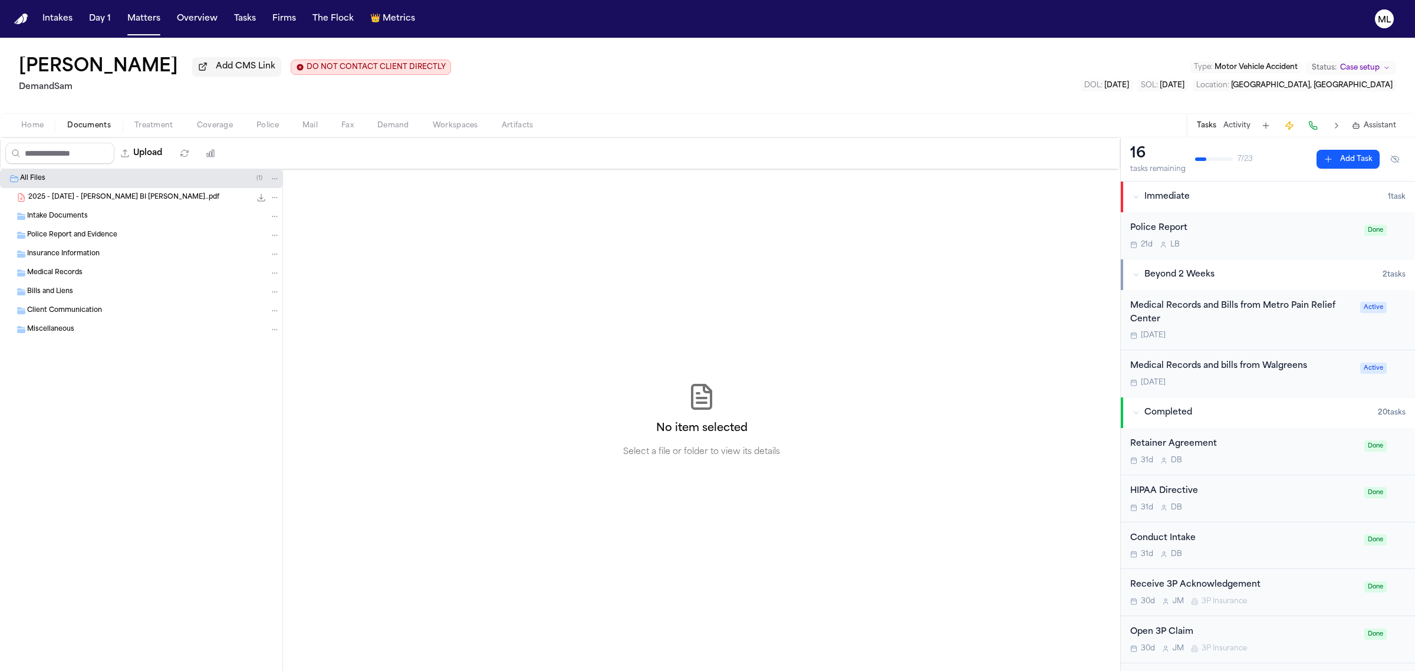
click at [141, 30] on nav "Intakes Day 1 Matters Overview Tasks Firms The Flock 👑 Metrics ML" at bounding box center [707, 19] width 1415 height 38
click at [143, 18] on button "Matters" at bounding box center [144, 18] width 42 height 21
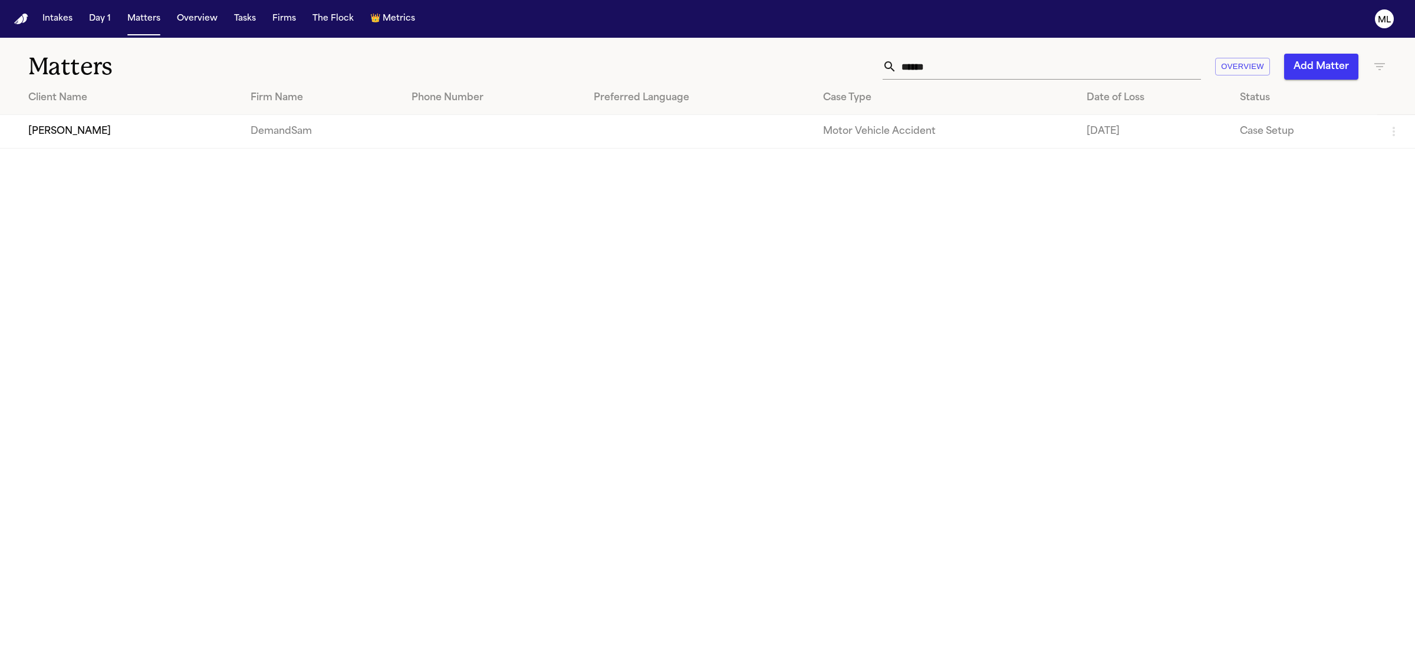
drag, startPoint x: 974, startPoint y: 69, endPoint x: 865, endPoint y: 58, distance: 110.2
click at [865, 58] on div "****** Overview Add Matter" at bounding box center [911, 67] width 951 height 26
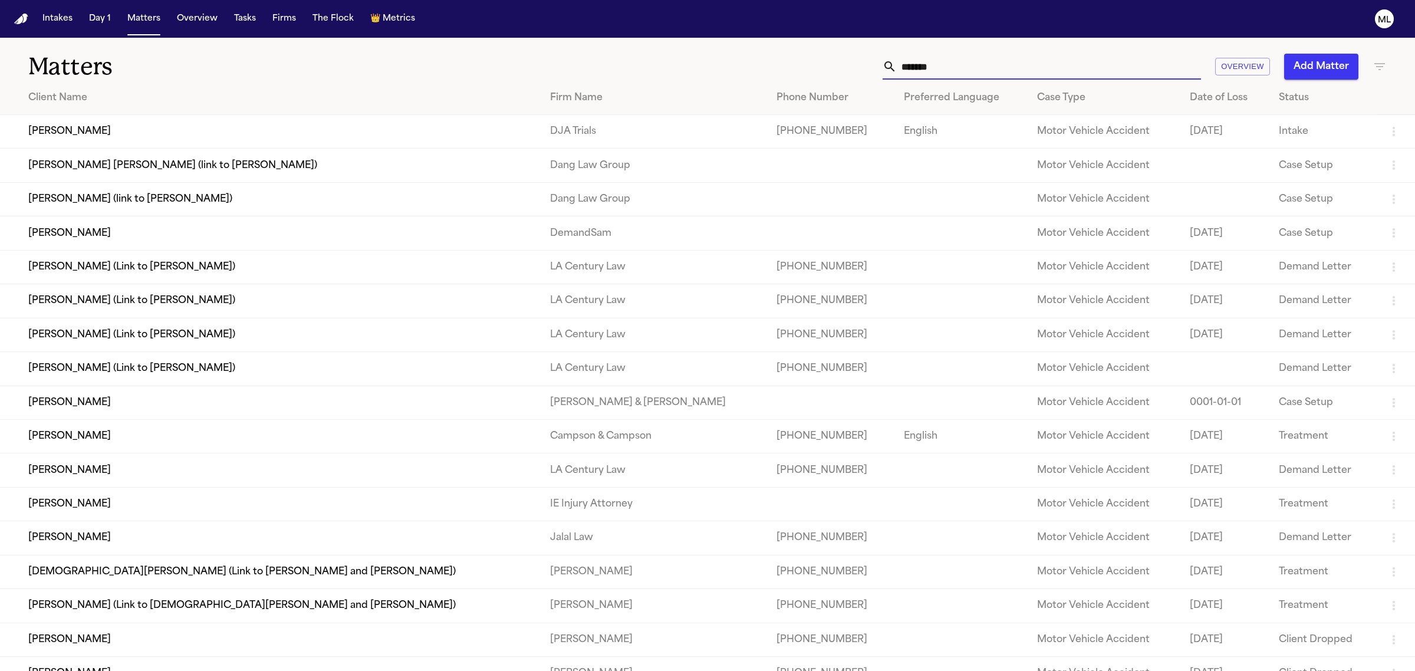
type input "*******"
click at [268, 223] on td "[PERSON_NAME]" at bounding box center [270, 233] width 540 height 34
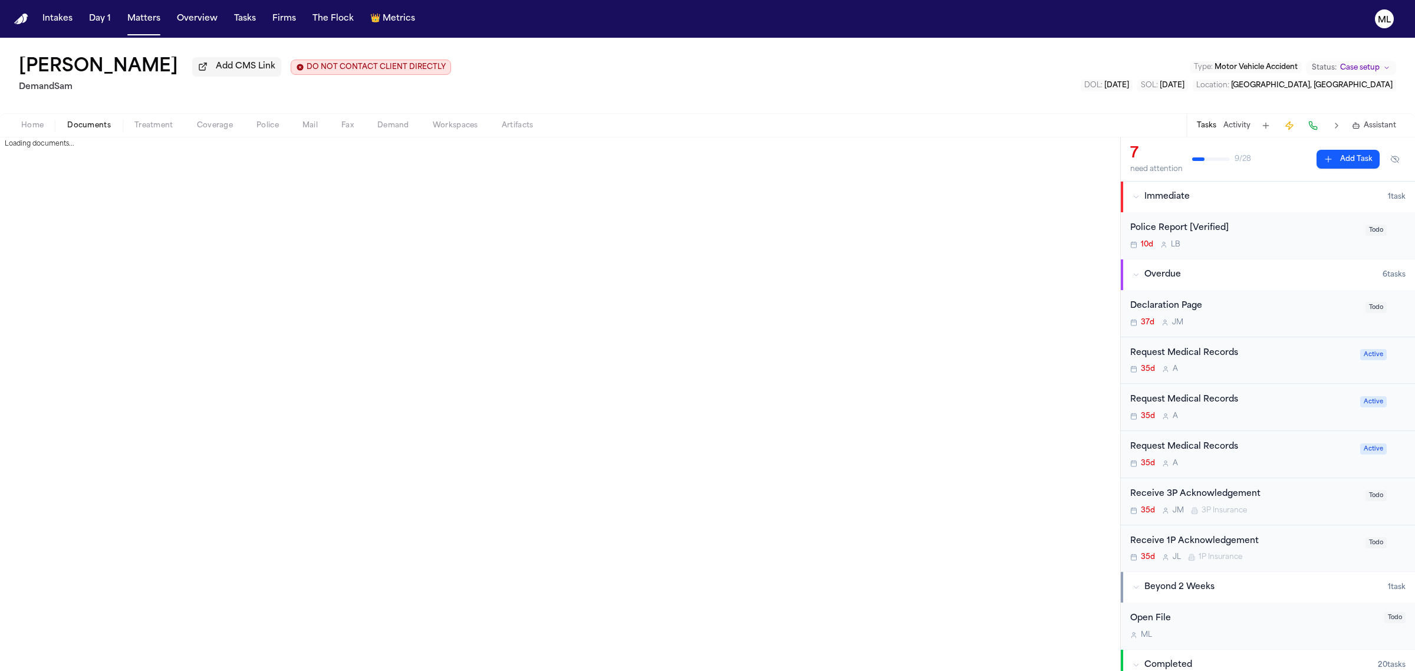
click at [97, 118] on button "Documents" at bounding box center [88, 125] width 67 height 14
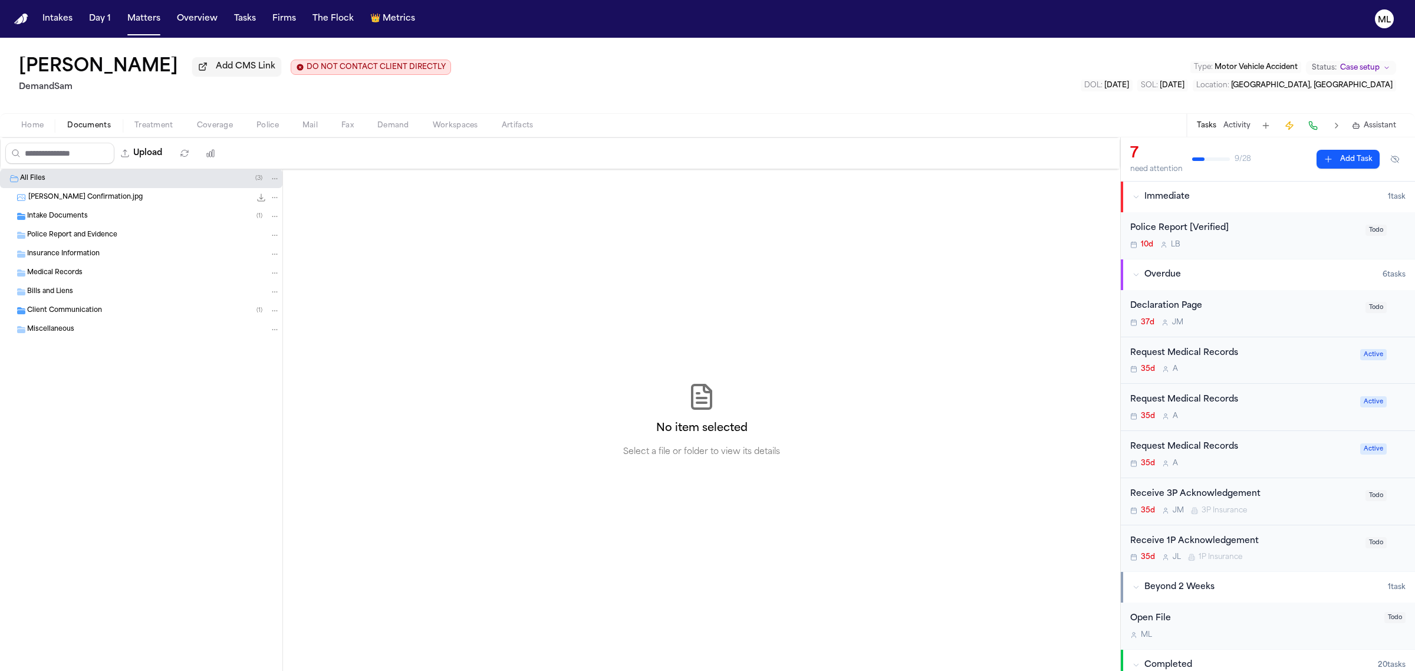
click at [81, 219] on span "Intake Documents" at bounding box center [57, 217] width 61 height 10
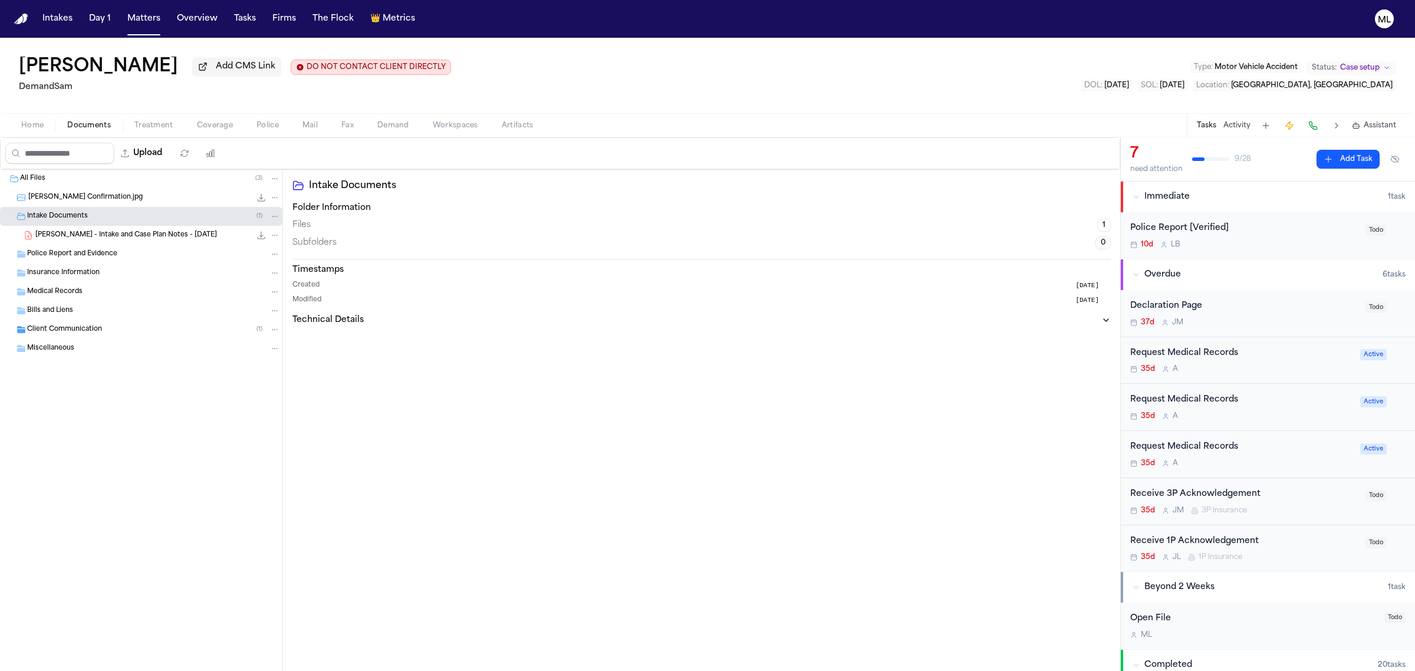
click at [166, 240] on span "B. Chun - Intake and Case Plan Notes - 8.1.25" at bounding box center [126, 235] width 182 height 10
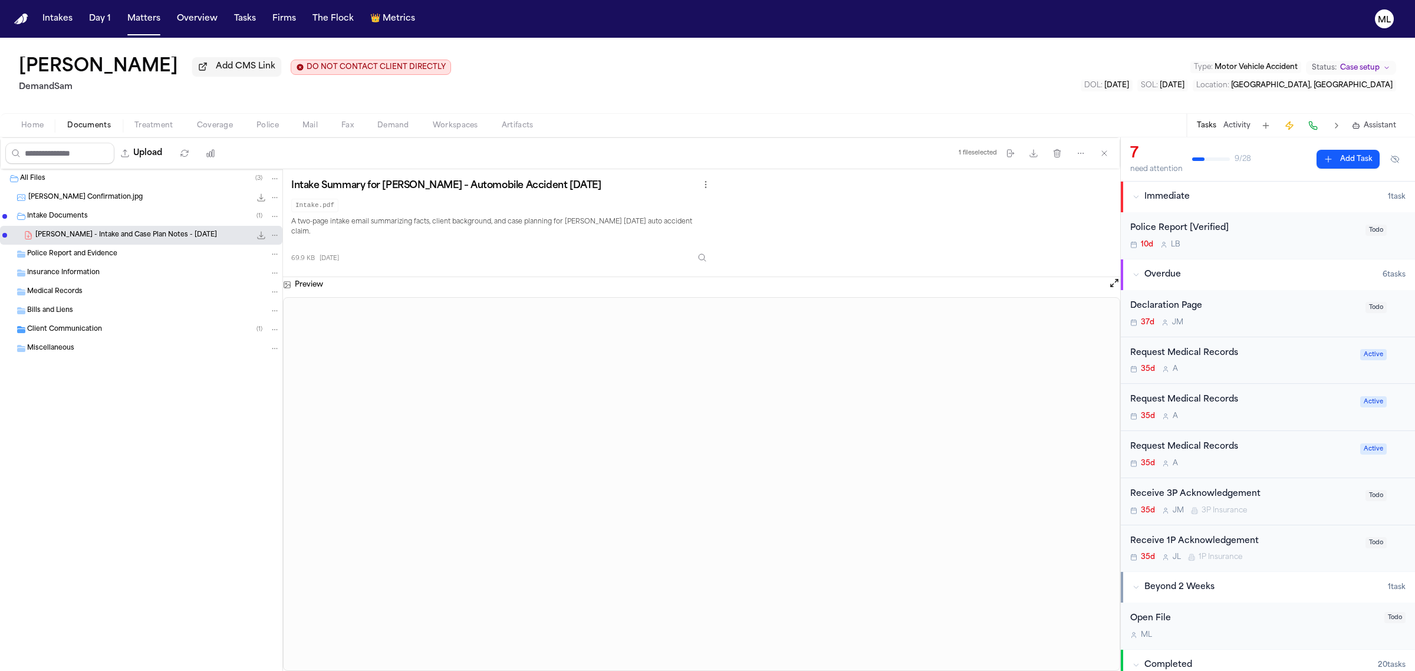
click at [95, 269] on span "Insurance Information" at bounding box center [63, 273] width 72 height 10
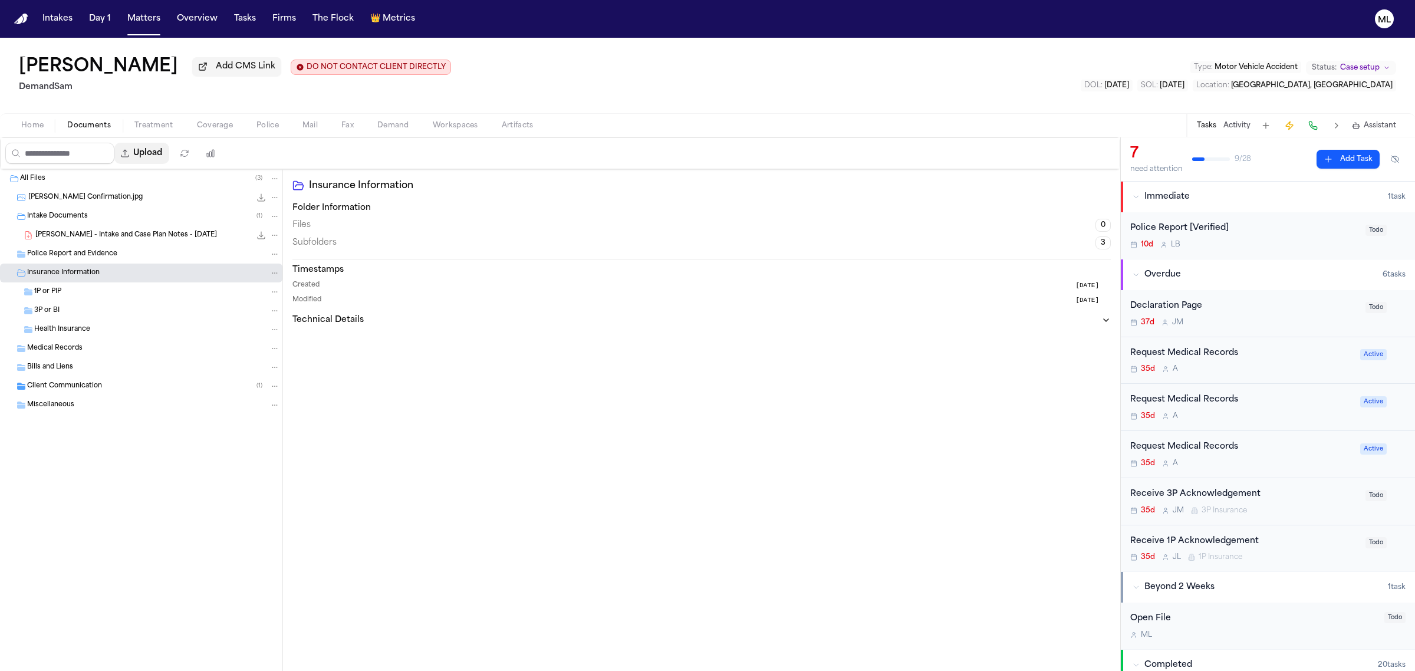
click at [163, 158] on button "Upload" at bounding box center [141, 153] width 55 height 21
select select "**********"
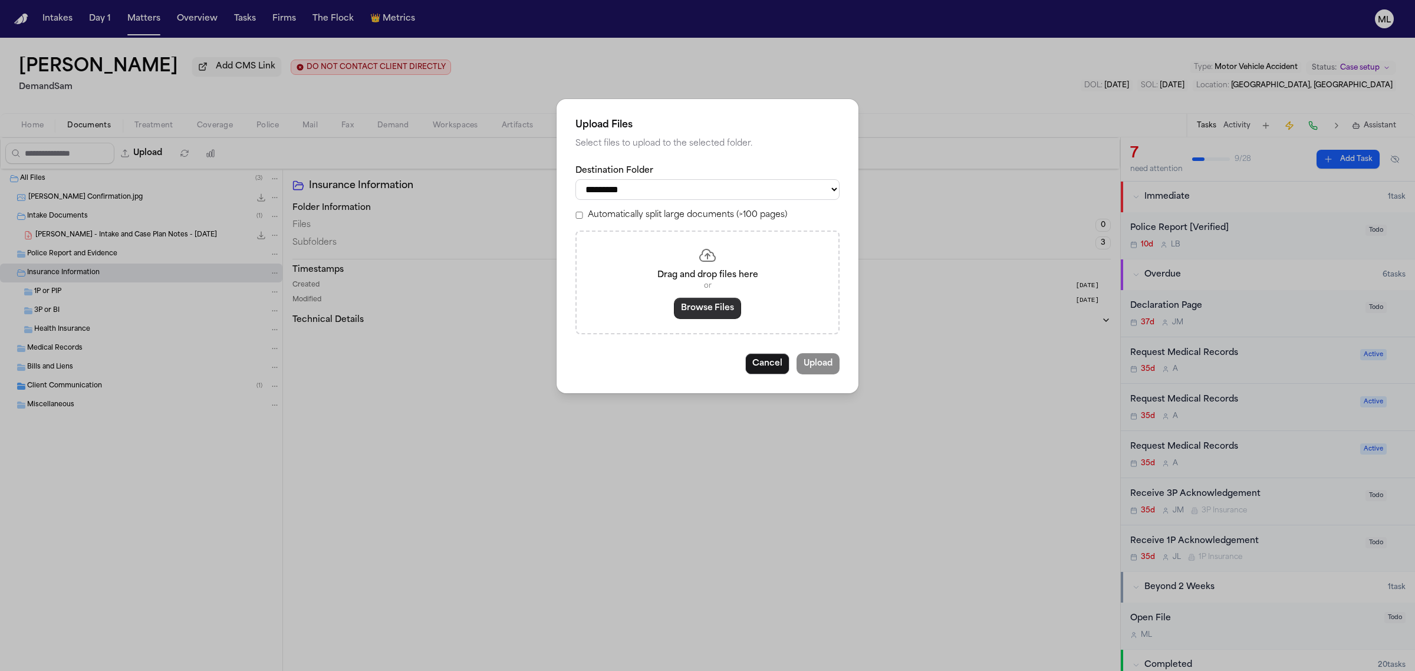
click at [709, 307] on button "Browse Files" at bounding box center [707, 308] width 67 height 21
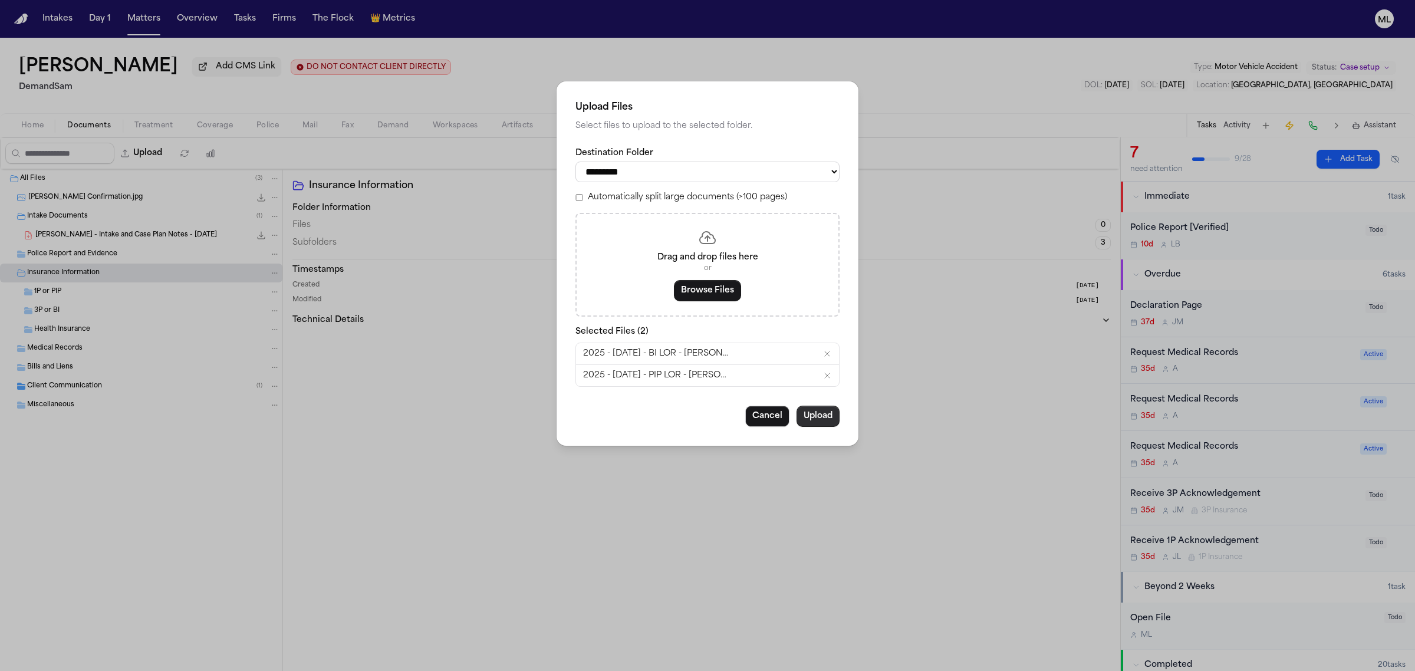
click at [803, 418] on button "Upload" at bounding box center [817, 416] width 43 height 21
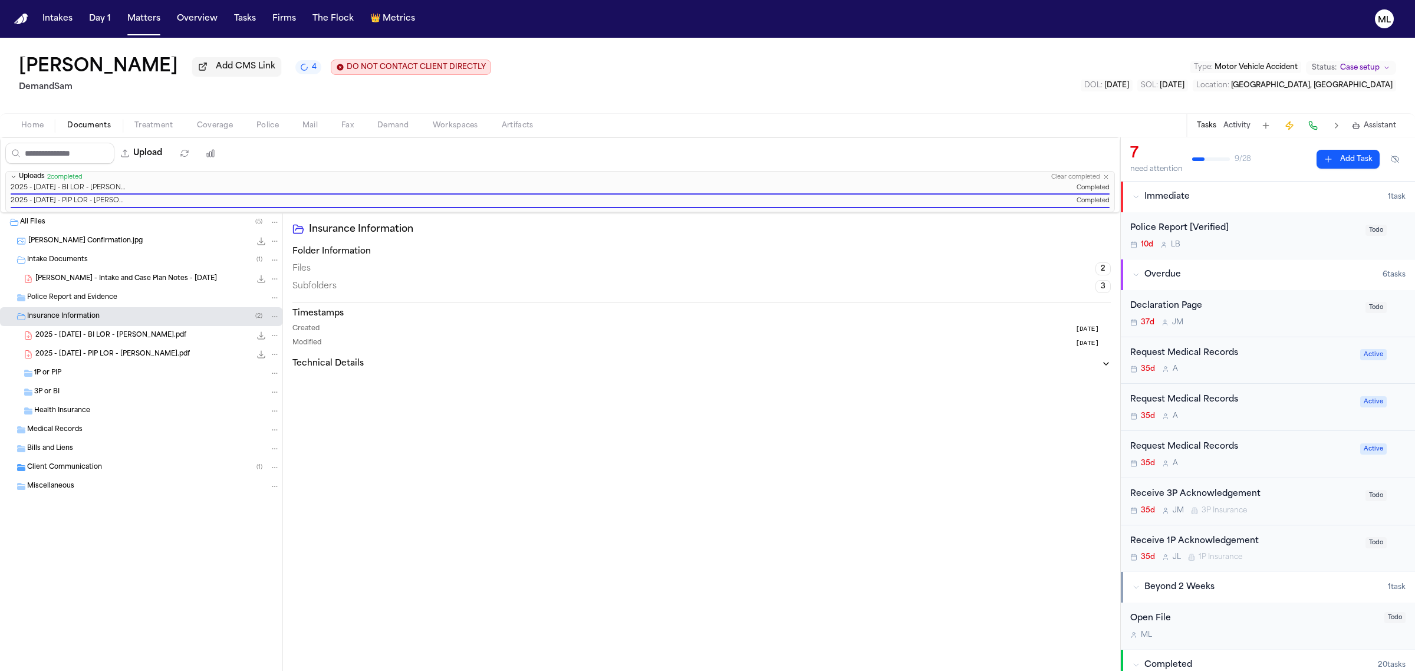
click at [1277, 370] on div "35d A" at bounding box center [1241, 368] width 223 height 9
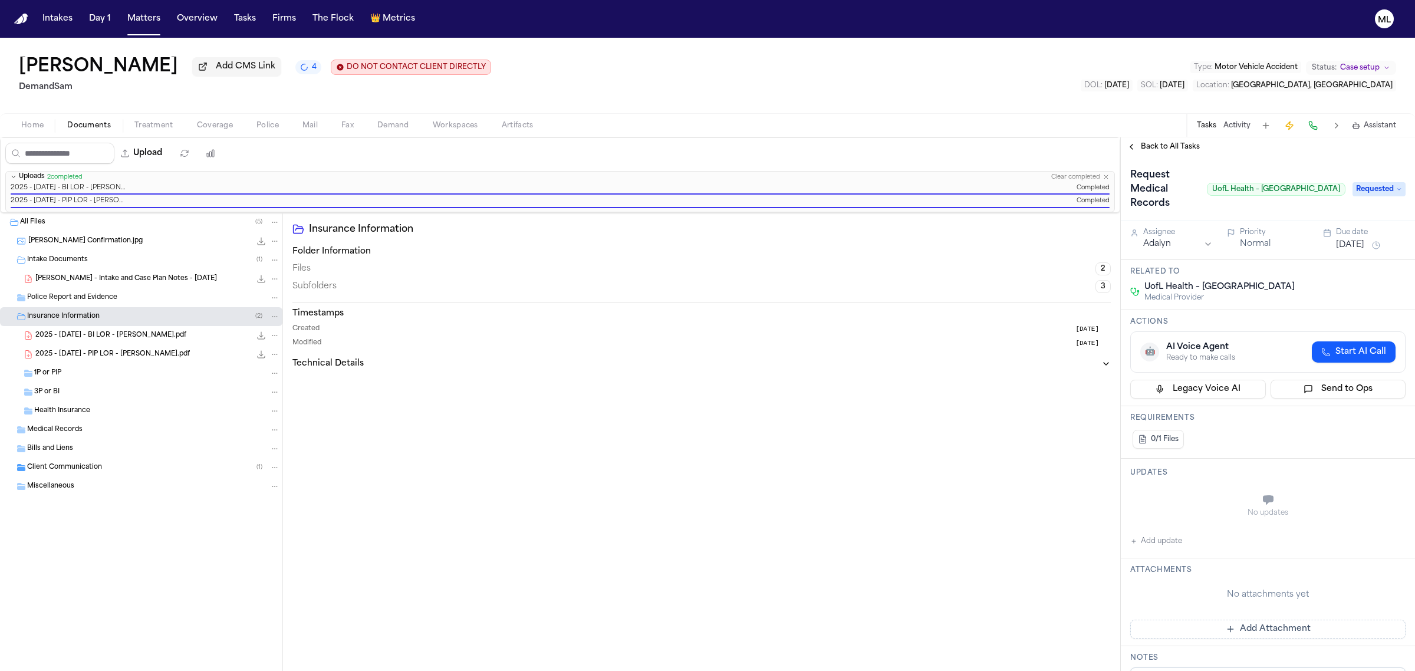
click at [1170, 146] on span "Back to All Tasks" at bounding box center [1170, 146] width 59 height 9
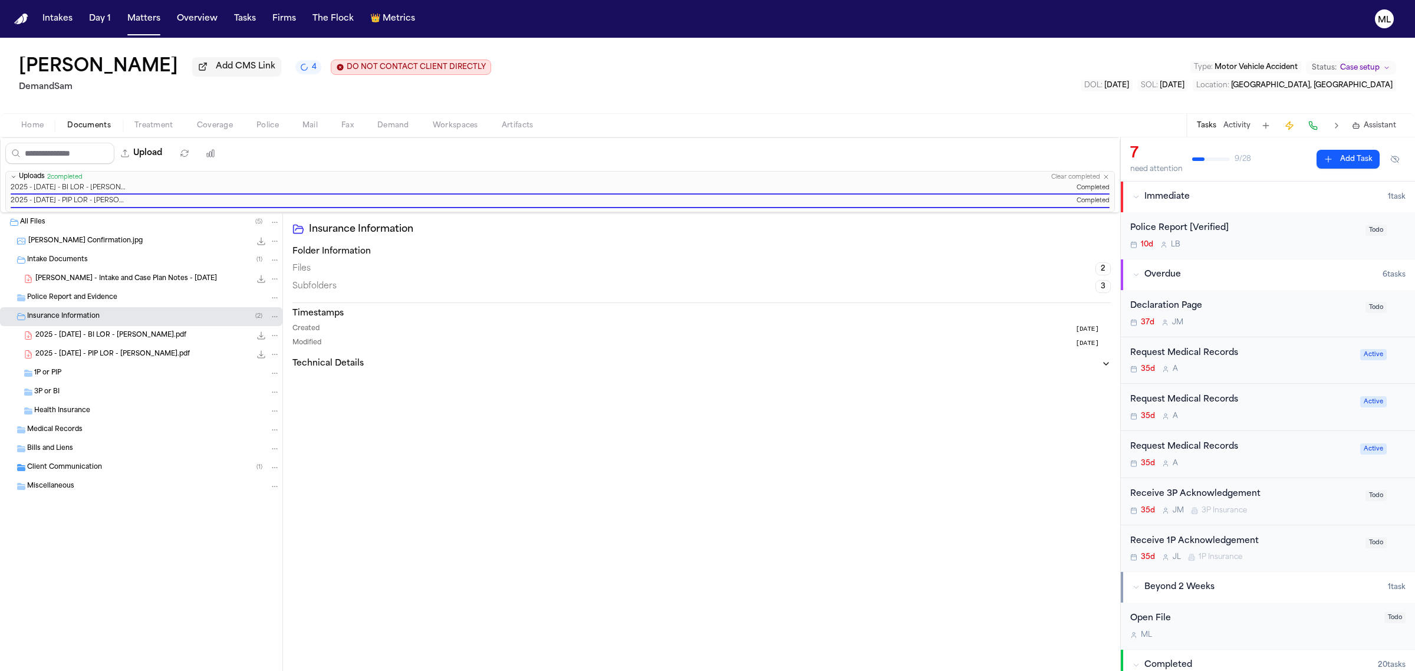
click at [1297, 352] on div "Request Medical Records" at bounding box center [1241, 354] width 223 height 14
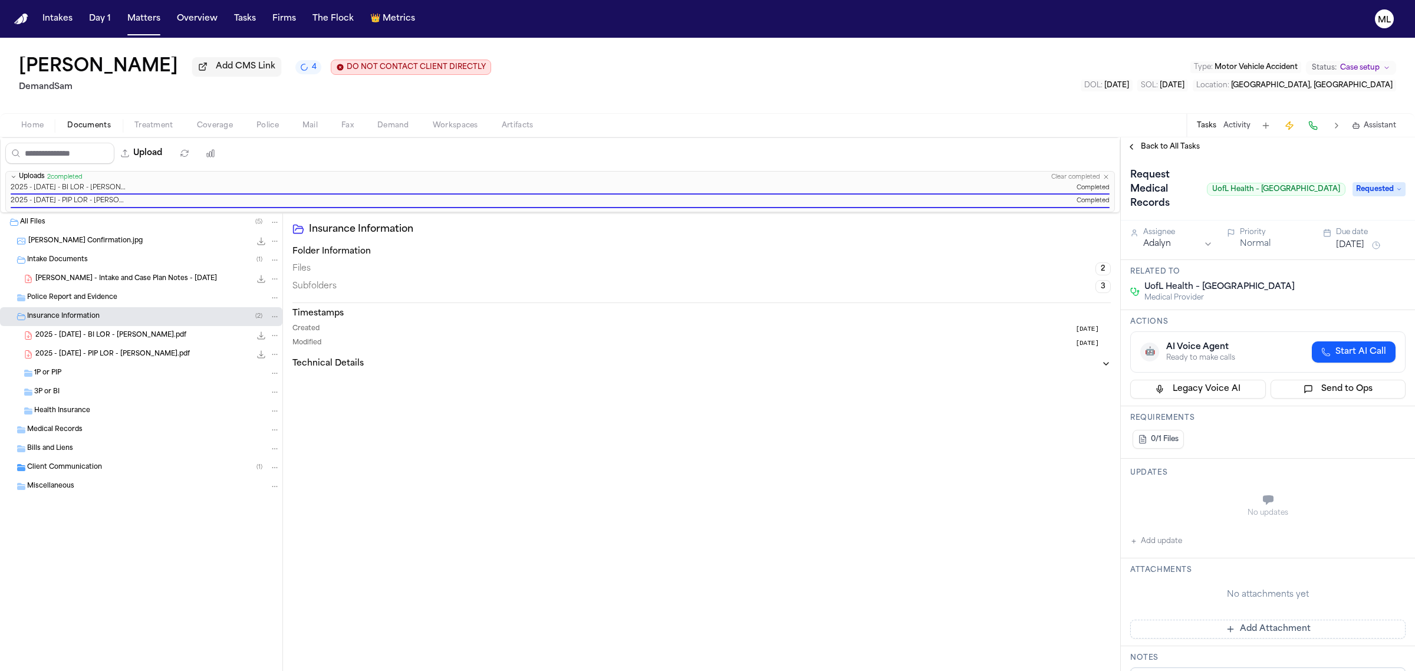
click at [1339, 248] on button "Aug 8, 2025" at bounding box center [1350, 245] width 28 height 12
click at [1339, 414] on button "1" at bounding box center [1340, 410] width 19 height 19
click at [1179, 243] on html "Intakes Day 1 Matters Overview Tasks Firms The Flock 👑 Metrics ML Brandon Chun …" at bounding box center [707, 335] width 1415 height 671
click at [1172, 146] on span "Back to All Tasks" at bounding box center [1170, 146] width 59 height 9
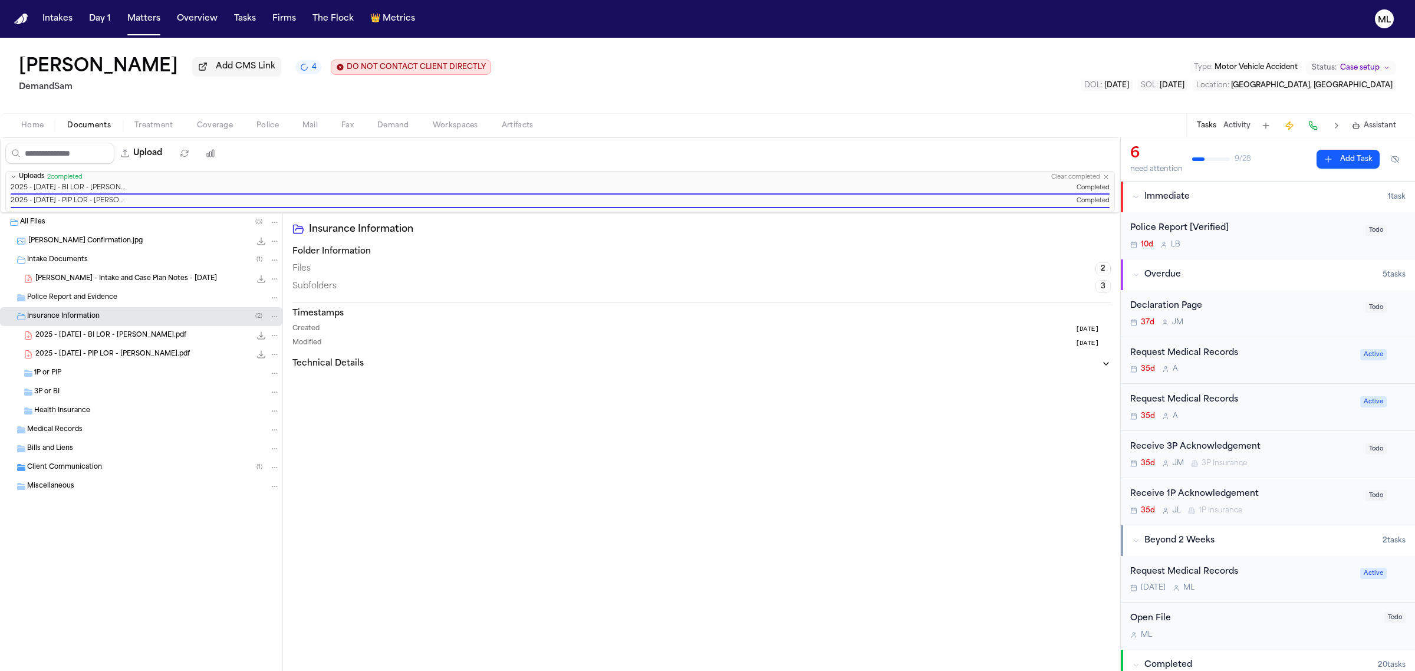
click at [1290, 369] on div "35d A" at bounding box center [1241, 368] width 223 height 9
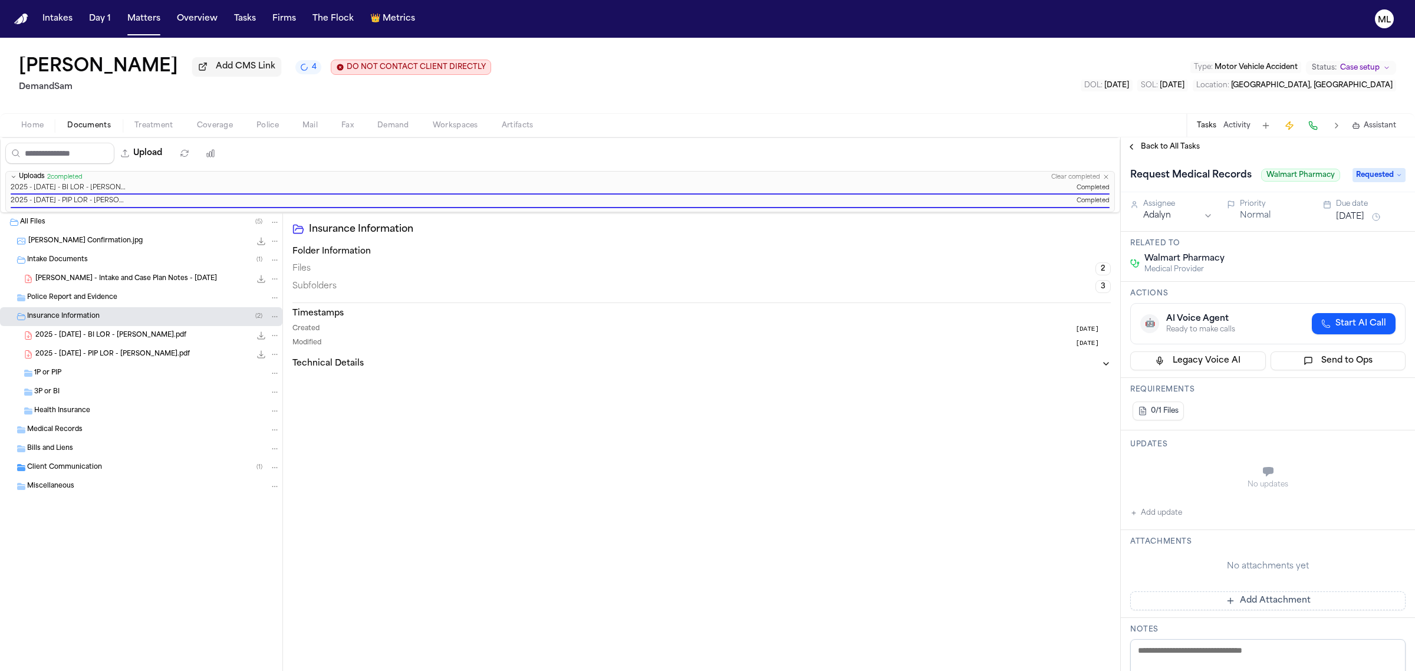
click at [1163, 225] on html "Intakes Day 1 Matters Overview Tasks Firms The Flock 👑 Metrics ML Brandon Chun …" at bounding box center [707, 335] width 1415 height 671
click at [1327, 224] on div "Due date Aug 8, 2025" at bounding box center [1364, 211] width 83 height 25
click at [1343, 223] on button "Aug 8, 2025" at bounding box center [1350, 217] width 28 height 12
click at [1342, 394] on button "1" at bounding box center [1340, 396] width 19 height 19
click at [1171, 139] on div "Back to All Tasks" at bounding box center [1267, 146] width 294 height 19
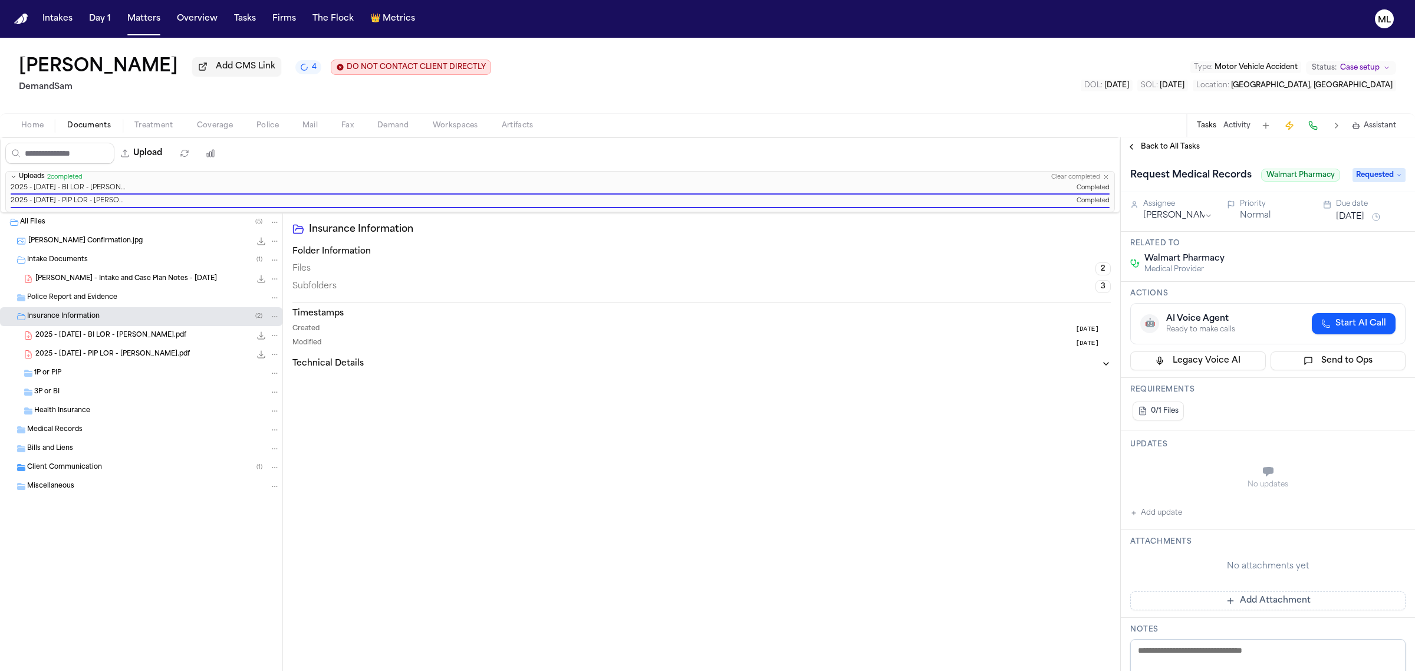
click at [1168, 145] on span "Back to All Tasks" at bounding box center [1170, 146] width 59 height 9
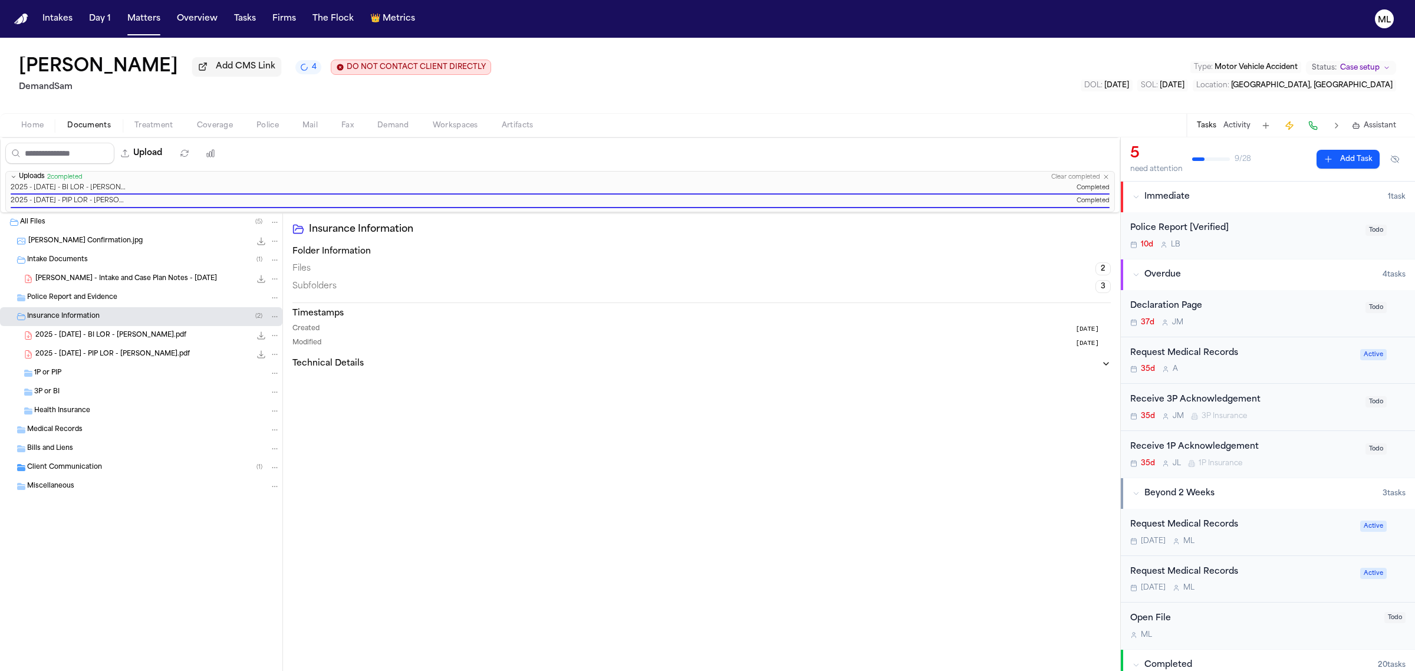
click at [1263, 354] on div "Request Medical Records" at bounding box center [1241, 354] width 223 height 14
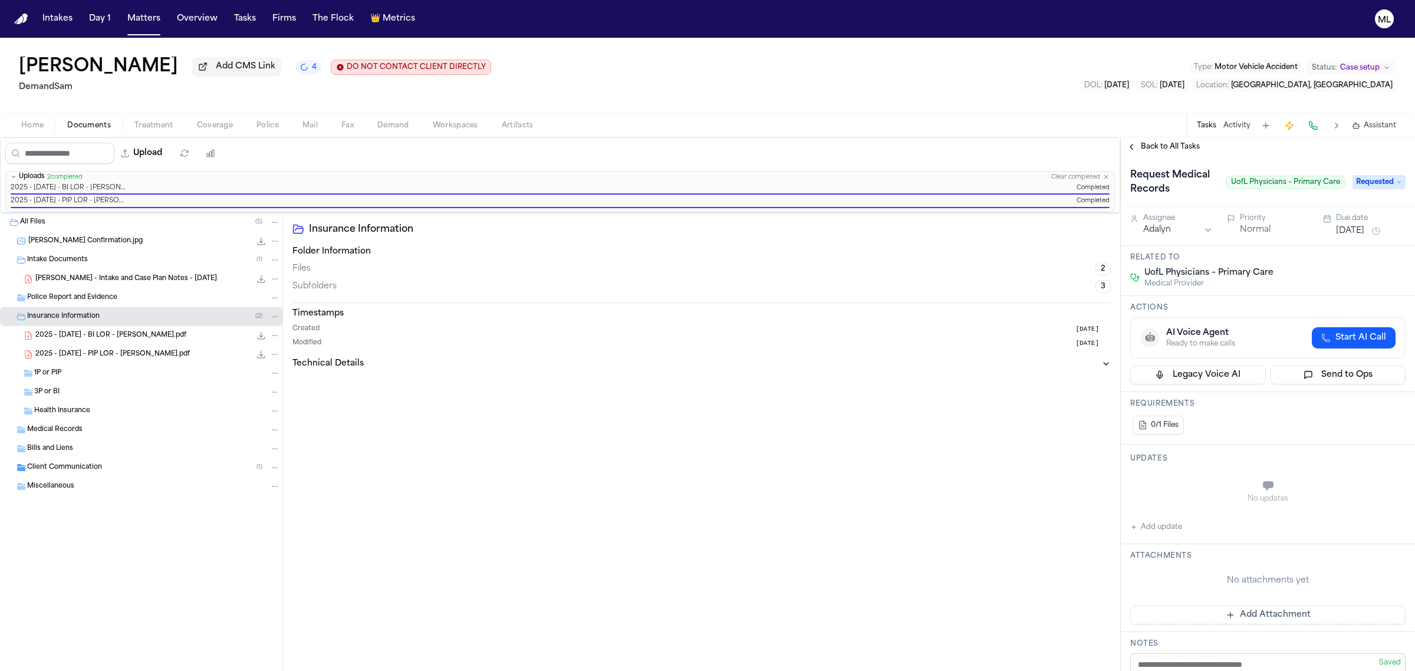
click at [1337, 237] on button "Aug 8, 2025" at bounding box center [1350, 231] width 28 height 12
click at [1343, 410] on button "1" at bounding box center [1340, 410] width 19 height 19
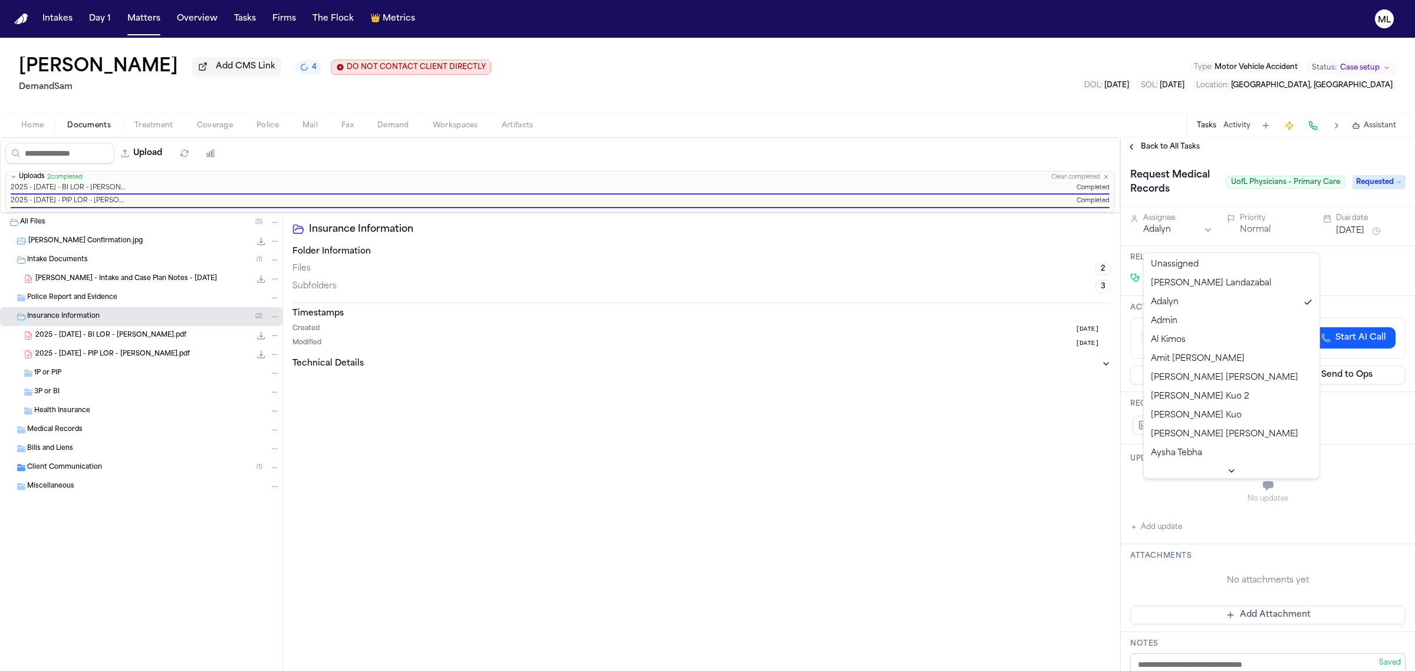
click at [1166, 240] on html "Intakes Day 1 Matters Overview Tasks Firms The Flock 👑 Metrics ML Brandon Chun …" at bounding box center [707, 335] width 1415 height 671
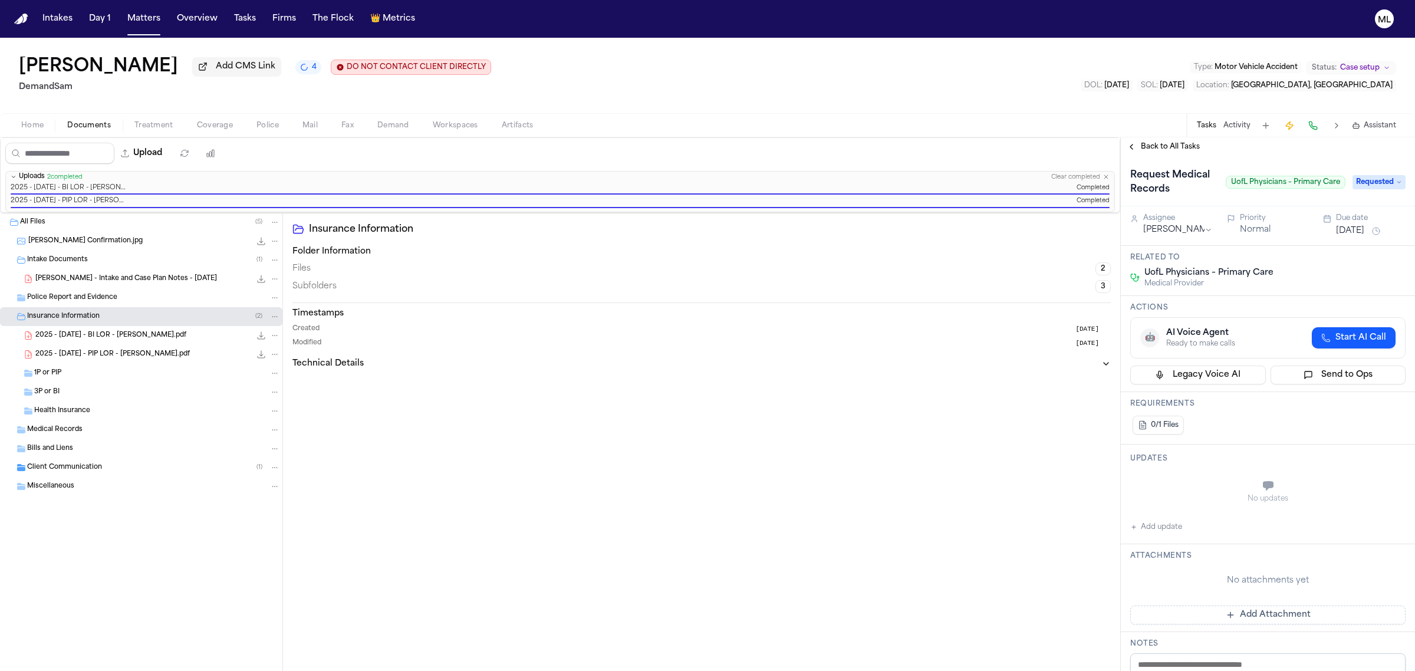
click at [1159, 149] on span "Back to All Tasks" at bounding box center [1170, 146] width 59 height 9
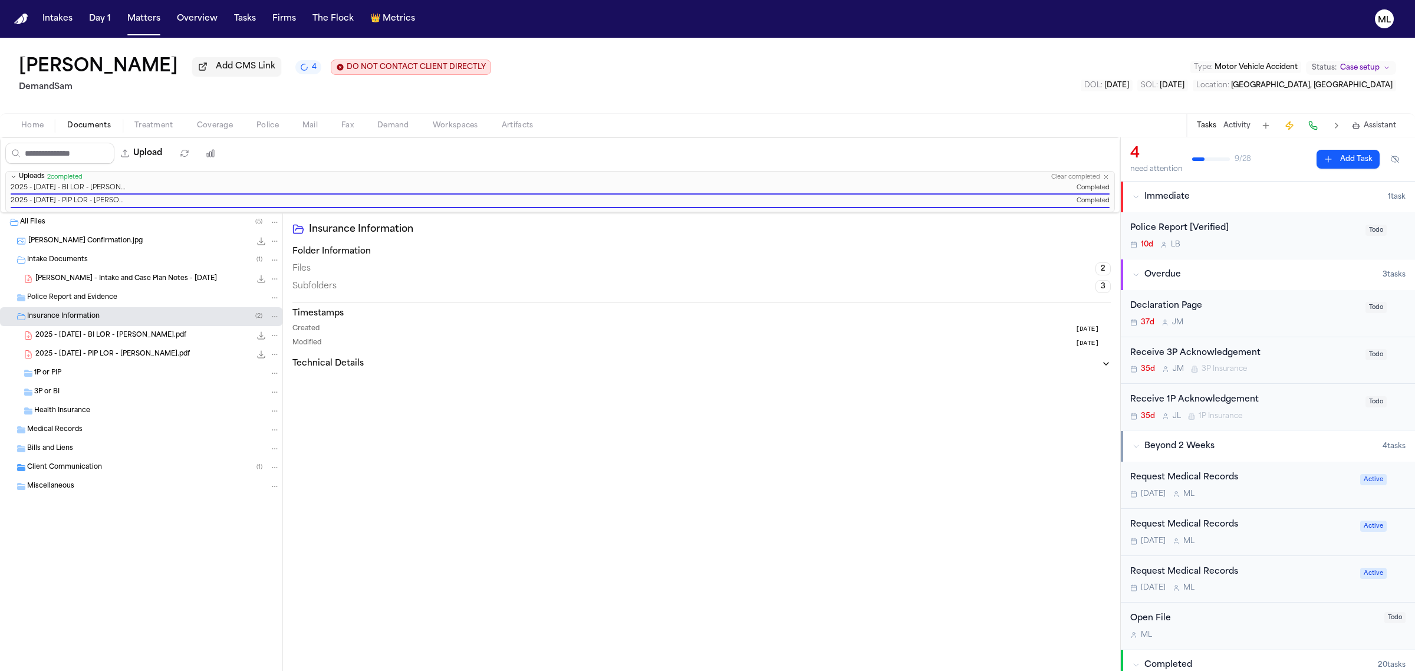
click at [1285, 246] on div "10d L B" at bounding box center [1244, 244] width 228 height 9
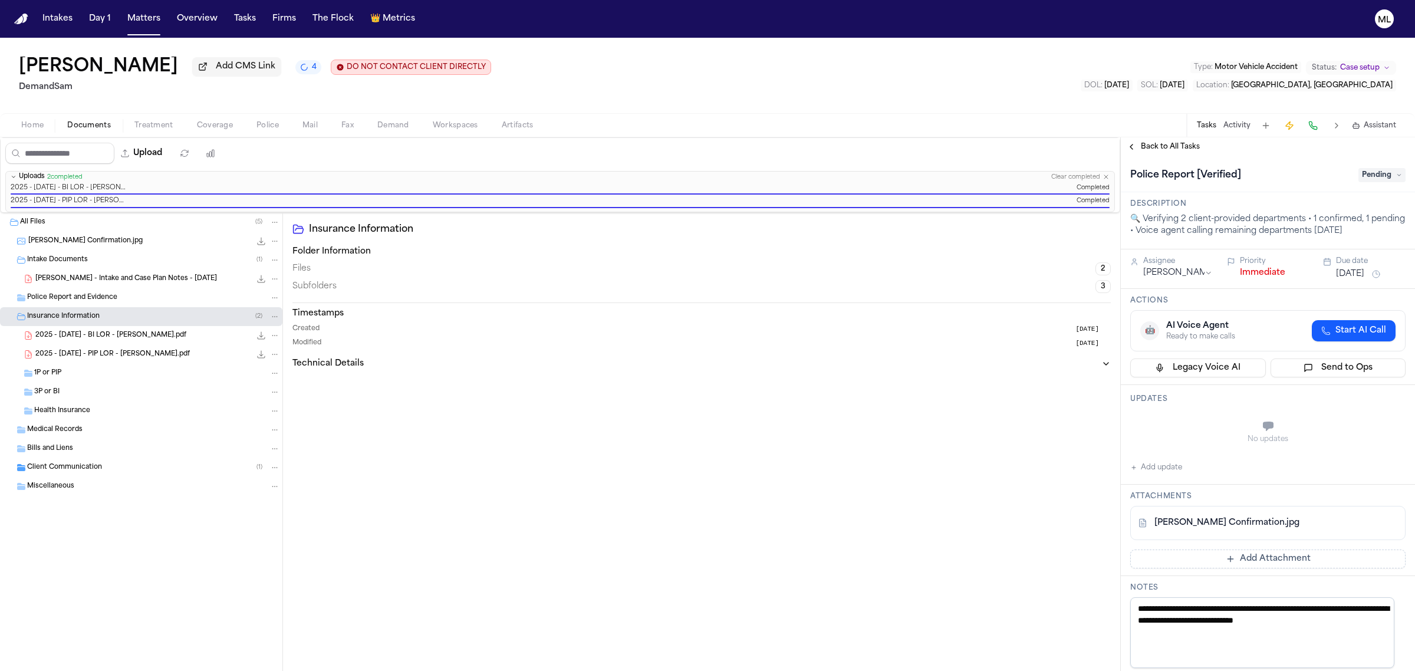
click at [1380, 175] on span "Pending" at bounding box center [1381, 175] width 47 height 14
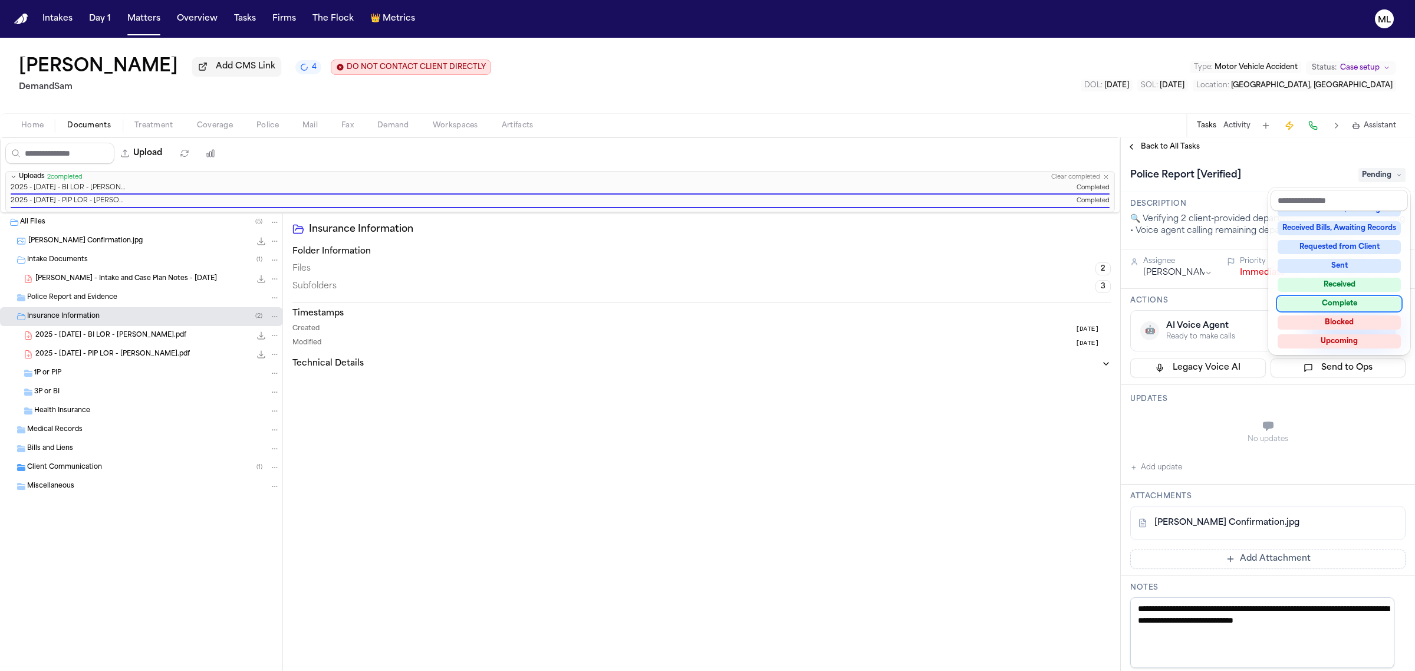
click at [1345, 304] on div "Complete" at bounding box center [1338, 303] width 123 height 14
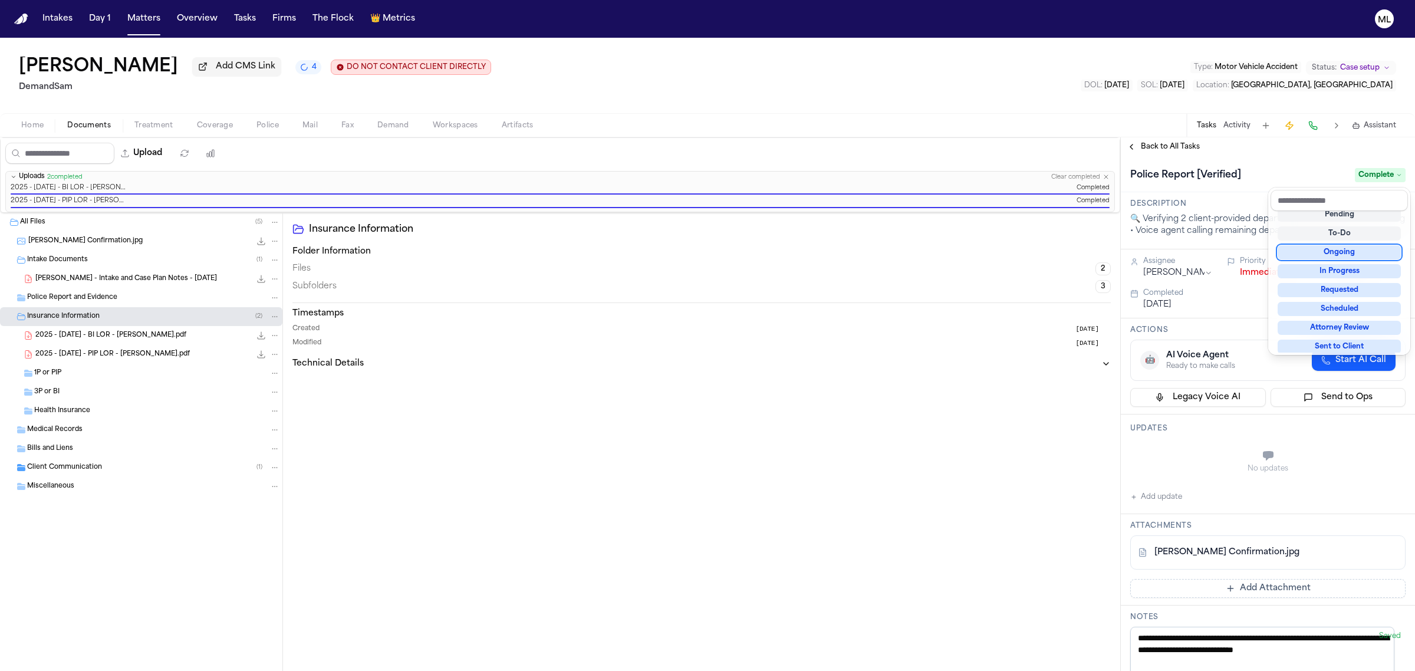
click at [1169, 143] on div "**********" at bounding box center [1267, 403] width 294 height 533
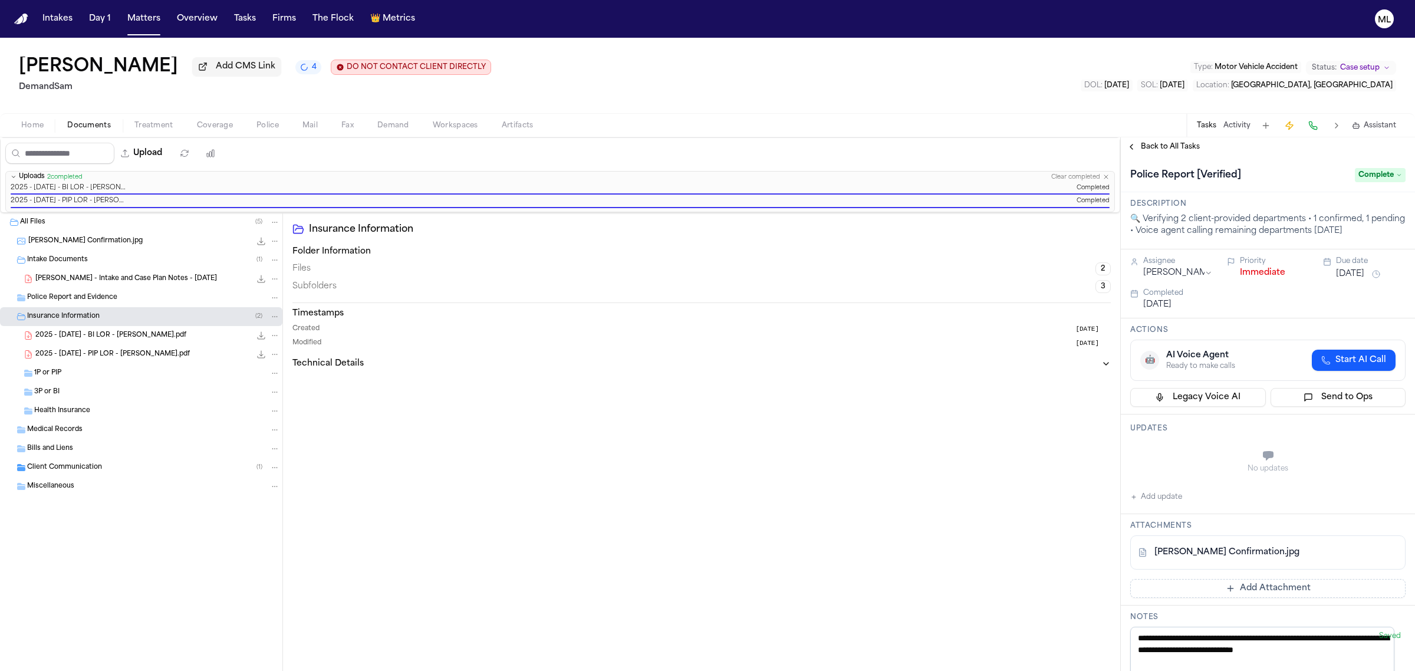
click at [1169, 143] on span "Back to All Tasks" at bounding box center [1170, 146] width 59 height 9
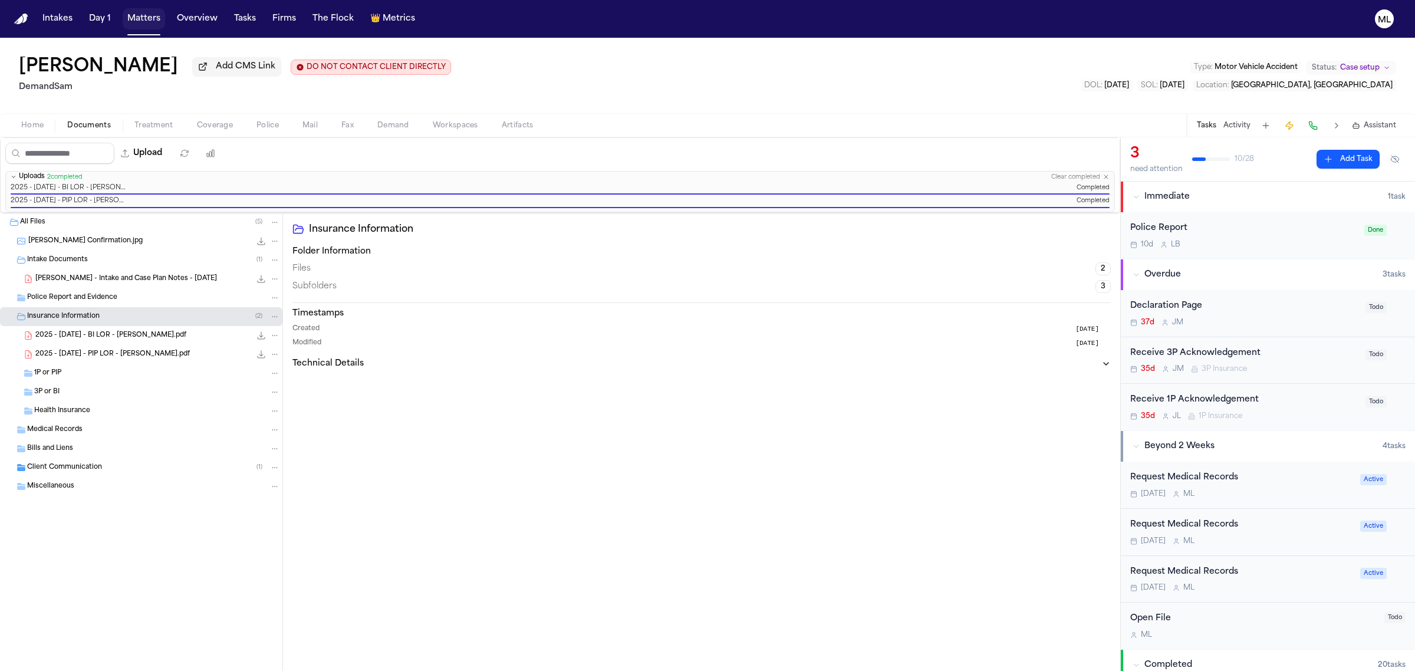
click at [141, 18] on button "Matters" at bounding box center [144, 18] width 42 height 21
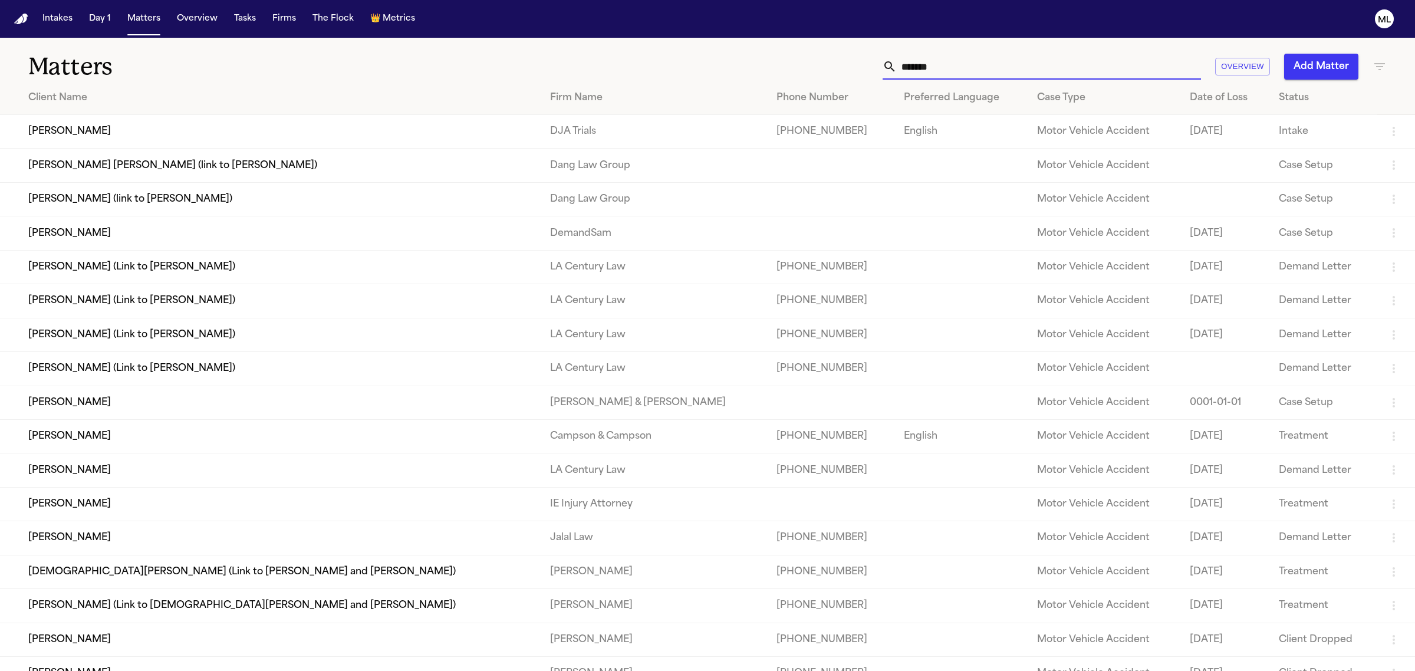
drag, startPoint x: 982, startPoint y: 72, endPoint x: 856, endPoint y: 72, distance: 126.1
click at [856, 72] on div "******* Overview Add Matter" at bounding box center [911, 67] width 951 height 26
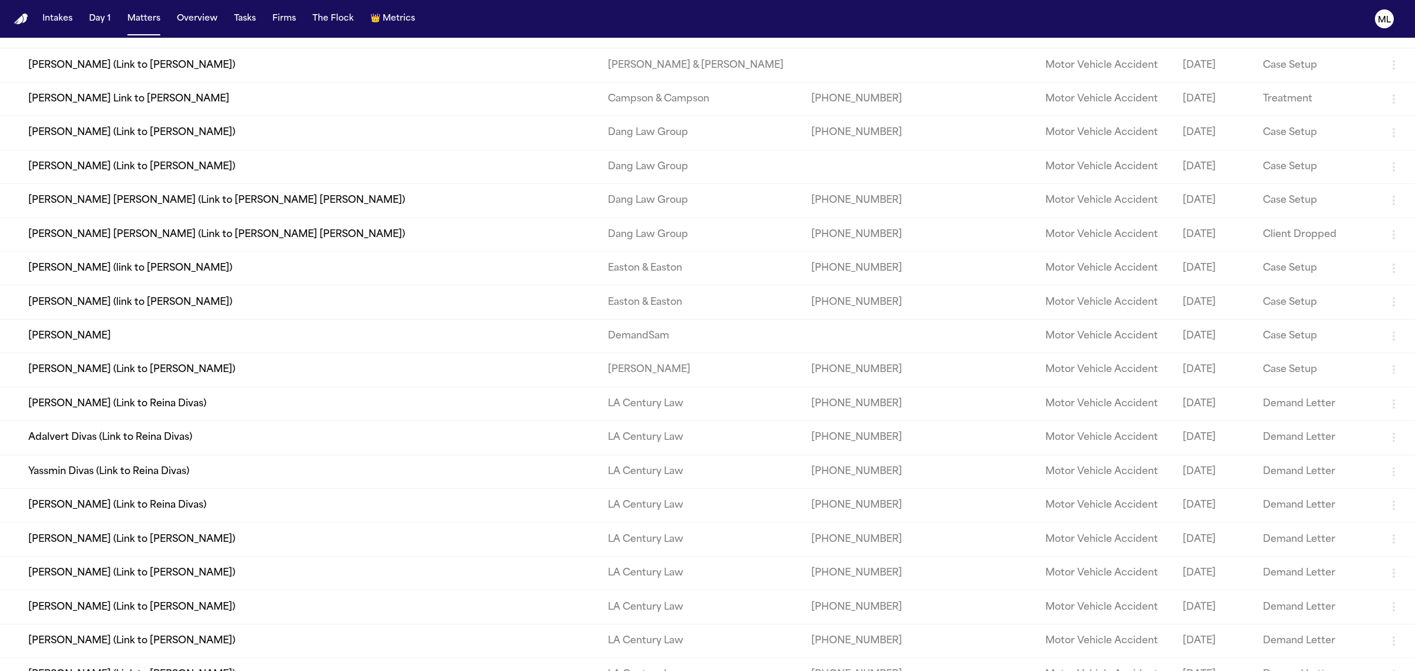
scroll to position [1252, 0]
type input "****"
click at [152, 329] on td "[PERSON_NAME]" at bounding box center [299, 335] width 598 height 34
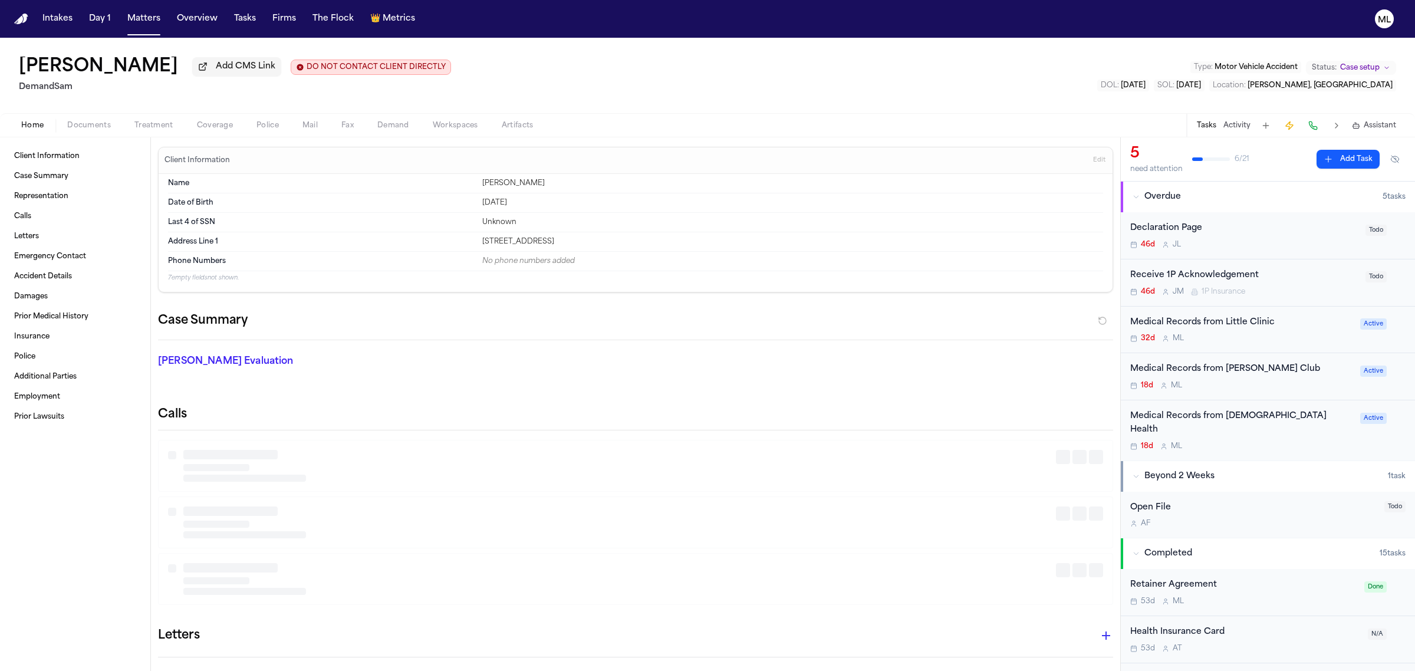
click at [100, 122] on span "Documents" at bounding box center [89, 125] width 44 height 9
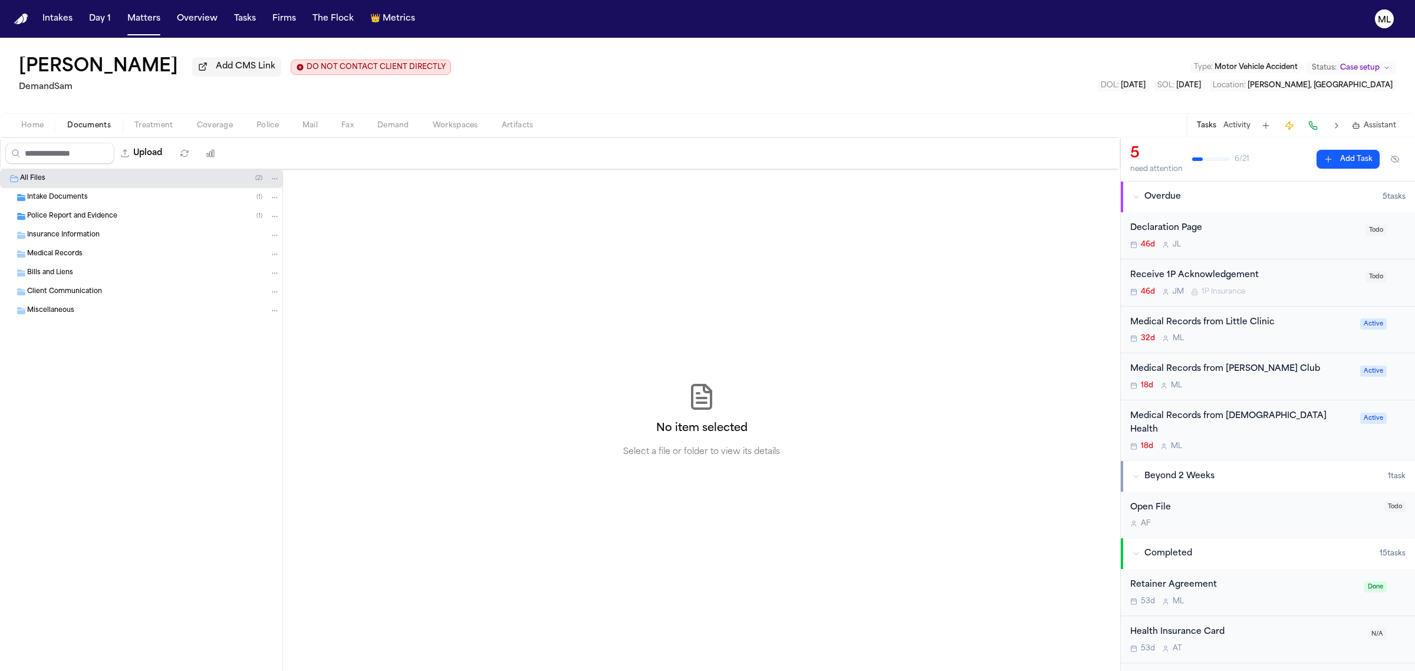
click at [108, 231] on div "Insurance Information" at bounding box center [153, 235] width 253 height 11
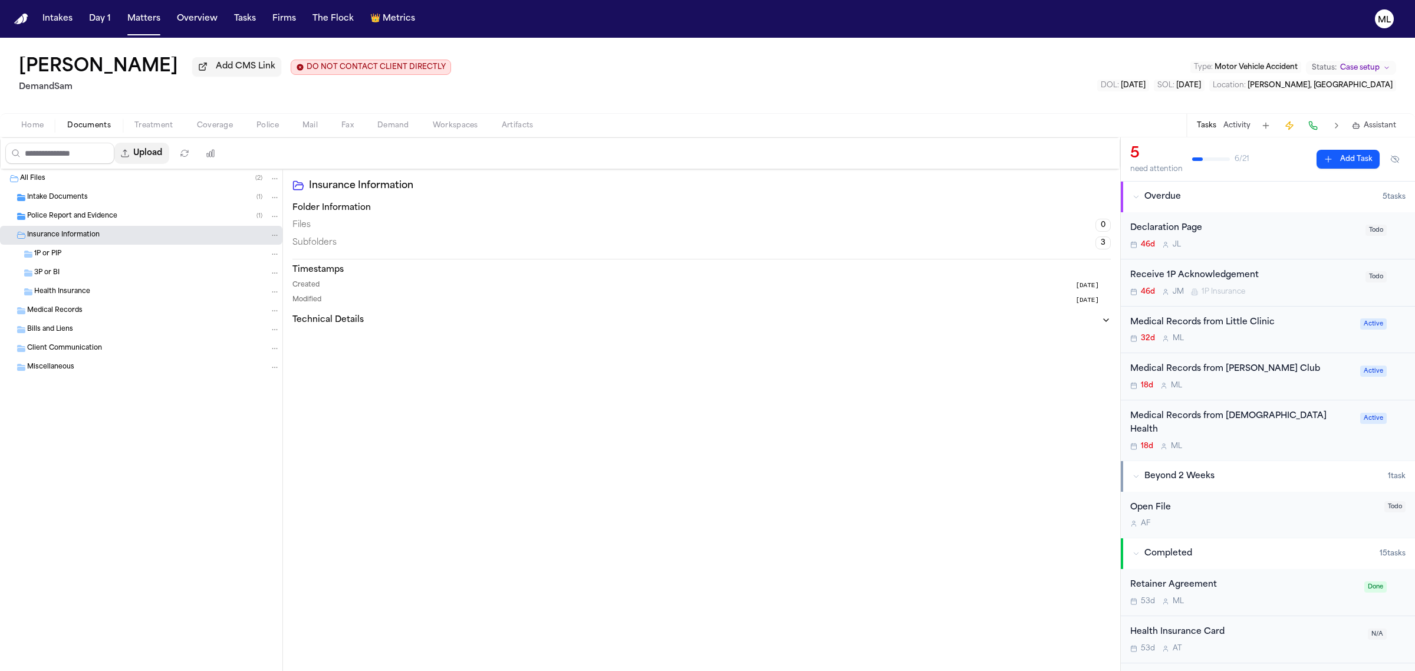
click at [158, 157] on button "Upload" at bounding box center [141, 153] width 55 height 21
select select "**********"
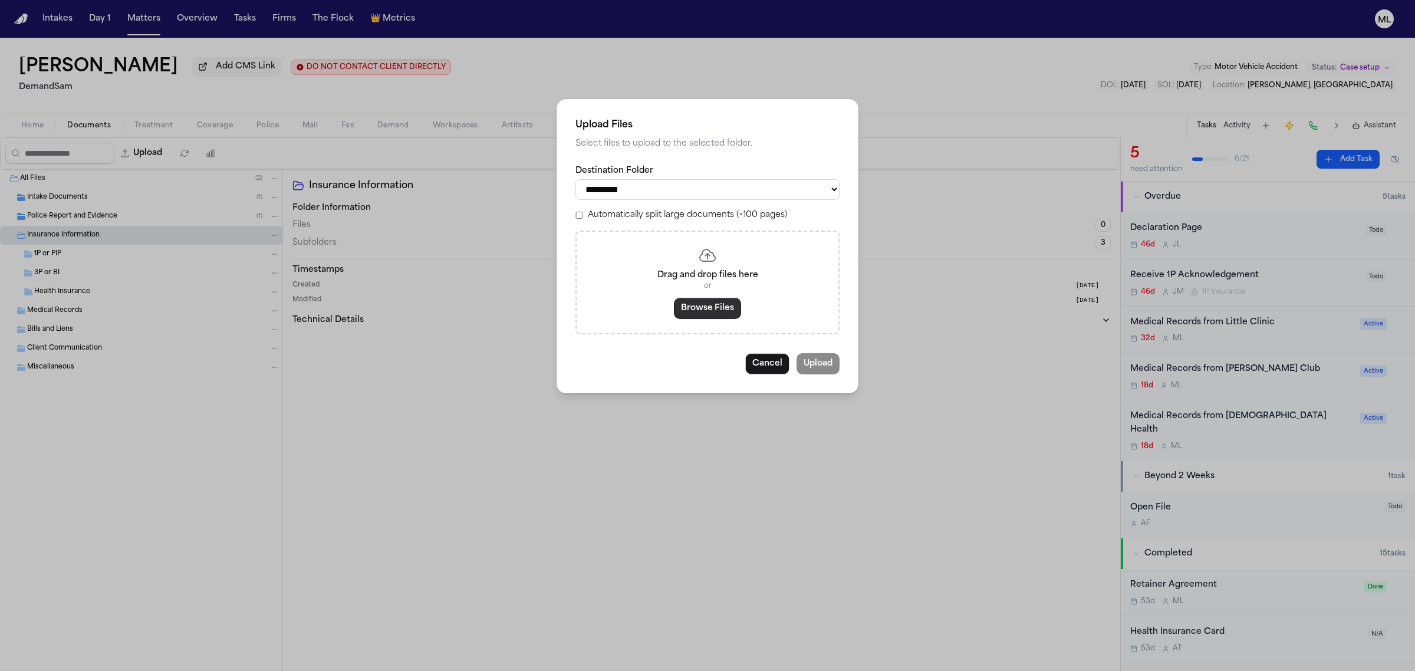
click at [693, 310] on button "Browse Files" at bounding box center [707, 308] width 67 height 21
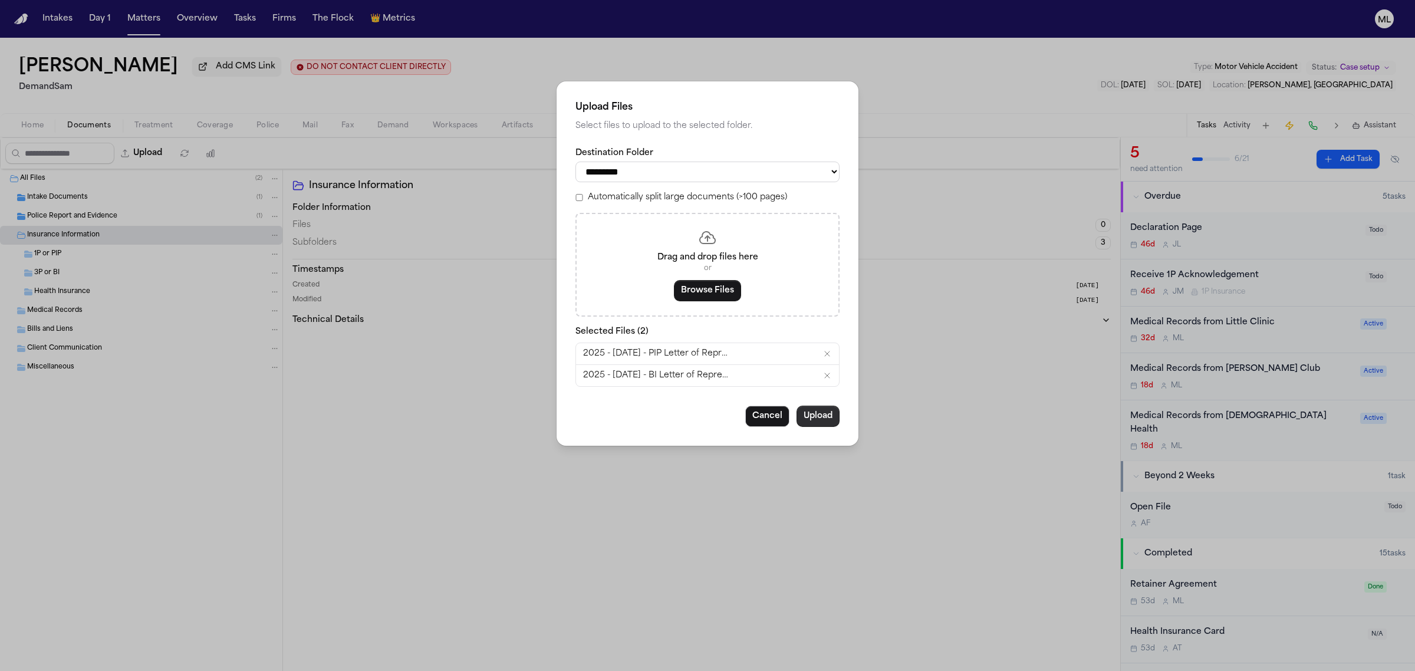
click at [818, 424] on button "Upload" at bounding box center [817, 416] width 43 height 21
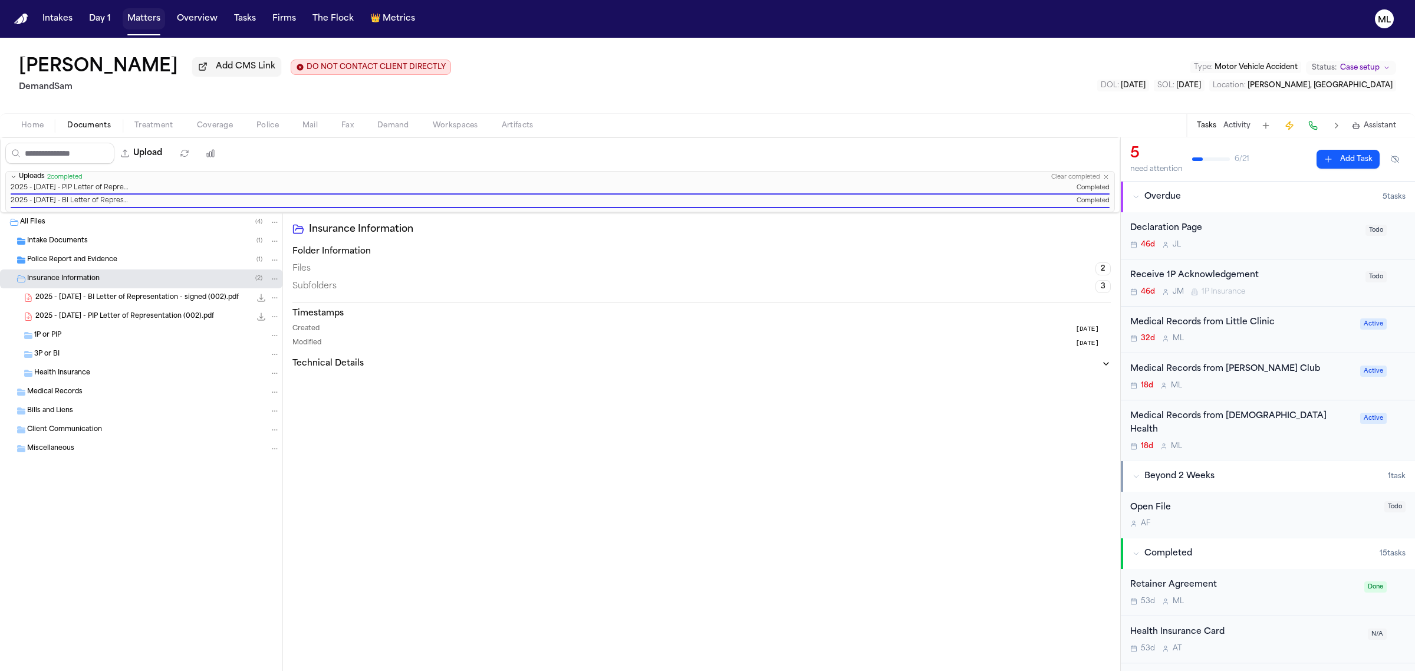
click at [134, 21] on button "Matters" at bounding box center [144, 18] width 42 height 21
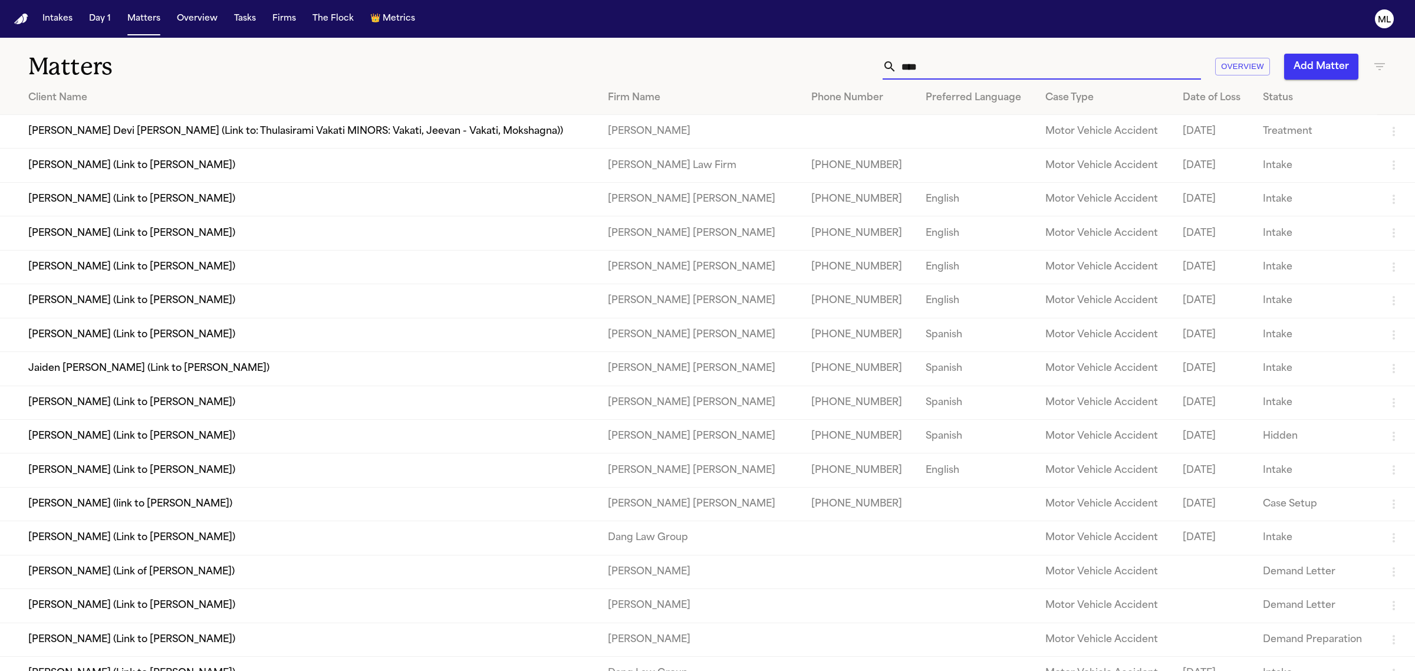
drag, startPoint x: 944, startPoint y: 71, endPoint x: 911, endPoint y: 68, distance: 32.6
click at [911, 68] on input "****" at bounding box center [1048, 67] width 304 height 26
type input "***"
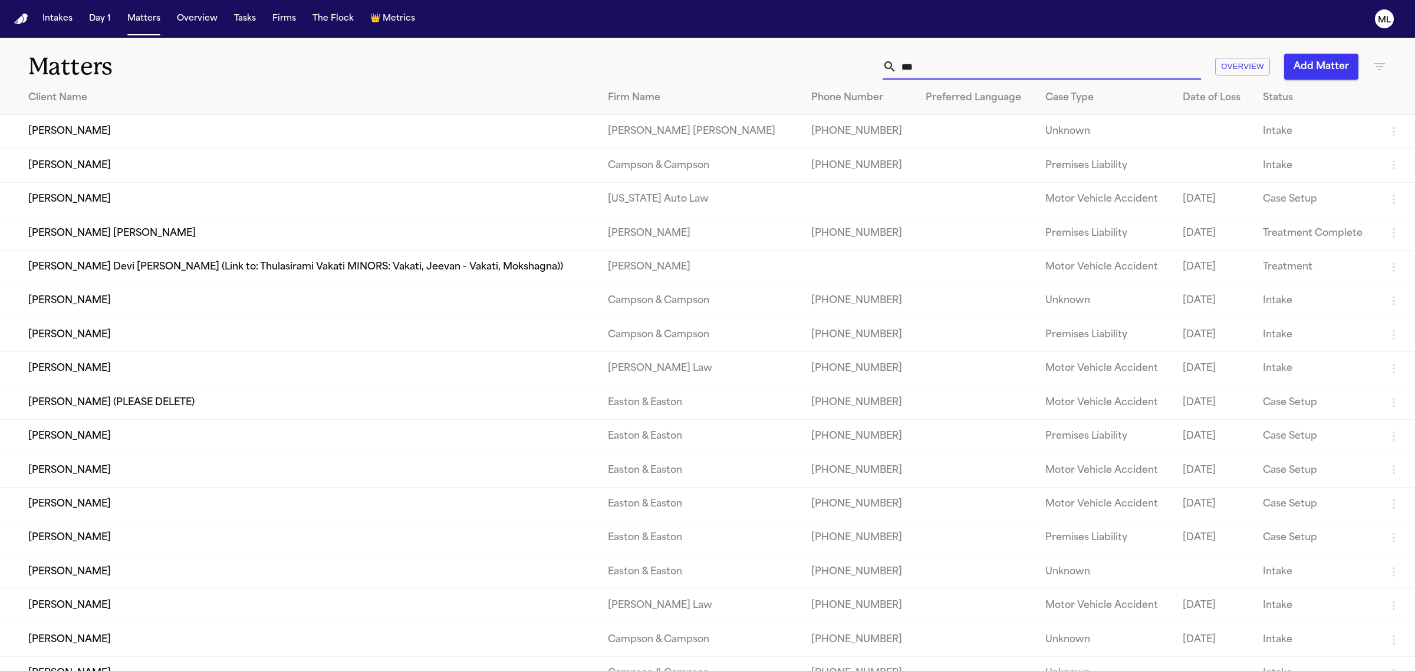
drag, startPoint x: 940, startPoint y: 65, endPoint x: 869, endPoint y: 52, distance: 71.9
click at [869, 52] on div "Matters *** Overview Add Matter" at bounding box center [707, 60] width 1415 height 44
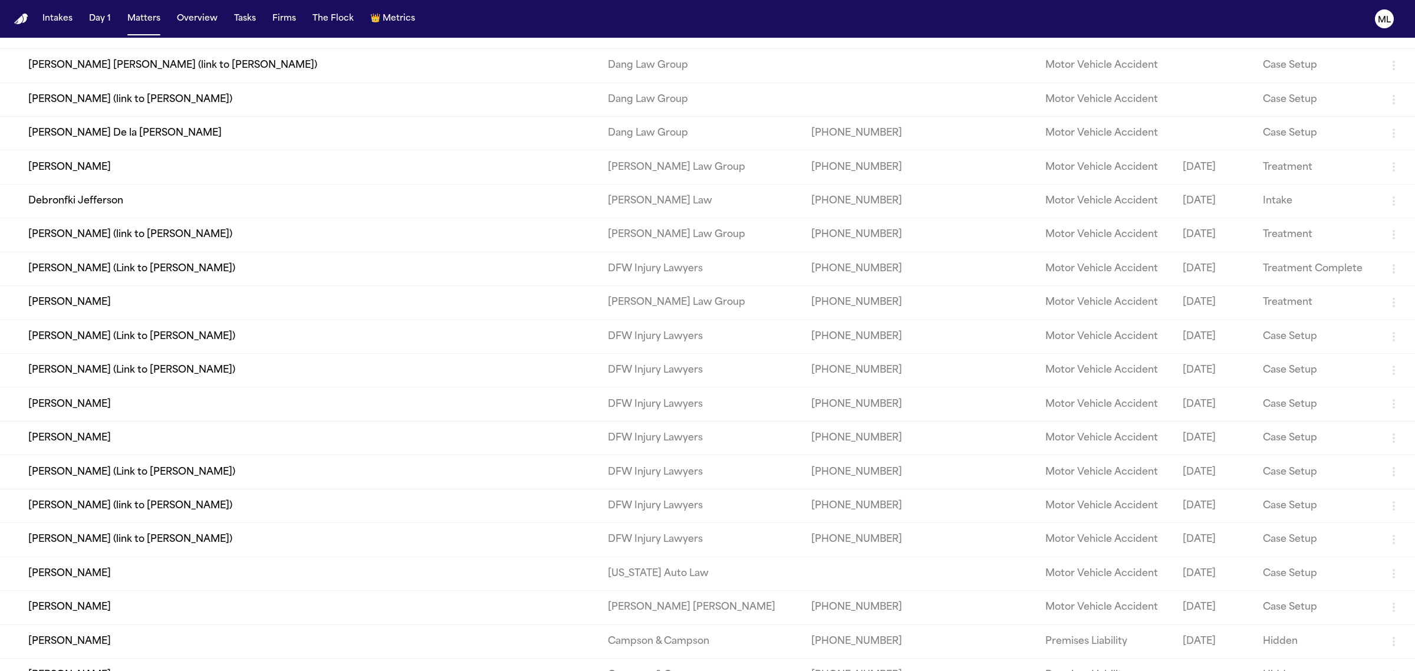
scroll to position [6262, 0]
click at [179, 437] on td "Hassen Ali" at bounding box center [299, 437] width 598 height 34
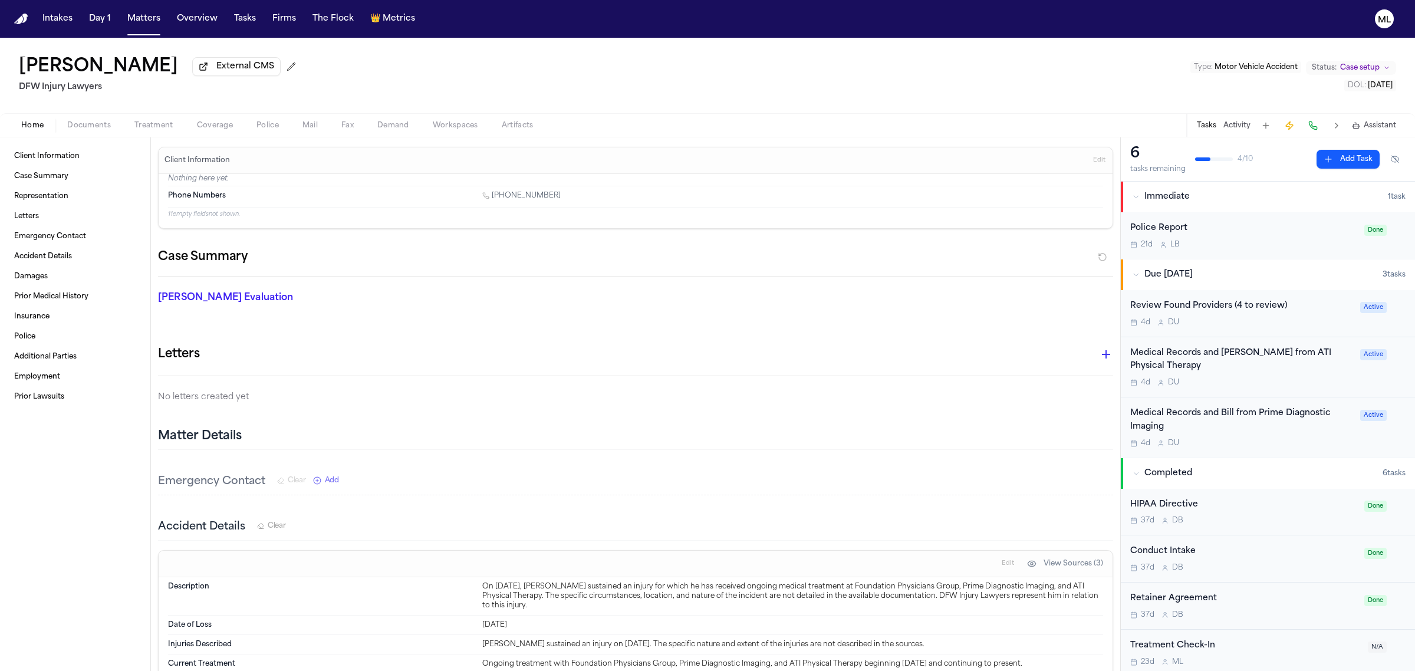
click at [1267, 408] on div "Medical Records and Bill from Prime Diagnostic Imaging" at bounding box center [1241, 420] width 223 height 27
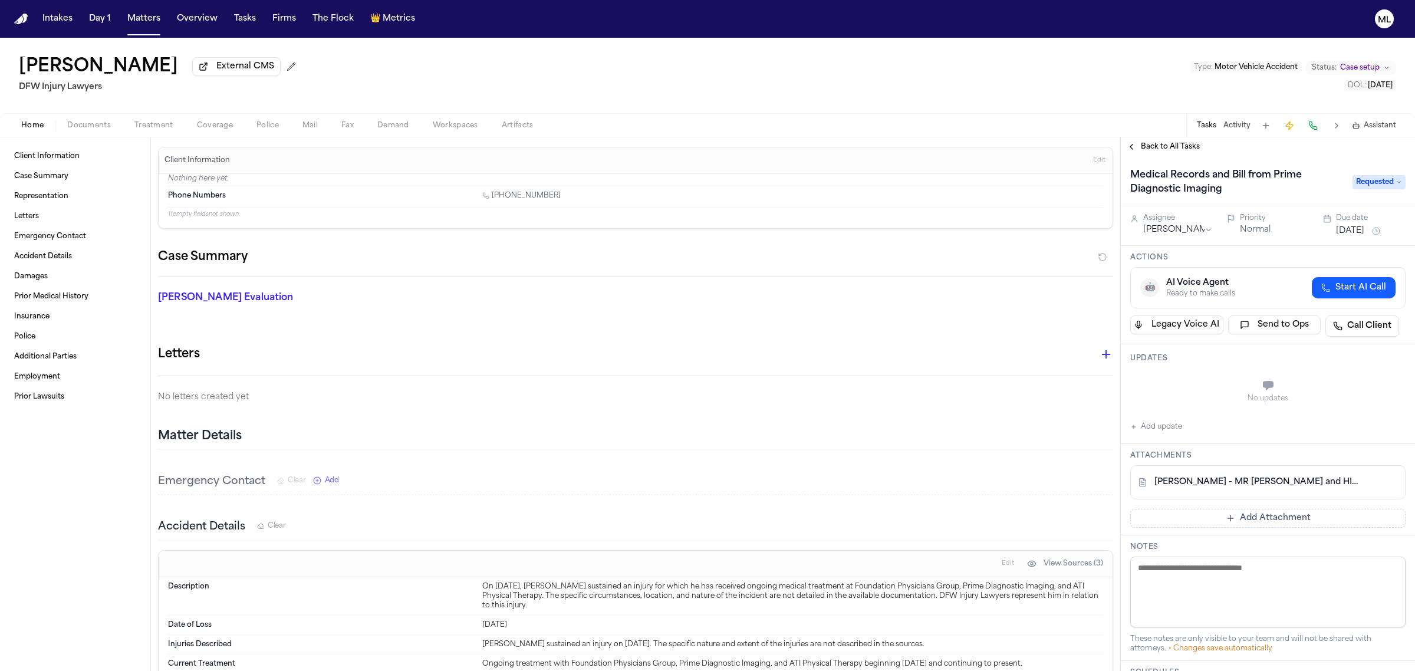
click at [1173, 147] on span "Back to All Tasks" at bounding box center [1170, 146] width 59 height 9
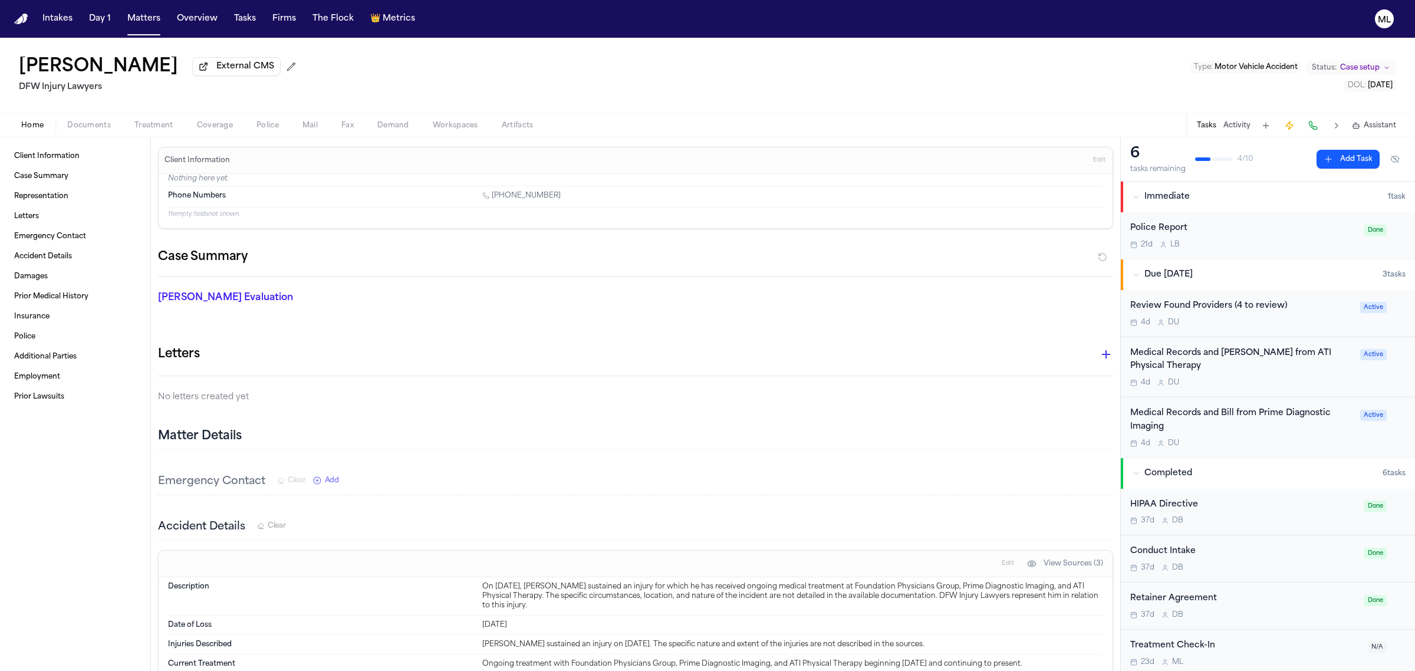
click at [1333, 161] on button "Add Task" at bounding box center [1347, 159] width 63 height 19
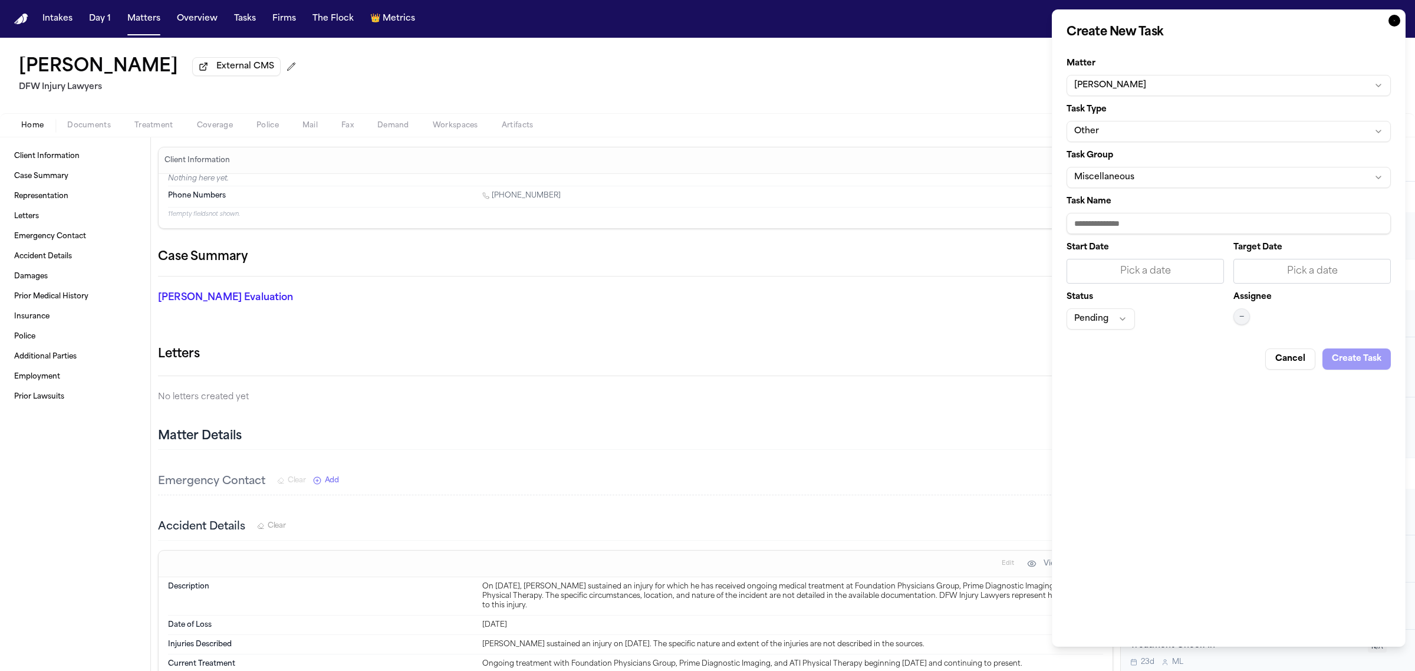
click at [1198, 128] on button "Other" at bounding box center [1228, 131] width 324 height 21
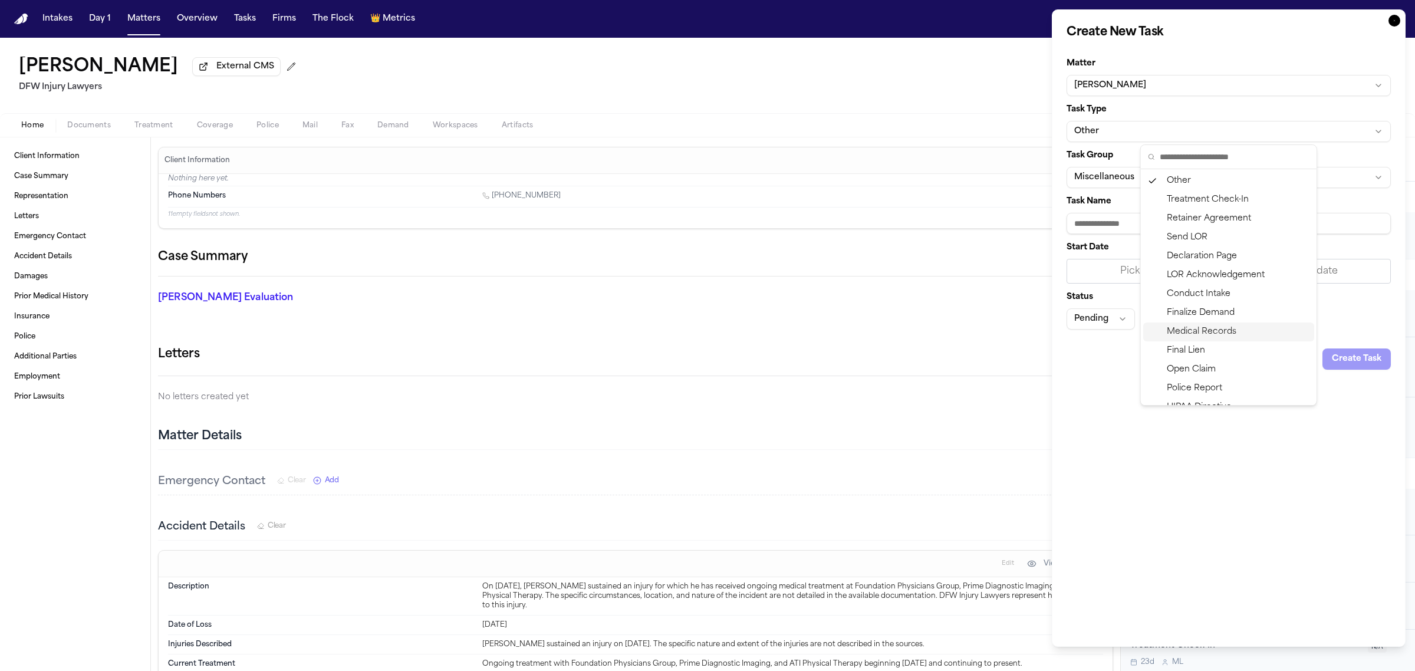
click at [1221, 327] on div "Medical Records" at bounding box center [1228, 331] width 171 height 19
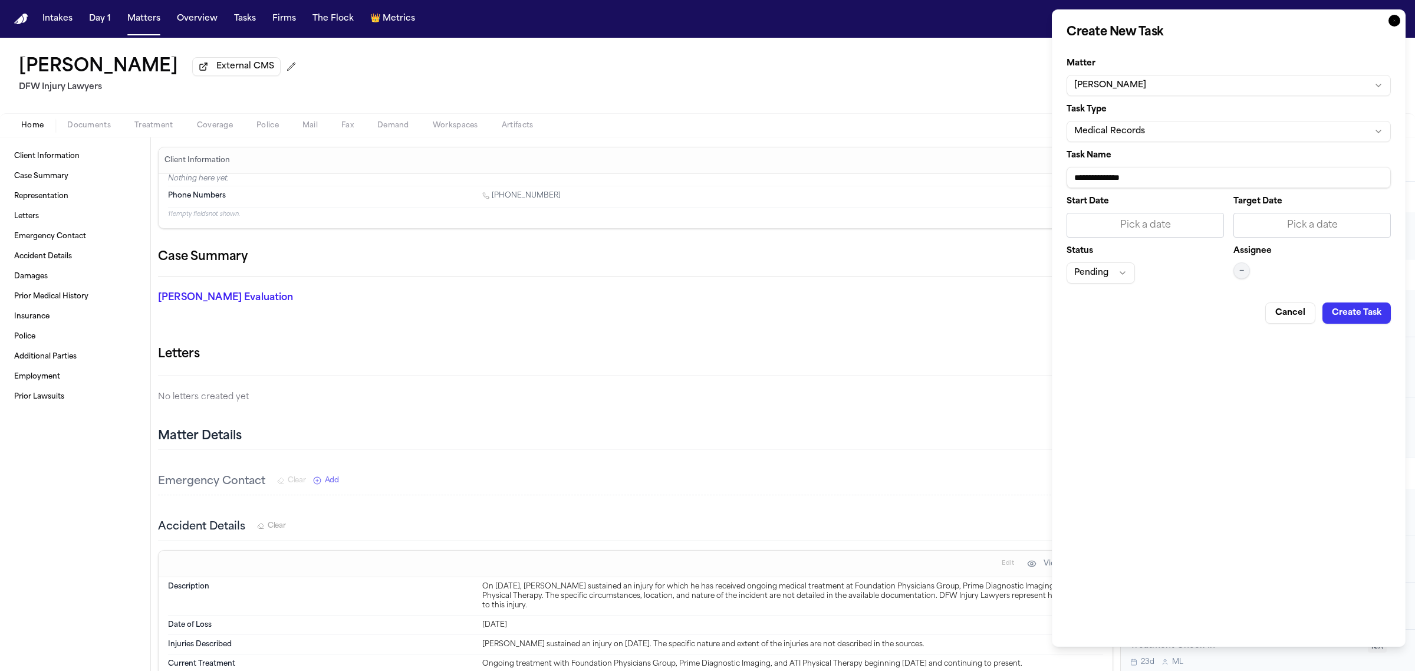
click at [1200, 179] on input "**********" at bounding box center [1228, 177] width 324 height 21
type input "**********"
click at [1288, 223] on div "Pick a date" at bounding box center [1312, 225] width 142 height 14
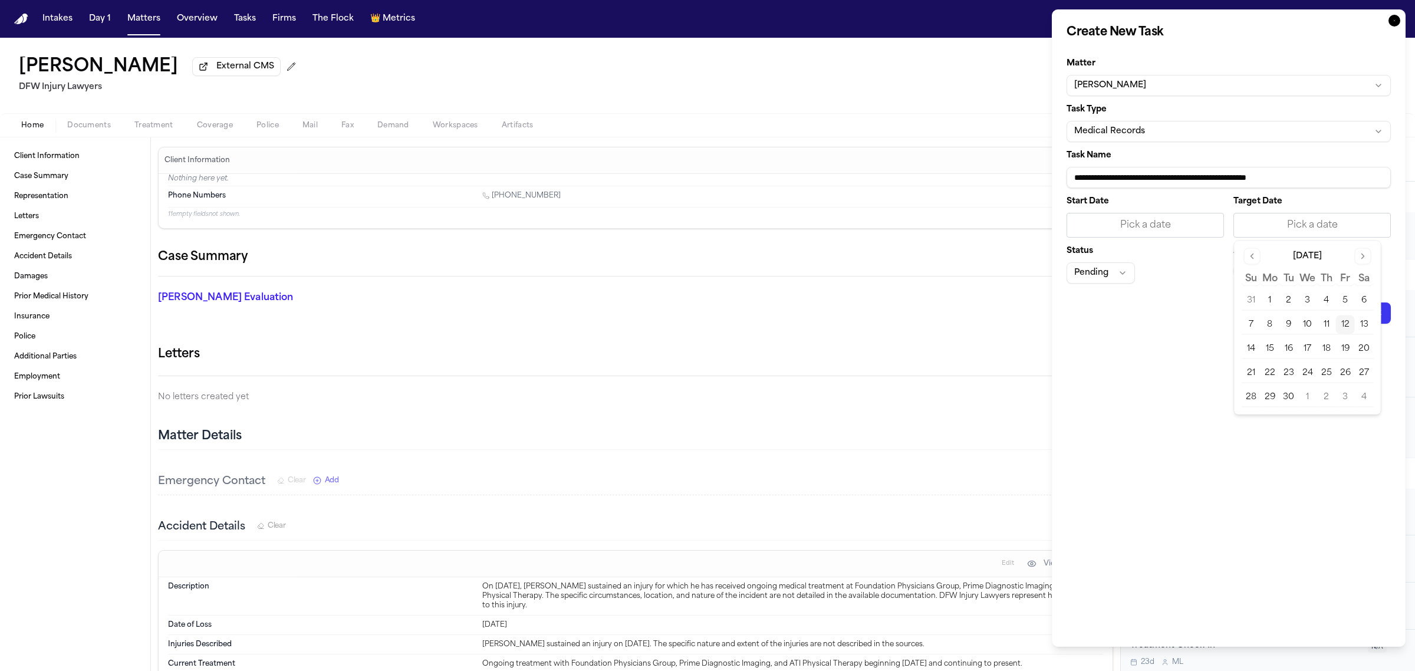
click at [1265, 345] on button "15" at bounding box center [1269, 349] width 19 height 19
click at [1239, 273] on span "—" at bounding box center [1241, 270] width 5 height 9
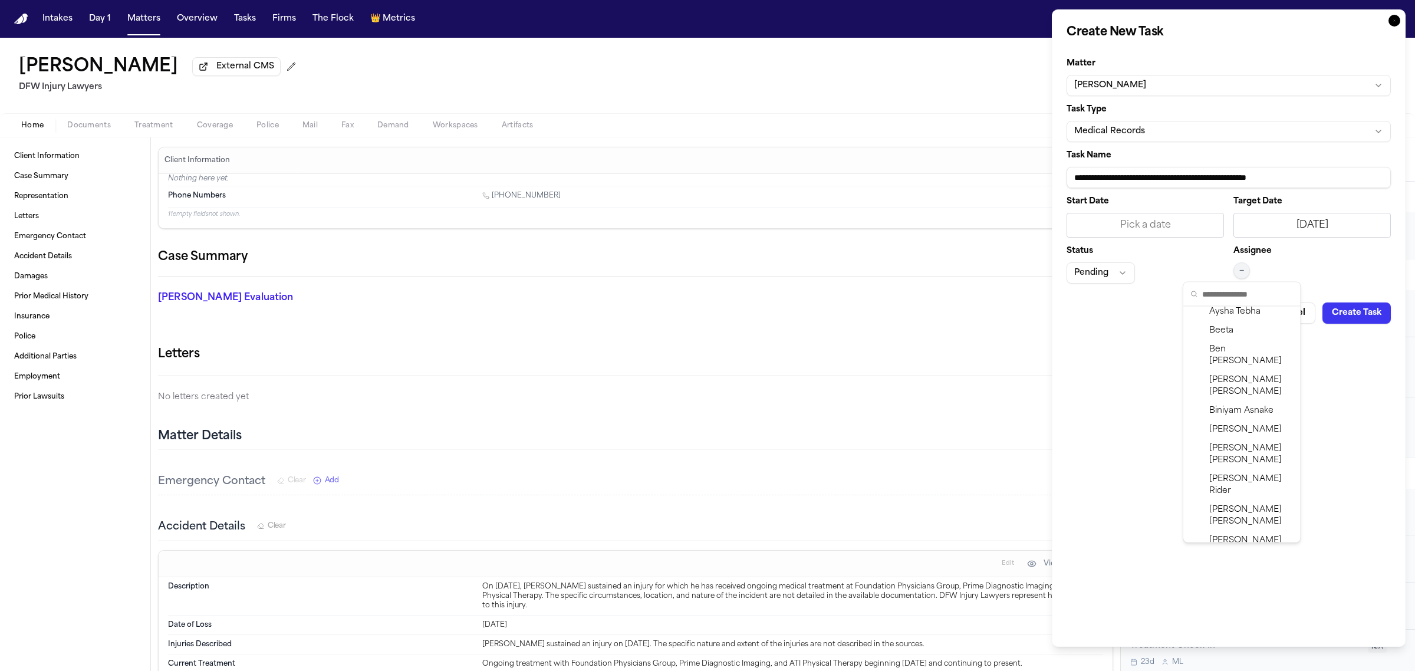
scroll to position [296, 0]
click at [1258, 473] on span "Daniela Uribe" at bounding box center [1251, 485] width 84 height 24
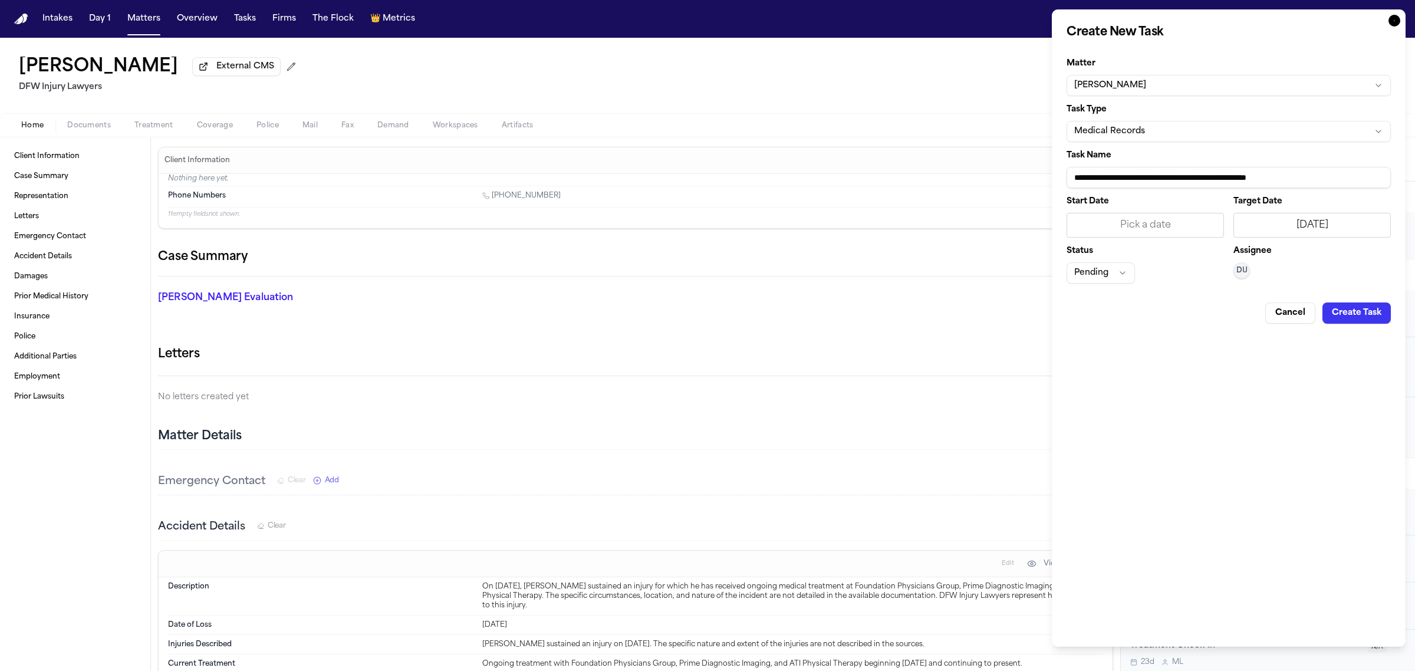
click at [1097, 269] on button "Pending" at bounding box center [1100, 272] width 68 height 21
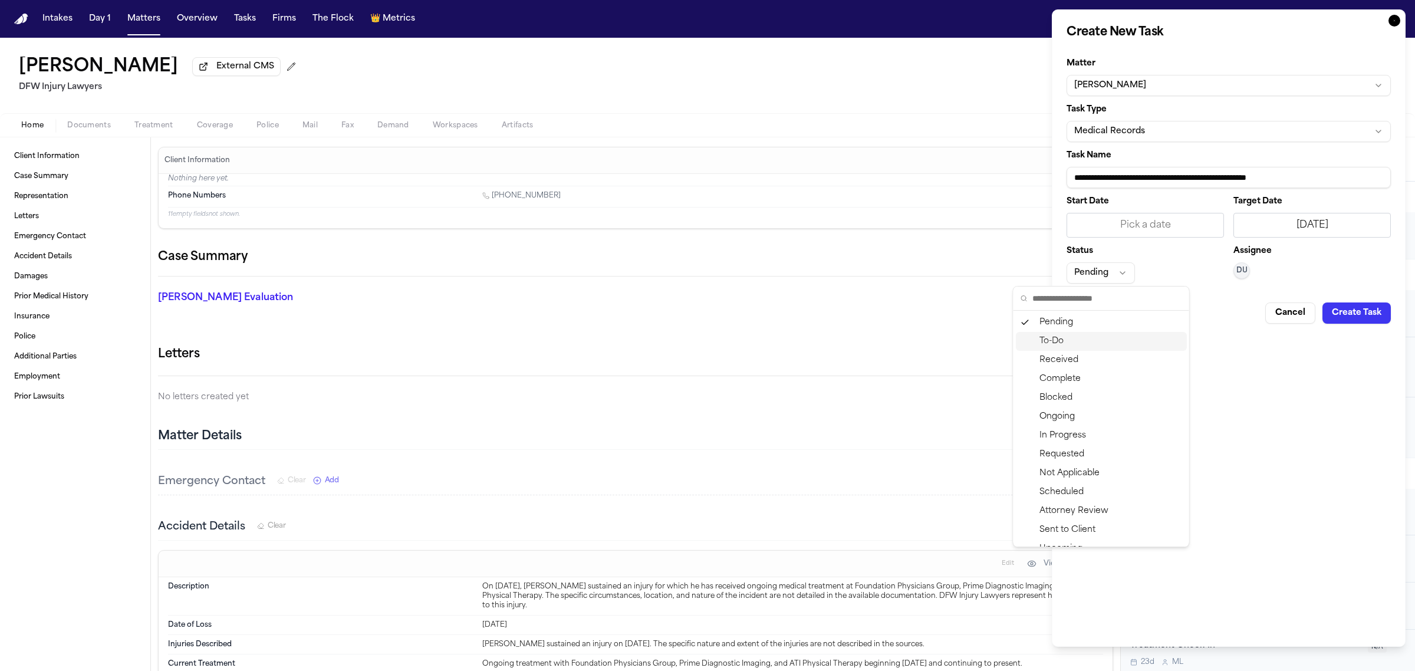
click at [1079, 340] on div "To-Do" at bounding box center [1101, 341] width 171 height 19
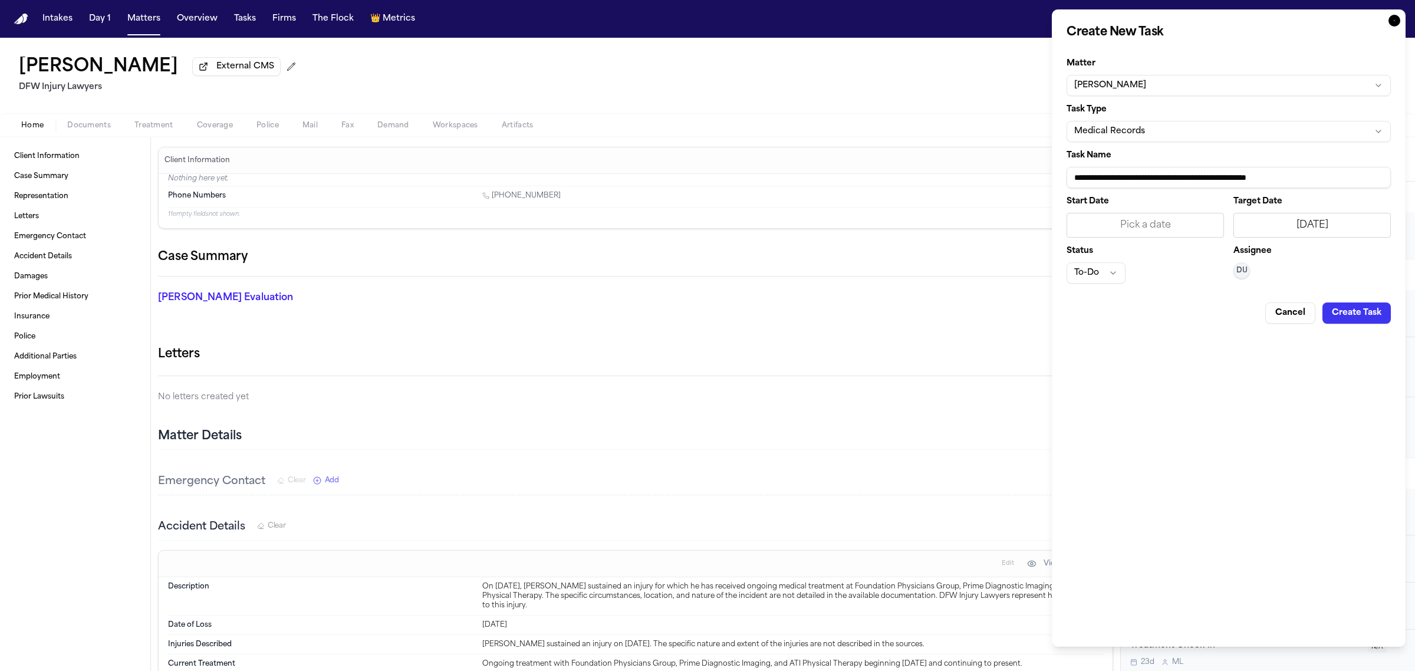
click at [1336, 309] on button "Create Task" at bounding box center [1356, 312] width 68 height 21
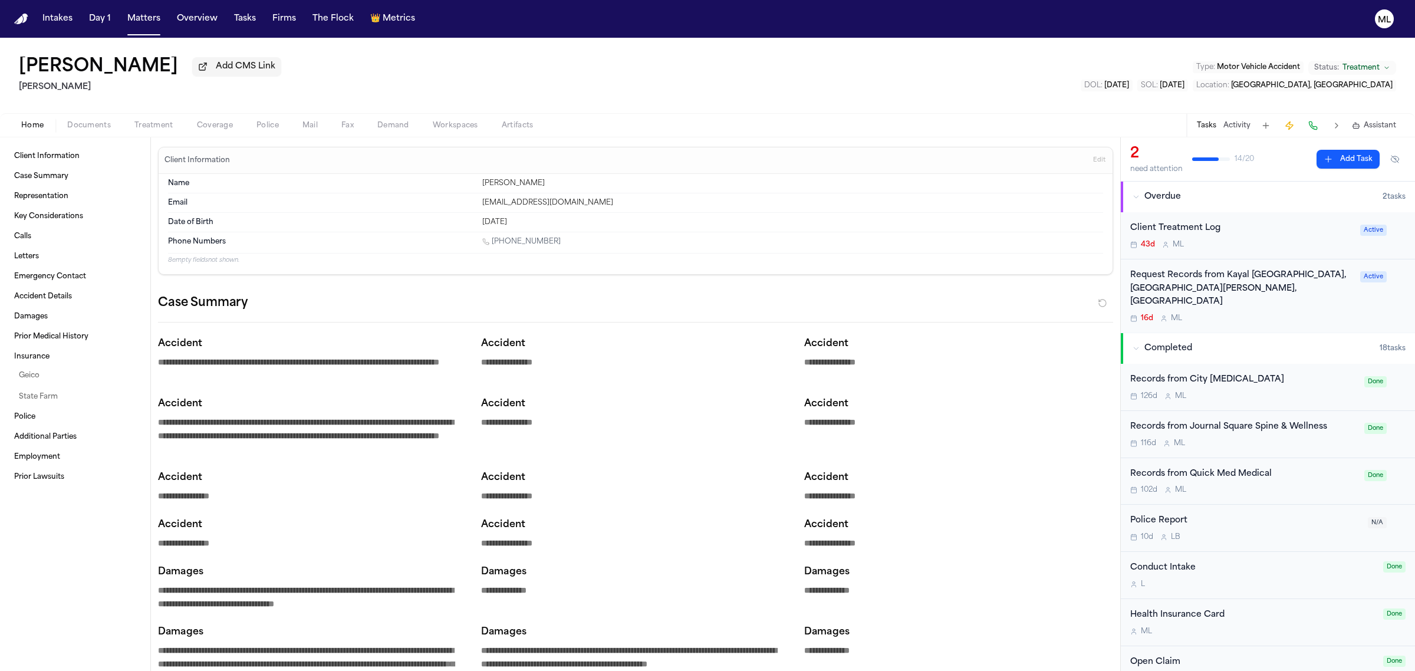
drag, startPoint x: 0, startPoint y: 0, endPoint x: 149, endPoint y: 6, distance: 148.6
click at [149, 6] on nav "Intakes Day 1 Matters Overview Tasks Firms The Flock 👑 Metrics ML" at bounding box center [707, 19] width 1415 height 38
click at [149, 11] on button "Matters" at bounding box center [144, 18] width 42 height 21
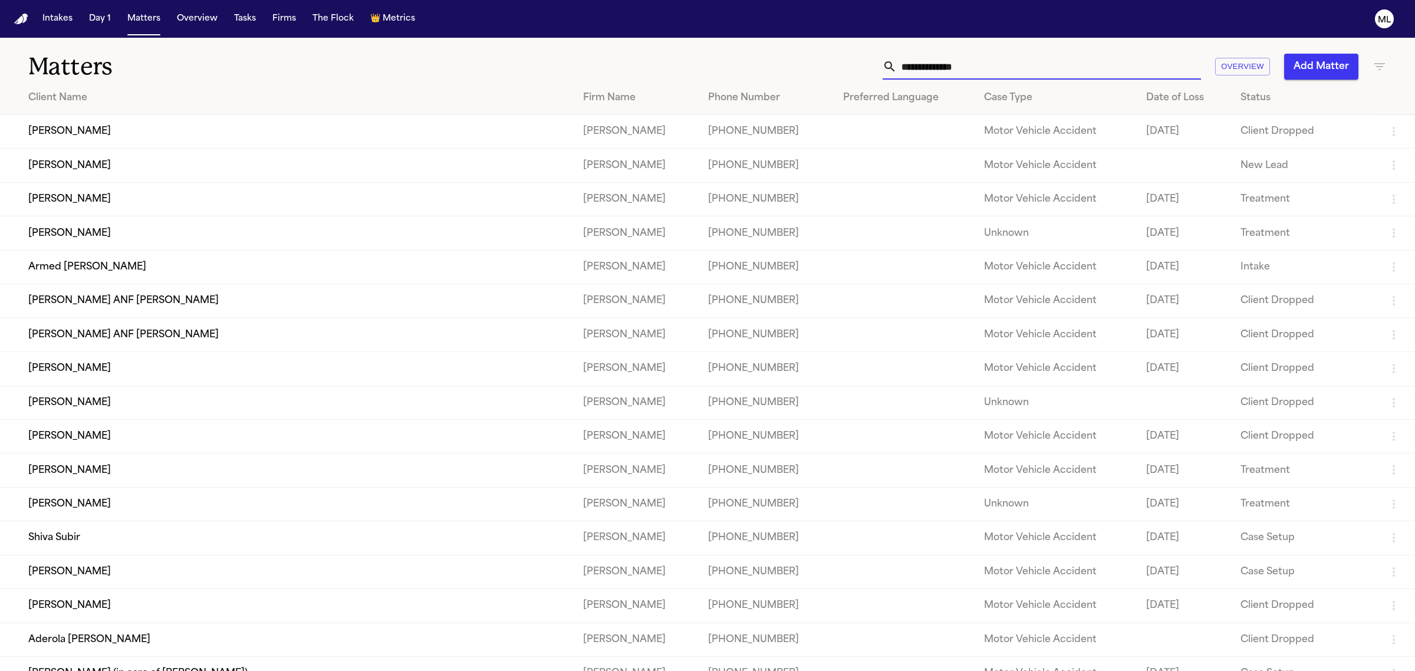
click at [957, 71] on input "text" at bounding box center [1048, 67] width 304 height 26
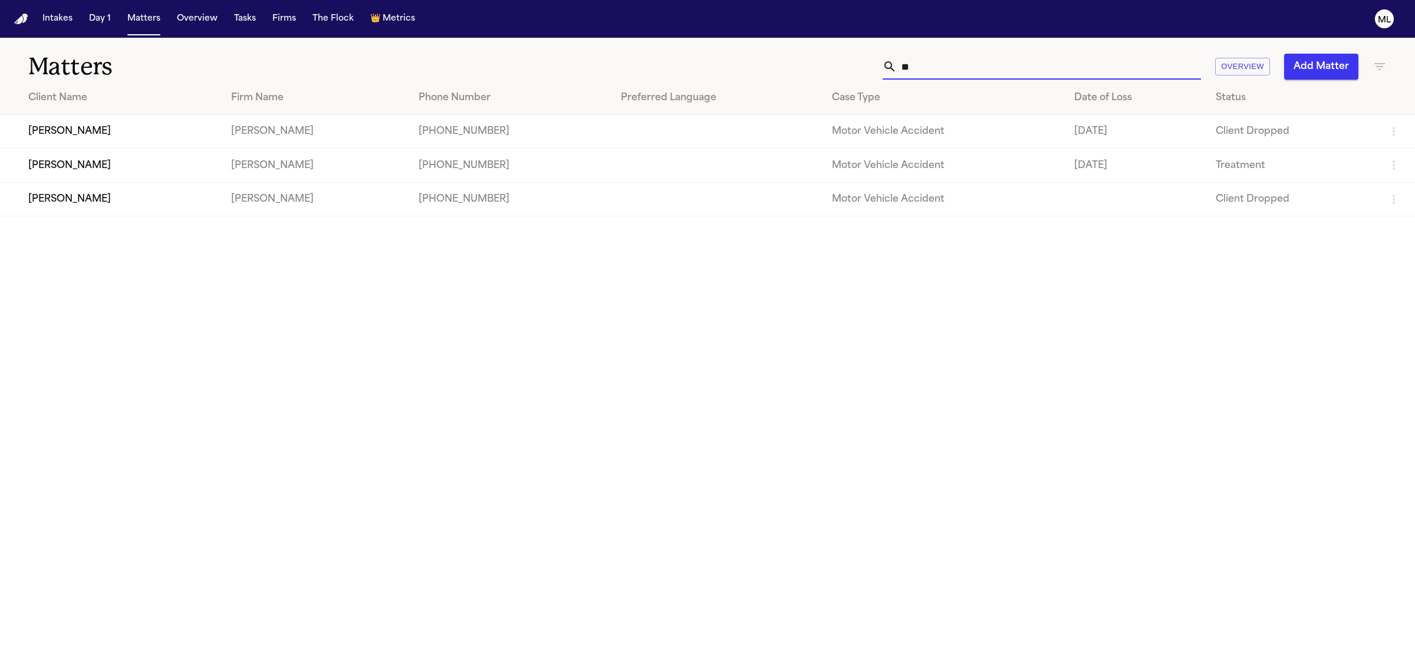
type input "*"
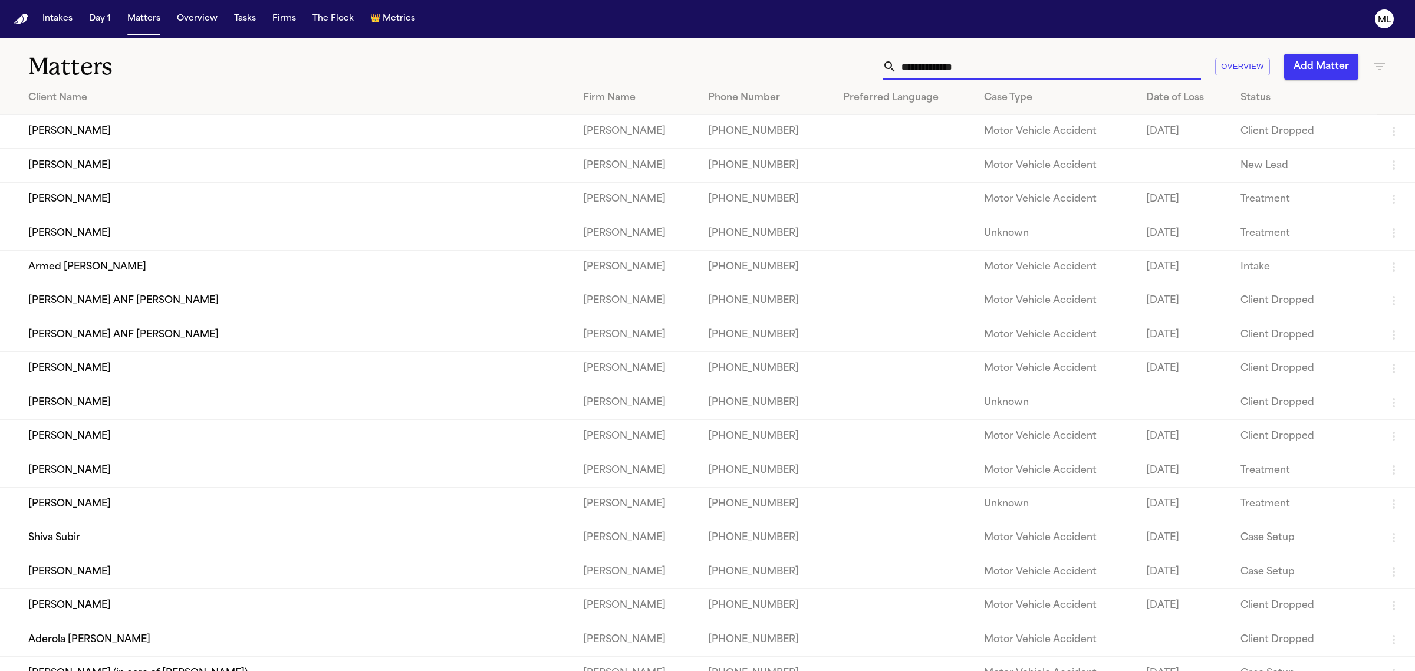
type input "*"
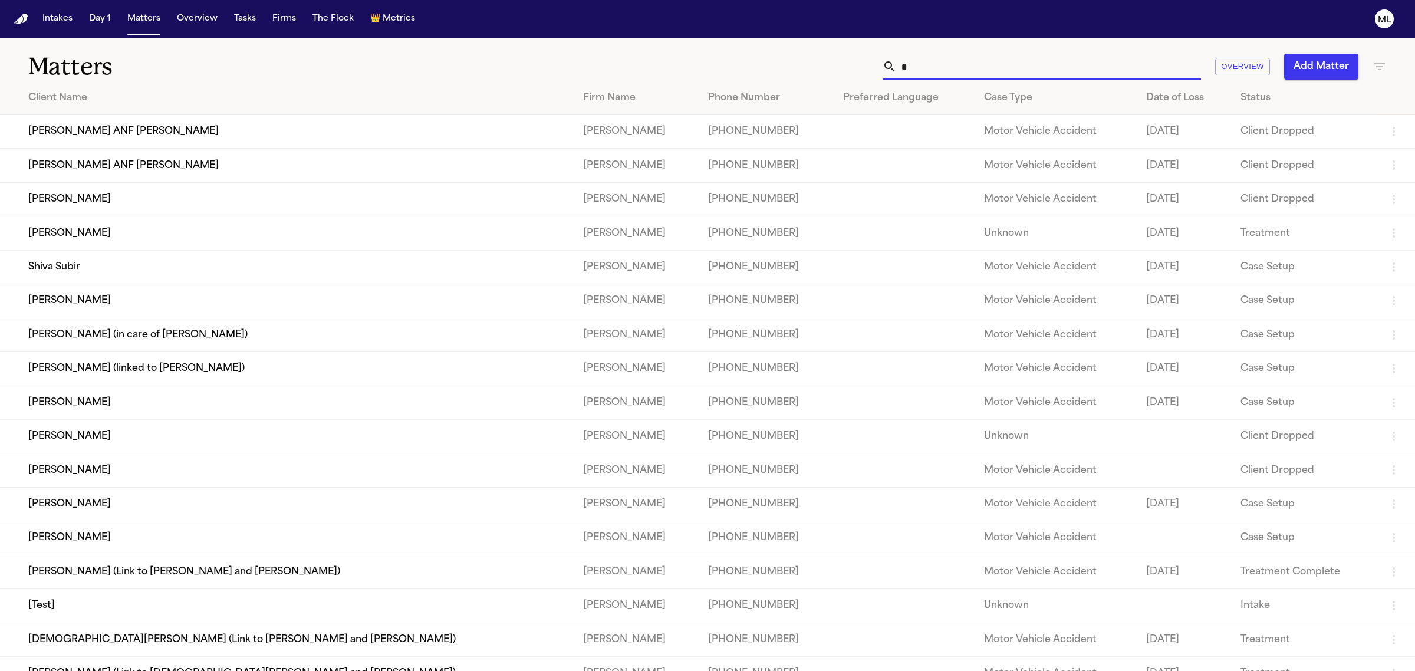
click at [957, 71] on input "*" at bounding box center [1048, 67] width 304 height 26
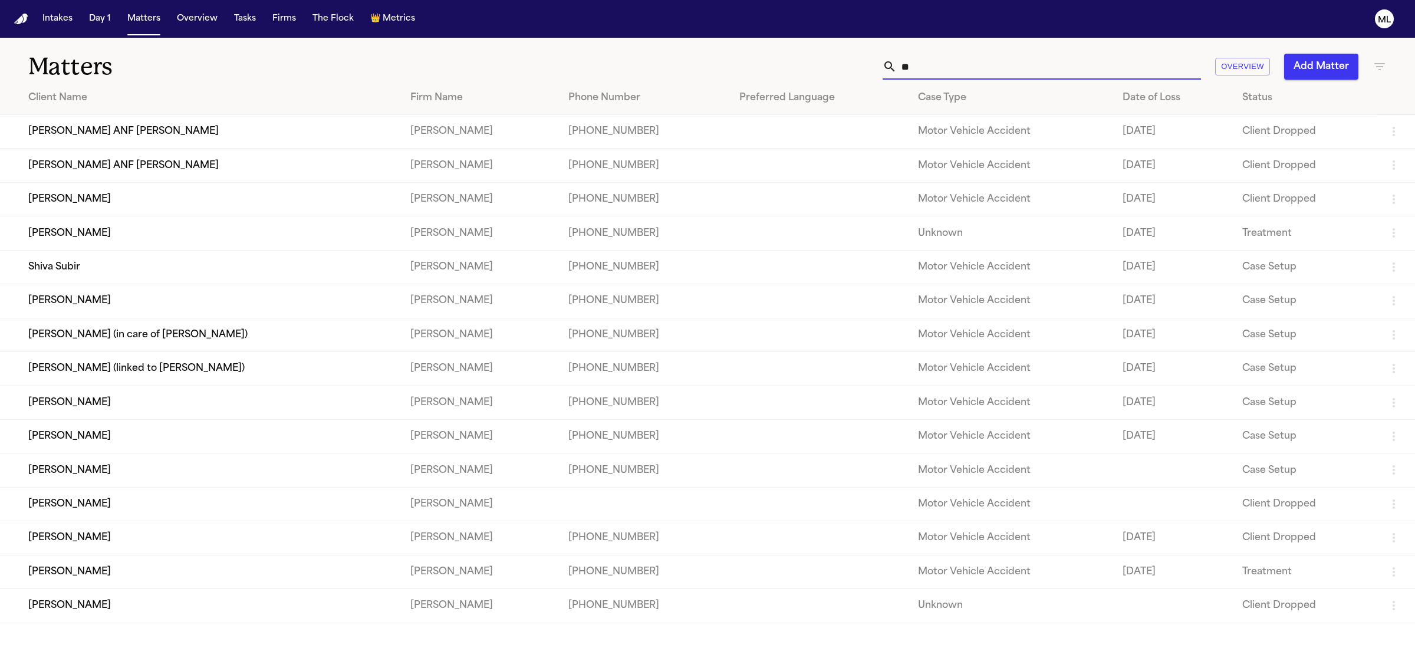
type input "*"
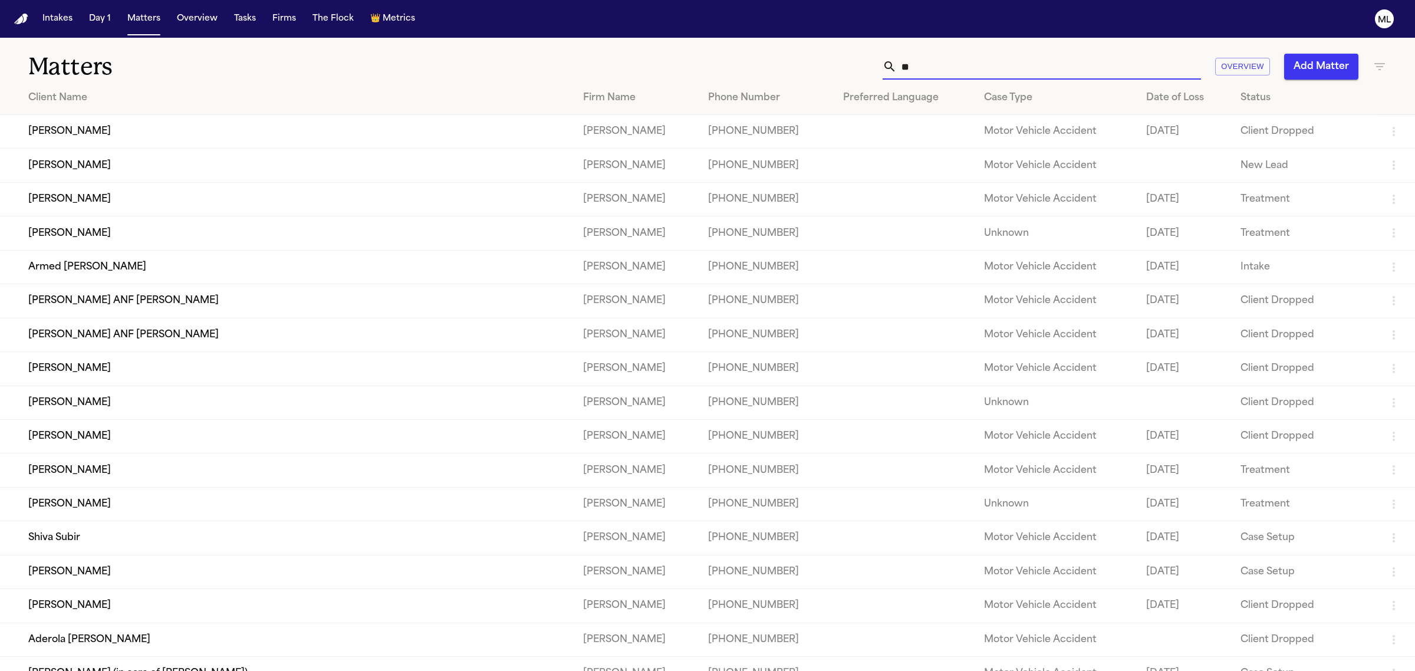
type input "*"
click at [1381, 68] on icon "button" at bounding box center [1379, 67] width 14 height 14
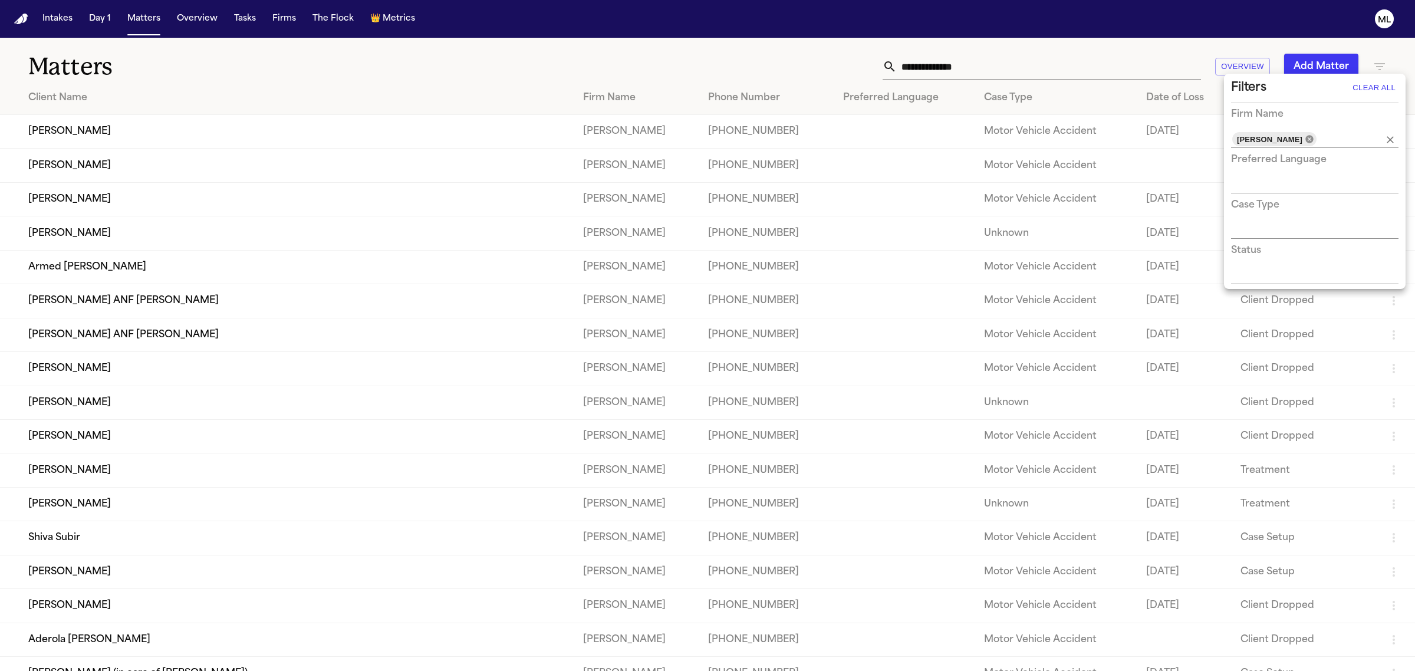
click at [1313, 137] on icon at bounding box center [1309, 139] width 8 height 8
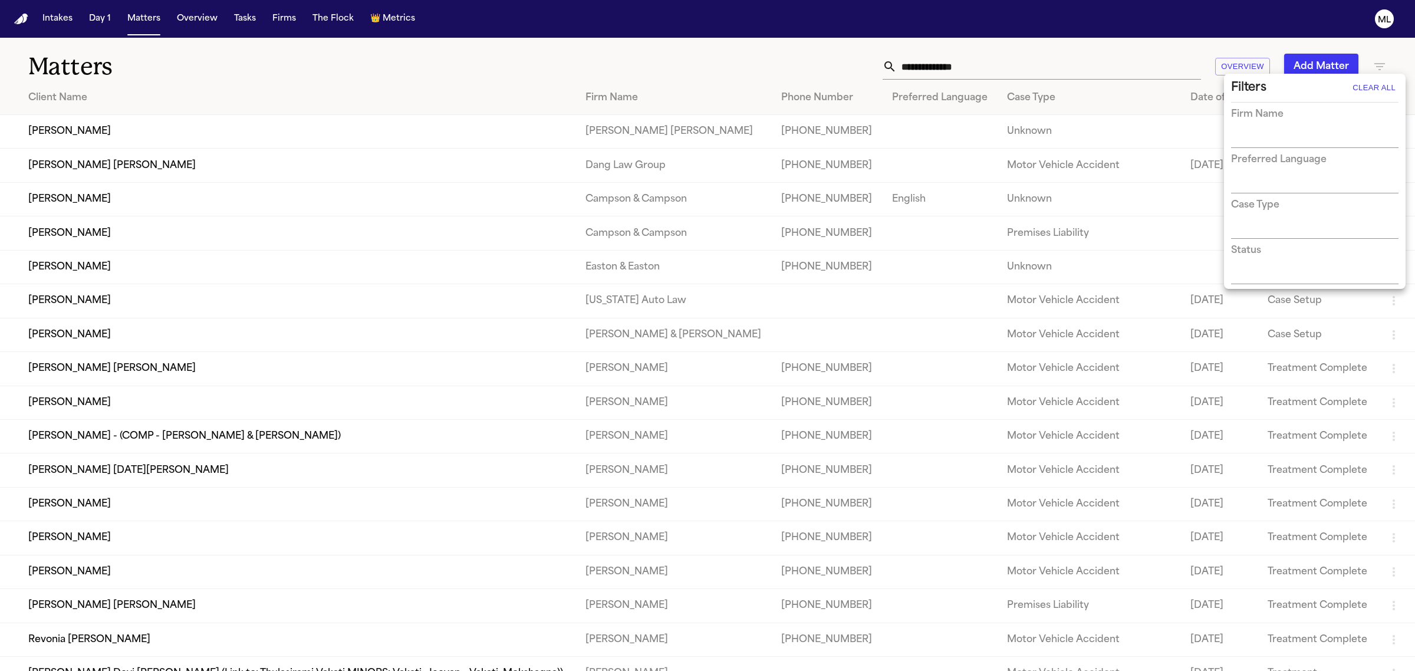
click at [402, 317] on div at bounding box center [707, 335] width 1415 height 671
click at [357, 423] on td "[PERSON_NAME] - (COMP - [PERSON_NAME] & [PERSON_NAME])" at bounding box center [288, 436] width 576 height 34
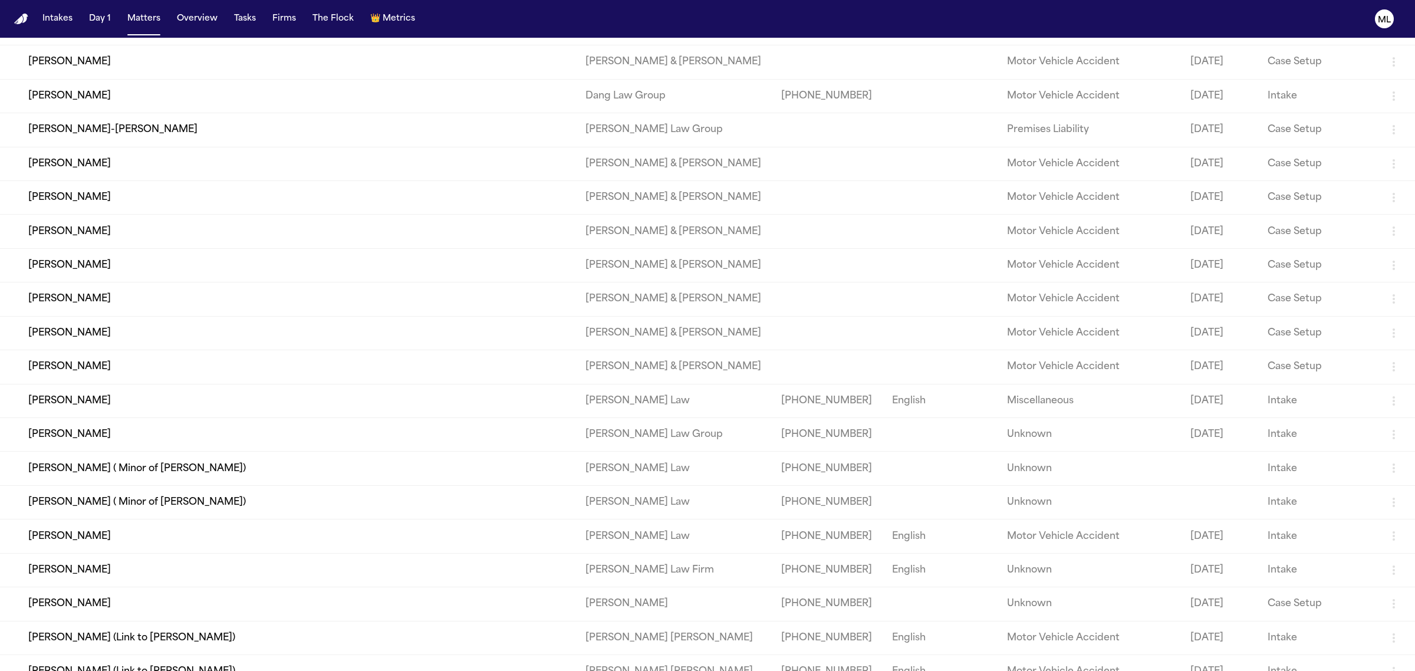
scroll to position [3094, 0]
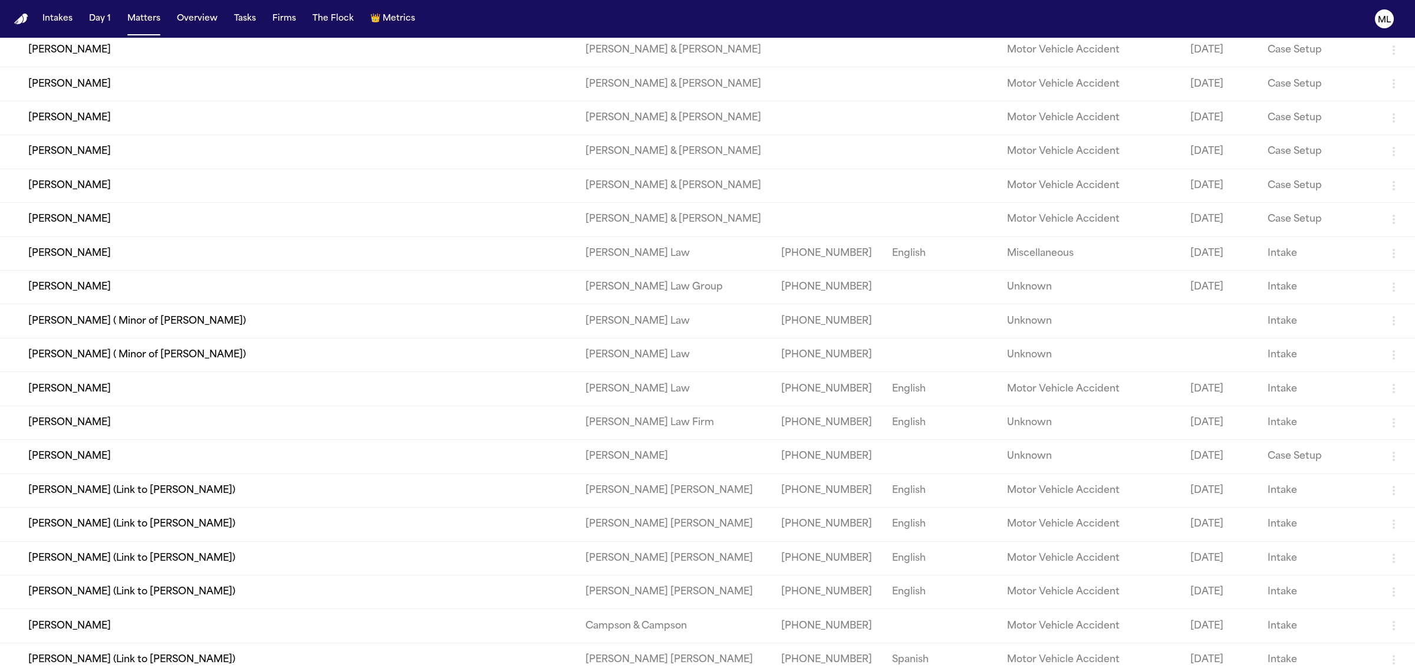
click at [205, 407] on td "Akira Suzuka" at bounding box center [288, 423] width 576 height 34
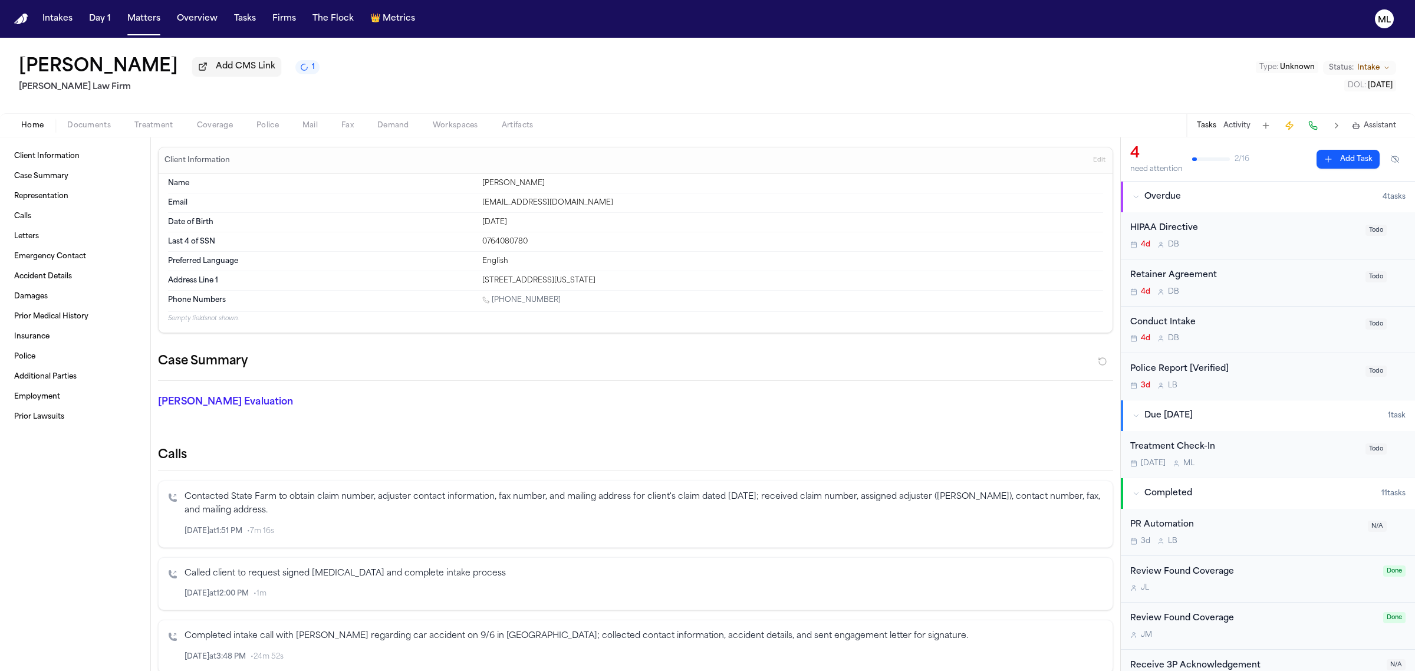
click at [88, 130] on span "Documents" at bounding box center [89, 125] width 44 height 9
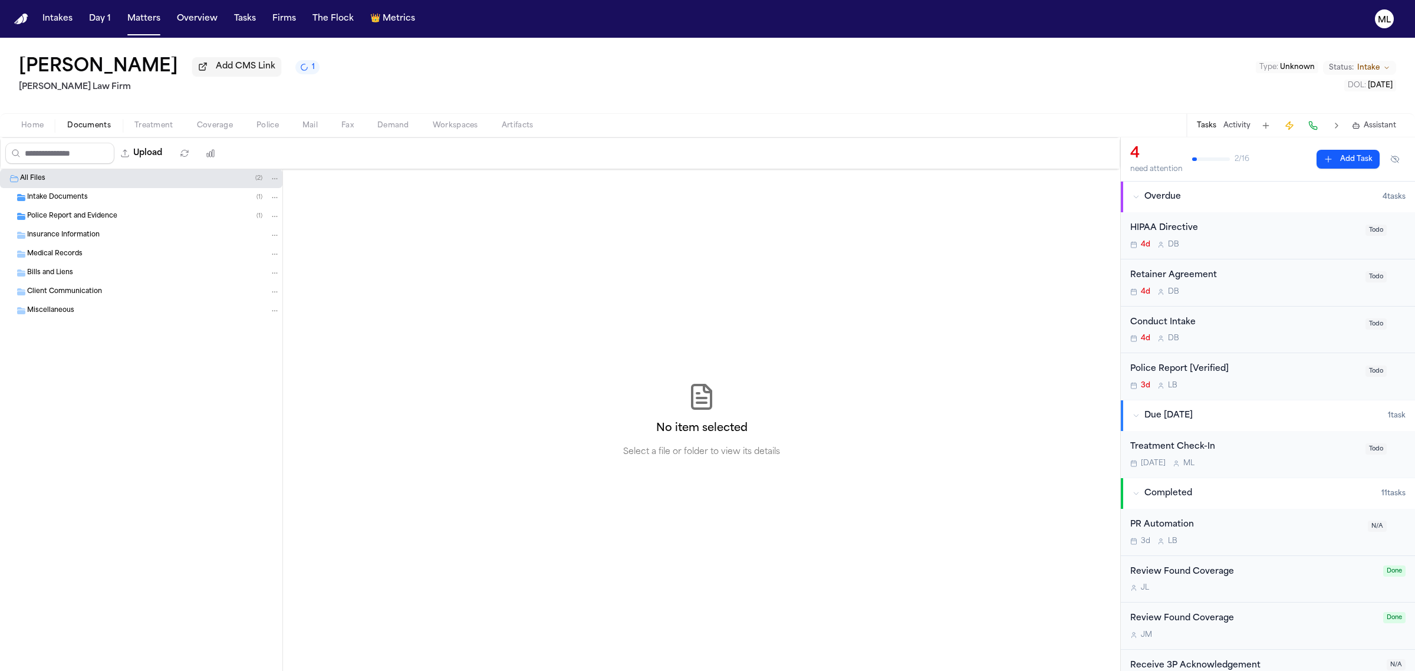
click at [71, 202] on span "Intake Documents" at bounding box center [57, 198] width 61 height 10
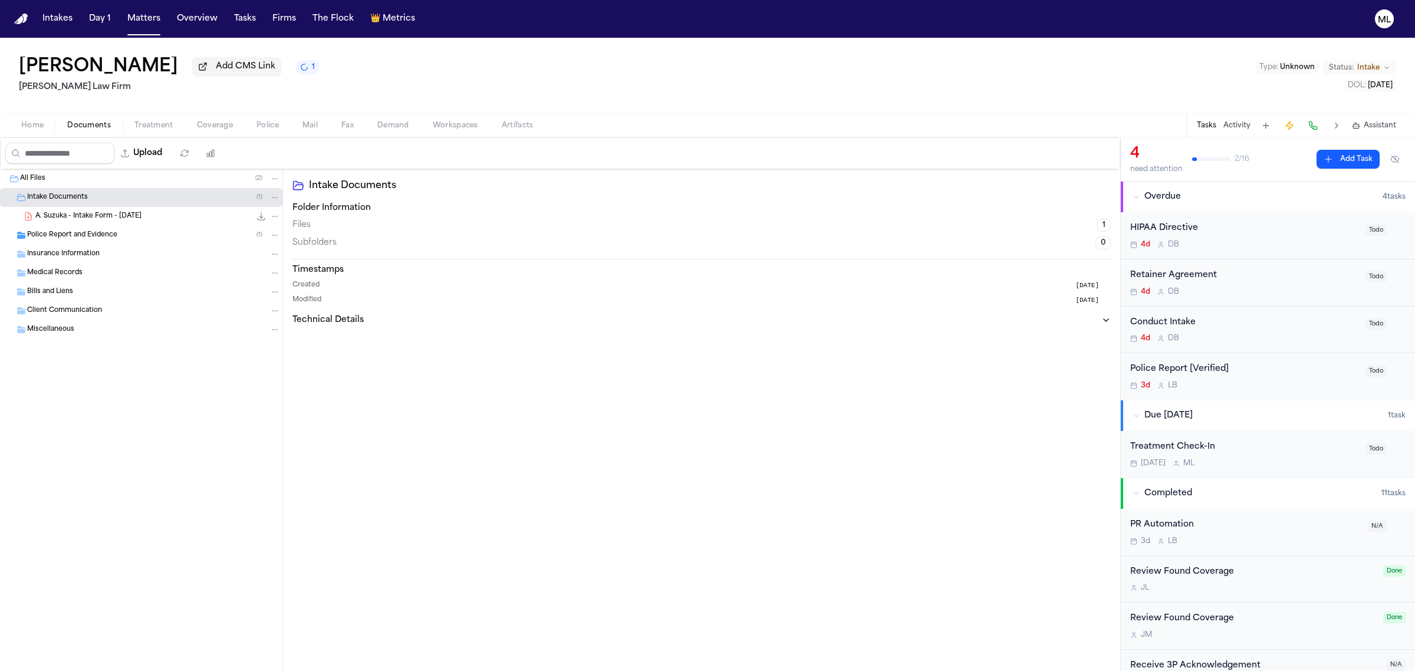
click at [101, 219] on span "A. Suzuka - Intake Form - 9.8.25" at bounding box center [88, 217] width 106 height 10
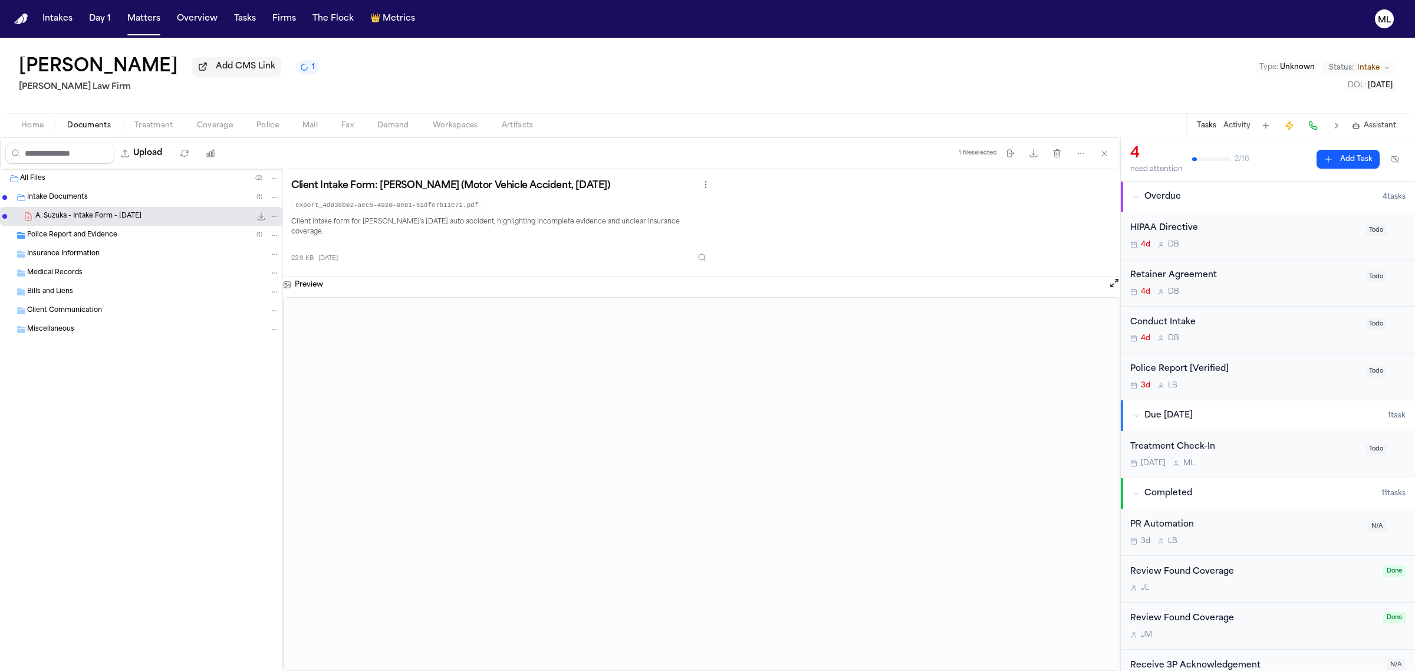
click at [121, 235] on div "Police Report and Evidence ( 1 )" at bounding box center [153, 235] width 253 height 11
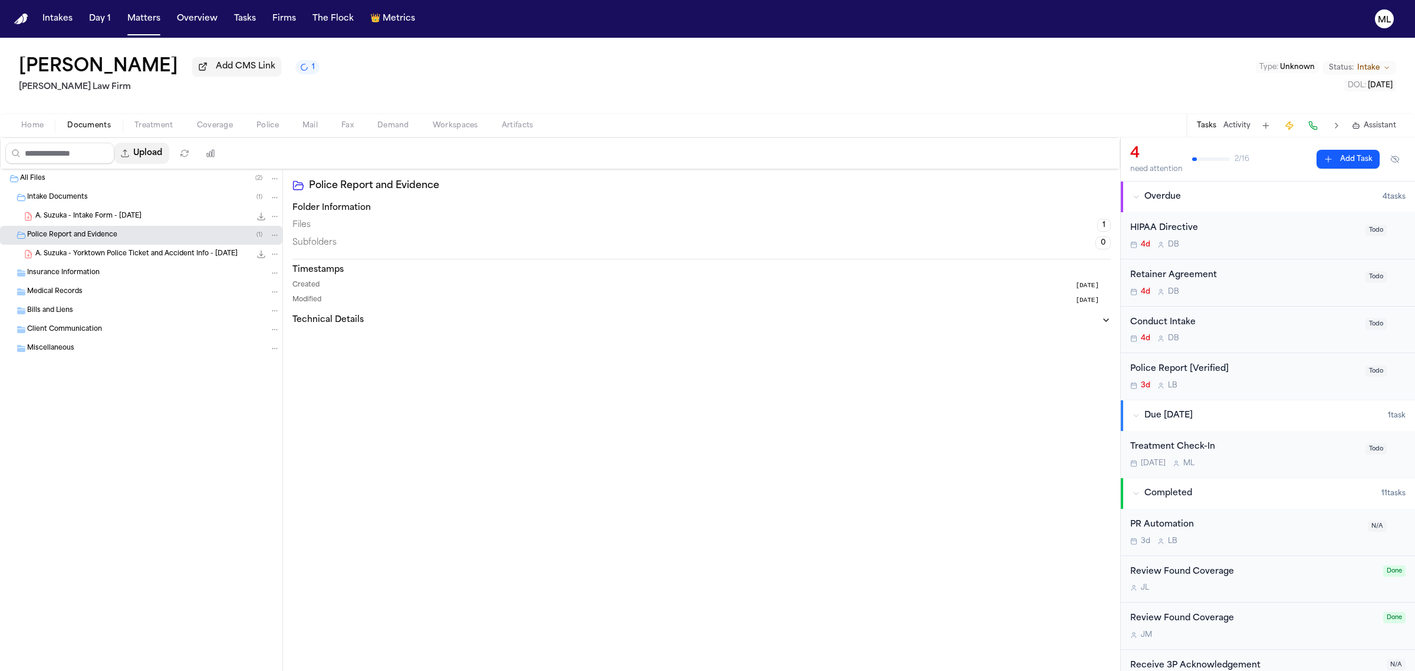
click at [146, 151] on button "Upload" at bounding box center [141, 153] width 55 height 21
select select "**********"
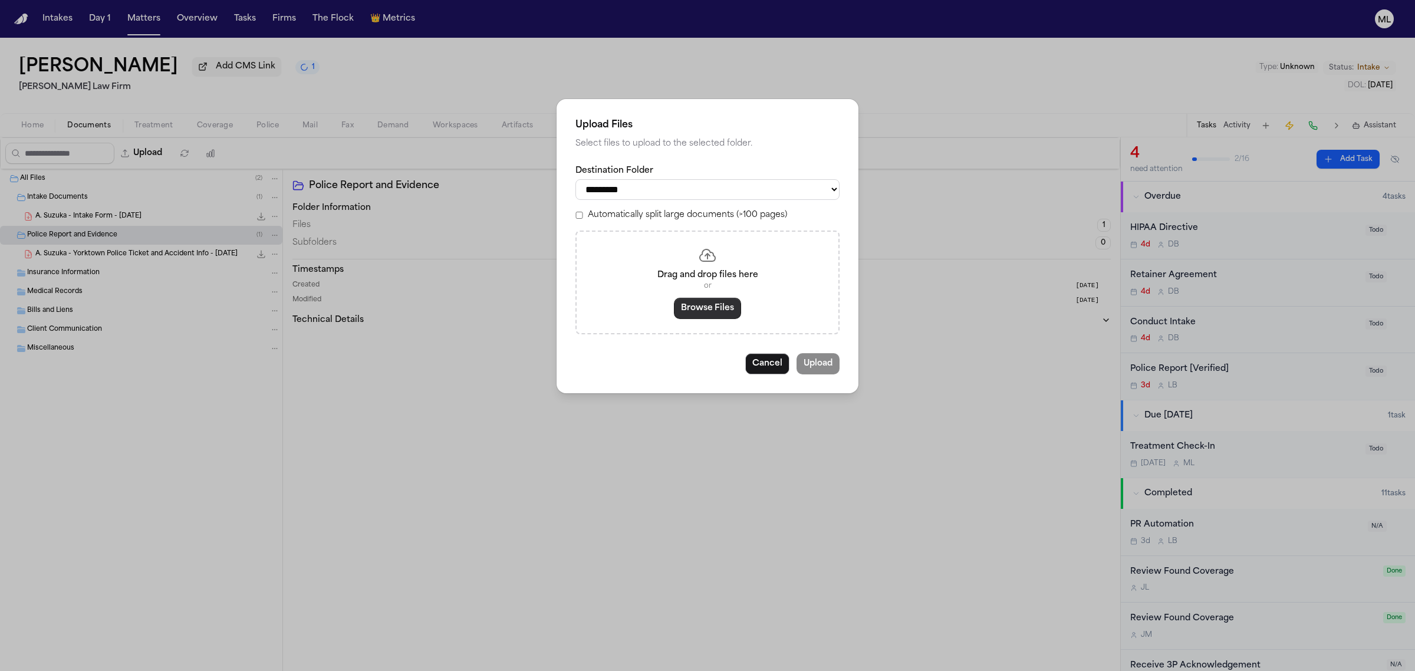
click at [714, 314] on button "Browse Files" at bounding box center [707, 308] width 67 height 21
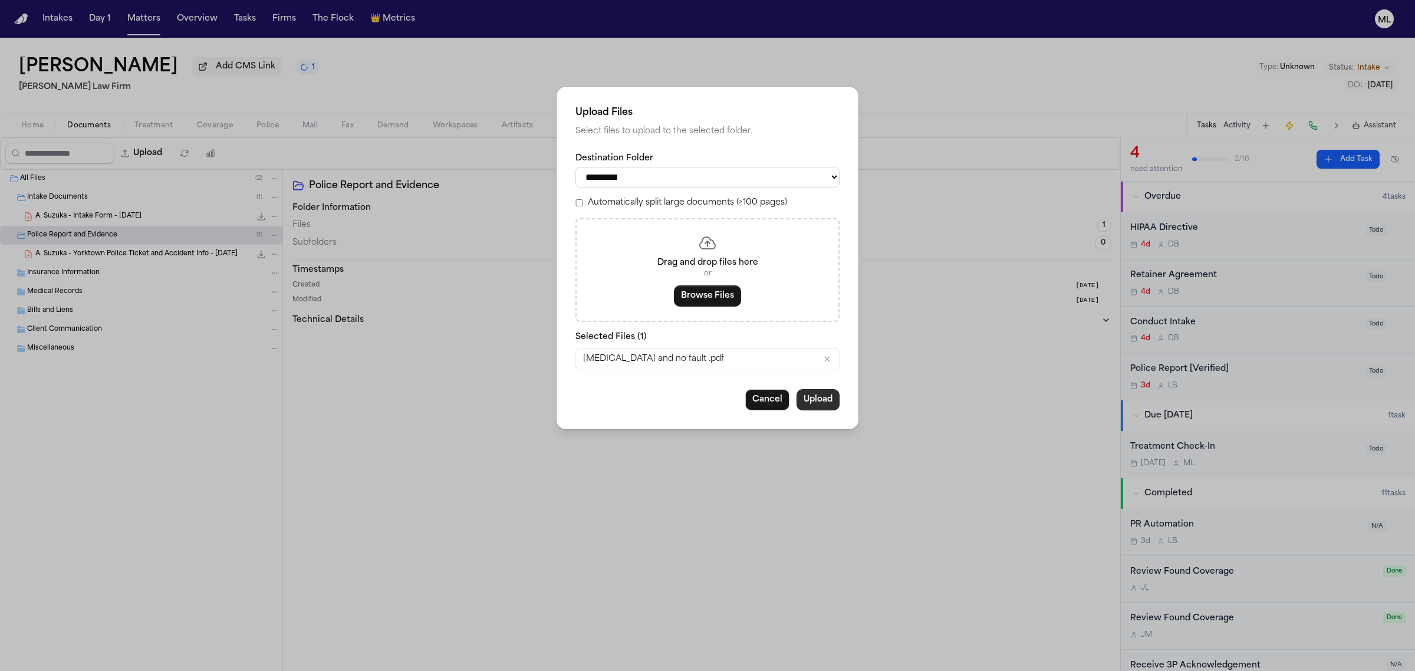
click at [817, 405] on button "Upload" at bounding box center [817, 399] width 43 height 21
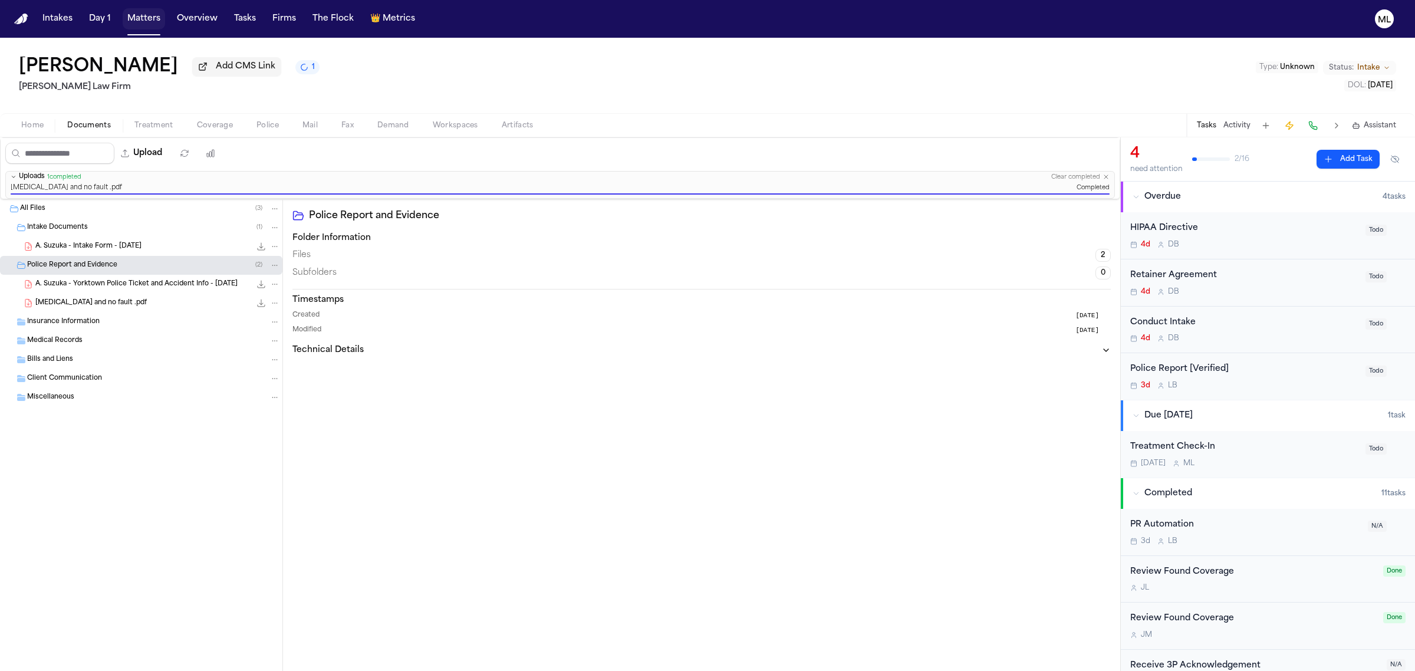
click at [154, 19] on button "Matters" at bounding box center [144, 18] width 42 height 21
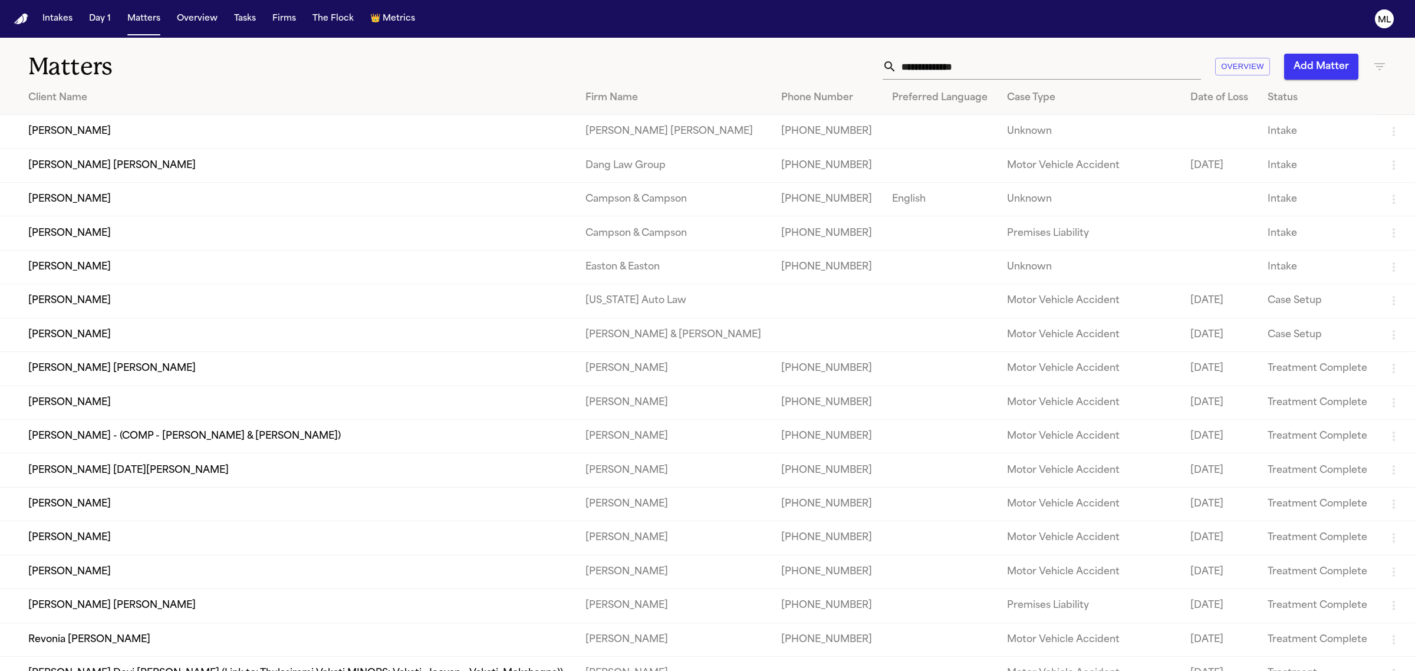
click at [942, 62] on input "text" at bounding box center [1048, 67] width 304 height 26
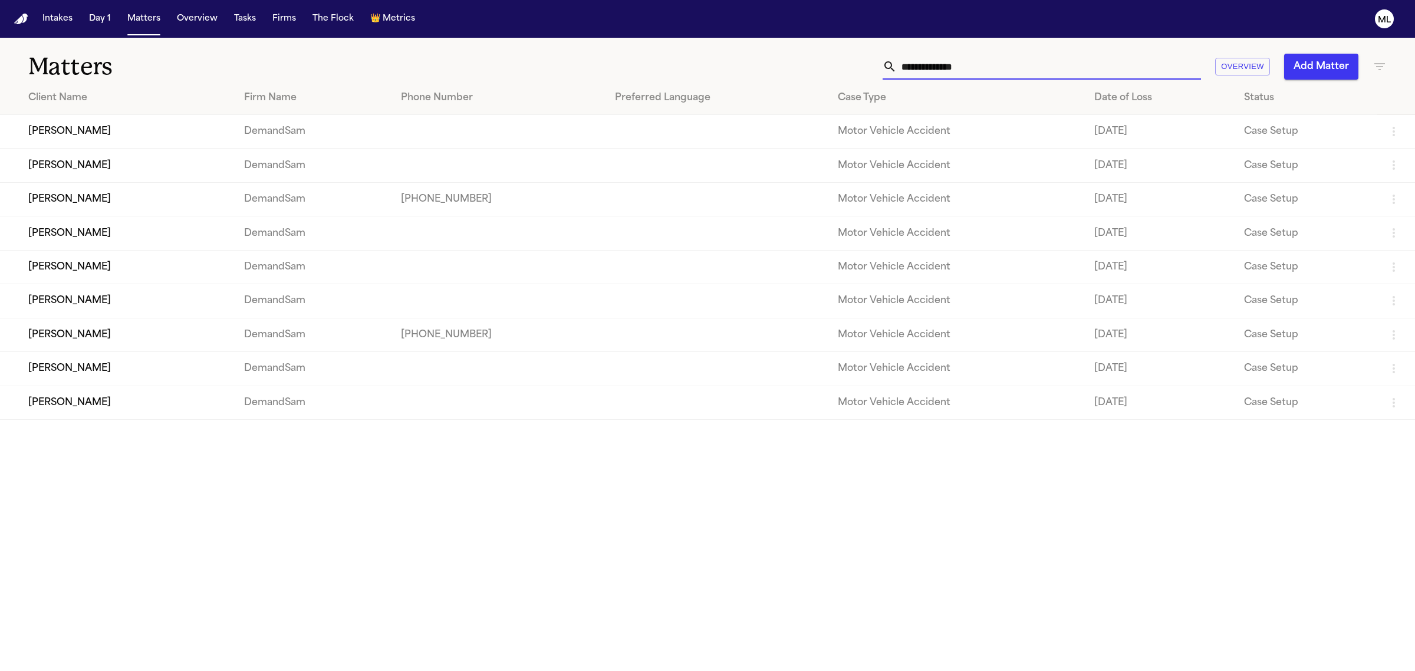
click at [968, 70] on input "text" at bounding box center [1048, 67] width 304 height 26
